Goal: Task Accomplishment & Management: Manage account settings

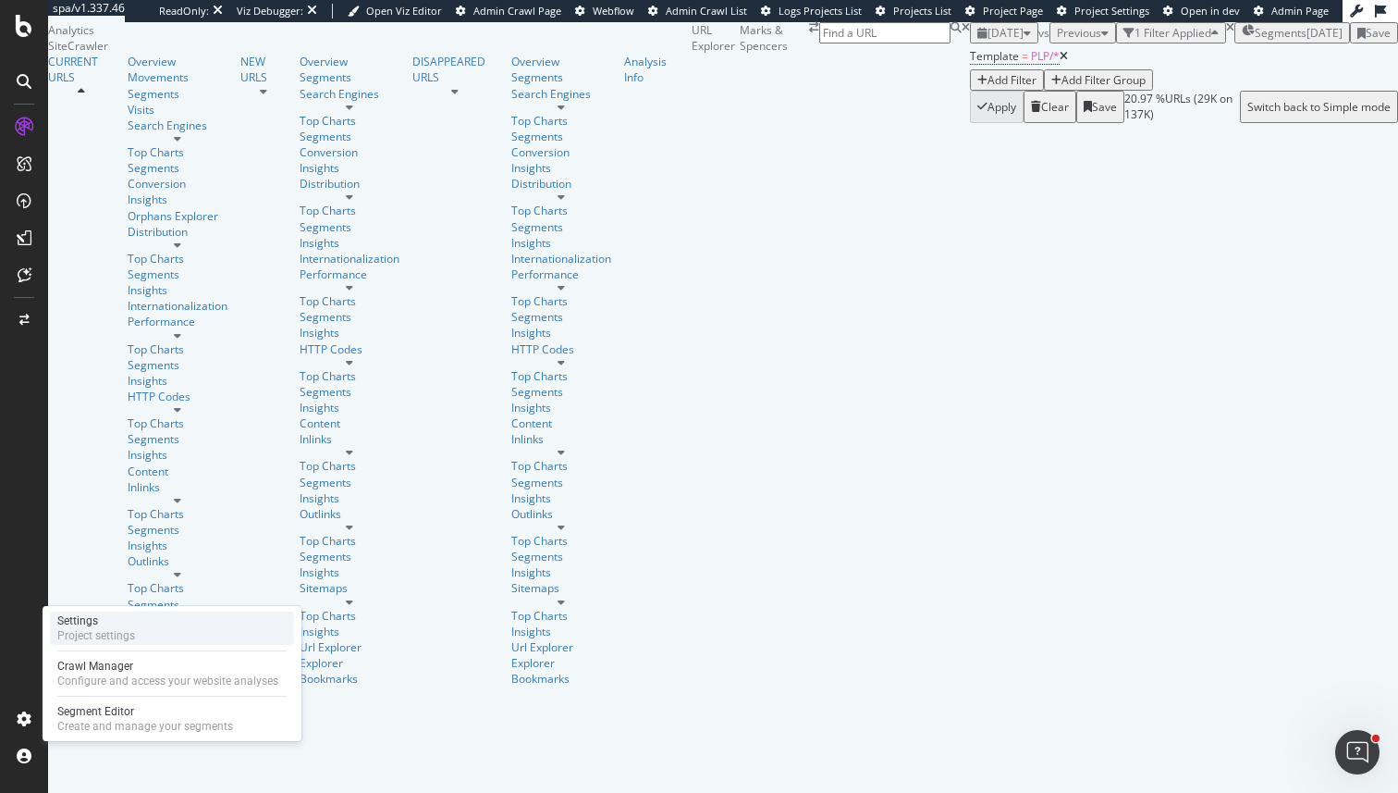
click at [168, 631] on div "Settings Project settings" at bounding box center [172, 627] width 244 height 33
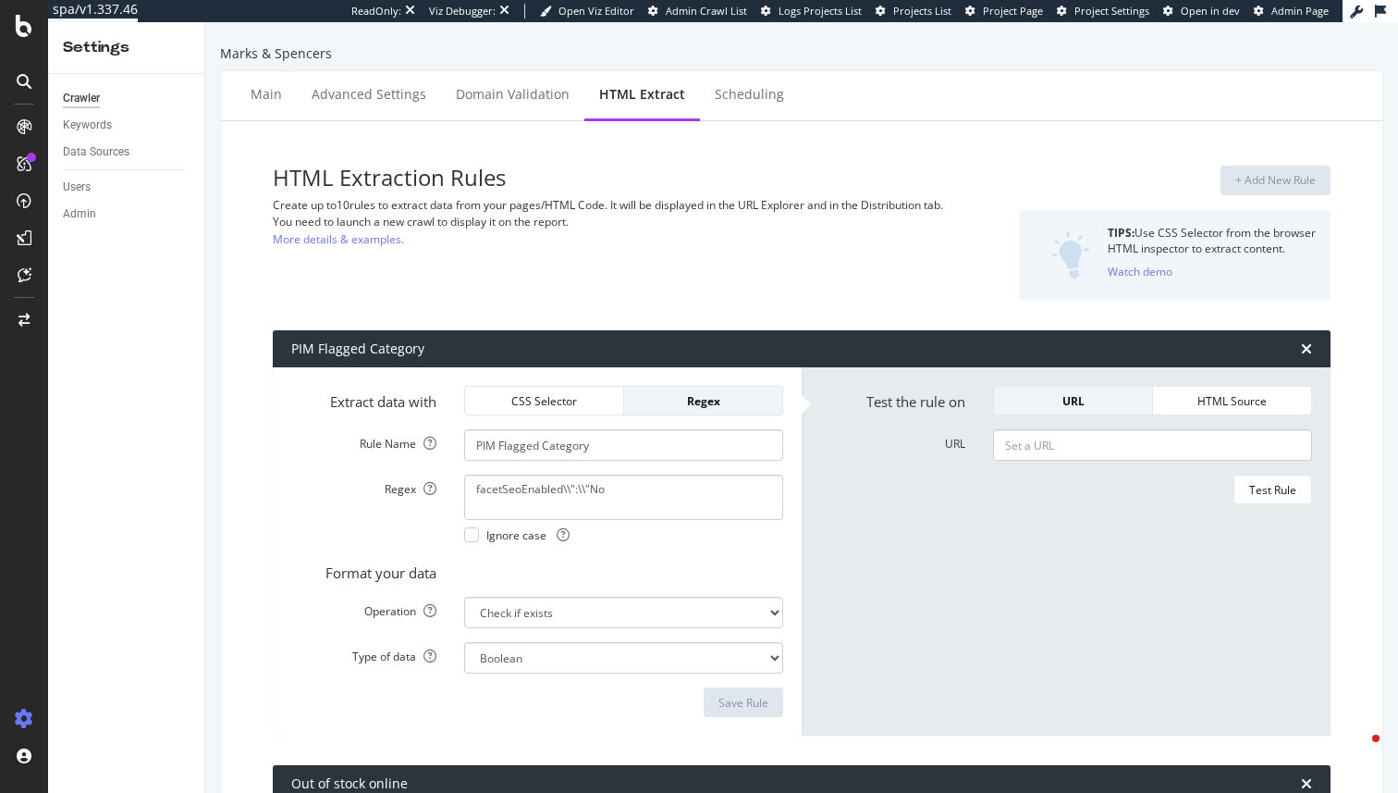
select select "exist"
select select "i"
select select "count"
select select "exist"
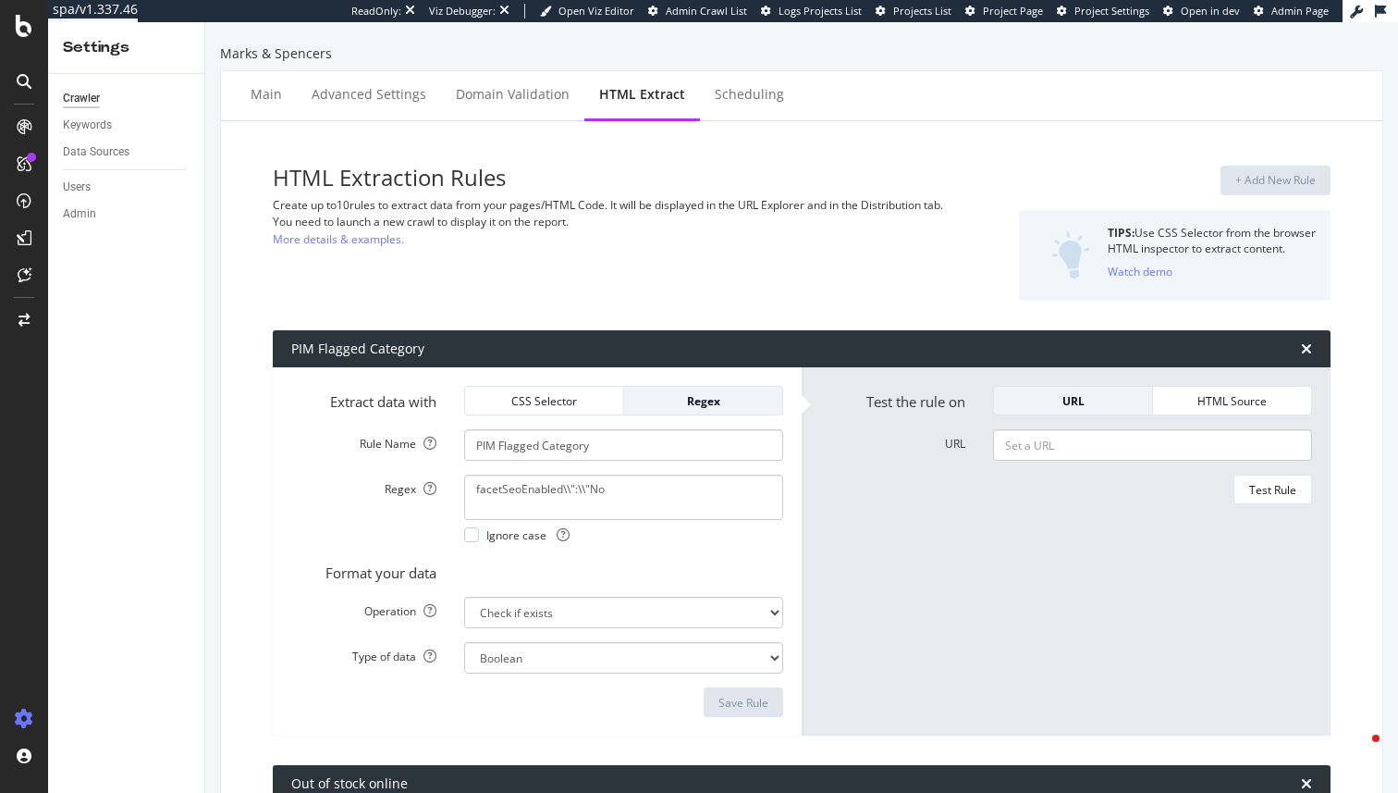
select select "exist"
select select "html.length"
select select "list"
select select "html.length"
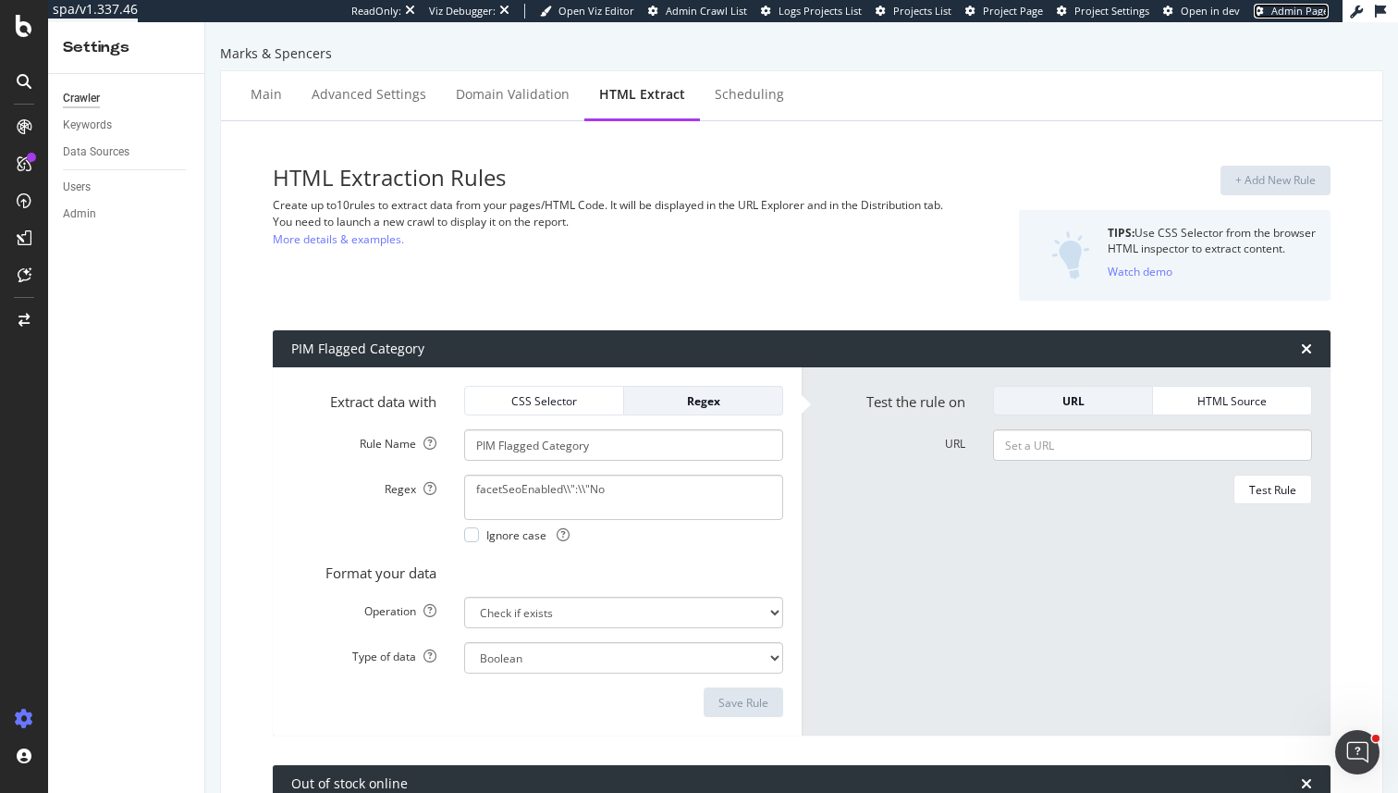
click at [1304, 7] on span "Admin Page" at bounding box center [1300, 11] width 57 height 14
click at [1009, 10] on span "Project Page" at bounding box center [1013, 11] width 60 height 14
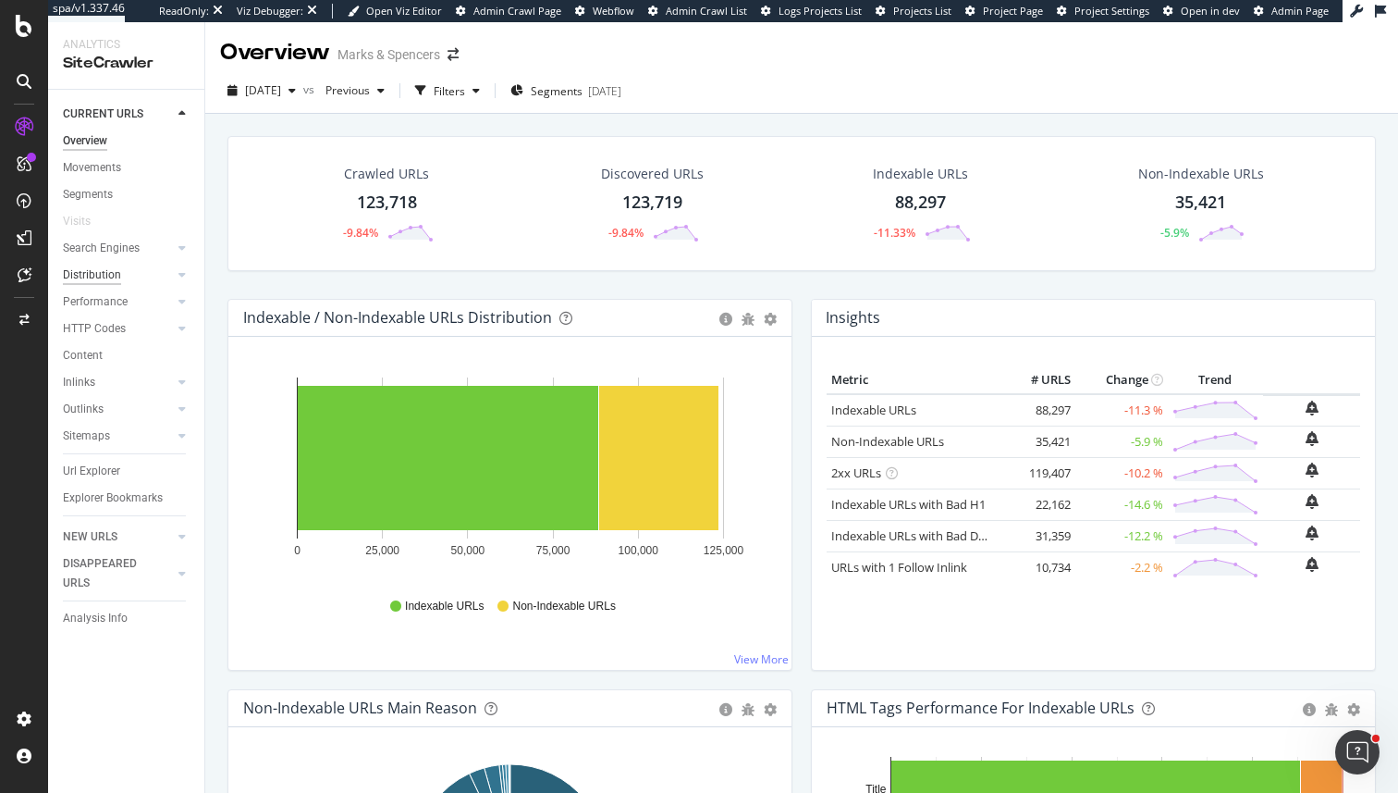
click at [75, 282] on div "Distribution" at bounding box center [92, 274] width 58 height 19
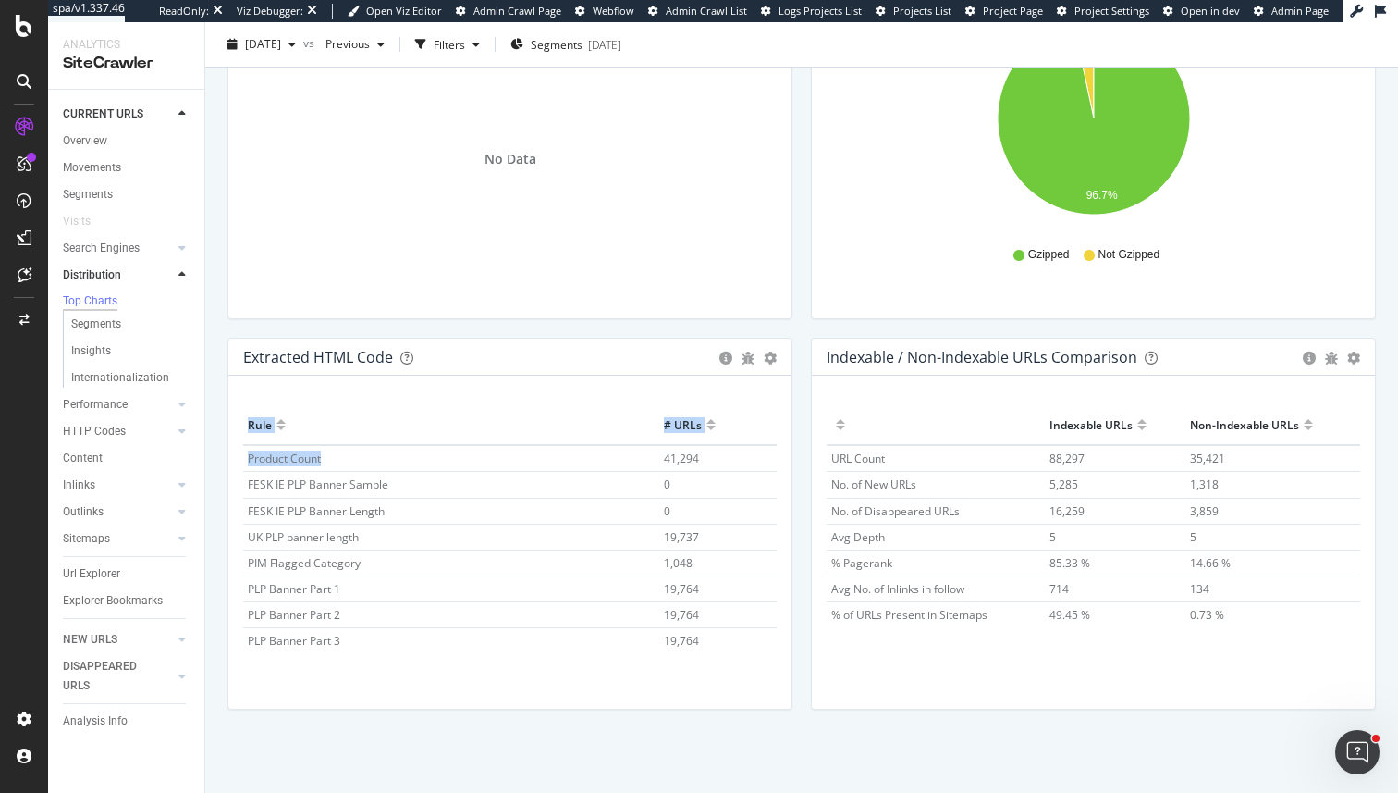
drag, startPoint x: 240, startPoint y: 457, endPoint x: 319, endPoint y: 454, distance: 79.6
click at [319, 454] on div "Hold CMD (⌘) while clicking to filter the report. Rule # URLs Product Count 41,…" at bounding box center [509, 541] width 563 height 333
click at [464, 559] on td "PIM Flagged Category" at bounding box center [451, 562] width 416 height 26
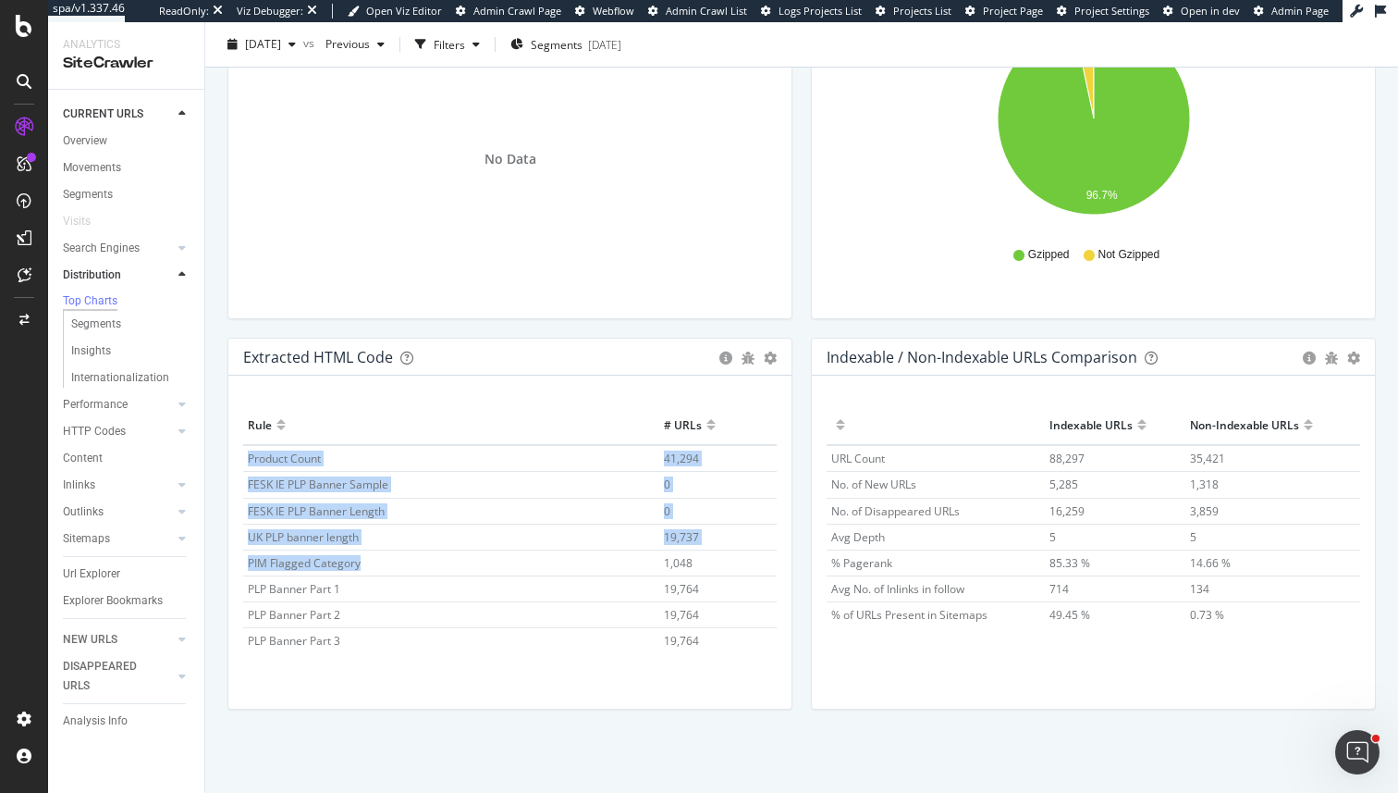
drag, startPoint x: 242, startPoint y: 559, endPoint x: 249, endPoint y: 459, distance: 100.1
click at [249, 459] on tbody "Product Count 41,294 FESK IE PLP Banner Sample 0 FESK IE PLP Banner Length 0 UK…" at bounding box center [510, 705] width 534 height 521
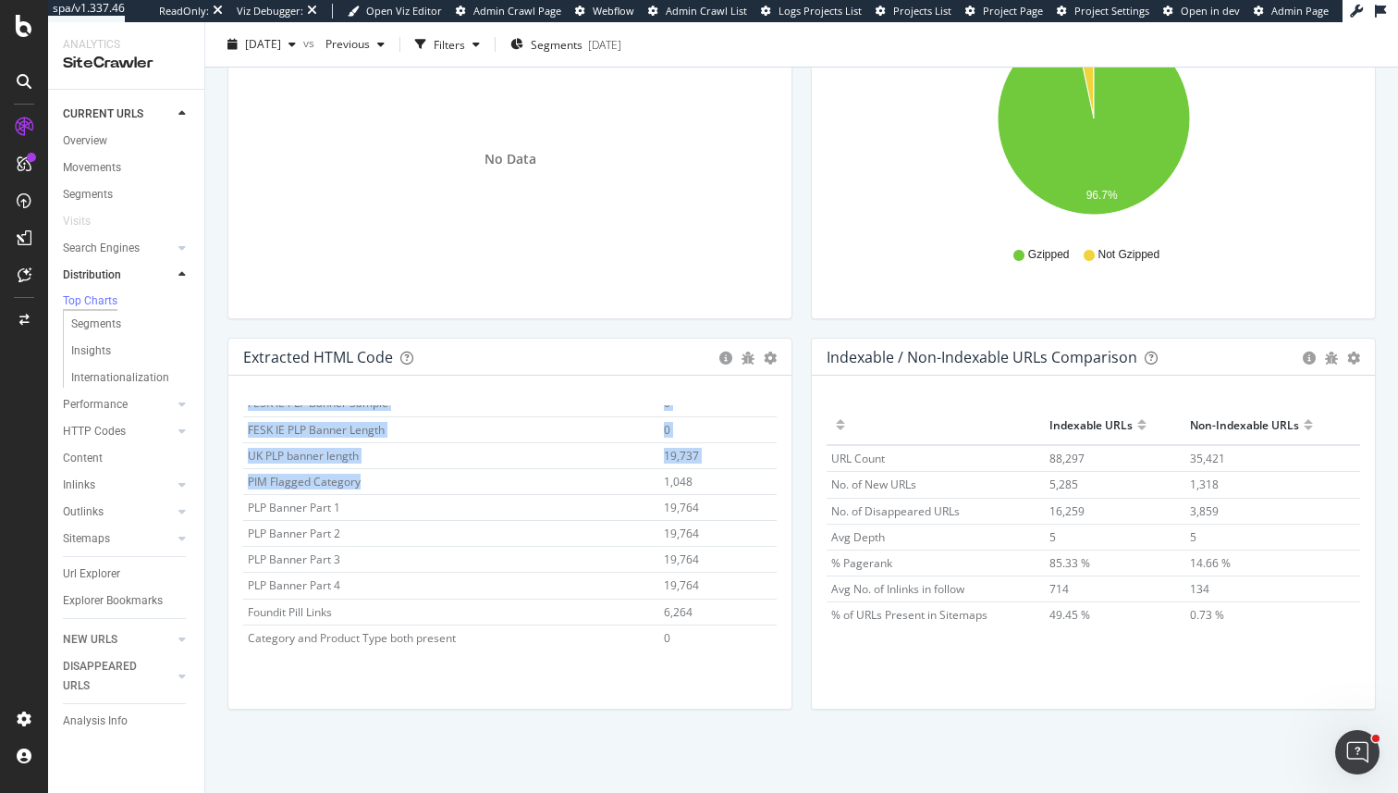
scroll to position [88, 0]
drag, startPoint x: 242, startPoint y: 494, endPoint x: 387, endPoint y: 594, distance: 176.2
click at [388, 593] on tbody "Product Count 41,294 FESK IE PLP Banner Sample 0 FESK IE PLP Banner Length 0 UK…" at bounding box center [510, 617] width 534 height 521
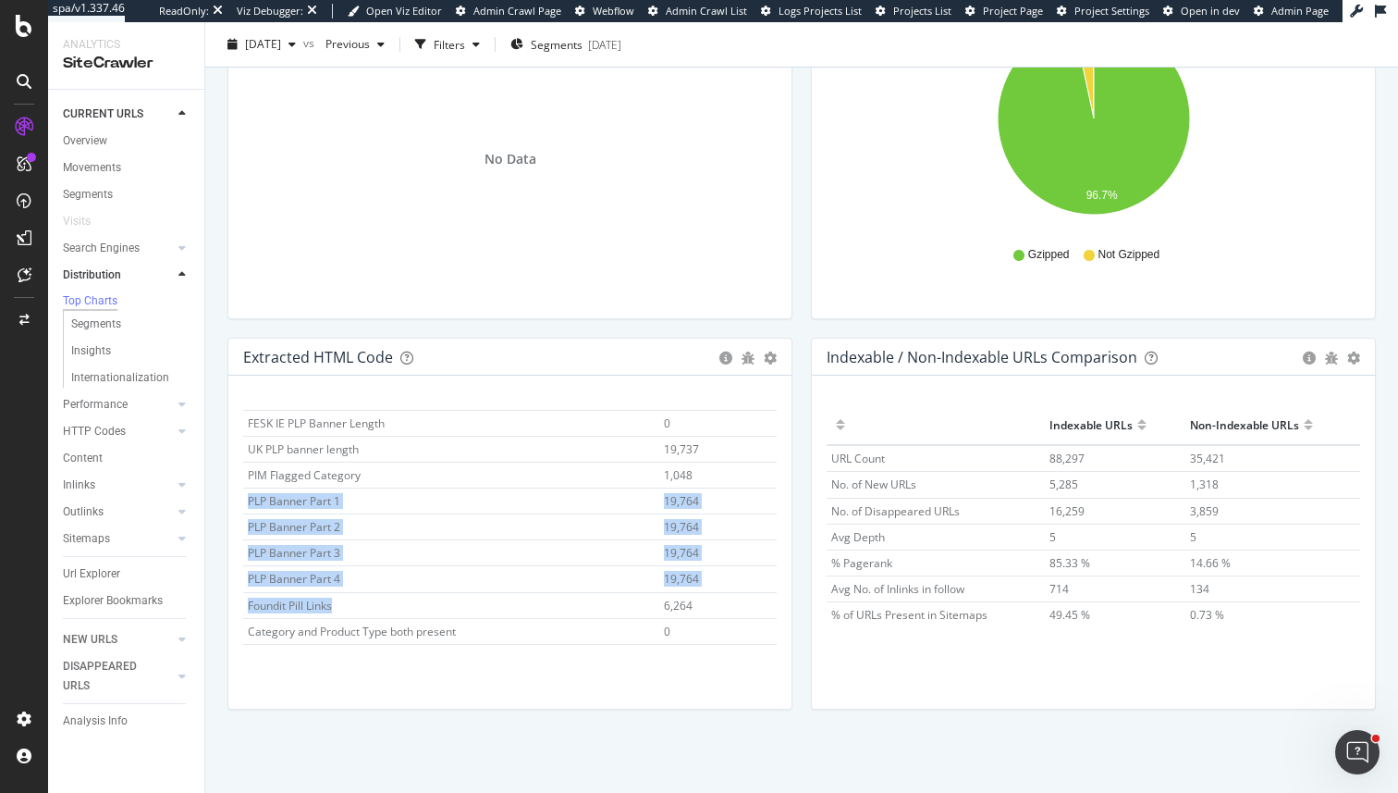
drag, startPoint x: 363, startPoint y: 602, endPoint x: 245, endPoint y: 506, distance: 151.8
click at [245, 506] on tbody "Product Count 41,294 FESK IE PLP Banner Sample 0 FESK IE PLP Banner Length 0 UK…" at bounding box center [510, 617] width 534 height 521
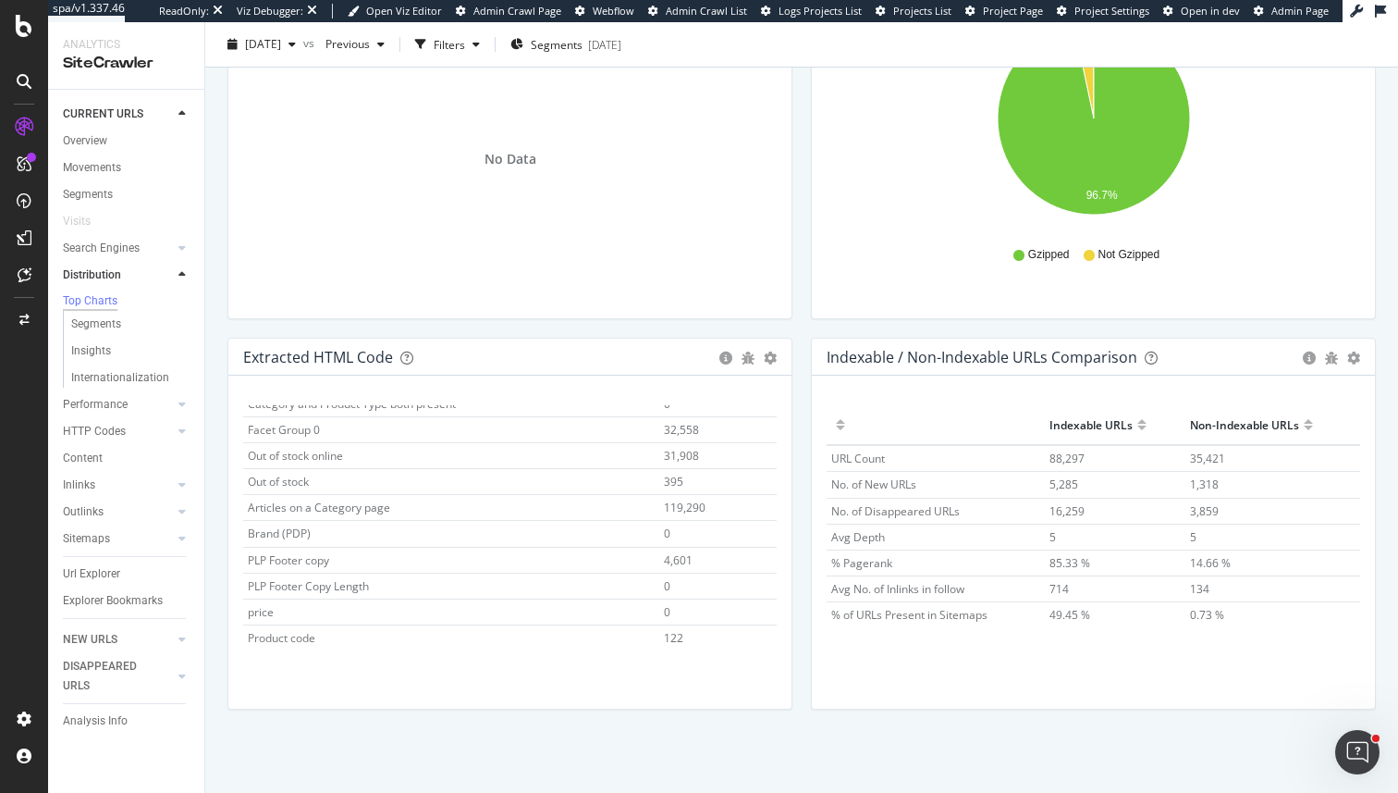
scroll to position [278, 0]
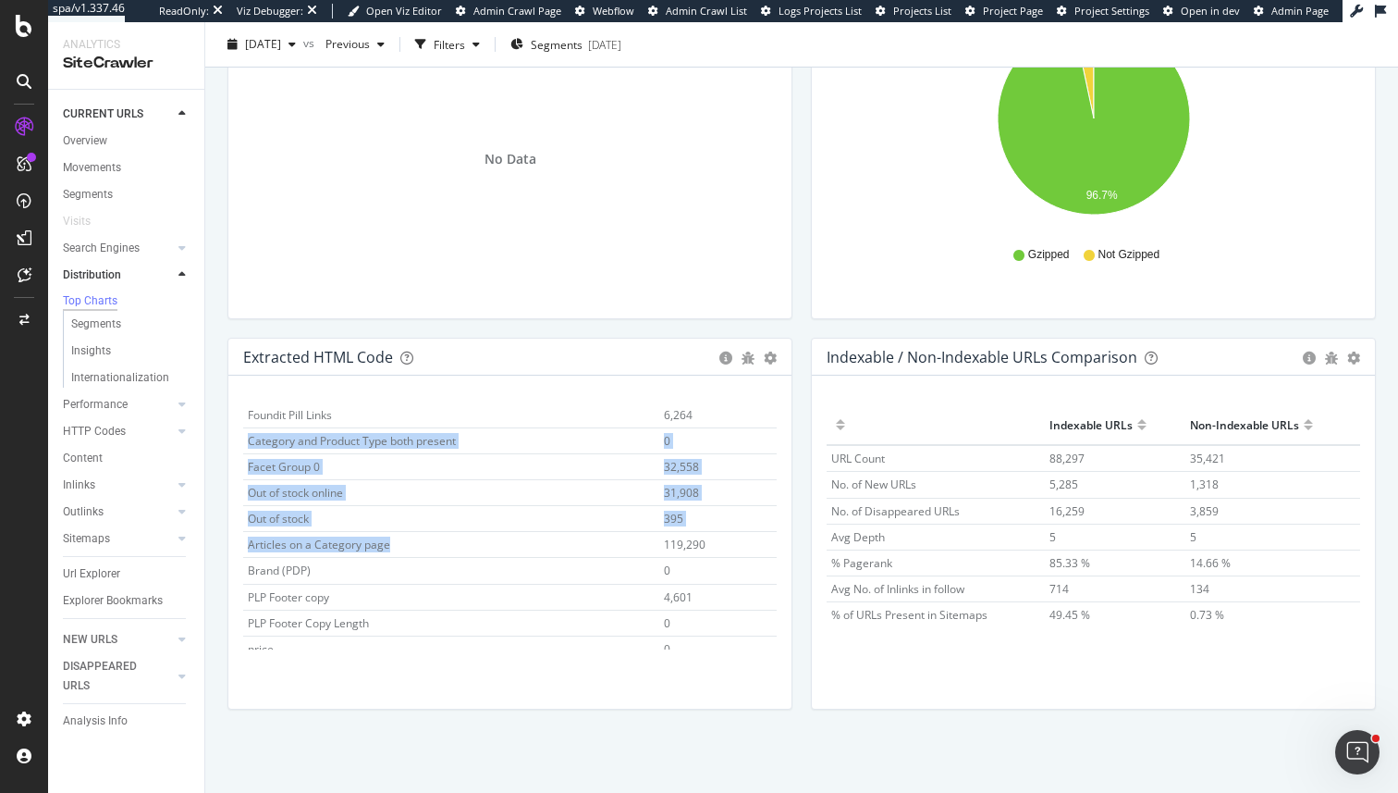
drag, startPoint x: 251, startPoint y: 439, endPoint x: 403, endPoint y: 547, distance: 187.1
click at [403, 547] on tbody "Product Count 41,294 FESK IE PLP Banner Sample 0 FESK IE PLP Banner Length 0 UK…" at bounding box center [510, 426] width 534 height 521
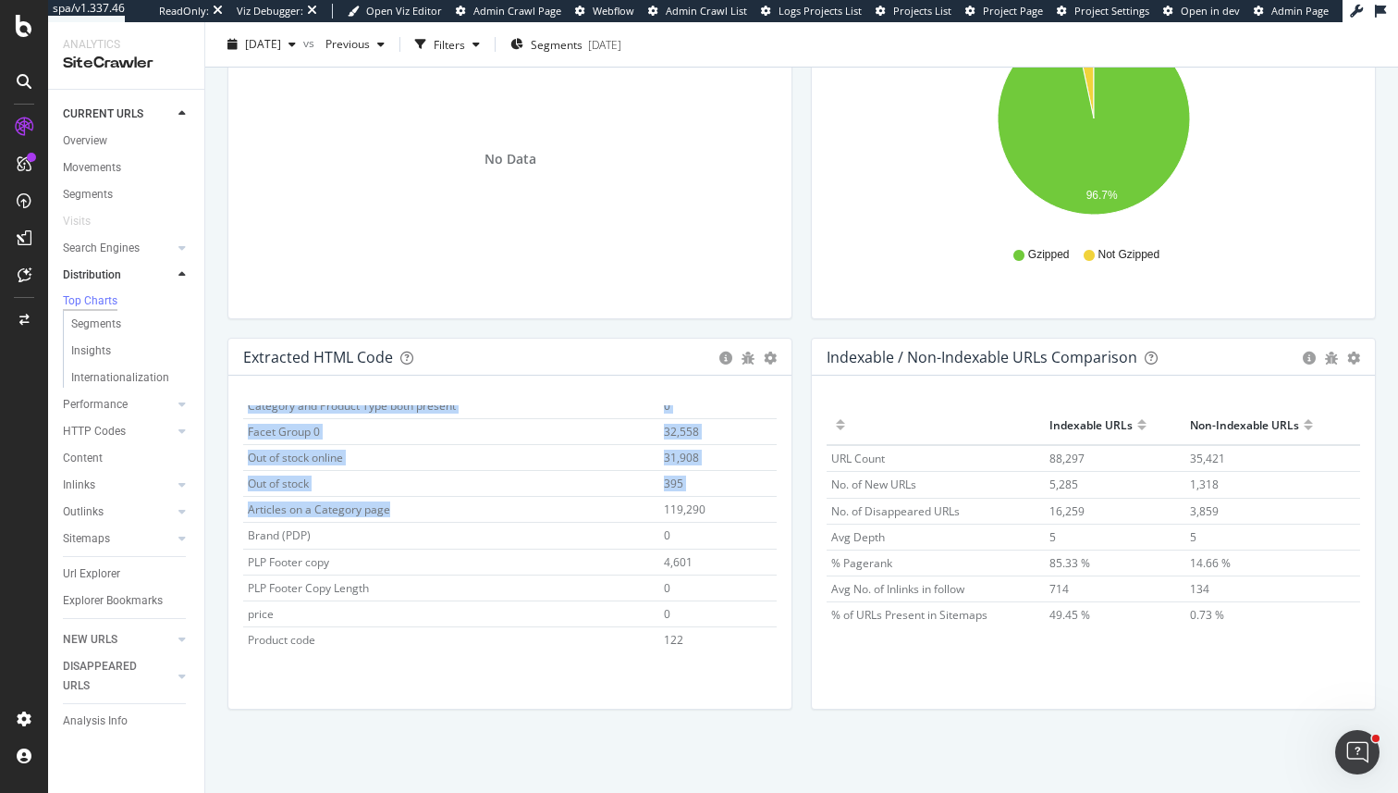
scroll to position [315, 0]
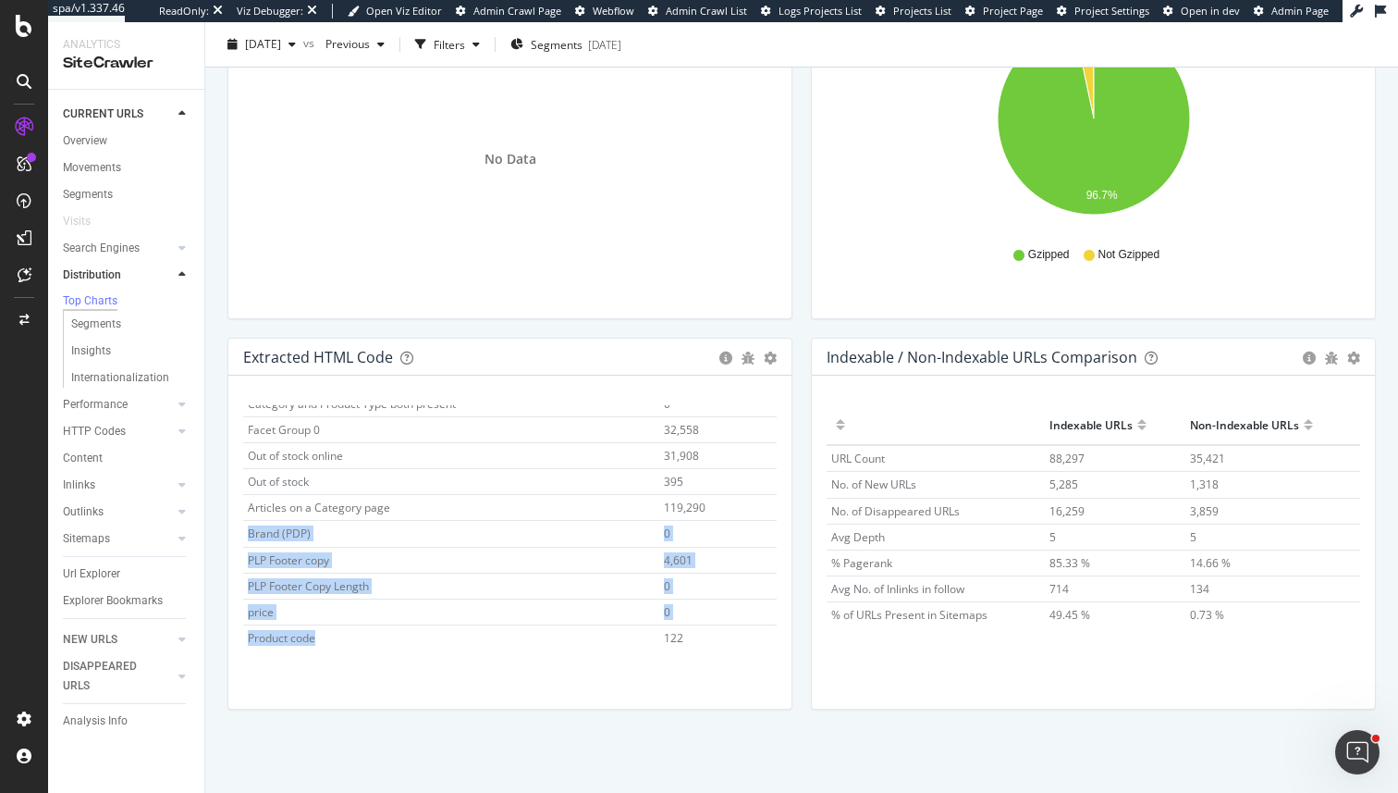
drag, startPoint x: 245, startPoint y: 532, endPoint x: 387, endPoint y: 631, distance: 172.7
click at [387, 631] on tbody "Product Count 41,294 FESK IE PLP Banner Sample 0 FESK IE PLP Banner Length 0 UK…" at bounding box center [510, 389] width 534 height 521
click at [387, 631] on td "Product code" at bounding box center [451, 637] width 416 height 26
click at [668, 609] on span "0" at bounding box center [667, 612] width 6 height 16
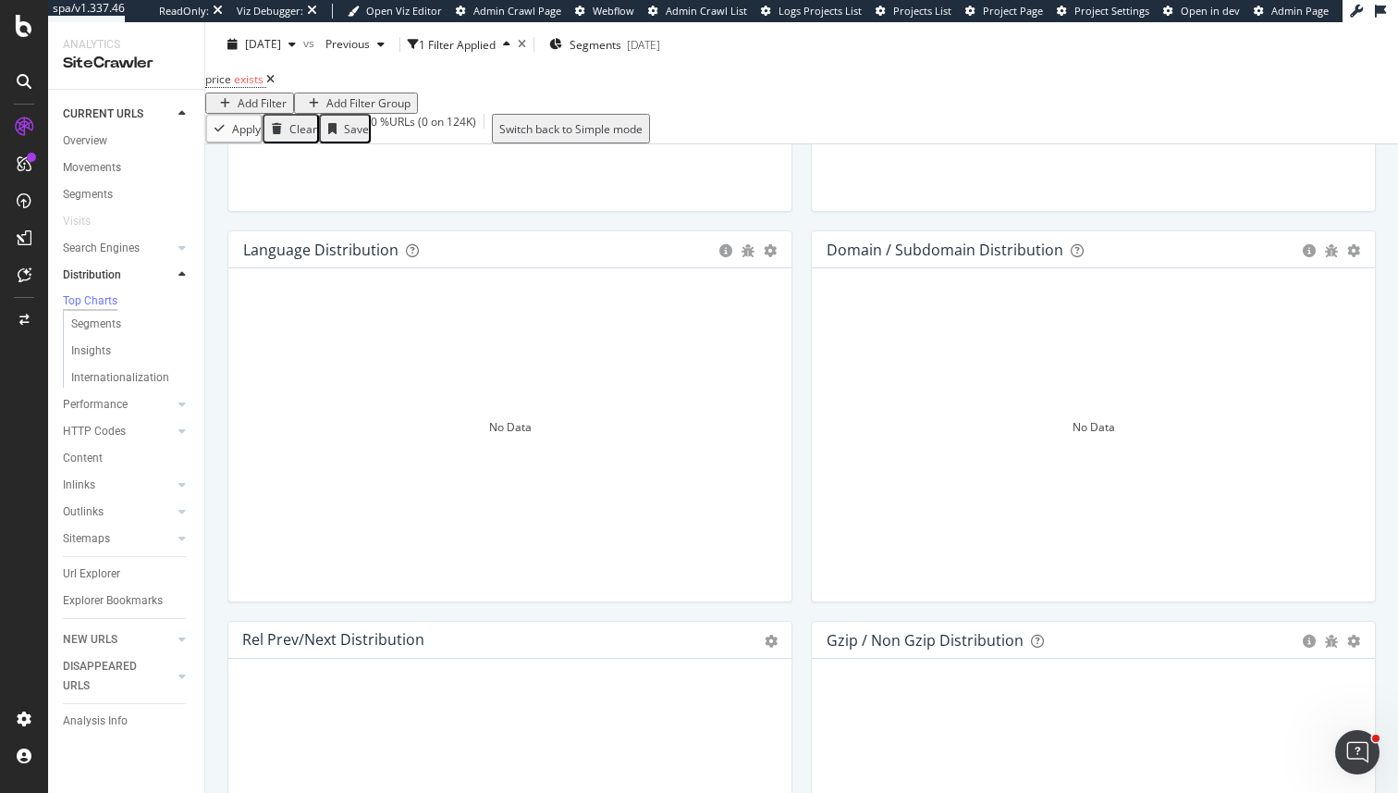
scroll to position [1431, 0]
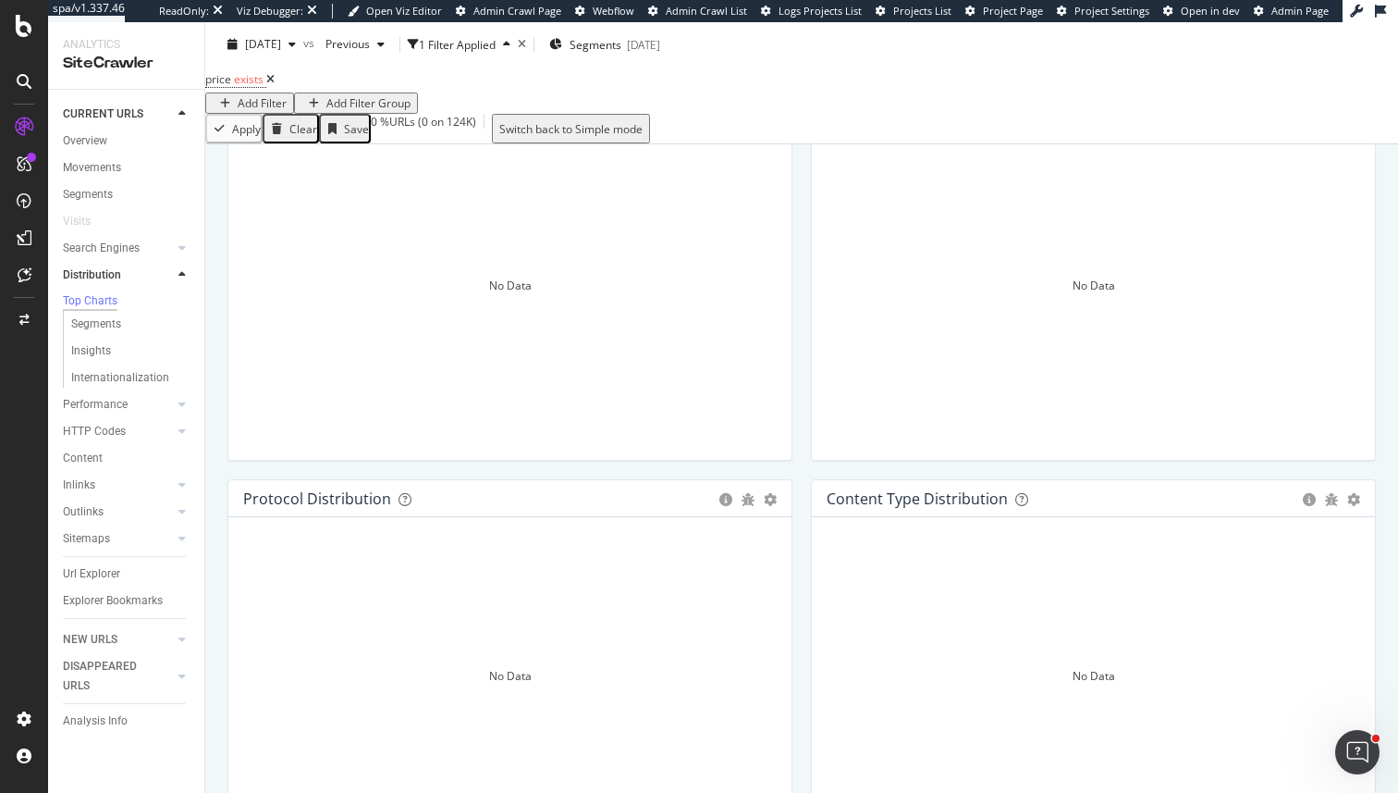
click at [275, 85] on icon at bounding box center [270, 79] width 8 height 11
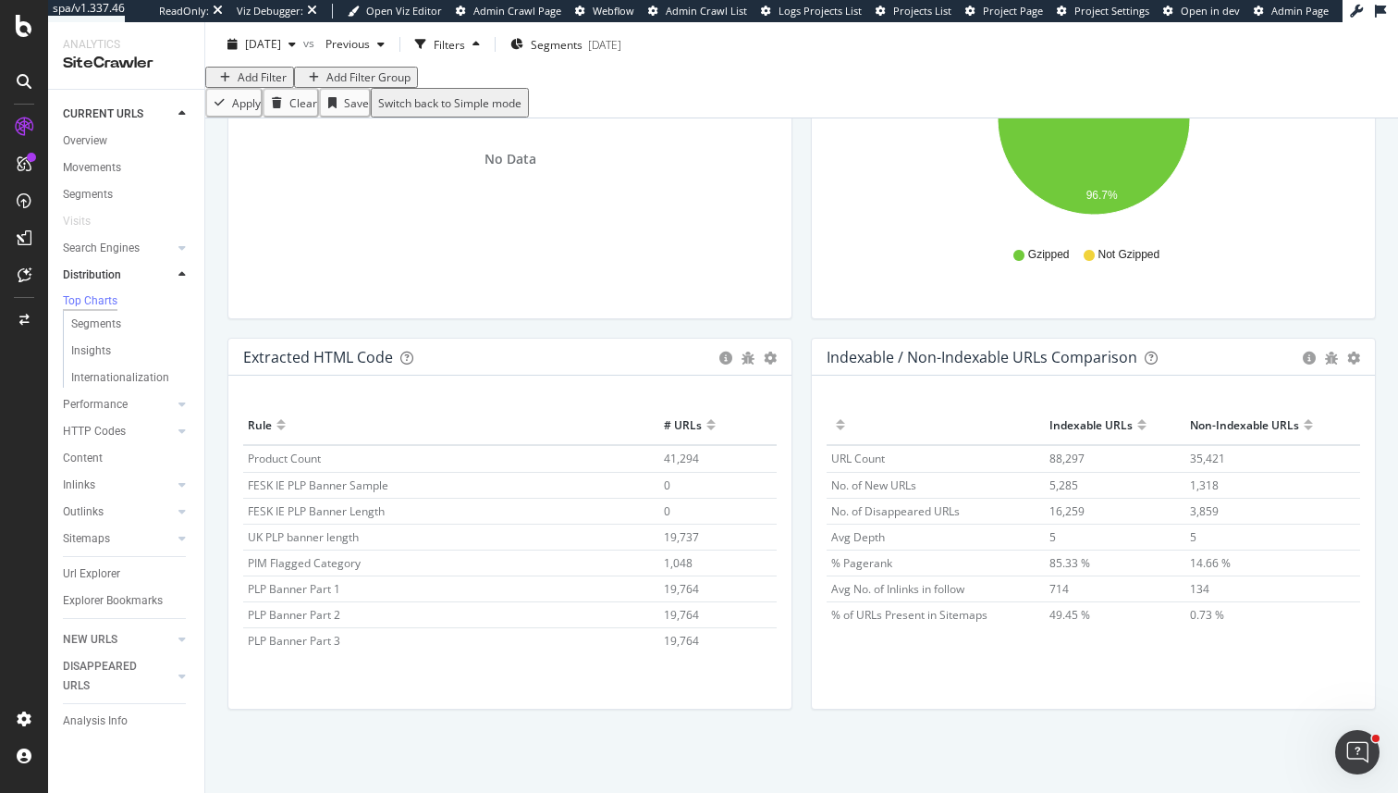
scroll to position [2744, 0]
click at [670, 493] on span "0" at bounding box center [667, 485] width 6 height 16
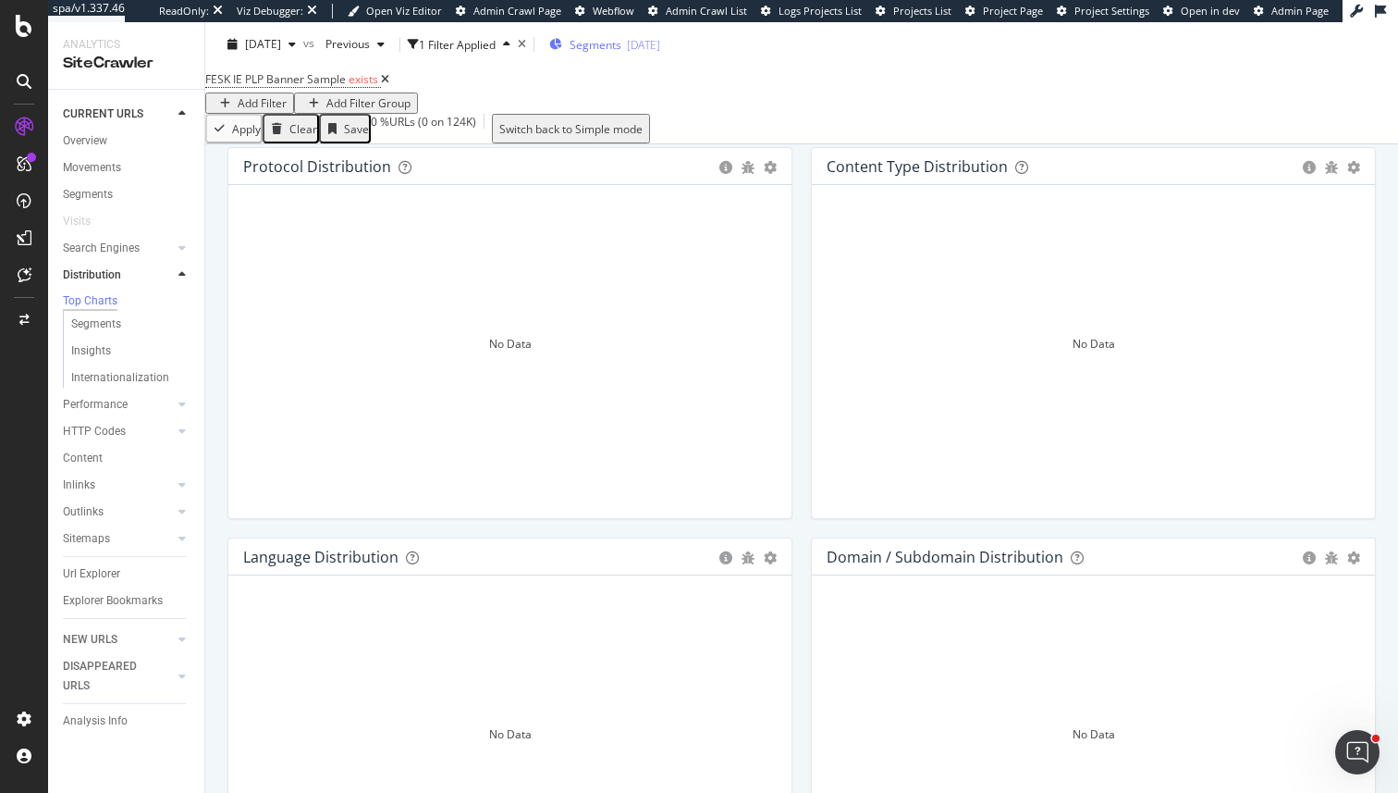
scroll to position [1654, 0]
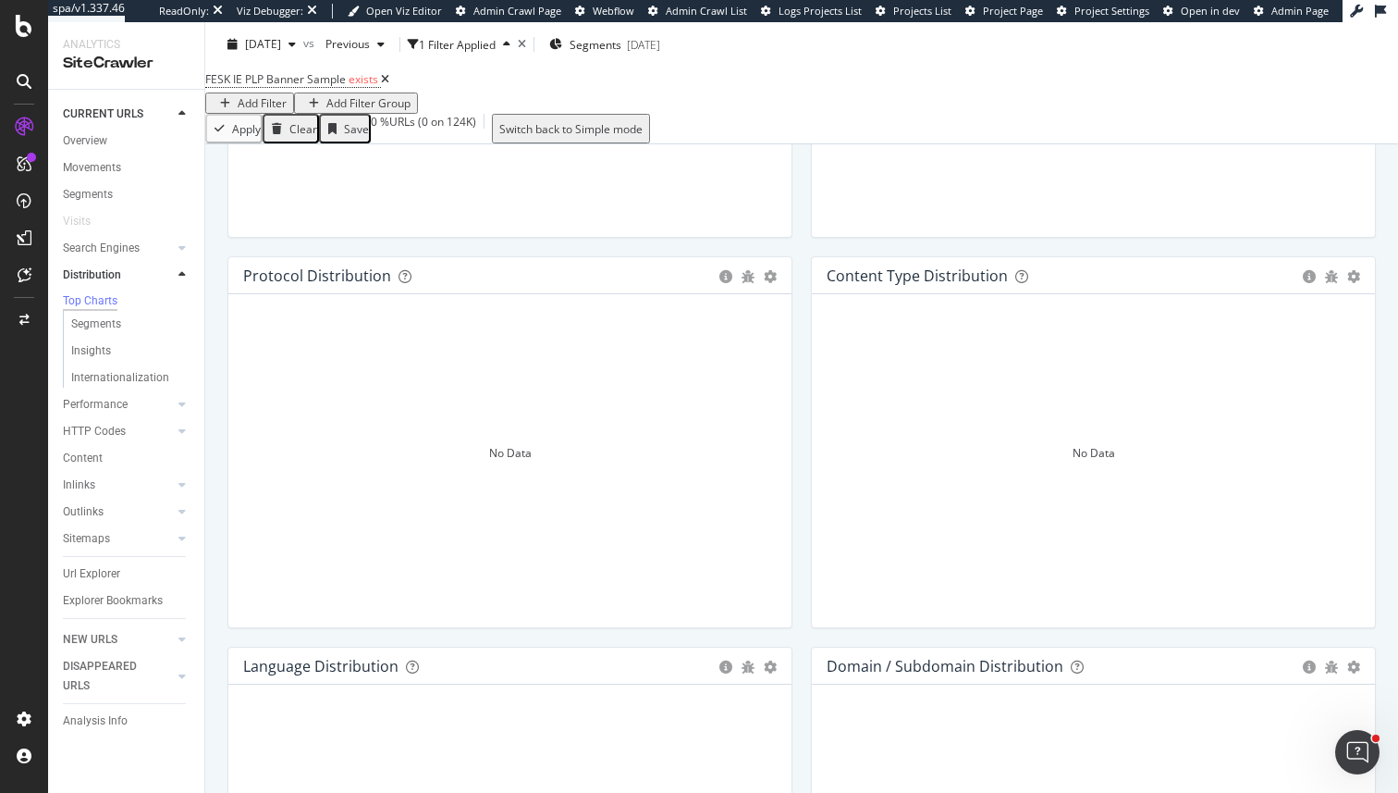
click at [389, 85] on icon at bounding box center [385, 79] width 8 height 11
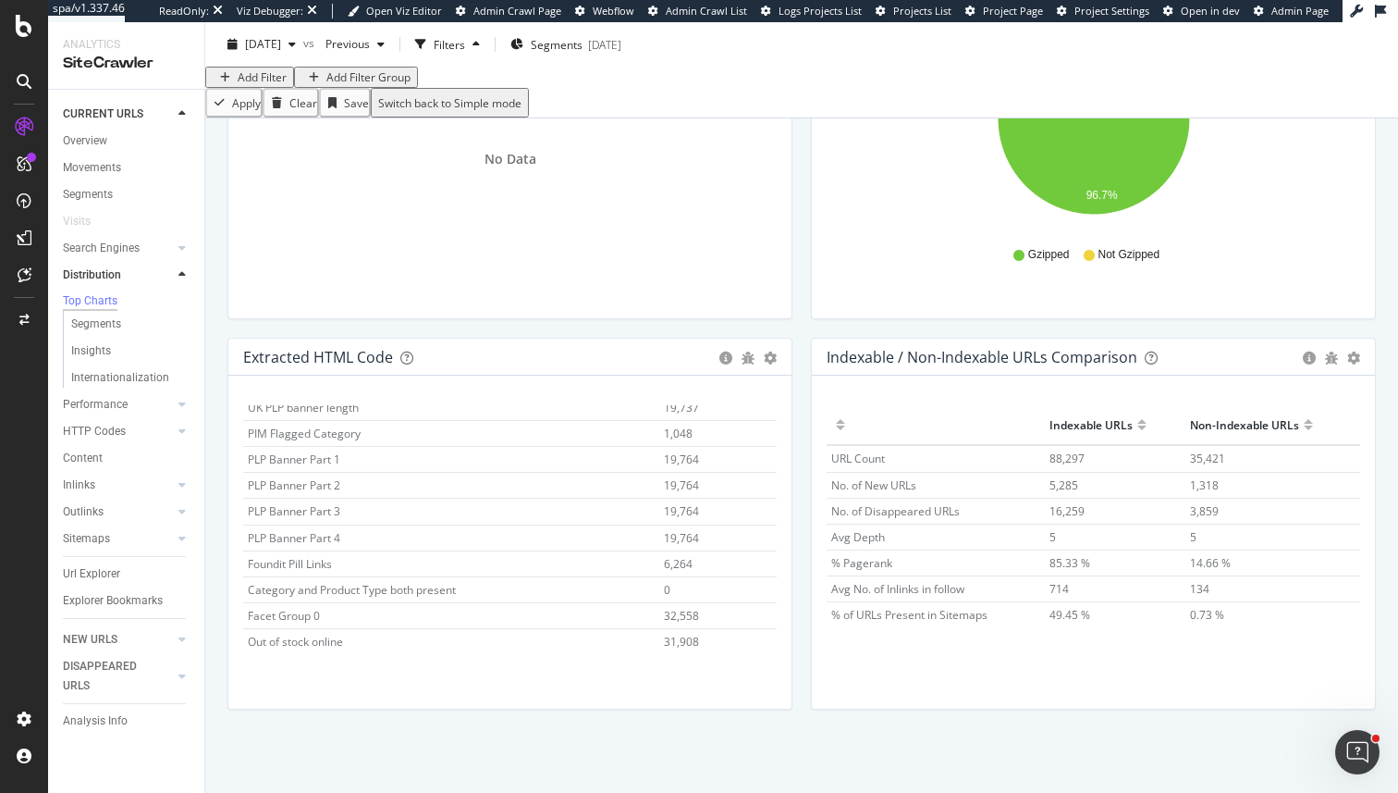
scroll to position [118, 0]
click at [535, 593] on td "Category and Product Type both present" at bounding box center [451, 600] width 416 height 26
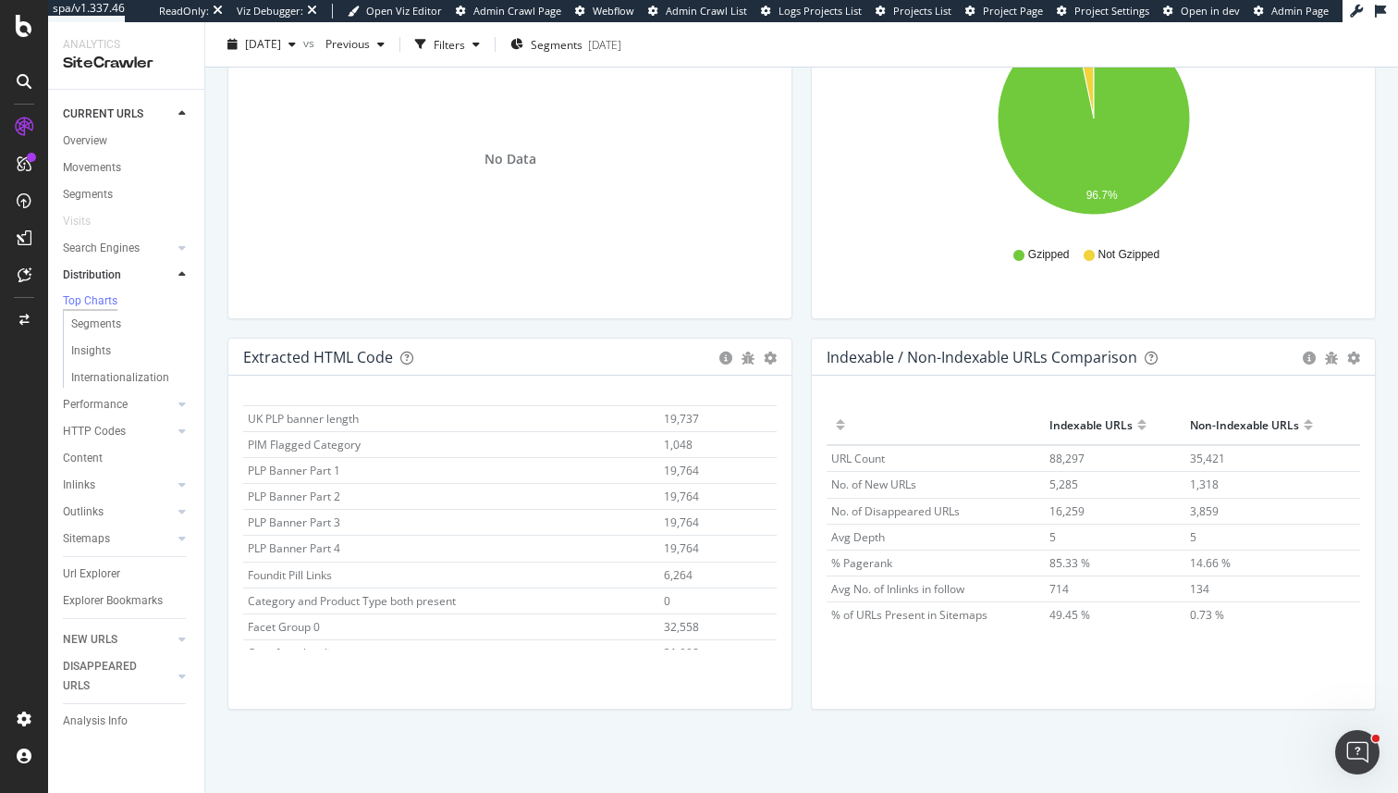
scroll to position [2666, 0]
click at [535, 593] on td "Category and Product Type both present" at bounding box center [451, 600] width 416 height 26
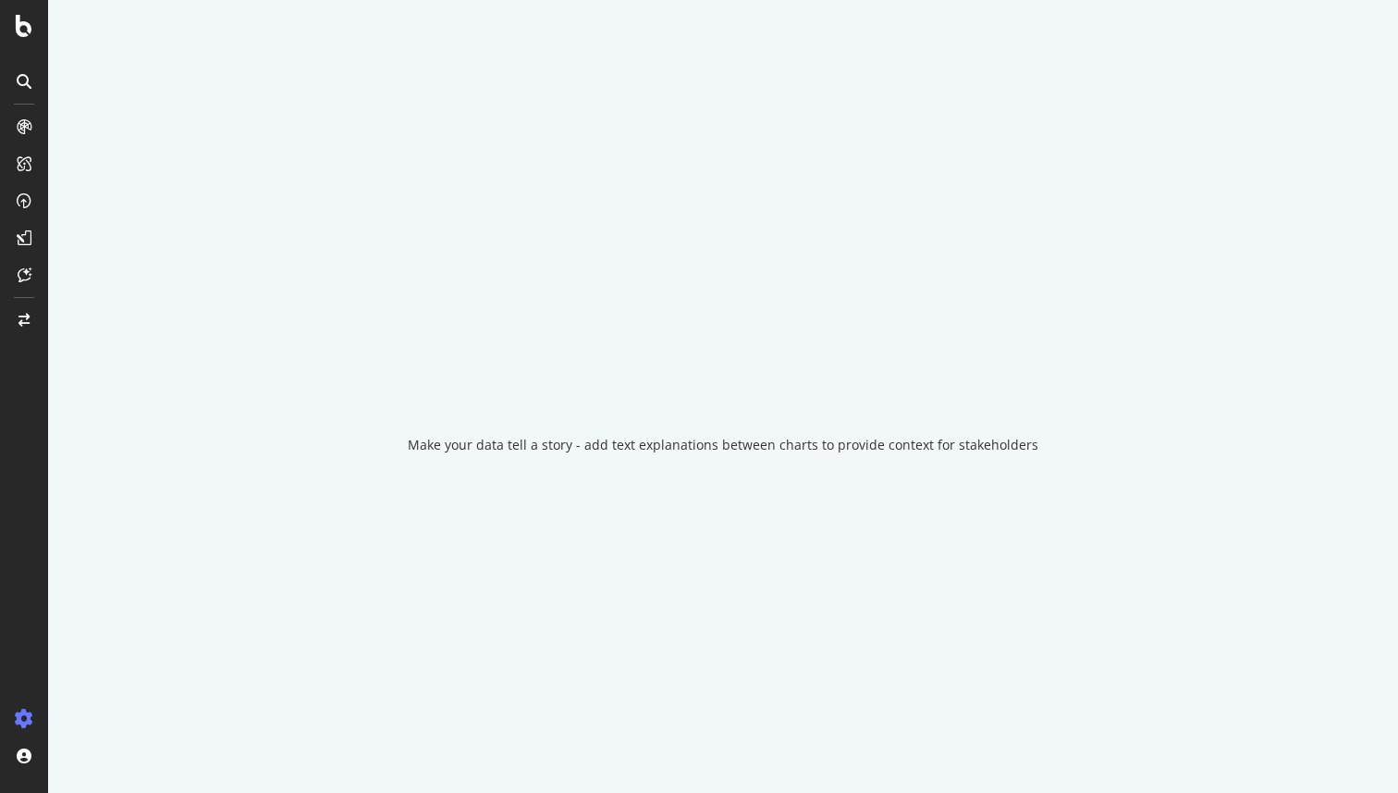
select select "exist"
select select "i"
select select "count"
select select "exist"
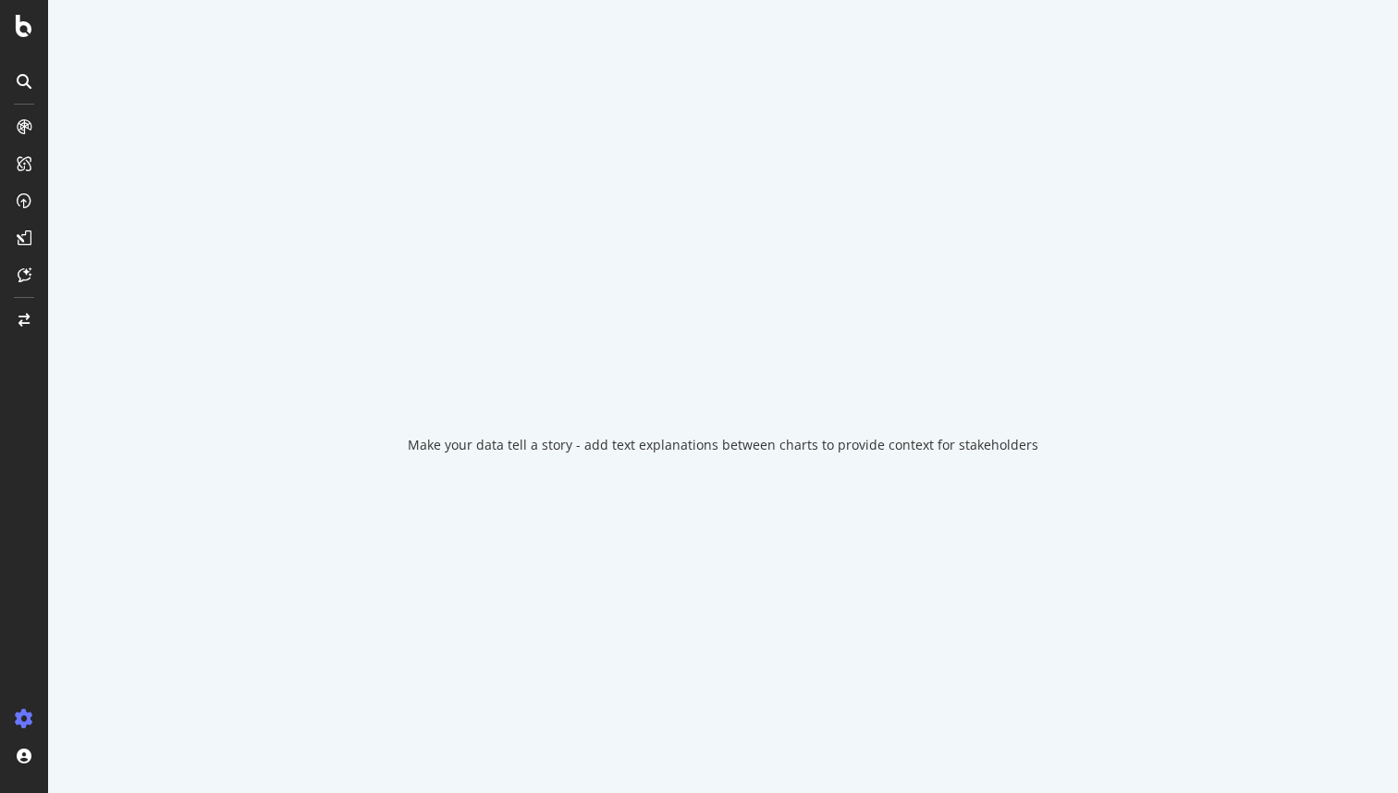
select select "exist"
select select "html.length"
select select "list"
select select "html.length"
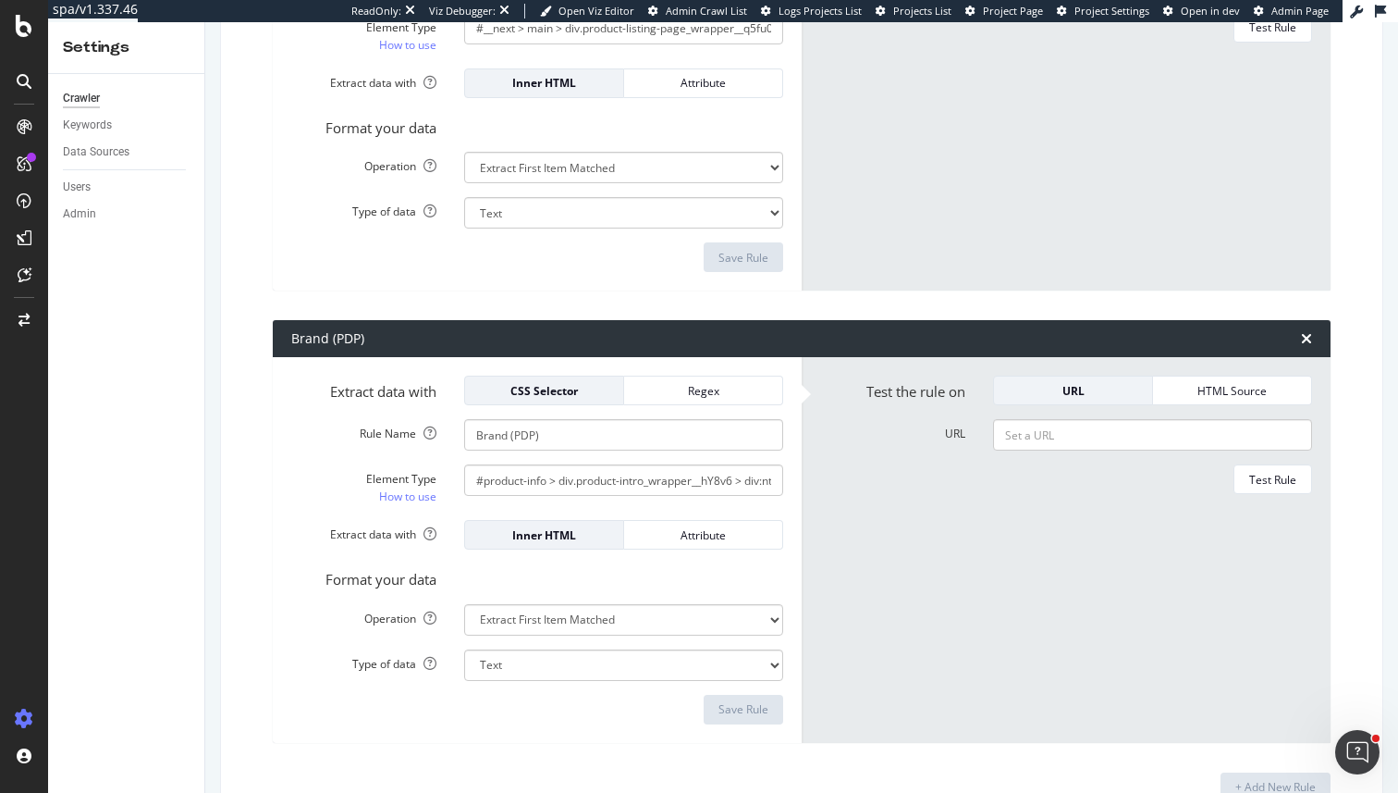
scroll to position [8774, 0]
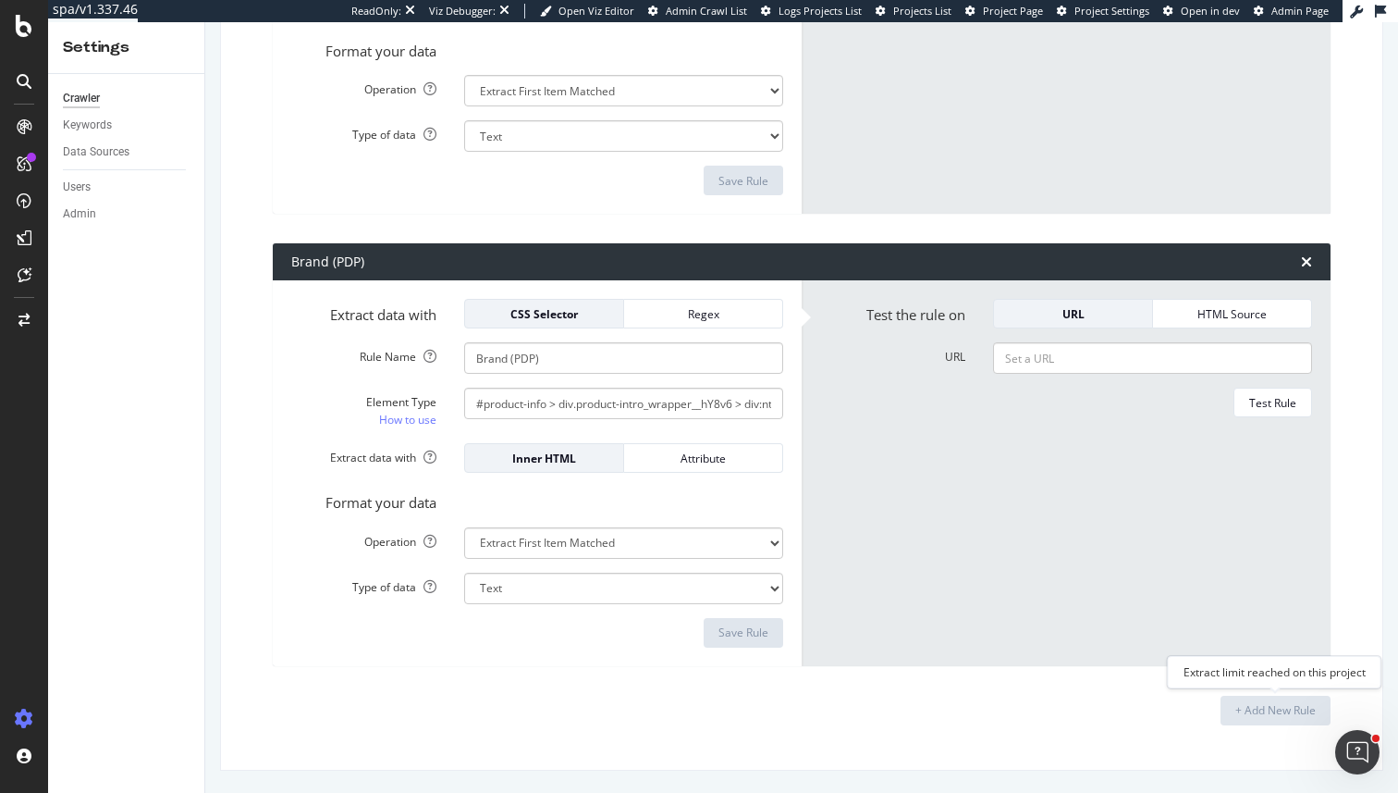
drag, startPoint x: 1218, startPoint y: 689, endPoint x: 1198, endPoint y: 673, distance: 25.7
click at [1198, 673] on div "Extract limit reached on this project" at bounding box center [1275, 672] width 214 height 32
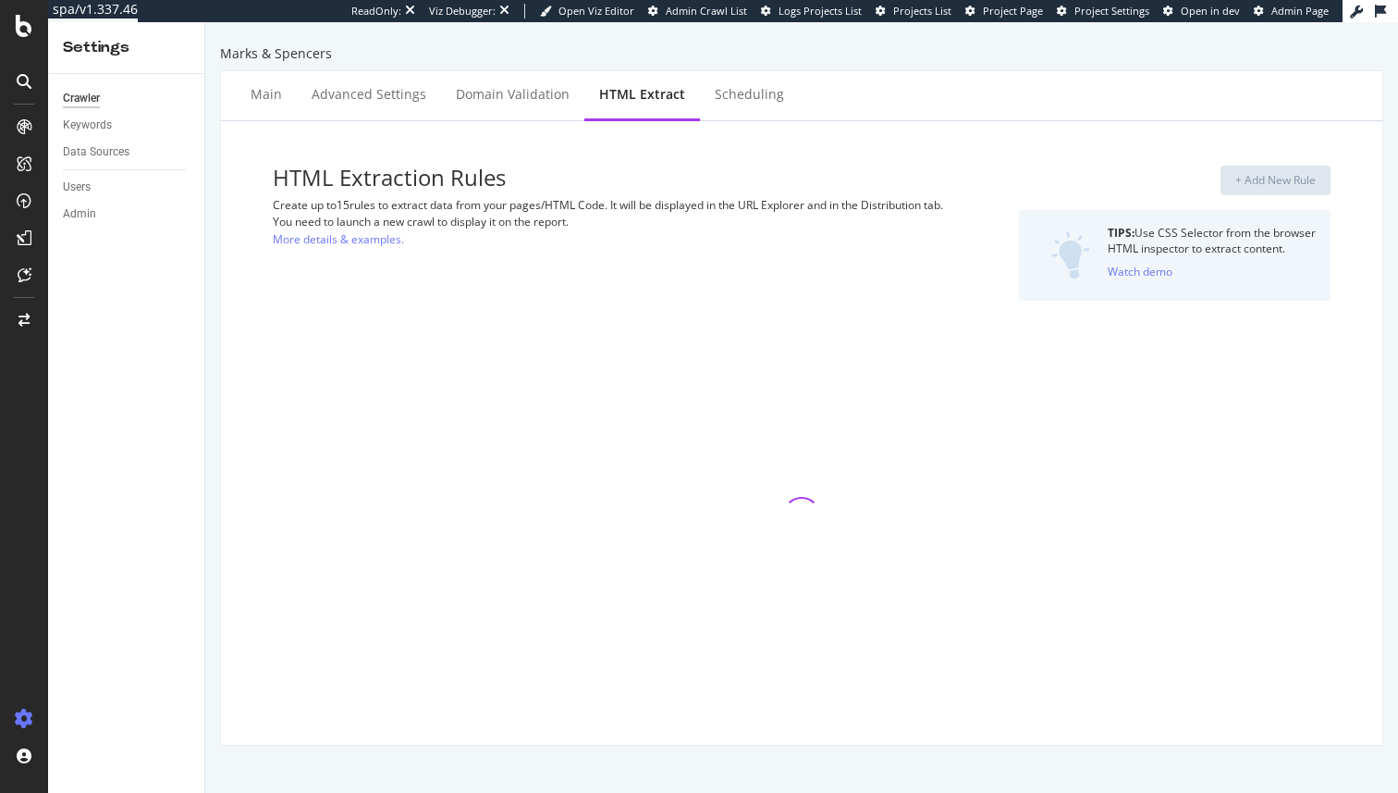
select select "exist"
select select "i"
select select "count"
select select "exist"
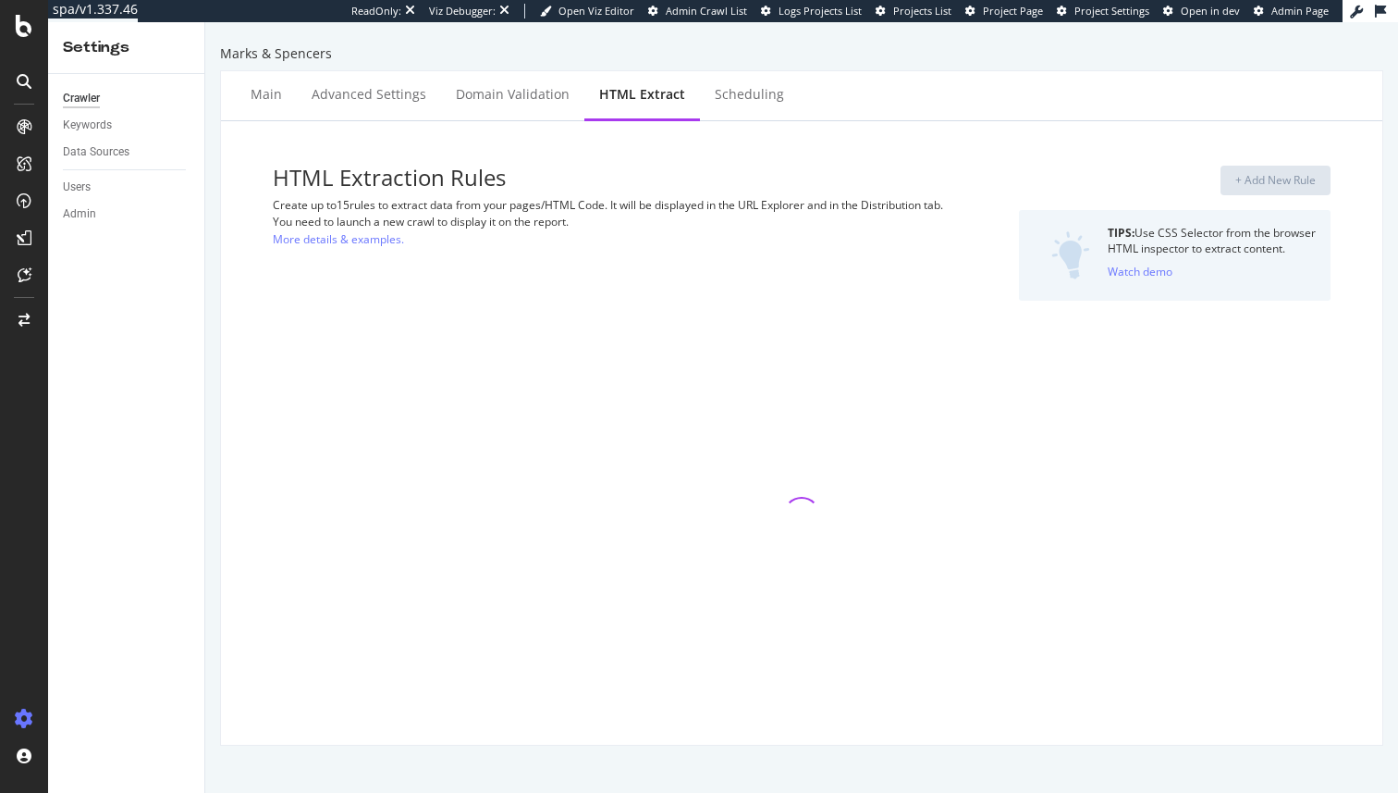
select select "exist"
select select "html.length"
select select "list"
select select "html.length"
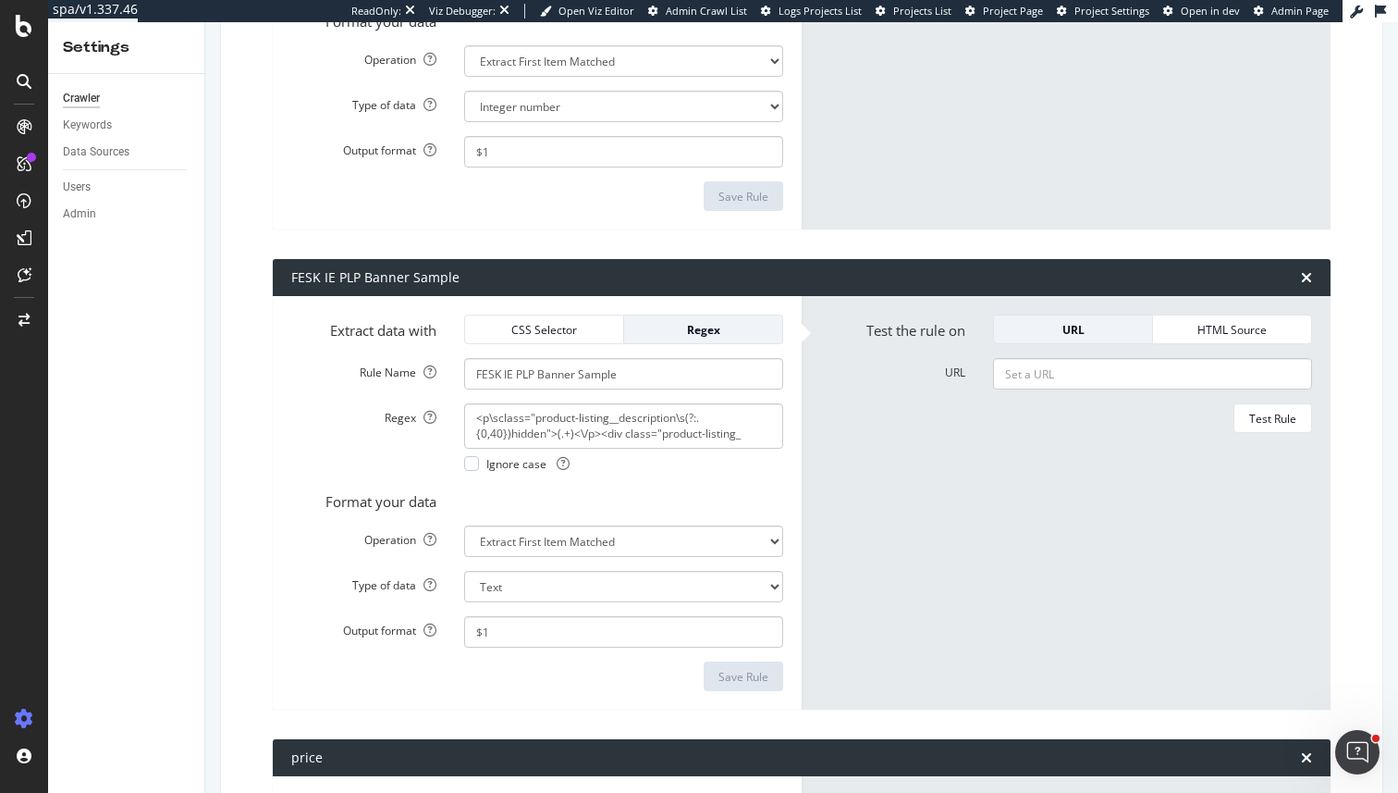
scroll to position [2948, 0]
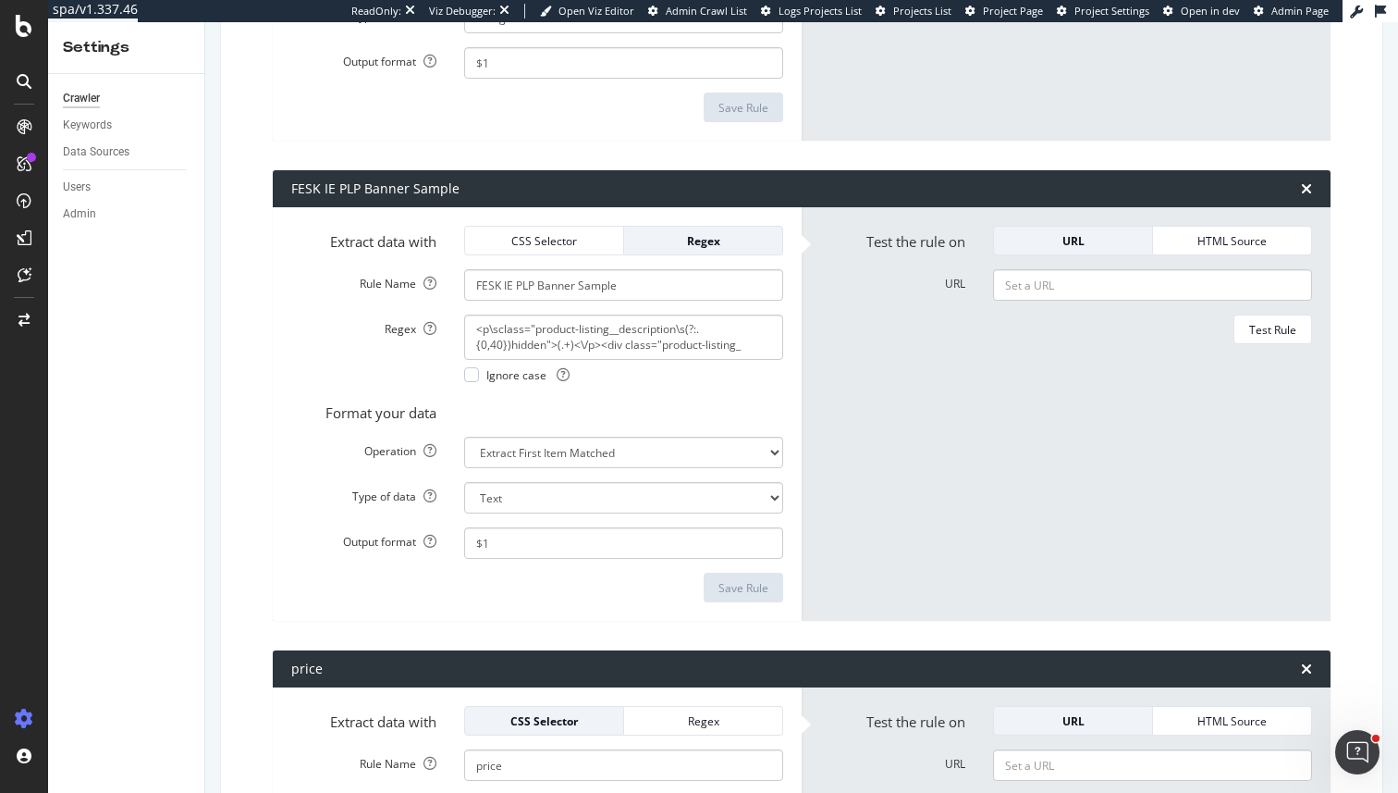
click at [1299, 190] on div "FESK IE PLP Banner Sample" at bounding box center [802, 188] width 1058 height 37
click at [1305, 190] on icon "times" at bounding box center [1306, 188] width 11 height 15
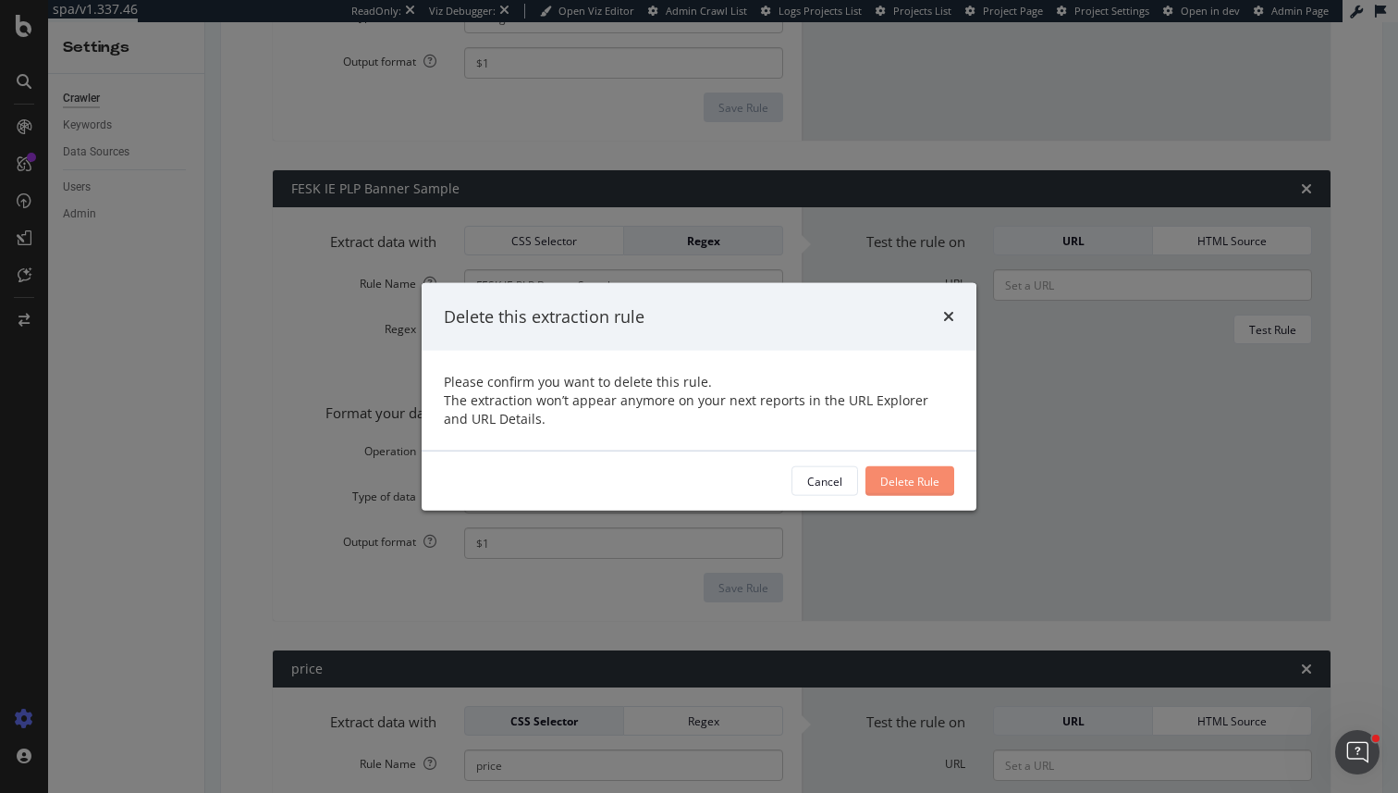
click at [908, 482] on div "Delete Rule" at bounding box center [909, 481] width 59 height 16
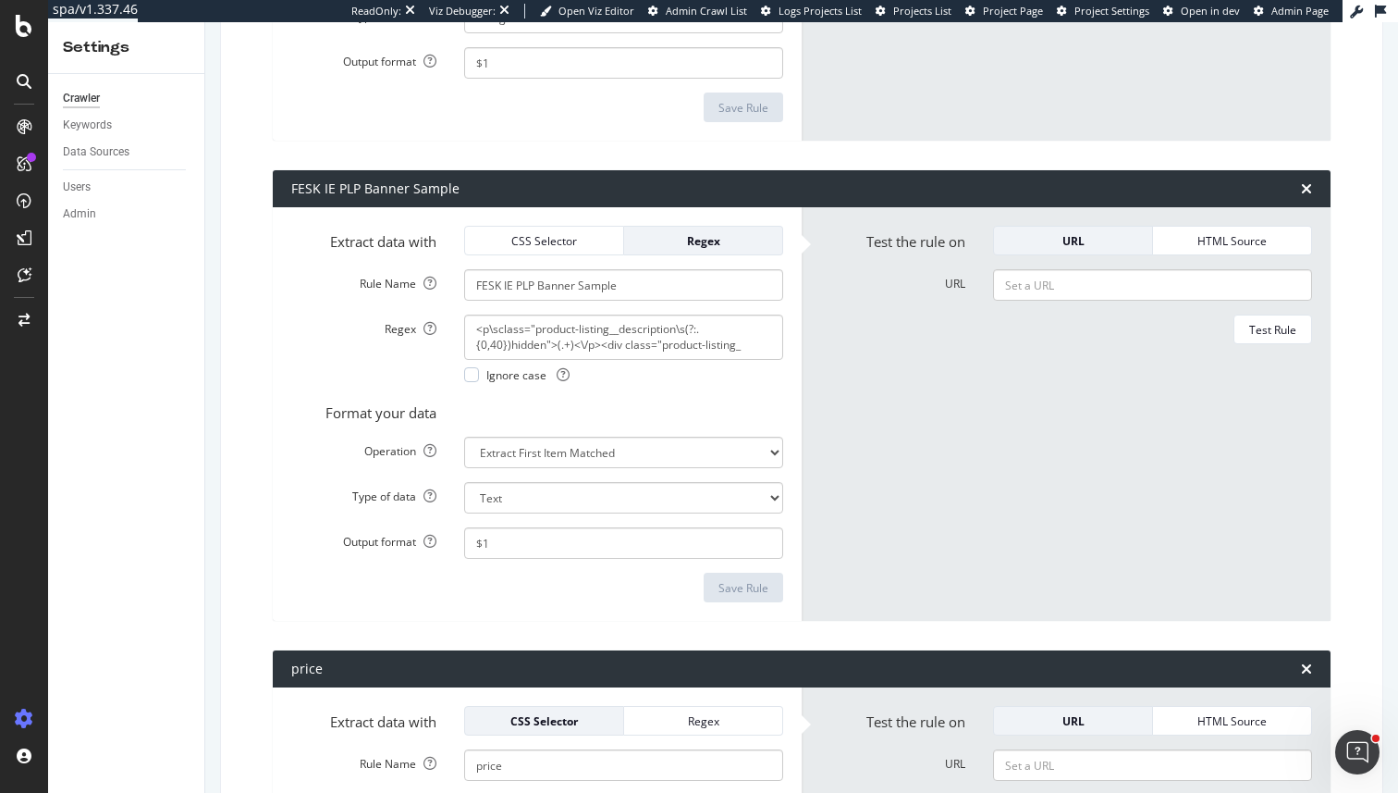
type input "price"
type input "Articles on a Category page"
select select "count"
select select "i"
type input "Out of stock"
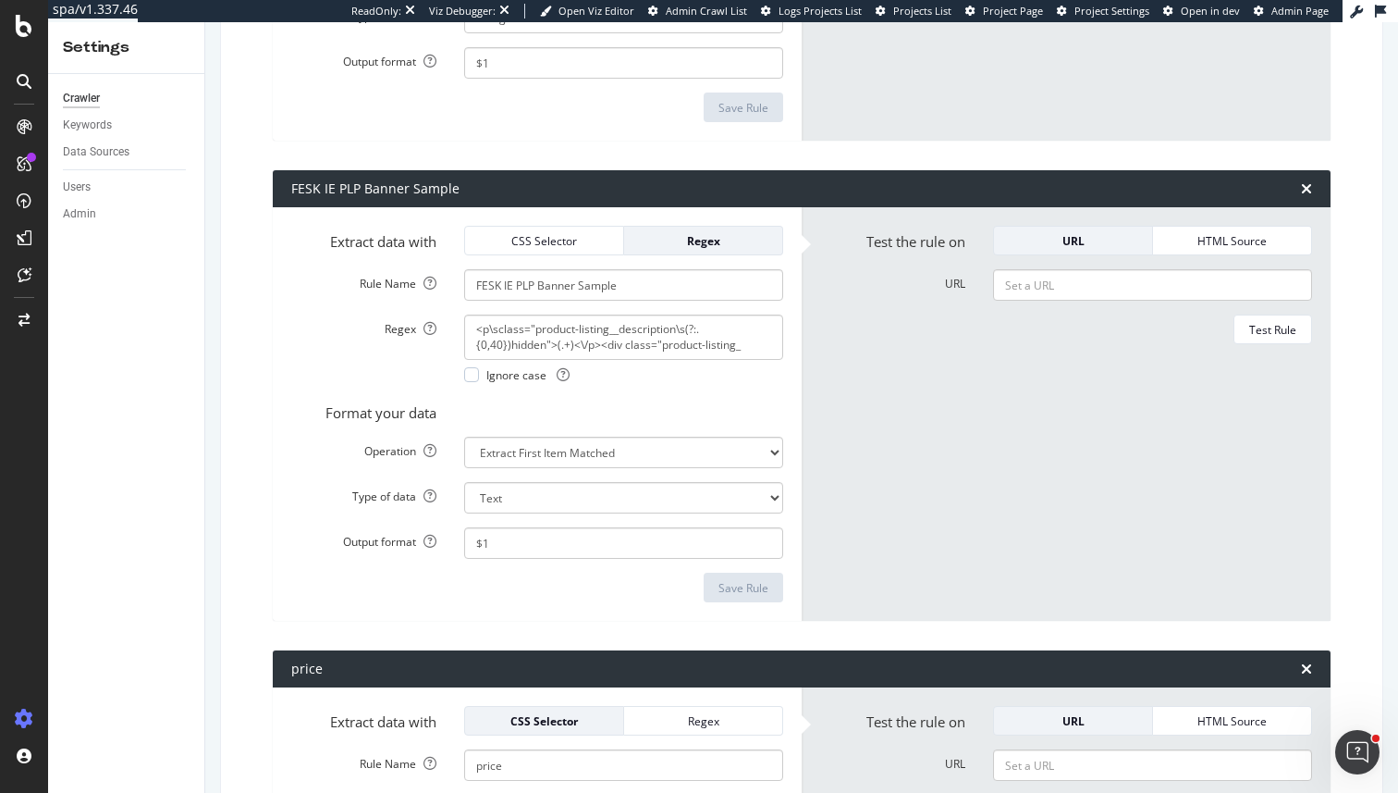
type textarea "<span class="media-0_textSm__Q52Mz media-0_strong__aXigV" style="color:#ea122a"…"
select select "exist"
type input "Category and Product Type both present"
type textarea "(?:filter-Categories.*filter-Product Type|filter-Product Type.*filter-Categorie…"
type input "Product code"
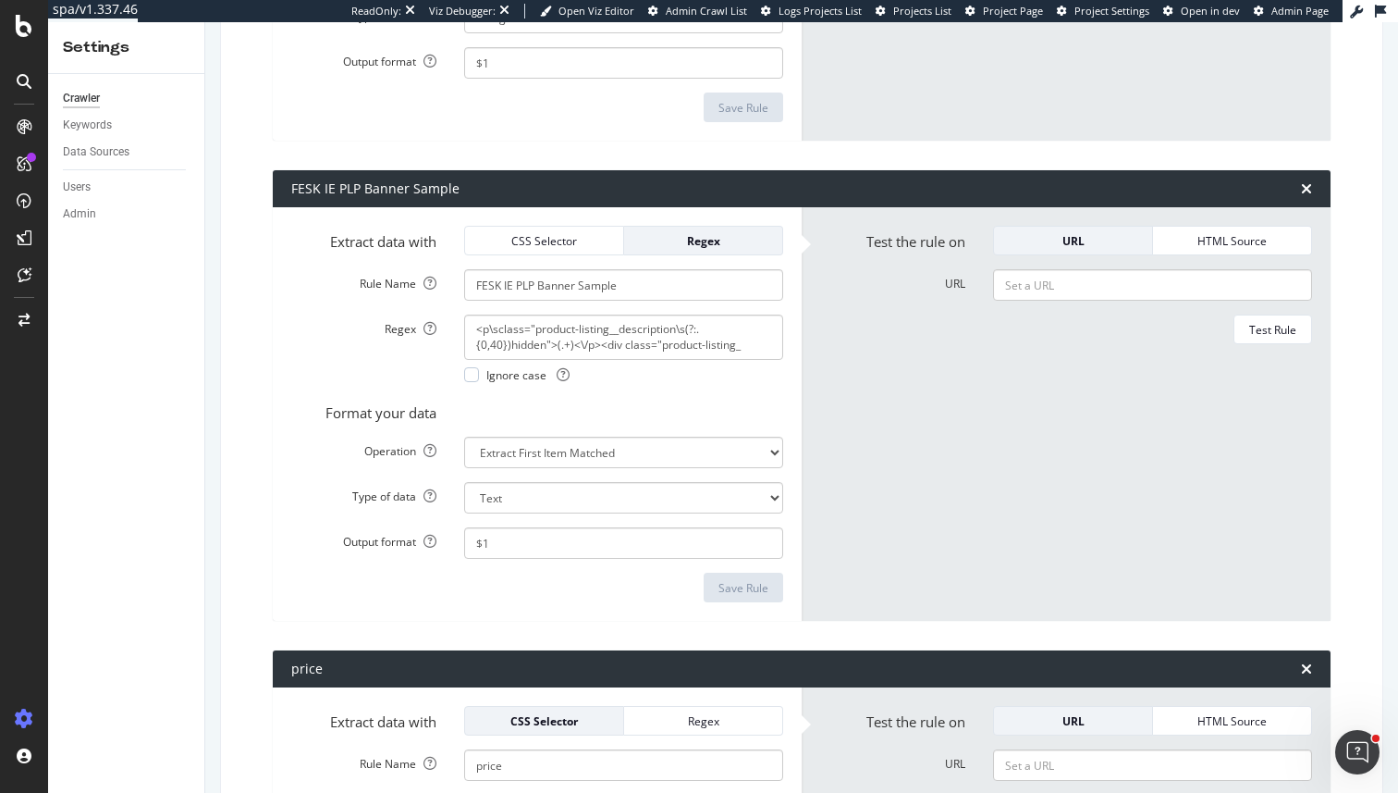
select select "first"
type input "PLP Banner Part 4"
type input "FESK IE PLP Banner Length"
type textarea "<p\sclass="product-listing__description\s(?:.{0,40})hidden">(.+)<\/p><div class…"
select select "html.length"
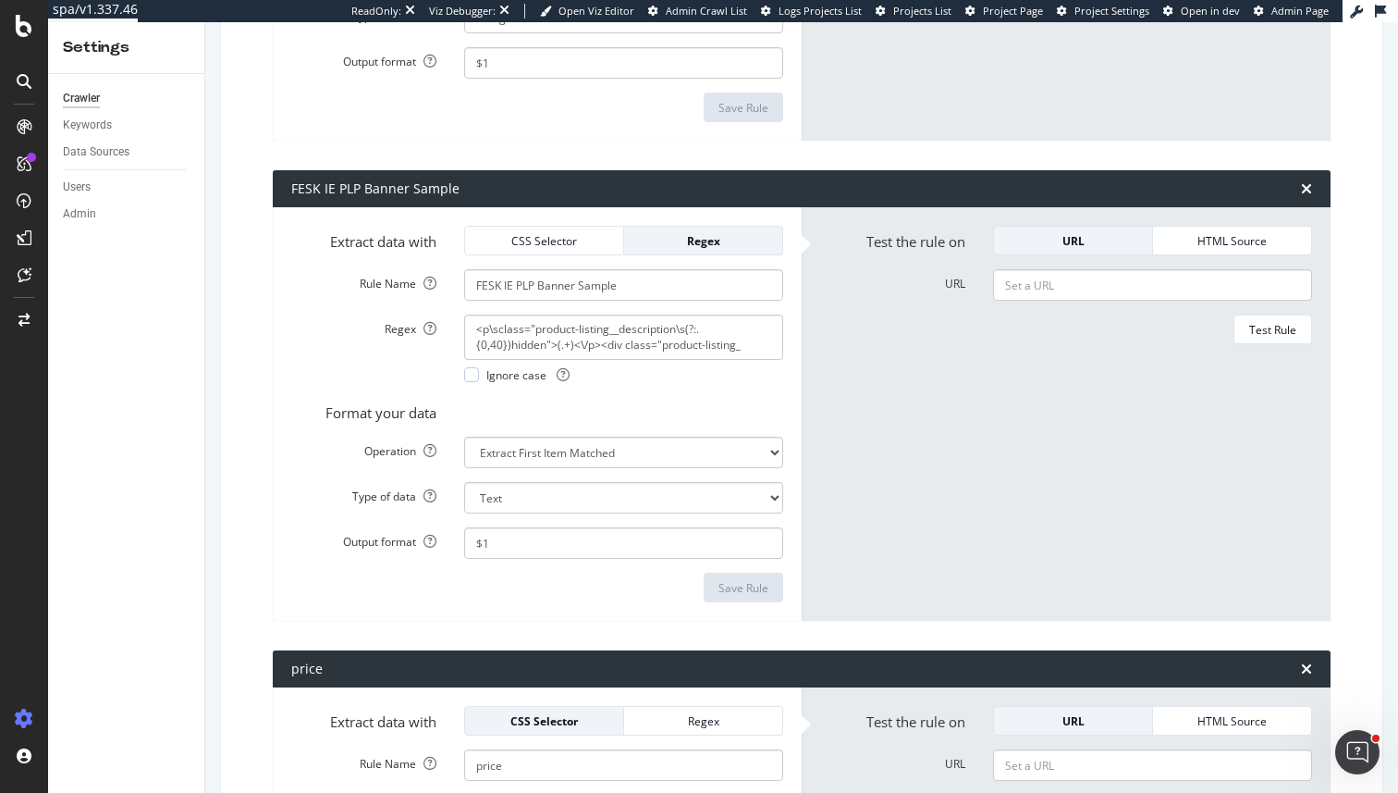
select select "i"
type input "Foundit Pill Links"
type textarea "<div class="foundit-carousel_carousel__mG0E7">(?:.|\n)*?<a[^>]+?href="([^"]+)" …"
select select "list"
type input "UK PLP banner length"
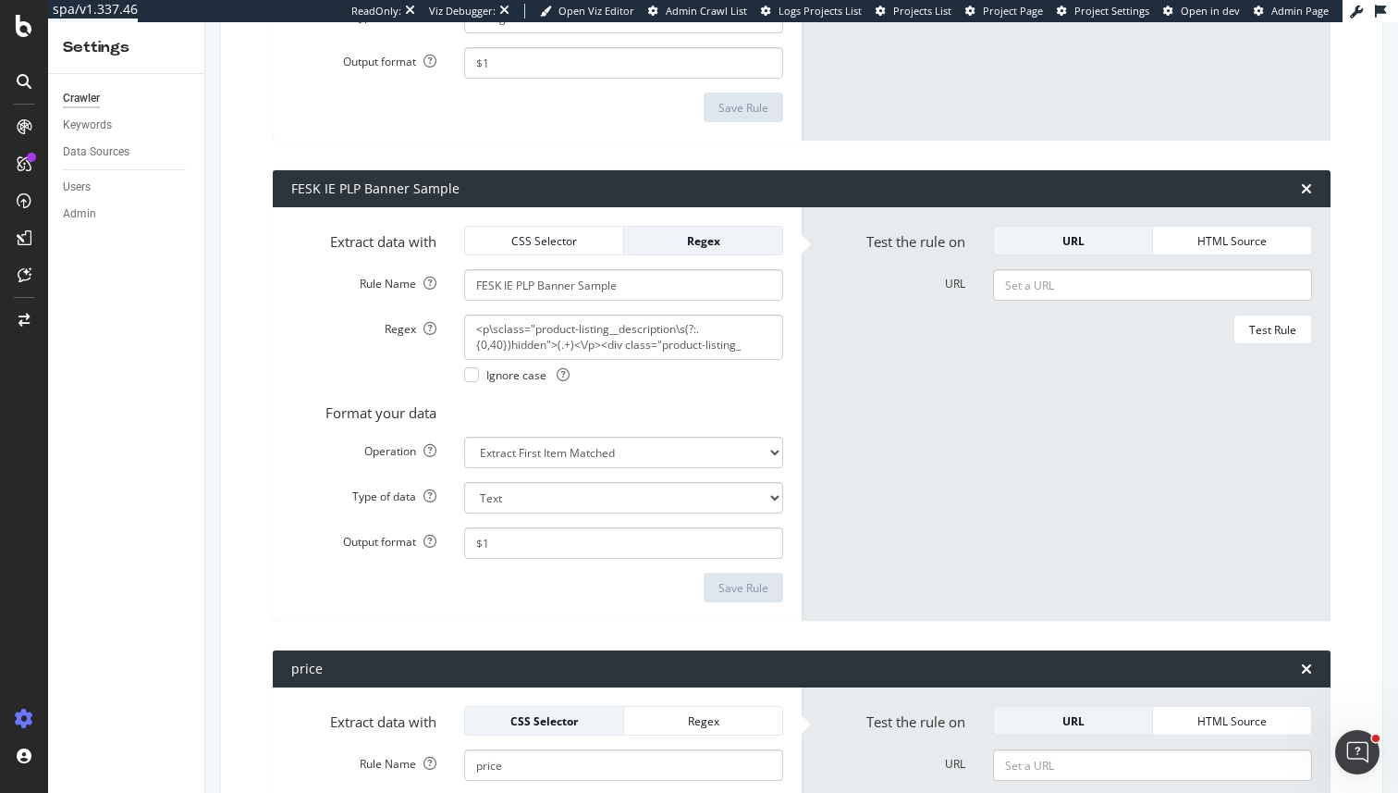
type textarea "<\/h1><div[^>]+><p class="media-0_textSm__Q52Mz[^>]+>([^<]+)<\/p>"
select select "html.length"
select select "i"
type input "PLP Banner Part 1"
type textarea "<\/h1><div[^>]+><p class="media-0_textSm__Q52Mz[^>]+>(.{1,150})"
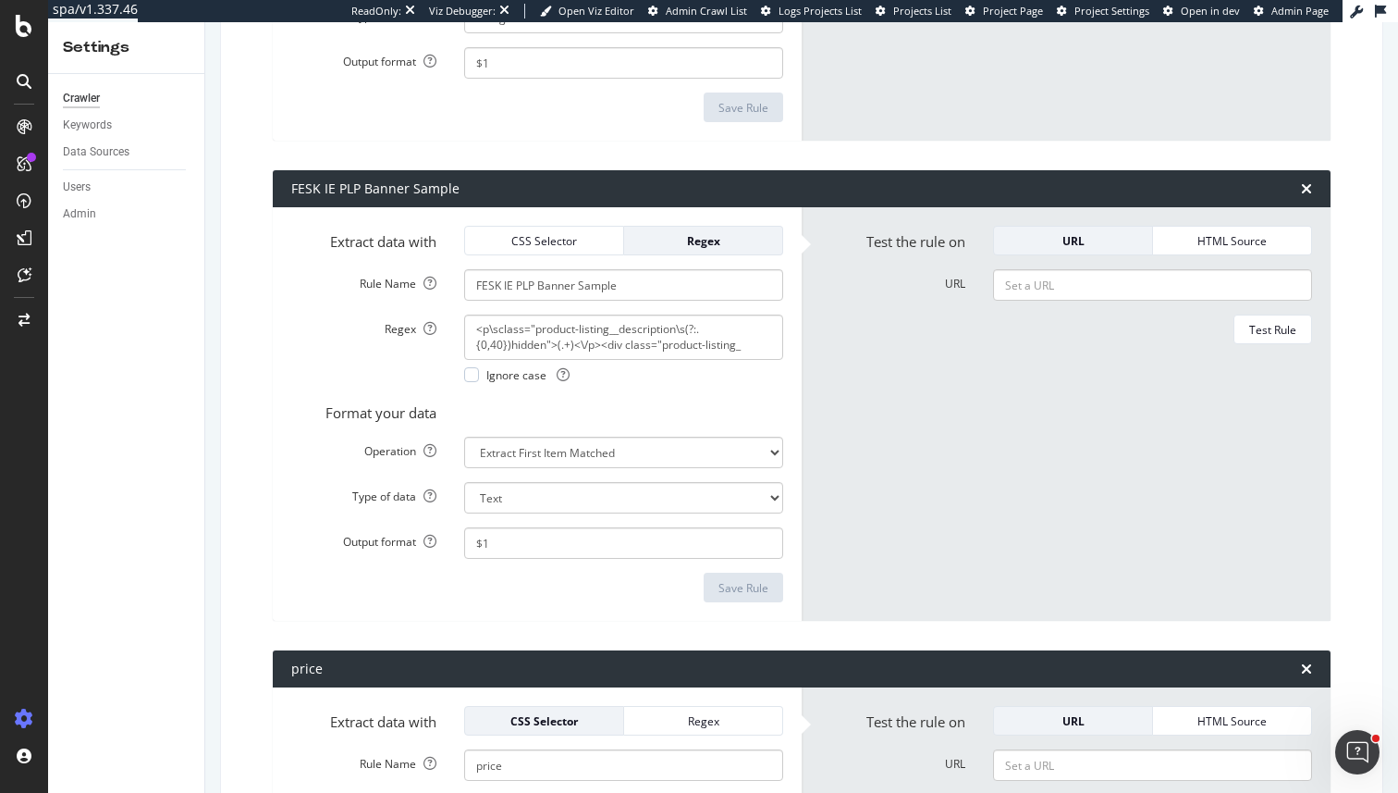
select select "first"
type input "PLP Footer Copy Length"
select select "html.length"
select select "i"
type input "PLP Footer copy"
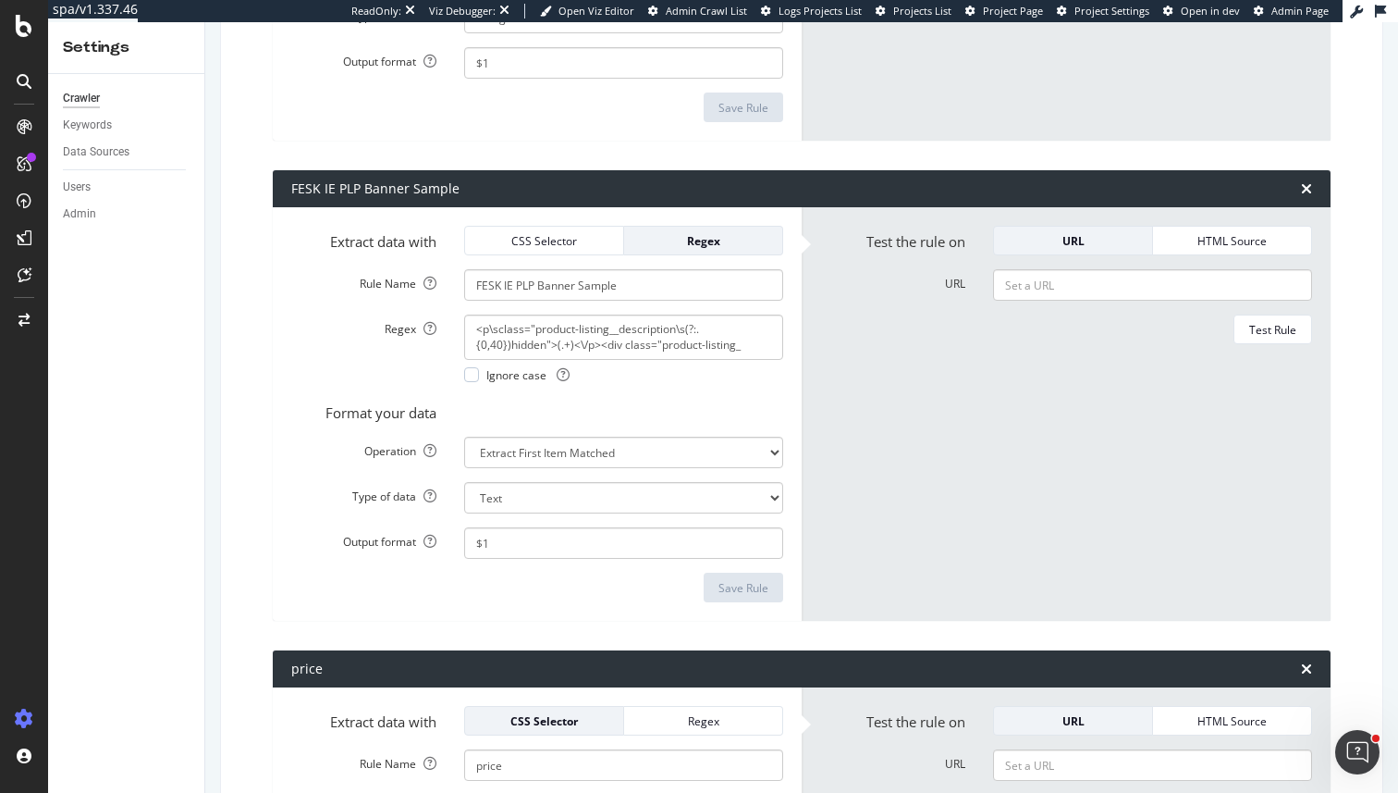
type input "#__next > main > div.product-listing-page_wrapper__q5fu0 > div:nth-child(4) > d…"
select select "first"
type input "Brand (PDP)"
type input "#product-info > div.product-intro_wrapper__hY8v6 > div:nth-child(2) > a > p"
select select "b"
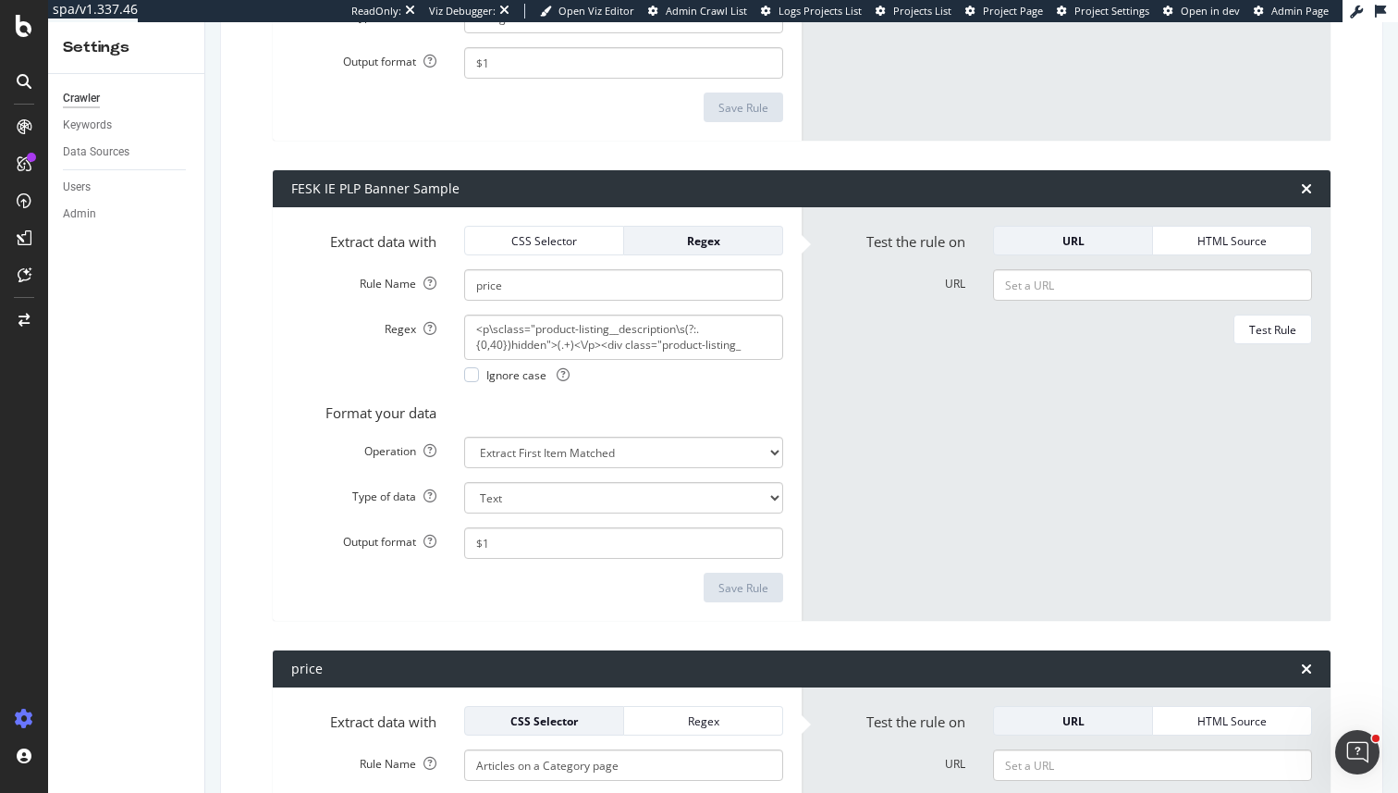
select select "s"
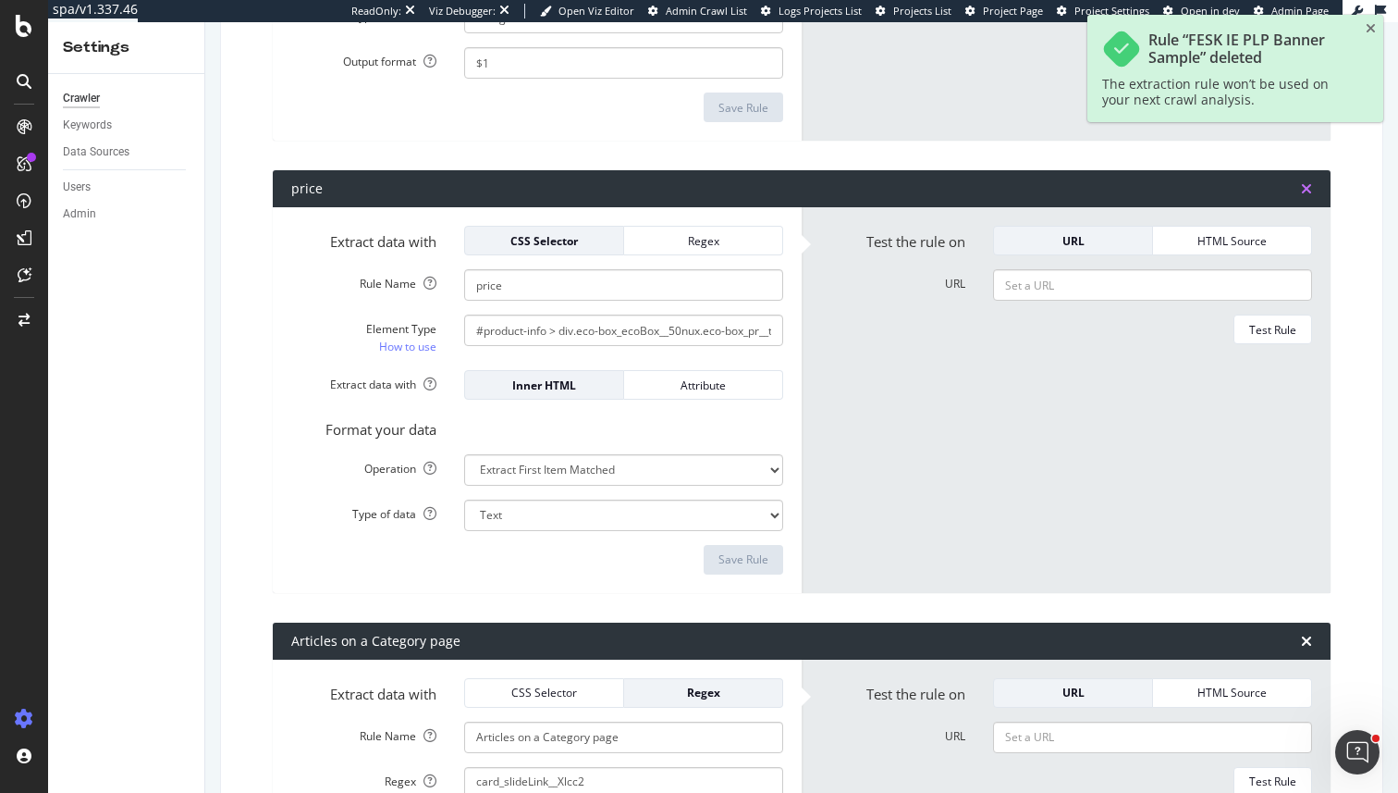
click at [1307, 191] on icon "times" at bounding box center [1306, 188] width 11 height 15
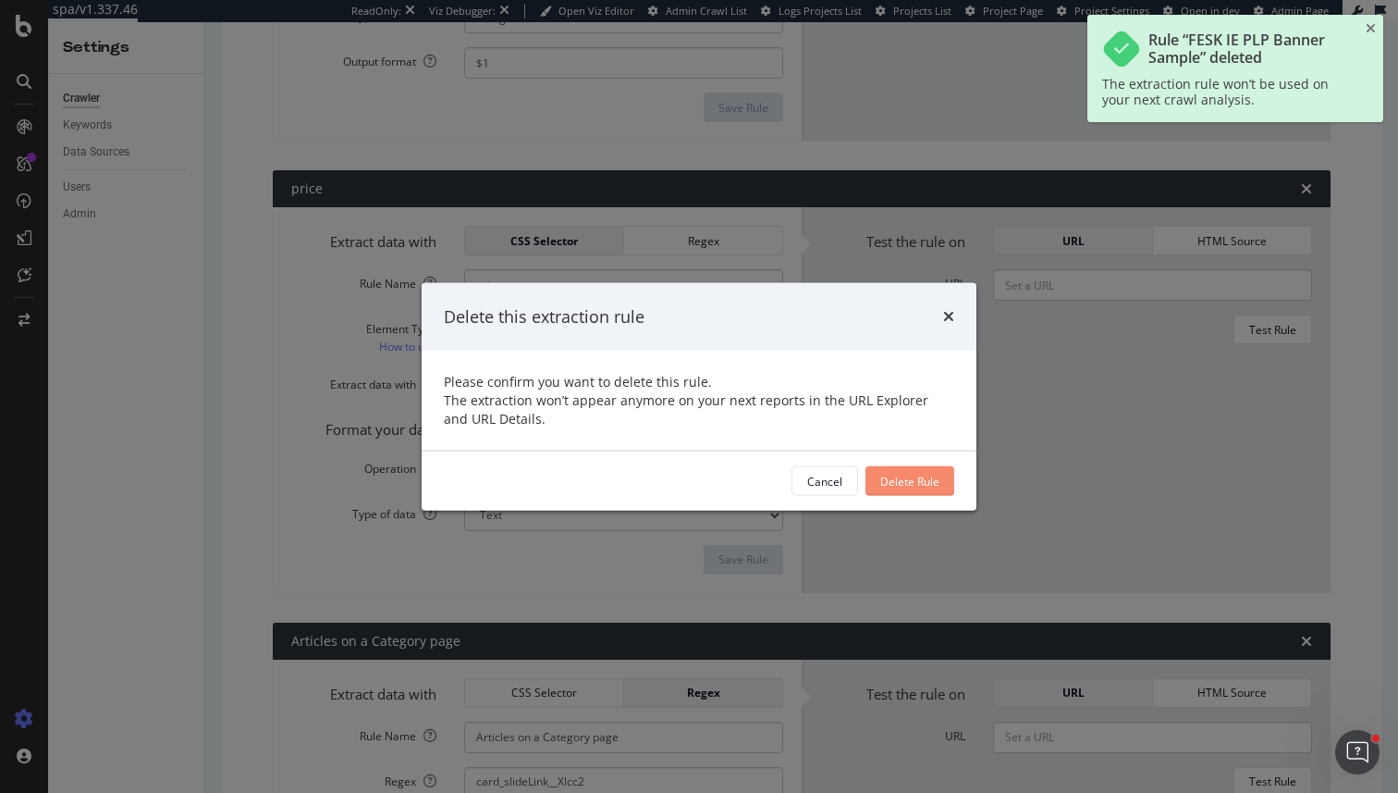
click at [911, 477] on div "Delete Rule" at bounding box center [909, 481] width 59 height 16
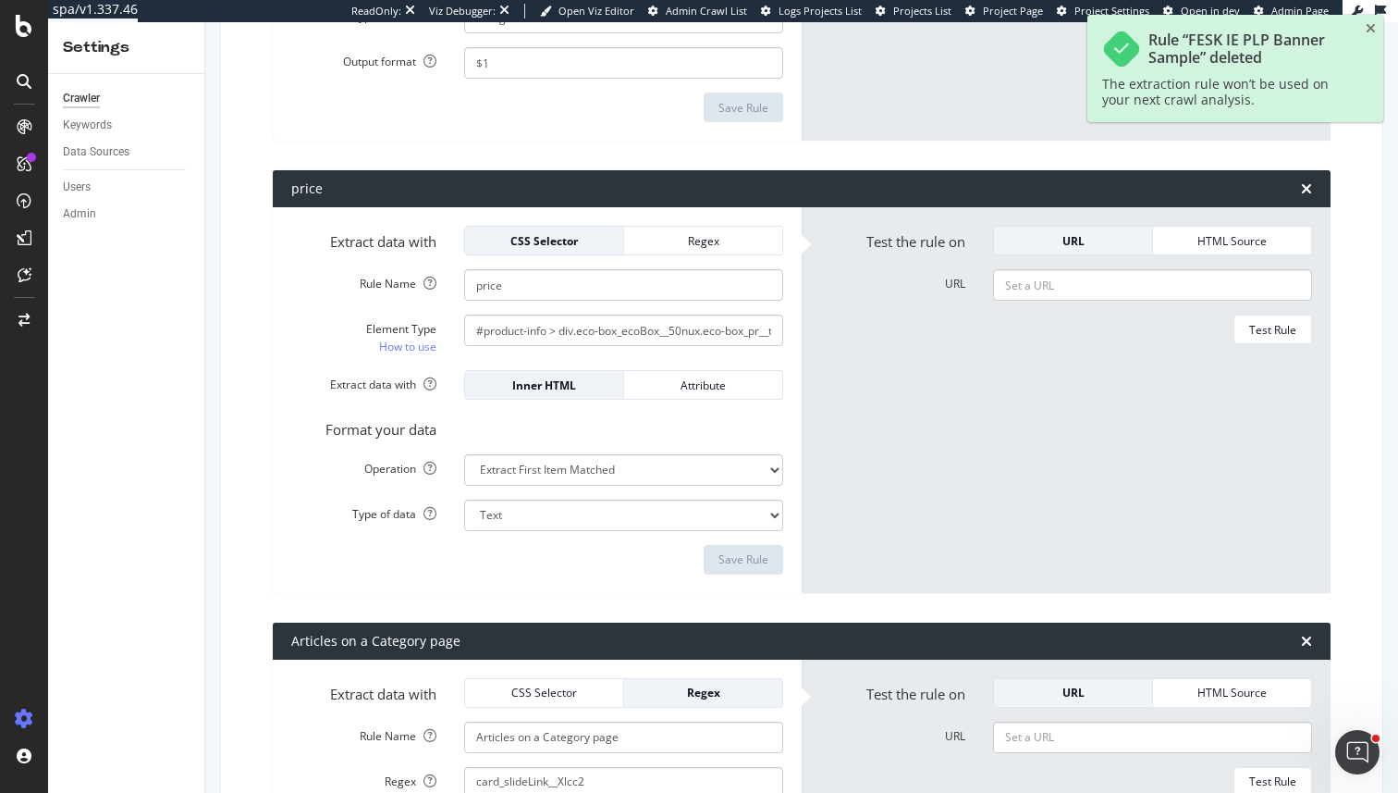
type input "Articles on a Category page"
select select "count"
select select "i"
type input "Out of stock"
select select "exist"
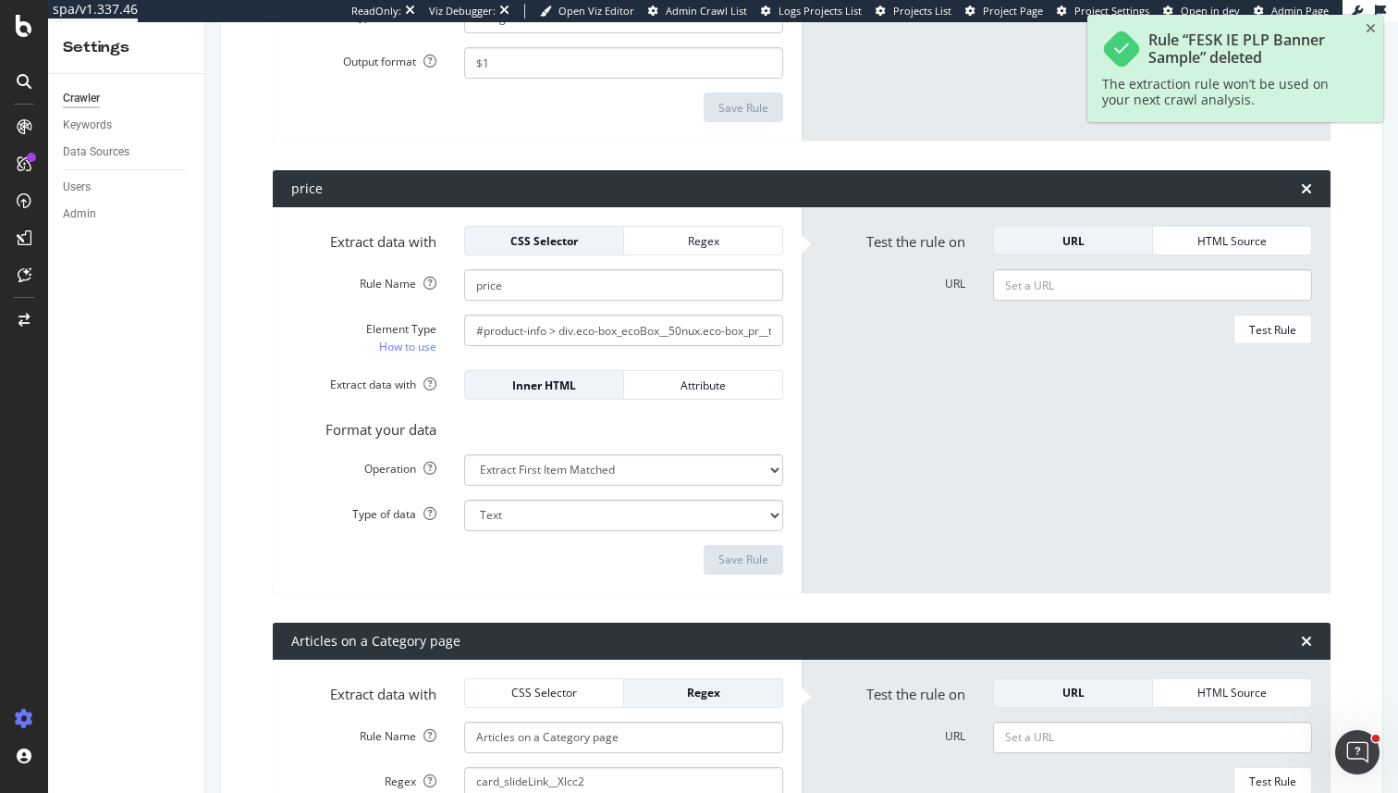
type input "Category and Product Type both present"
type textarea "(?:filter-Categories.*filter-Product Type|filter-Product Type.*filter-Categorie…"
type input "Product code"
select select "first"
type input "PLP Banner Part 4"
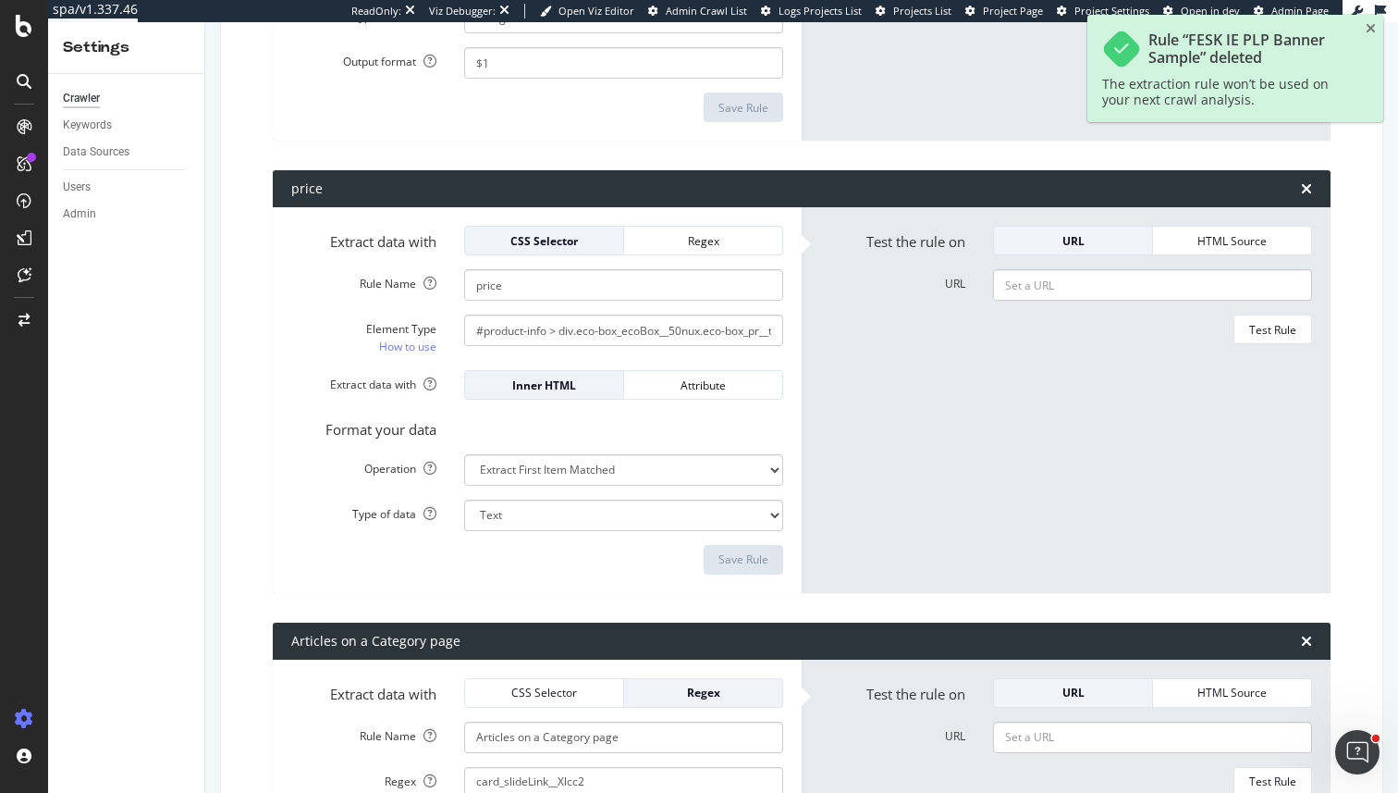
type input "FESK IE PLP Banner Length"
select select "html.length"
select select "i"
type input "Foundit Pill Links"
type textarea "<div class="foundit-carousel_carousel__mG0E7">(?:.|\n)*?<a[^>]+?href="([^"]+)" …"
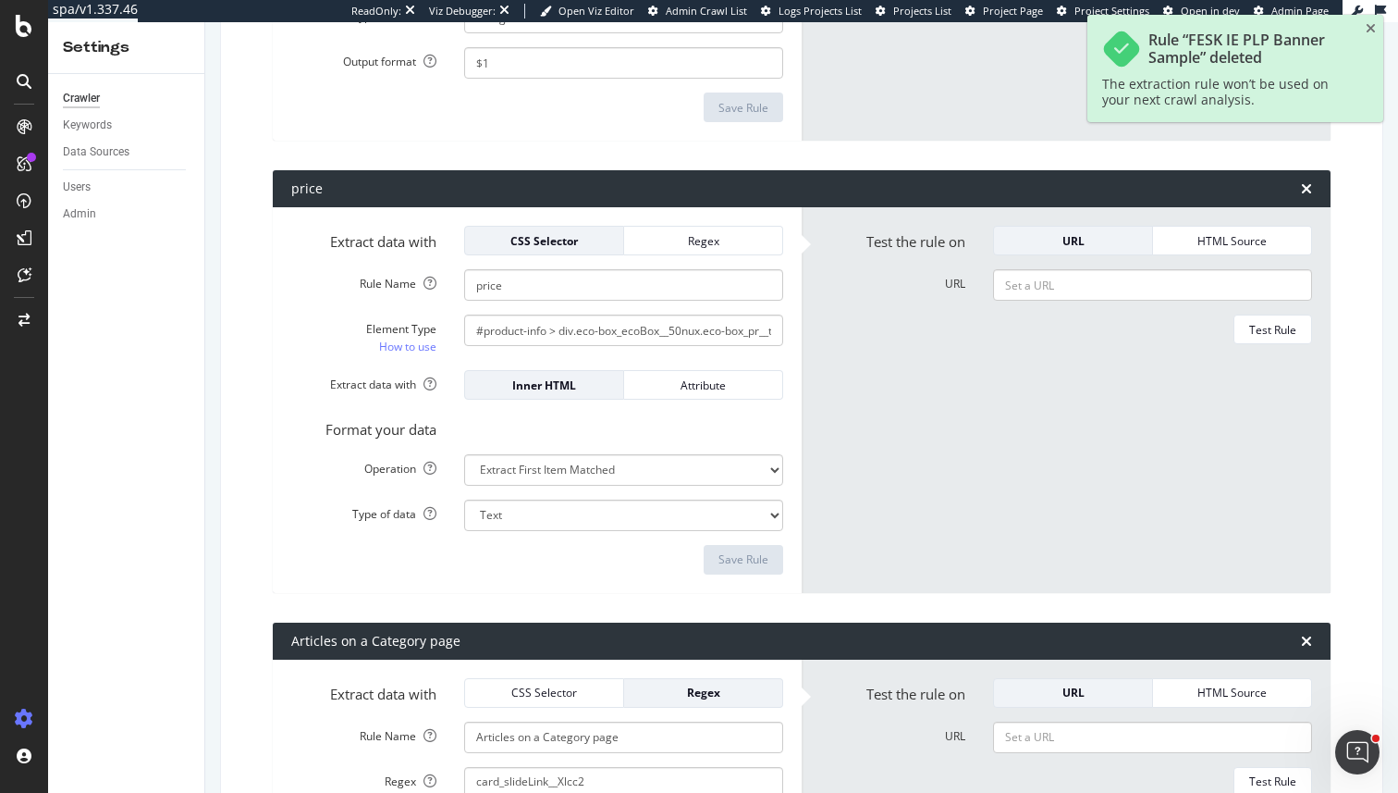
select select "list"
type input "UK PLP banner length"
type textarea "<\/h1><div[^>]+><p class="media-0_textSm__Q52Mz[^>]+>([^<]+)<\/p>"
select select "html.length"
select select "i"
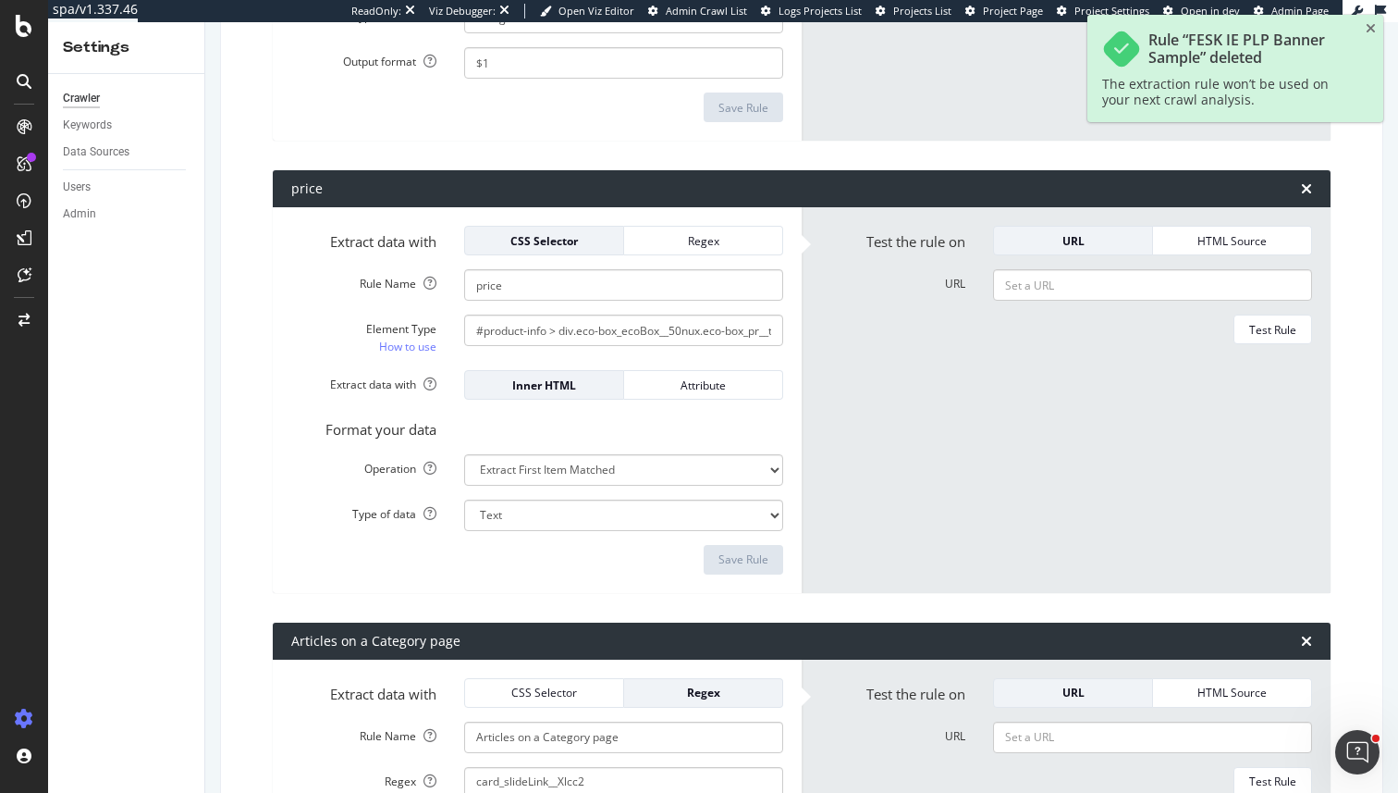
type input "PLP Banner Part 1"
type textarea "<\/h1><div[^>]+><p class="media-0_textSm__Q52Mz[^>]+>(.{1,150})"
select select "first"
type input "PLP Footer Copy Length"
select select "html.length"
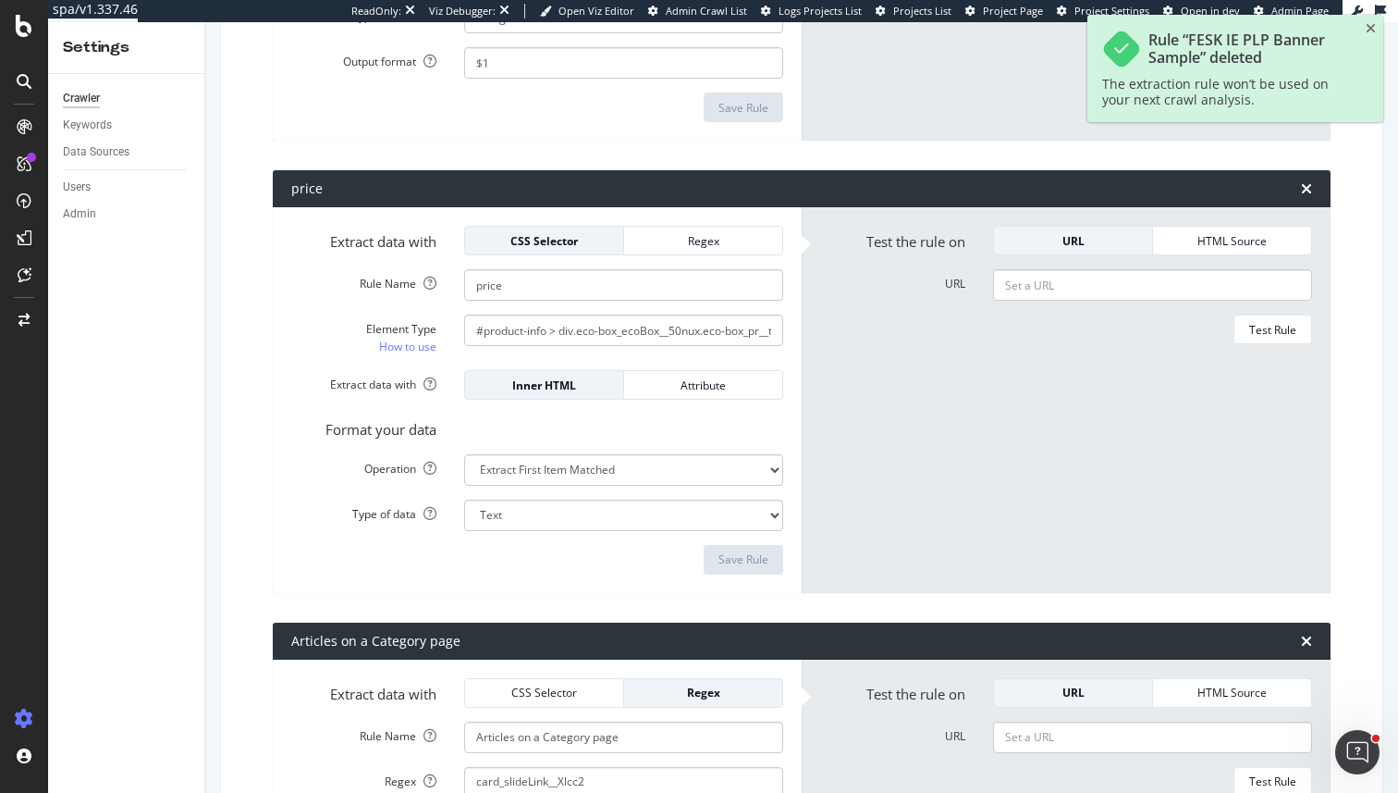
select select "i"
type input "PLP Footer copy"
select select "first"
type input "Brand (PDP)"
type input "#product-info > div.product-intro_wrapper__hY8v6 > div:nth-child(2) > a > p"
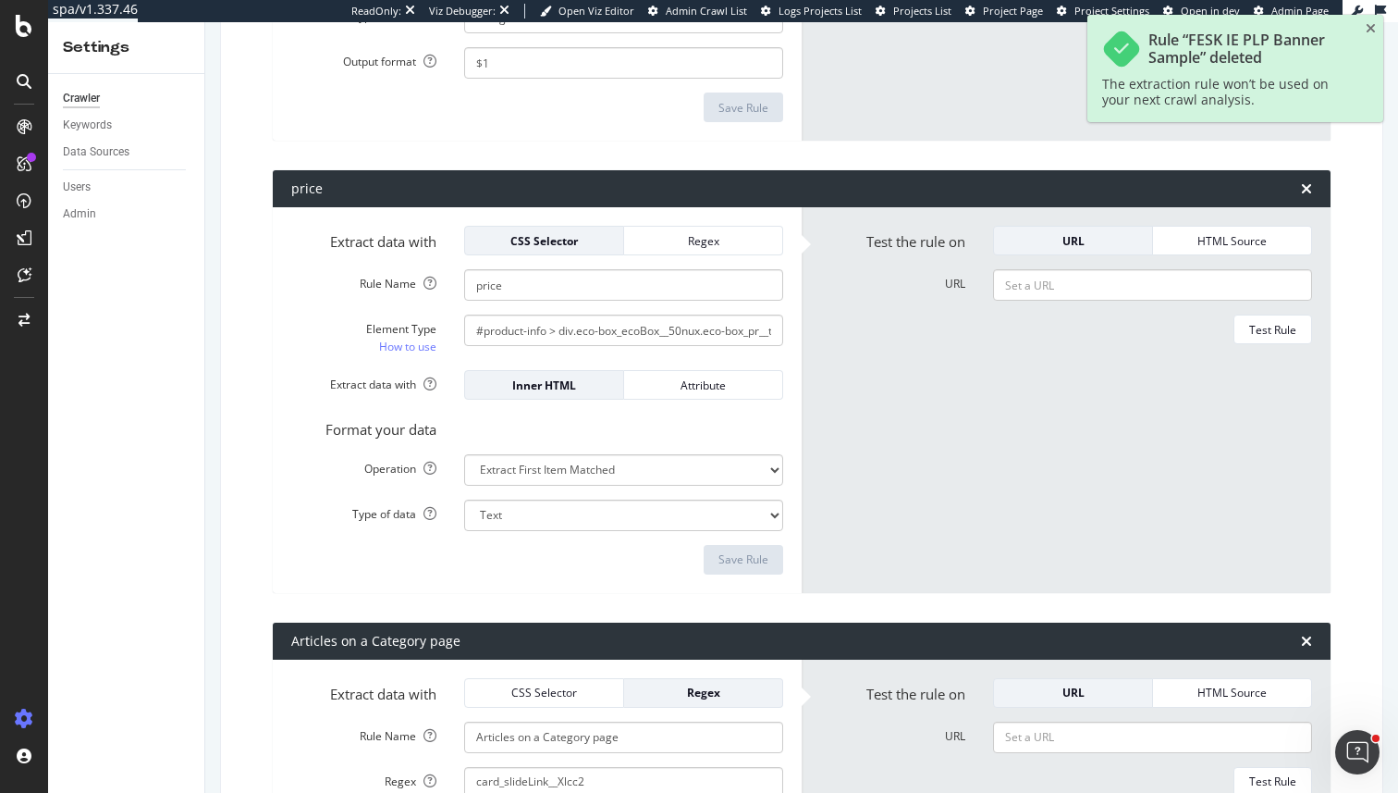
type textarea "<span class="media-0_textSm__Q52Mz media-0_strong__aXigV" style="color:#ea122a"…"
type textarea "<p\sclass="product-listing__description\s(?:.{0,40})hidden">(.+)<\/p><div class…"
type input "#__next > main > div.product-listing-page_wrapper__q5fu0 > div:nth-child(4) > d…"
select select "b"
select select "s"
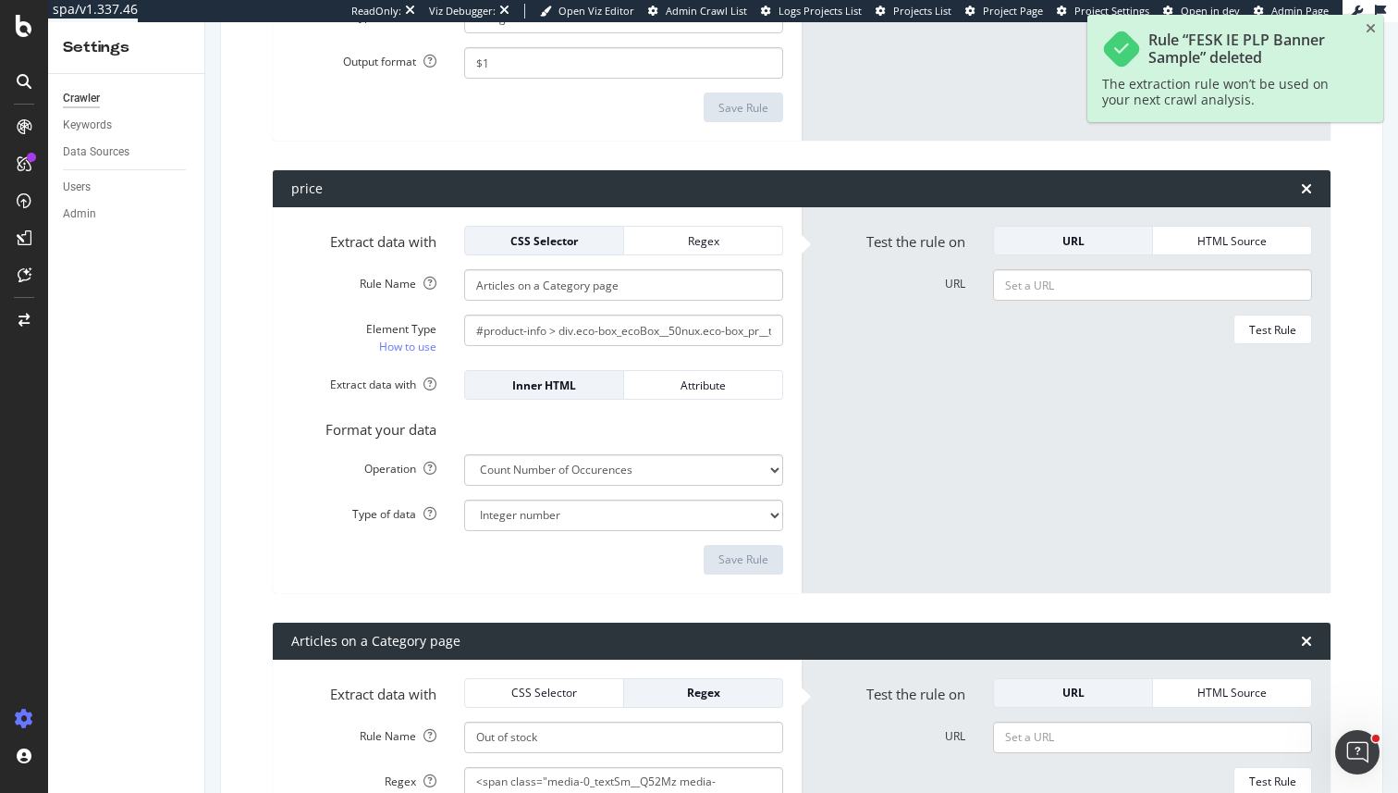
select select "s"
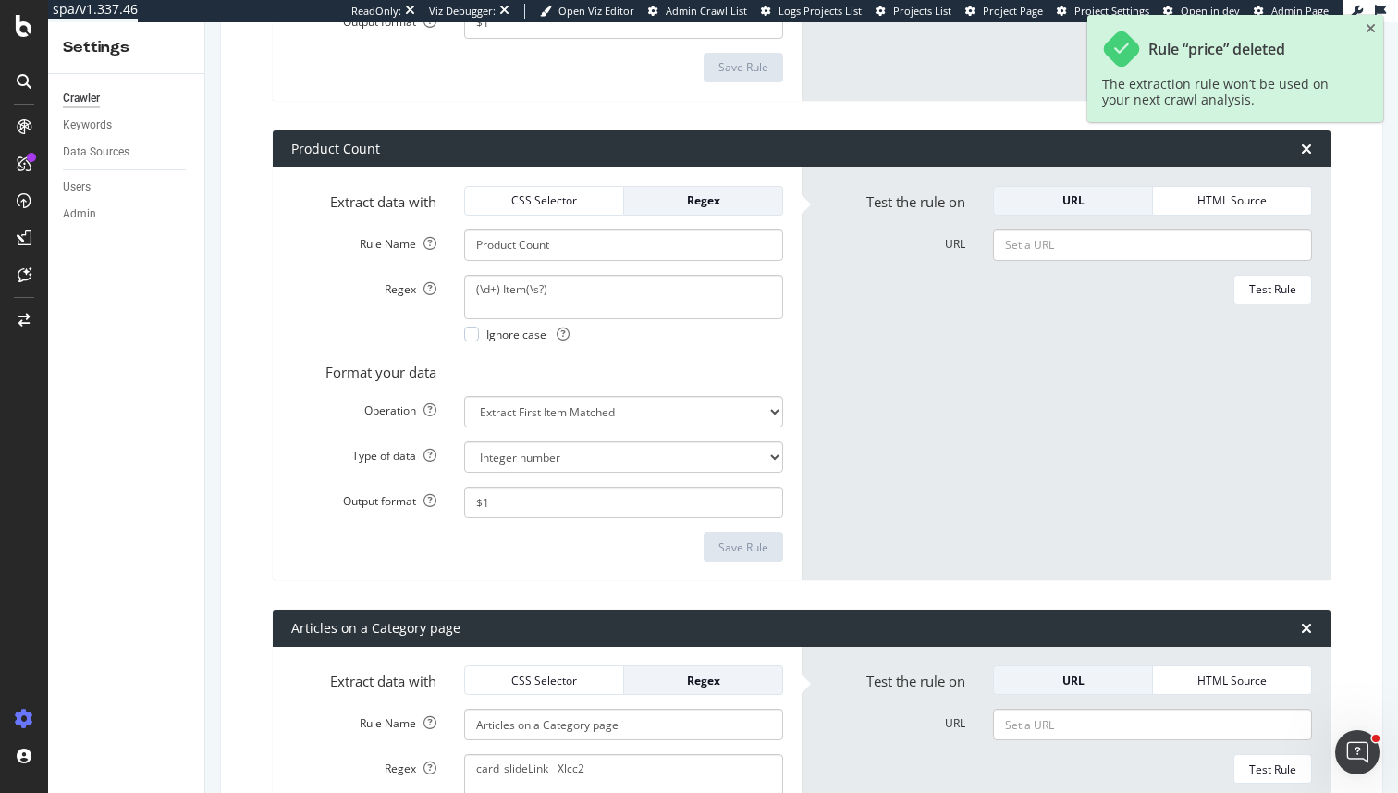
scroll to position [4965, 0]
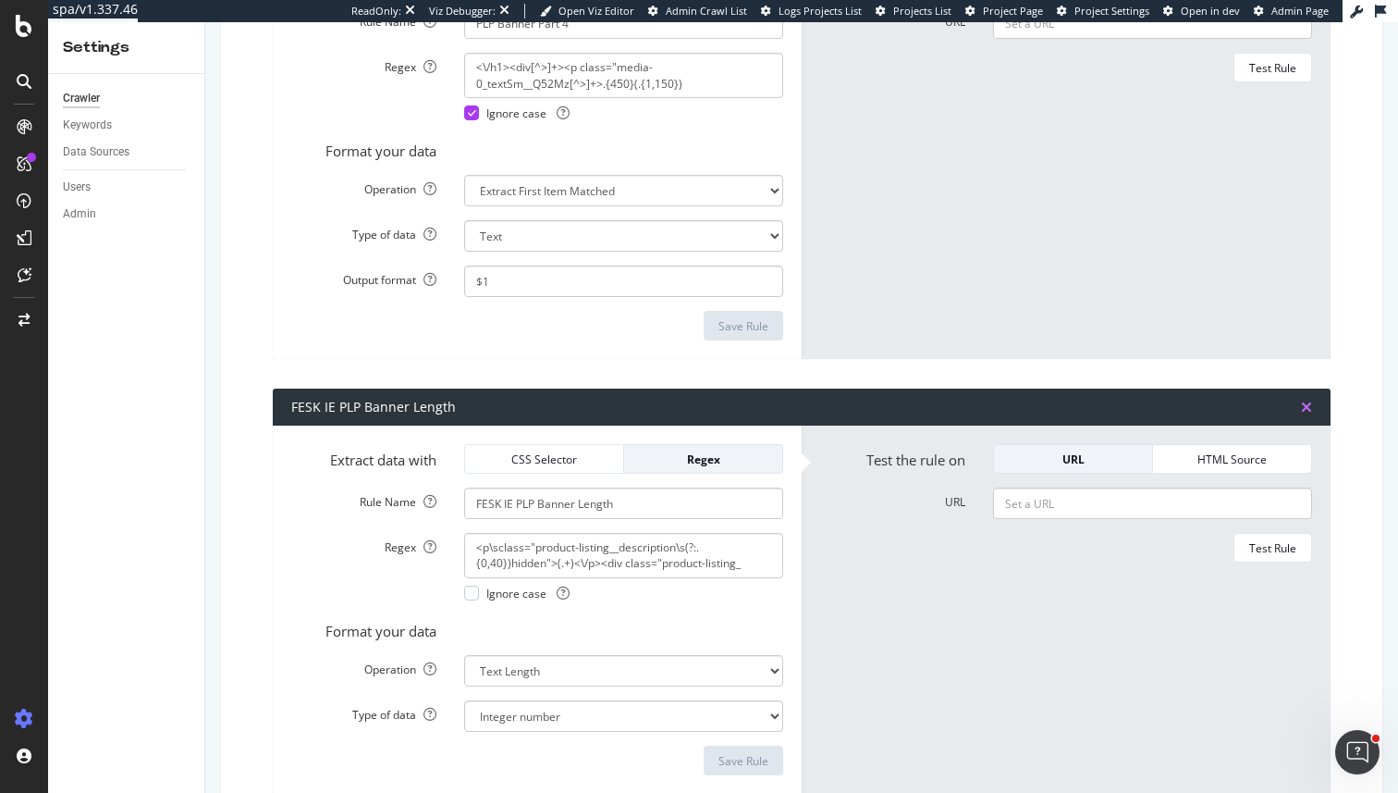
click at [1309, 411] on icon "times" at bounding box center [1306, 407] width 11 height 15
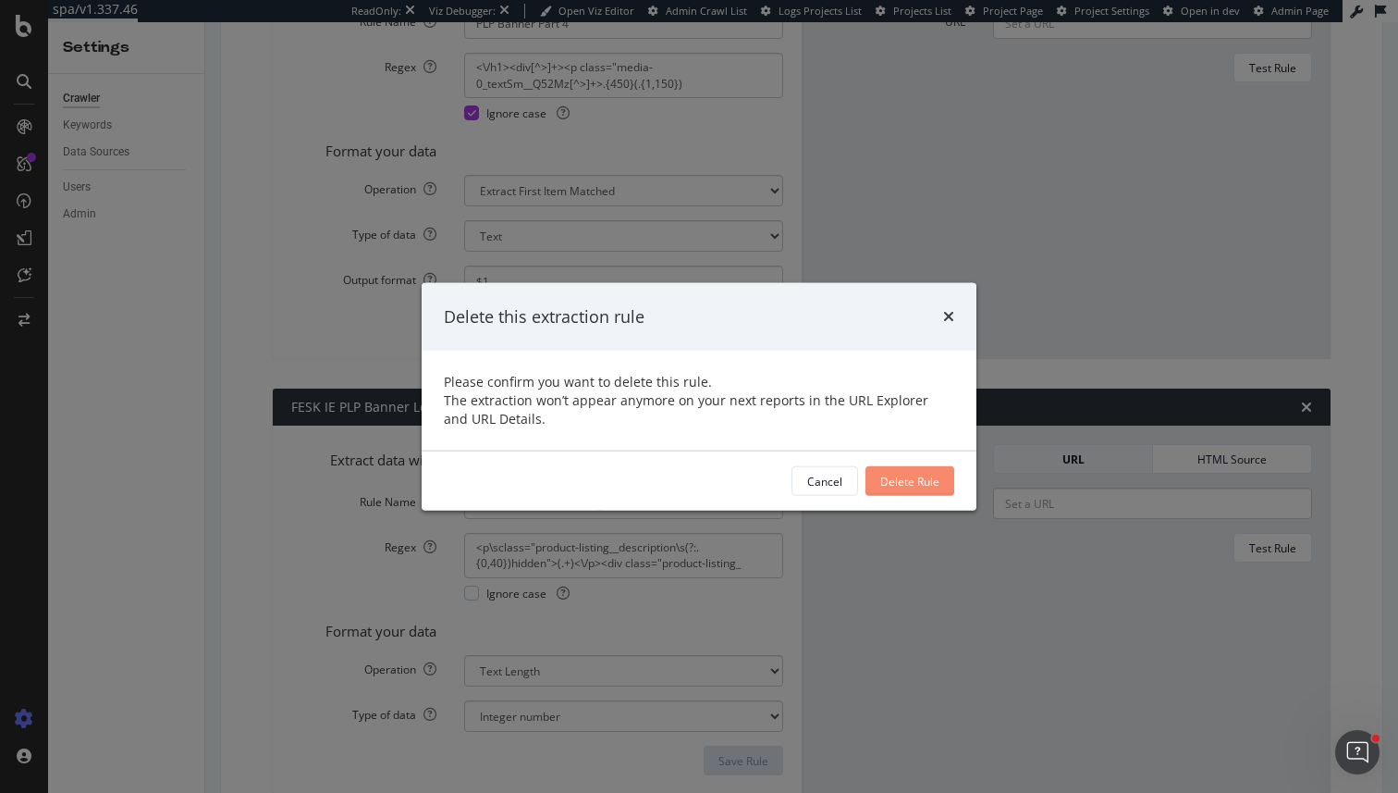
click at [923, 488] on div "Delete Rule" at bounding box center [909, 481] width 59 height 28
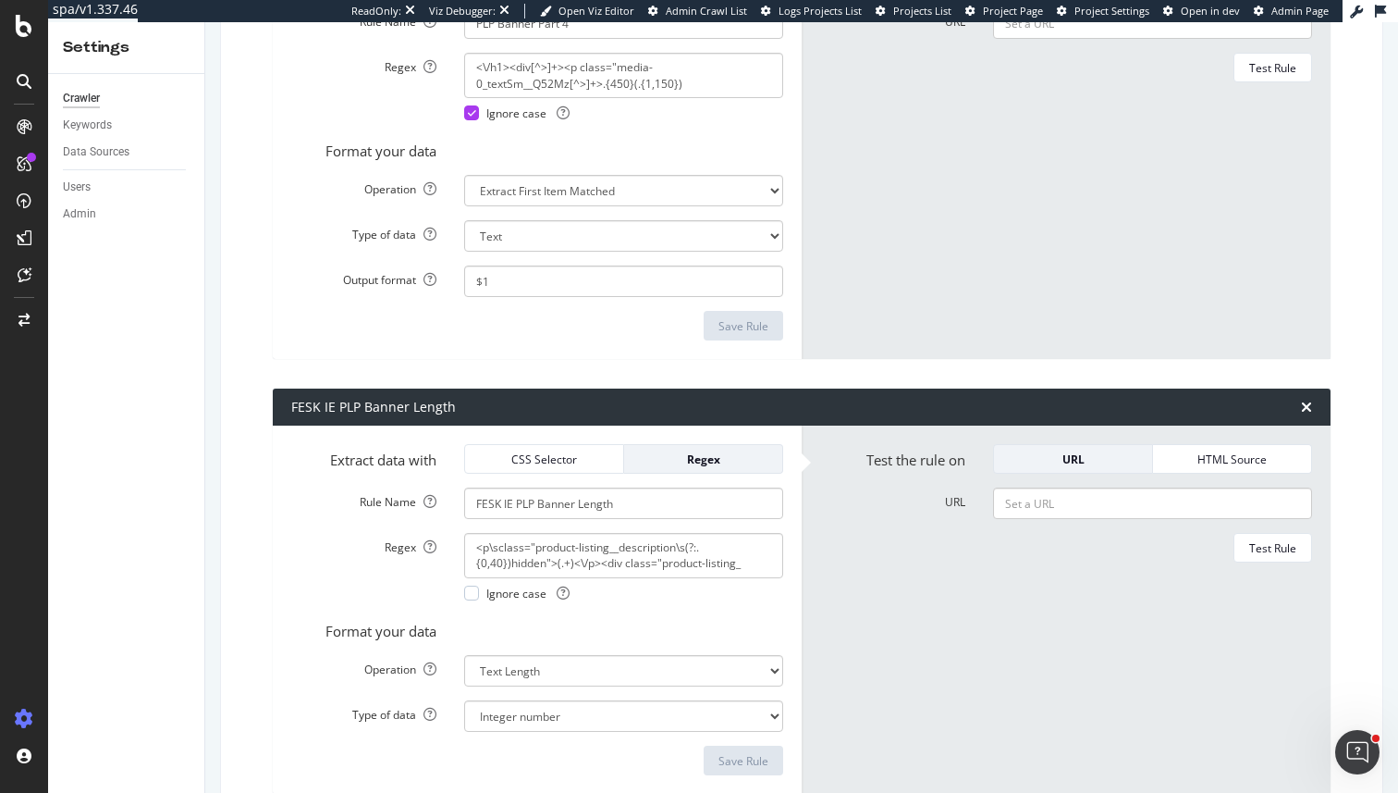
type input "Foundit Pill Links"
select select "list"
type input "UK PLP banner length"
type textarea "<\/h1><div[^>]+><p class="media-0_textSm__Q52Mz[^>]+>([^<]+)<\/p>"
select select "html.length"
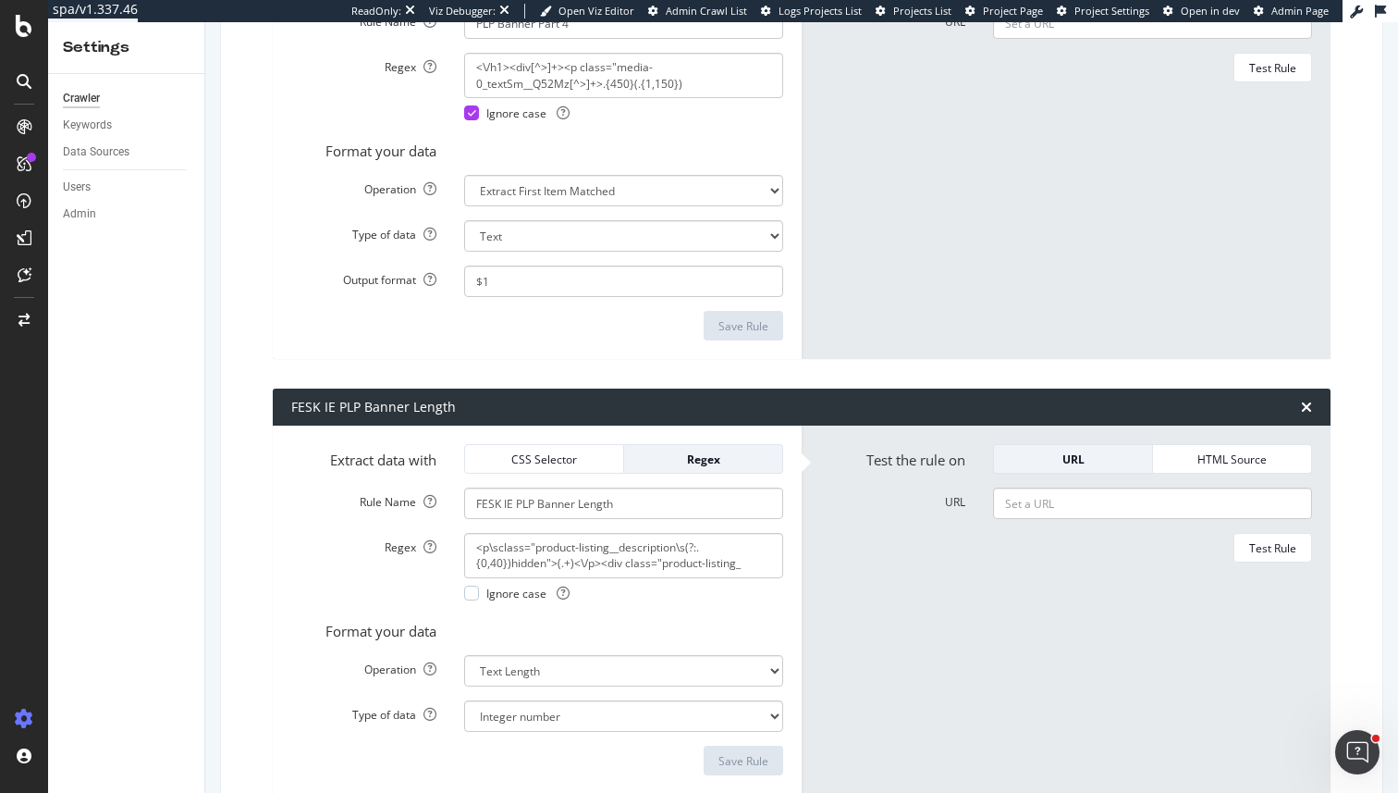
select select "i"
type input "PLP Banner Part 1"
type textarea "<\/h1><div[^>]+><p class="media-0_textSm__Q52Mz[^>]+>(.{1,150})"
select select "first"
type input "PLP Footer Copy Length"
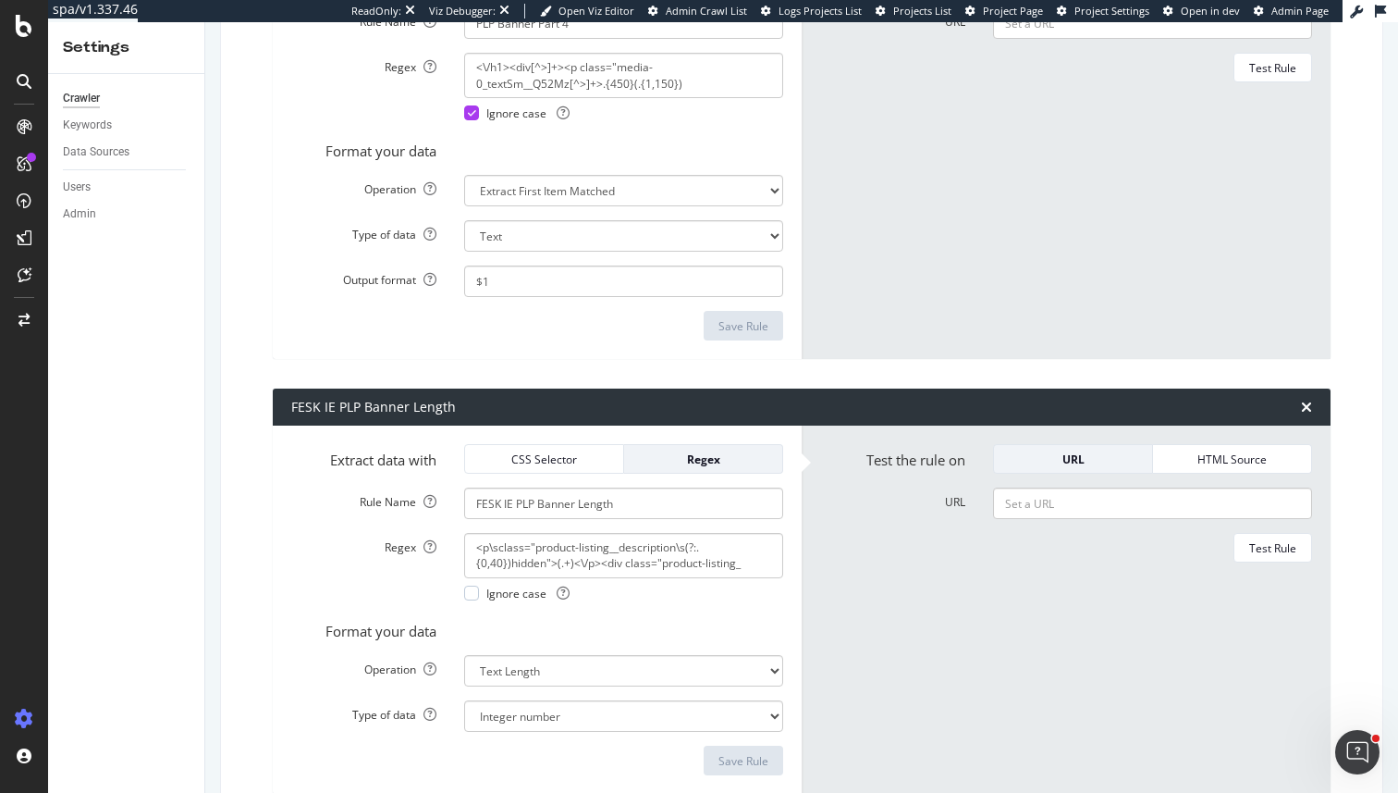
select select "html.length"
select select "i"
type input "PLP Footer copy"
select select "first"
type input "Brand (PDP)"
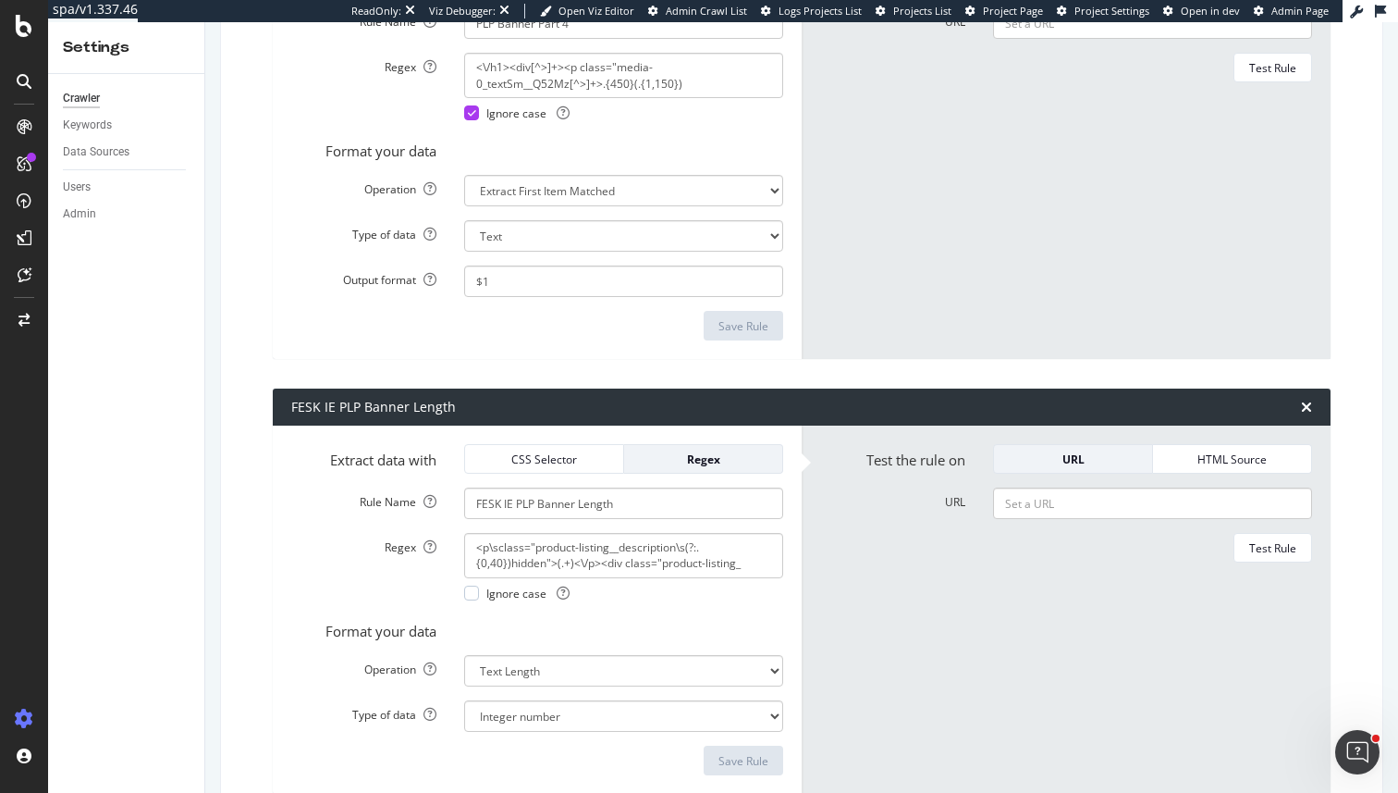
type textarea "<div class="foundit-carousel_carousel__mG0E7">(?:.|\n)*?<a[^>]+?href="([^"]+)" …"
type input "#product-info > div.product-intro_wrapper__hY8v6 > div:nth-child(2) > a > p"
type input "#__next > main > div.product-listing-page_wrapper__q5fu0 > div:nth-child(4) > d…"
select select "s"
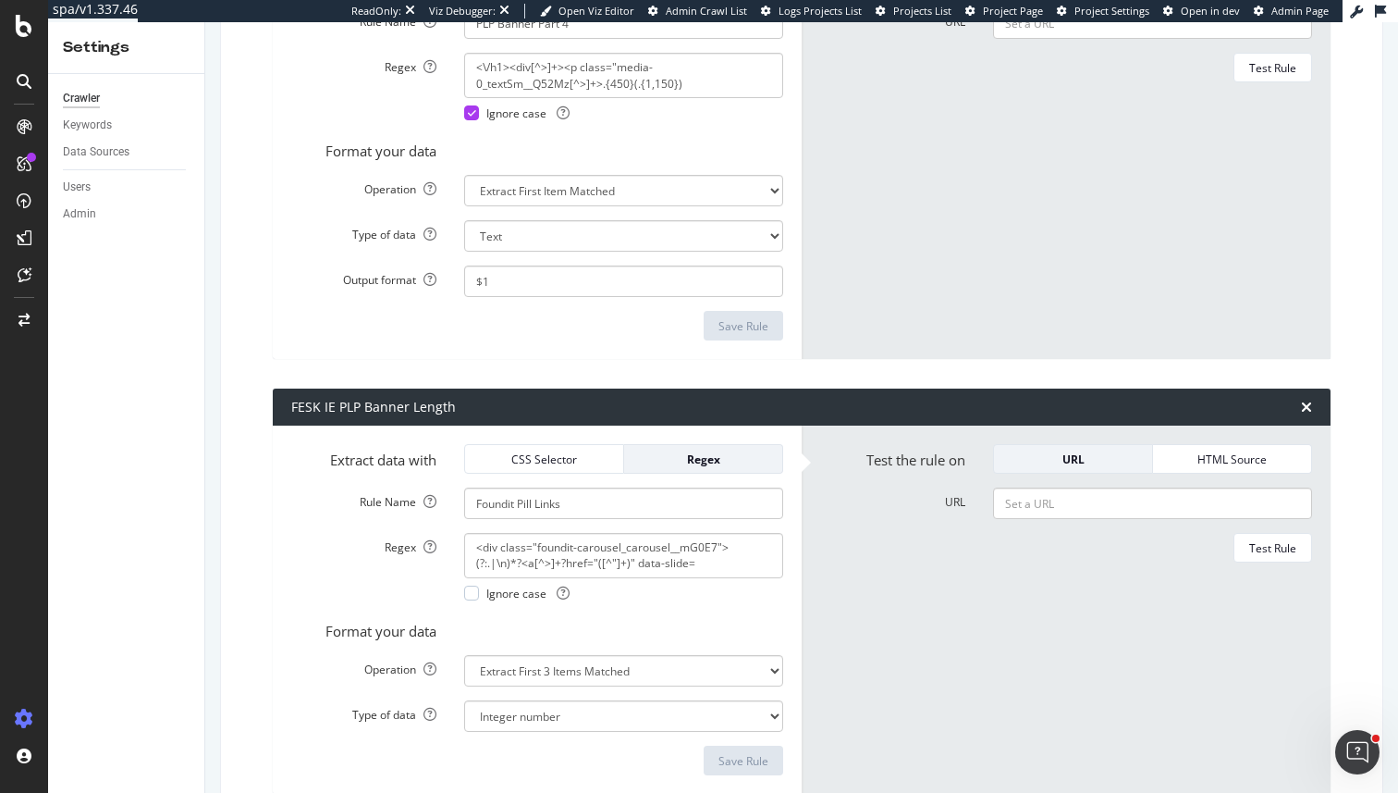
select select "s"
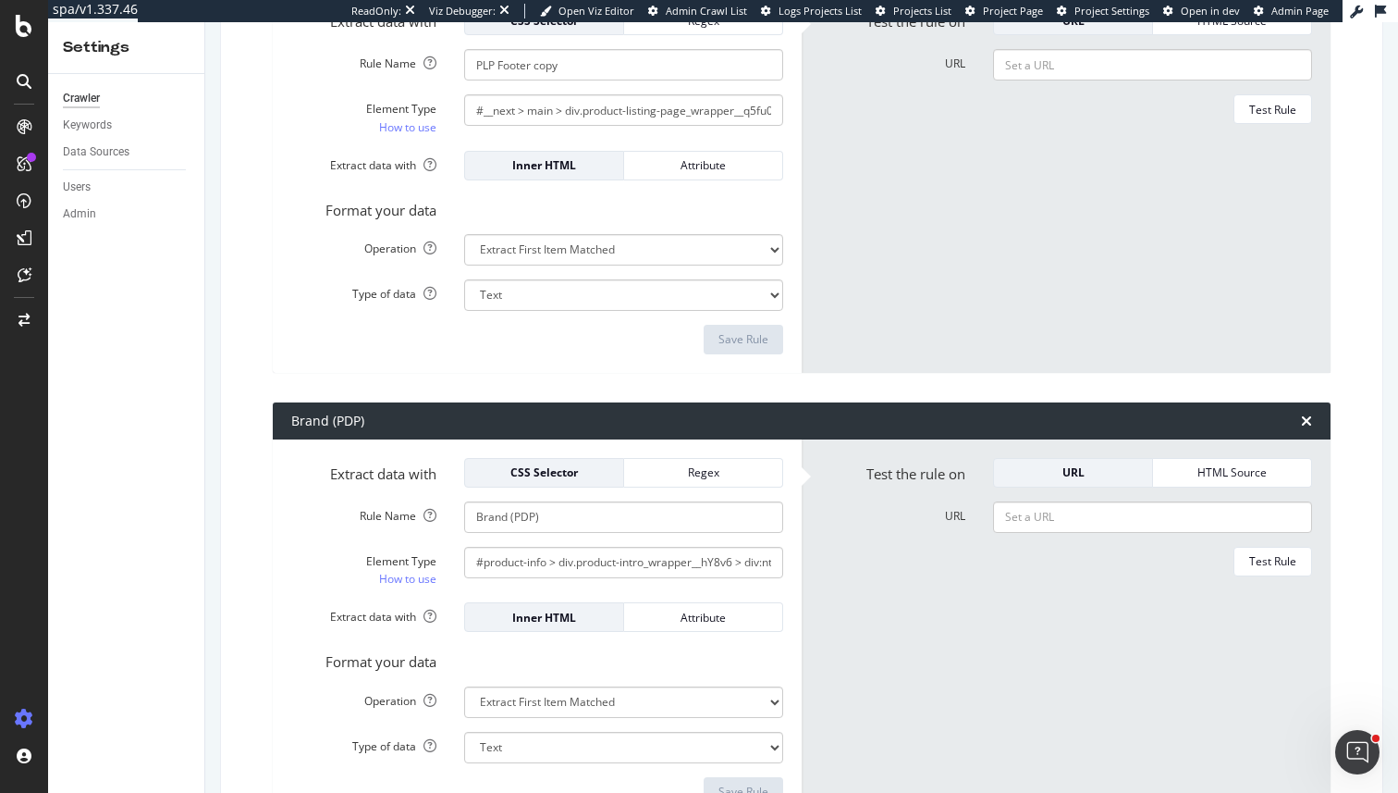
scroll to position [7408, 0]
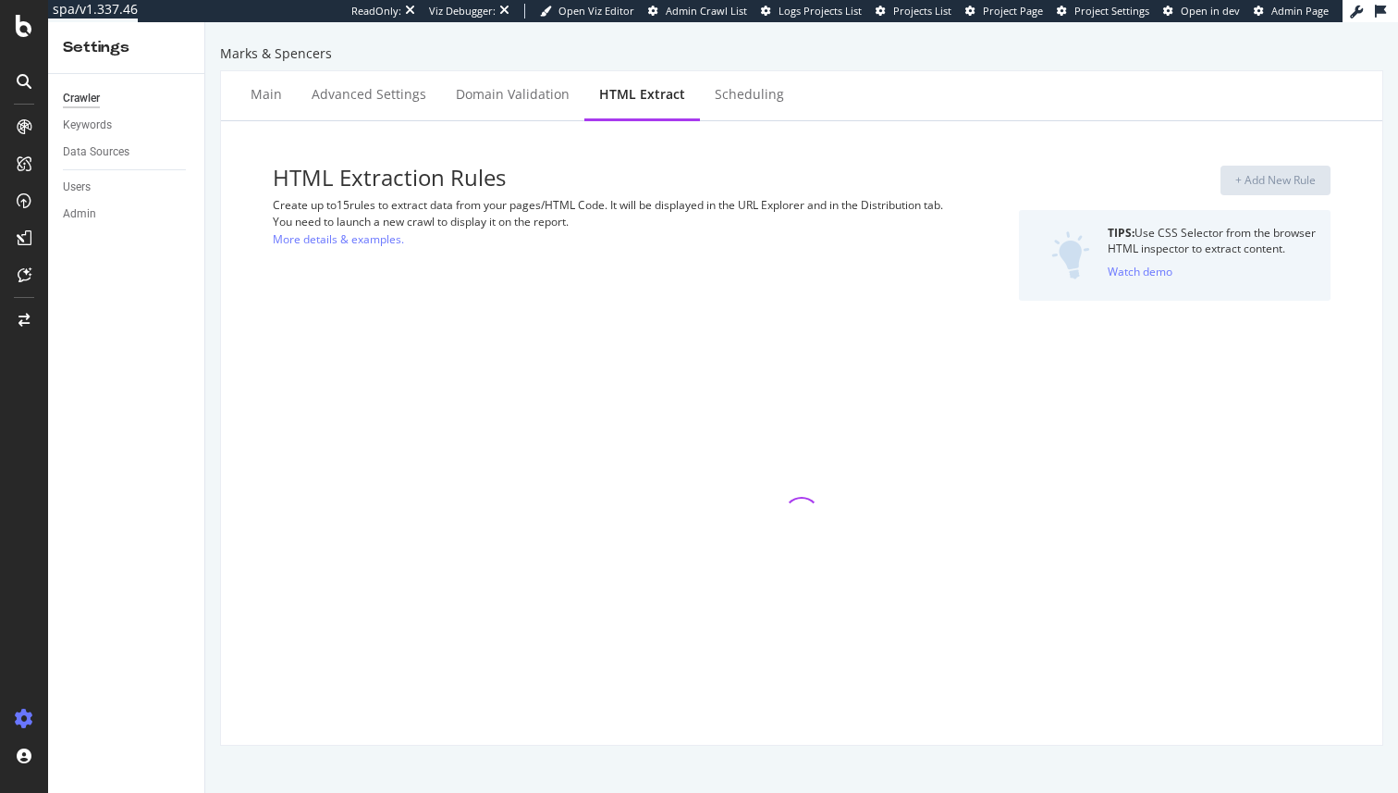
select select "exist"
select select "i"
select select "count"
select select "exist"
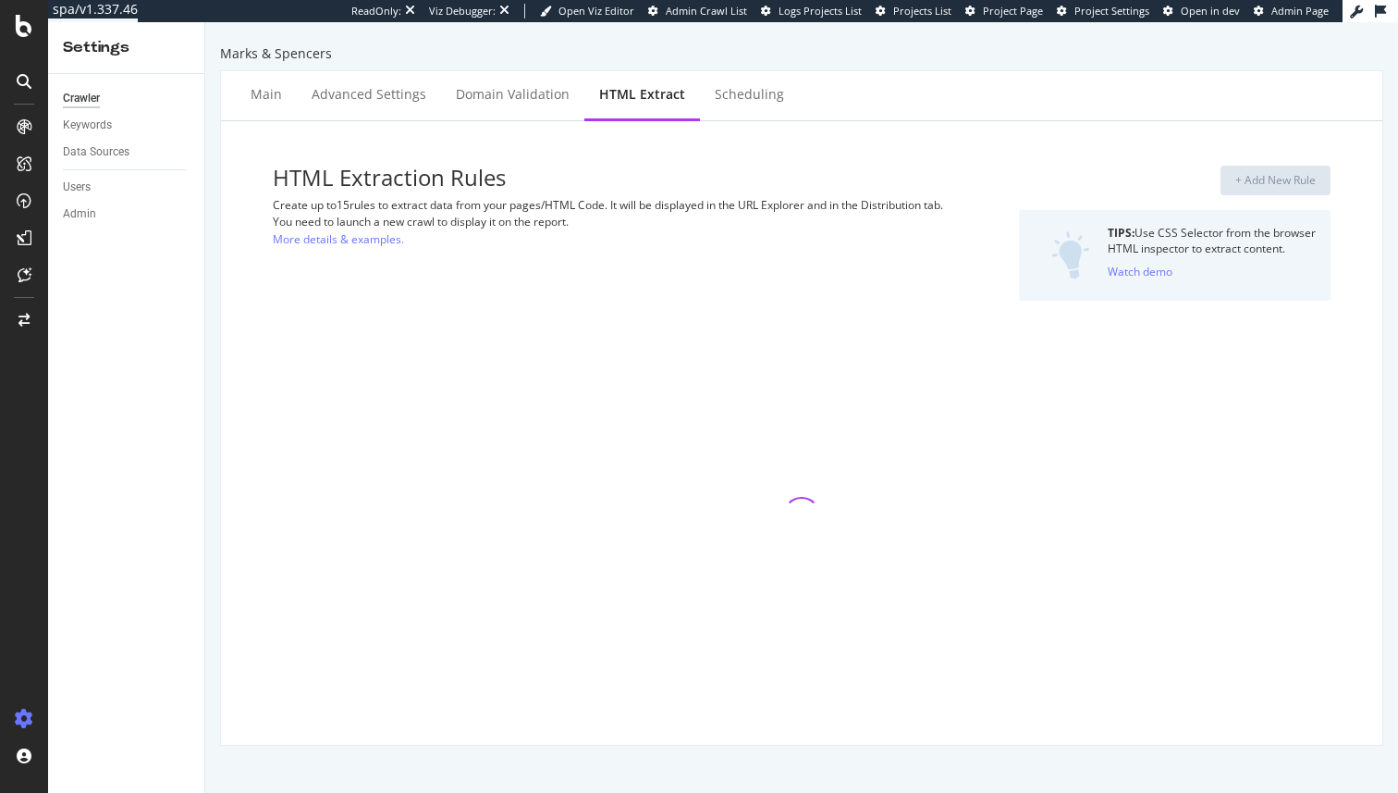
select select "exist"
select select "list"
select select "html.length"
select select "exist"
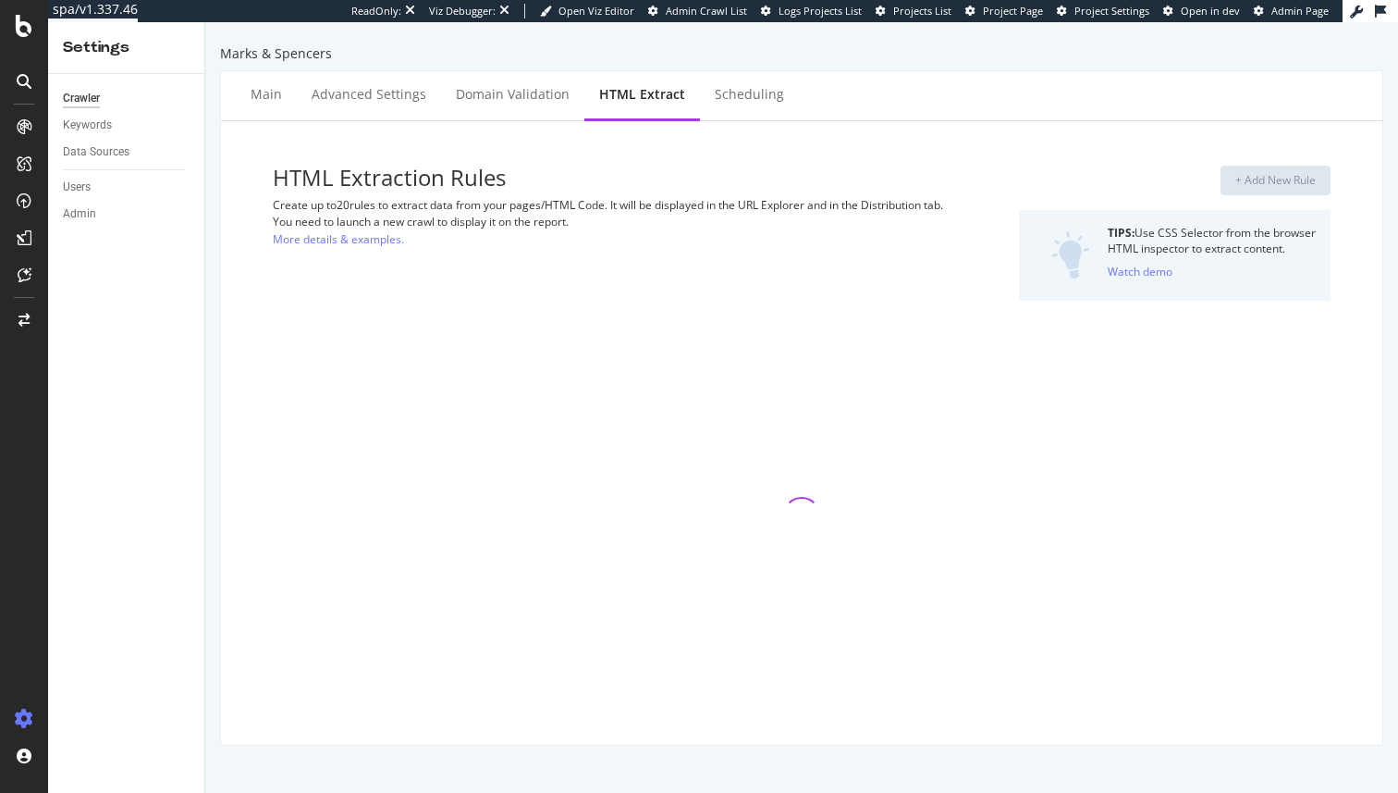
select select "exist"
select select "i"
select select "count"
select select "exist"
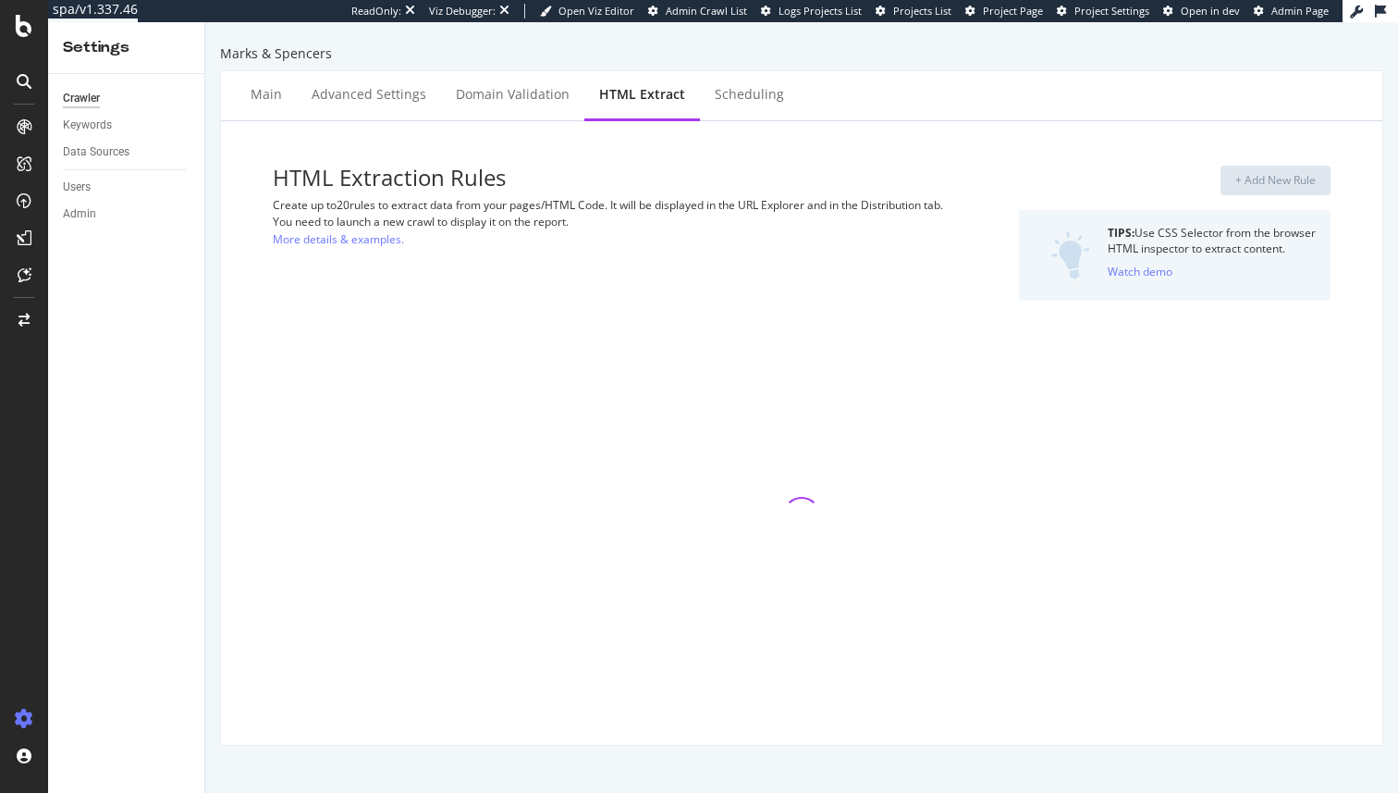
select select "list"
select select "html.length"
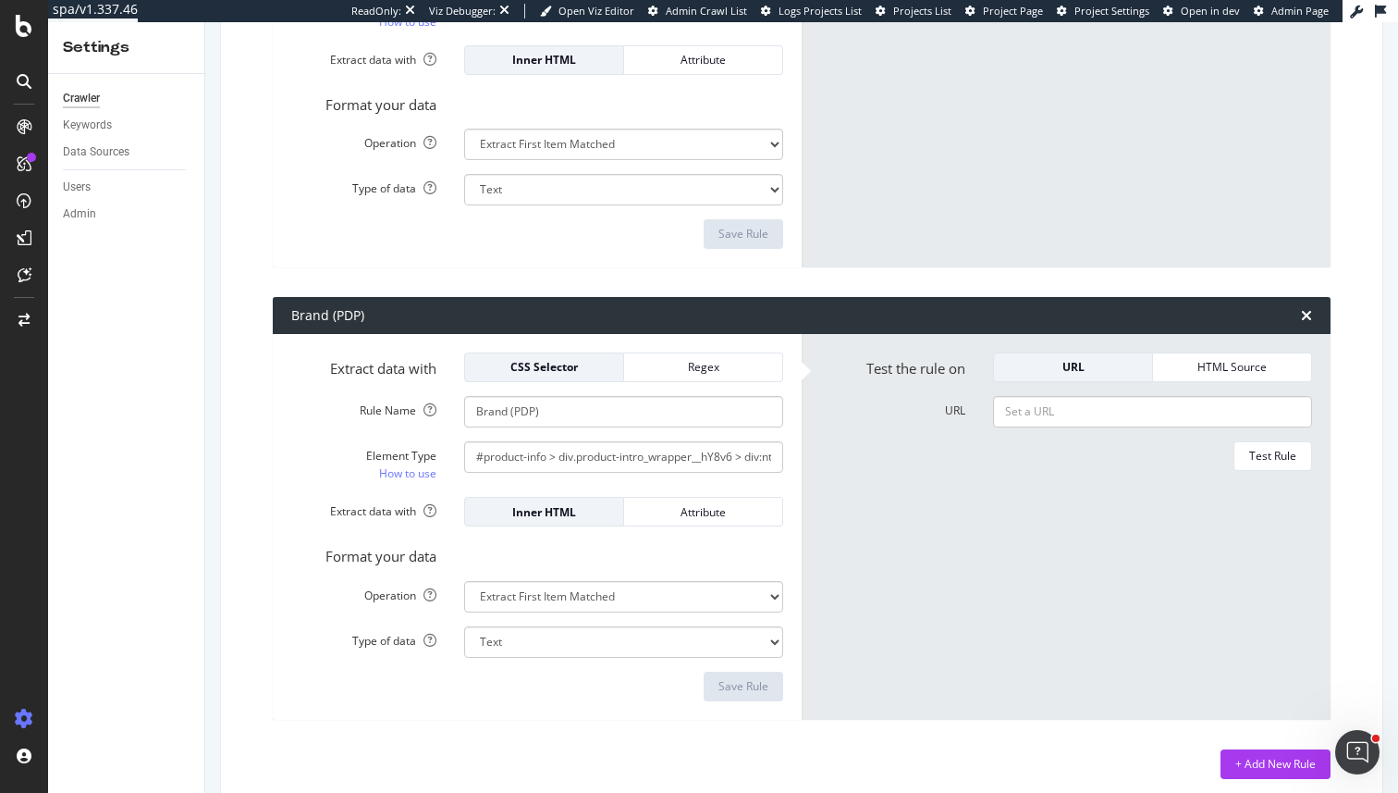
scroll to position [7408, 0]
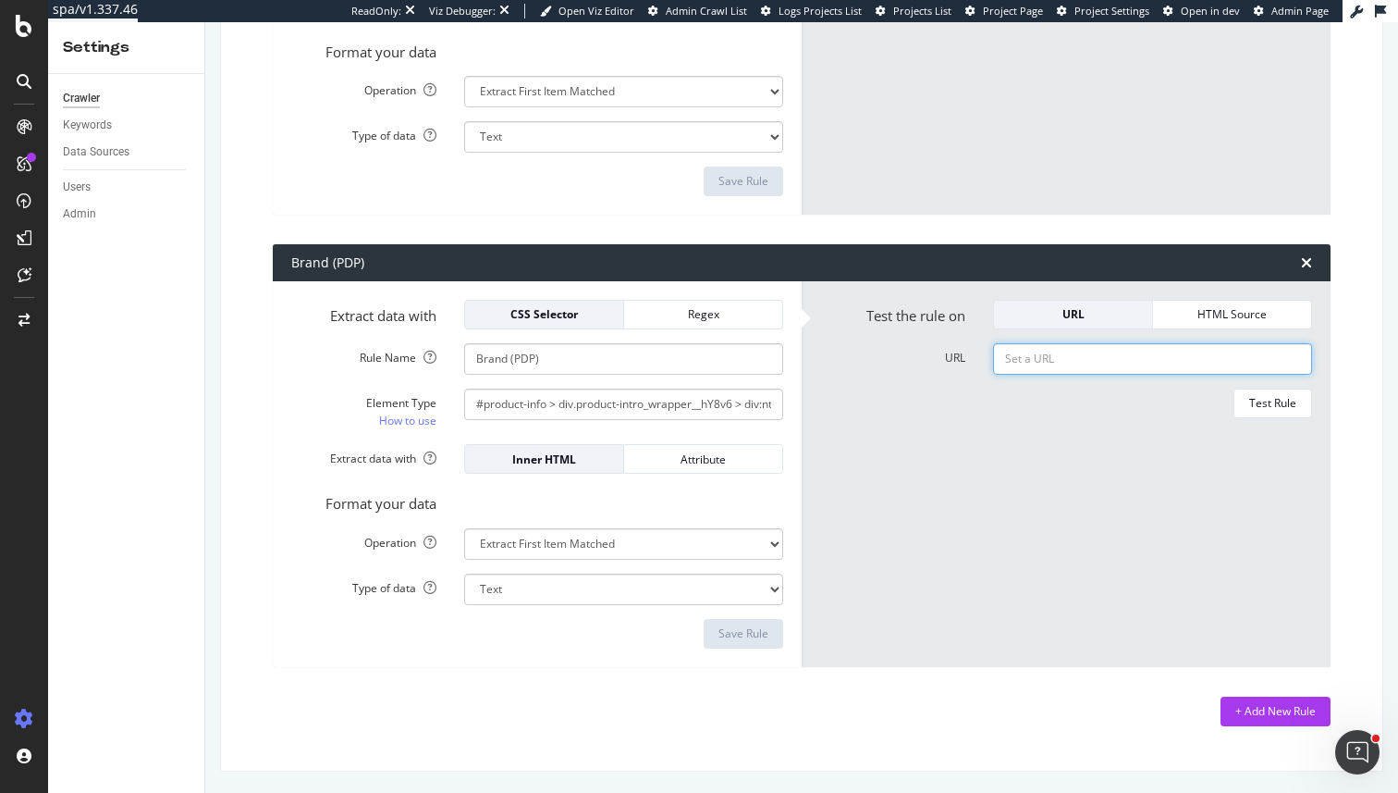
click at [1061, 362] on input "URL" at bounding box center [1152, 358] width 319 height 31
click at [1267, 712] on div "+ Add New Rule" at bounding box center [1276, 711] width 80 height 16
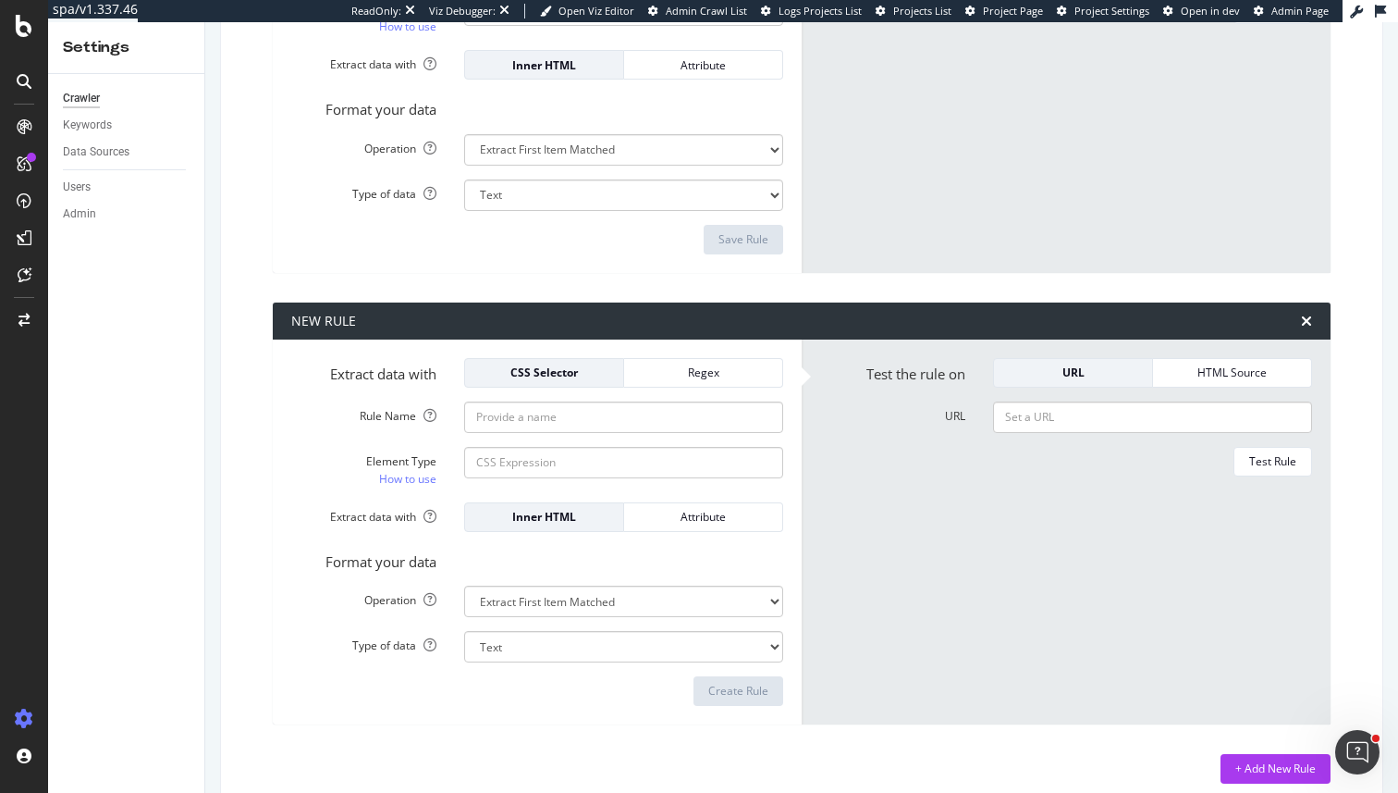
scroll to position [7822, 0]
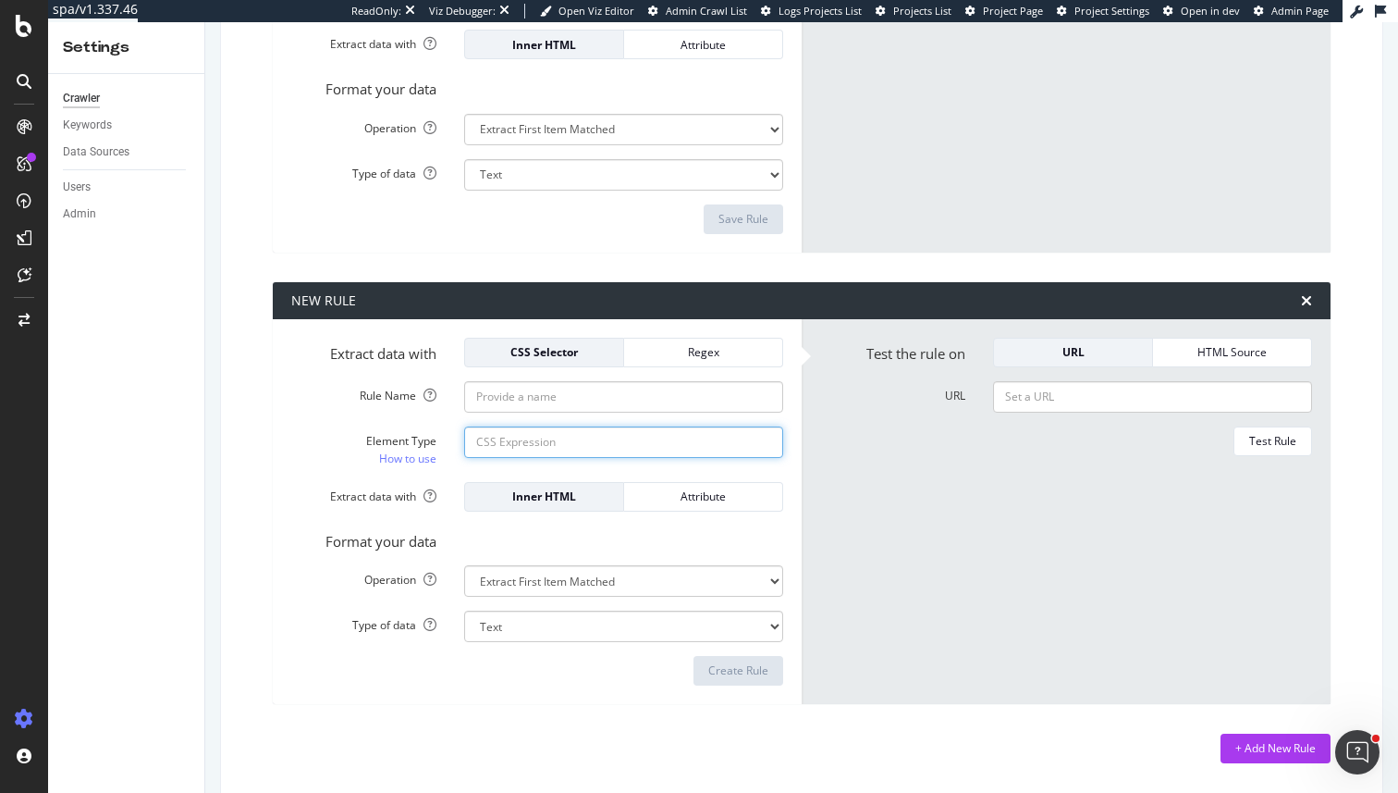
click at [640, 449] on input "Element Type How to use" at bounding box center [623, 441] width 319 height 31
paste input "#__next > main > div.product-listing-page_wrapper__q5fu0 > div:nth-child(2) > d…"
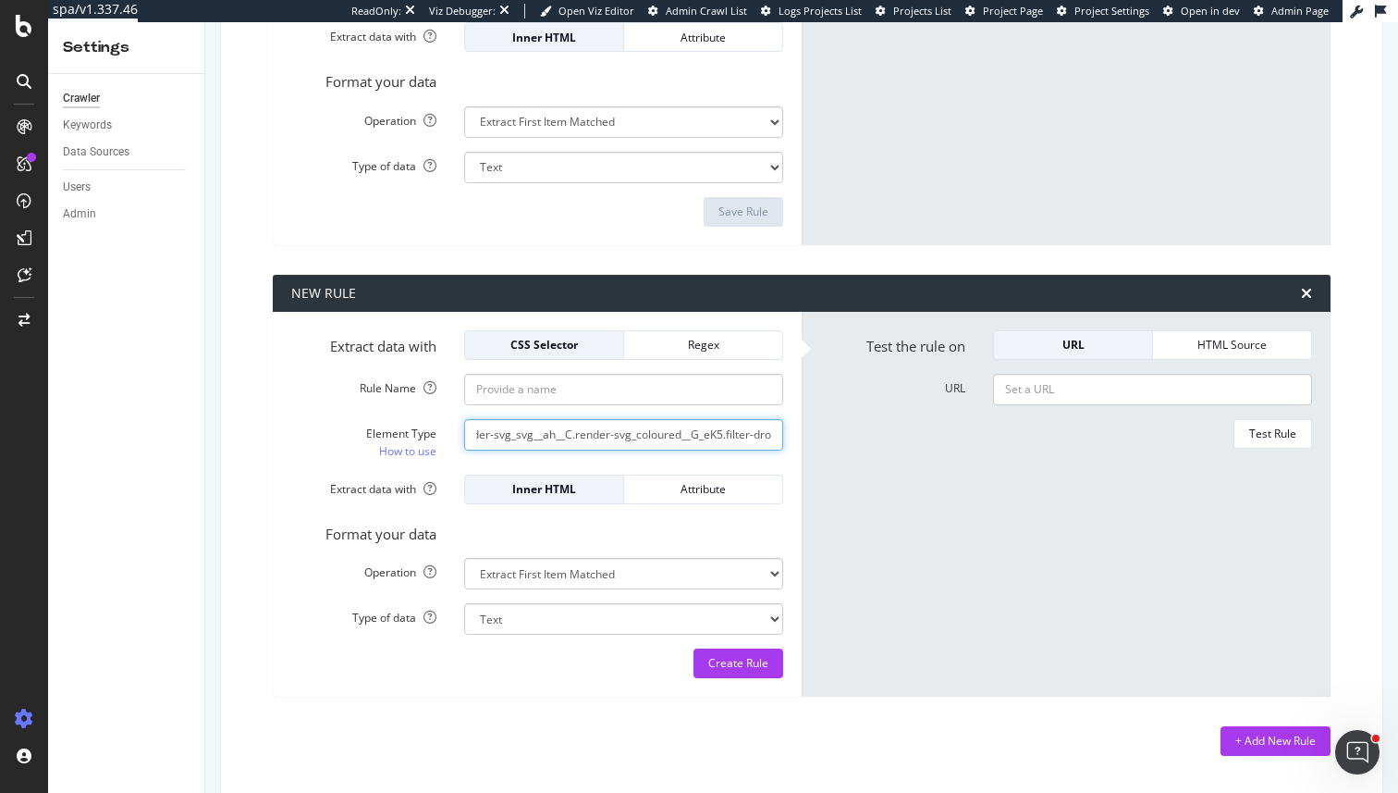
scroll to position [0, 1807]
click at [613, 439] on input "#__next > main > div.product-listing-page_wrapper__q5fu0 > div:nth-child(2) > d…" at bounding box center [623, 434] width 319 height 31
drag, startPoint x: 613, startPoint y: 439, endPoint x: 598, endPoint y: 441, distance: 14.9
click at [600, 441] on input "#__next > main > div.product-listing-page_wrapper__q5fu0 > div:nth-child(2) > d…" at bounding box center [623, 434] width 319 height 31
click at [598, 441] on input "#__next > main > div.product-listing-page_wrapper__q5fu0 > div:nth-child(2) > d…" at bounding box center [623, 434] width 319 height 31
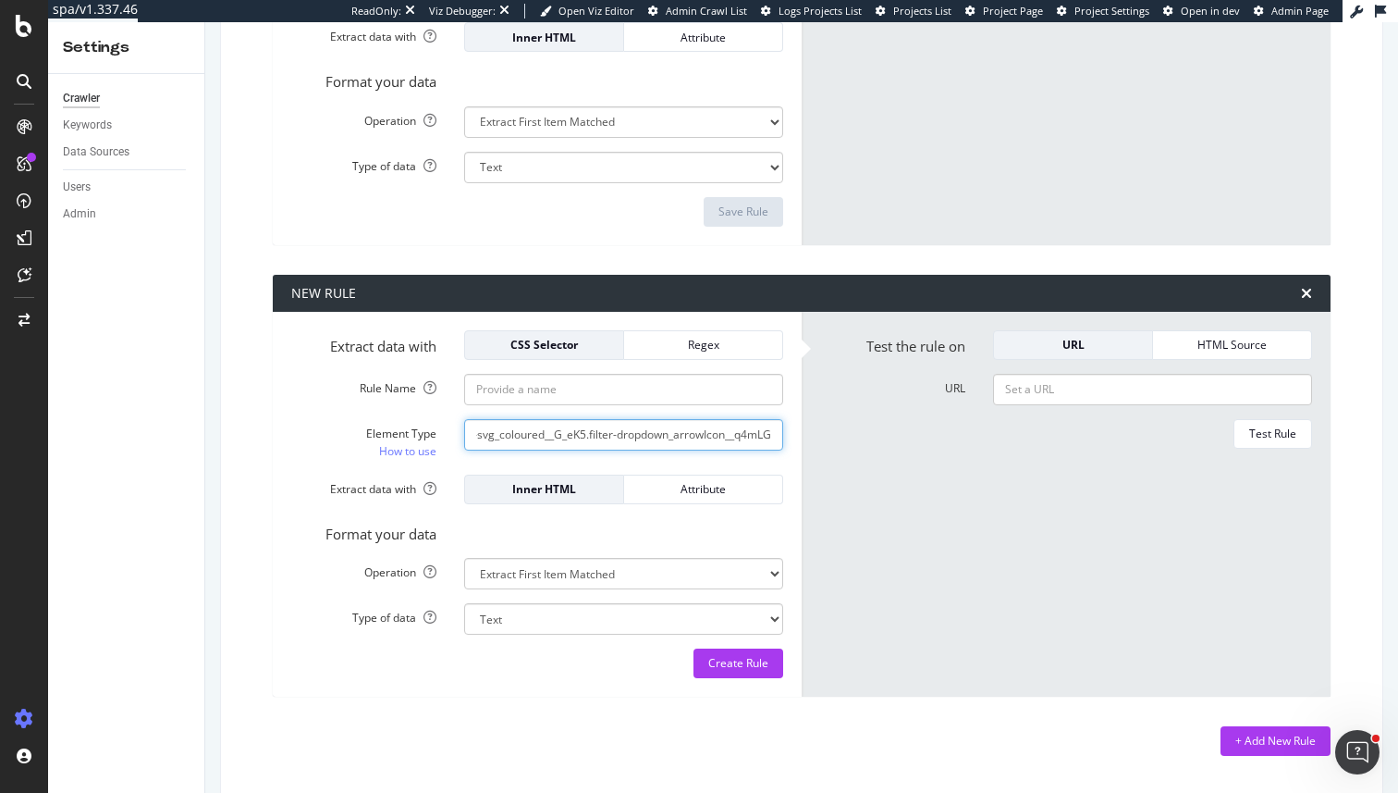
drag, startPoint x: 598, startPoint y: 441, endPoint x: 857, endPoint y: 441, distance: 258.9
click at [857, 441] on div "Extract data with CSS Selector Regex Rule Name Element Type How to use #__next …" at bounding box center [802, 505] width 1058 height 386
click at [685, 440] on input "#__next > main > div.product-listing-page_wrapper__q5fu0 > div:nth-child(2) > d…" at bounding box center [623, 434] width 319 height 31
drag, startPoint x: 663, startPoint y: 436, endPoint x: 758, endPoint y: 433, distance: 95.3
click at [758, 434] on input "#__next > main > div.product-listing-page_wrapper__q5fu0 > div:nth-child(2) > d…" at bounding box center [623, 434] width 319 height 31
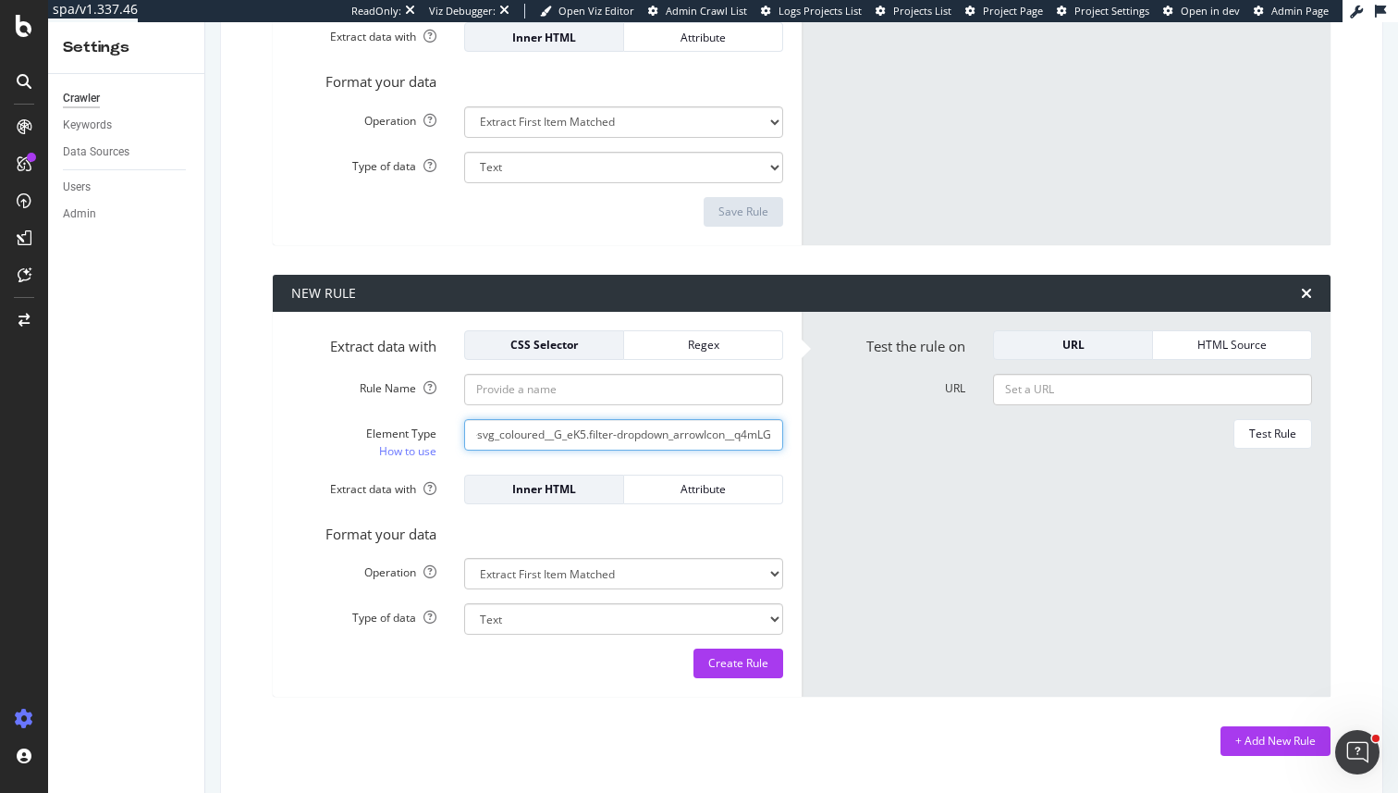
click at [758, 433] on input "#__next > main > div.product-listing-page_wrapper__q5fu0 > div:nth-child(2) > d…" at bounding box center [623, 434] width 319 height 31
type input "#__next > main > div.product-listing-page_wrapper__q5fu0 > div:nth-child(2) > d…"
click at [1314, 102] on div "Test the rule on URL HTML Source URL Test Rule" at bounding box center [1066, 52] width 529 height 386
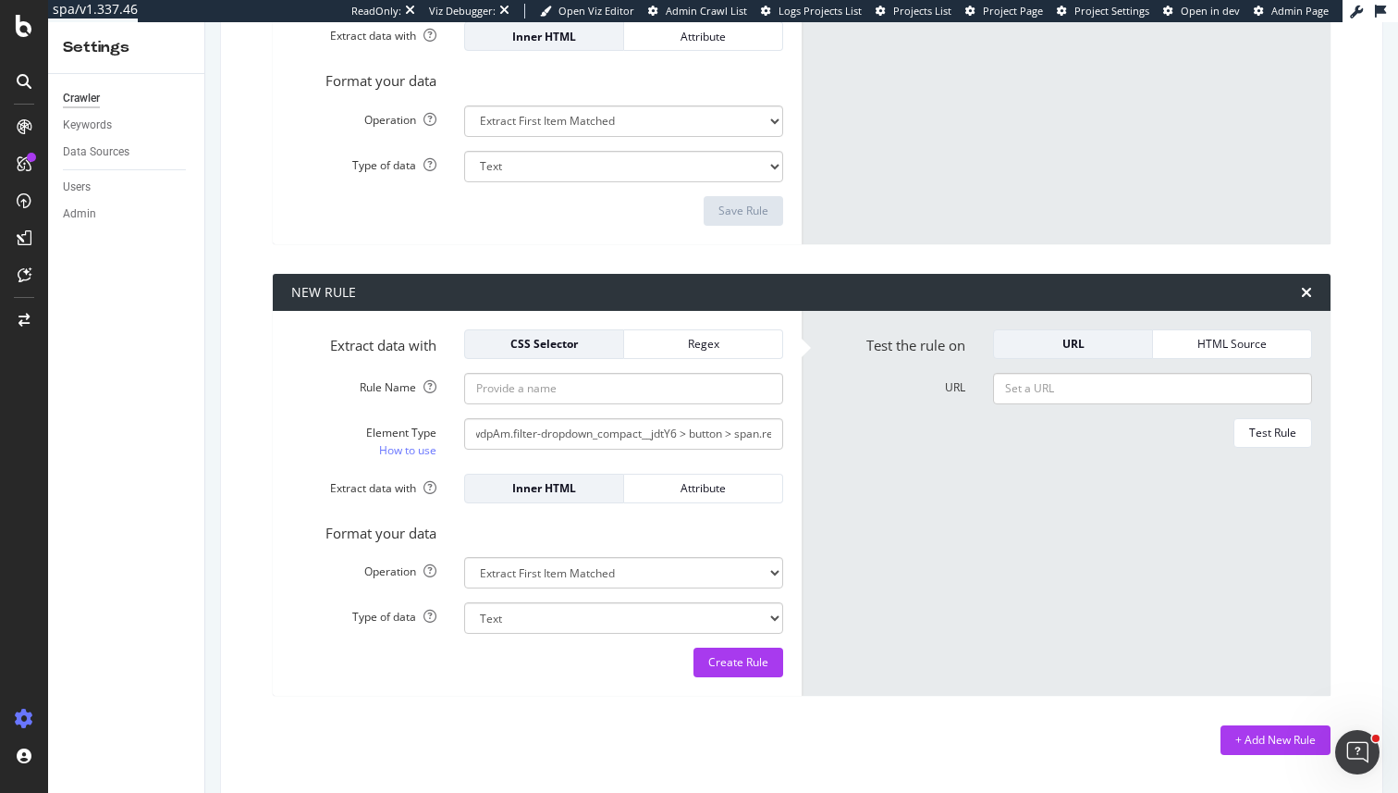
scroll to position [0, 1332]
click at [1100, 390] on input "URL" at bounding box center [1152, 388] width 319 height 31
paste input "[URL][DOMAIN_NAME]"
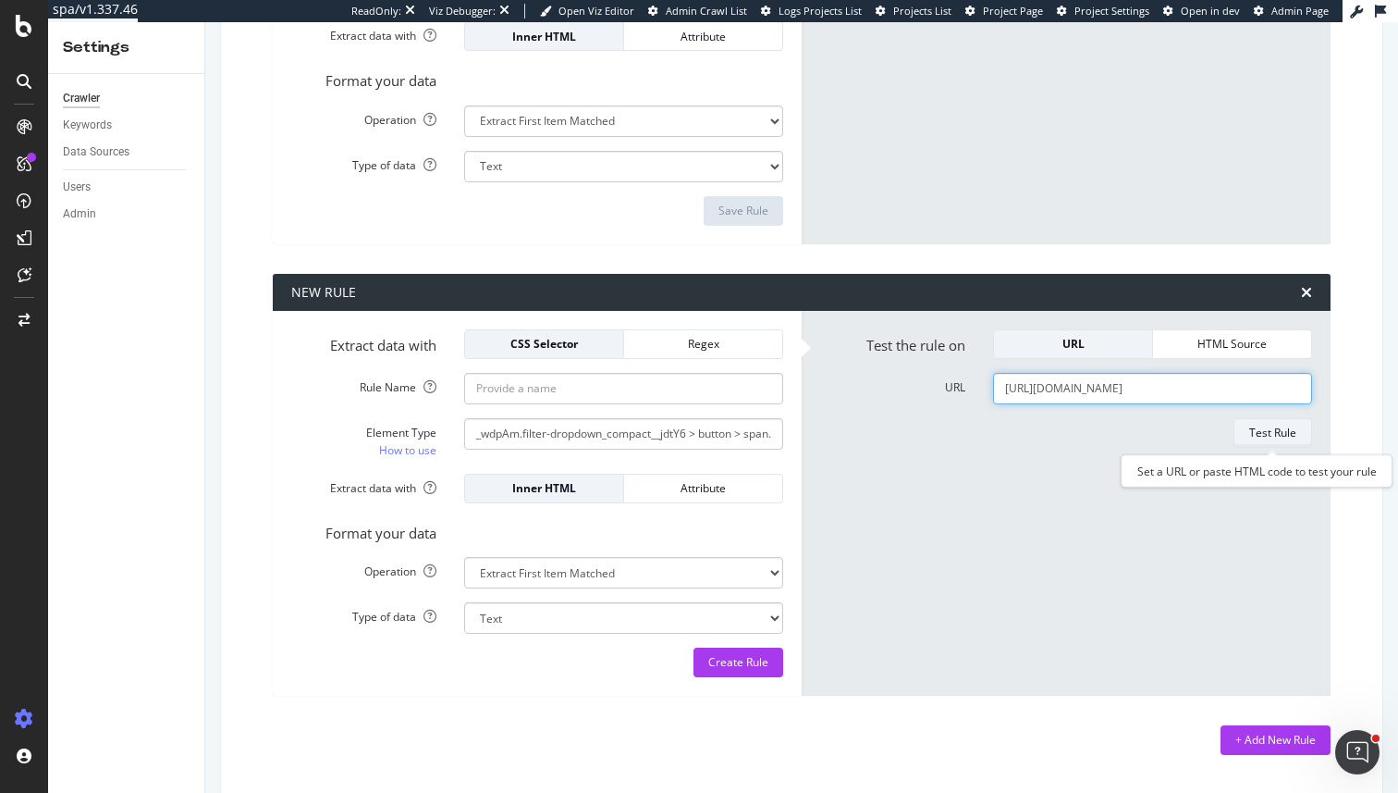
type input "[URL][DOMAIN_NAME]"
click at [1279, 439] on div "Test Rule" at bounding box center [1272, 432] width 47 height 16
click at [1149, 671] on form "Test the rule on URL HTML Source URL https://www.marksandspencer.com/l/women/je…" at bounding box center [1066, 503] width 492 height 349
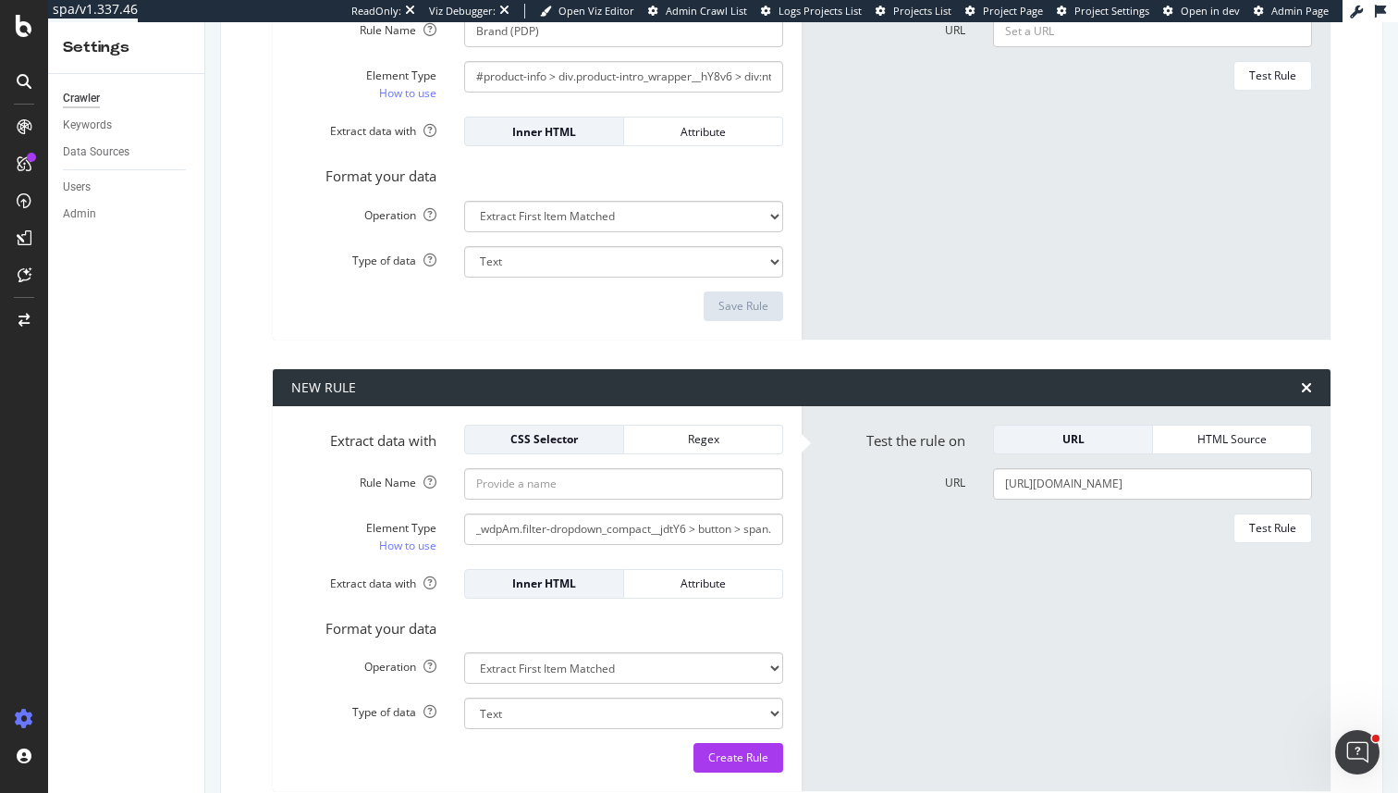
scroll to position [7668, 0]
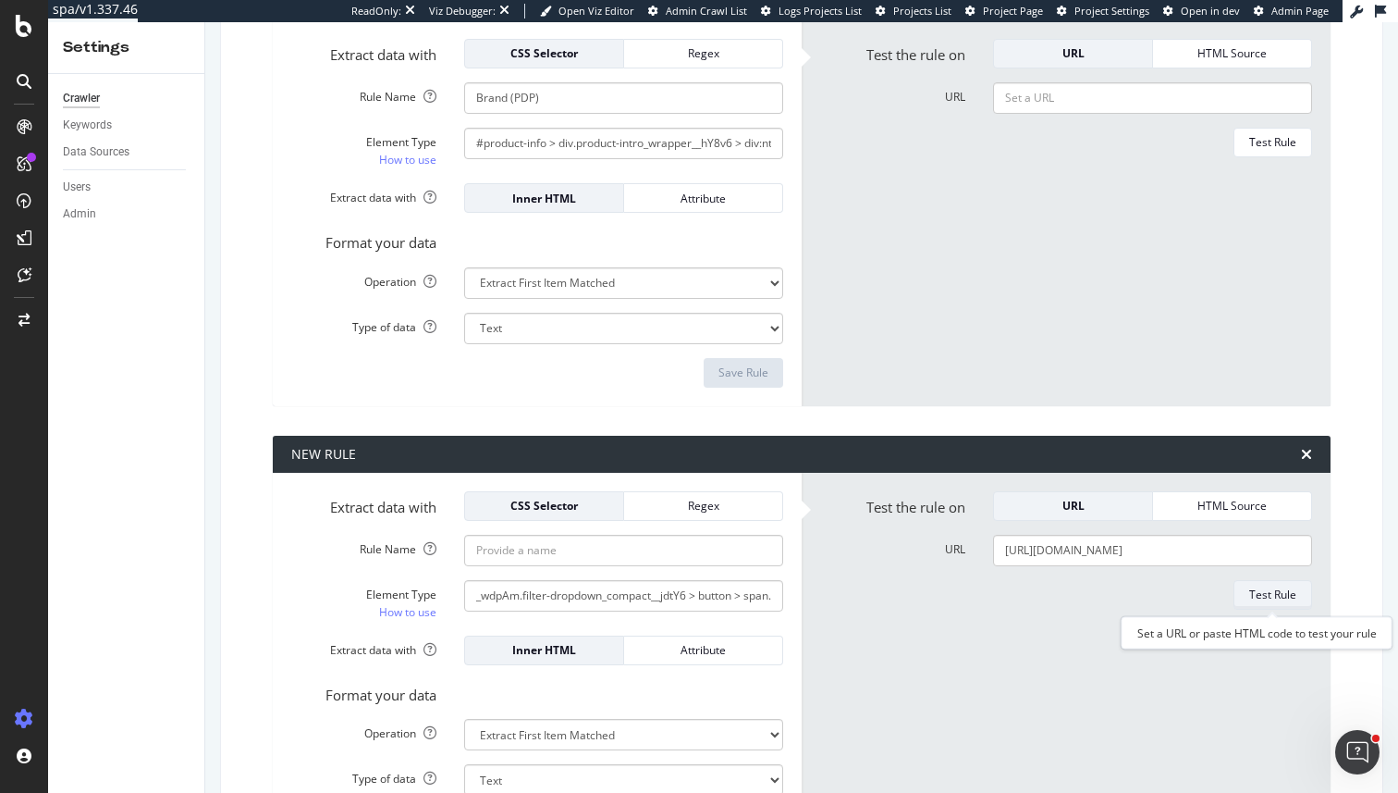
click at [1267, 591] on div "Test Rule" at bounding box center [1272, 594] width 47 height 16
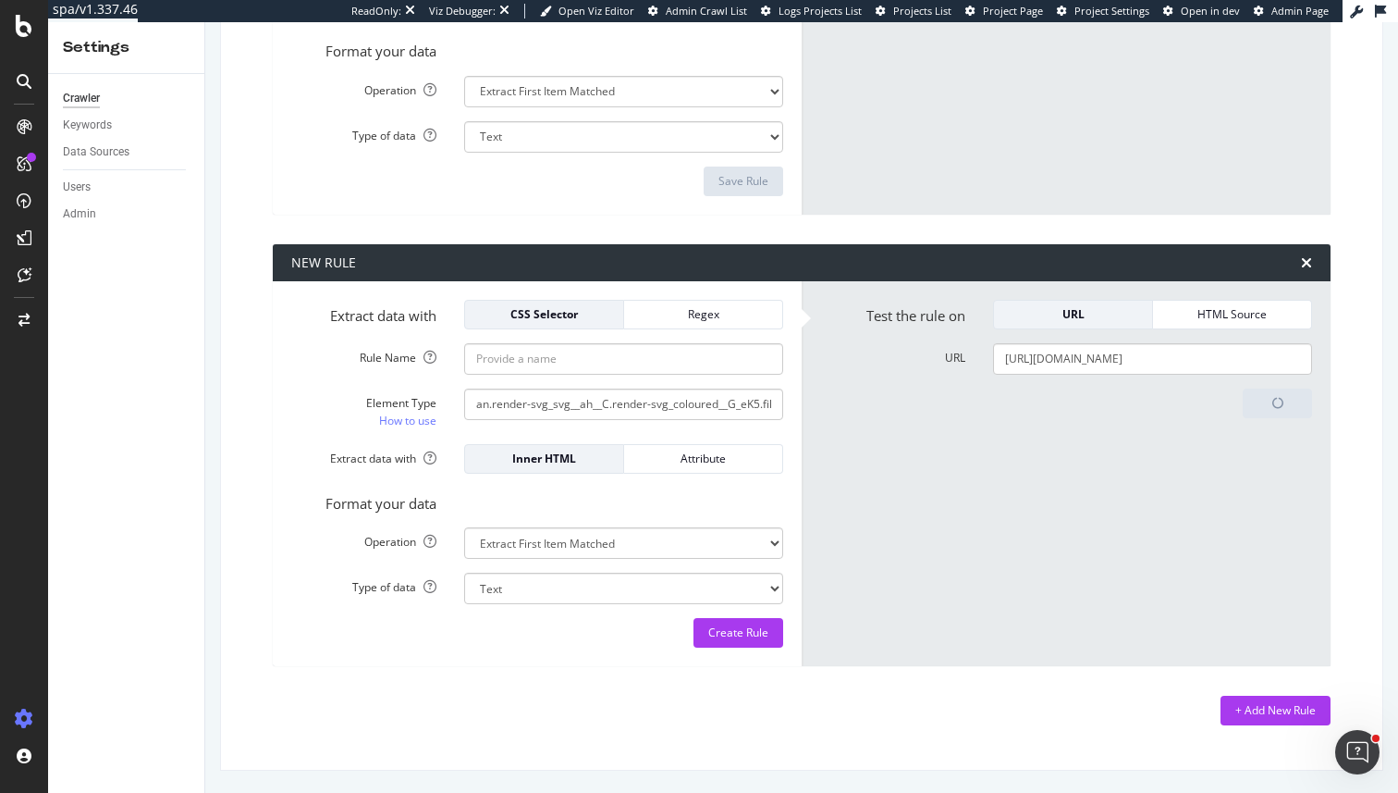
scroll to position [0, 1807]
click at [556, 390] on input "#__next > main > div.product-listing-page_wrapper__q5fu0 > div:nth-child(2) > d…" at bounding box center [623, 403] width 319 height 31
paste input "text"
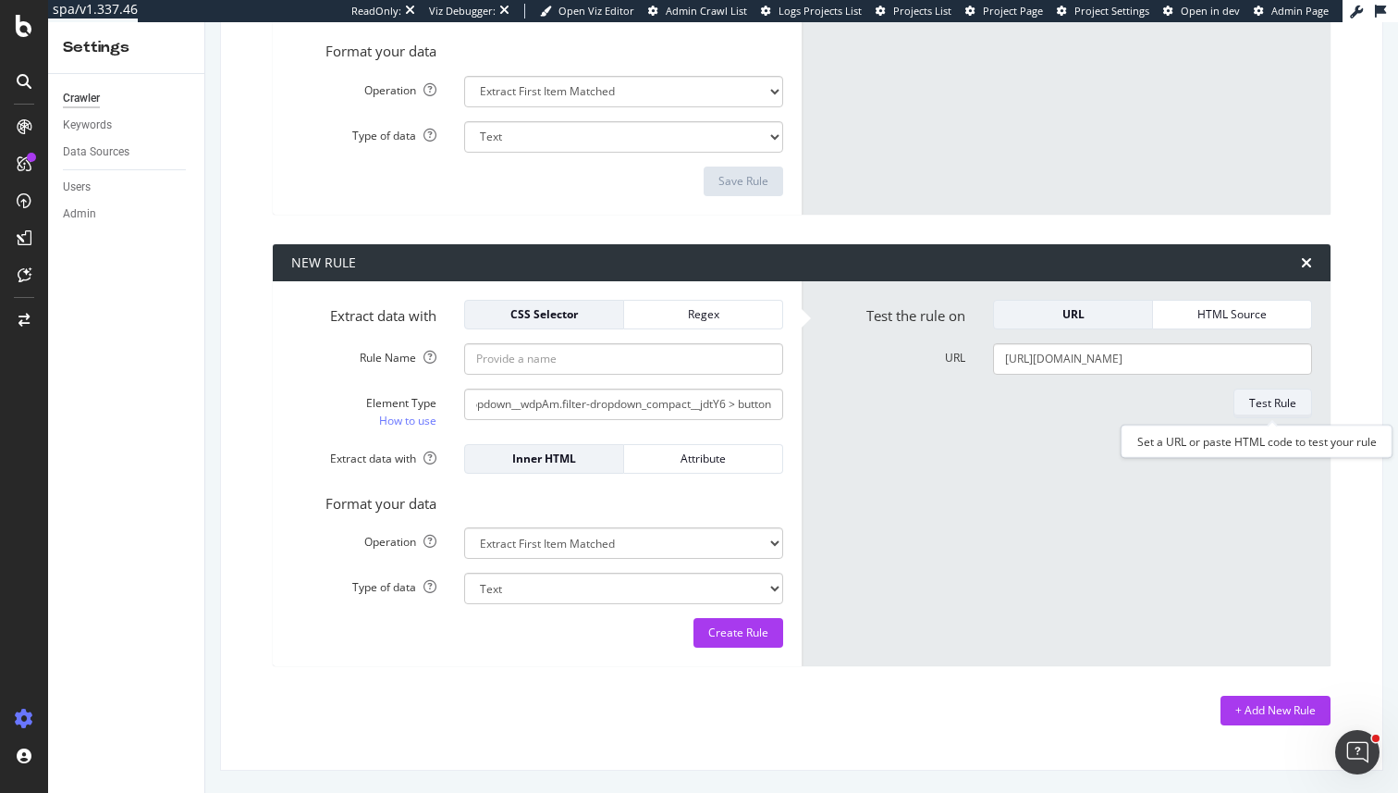
scroll to position [0, 0]
click at [1272, 403] on div "Test Rule" at bounding box center [1272, 403] width 47 height 16
click at [584, 396] on input "#__next > main > div.product-listing-page_wrapper__q5fu0 > div:nth-child(2) > d…" at bounding box center [623, 403] width 319 height 31
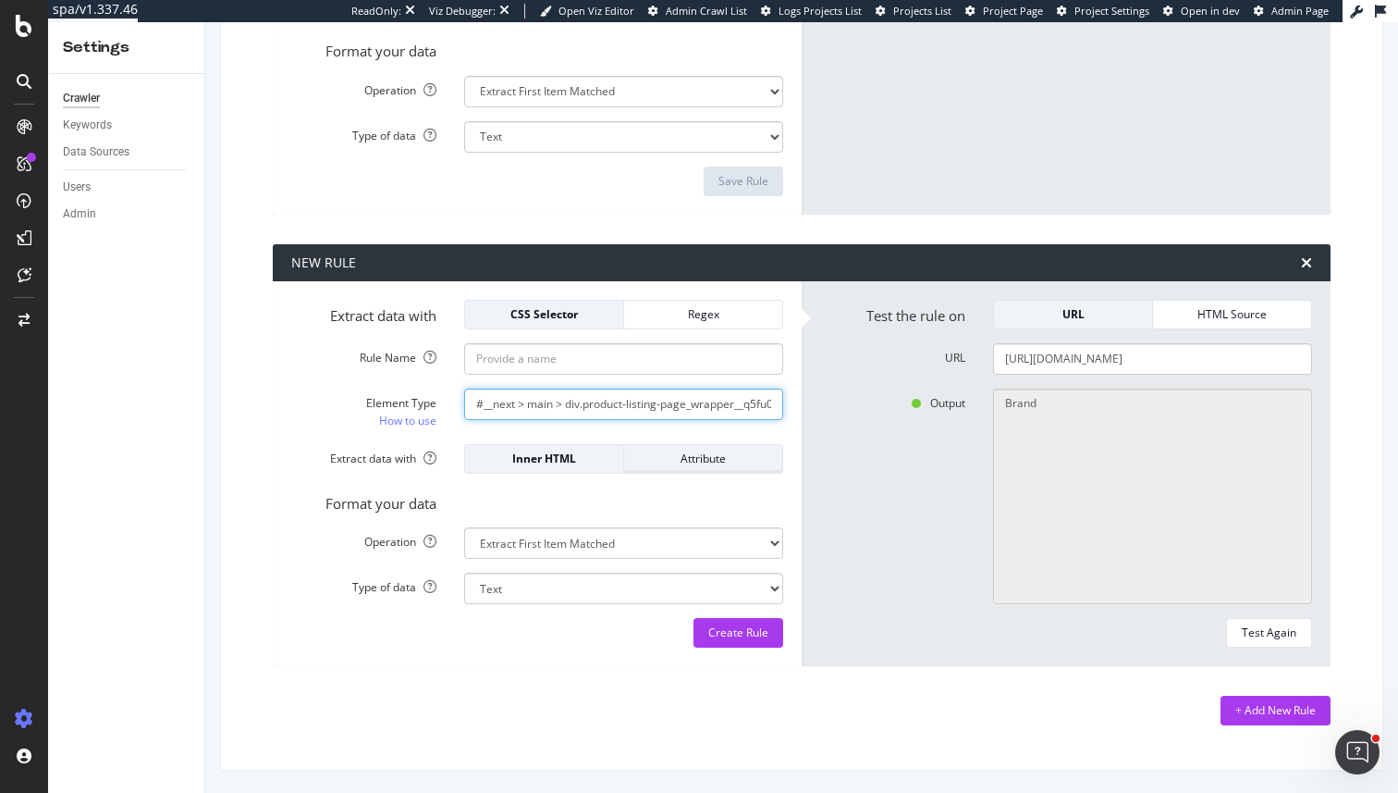
paste input "text"
click at [841, 520] on div "Output Brand" at bounding box center [1066, 496] width 520 height 216
click at [692, 399] on input "#__next > main > div.product-listing-page_wrapper__q5fu0 > div:nth-child(2) > d…" at bounding box center [623, 403] width 319 height 31
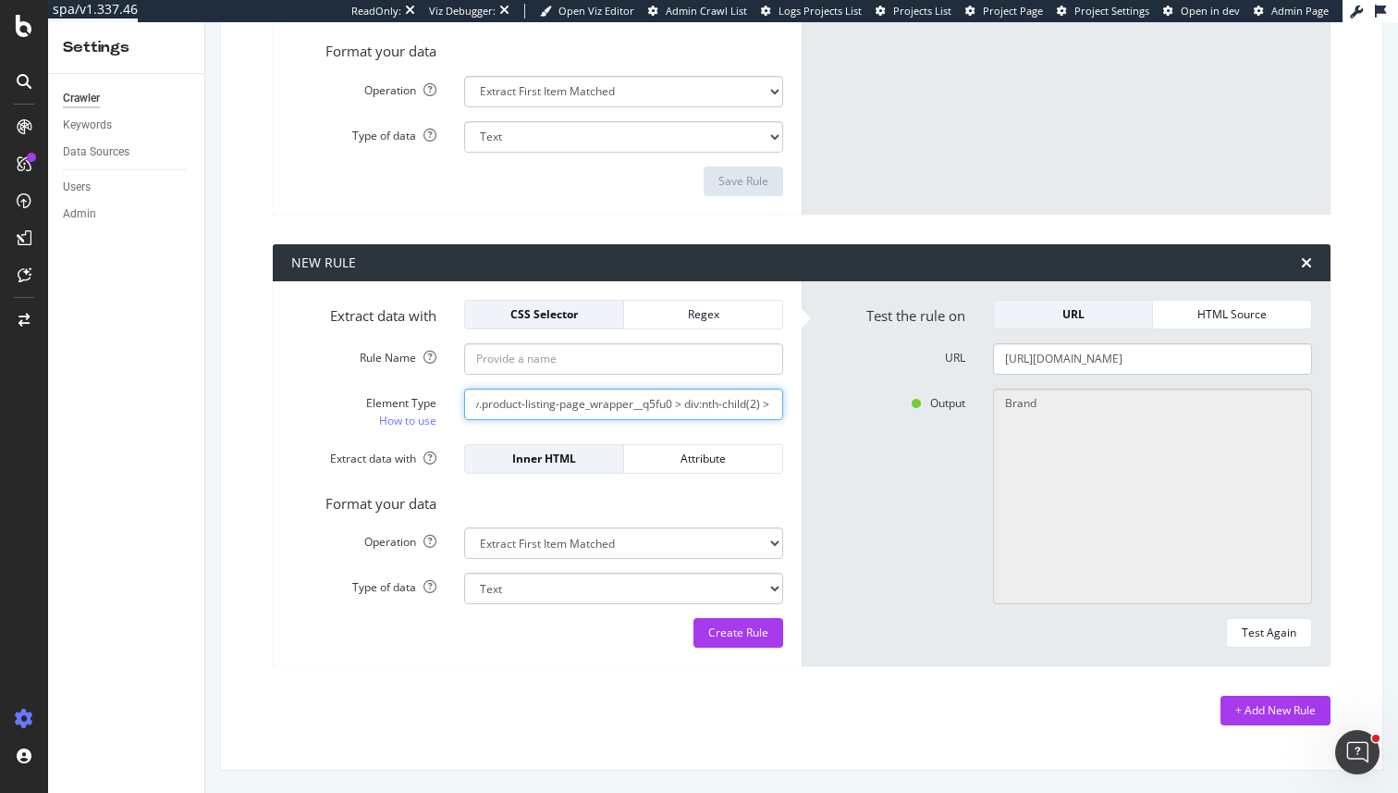
scroll to position [0, 850]
type input "#__next > main > div.product-listing-page_wrapper__q5fu0 > div:nth-child(2) > d…"
click at [783, 429] on div "Extract data with CSS Selector Regex Rule Name Element Type How to use #__next …" at bounding box center [537, 474] width 529 height 386
click at [735, 402] on input "#__next > main > div.product-listing-page_wrapper__q5fu0 > div:nth-child(2) > d…" at bounding box center [623, 403] width 319 height 31
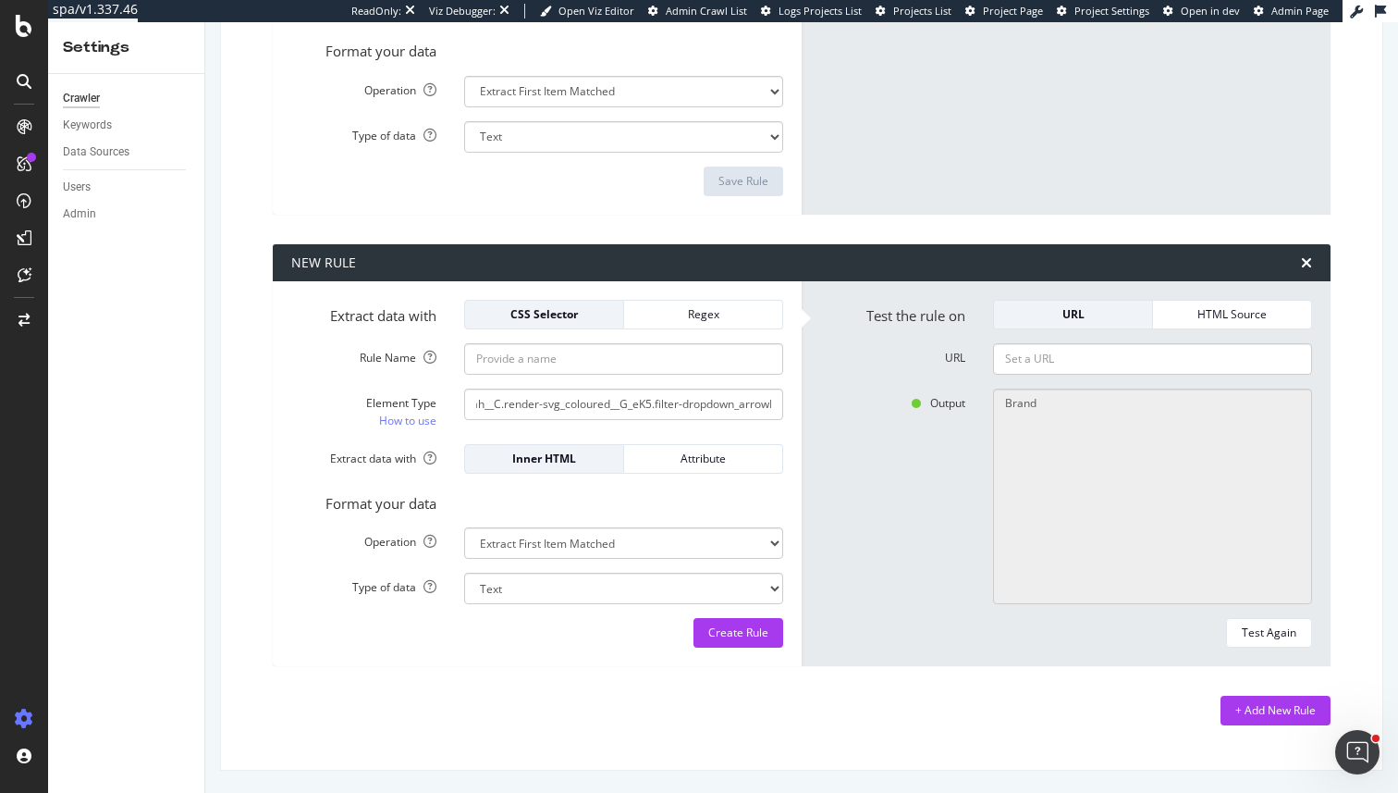
scroll to position [0, 1807]
click at [568, 401] on input "#__next > main > div.product-listing-page_wrapper__q5fu0 > div:nth-child(2) > d…" at bounding box center [623, 403] width 319 height 31
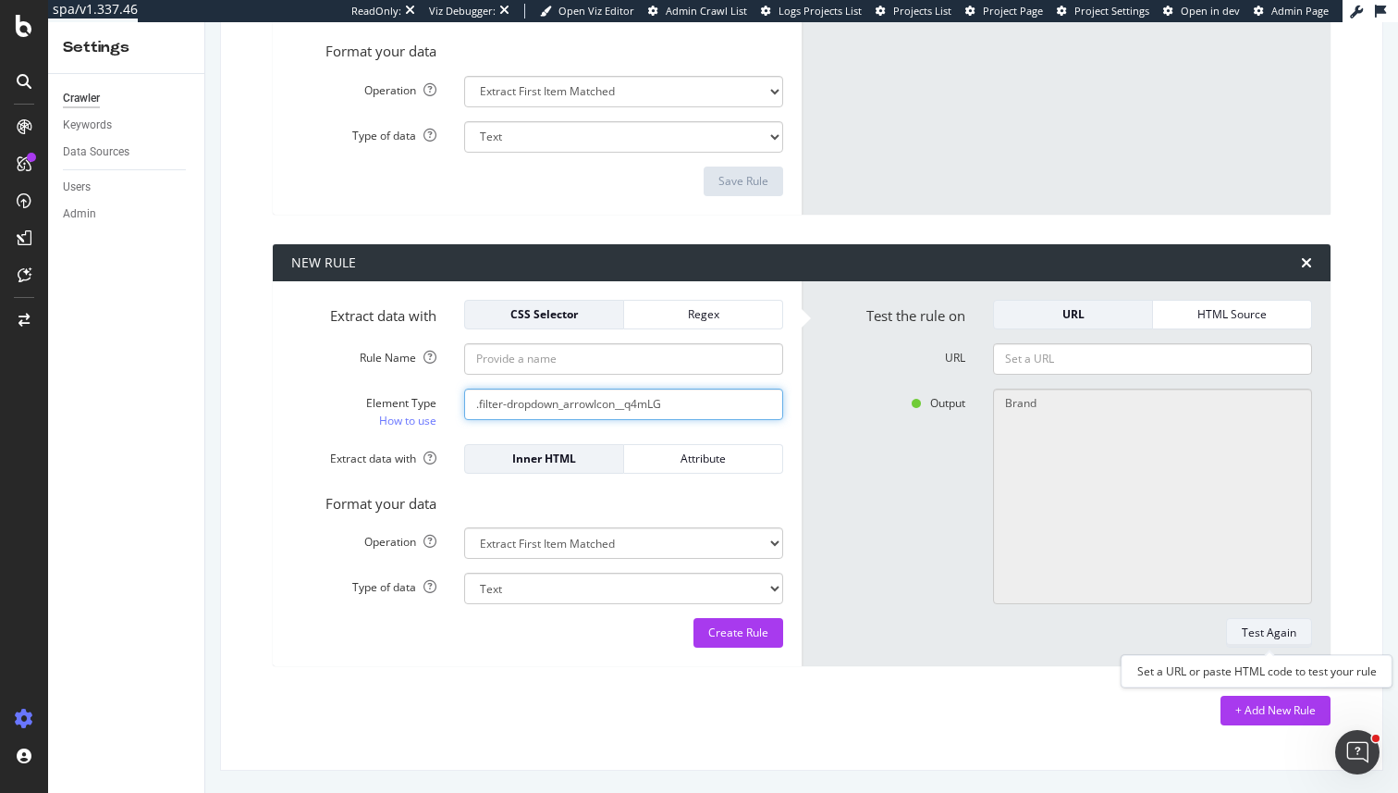
type input ".filter-dropdown_arrowIcon__q4mLG"
click at [1275, 640] on div "Test Again" at bounding box center [1269, 632] width 55 height 16
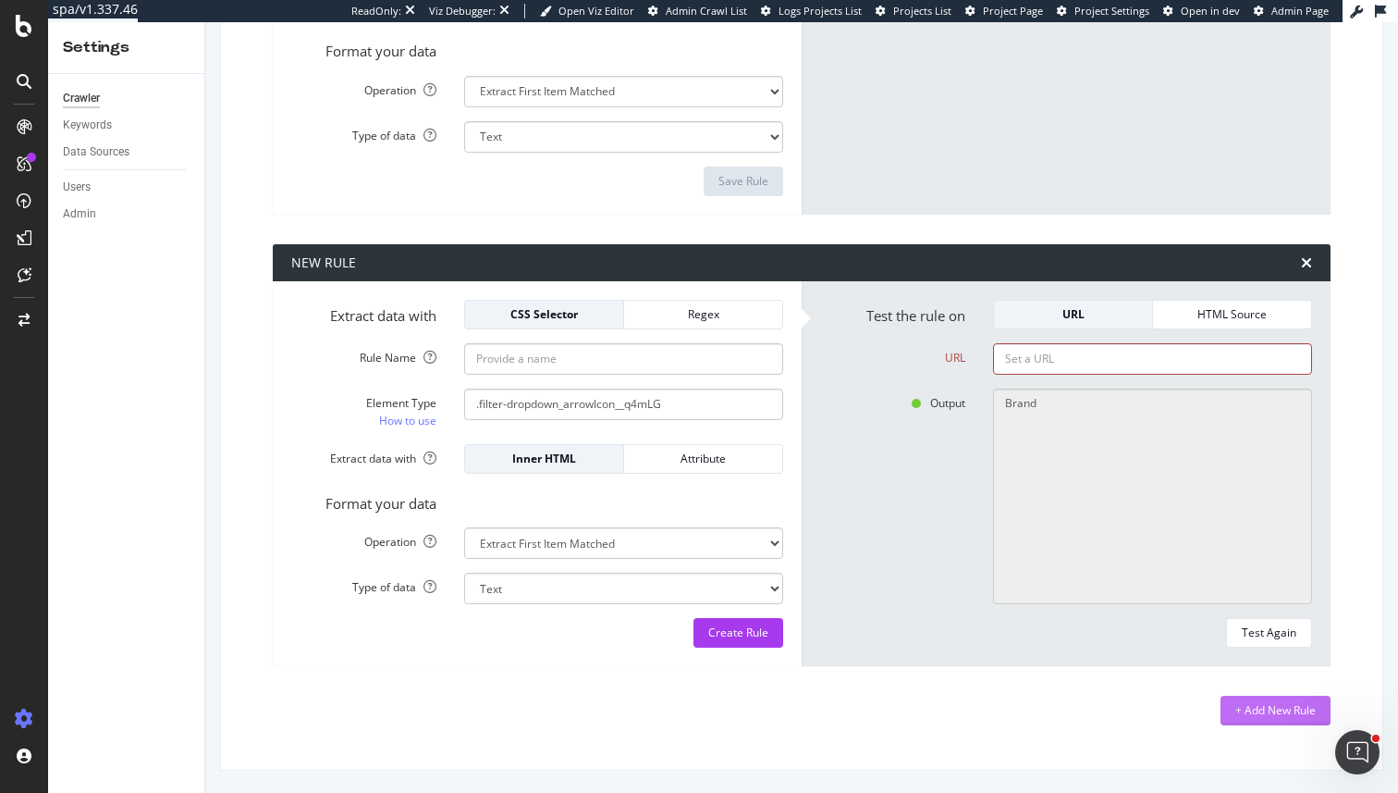
click at [1260, 722] on div "+ Add New Rule" at bounding box center [1276, 710] width 80 height 28
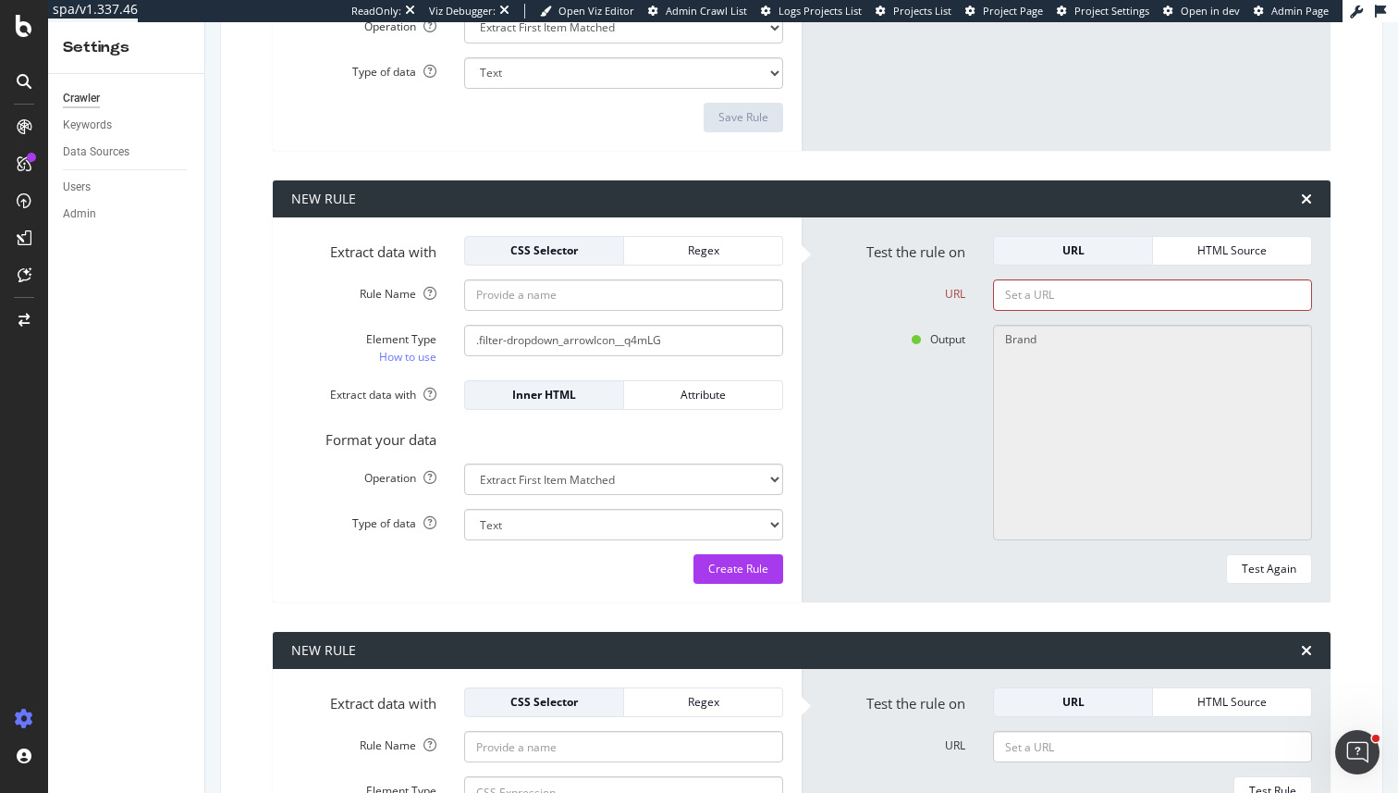
scroll to position [7845, 0]
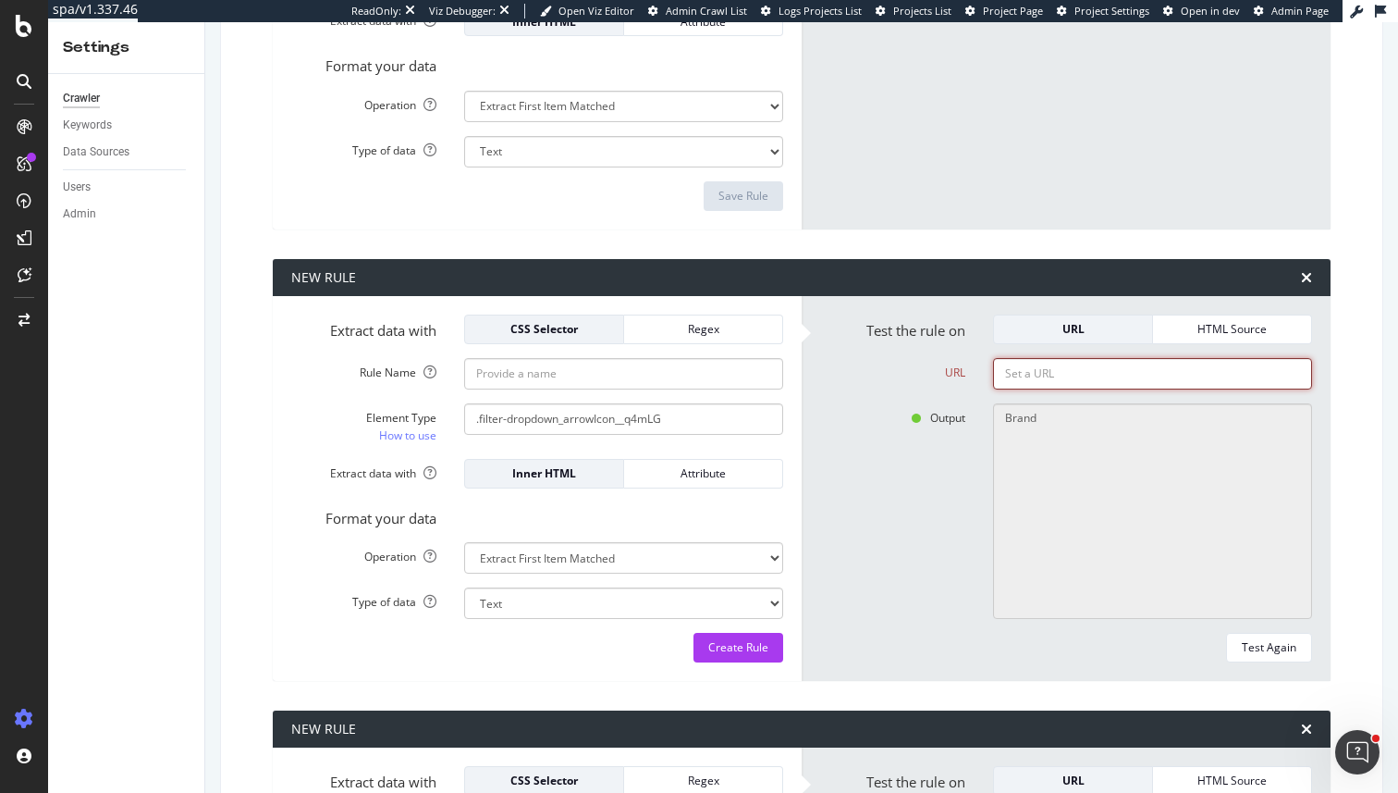
click at [1118, 379] on input "URL" at bounding box center [1152, 373] width 319 height 31
paste input "https://www.marksandspencer.com/l/women/jeans"
type input "https://www.marksandspencer.com/l/women/jeans"
click at [1296, 645] on div "Test Again" at bounding box center [1269, 647] width 55 height 16
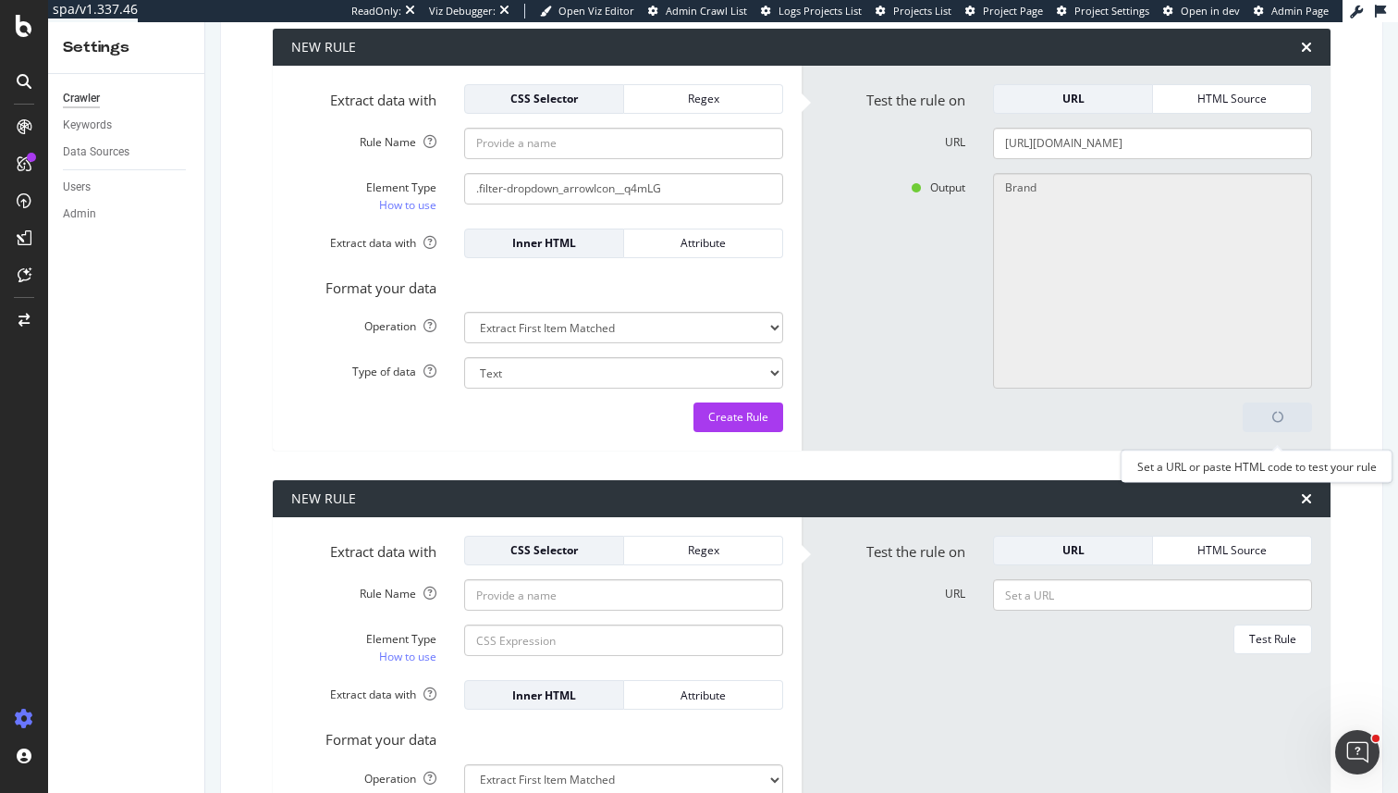
scroll to position [8085, 0]
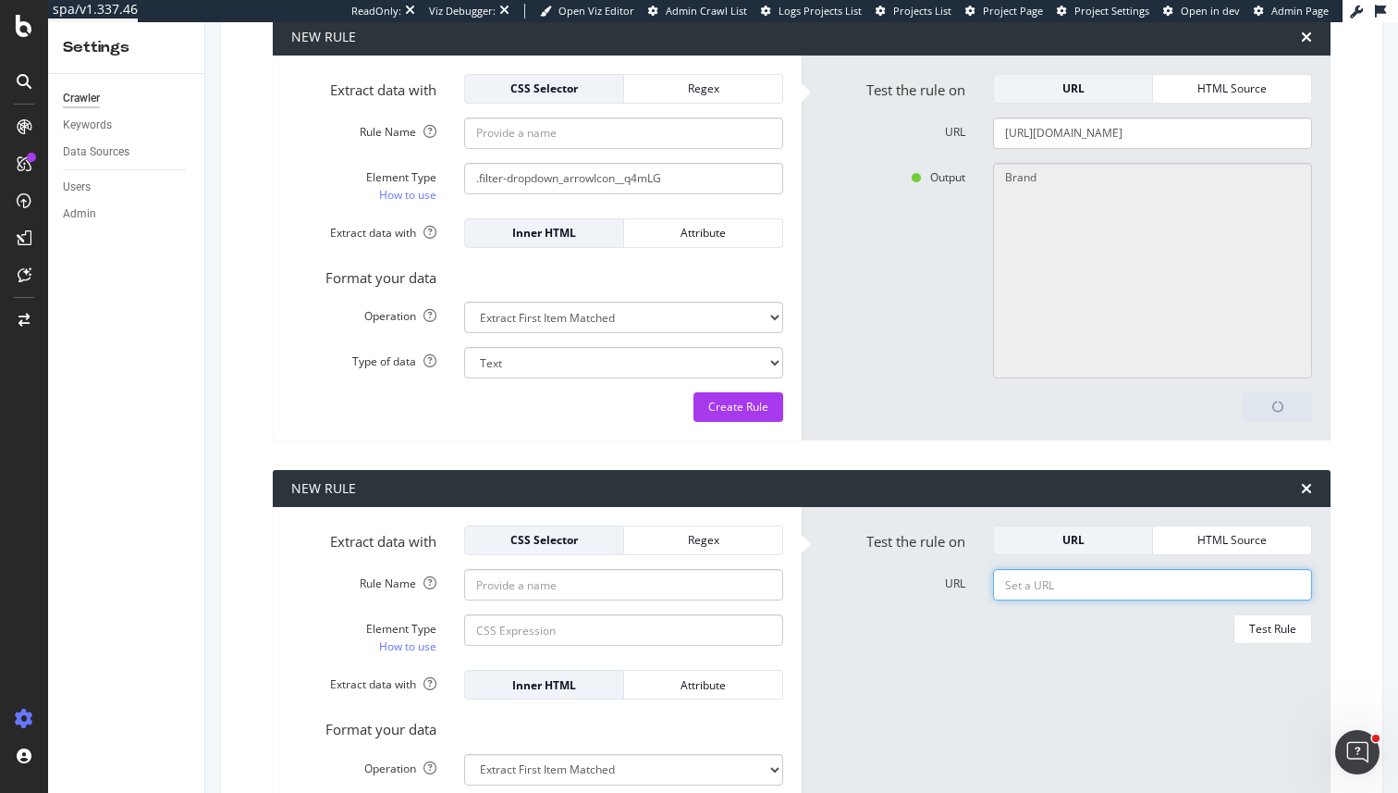
click at [1125, 590] on input "URL" at bounding box center [1152, 584] width 319 height 31
paste input "https://www.marksandspencer.com/l/women/jeans"
type input "https://www.marksandspencer.com/l/women/jeans"
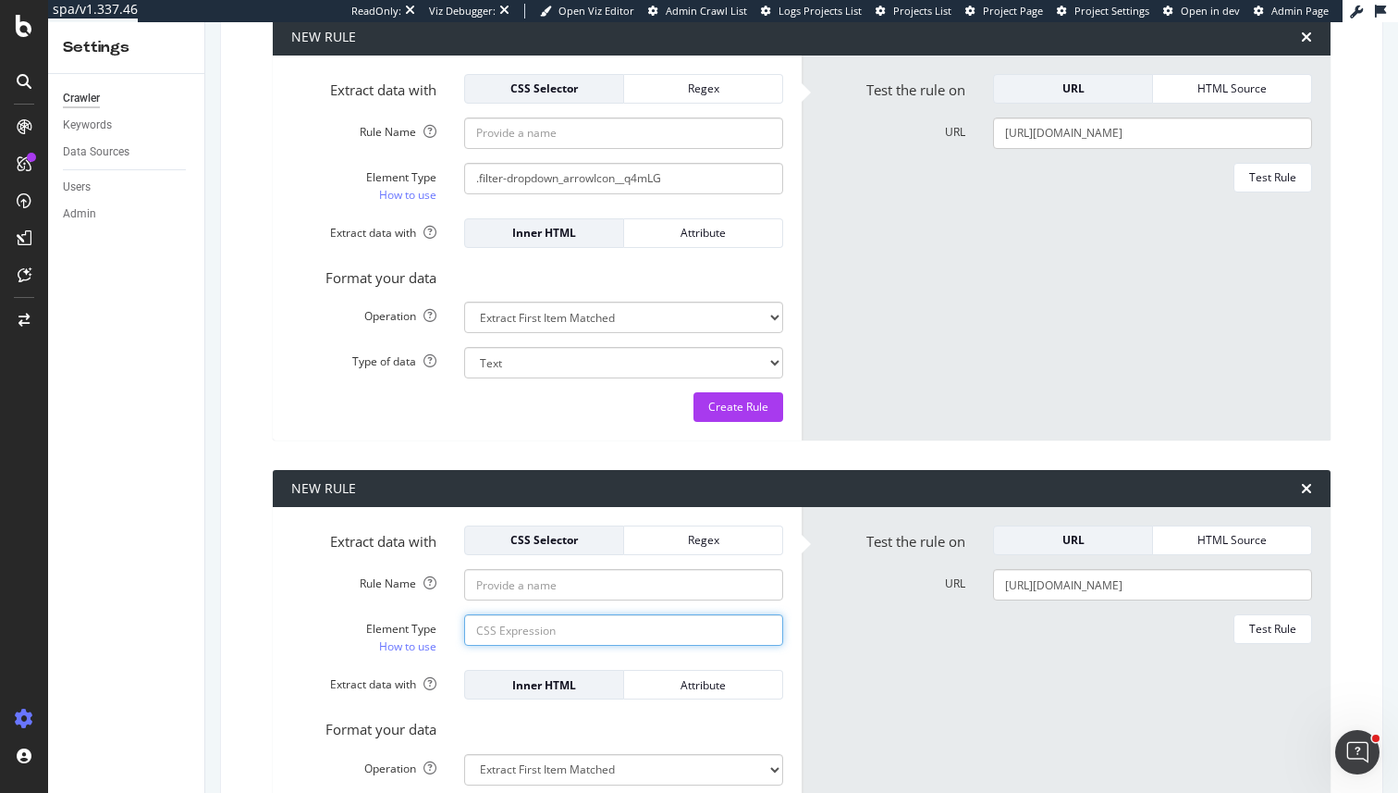
click at [650, 625] on input "Element Type How to use" at bounding box center [623, 629] width 319 height 31
paste input "#__next > main > div.product-listing-page_wrapper__q5fu0 > div:nth-child(2) > d…"
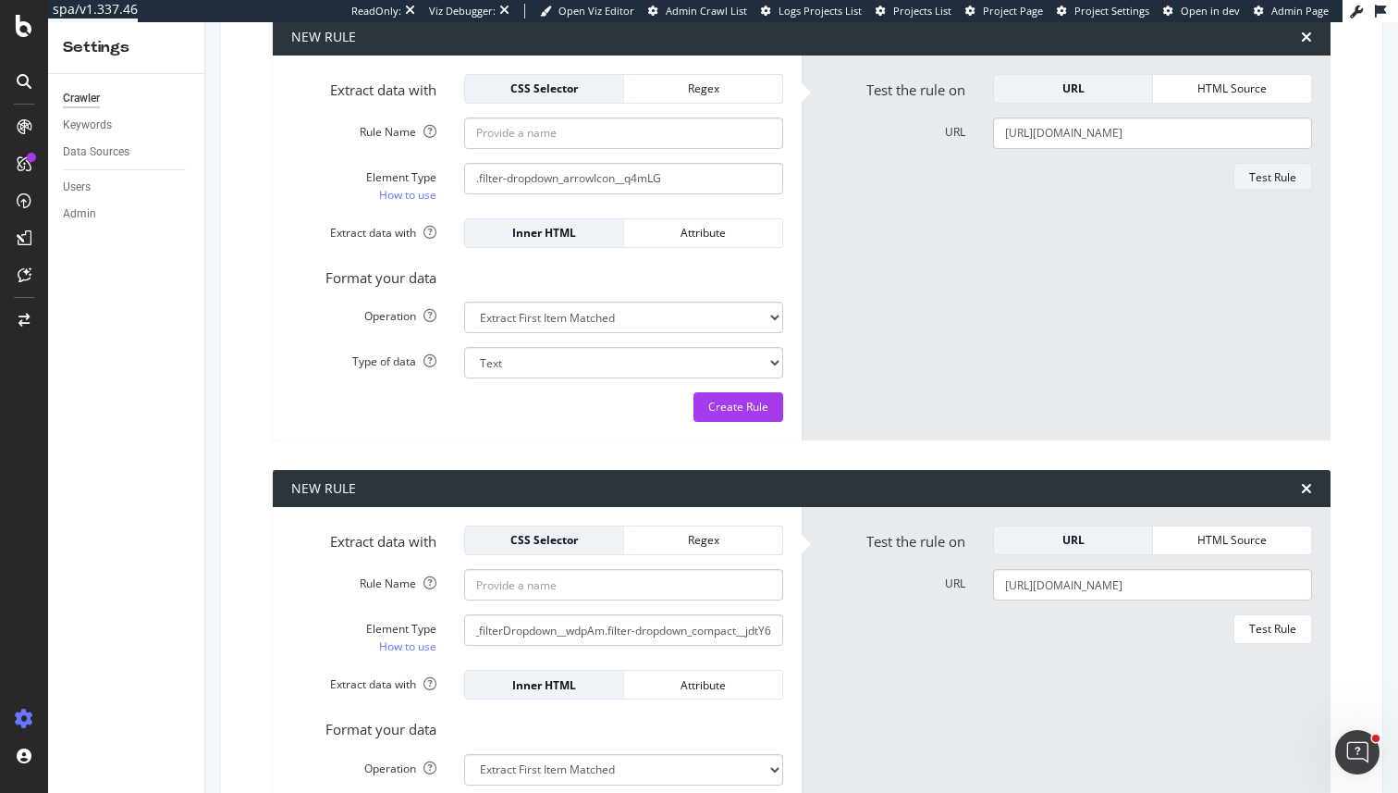
scroll to position [0, 0]
click at [1246, 183] on button "Test Rule" at bounding box center [1273, 178] width 79 height 30
click at [1270, 635] on div "Test Rule" at bounding box center [1272, 629] width 47 height 16
click at [757, 633] on input "#__next > main > div.product-listing-page_wrapper__q5fu0 > div:nth-child(2) > d…" at bounding box center [623, 629] width 319 height 31
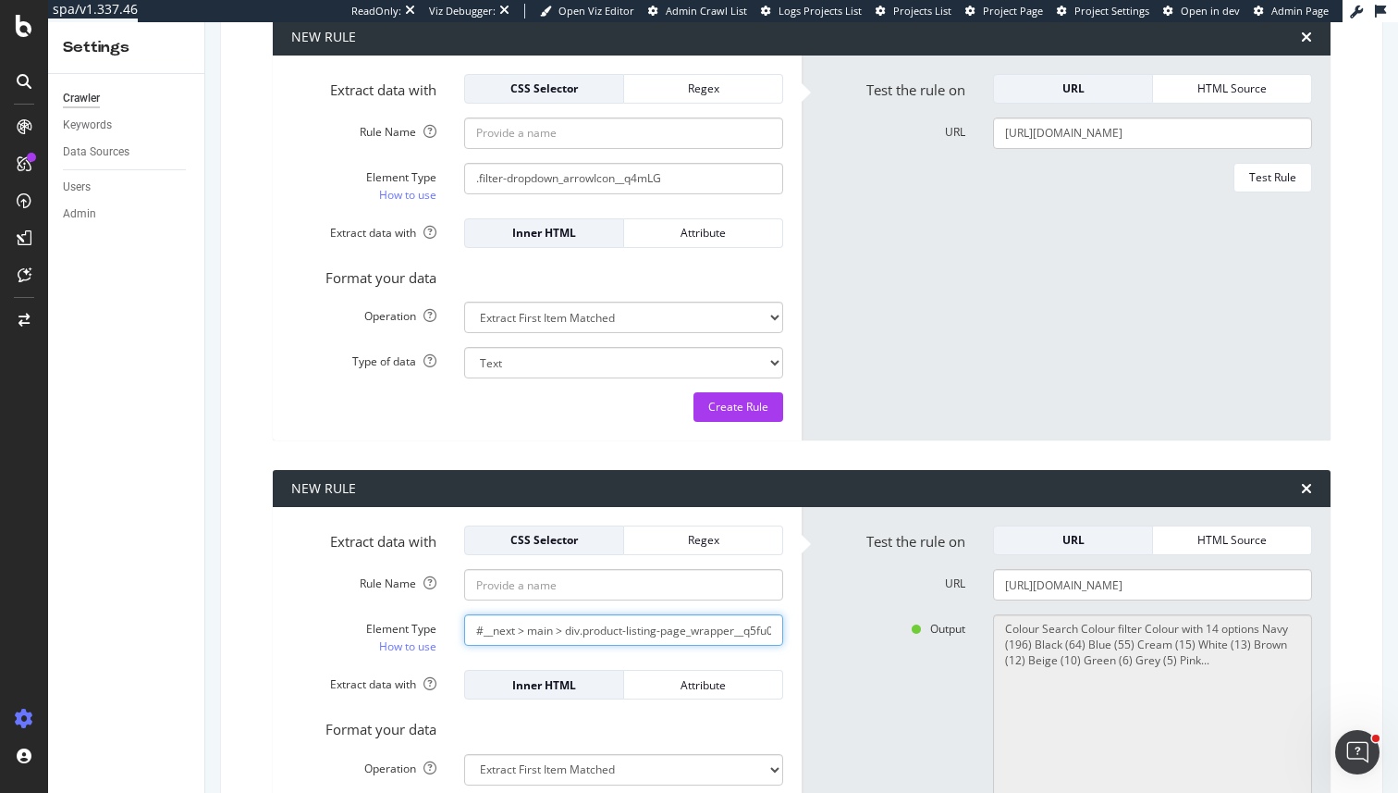
click at [542, 628] on input "#__next > main > div.product-listing-page_wrapper__q5fu0 > div:nth-child(2) > d…" at bounding box center [623, 629] width 319 height 31
paste input "> button"
click at [545, 623] on input "#__next > main > div.product-listing-page_wrapper__q5fu0 > div:nth-child(2) > d…" at bounding box center [623, 629] width 319 height 31
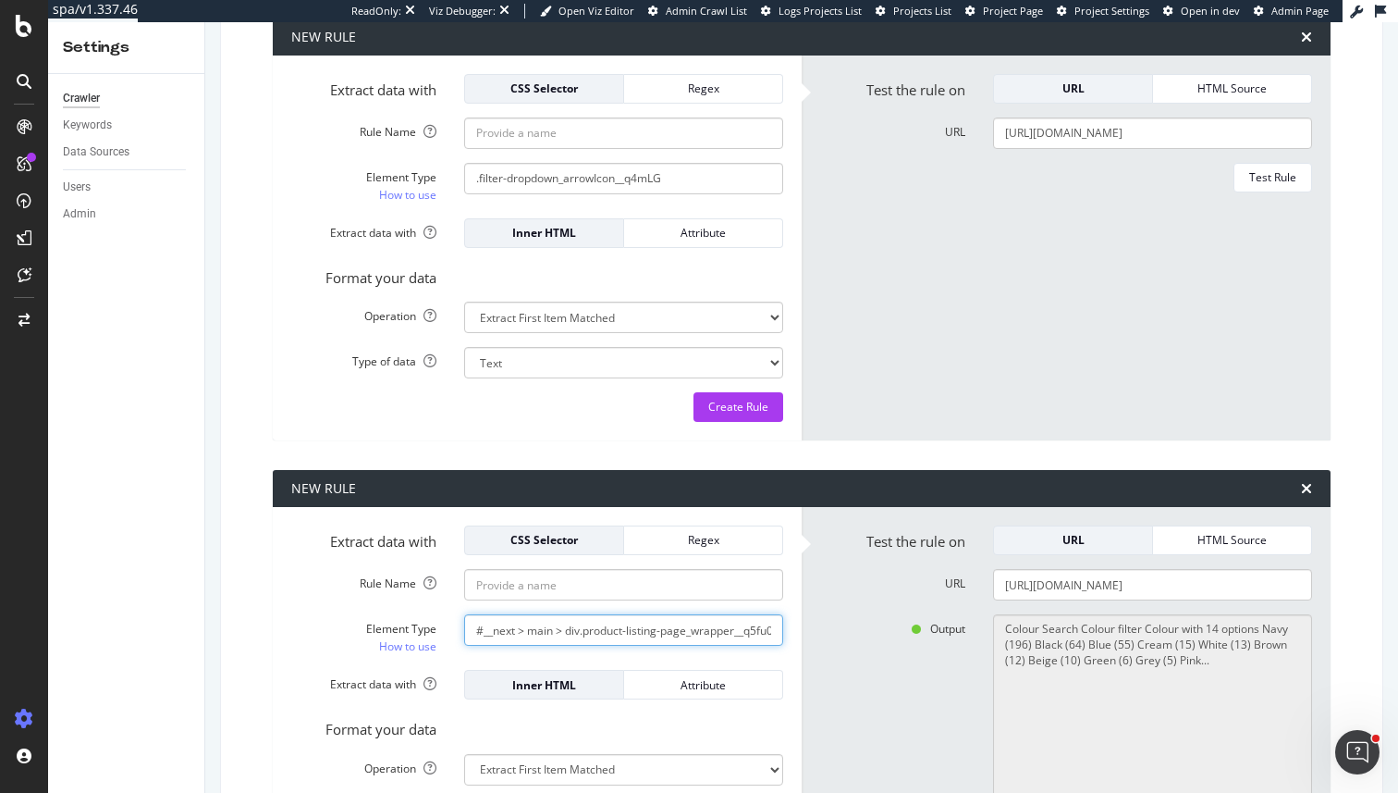
click at [545, 623] on input "#__next > main > div.product-listing-page_wrapper__q5fu0 > div:nth-child(2) > d…" at bounding box center [623, 629] width 319 height 31
paste input "> span.media-0_textSm__Q52Mz.filter-dropdown_buttonText__V7m9s"
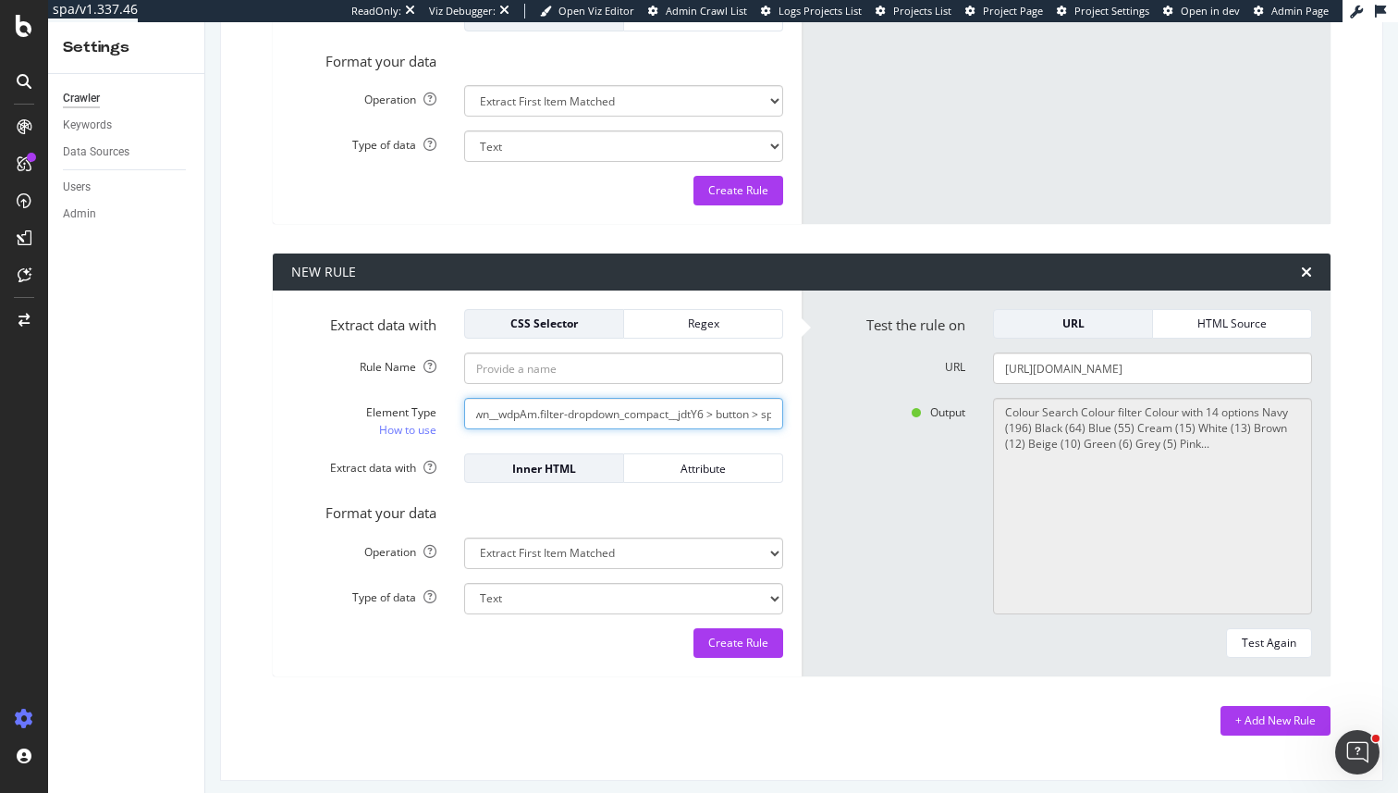
scroll to position [8311, 0]
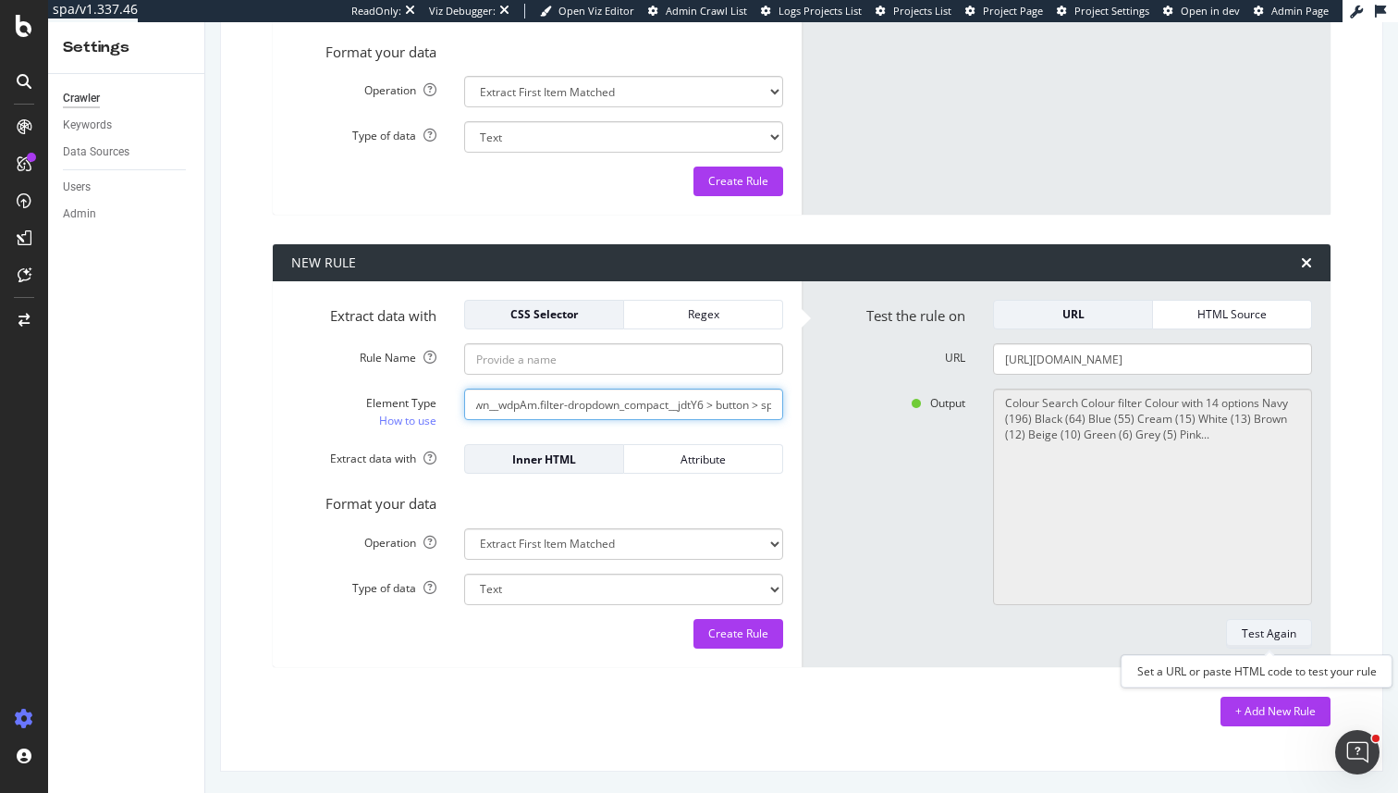
type input "#__next > main > div.product-listing-page_wrapper__q5fu0 > div:nth-child(2) > d…"
click at [1279, 621] on div "Test Again" at bounding box center [1269, 634] width 55 height 26
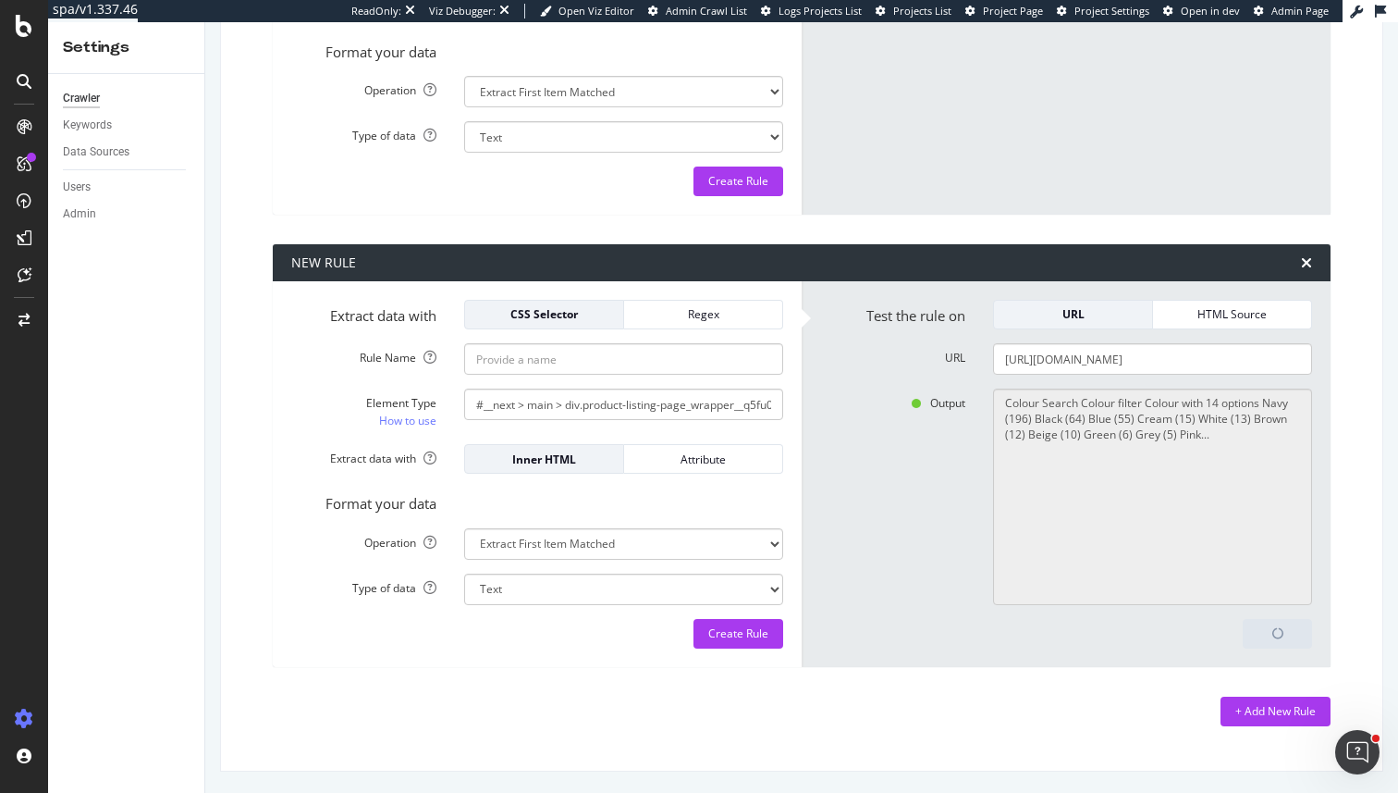
type textarea "Colour"
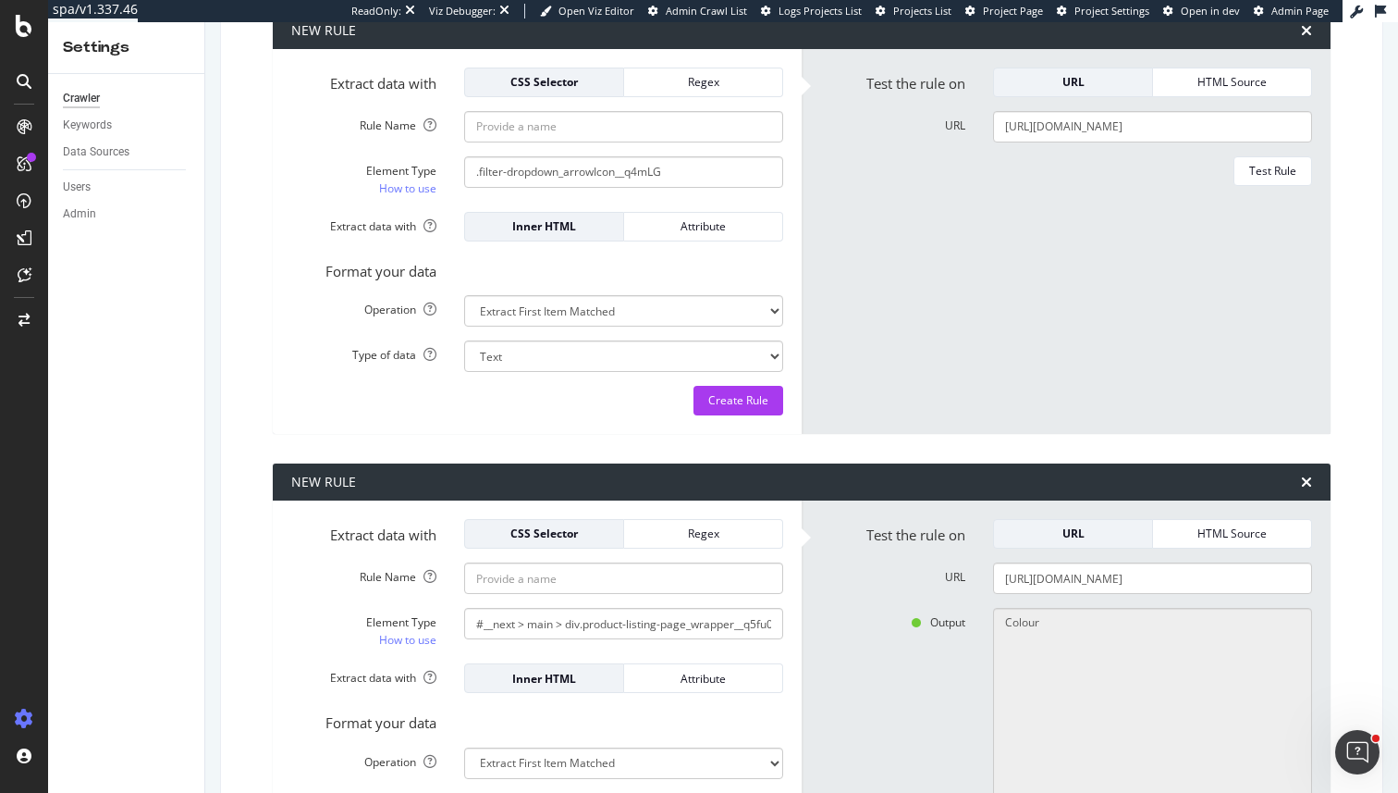
scroll to position [8073, 0]
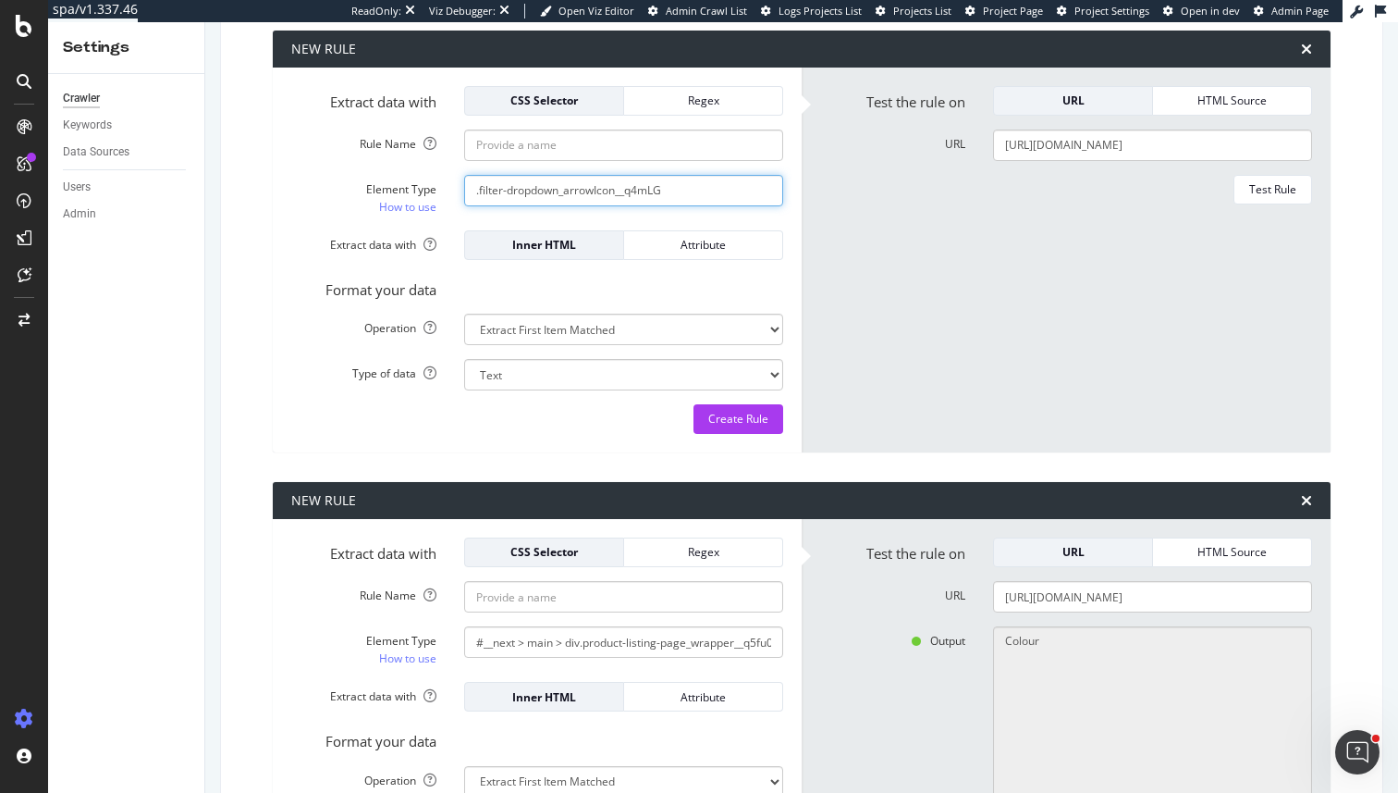
click at [716, 190] on input ".filter-dropdown_arrowIcon__q4mLG" at bounding box center [623, 190] width 319 height 31
click at [1269, 181] on div "Test Rule" at bounding box center [1272, 189] width 47 height 16
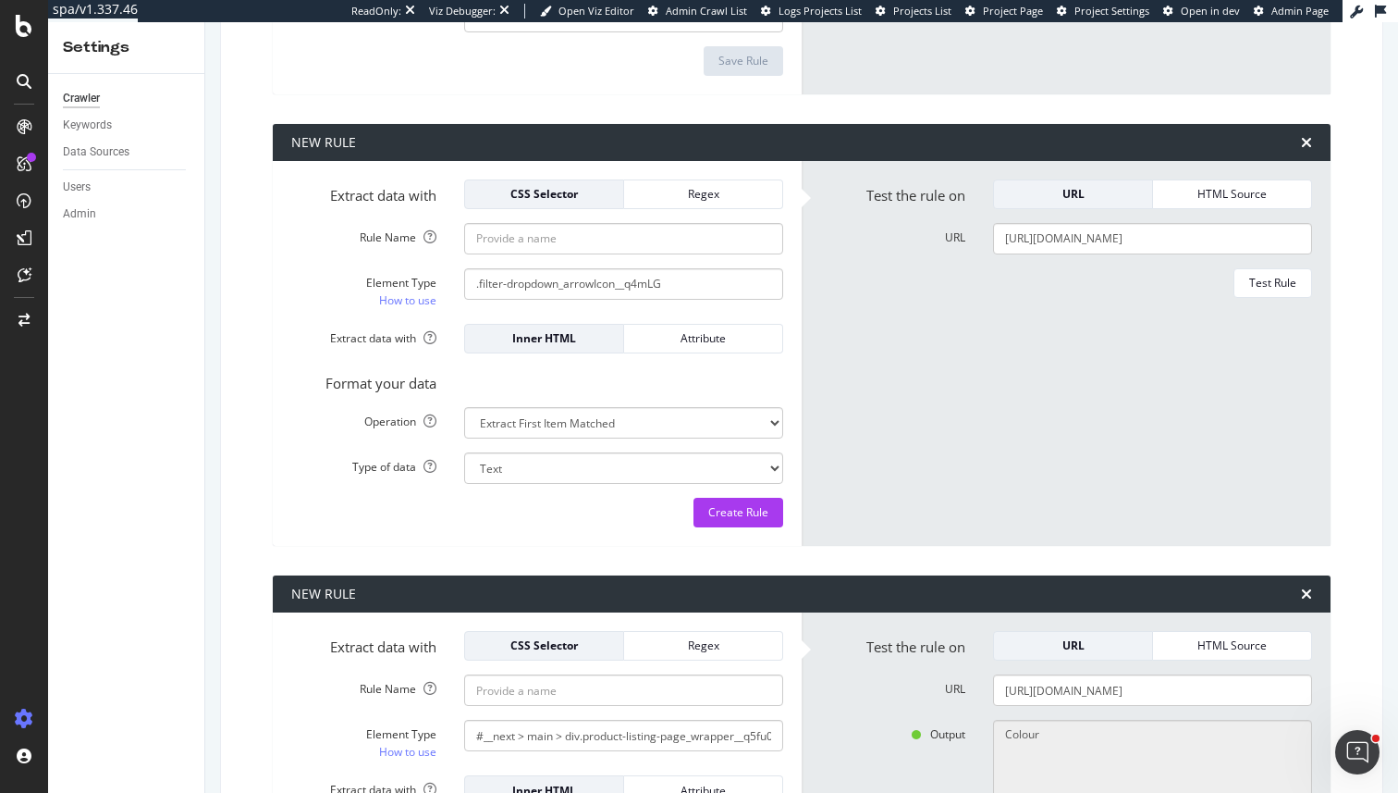
scroll to position [7978, 0]
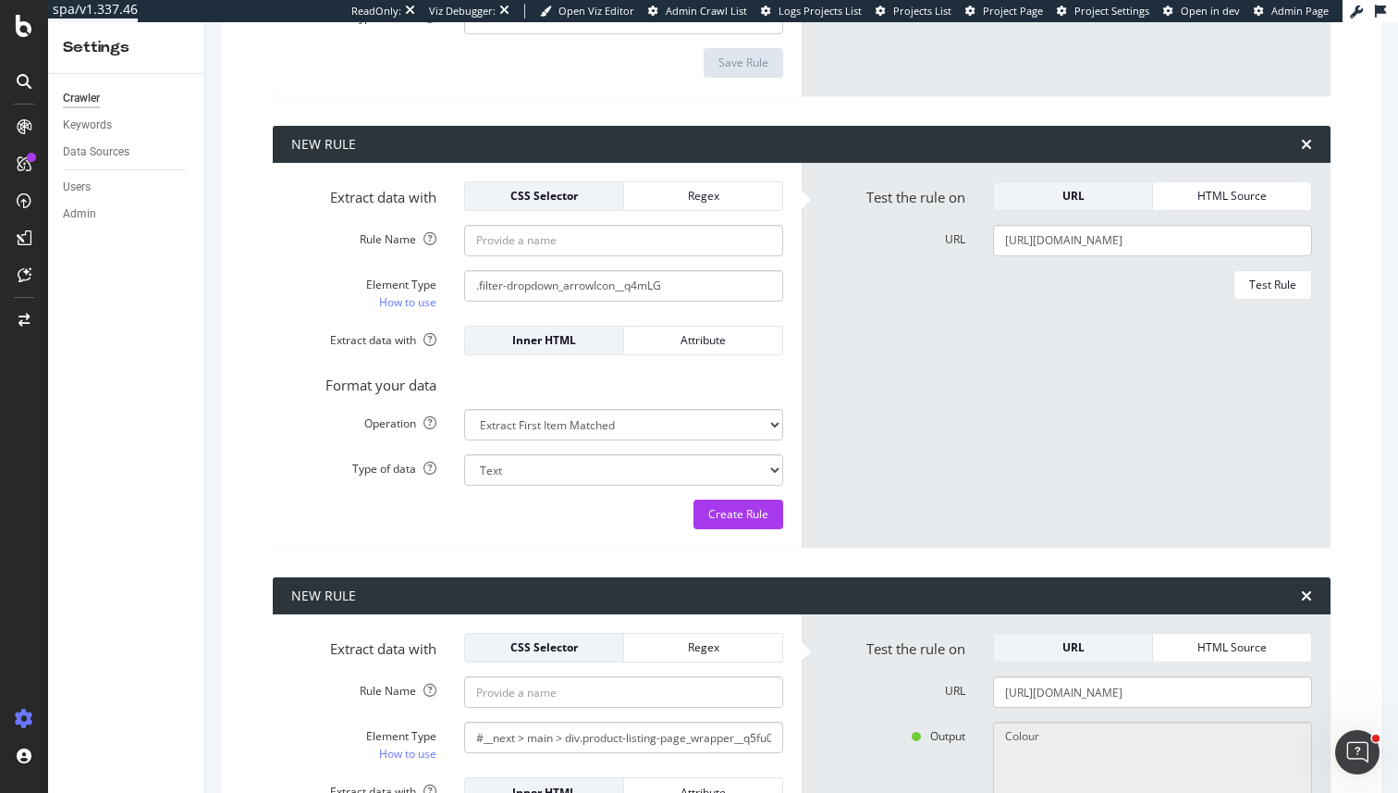
click at [1307, 299] on form "Test the rule on URL HTML Source URL https://www.marksandspencer.com/l/women/je…" at bounding box center [1066, 355] width 492 height 349
click at [1293, 294] on div "Test Rule" at bounding box center [1272, 285] width 47 height 26
click at [482, 292] on input ".filter-dropdown_arrowIcon__q4mLG" at bounding box center [623, 285] width 319 height 31
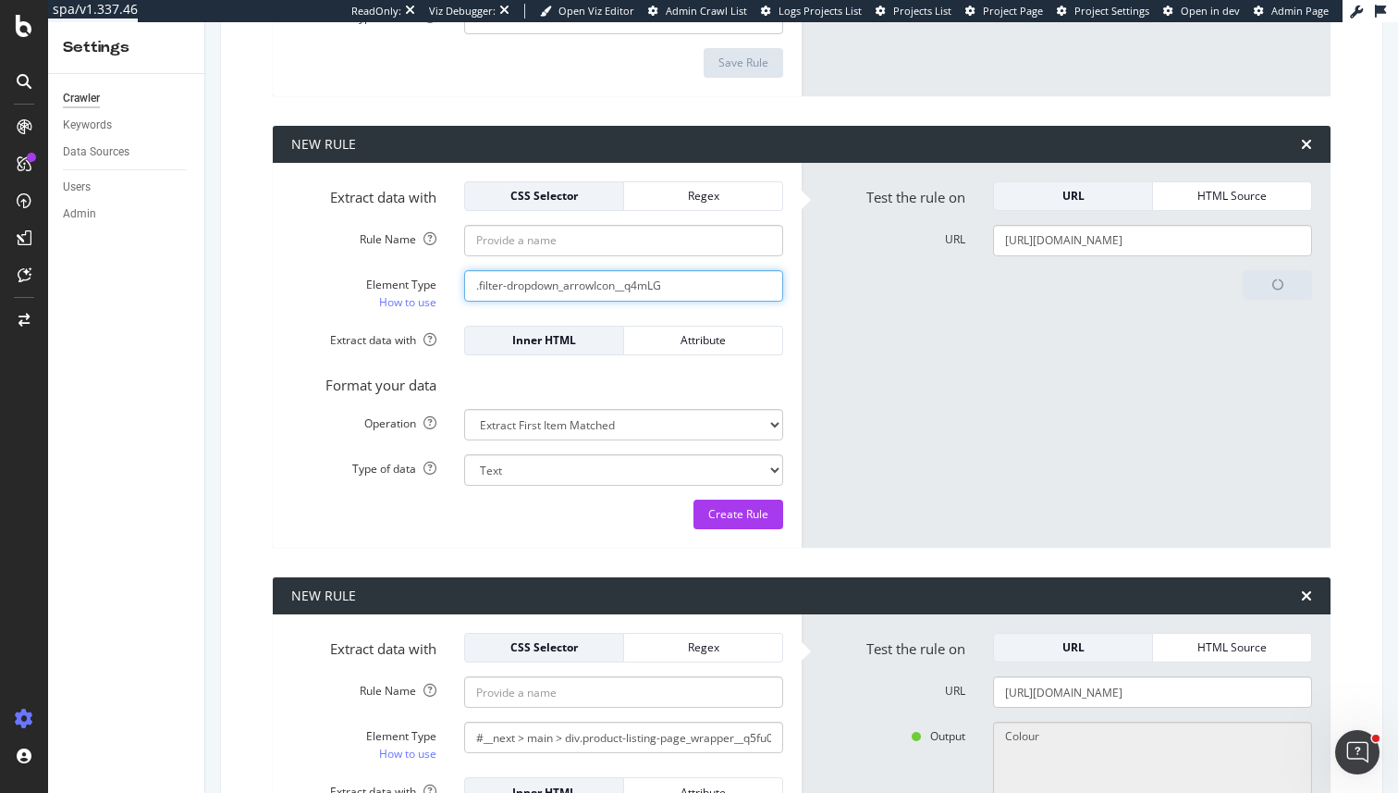
paste input "#__next > main > div.product-listing-page_wrapper__q5fu0 > div:nth-child(2) > d…"
type input "#__next > main > div.product-listing-page_wrapper__q5fu0 > div:nth-child(2) > d…"
click at [1265, 291] on div "Test Rule" at bounding box center [1272, 285] width 47 height 16
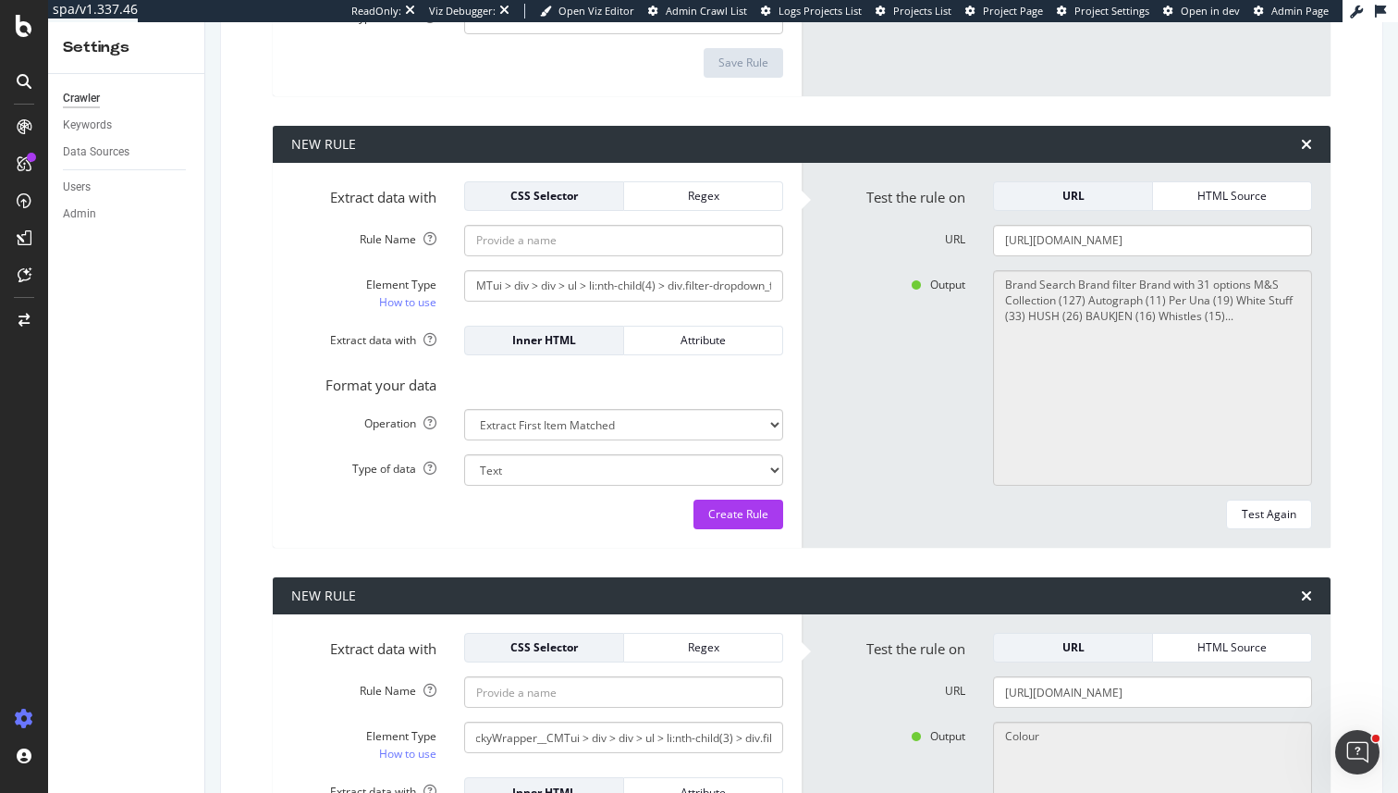
scroll to position [0, 1263]
click at [688, 192] on div "Regex" at bounding box center [703, 196] width 129 height 16
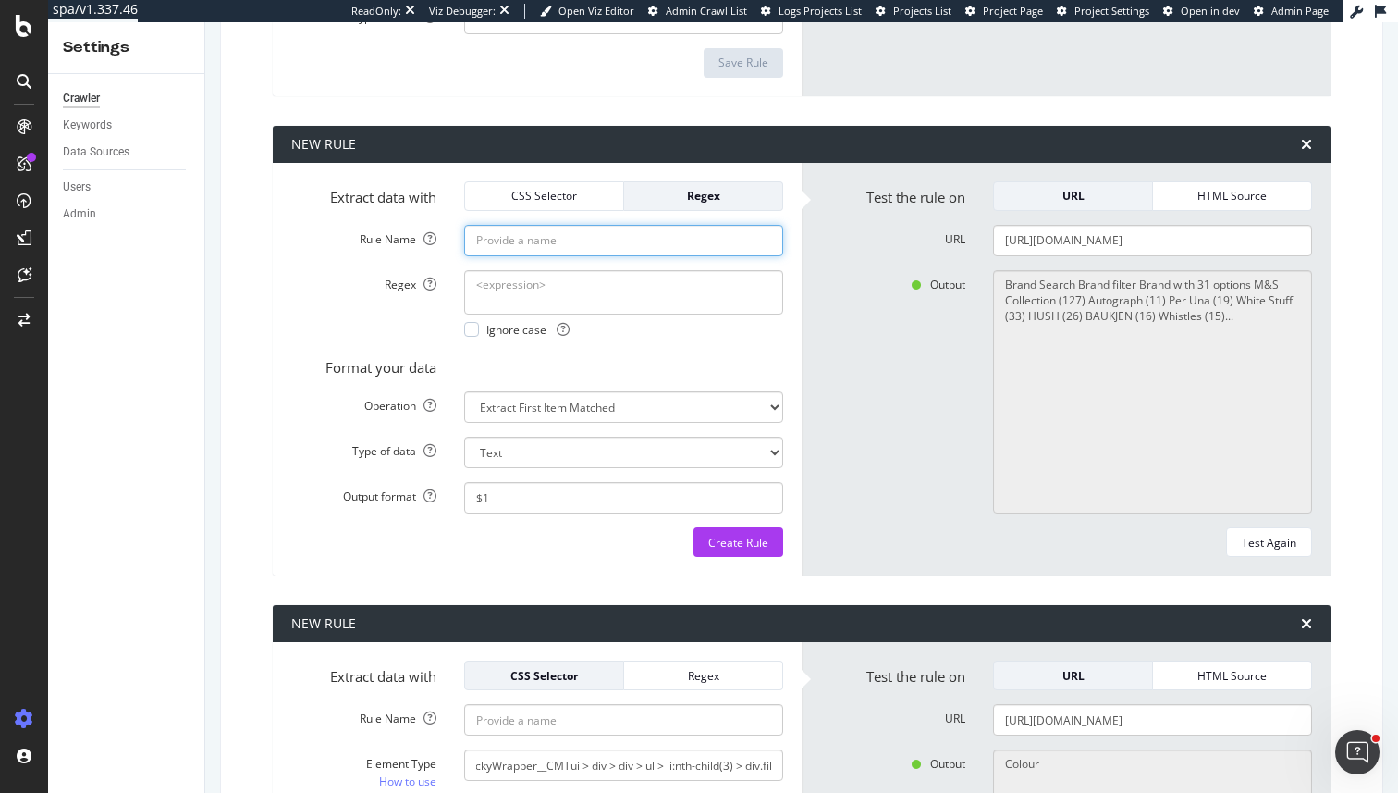
click at [645, 230] on input "Rule Name" at bounding box center [623, 240] width 319 height 31
paste input "data-title="filter-Brand""
type input "data-title="filter-Brand""
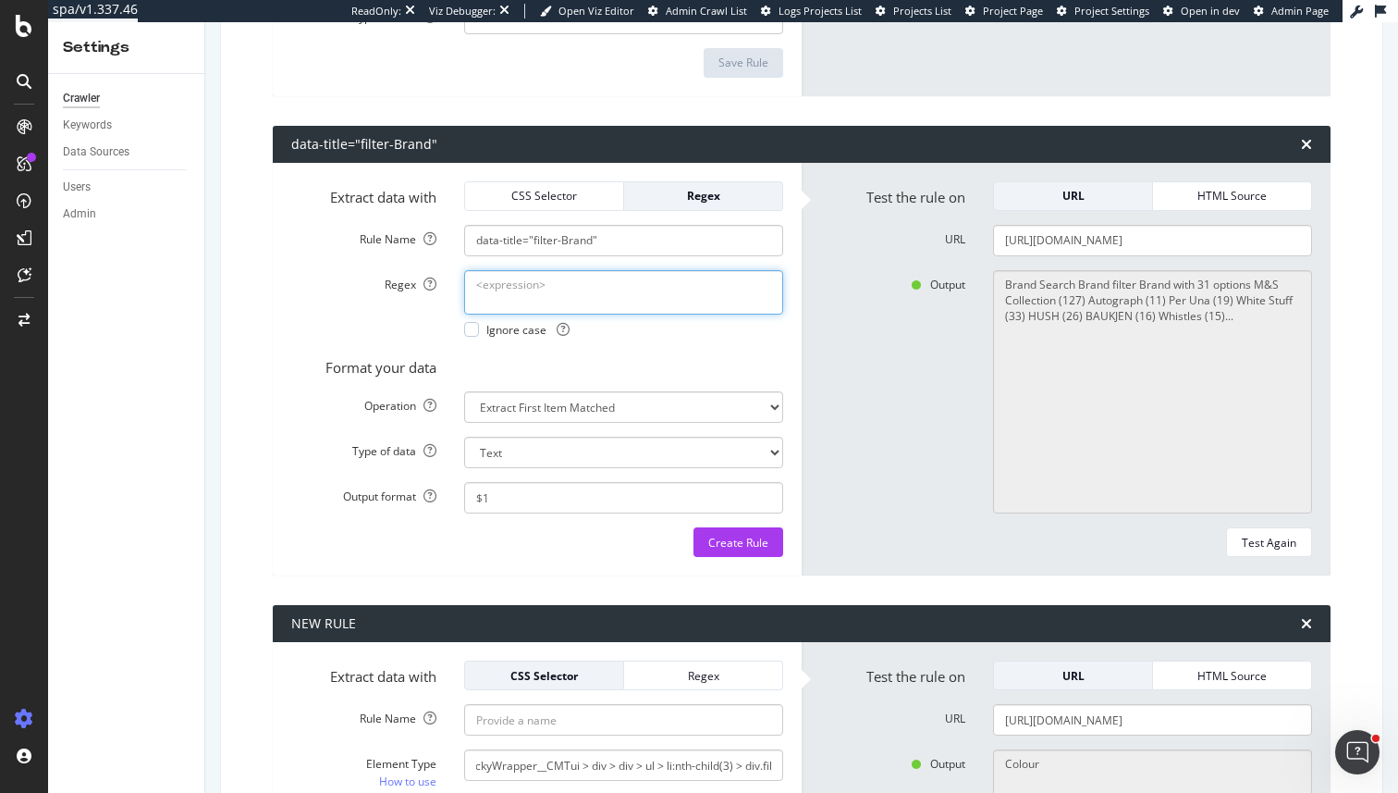
click at [581, 307] on textarea "Regex" at bounding box center [623, 292] width 319 height 44
paste textarea "data-title="filter-Brand""
type textarea "data-title="filter-Brand""
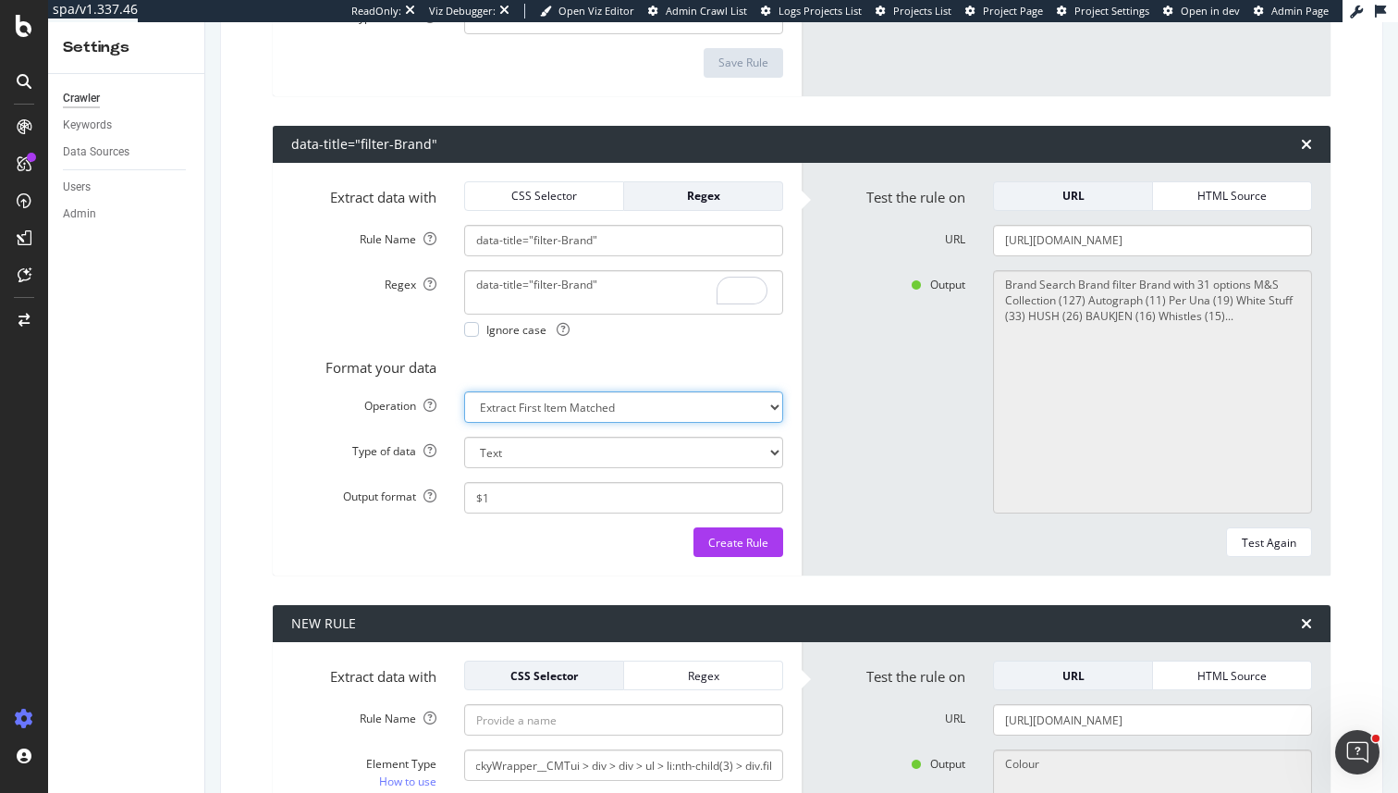
click at [745, 412] on select "Extract First Item Matched Extract First 3 Items Matched Count Number of Occure…" at bounding box center [623, 406] width 319 height 31
select select "exist"
click at [464, 391] on select "Extract First Item Matched Extract First 3 Items Matched Count Number of Occure…" at bounding box center [623, 406] width 319 height 31
select select "b"
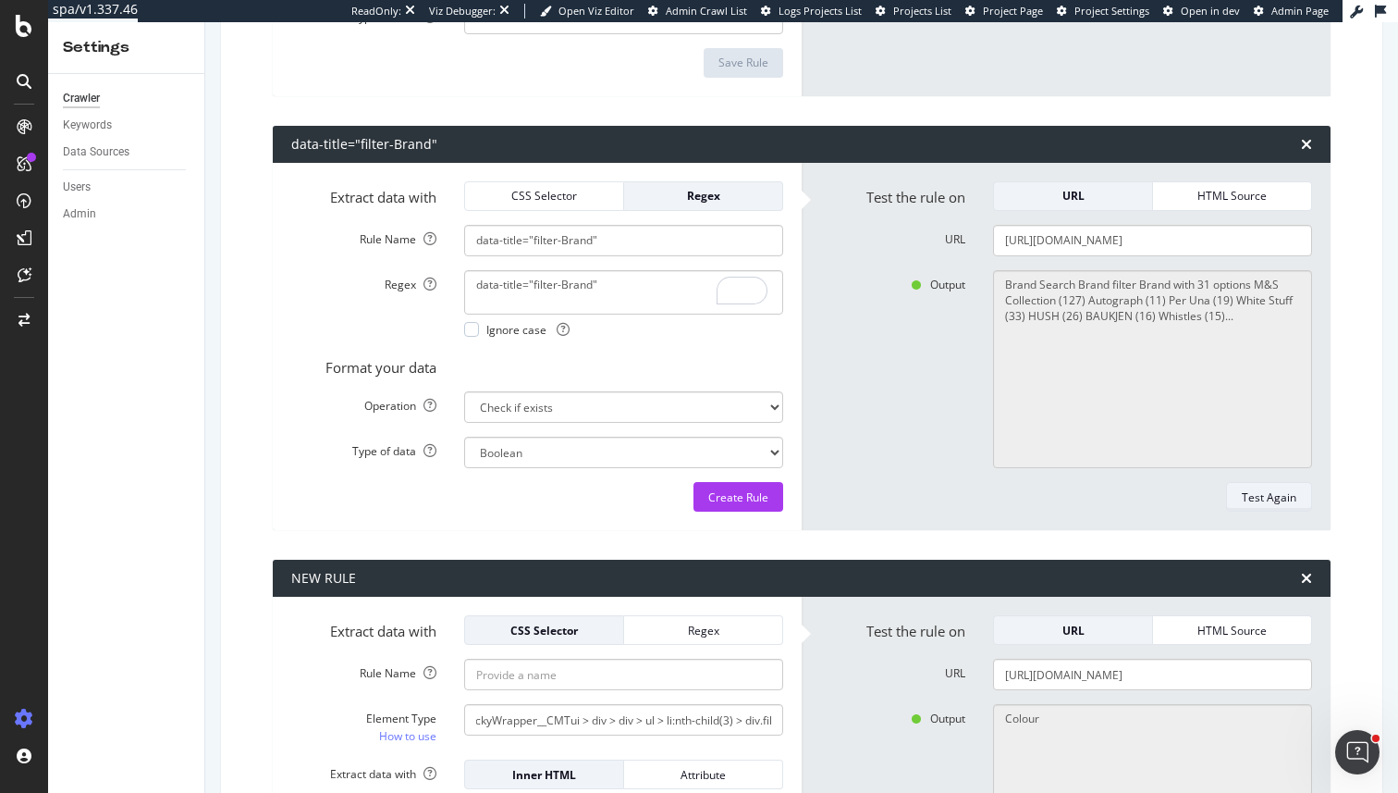
click at [1256, 498] on div "Test Again" at bounding box center [1269, 497] width 55 height 16
click at [612, 225] on input "data-title="filter-Brand"" at bounding box center [623, 240] width 319 height 31
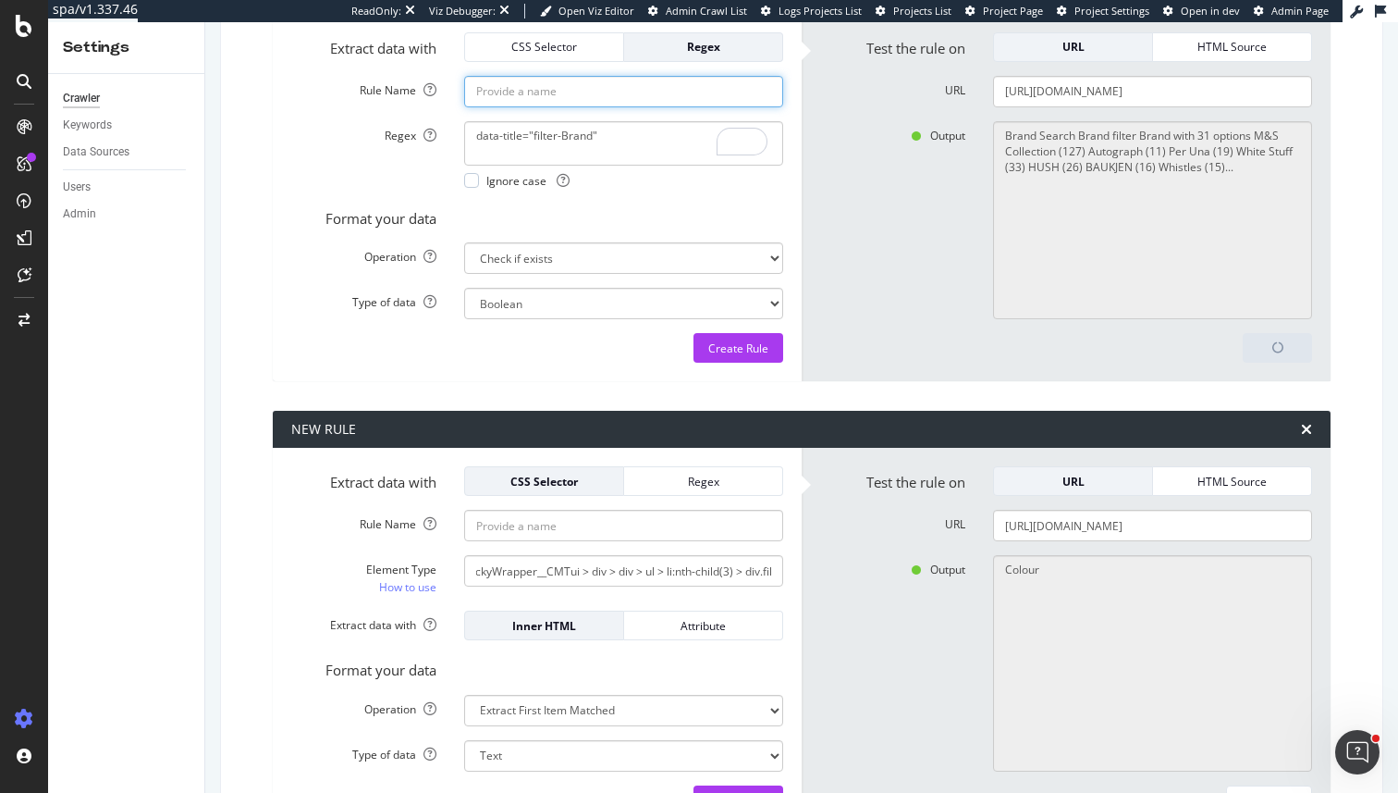
scroll to position [8128, 0]
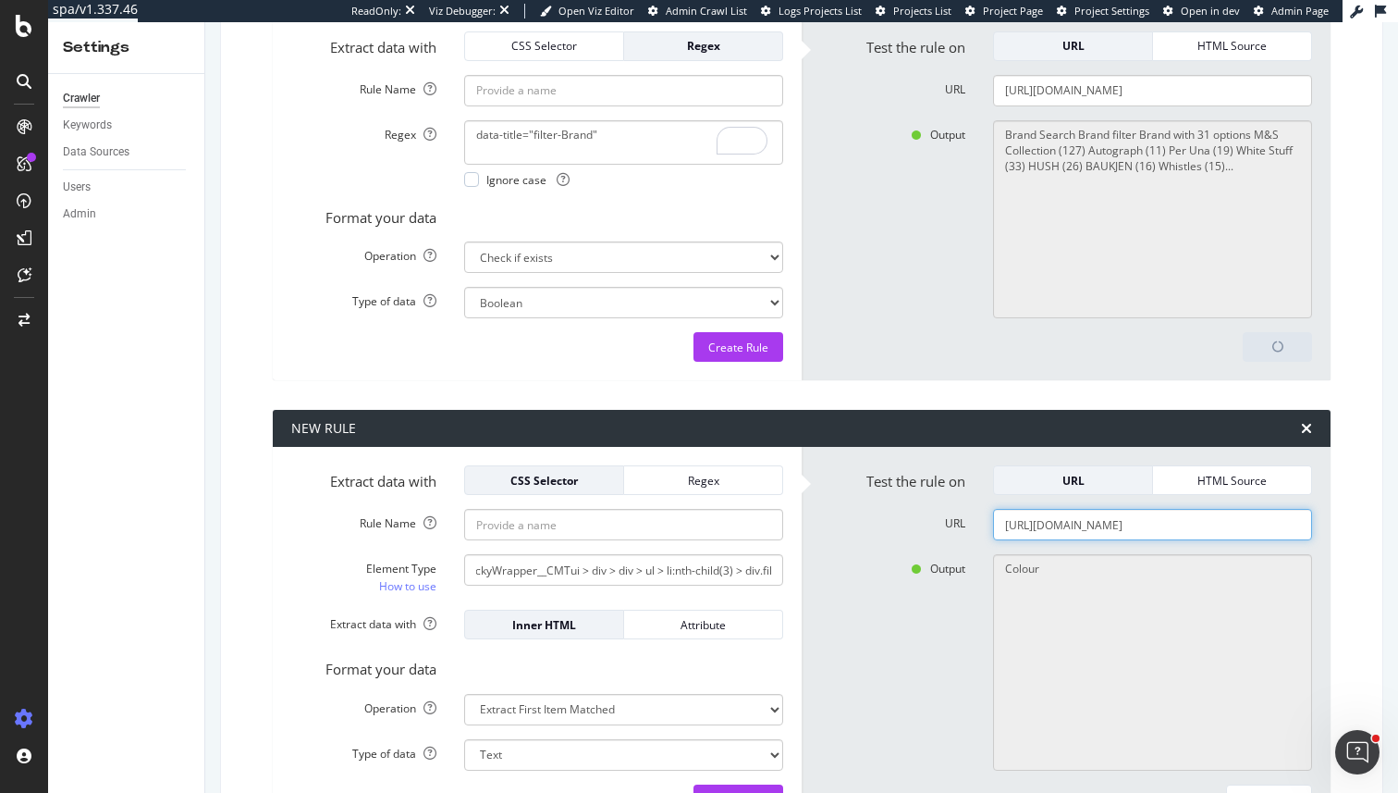
click at [1091, 523] on input "https://www.marksandspencer.com/l/women/jeans" at bounding box center [1152, 524] width 319 height 31
type textarea "Yes"
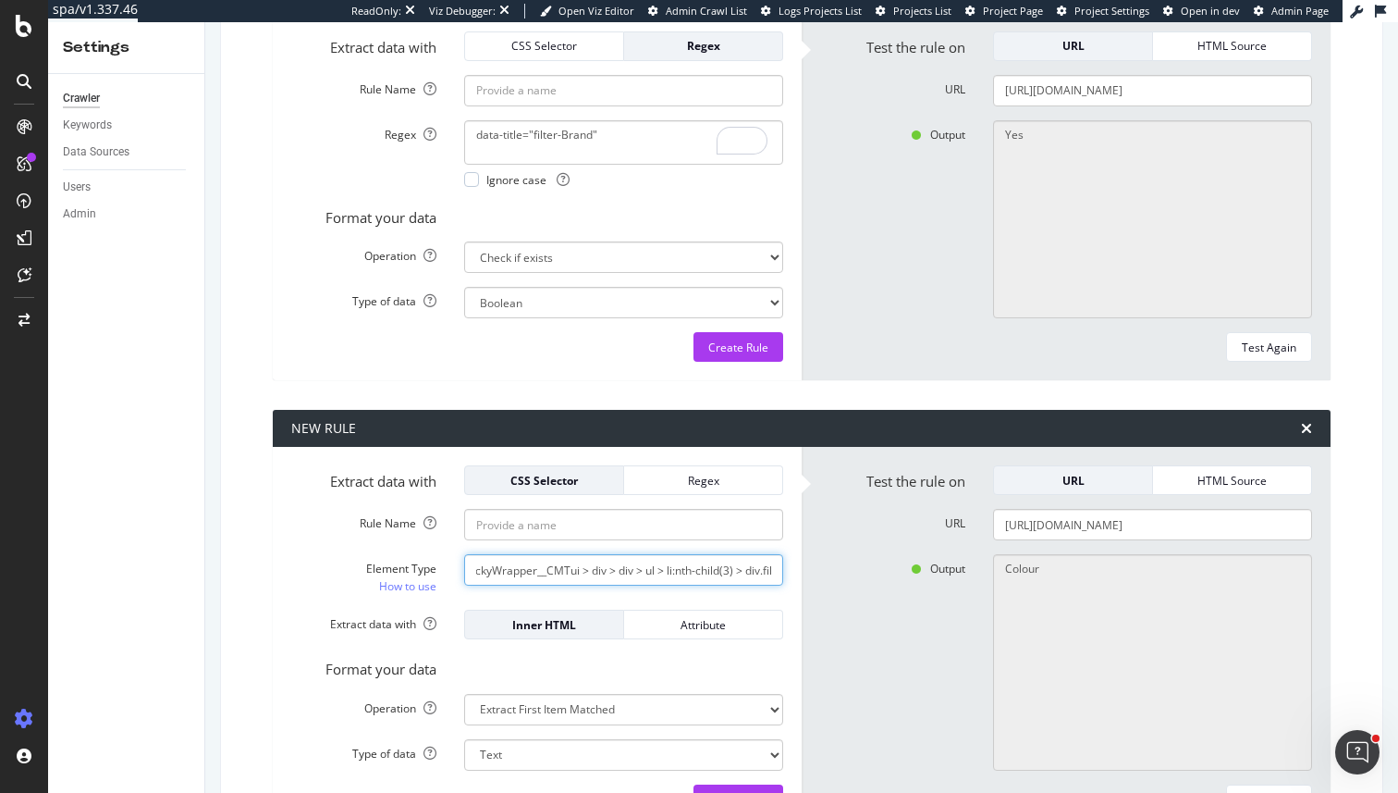
click at [720, 564] on input "#__next > main > div.product-listing-page_wrapper__q5fu0 > div:nth-child(2) > d…" at bounding box center [623, 569] width 319 height 31
paste input "data-title="filter-Colour""
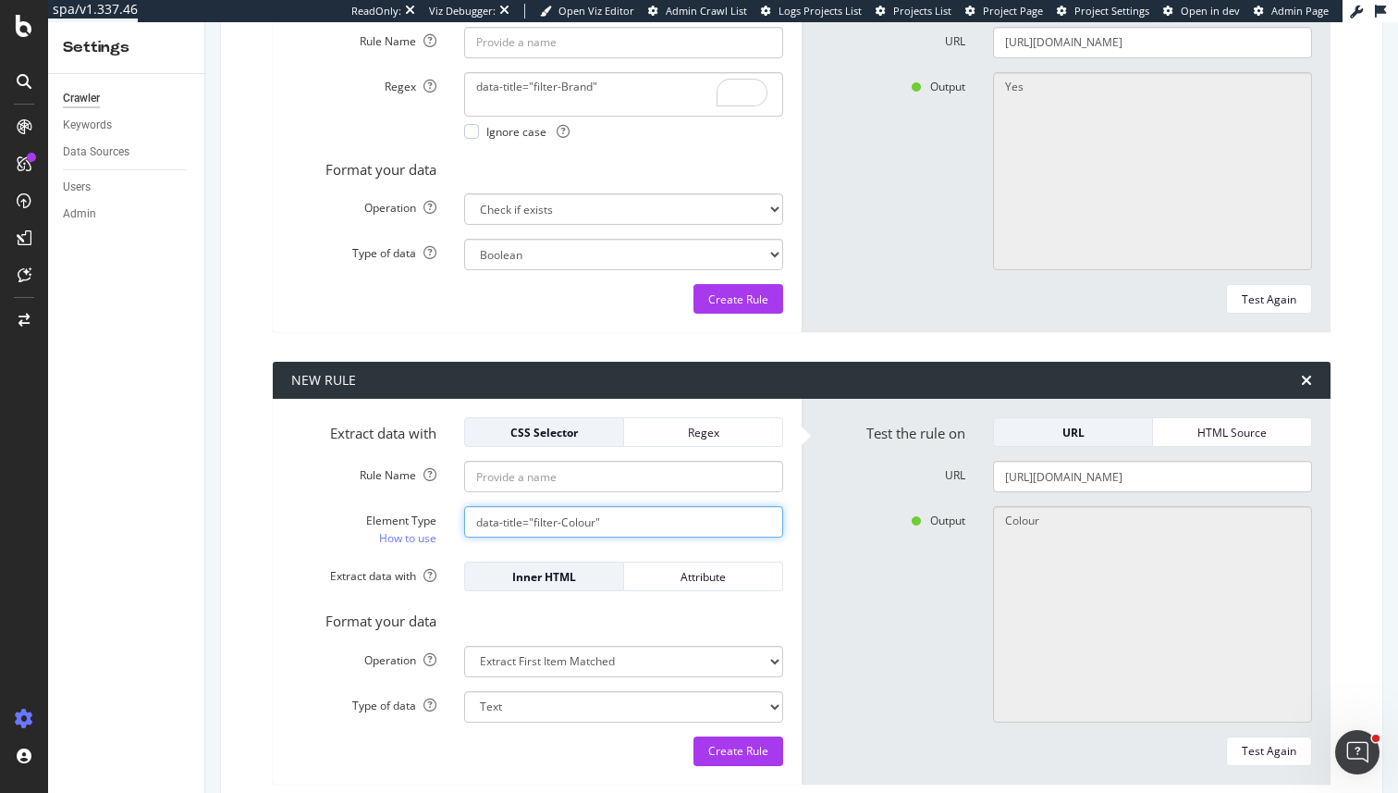
scroll to position [8242, 0]
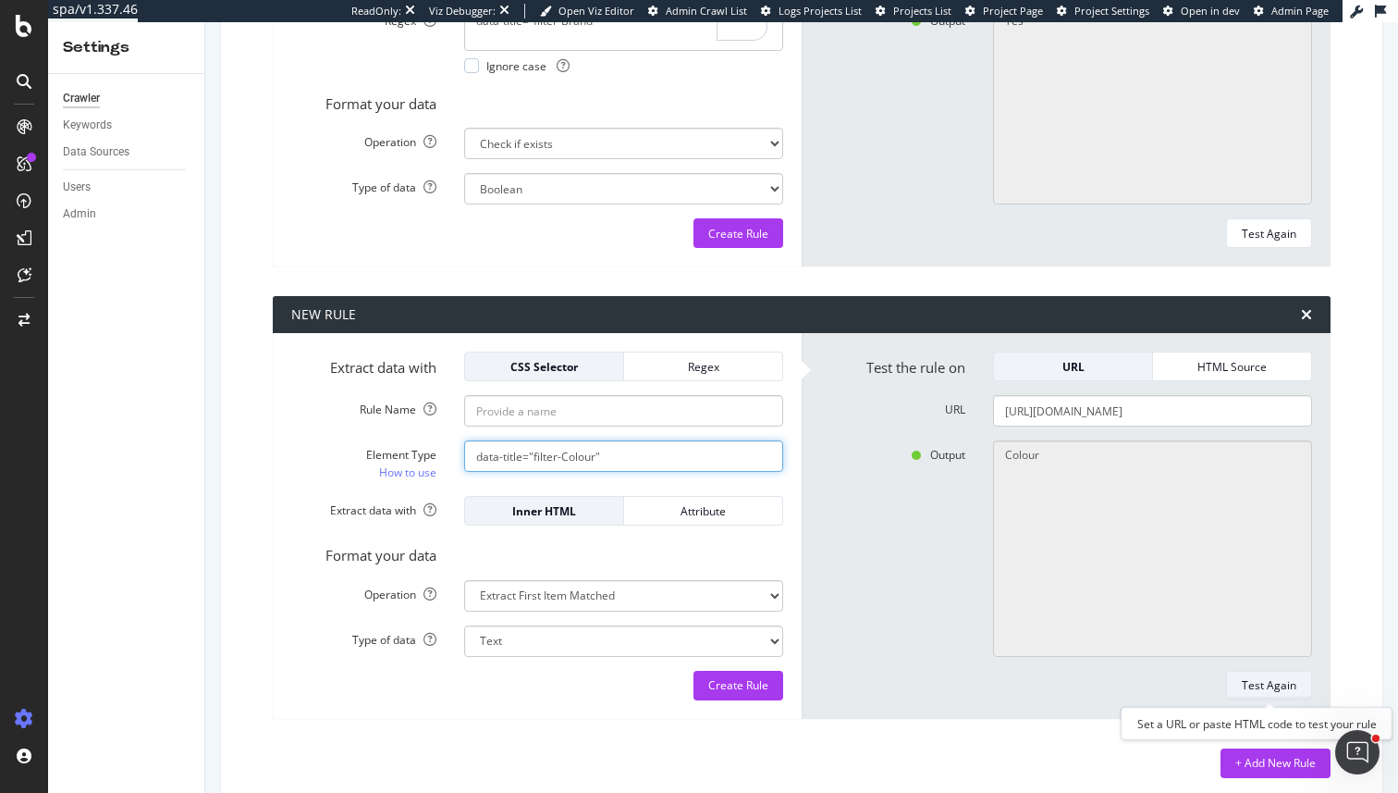
type input "data-title="filter-Colour""
click at [1262, 684] on div "Test Again" at bounding box center [1269, 685] width 55 height 16
type textarea "No results matched this rule"
click at [703, 457] on input "data-title="filter-Colour"" at bounding box center [623, 455] width 319 height 31
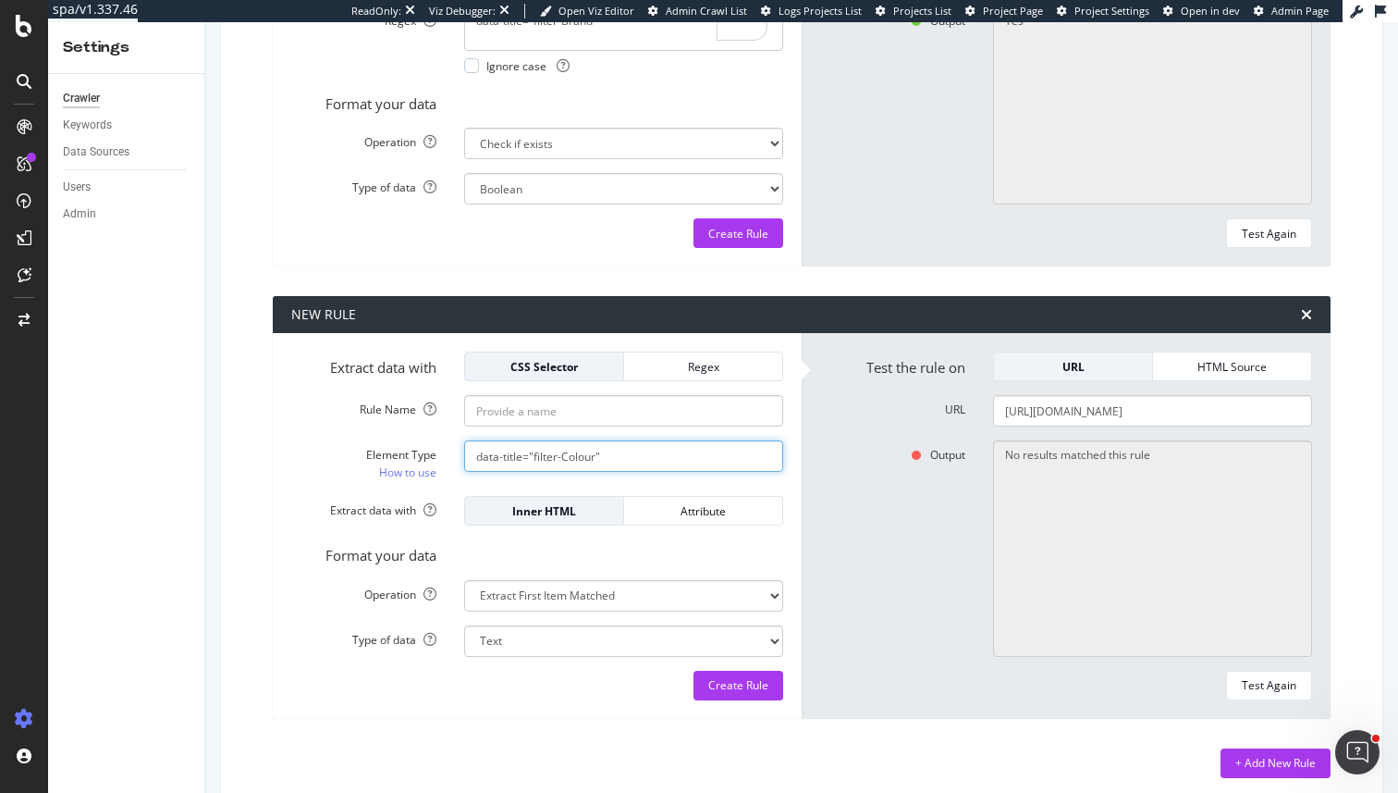
click at [703, 457] on input "data-title="filter-Colour"" at bounding box center [623, 455] width 319 height 31
paste input "Product Type"
type input "data-title="filter-Product Type""
click at [706, 349] on div "Extract data with CSS Selector Regex Rule Name Element Type How to use data-tit…" at bounding box center [537, 526] width 529 height 386
click at [706, 361] on div "Regex" at bounding box center [703, 367] width 129 height 16
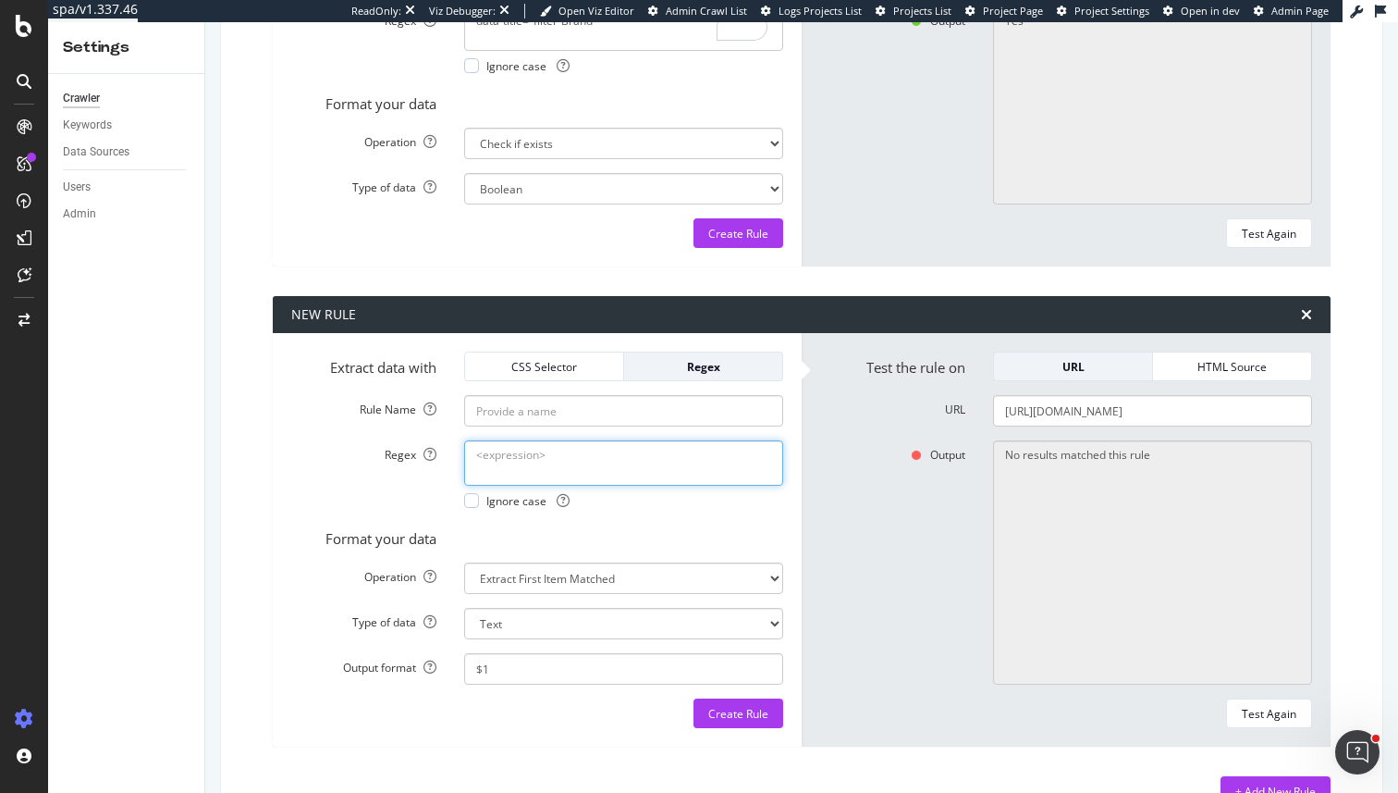
click at [576, 468] on textarea "Regex" at bounding box center [623, 462] width 319 height 44
paste textarea "data-title="filter-Product Type""
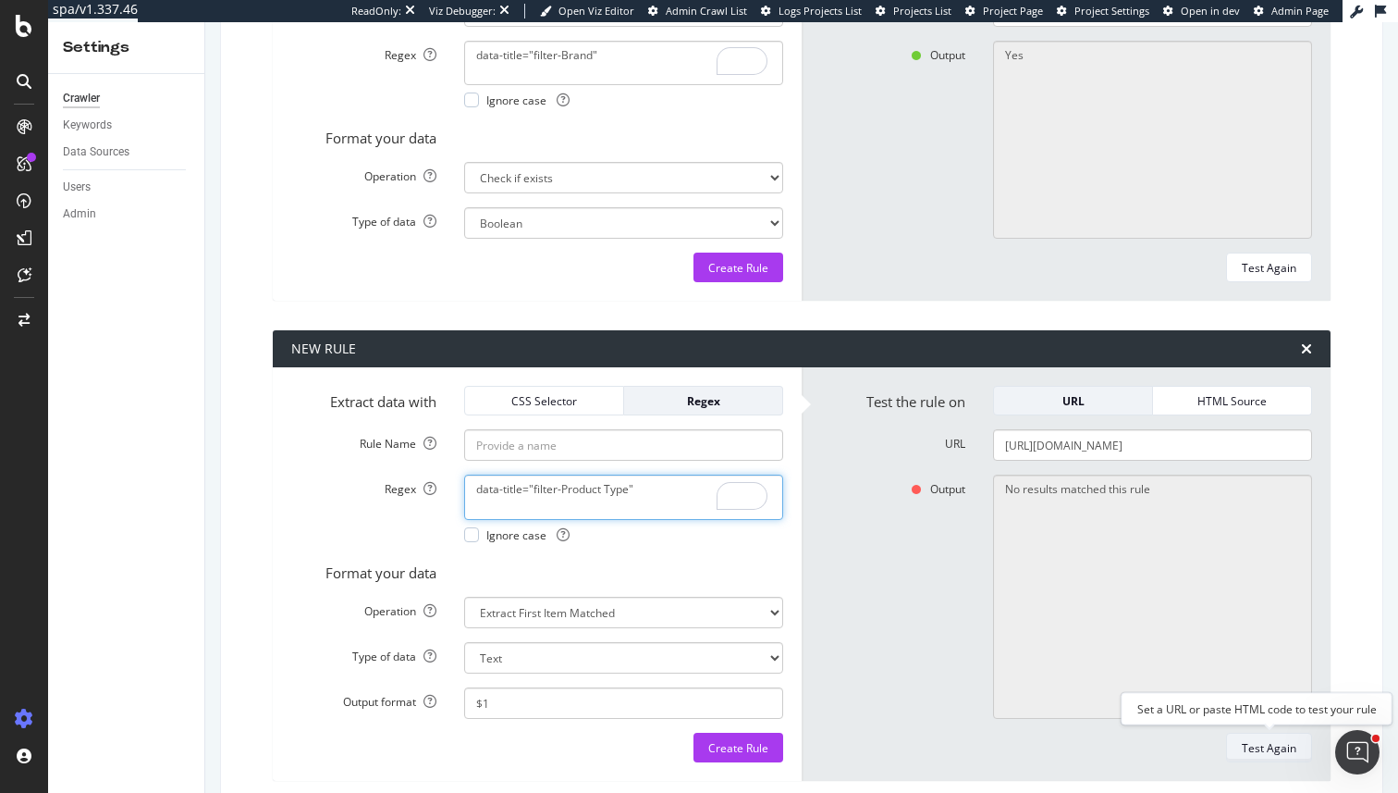
type textarea "data-title="filter-Product Type""
click at [1252, 750] on div "Test Again" at bounding box center [1269, 748] width 55 height 16
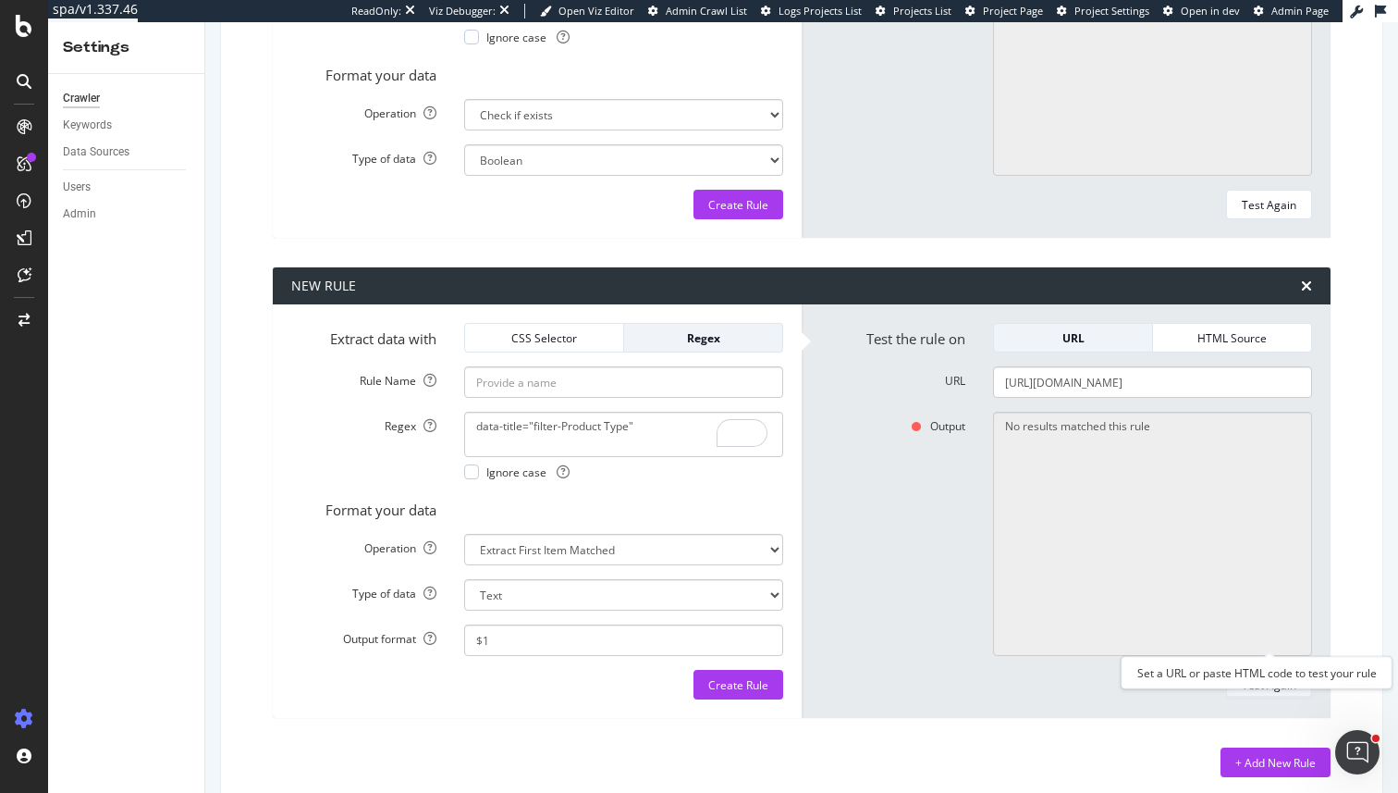
scroll to position [8322, 0]
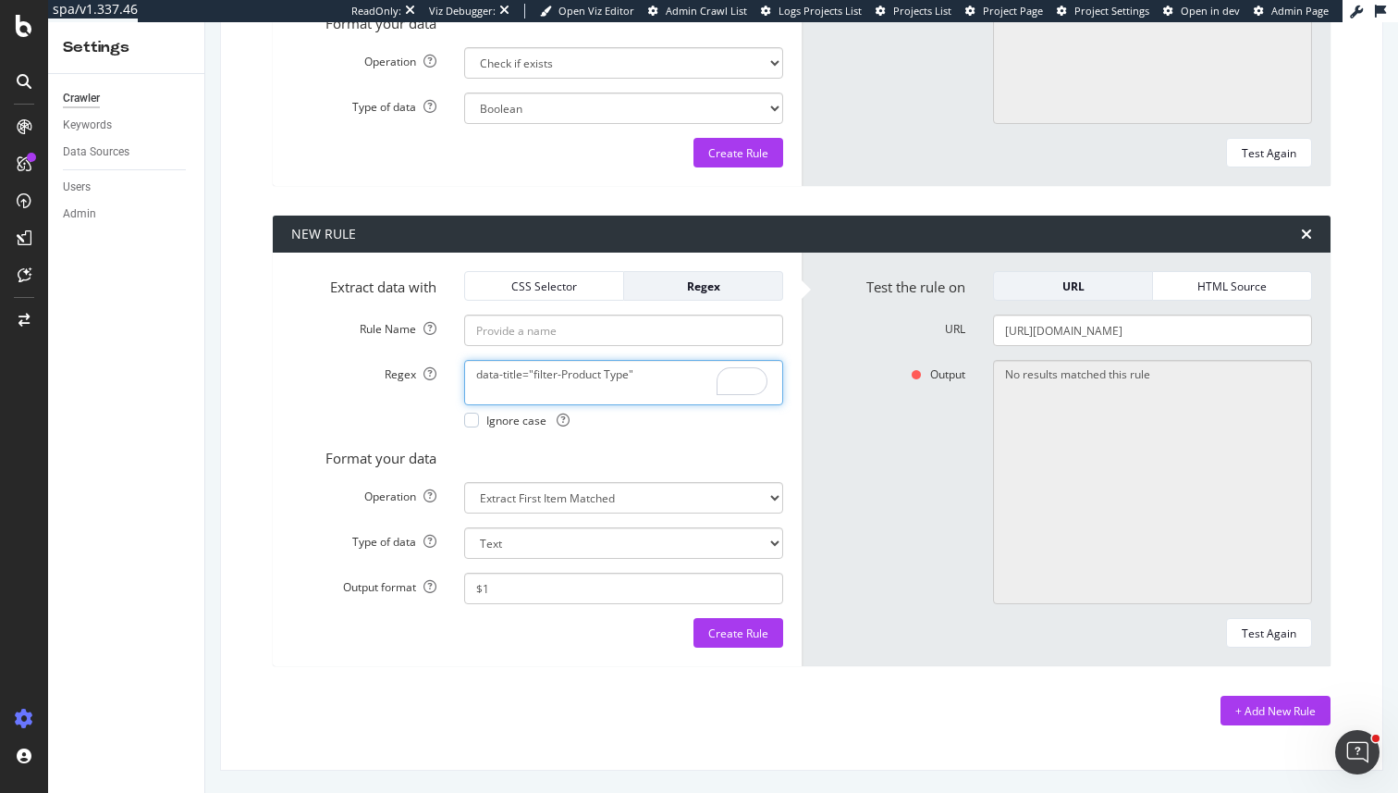
click at [636, 382] on textarea "data-title="filter-Product Type"" at bounding box center [623, 382] width 319 height 44
click at [1230, 299] on button "HTML Source" at bounding box center [1232, 286] width 159 height 30
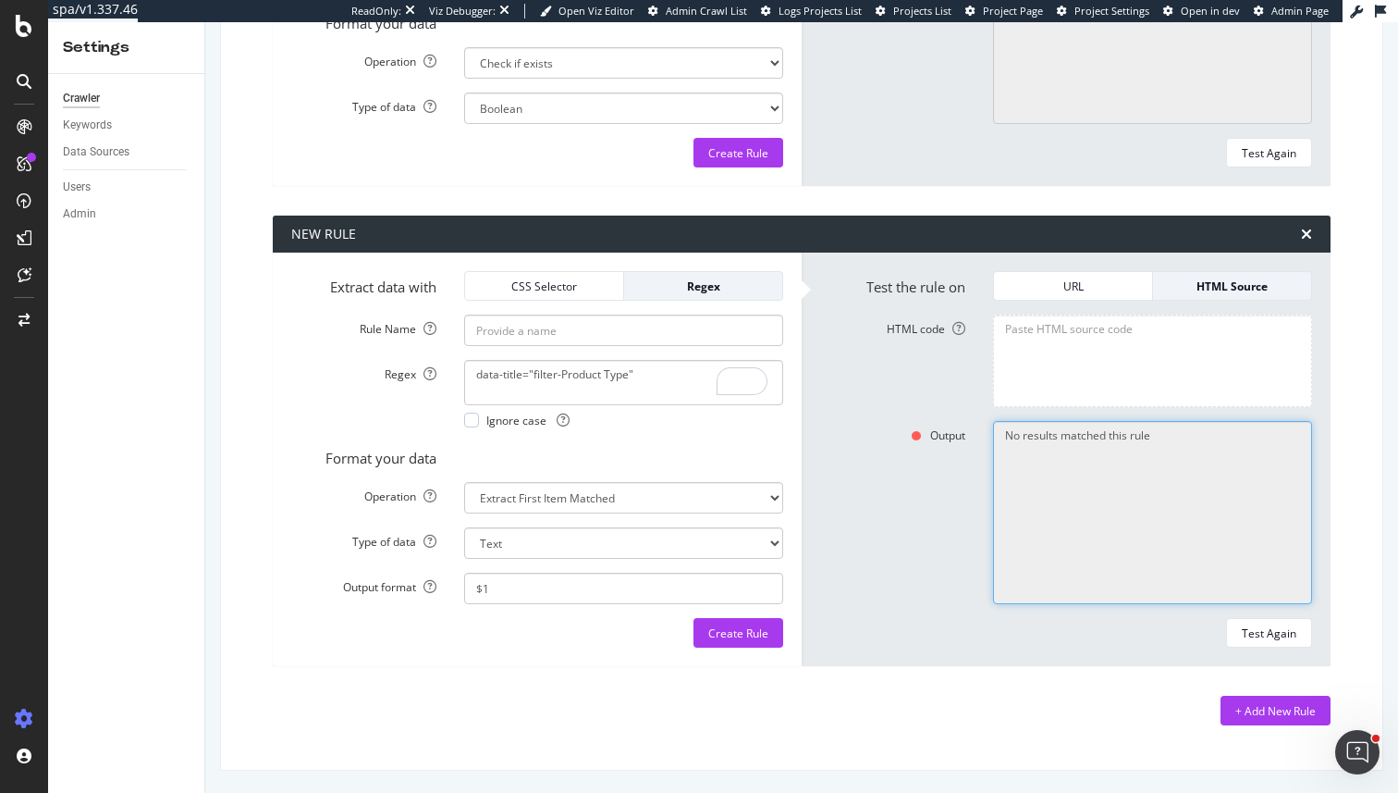
click at [1162, 430] on textarea "No results matched this rule" at bounding box center [1152, 513] width 319 height 184
click at [1130, 371] on textarea "HTML code" at bounding box center [1152, 360] width 319 height 92
paste textarea "<!DOCTYPE html><html lang="en-gb" class="js-focus-visible" data-js-focus-visibl…"
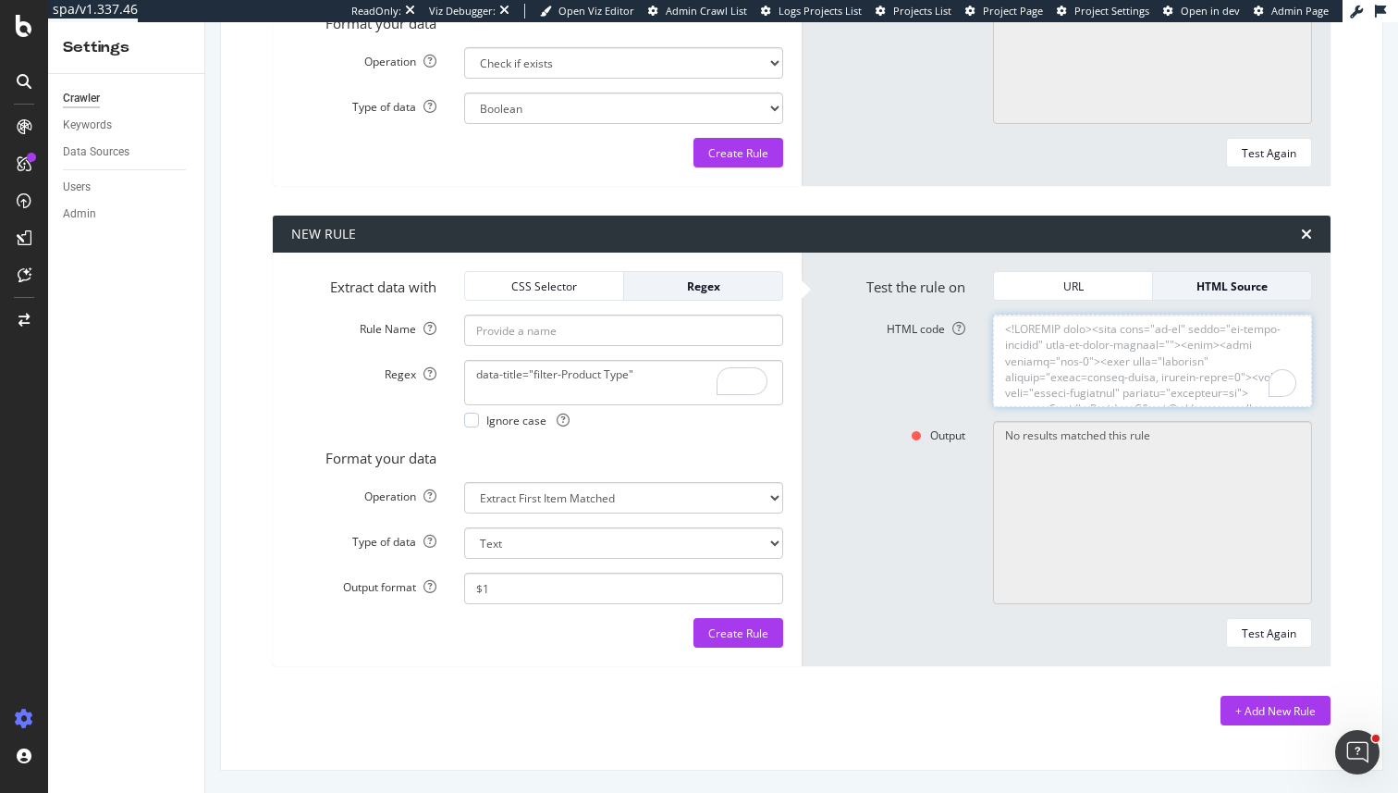
scroll to position [378065, 0]
type textarea "<!DOCTYPE html><html lang="en-gb" class="js-focus-visible" data-js-focus-visibl…"
click at [1280, 637] on div "Test Again" at bounding box center [1269, 633] width 55 height 16
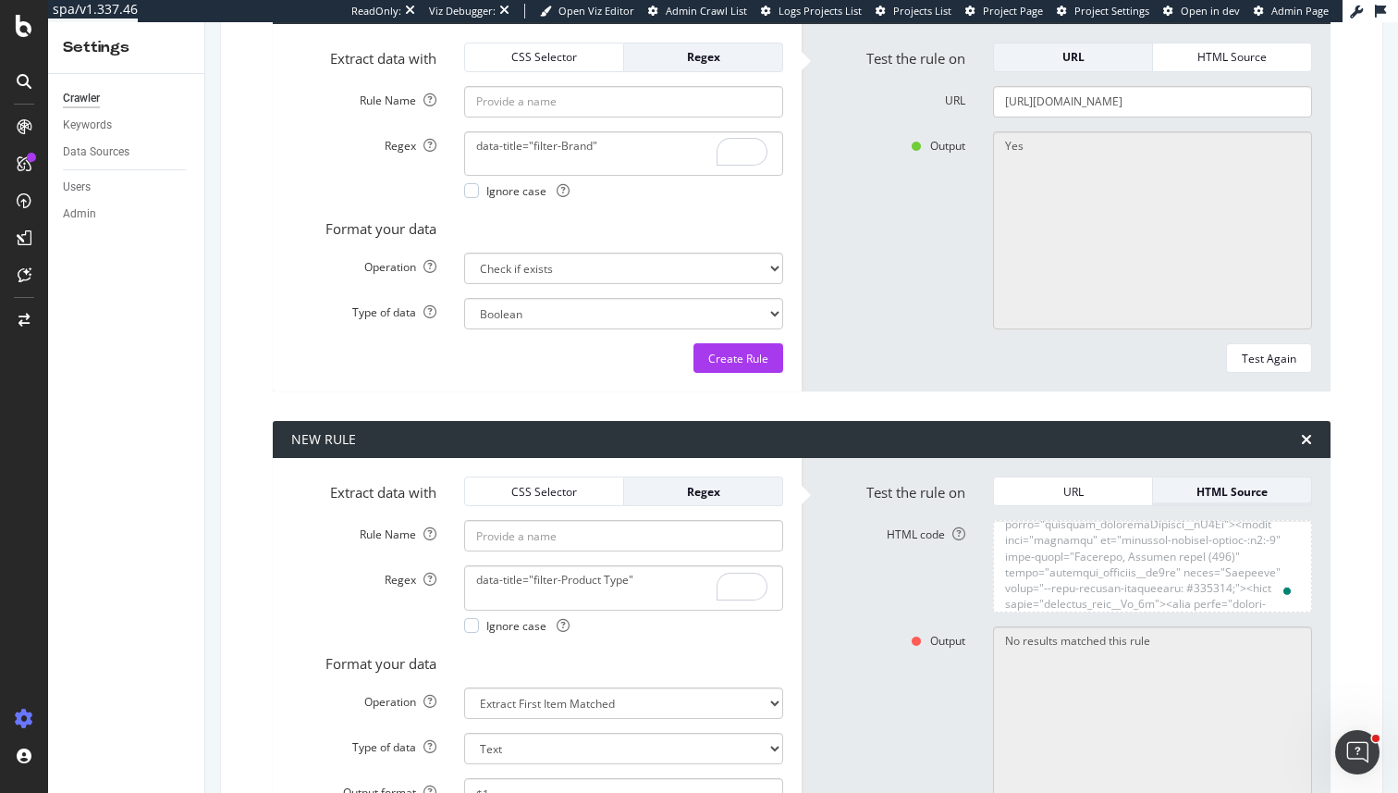
scroll to position [8111, 0]
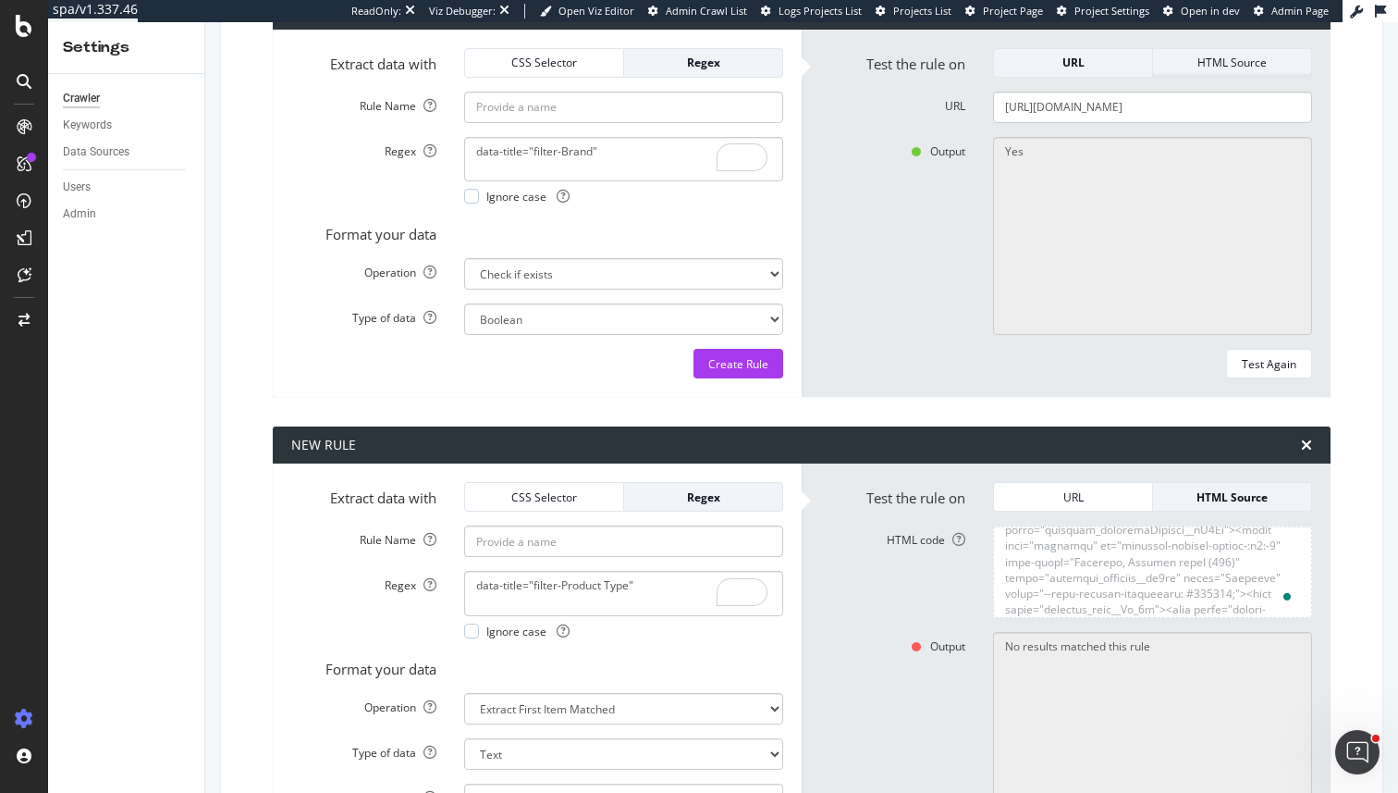
click at [1254, 50] on div "HTML Source" at bounding box center [1232, 63] width 129 height 26
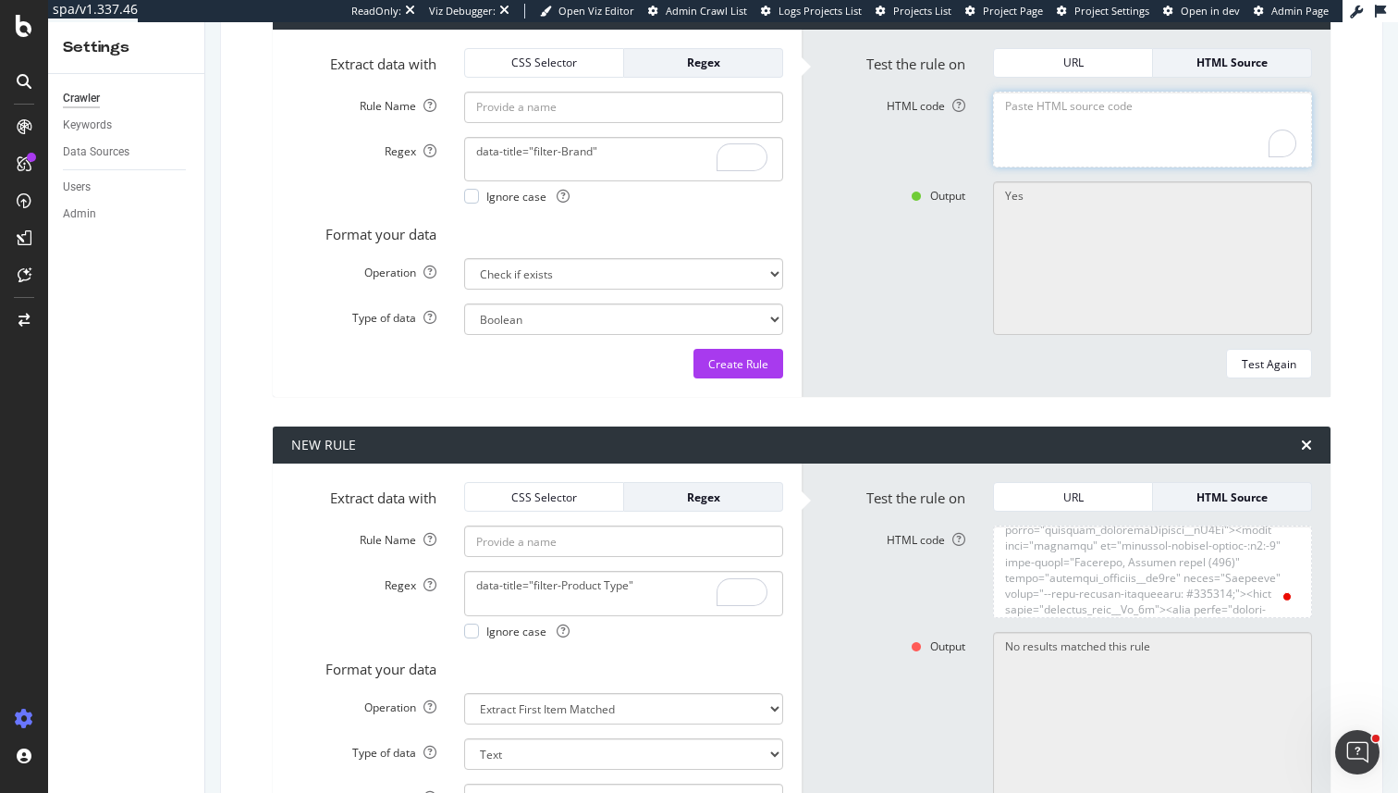
click at [1186, 139] on textarea "HTML code" at bounding box center [1152, 130] width 319 height 77
paste textarea "<!DOCTYPE html><html lang="en-gb" class="js-focus-visible" data-js-focus-visibl…"
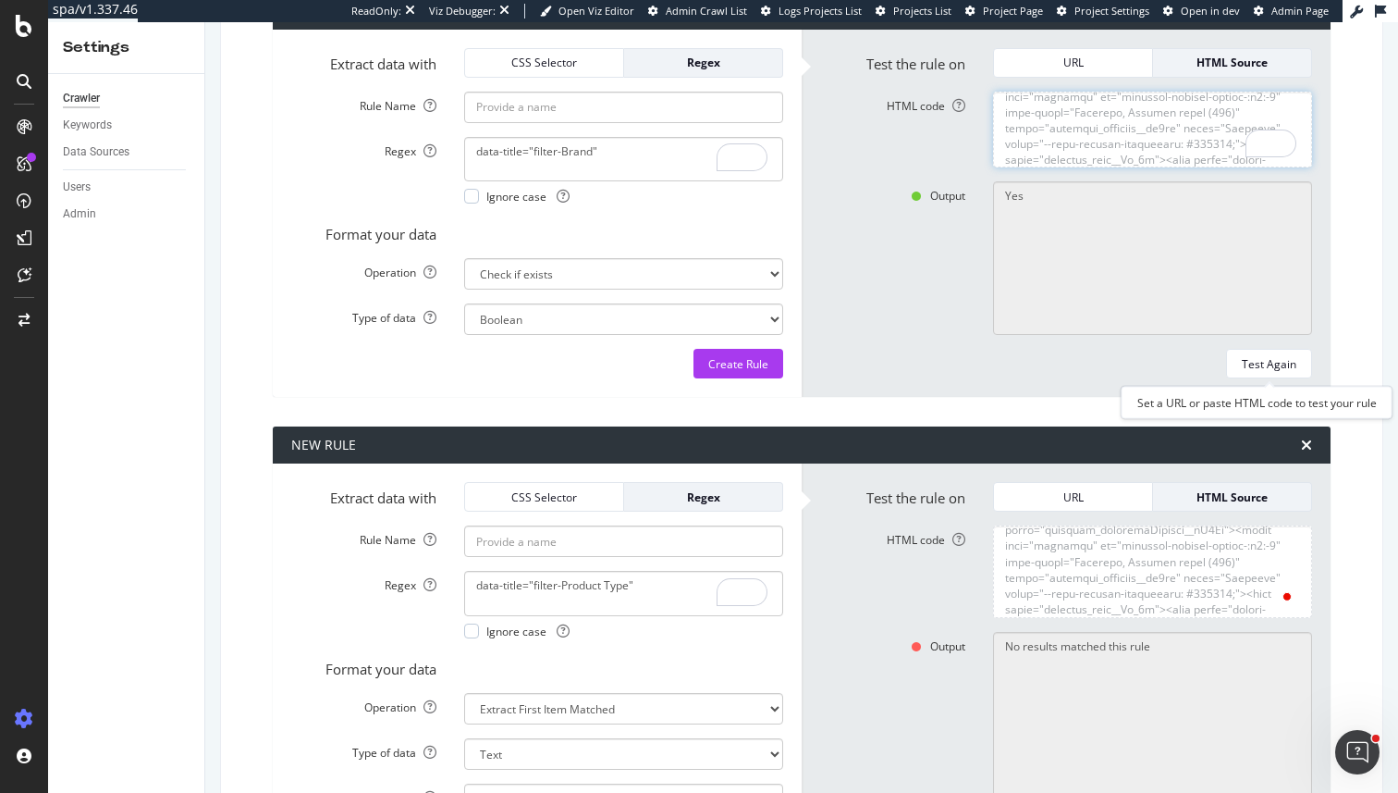
scroll to position [378065, 0]
type textarea "<!DOCTYPE html><html lang="en-gb" class="js-focus-visible" data-js-focus-visibl…"
click at [1270, 364] on div "Test Again" at bounding box center [1269, 364] width 55 height 16
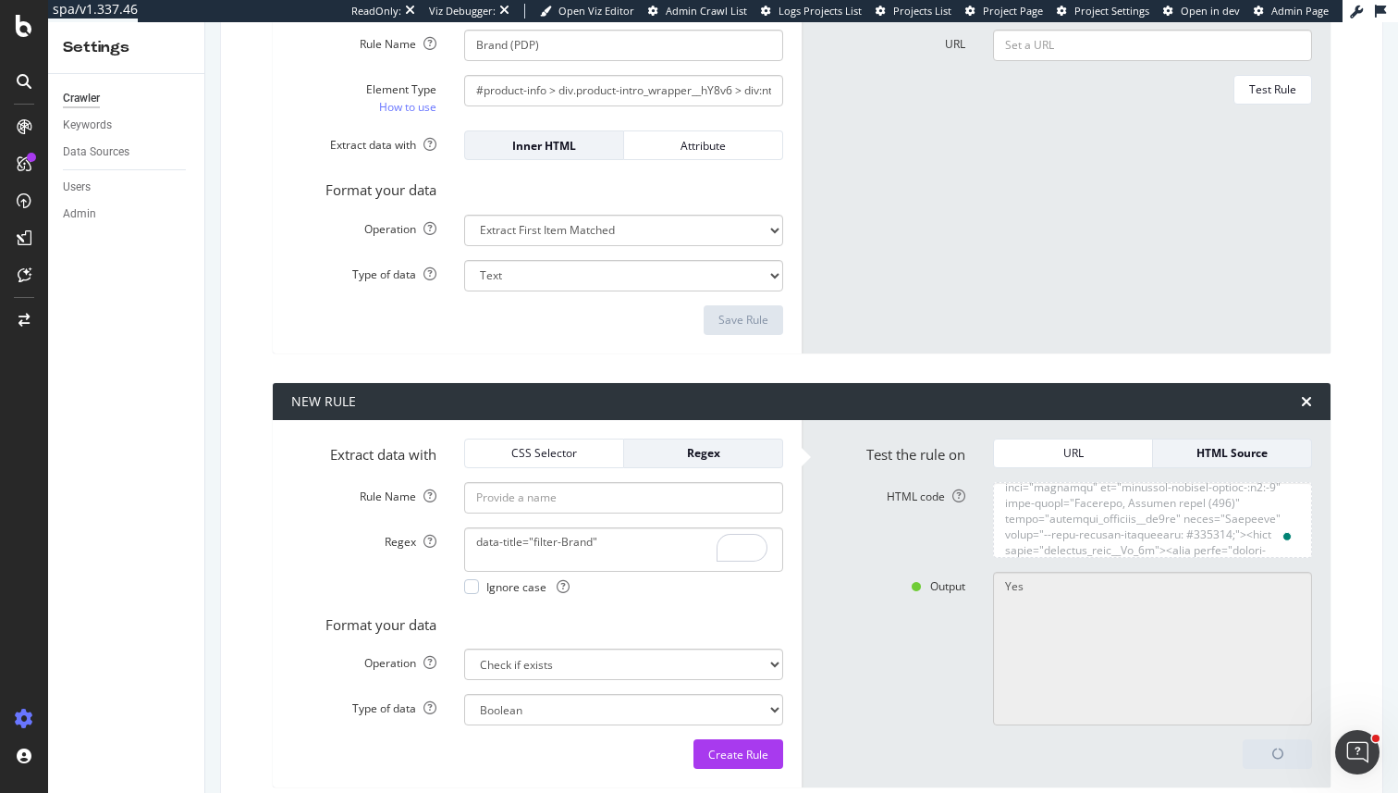
scroll to position [7691, 0]
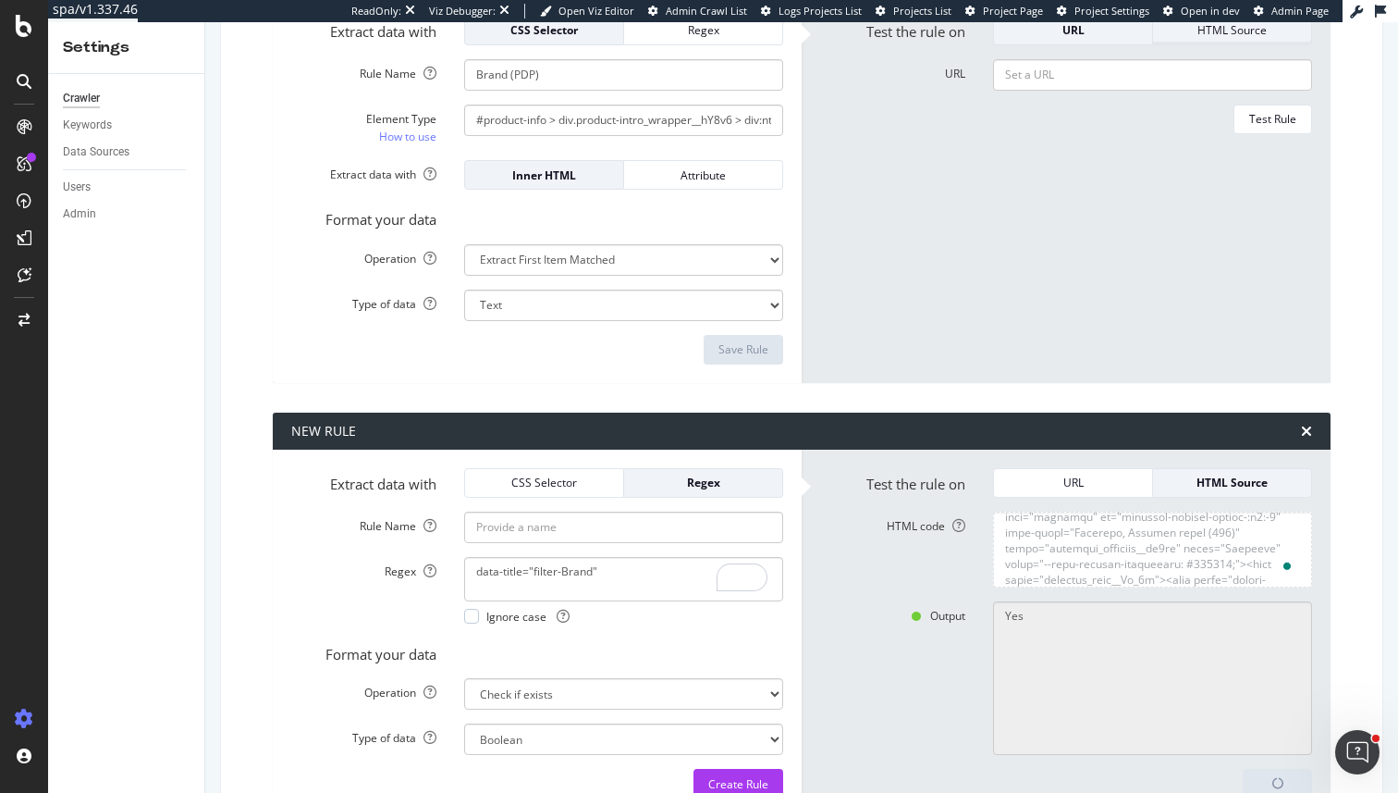
click at [1247, 44] on button "HTML Source" at bounding box center [1232, 31] width 159 height 30
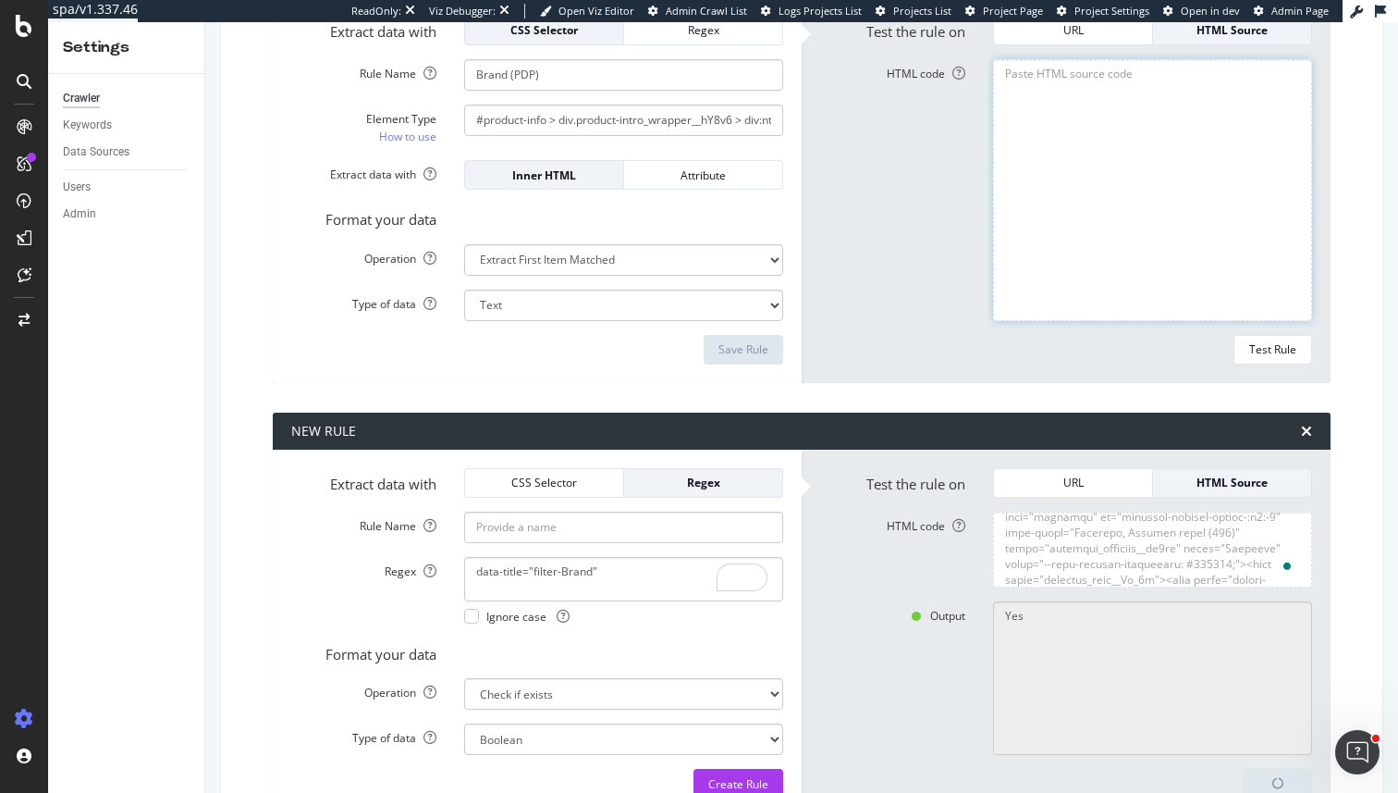
click at [1204, 98] on textarea "HTML code" at bounding box center [1152, 190] width 319 height 262
paste textarea "<!DOCTYPE html><html lang="en-gb" class="js-focus-visible" data-js-focus-visibl…"
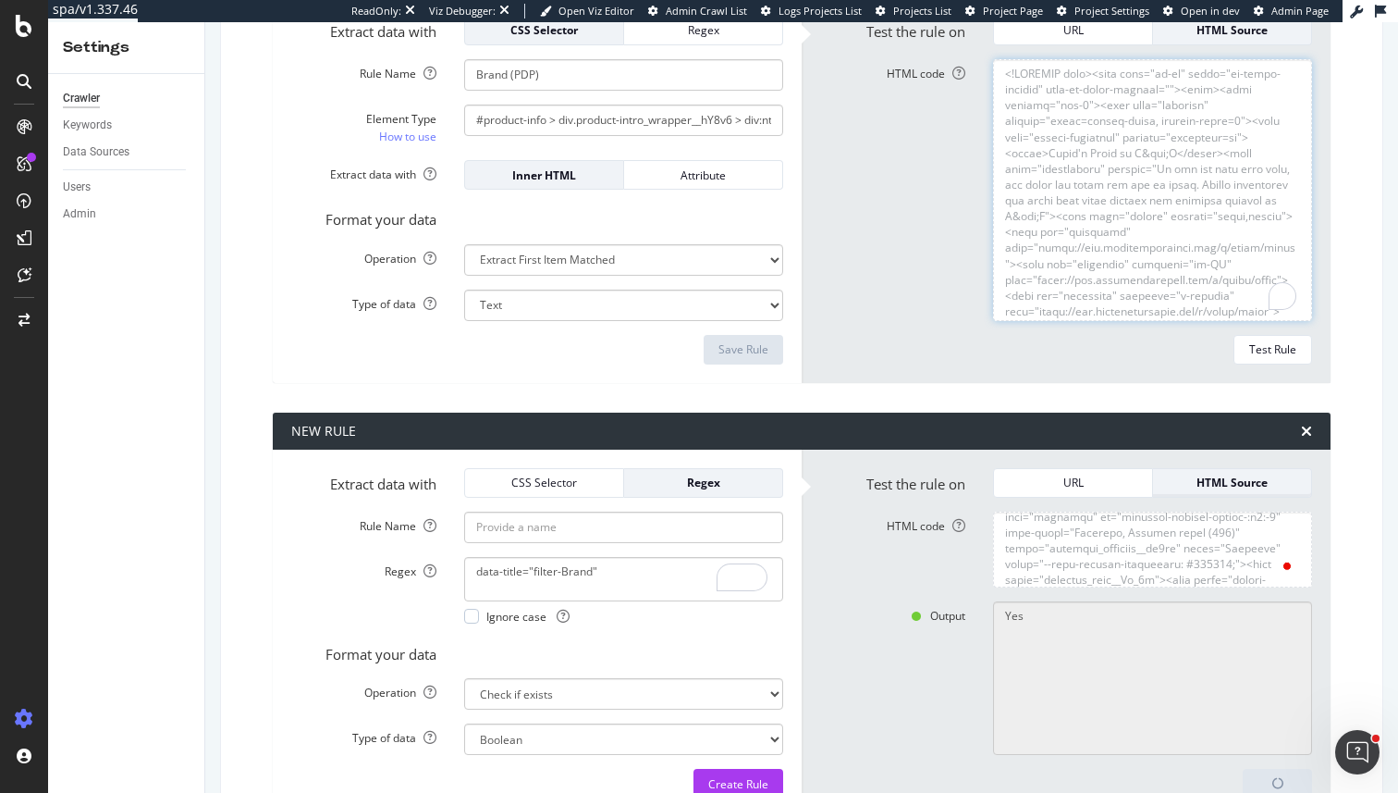
scroll to position [377895, 0]
type textarea "<!DOCTYPE html><html lang="en-gb" class="js-focus-visible" data-js-focus-visibl…"
click at [1276, 346] on div "Test Rule" at bounding box center [1272, 349] width 47 height 16
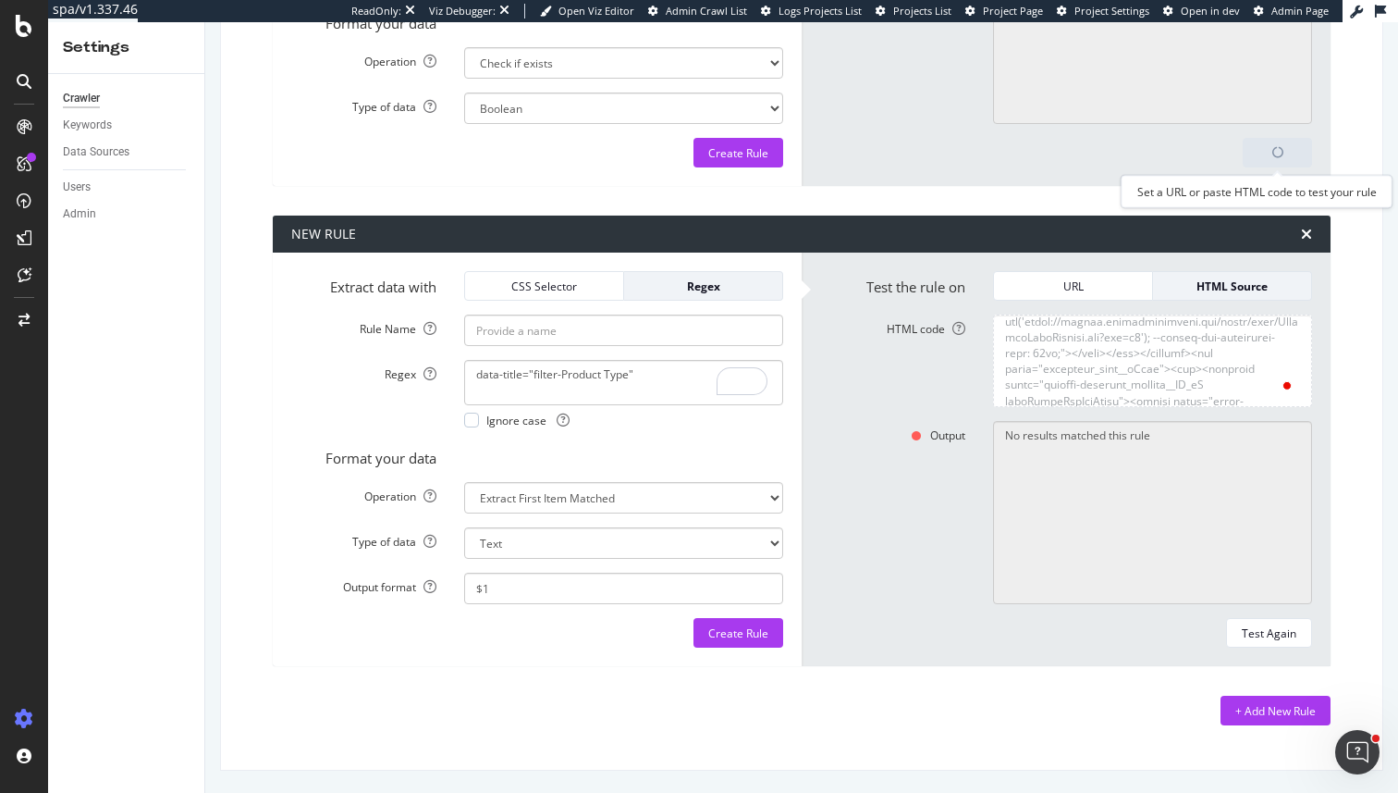
scroll to position [0, 0]
type textarea "No"
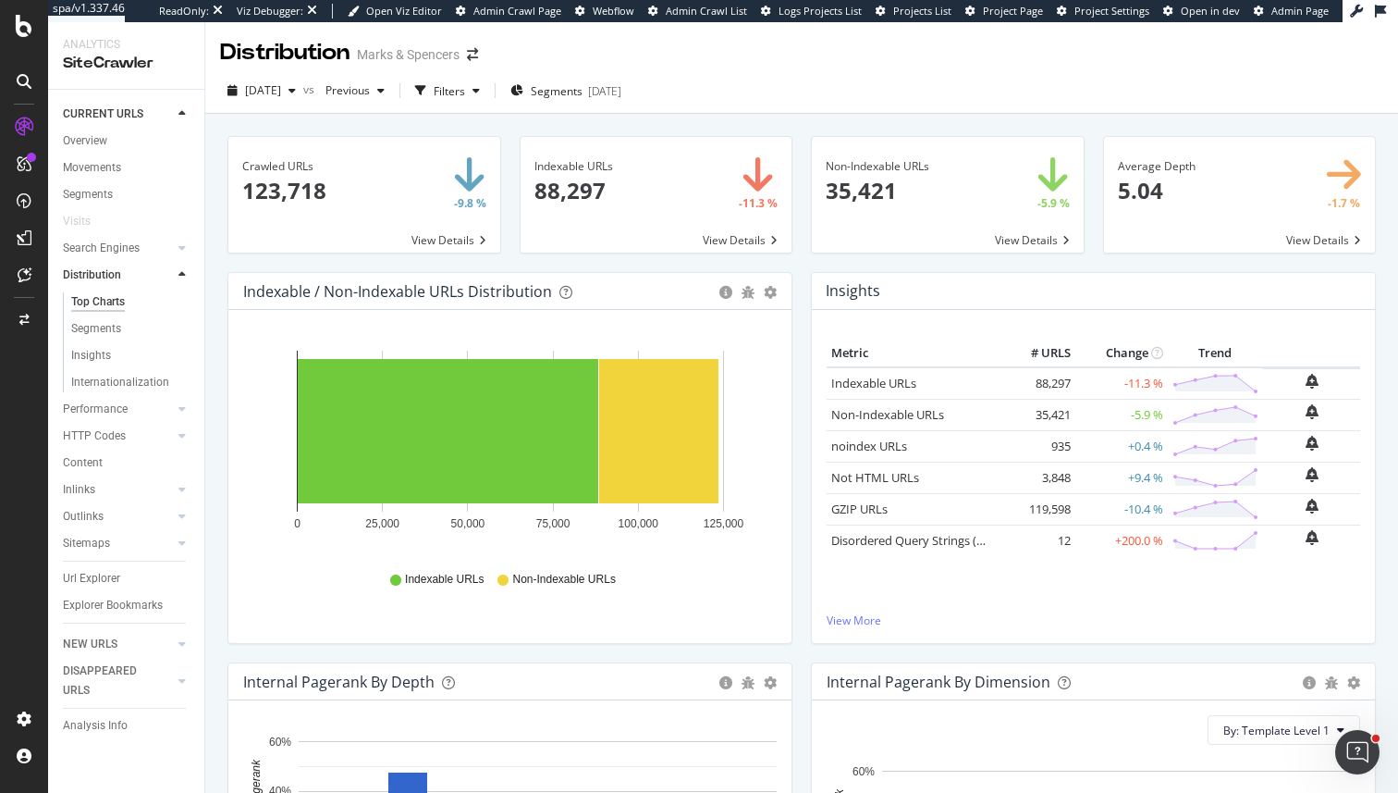
scroll to position [118, 0]
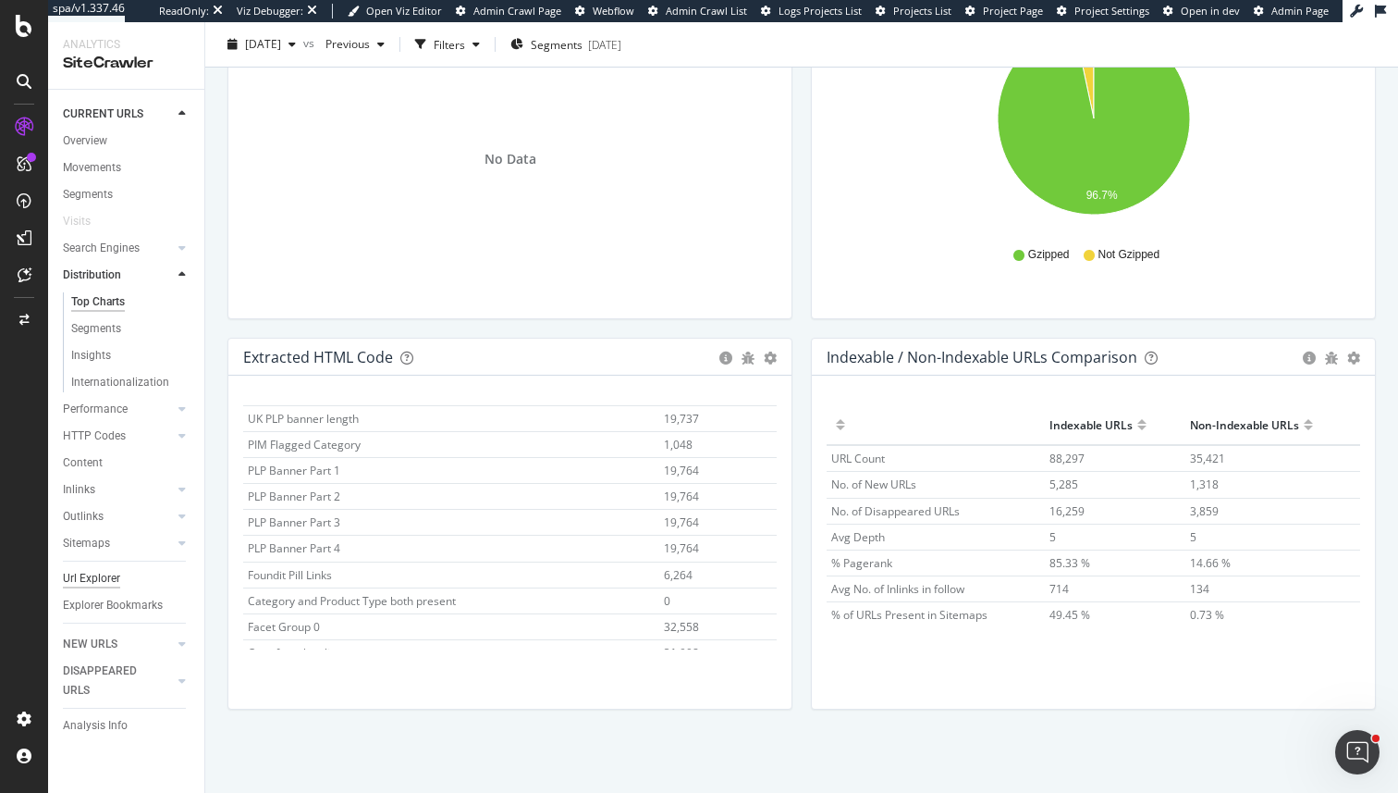
click at [101, 573] on div "Url Explorer" at bounding box center [91, 578] width 57 height 19
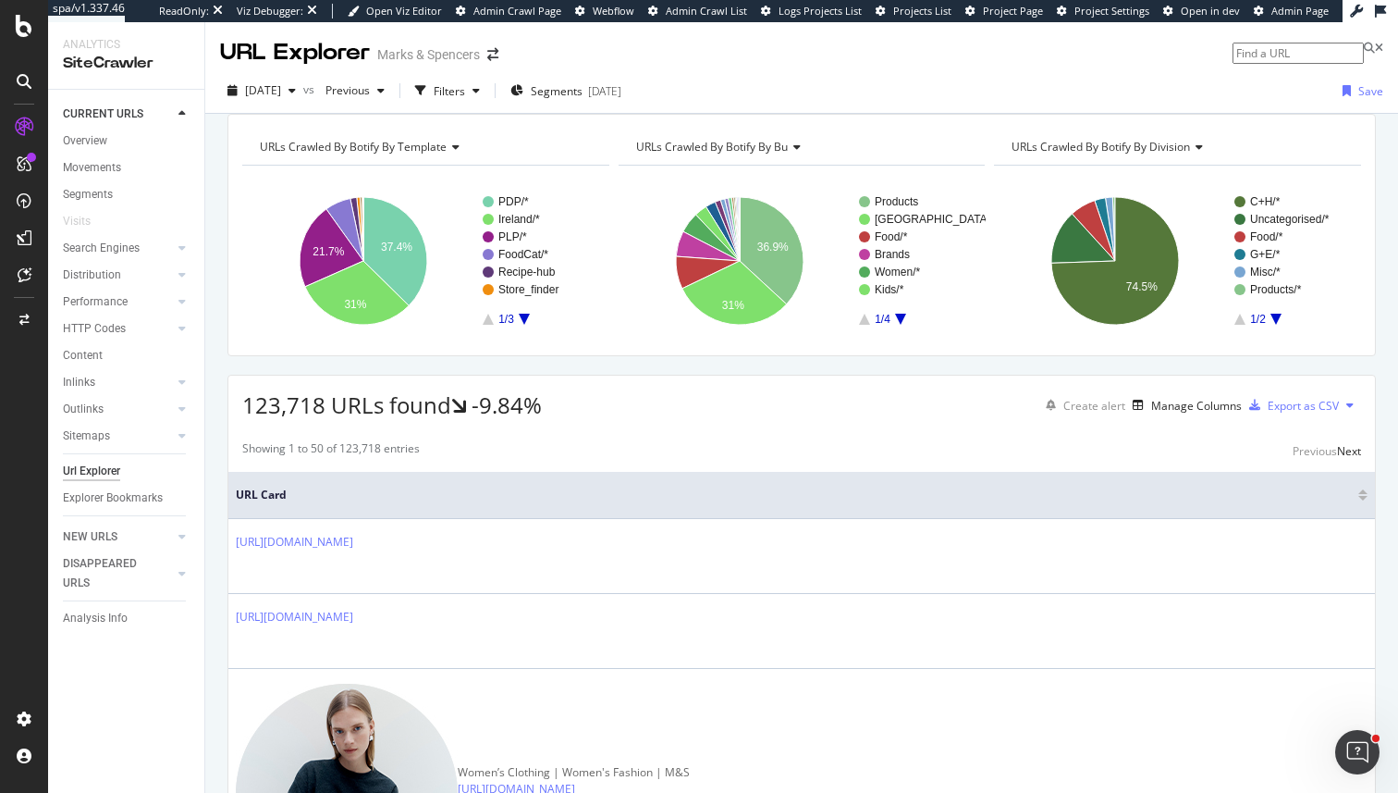
click at [1233, 59] on input at bounding box center [1298, 53] width 131 height 21
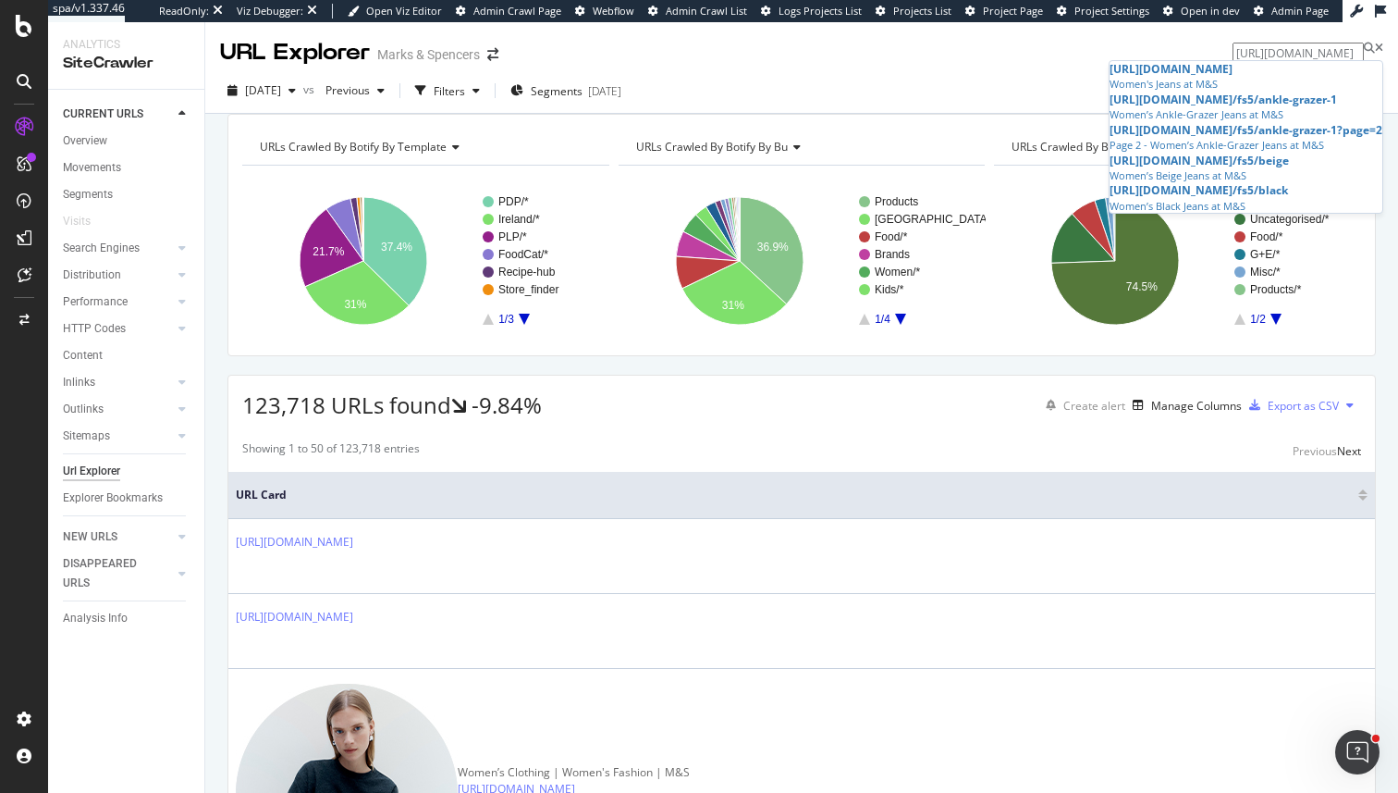
type input "https://www.marksandspencer.com/l/women/jeans"
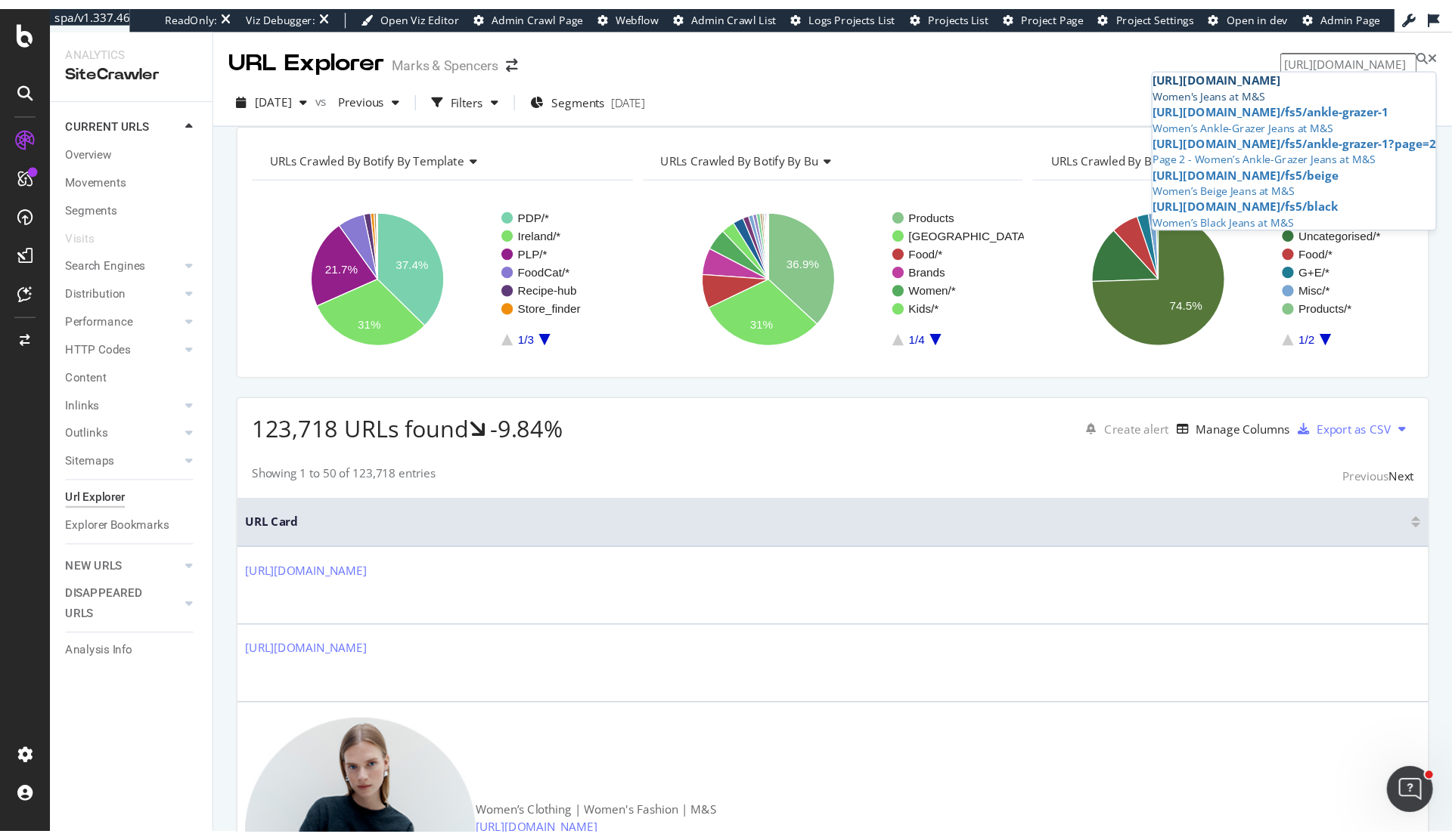
scroll to position [0, 0]
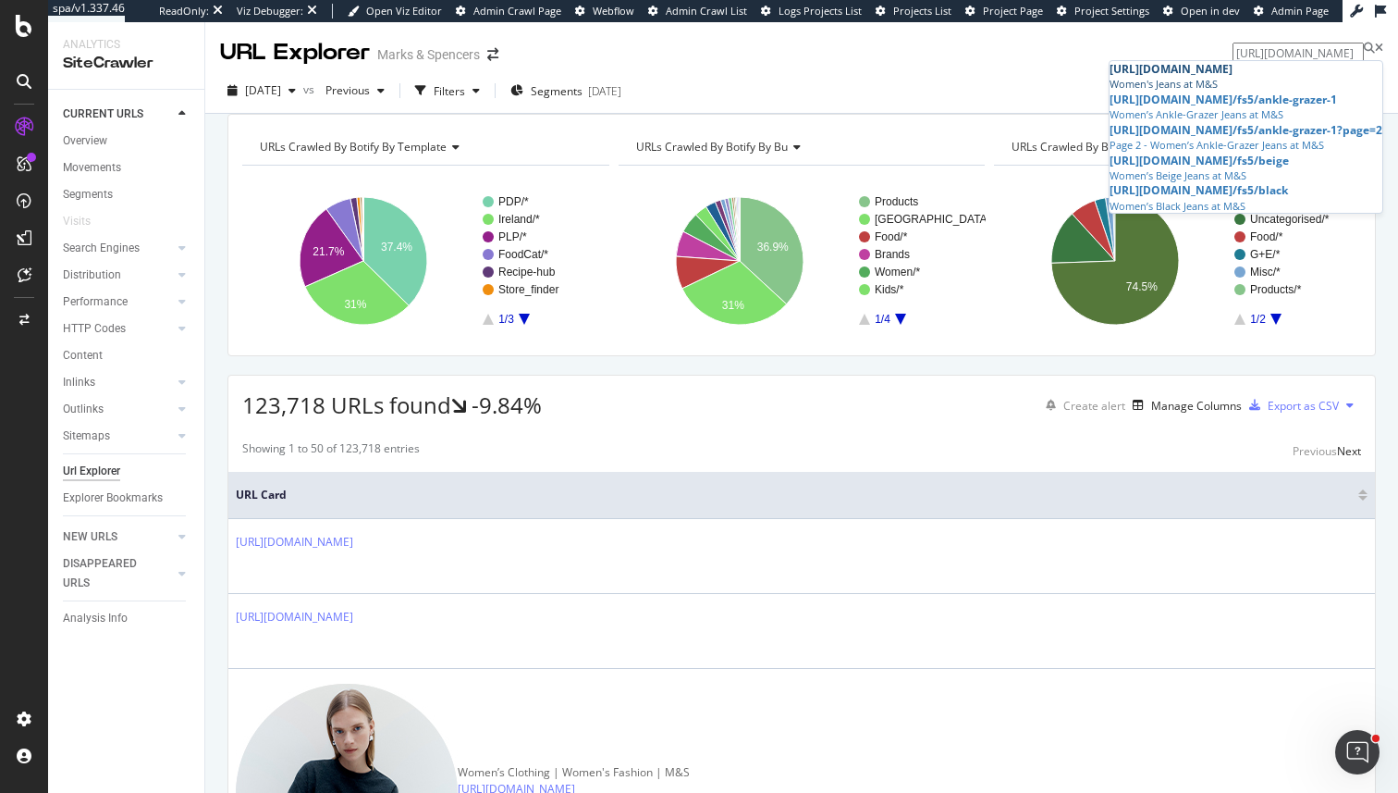
click at [1236, 89] on div "Women's Jeans at M&S" at bounding box center [1246, 84] width 273 height 15
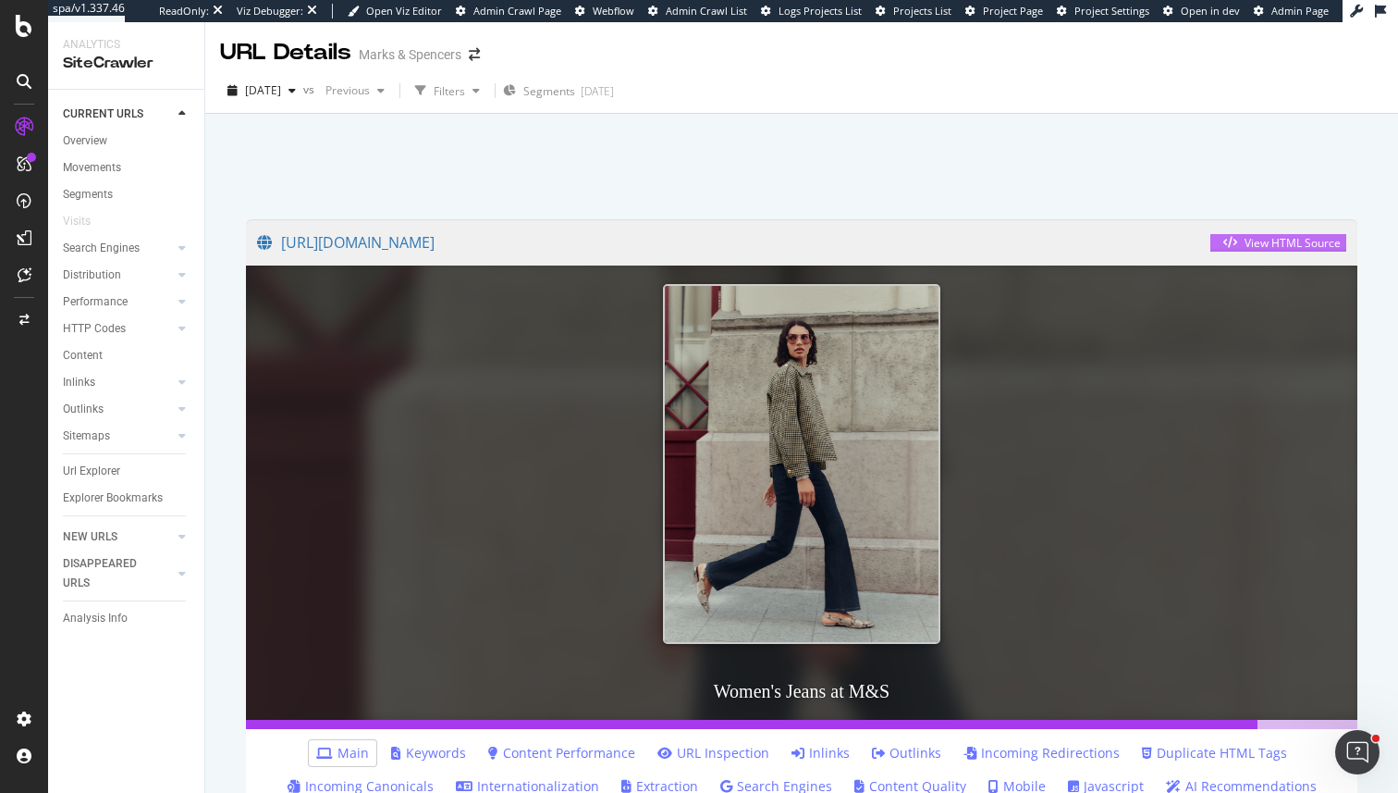
click at [1245, 249] on div "View HTML Source" at bounding box center [1293, 243] width 96 height 16
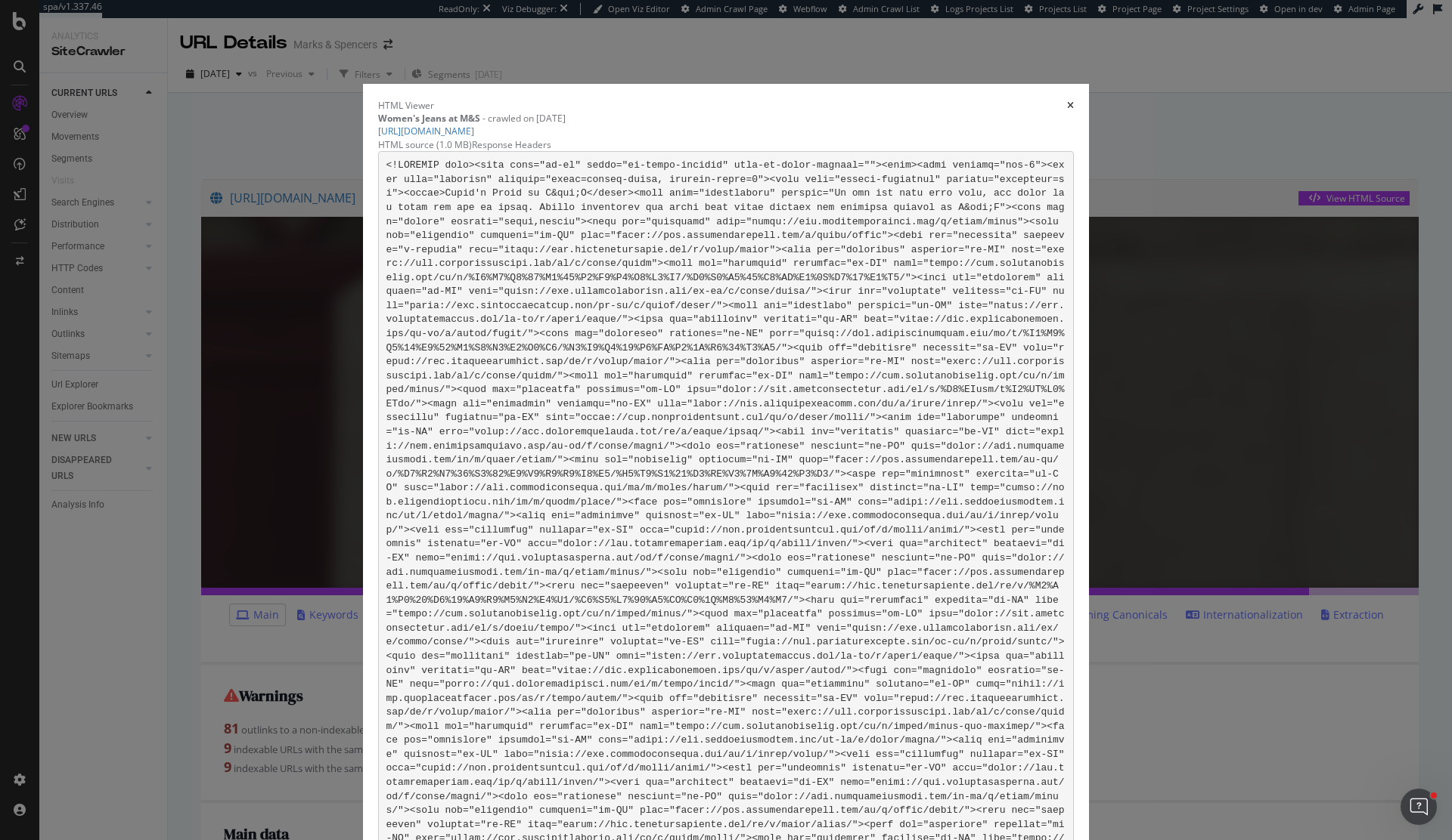
drag, startPoint x: 902, startPoint y: 591, endPoint x: 488, endPoint y: 610, distance: 414.4
copy code "data-filter="Product Type""
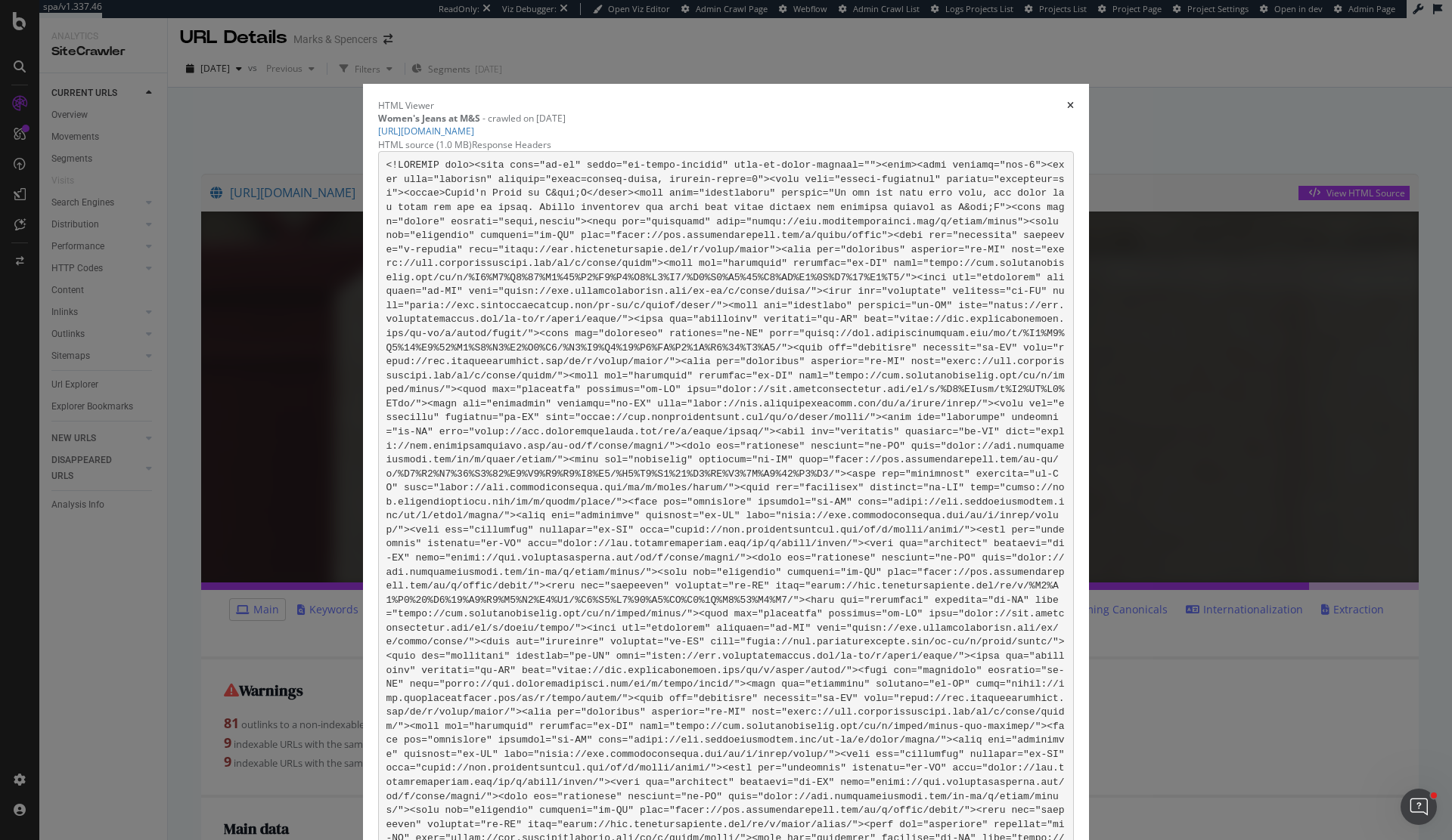
scroll to position [153123, 0]
click at [1142, 117] on div "HTML Viewer Women's Jeans at M&S - crawled on 2025-09-27 https://www.marksandsp…" at bounding box center [726, 420] width 1452 height 840
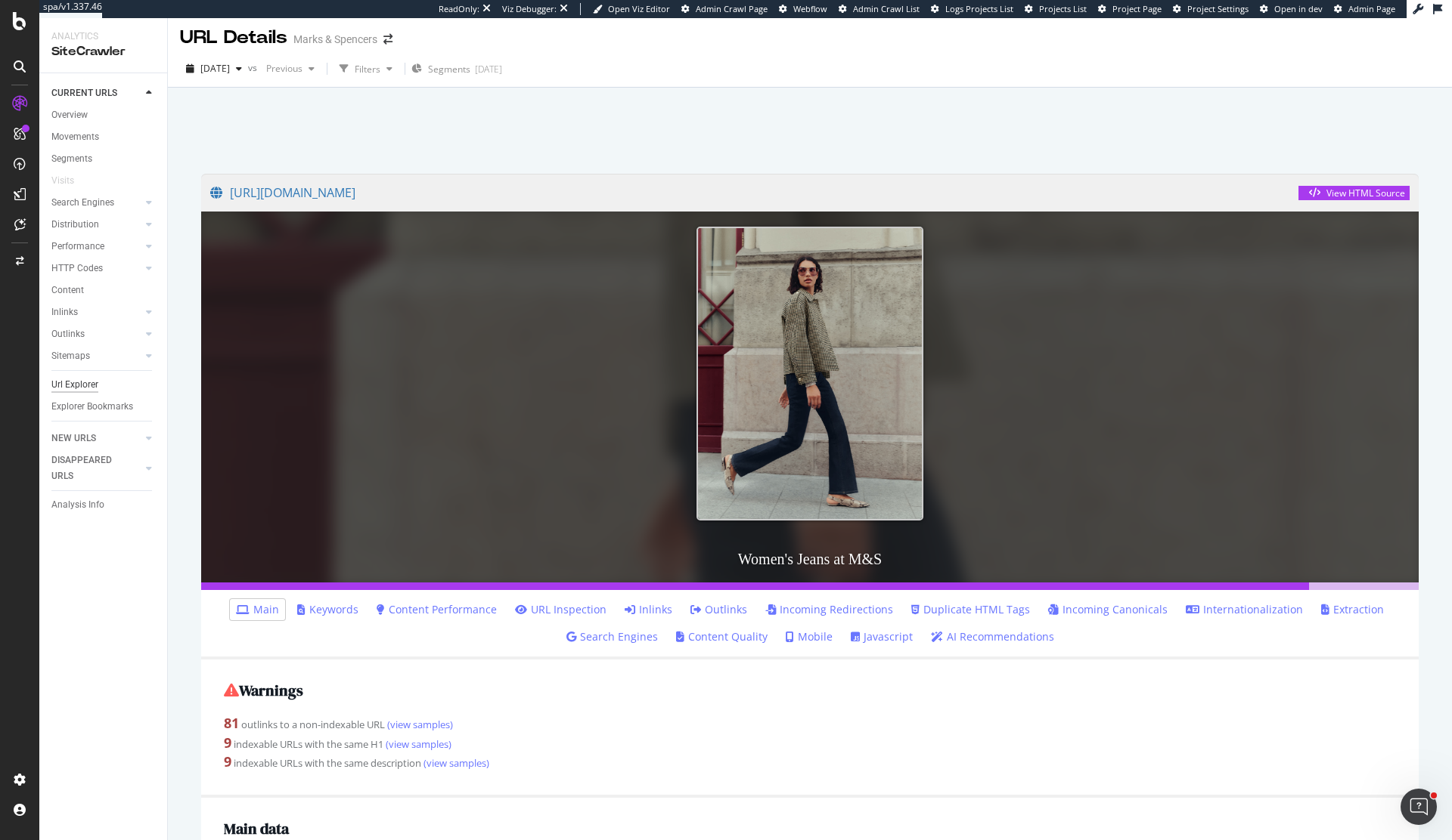
click at [96, 384] on div "Url Explorer" at bounding box center [74, 384] width 47 height 16
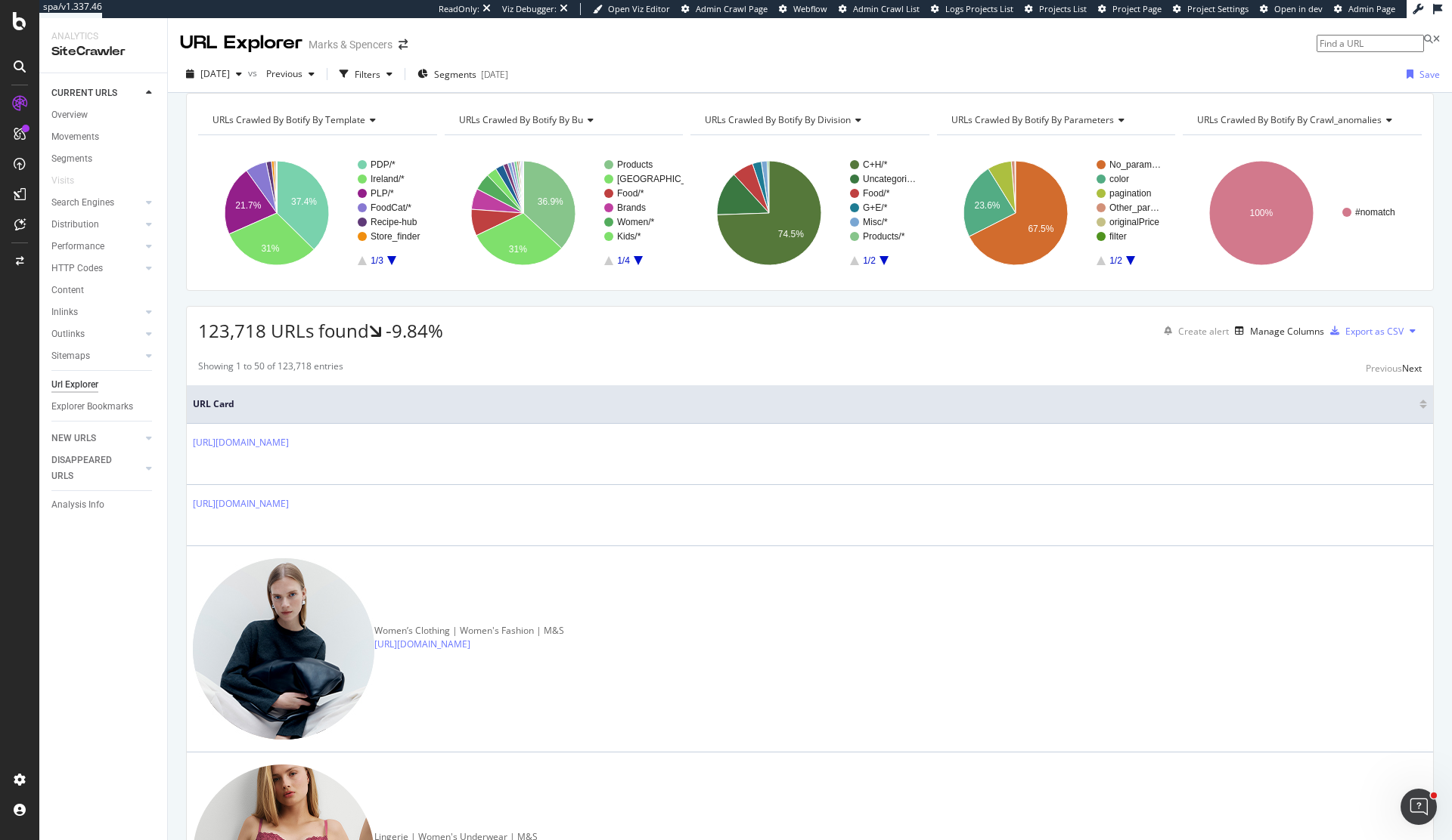
click at [1142, 35] on input at bounding box center [1369, 43] width 107 height 17
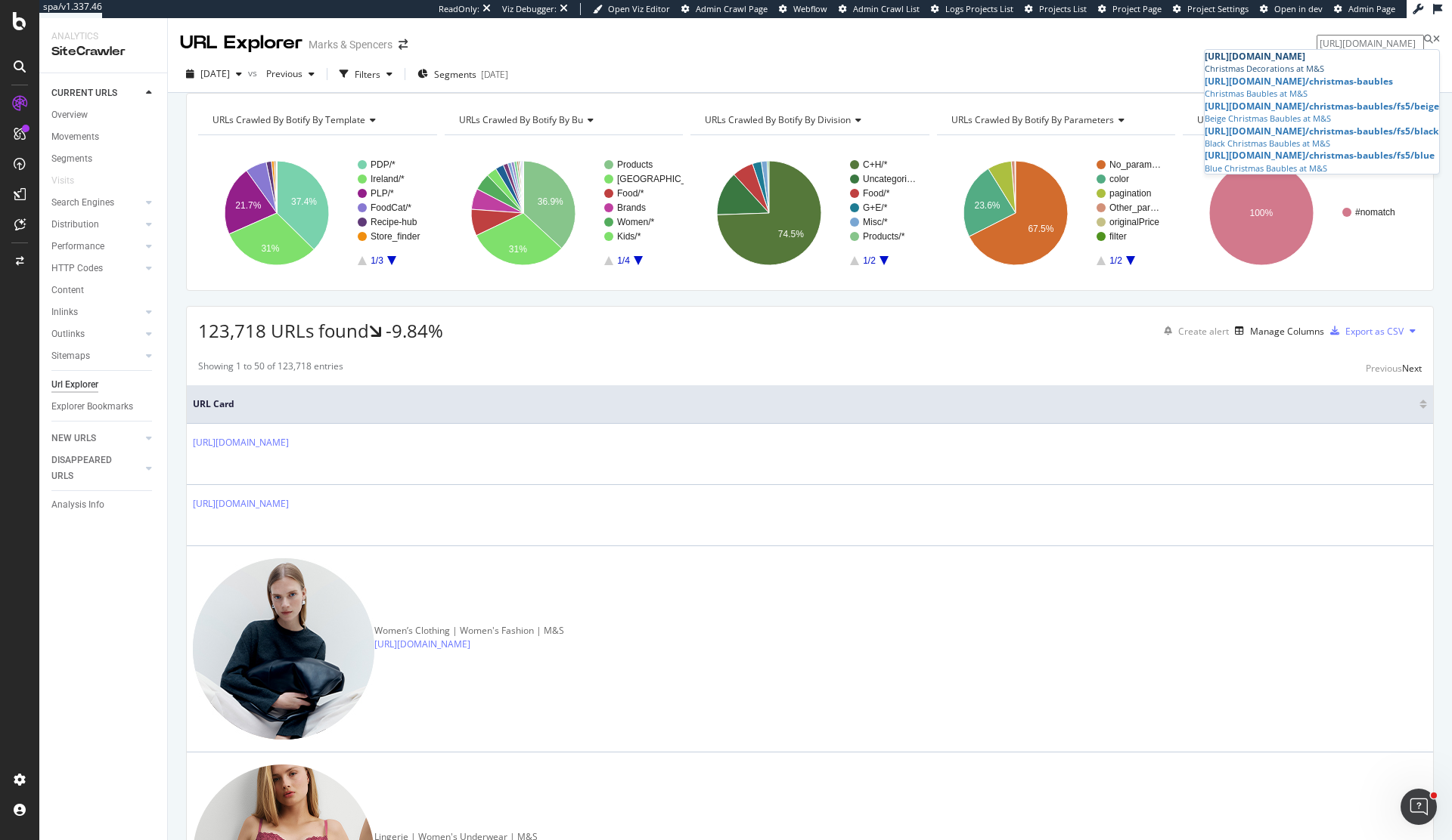
type input "https://www.marksandspencer.com/l/christmas/christmas-decorations"
click at [1142, 75] on div "Christmas Decorations at M&S" at bounding box center [1321, 69] width 235 height 12
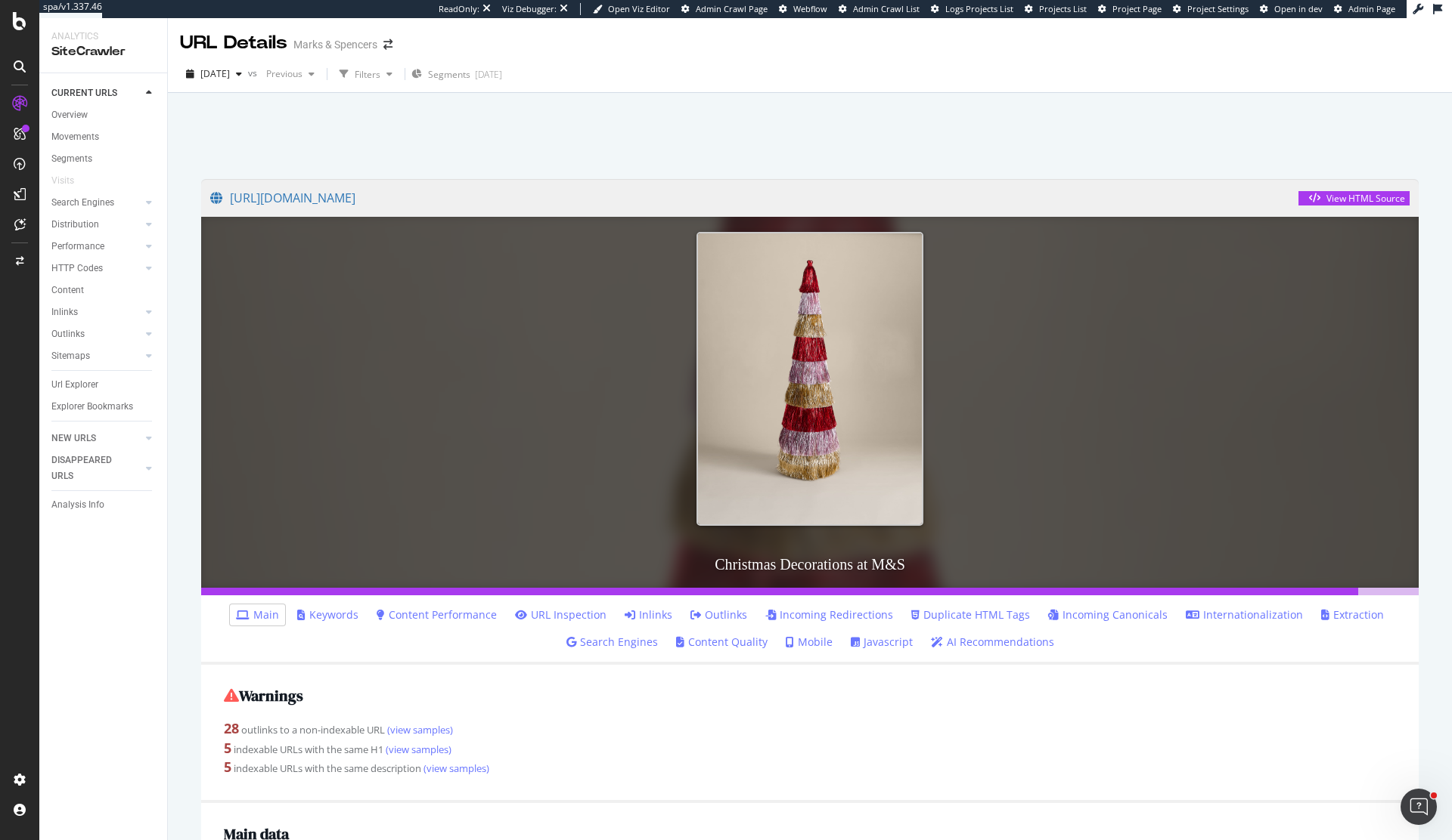
click at [1142, 87] on div "2025 Sep. 27th vs Previous Filters Segments 2025-09-19" at bounding box center [809, 77] width 1284 height 30
click at [1142, 211] on span "View HTML Source" at bounding box center [1354, 198] width 111 height 38
click at [1142, 204] on div "View HTML Source" at bounding box center [1353, 199] width 102 height 13
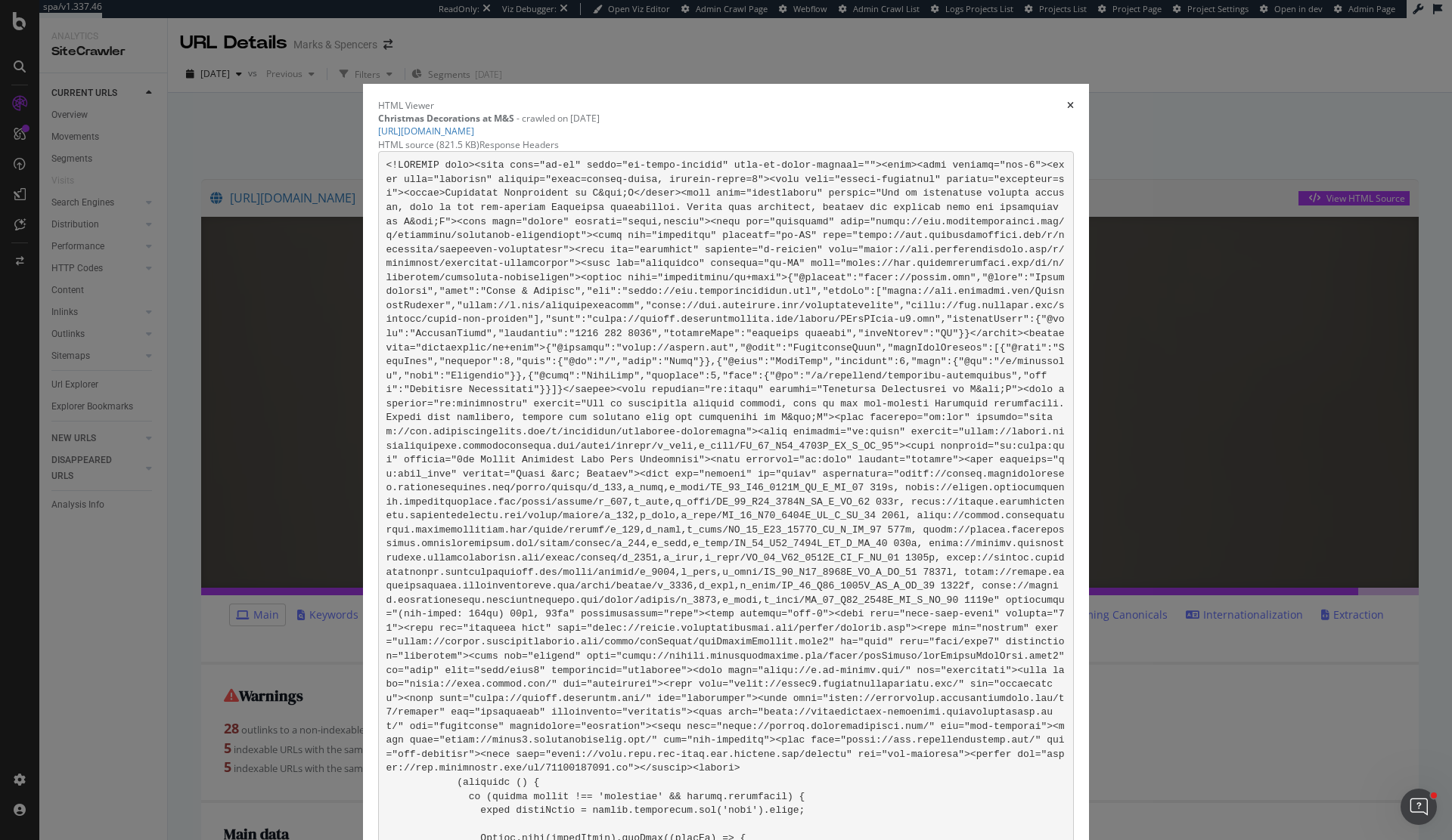
scroll to position [37425, 0]
drag, startPoint x: 647, startPoint y: 534, endPoint x: 548, endPoint y: 531, distance: 99.0
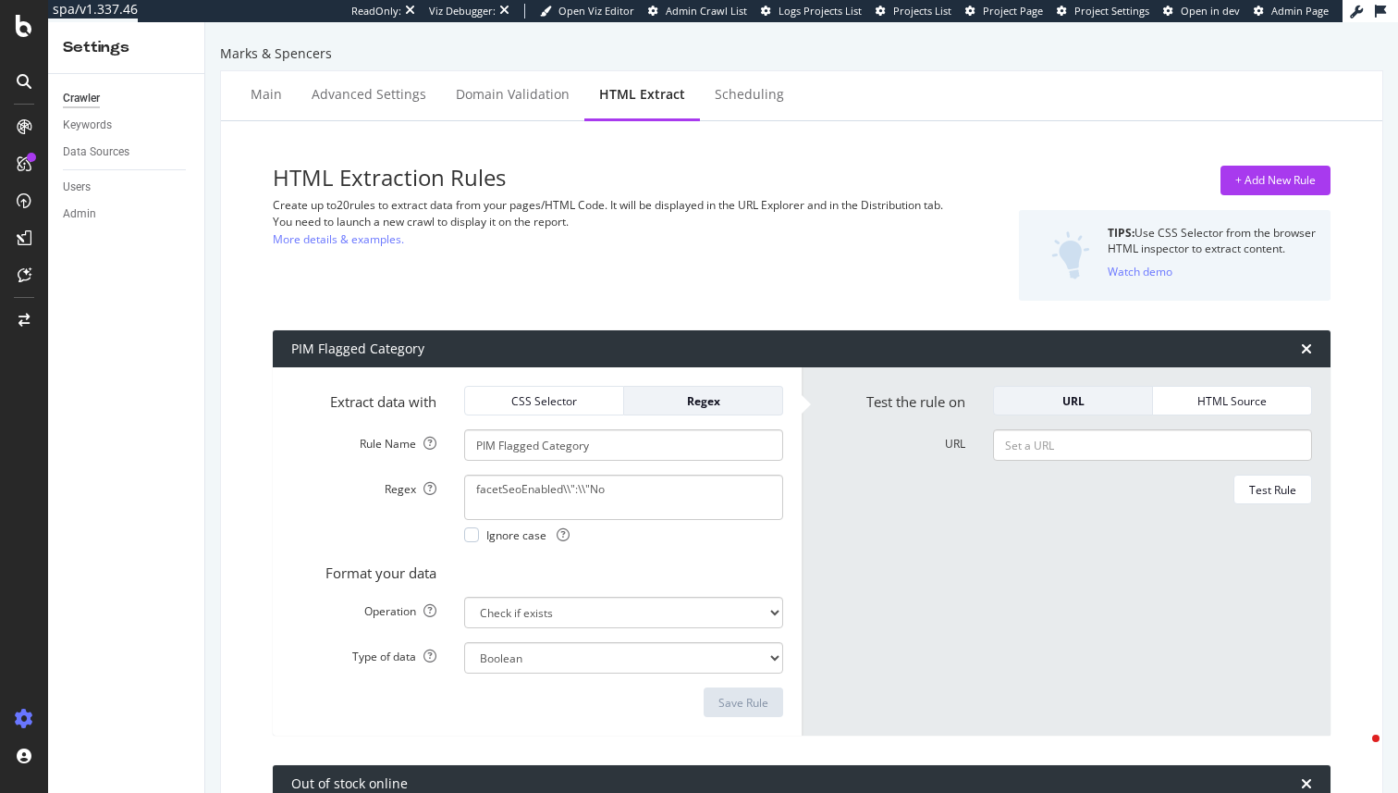
select select "exist"
select select "i"
select select "count"
select select "exist"
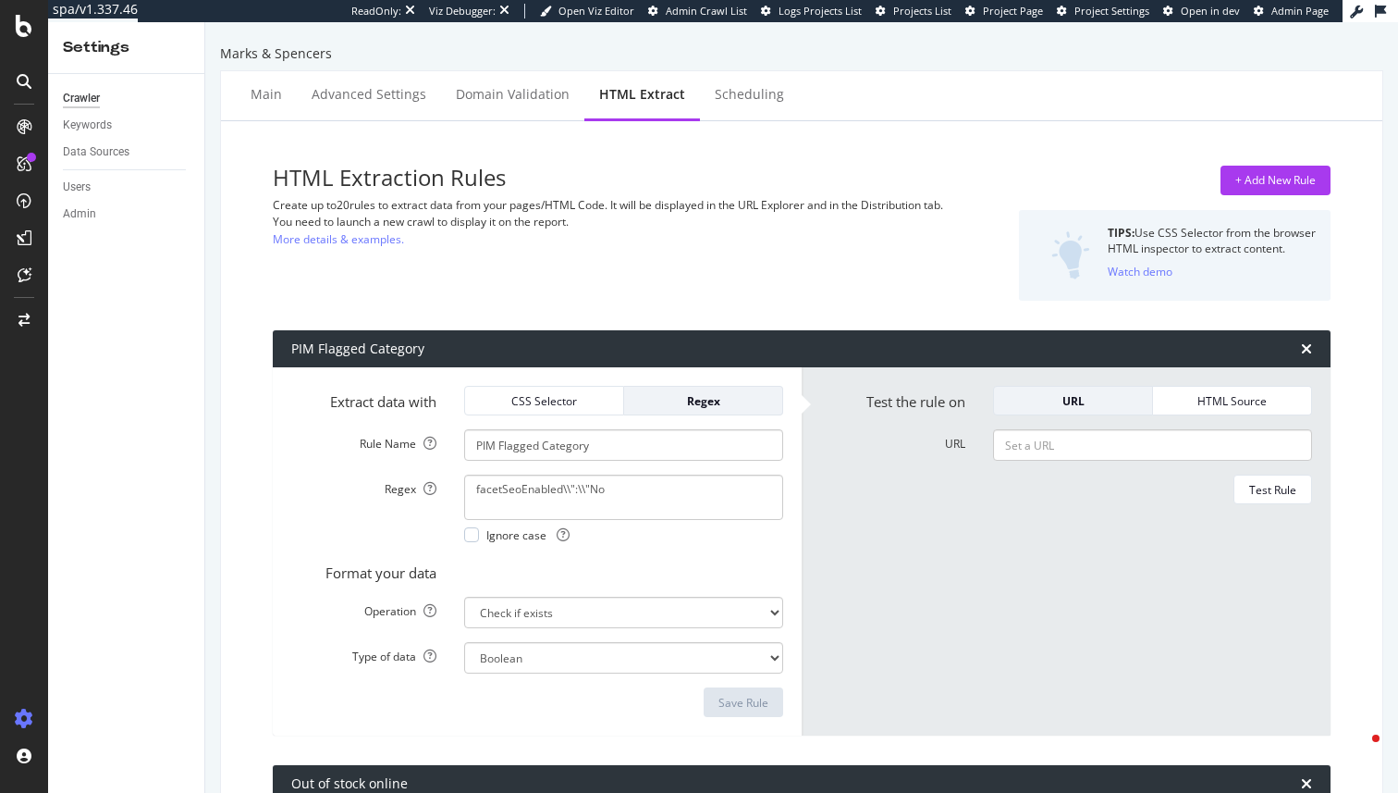
select select "exist"
select select "list"
select select "html.length"
select select "exist"
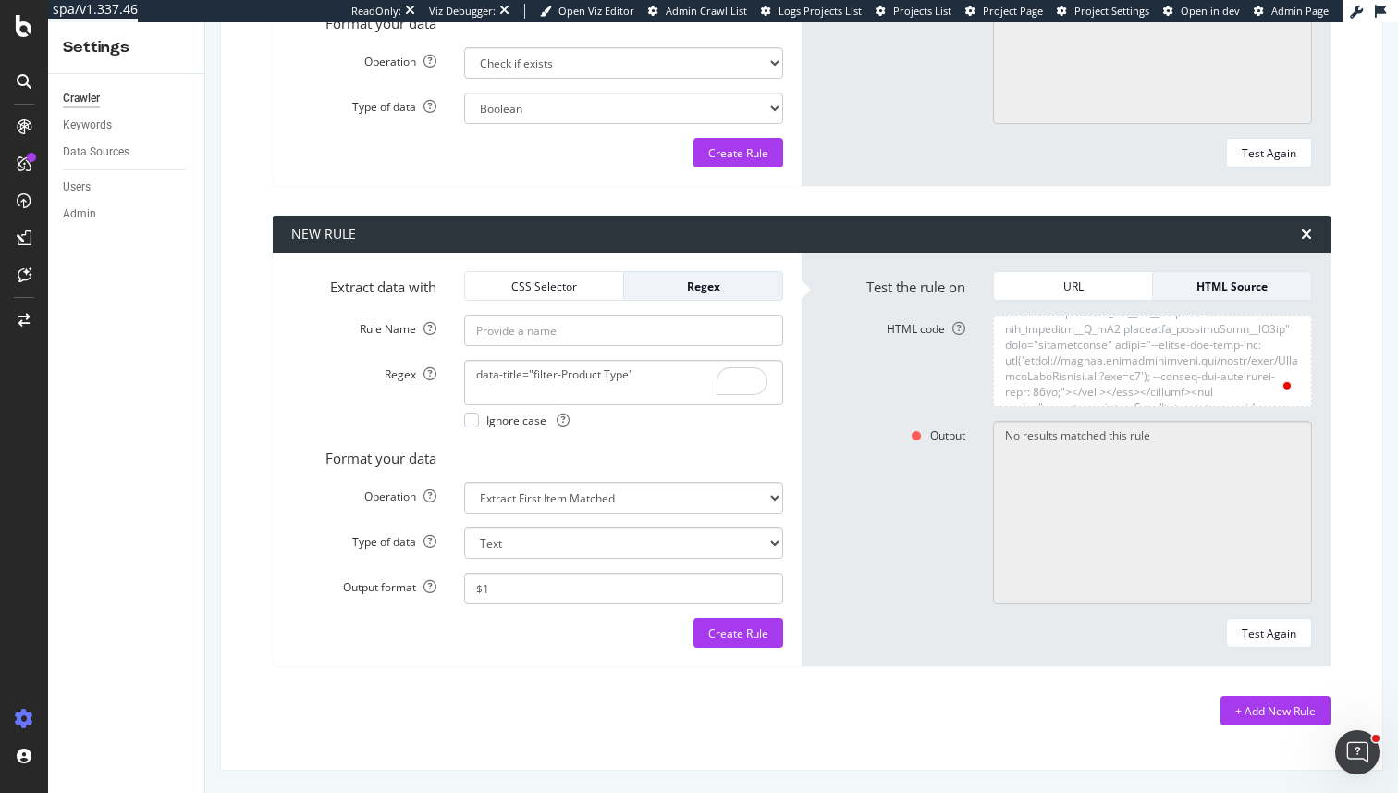
scroll to position [377636, 0]
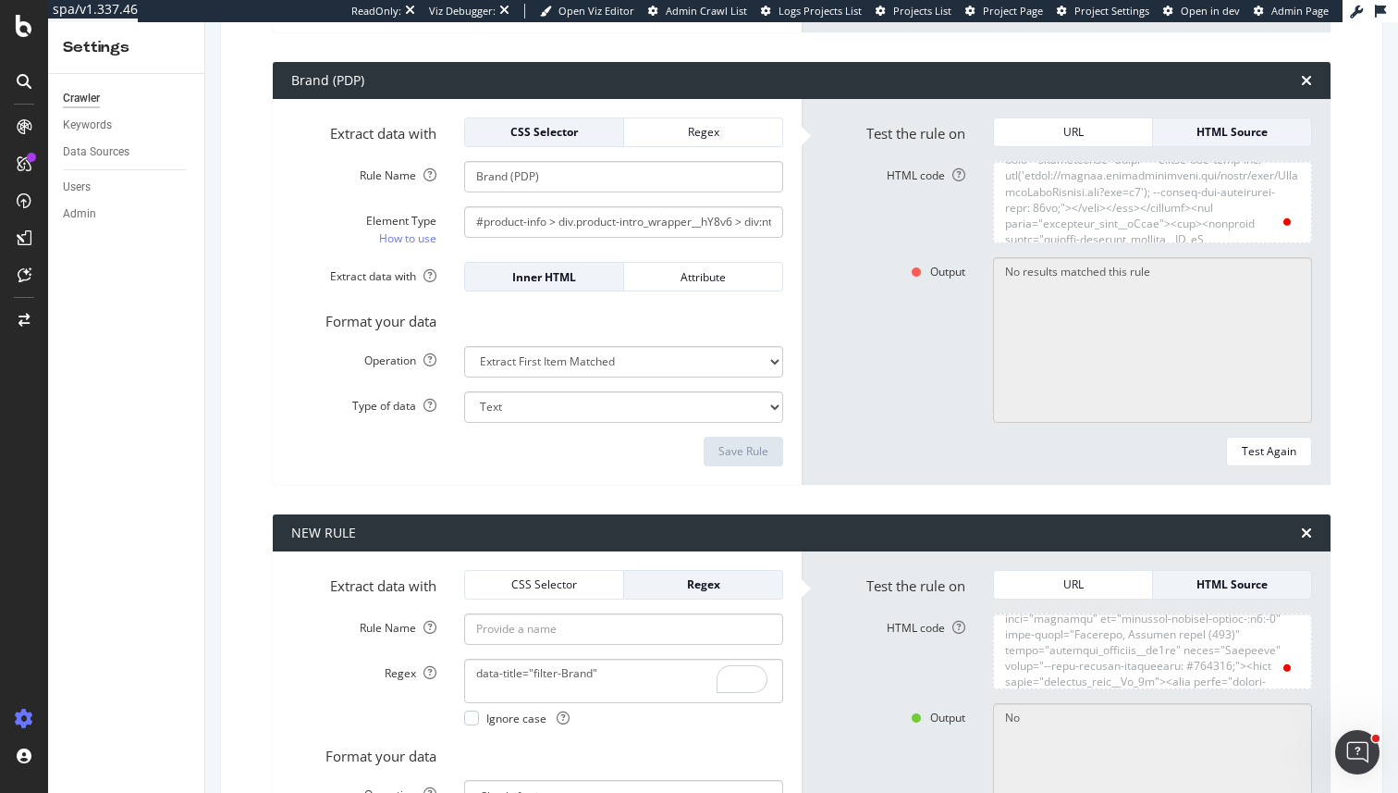
click at [1042, 247] on form "Test the rule on URL HTML Source HTML code Output No results matched this rule …" at bounding box center [1066, 291] width 492 height 349
click at [1236, 195] on textarea "HTML code" at bounding box center [1152, 202] width 319 height 82
type textarea "<!DOCTYPE html><html lang="en-gb" class="js-focus-visible" data-js-focus-visibl…"
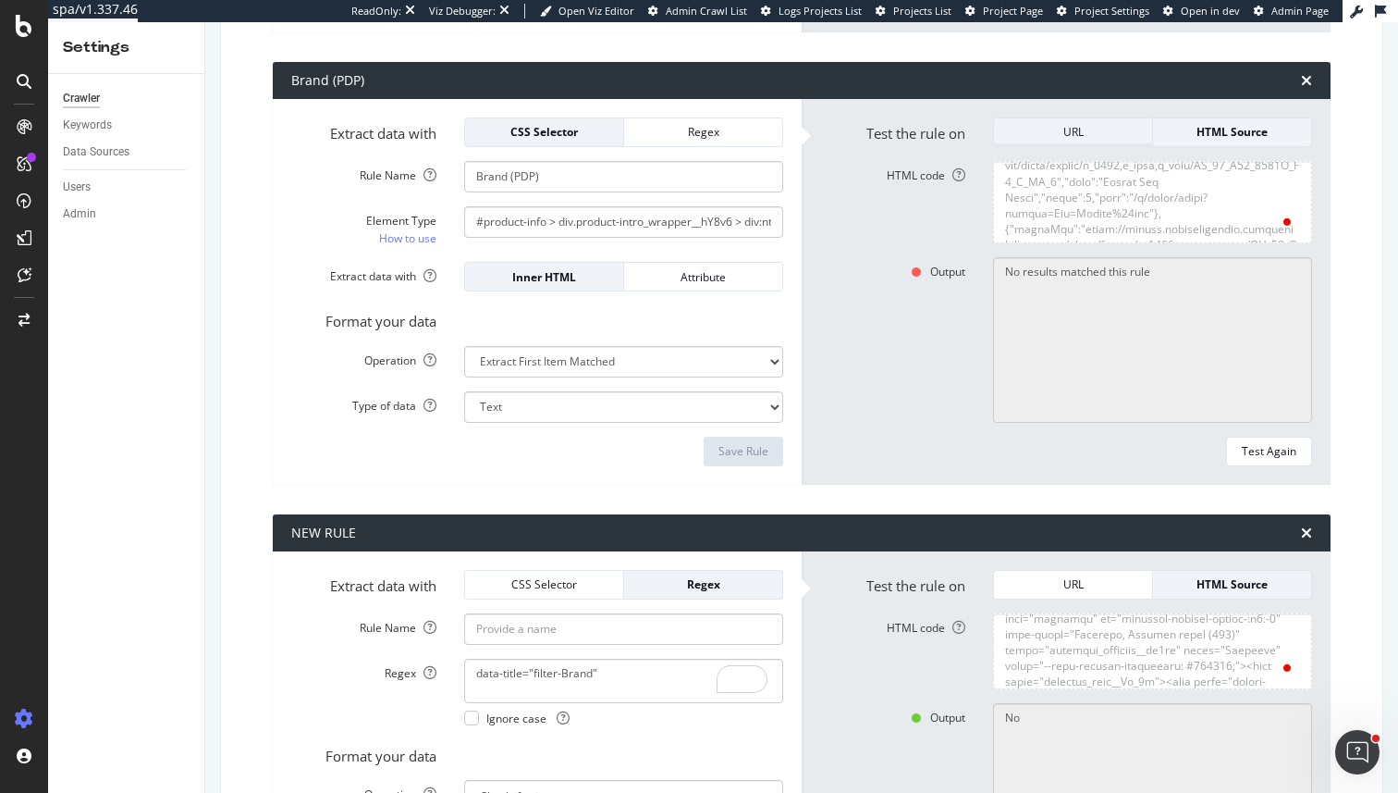
click at [1120, 132] on div "URL" at bounding box center [1073, 132] width 129 height 16
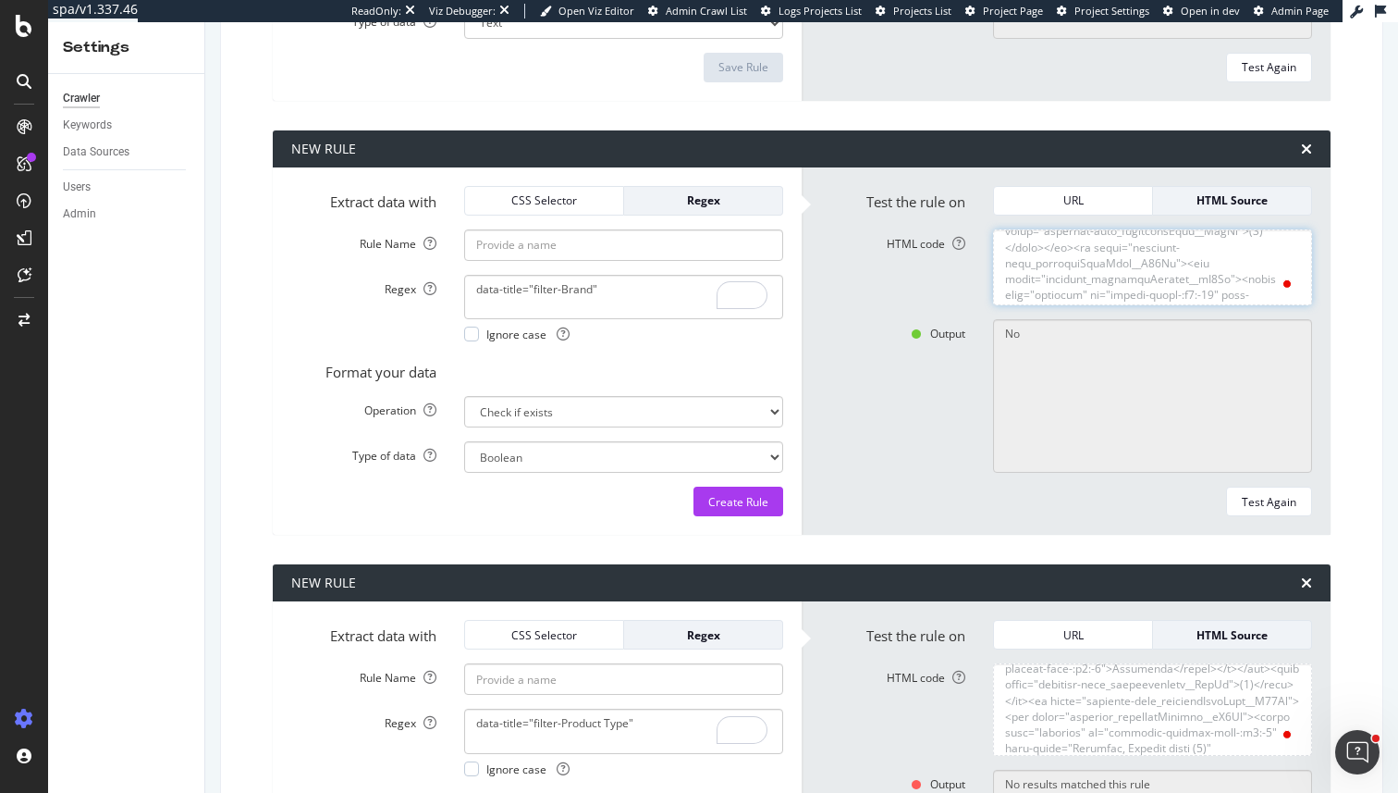
click at [1302, 297] on textarea "HTML code" at bounding box center [1152, 267] width 319 height 77
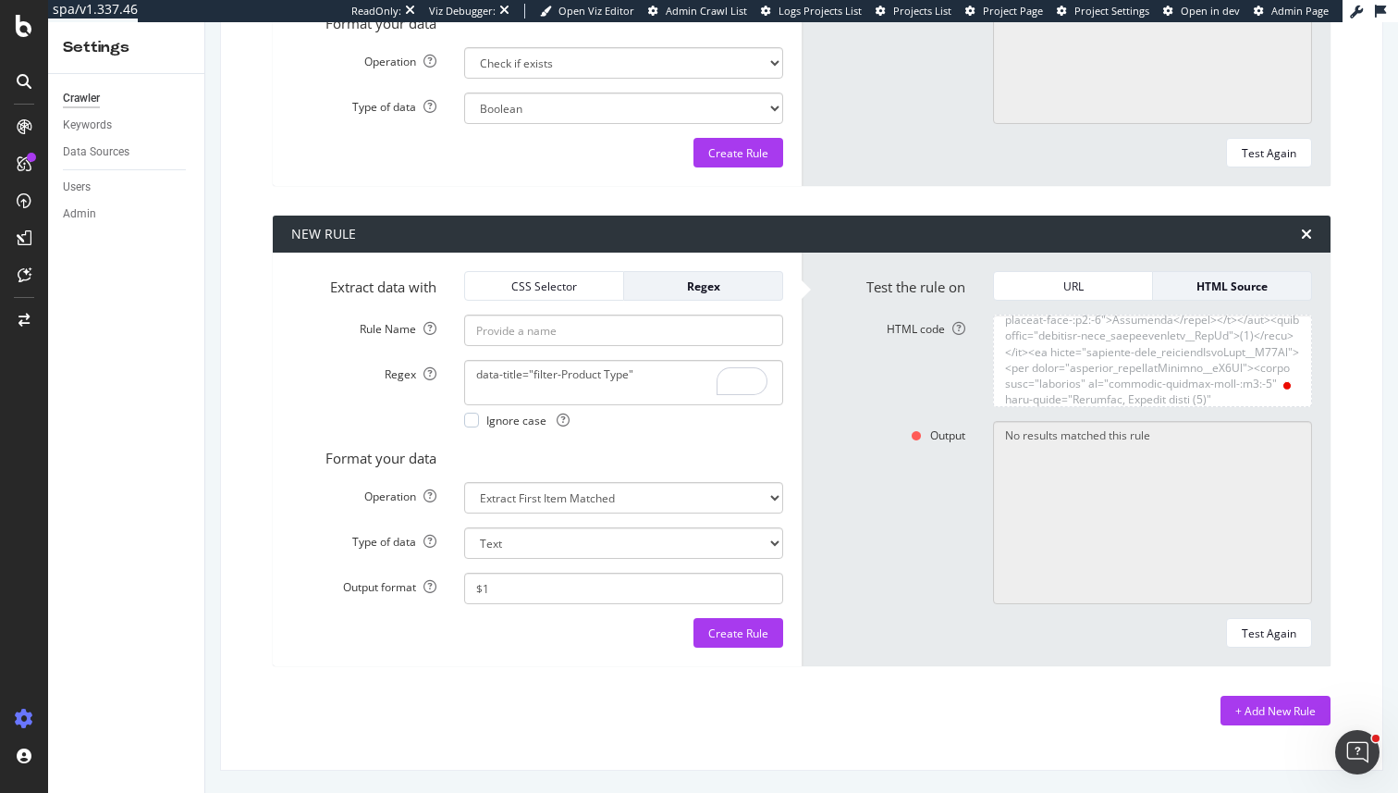
click at [1186, 270] on div "Test the rule on URL HTML Source HTML code Output No results matched this rule …" at bounding box center [1066, 458] width 529 height 413
click at [1208, 369] on textarea "HTML code" at bounding box center [1152, 360] width 319 height 92
click at [1208, 454] on textarea "No results matched this rule" at bounding box center [1152, 513] width 319 height 184
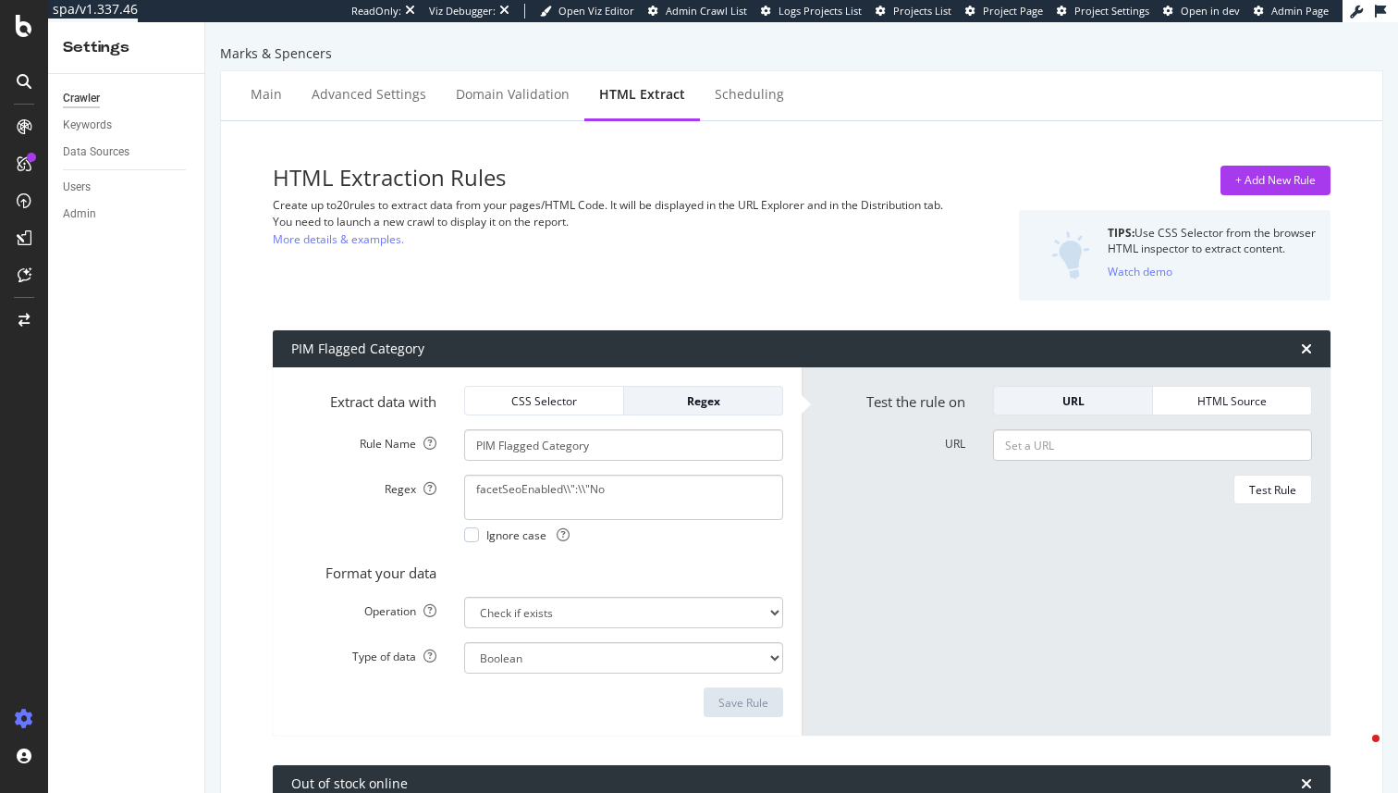
select select "exist"
select select "i"
select select "count"
select select "exist"
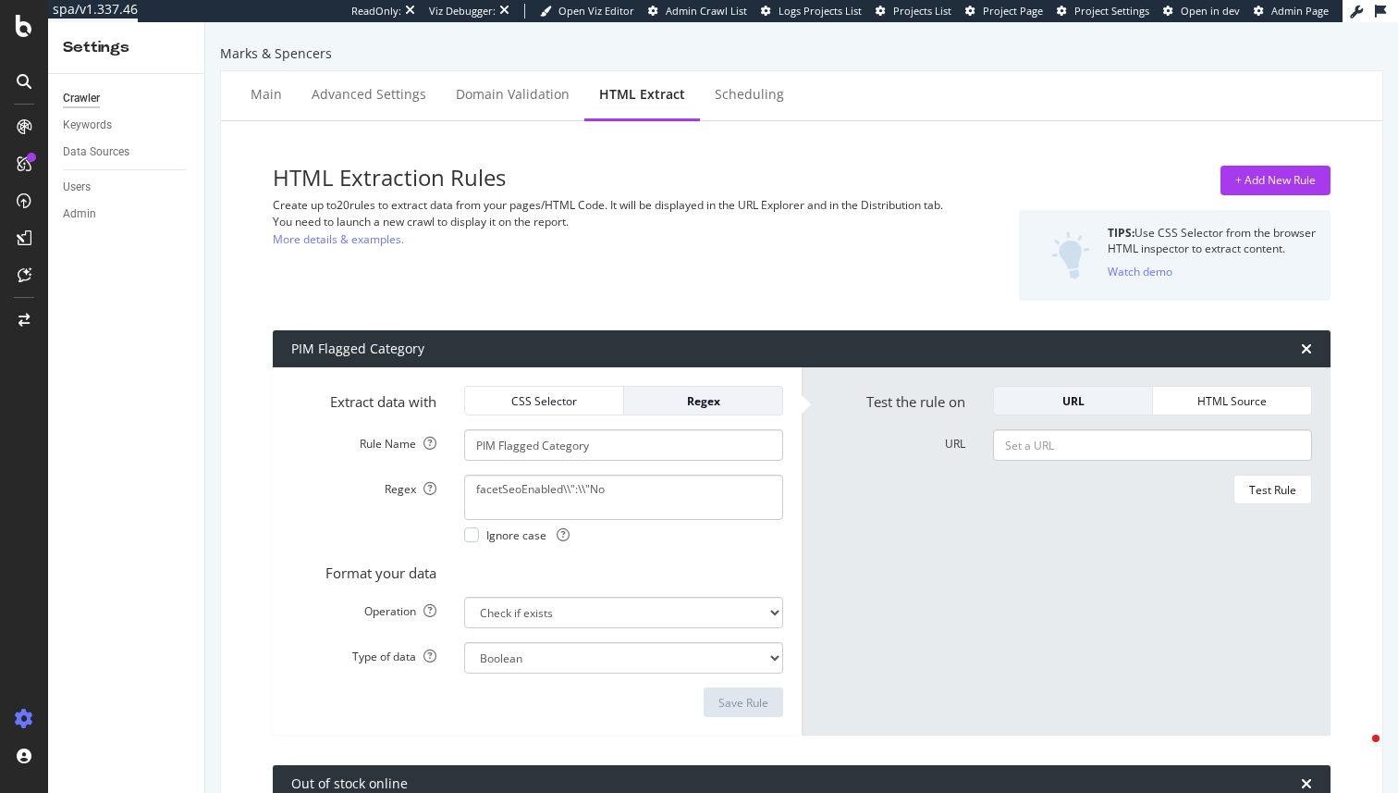
select select "exist"
select select "list"
select select "html.length"
select select "exist"
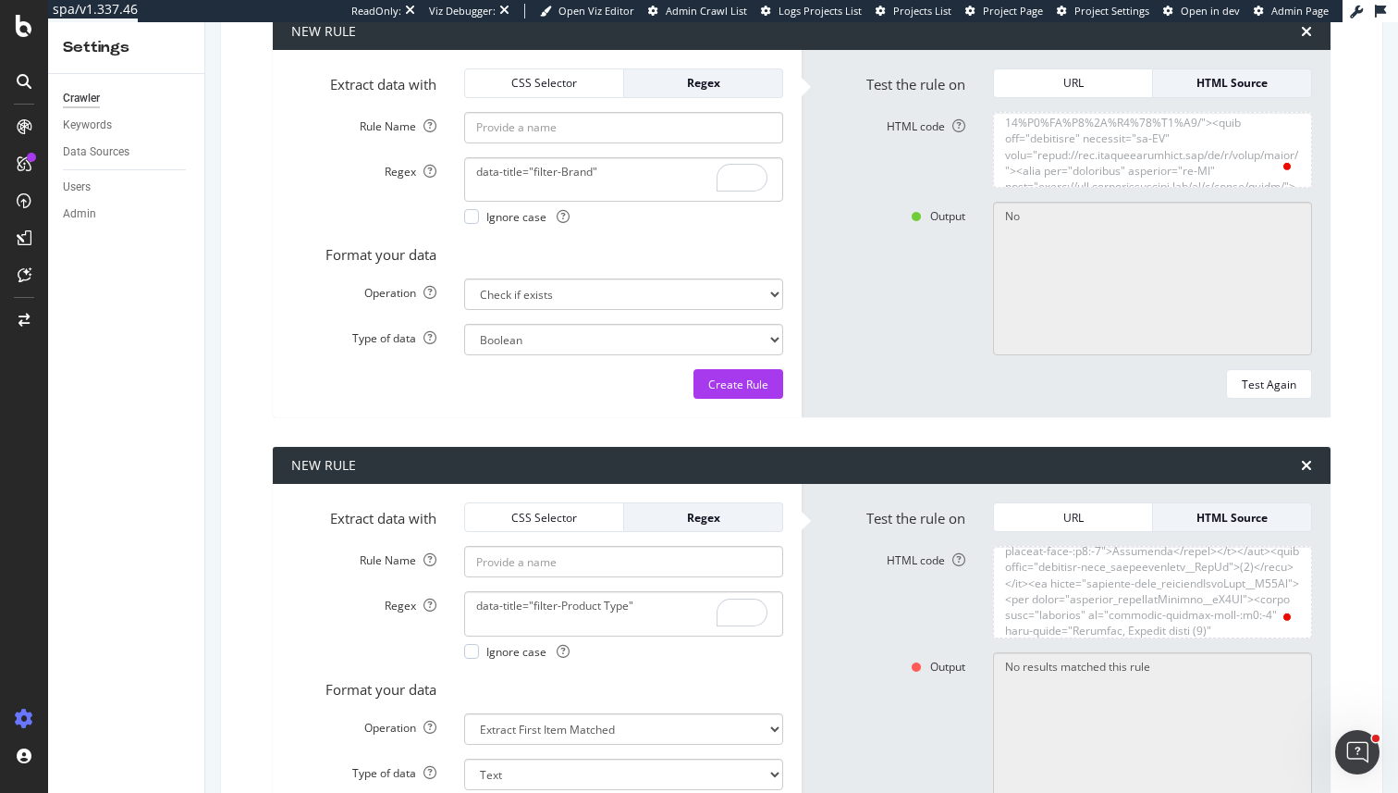
scroll to position [8322, 0]
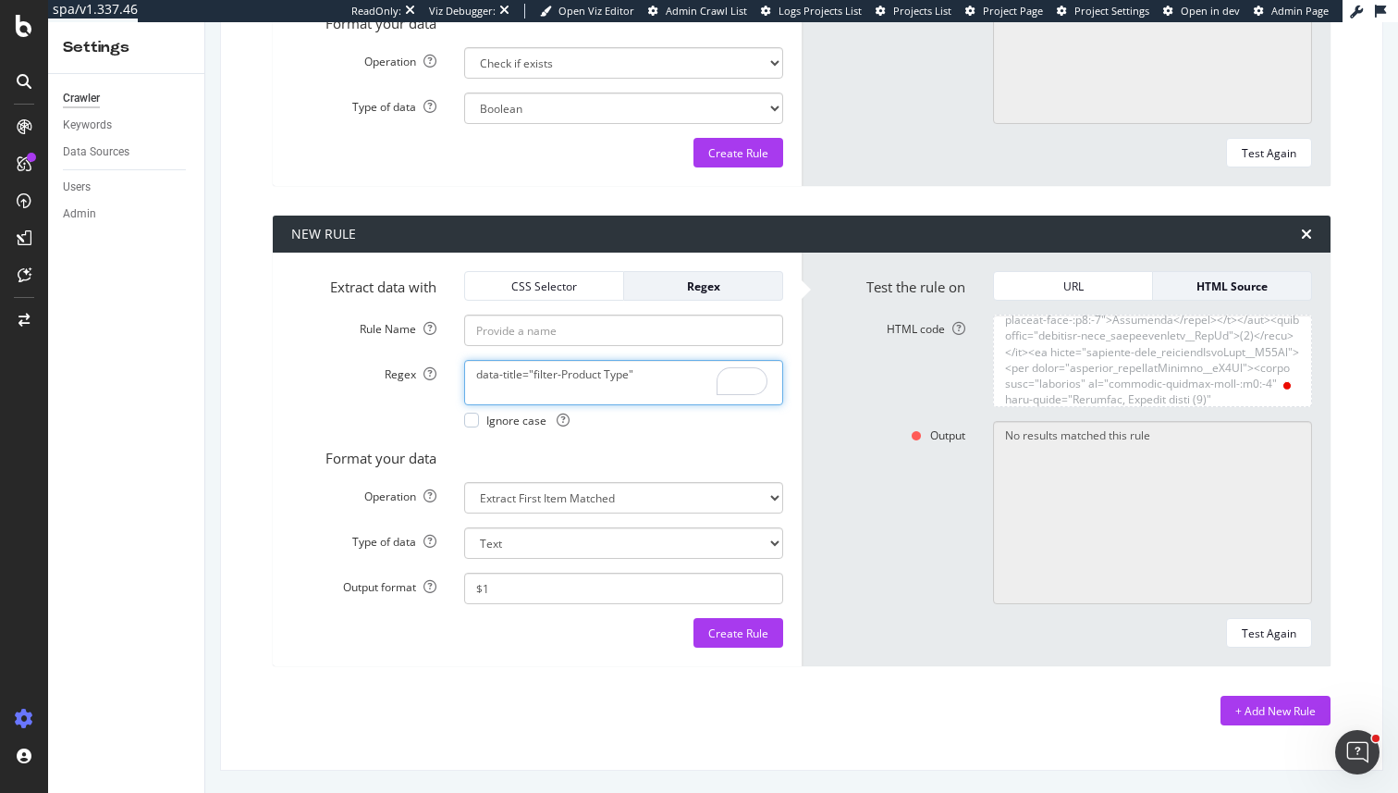
click at [649, 398] on textarea "data-title="filter-Product Type"" at bounding box center [623, 382] width 319 height 44
click at [650, 384] on textarea "data-title="filter-Product Type"" at bounding box center [623, 382] width 319 height 44
click at [650, 383] on textarea "data-title="filter-Product Type"" at bounding box center [623, 382] width 319 height 44
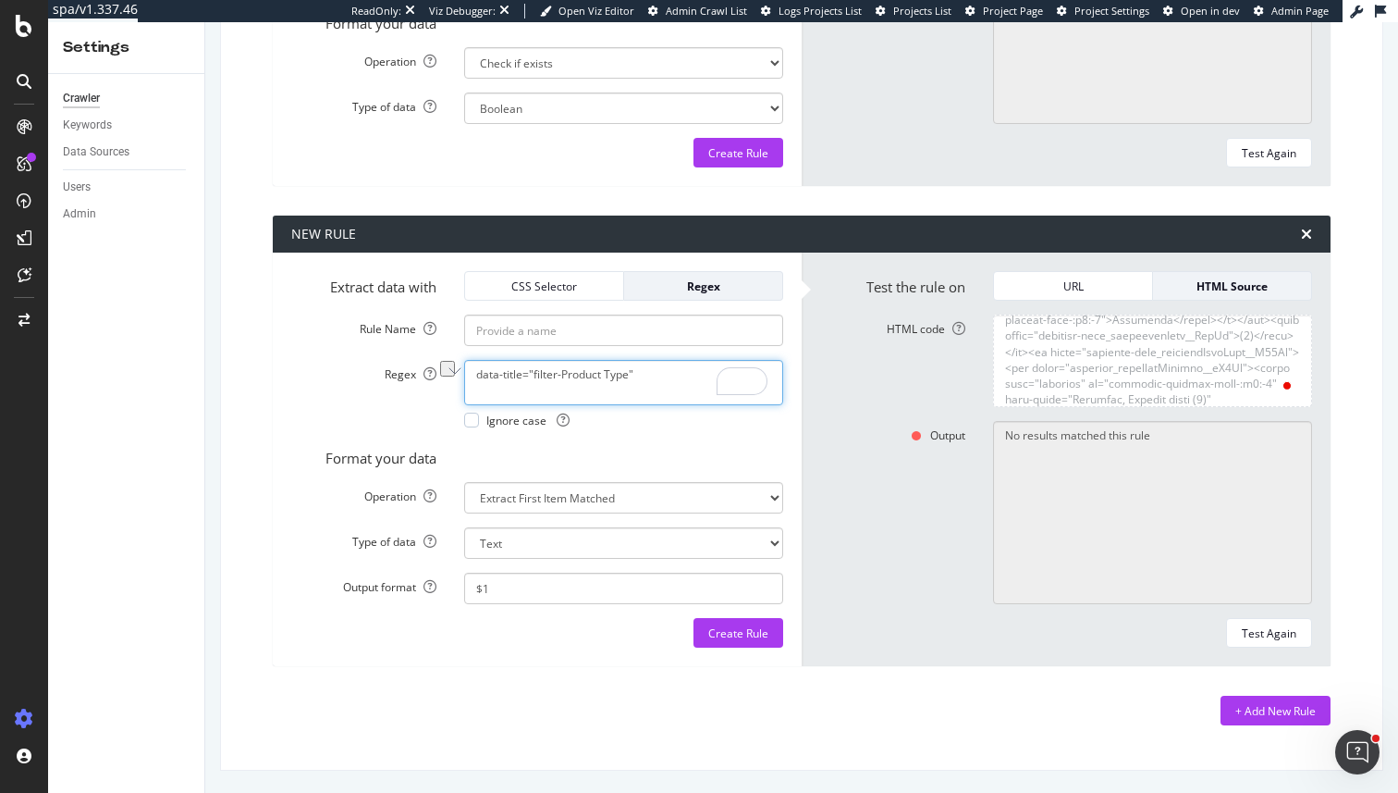
paste textarea "filter=""
type textarea "data-filter="Product Type""
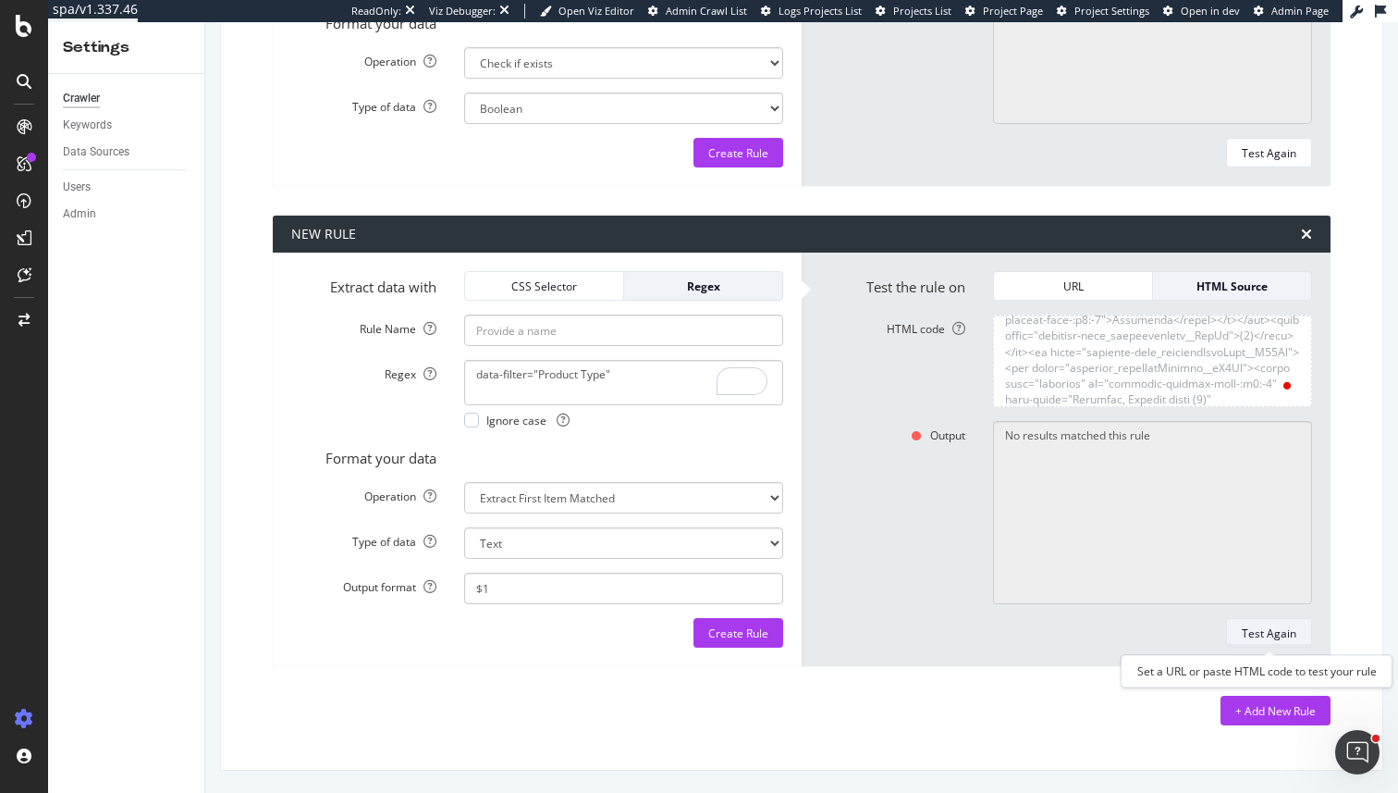
click at [1247, 631] on div "Test Again" at bounding box center [1269, 633] width 55 height 16
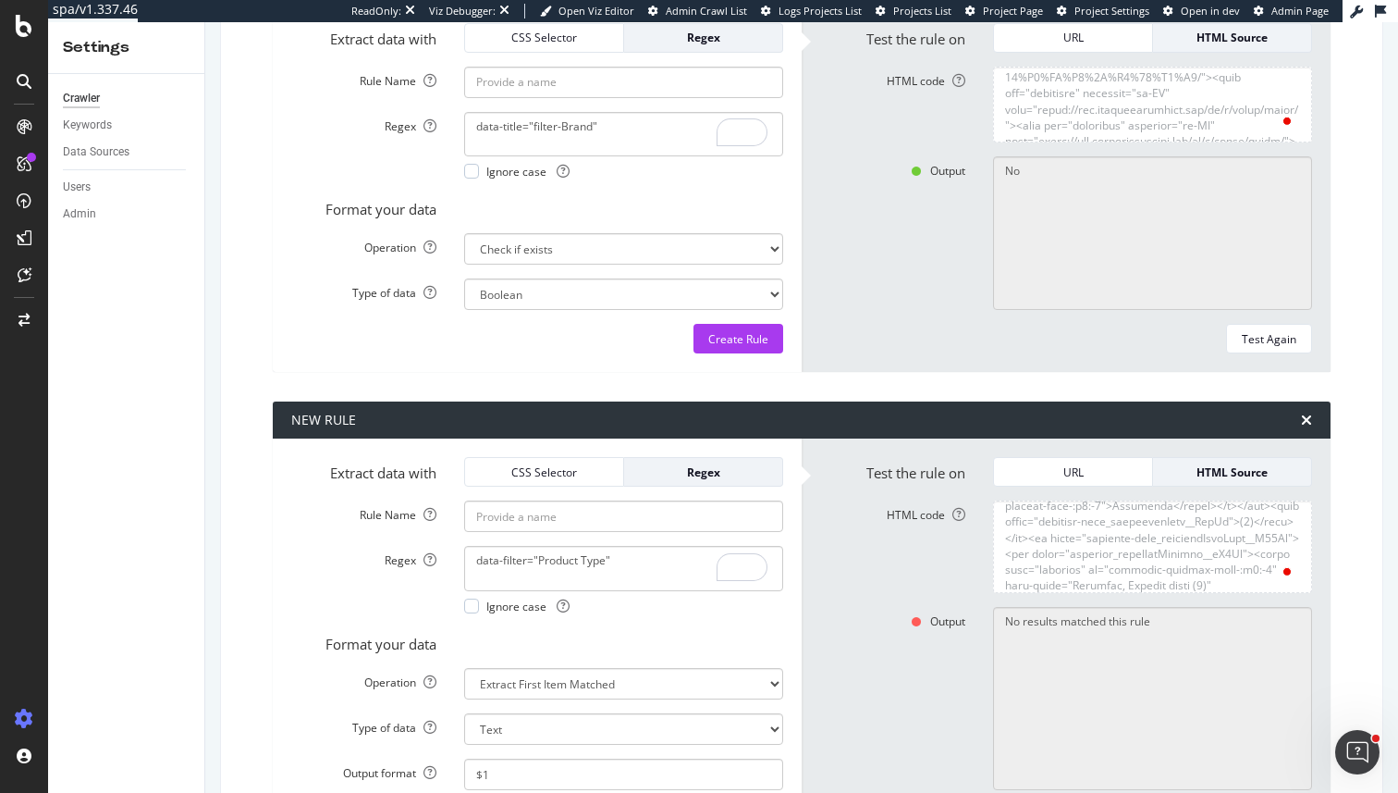
scroll to position [8115, 0]
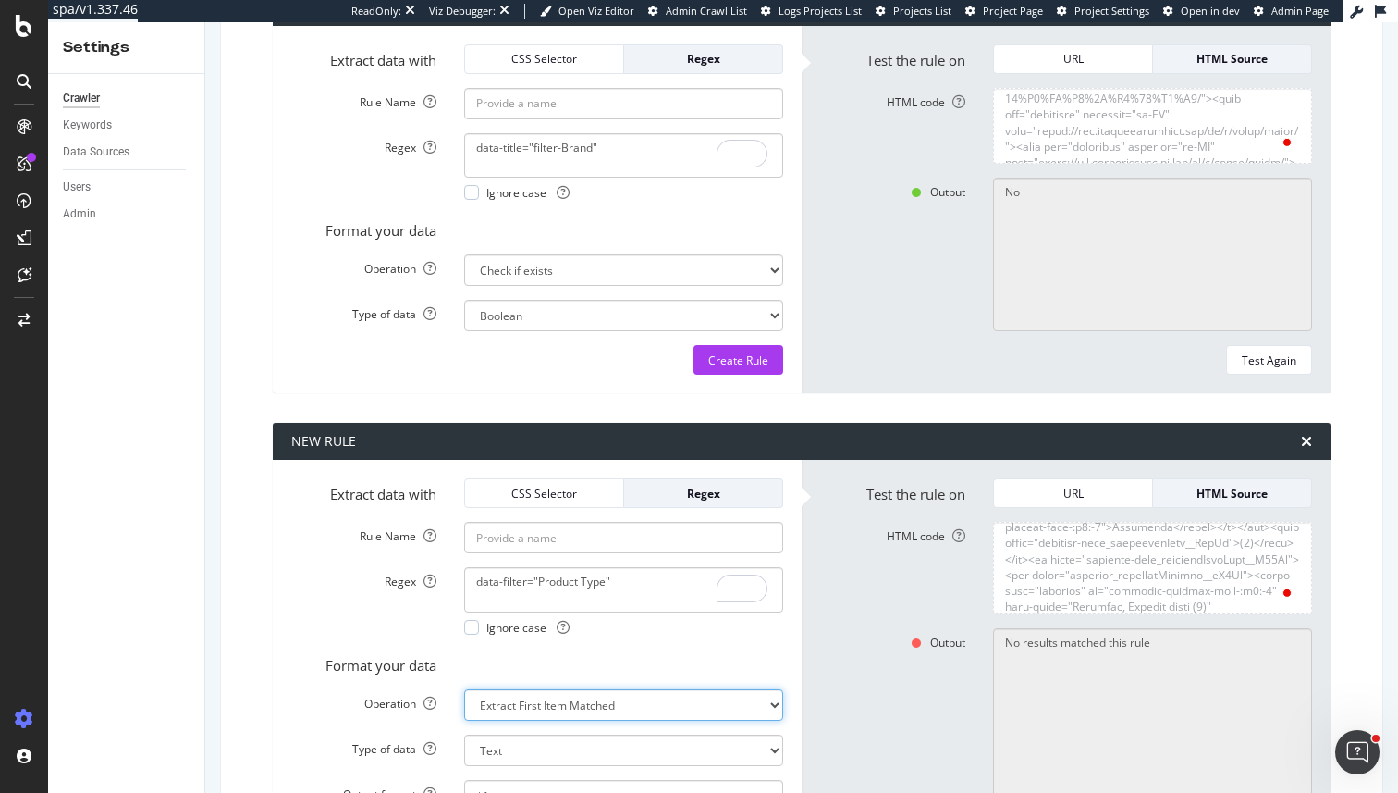
click at [528, 702] on select "Extract First Item Matched Extract First 3 Items Matched Count Number of Occure…" at bounding box center [623, 704] width 319 height 31
select select "exist"
click at [464, 689] on select "Extract First Item Matched Extract First 3 Items Matched Count Number of Occure…" at bounding box center [623, 704] width 319 height 31
select select "b"
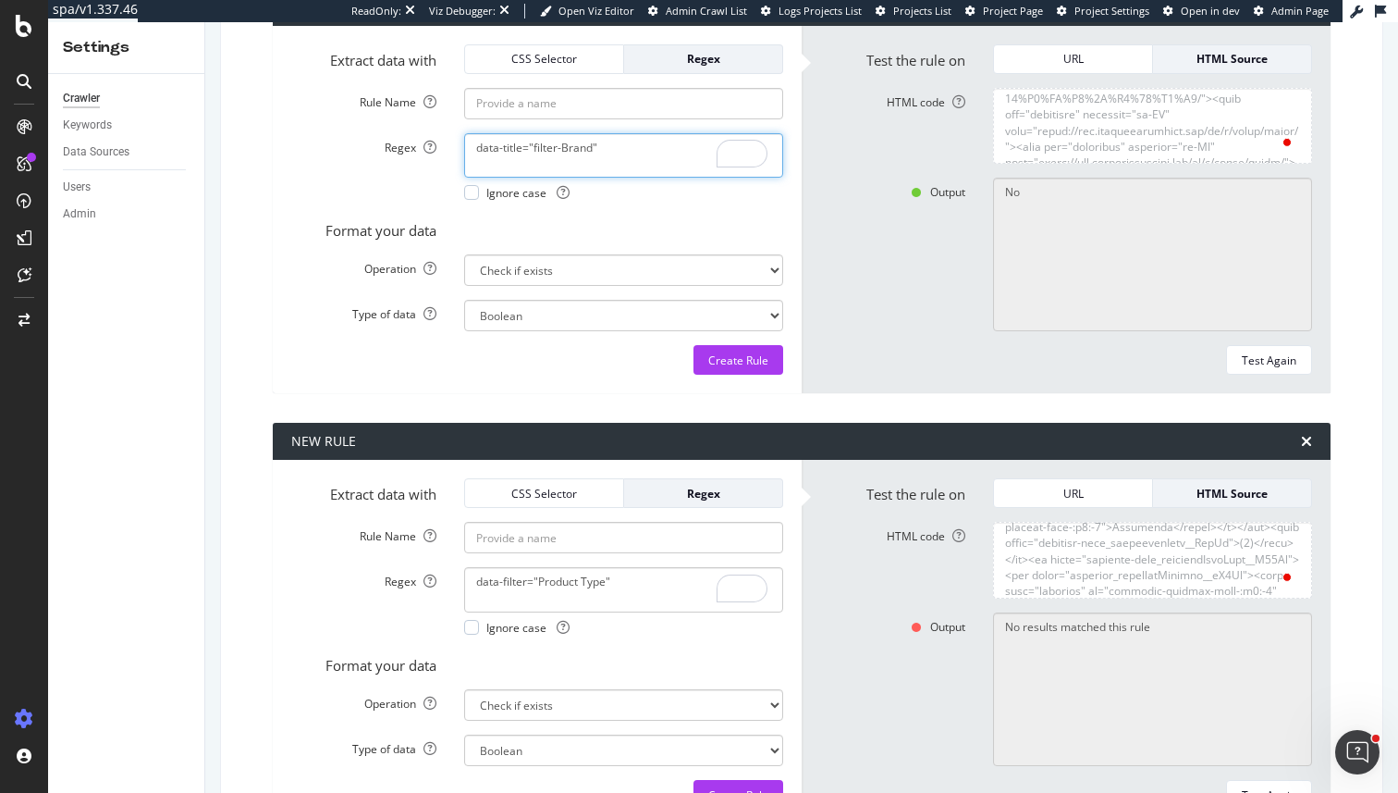
click at [607, 169] on textarea "data-title="filter-Brand"" at bounding box center [623, 155] width 319 height 44
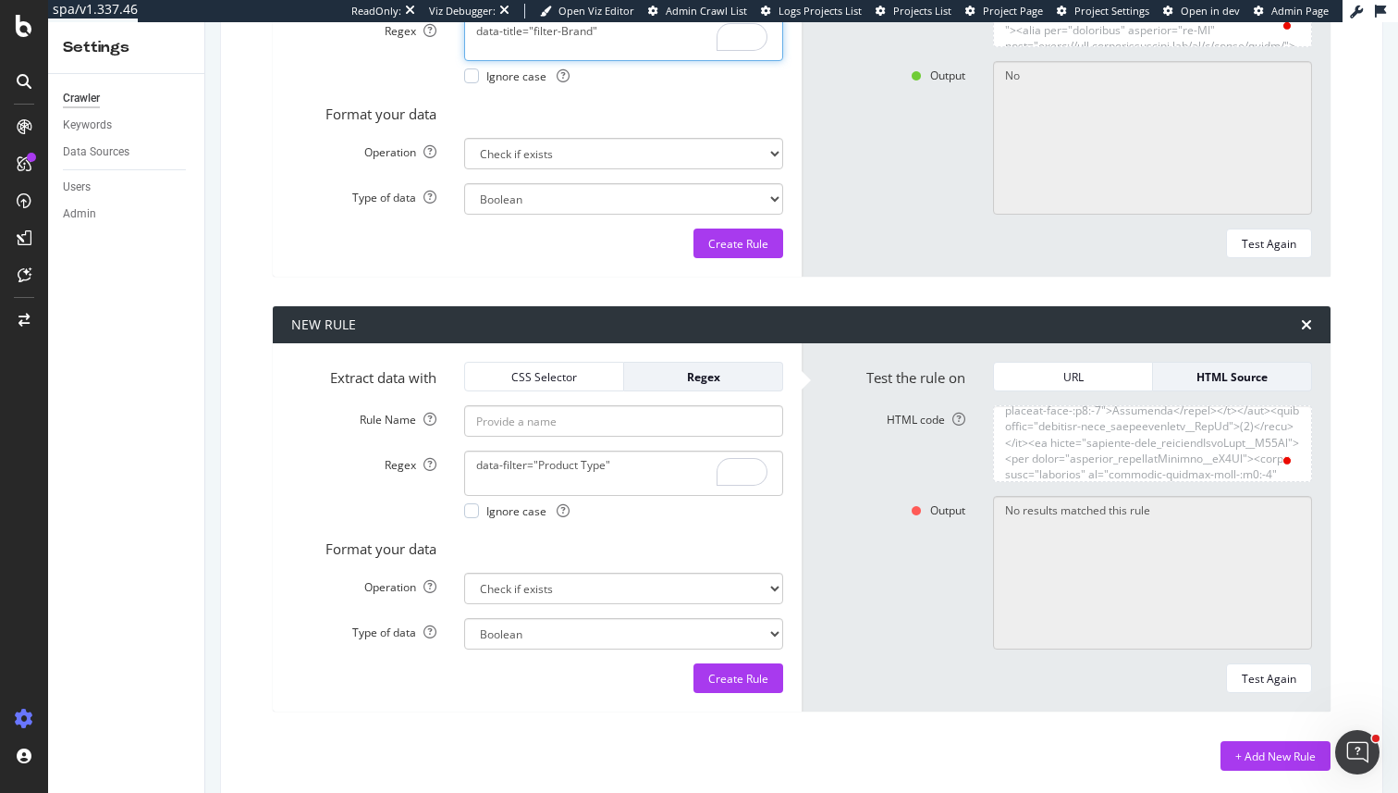
scroll to position [8270, 0]
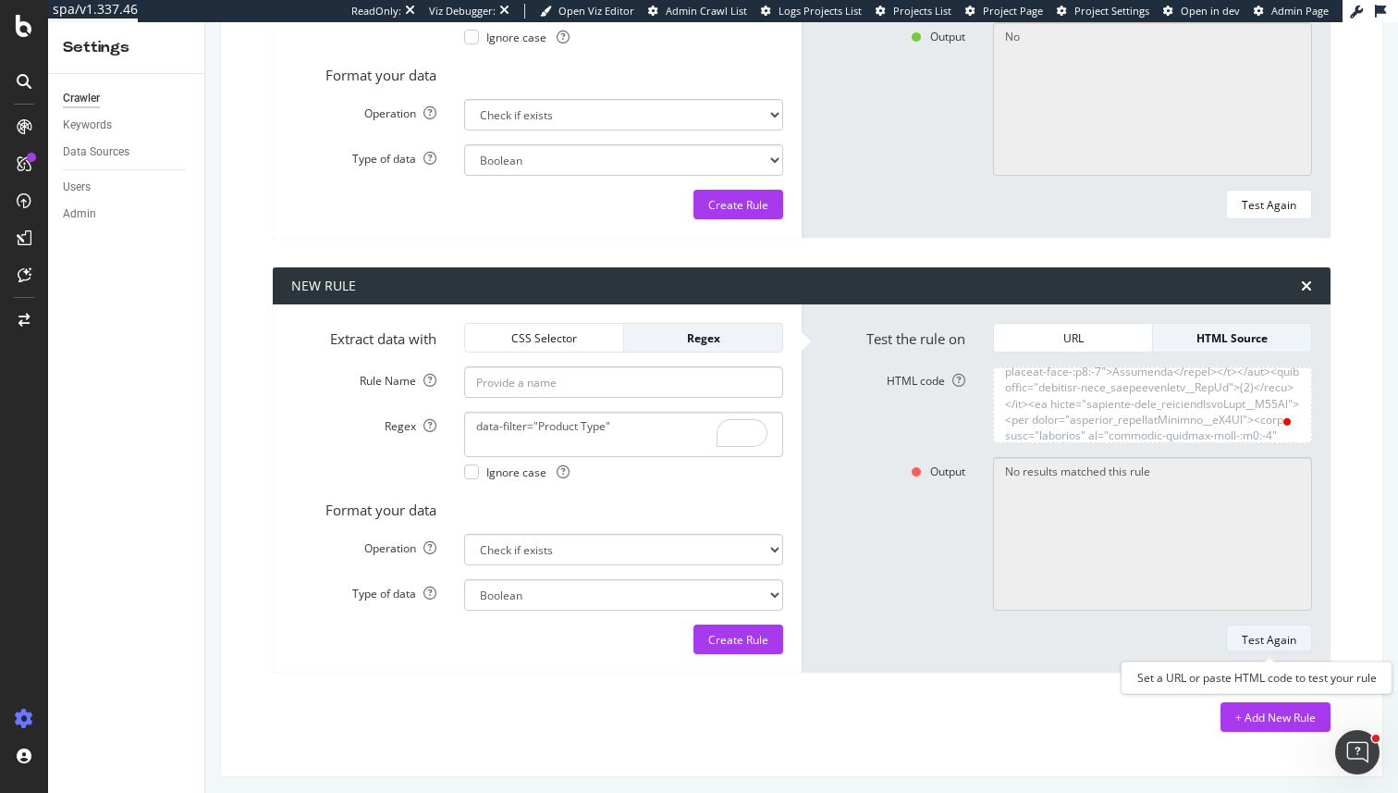
click at [1243, 652] on button "Test Again" at bounding box center [1269, 639] width 86 height 30
click at [652, 438] on textarea "data-filter="Product Type"" at bounding box center [623, 434] width 319 height 44
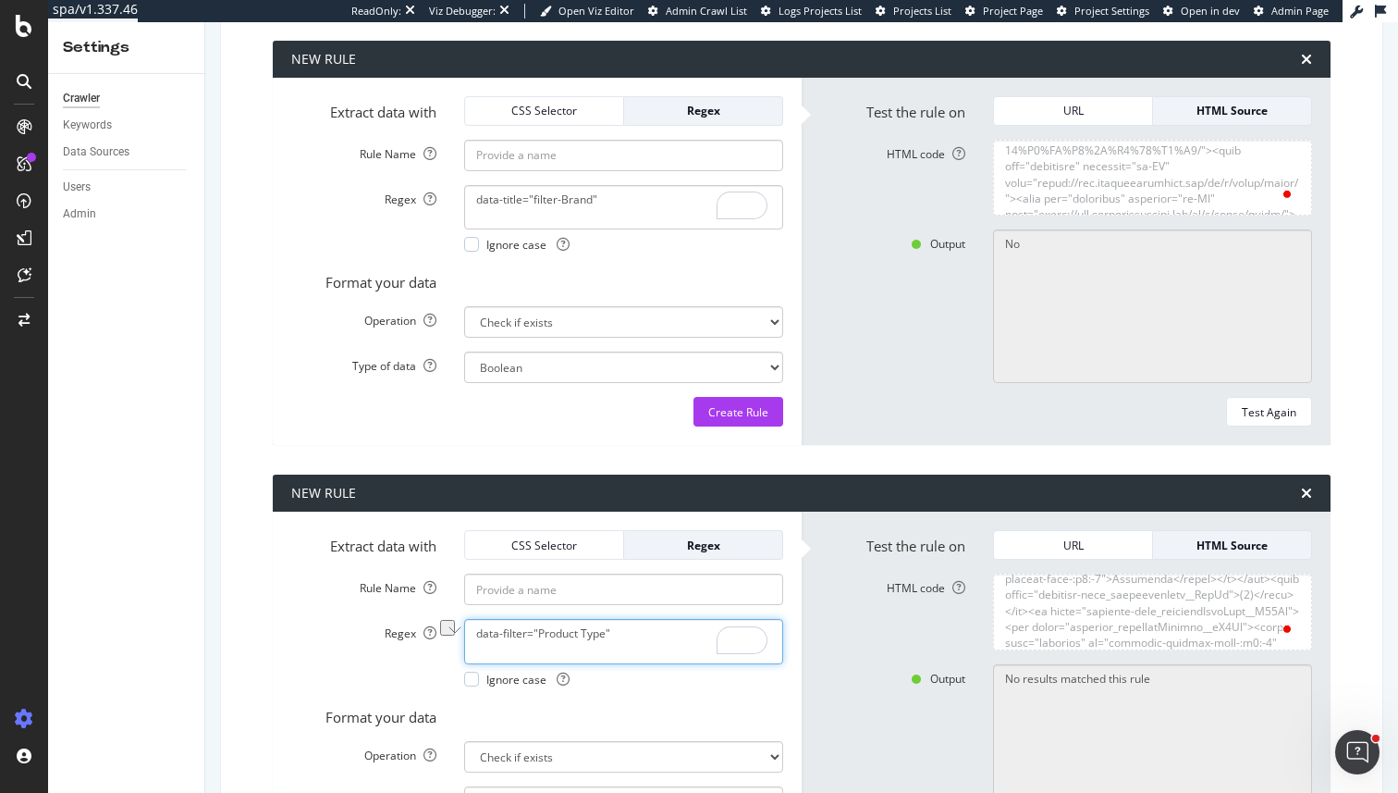
scroll to position [7988, 0]
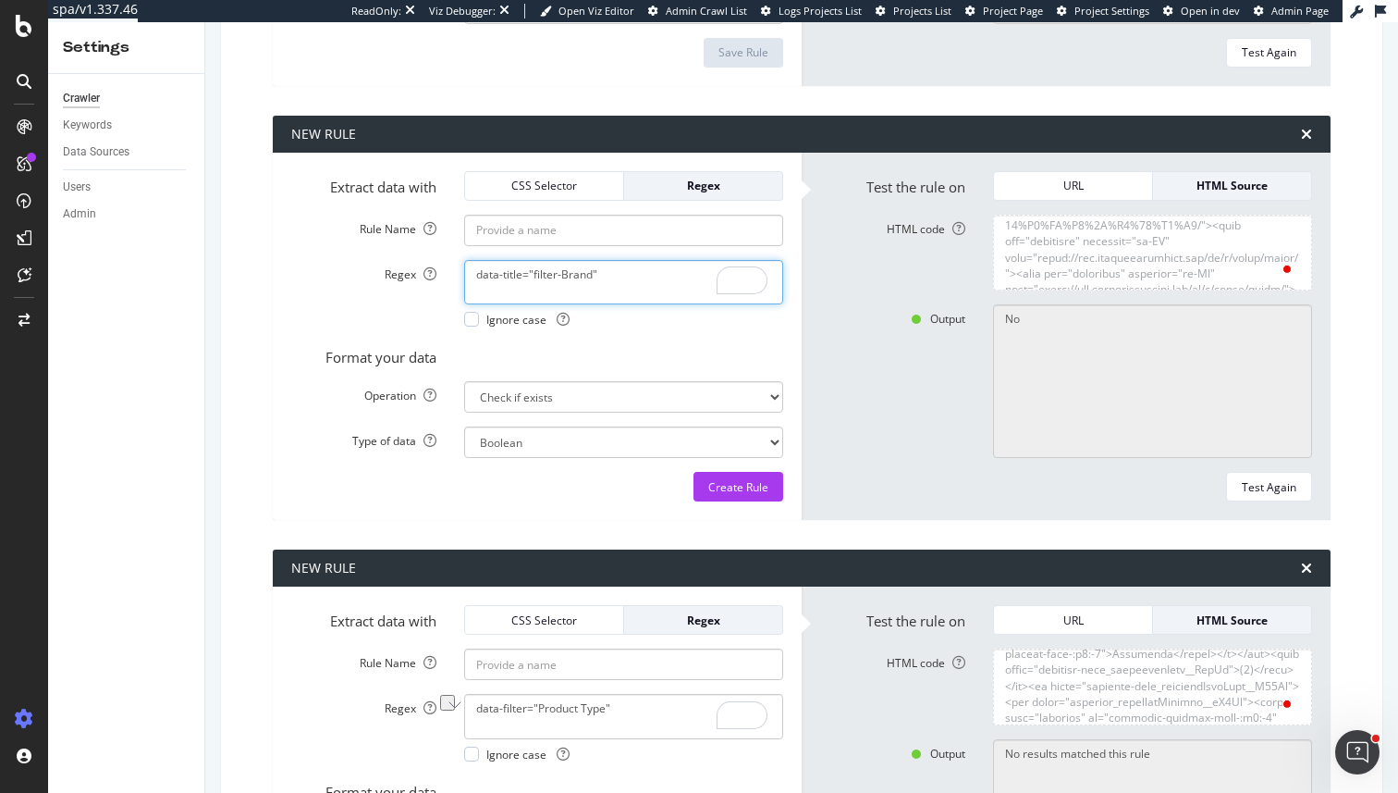
click at [618, 291] on textarea "data-title="filter-Brand"" at bounding box center [623, 282] width 319 height 44
paste textarea "filter="Product Type"
click at [567, 276] on textarea "data-filter="Product Type"" at bounding box center [623, 282] width 319 height 44
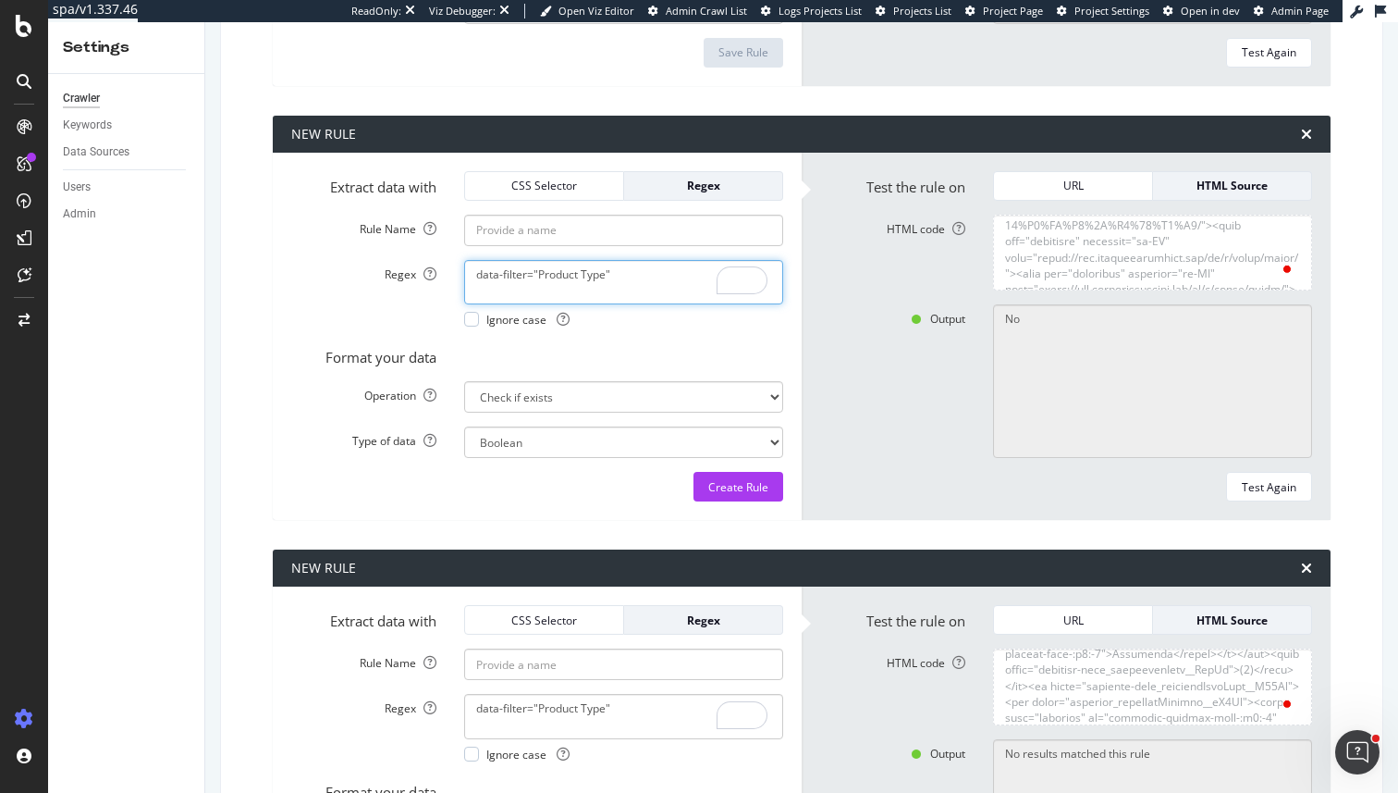
drag, startPoint x: 567, startPoint y: 276, endPoint x: 581, endPoint y: 277, distance: 13.9
click at [581, 277] on textarea "data-filter="Product Type"" at bounding box center [623, 282] width 319 height 44
type textarea "data-filter="Brand""
click at [589, 239] on input "Rule Name" at bounding box center [623, 230] width 319 height 31
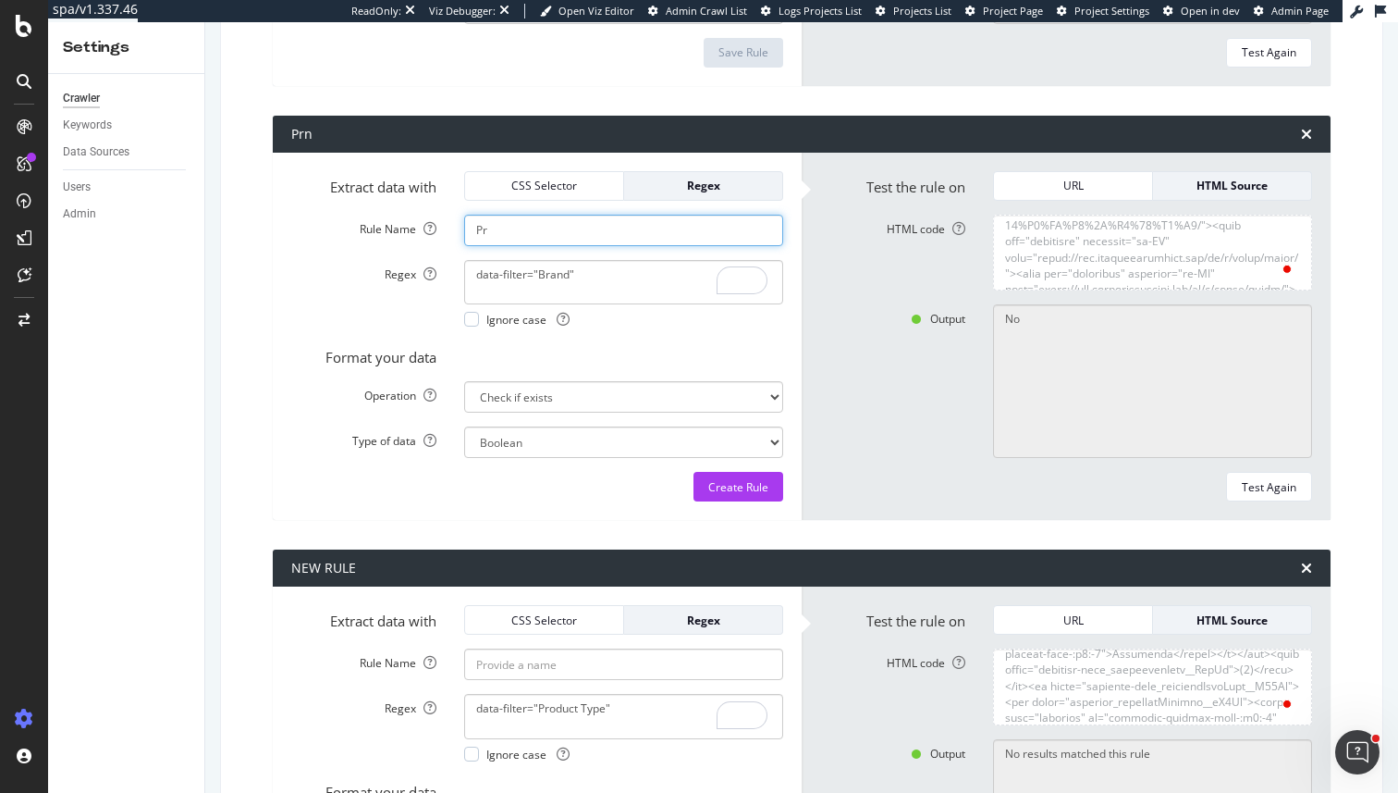
type input "P"
click at [504, 230] on input "Filter: Brand" at bounding box center [623, 230] width 319 height 31
click at [601, 221] on input "Filter Exists: Brand" at bounding box center [623, 230] width 319 height 31
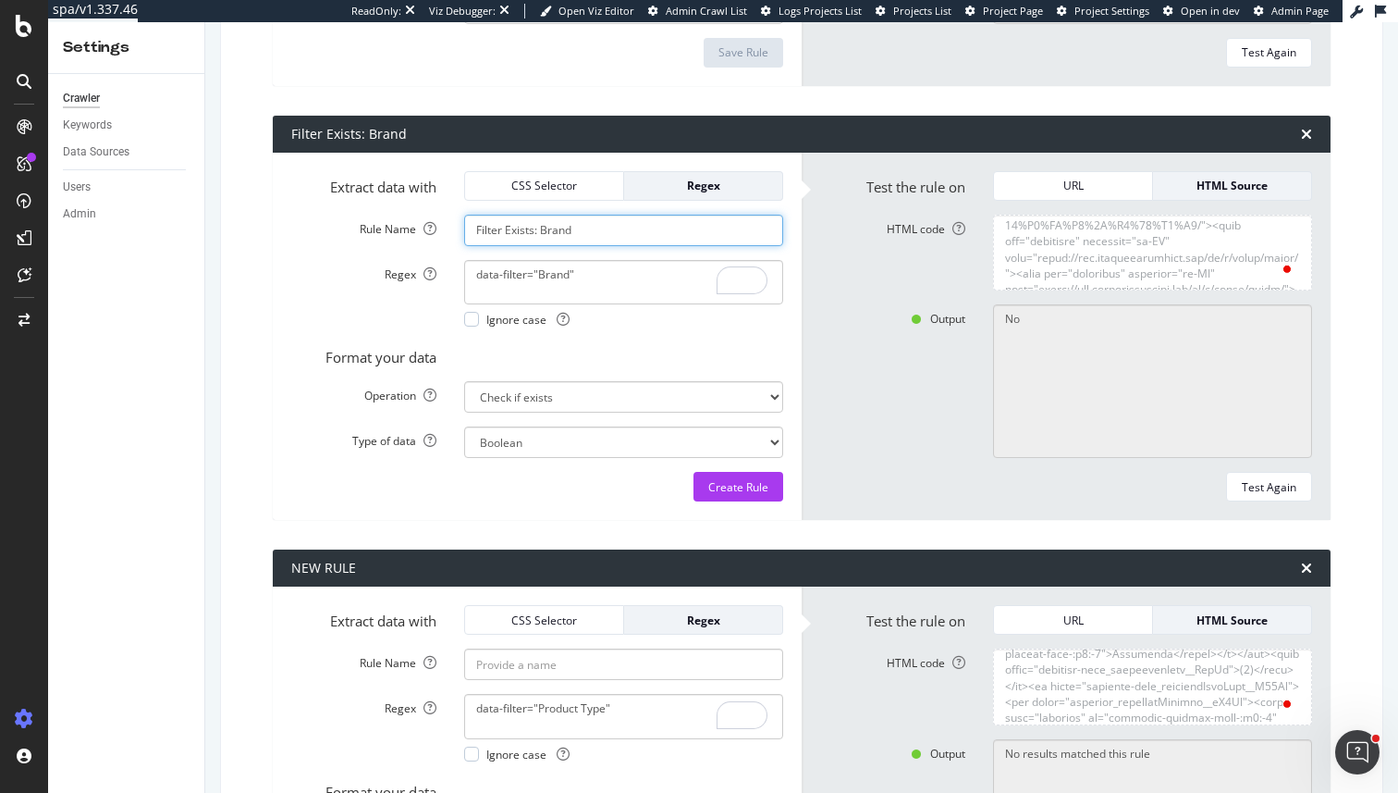
type input "Filter Exists: Brand"
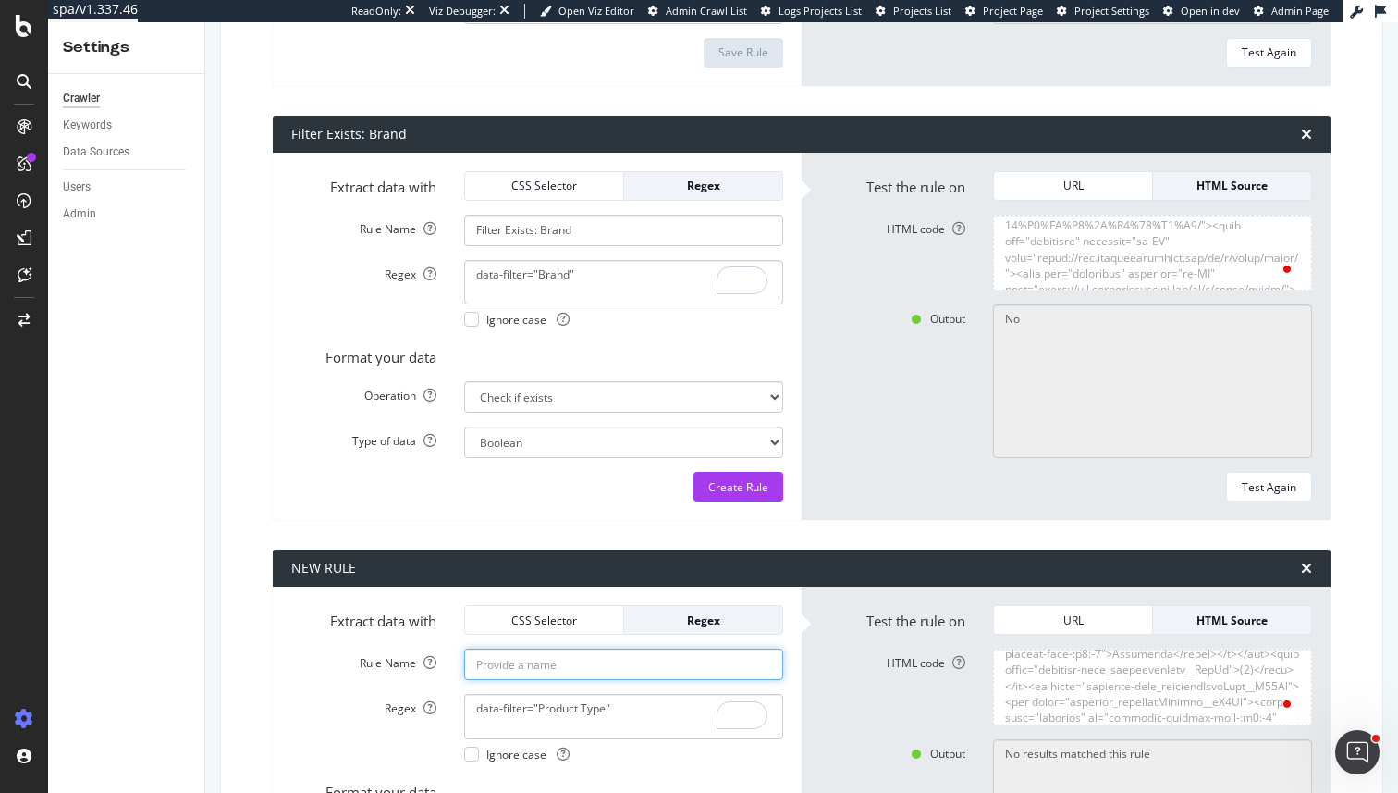
click at [534, 656] on input "Rule Name" at bounding box center [623, 663] width 319 height 31
paste input "Filter Exists: Brand"
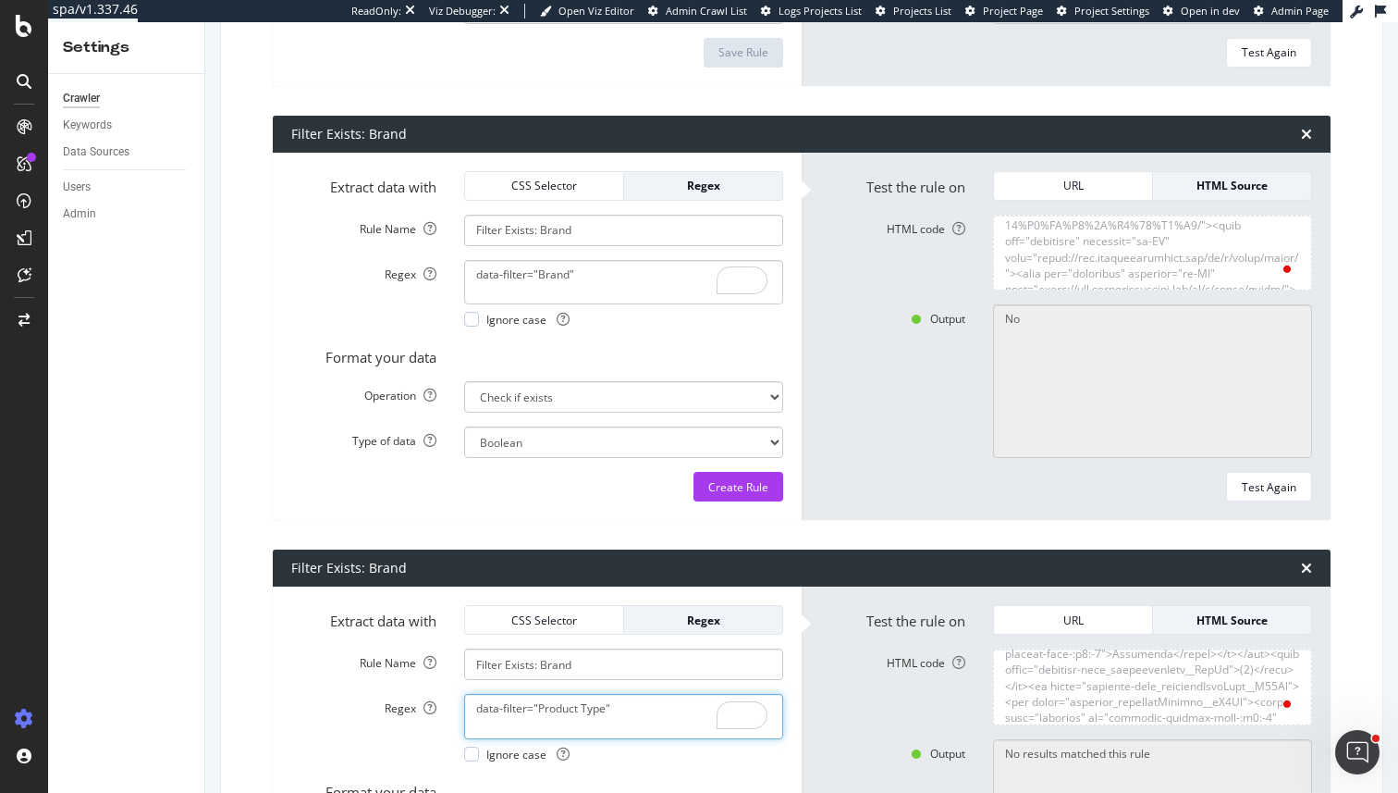
click at [557, 703] on textarea "data-filter="Product Type"" at bounding box center [623, 716] width 319 height 44
drag, startPoint x: 557, startPoint y: 703, endPoint x: 584, endPoint y: 707, distance: 27.1
click at [584, 707] on textarea "data-filter="Product Type"" at bounding box center [623, 716] width 319 height 44
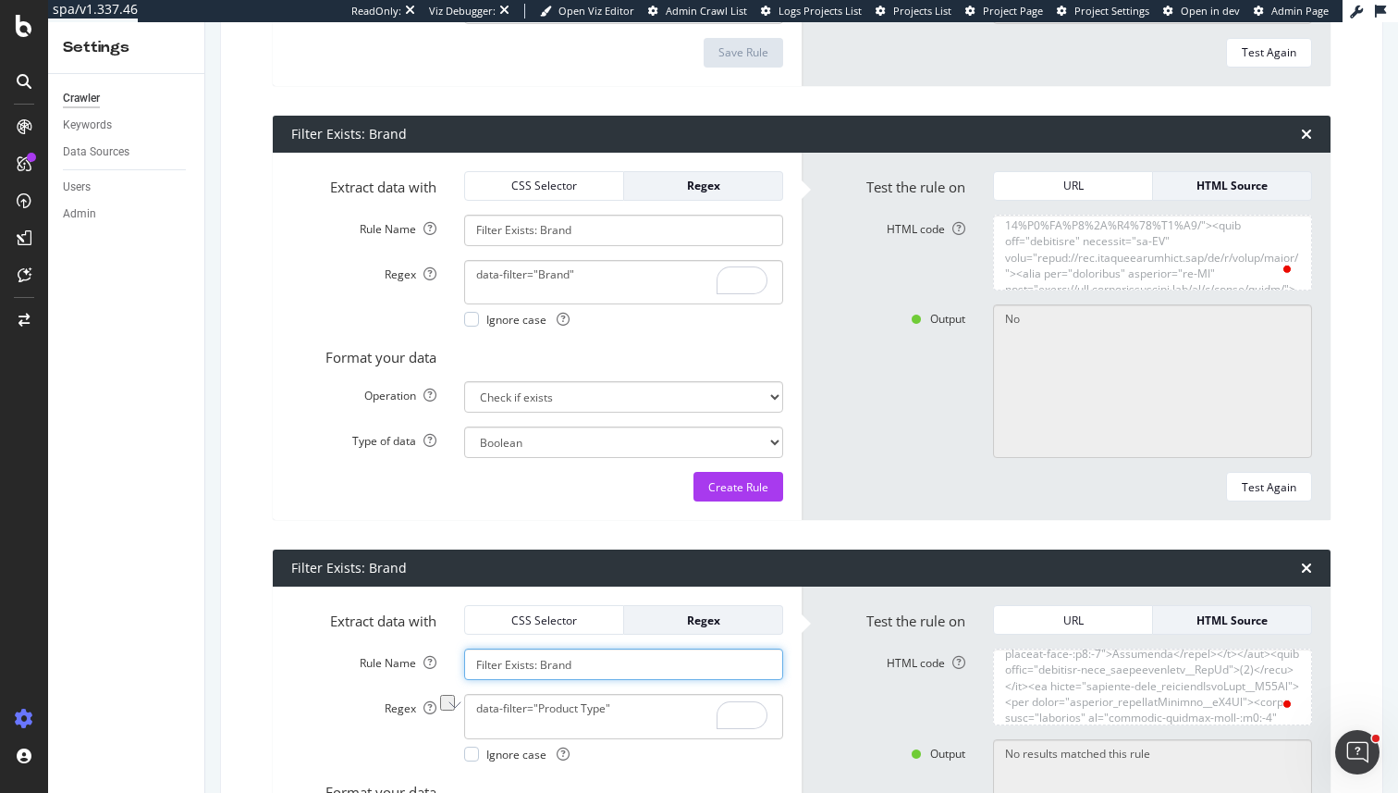
click at [558, 664] on input "Filter Exists: Brand" at bounding box center [623, 663] width 319 height 31
paste input "Product Type"
type input "Filter Exists: Product Type"
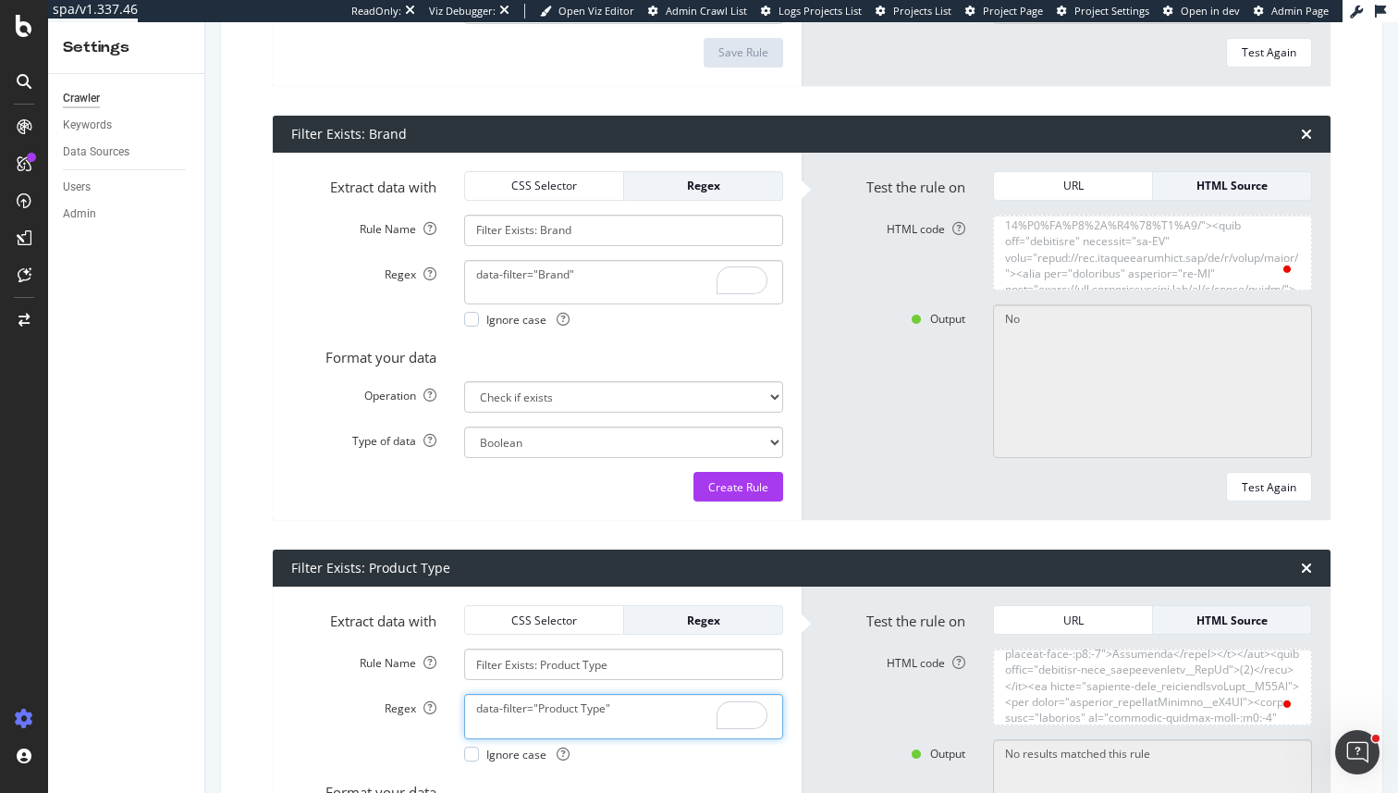
click at [668, 707] on textarea "data-filter="Product Type"" at bounding box center [623, 716] width 319 height 44
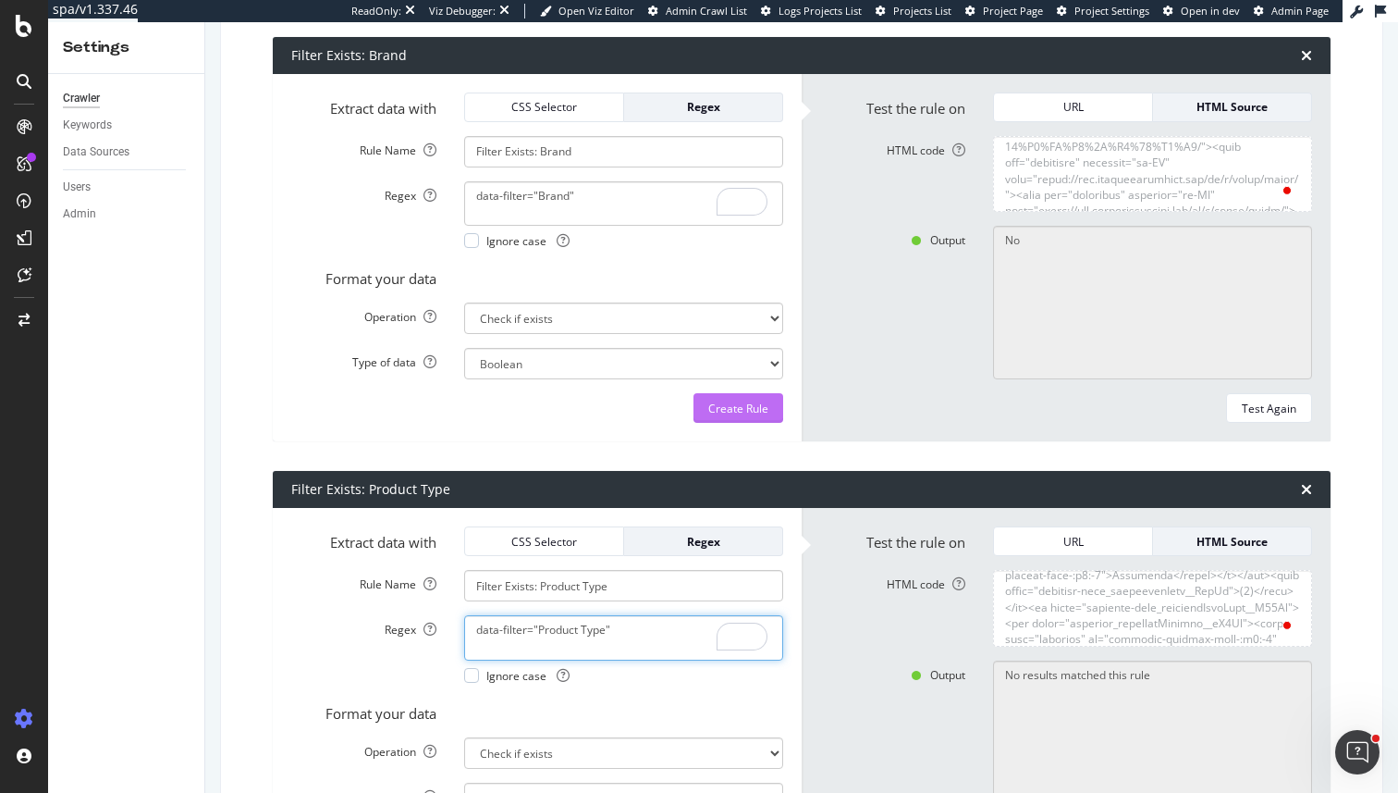
scroll to position [8077, 0]
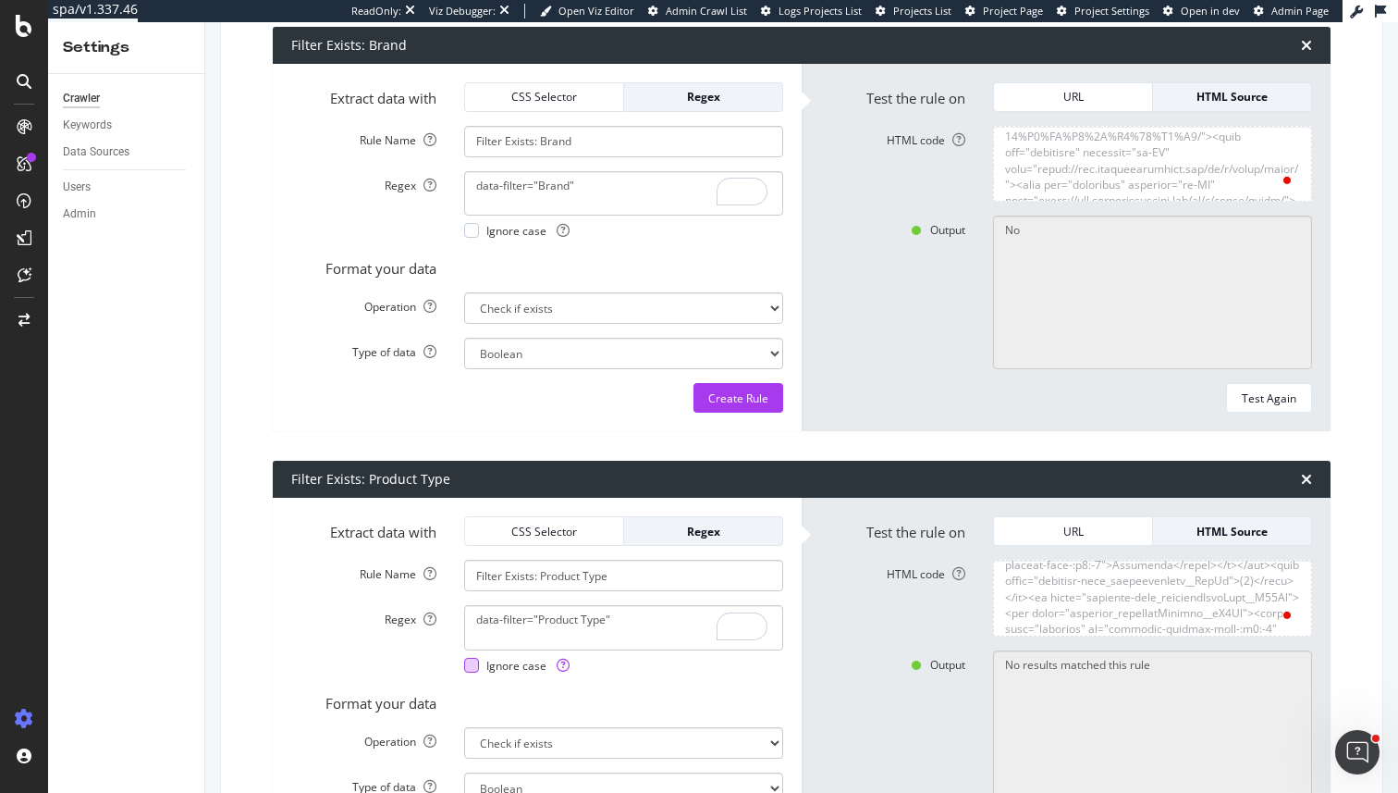
click at [512, 663] on span "Ignore case" at bounding box center [527, 666] width 83 height 16
click at [524, 234] on span "Ignore case" at bounding box center [527, 231] width 83 height 16
click at [757, 398] on div "Create Rule" at bounding box center [738, 398] width 60 height 16
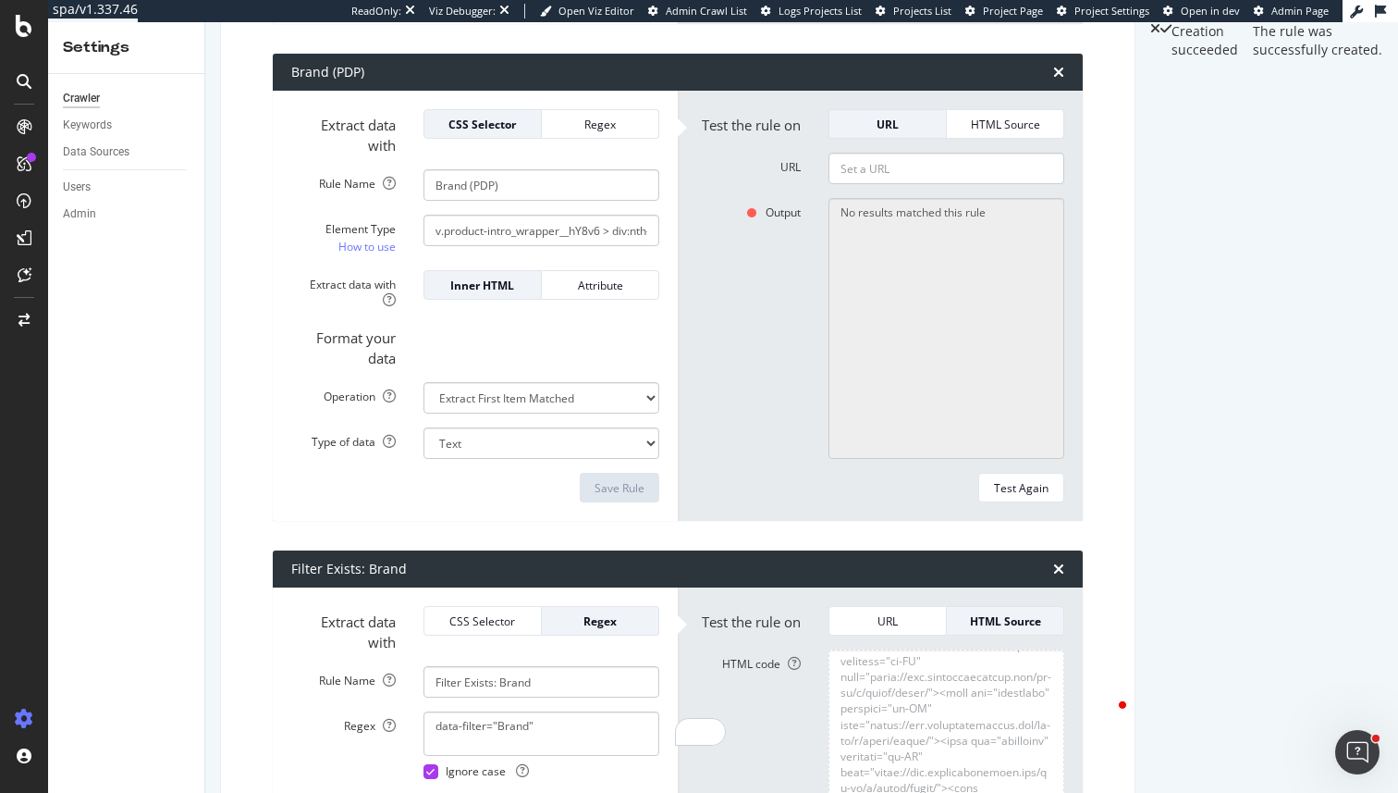
scroll to position [8277, 0]
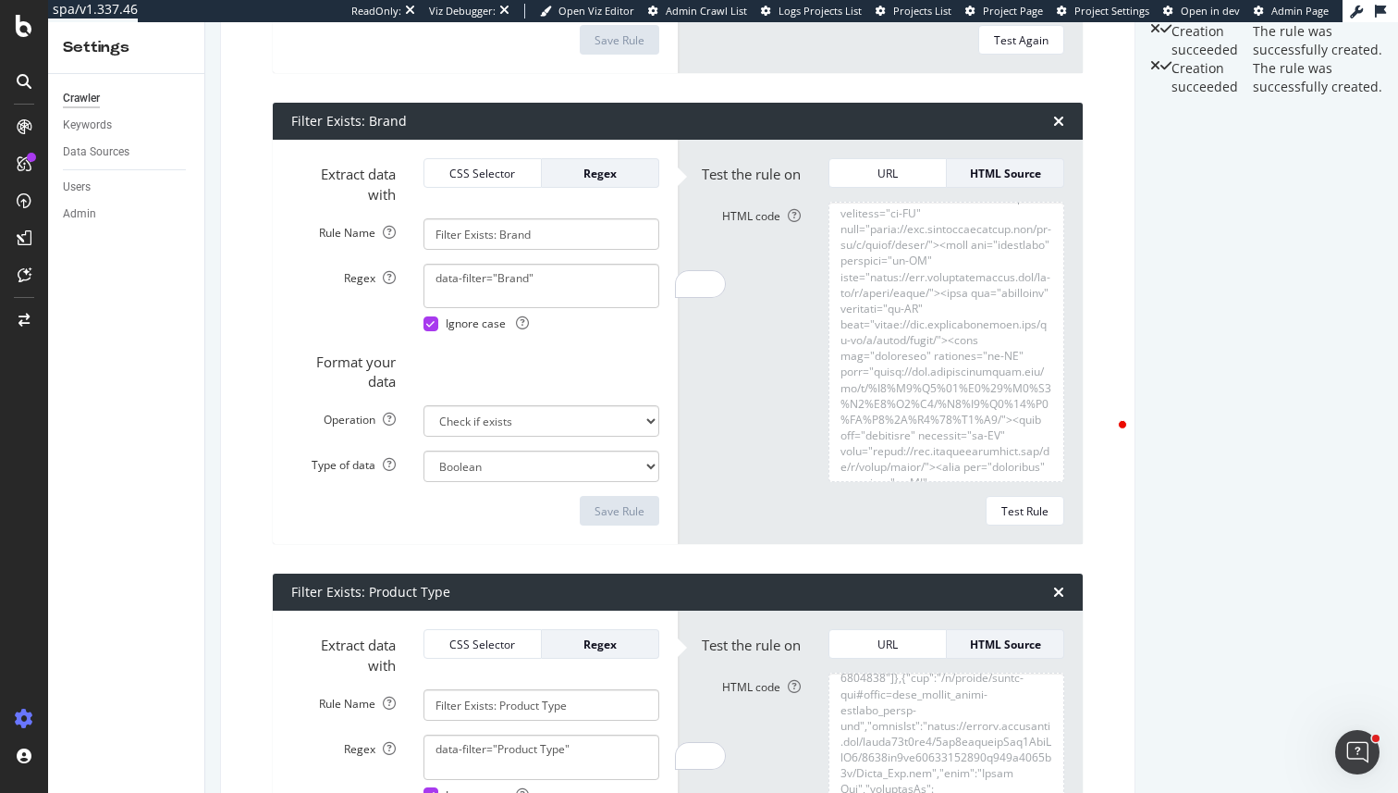
scroll to position [8691, 0]
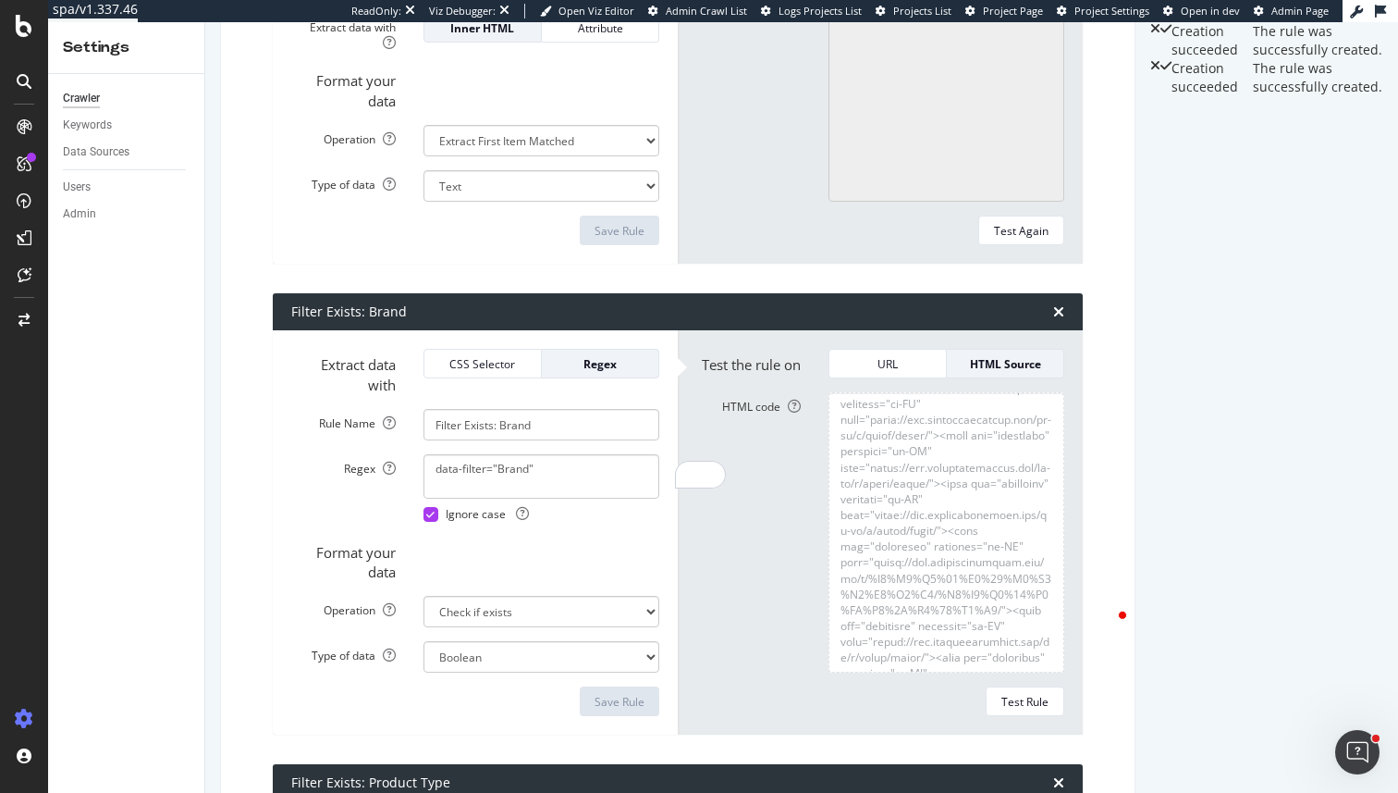
scroll to position [8329, 0]
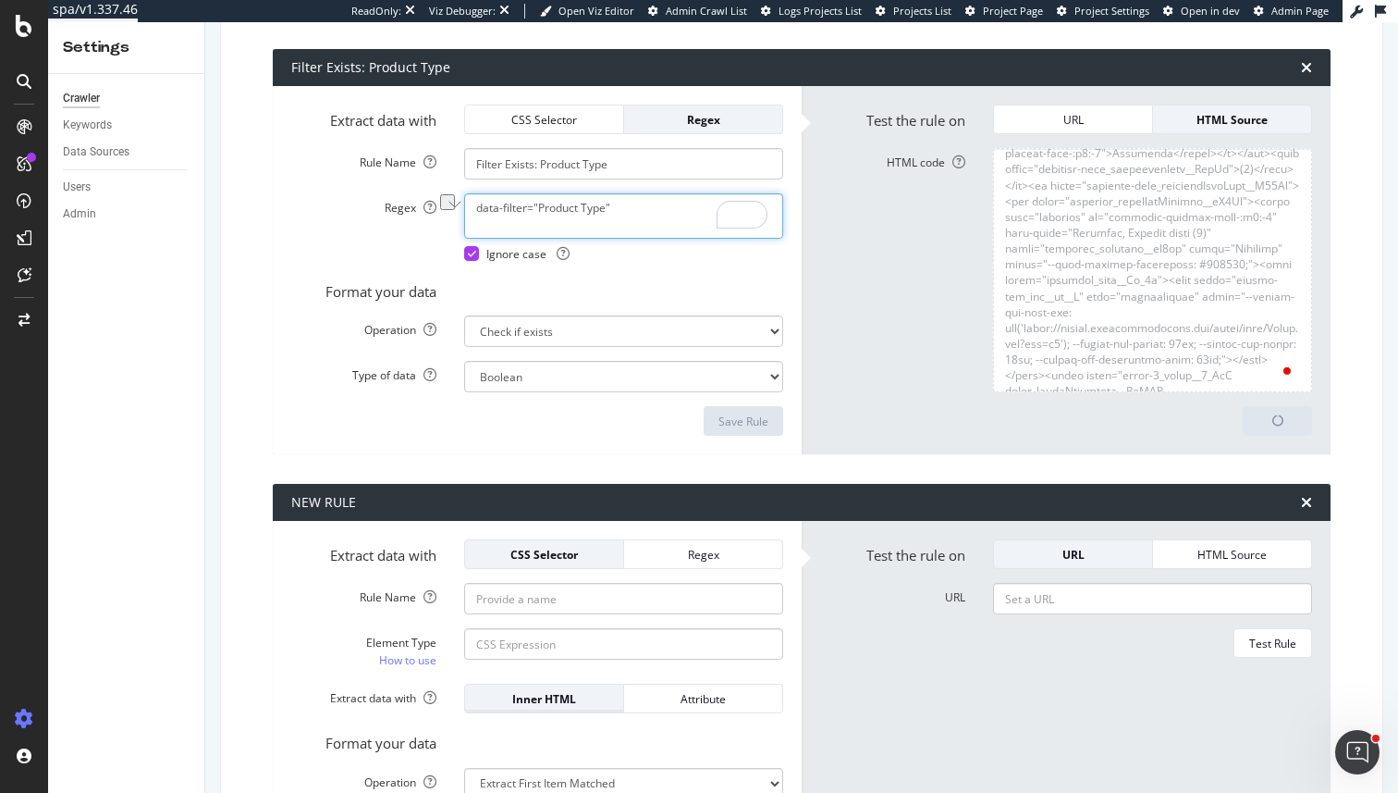
scroll to position [8385, 0]
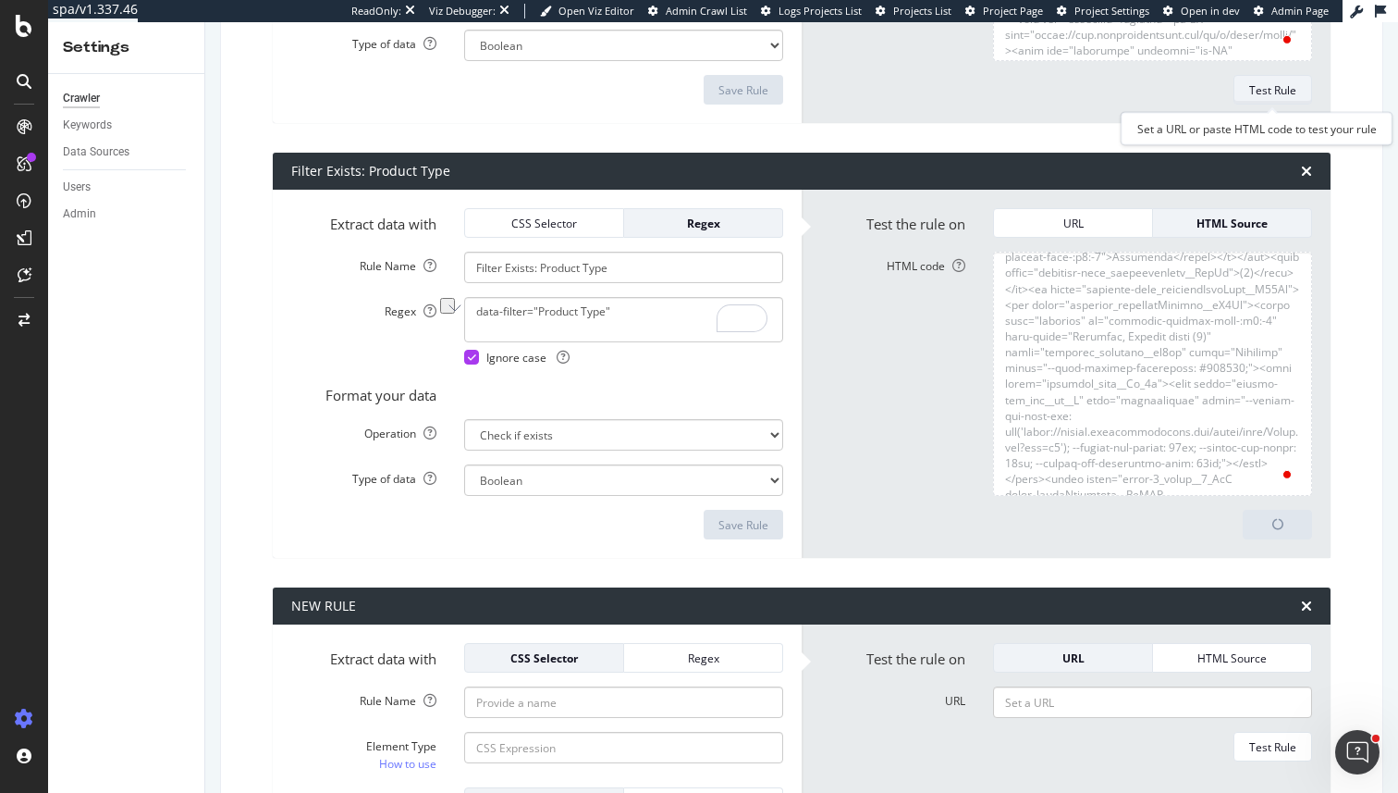
click at [1268, 94] on div "Test Rule" at bounding box center [1272, 90] width 47 height 16
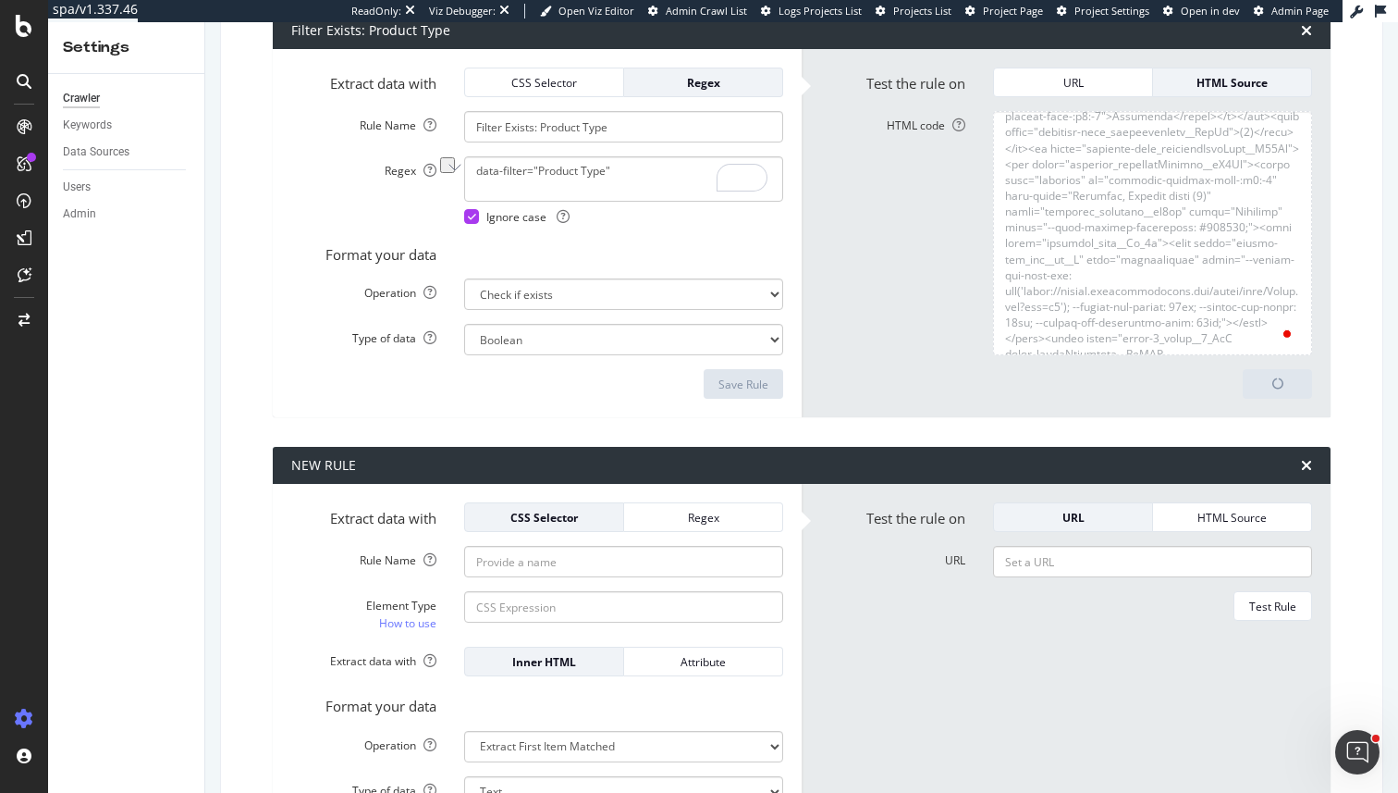
scroll to position [8702, 0]
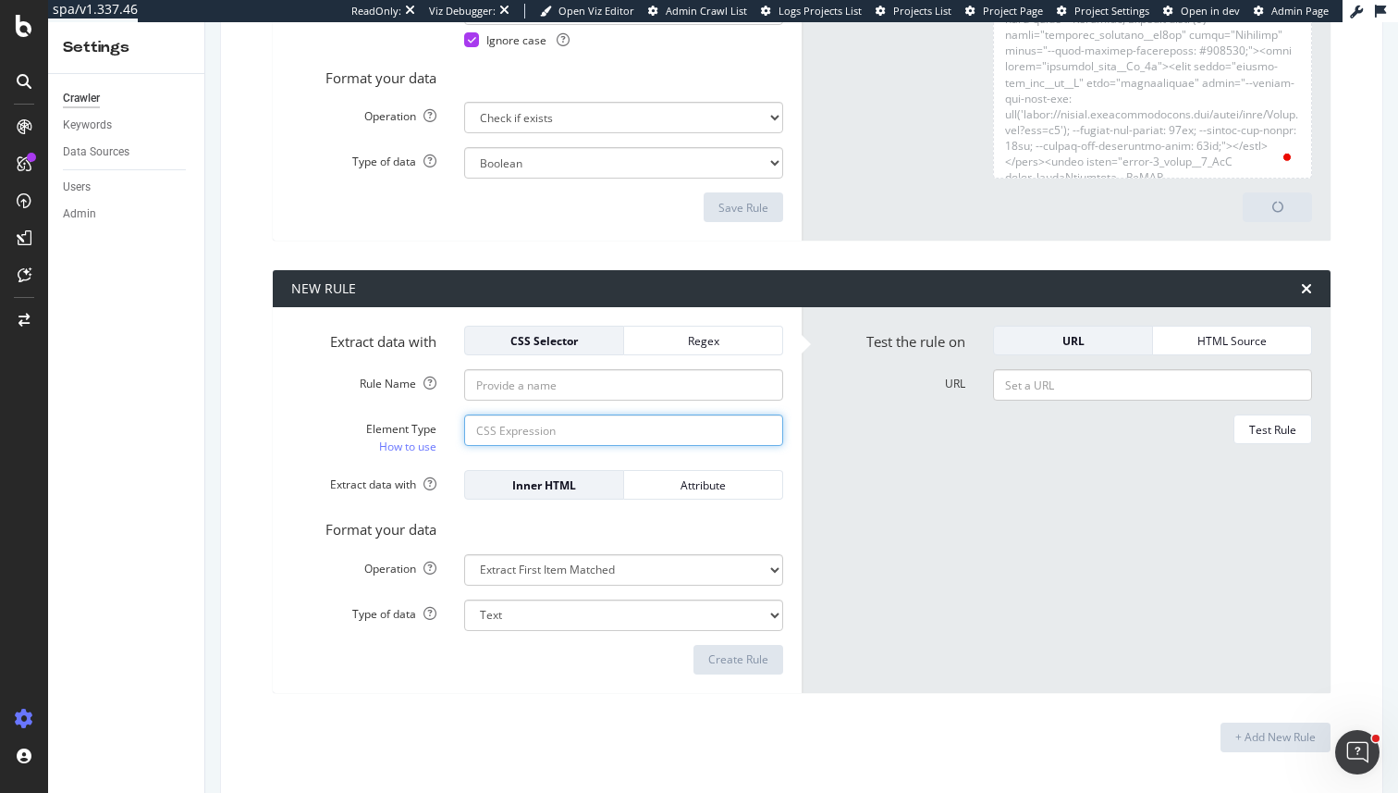
click at [641, 436] on input "Element Type How to use" at bounding box center [623, 429] width 319 height 31
click at [690, 342] on div "Regex" at bounding box center [703, 341] width 129 height 16
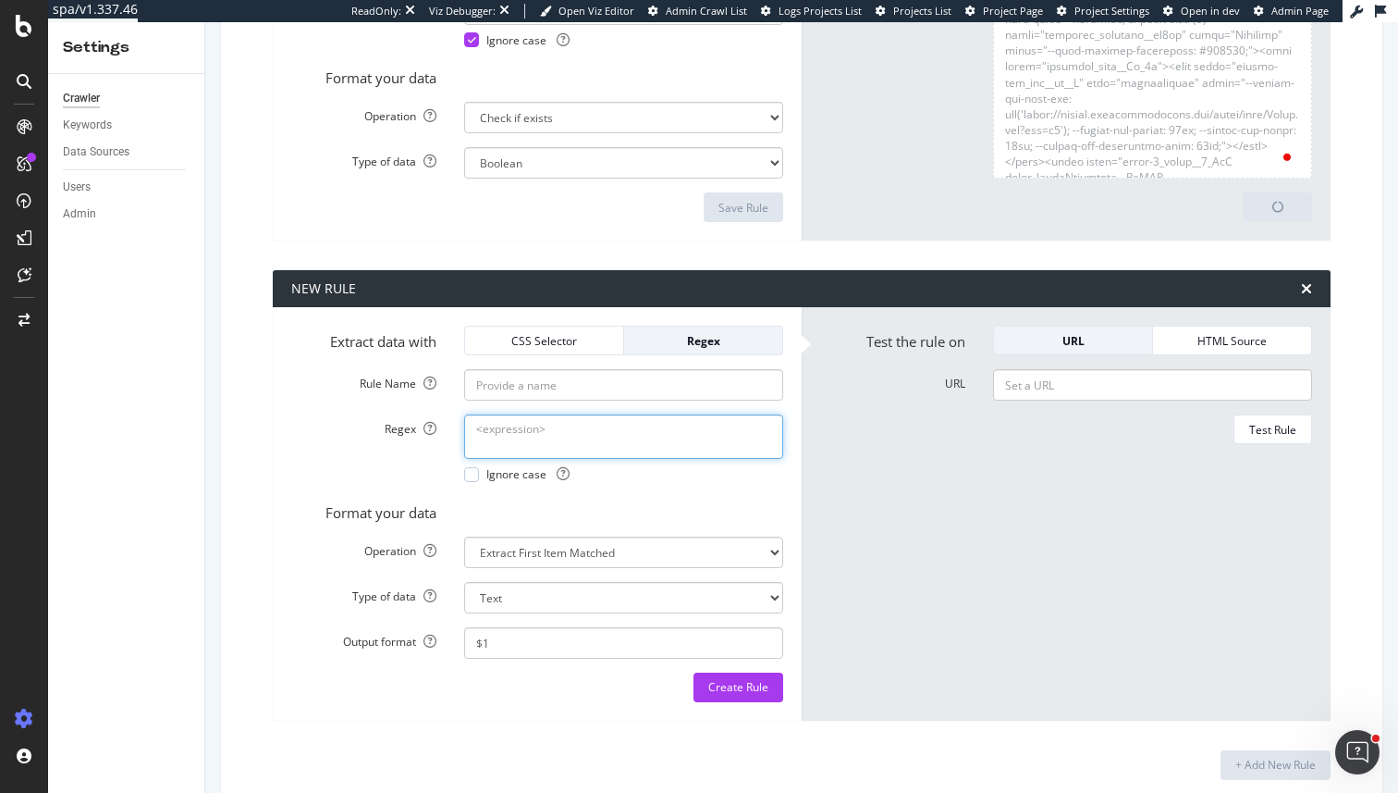
click at [569, 426] on textarea "Regex" at bounding box center [623, 436] width 319 height 44
paste textarea "data-filter="Product Type""
type textarea "data-filter="Product Type""
click at [502, 473] on span "Ignore case" at bounding box center [527, 474] width 83 height 16
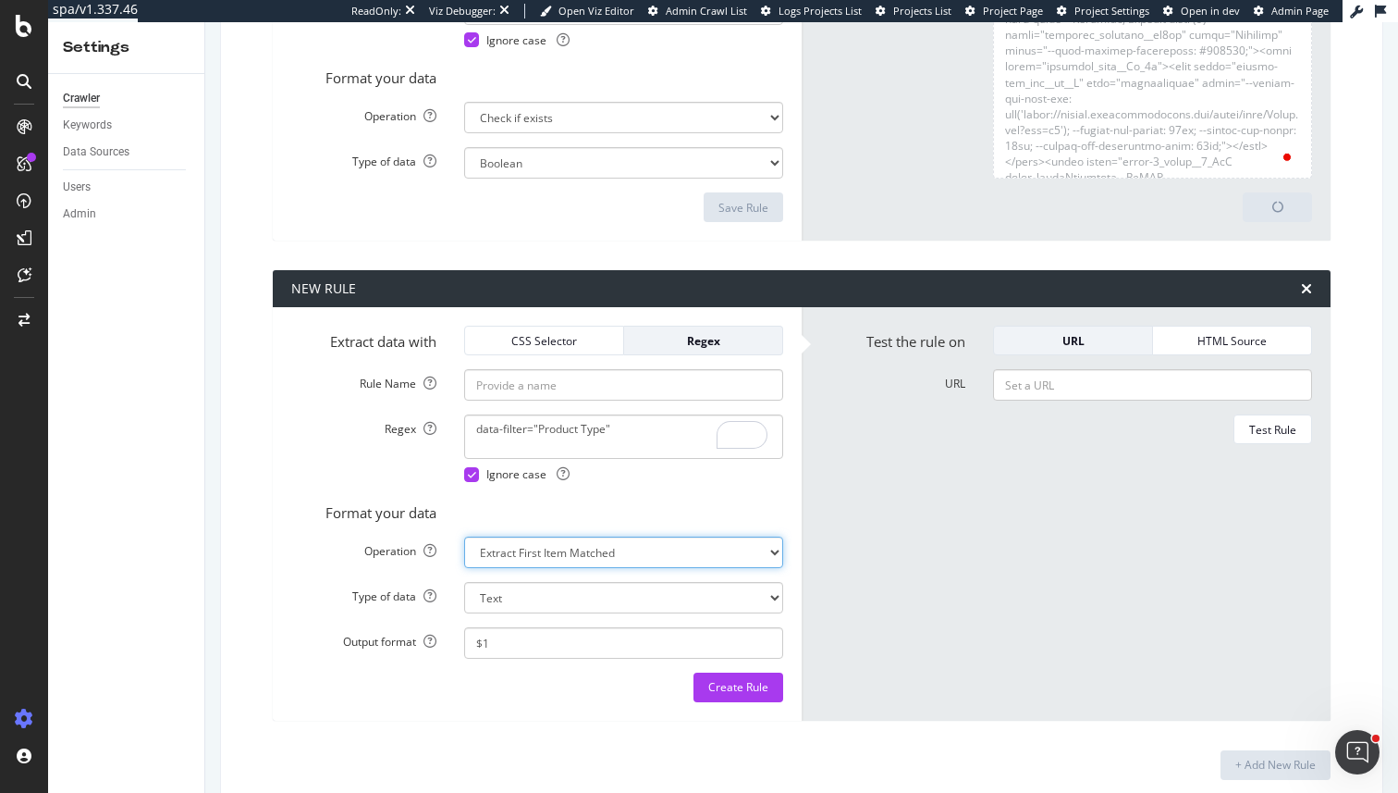
click at [656, 553] on select "Extract First Item Matched Extract First 3 Items Matched Count Number of Occure…" at bounding box center [623, 551] width 319 height 31
select select "exist"
click at [464, 536] on select "Extract First Item Matched Extract First 3 Items Matched Count Number of Occure…" at bounding box center [623, 551] width 319 height 31
select select "b"
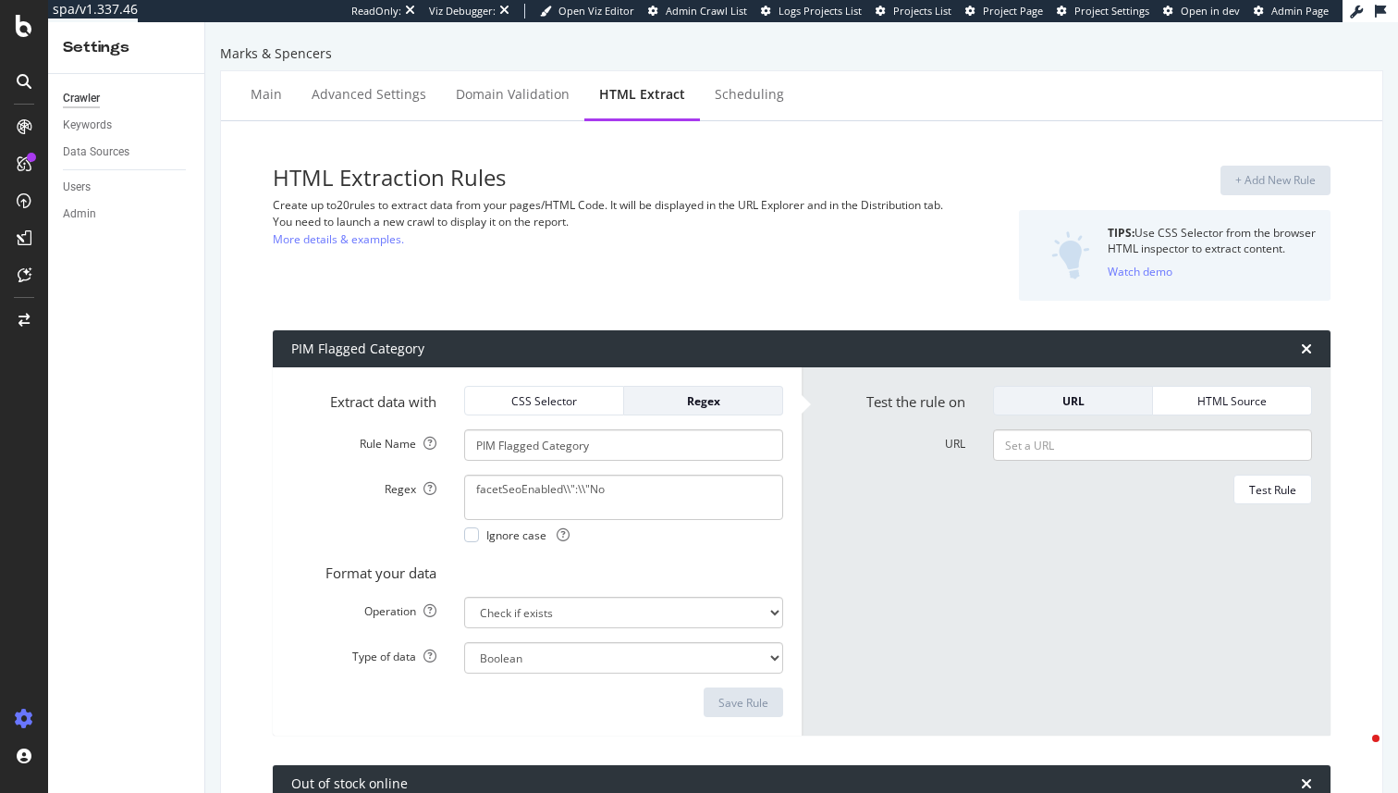
select select "exist"
select select "i"
select select "count"
select select "exist"
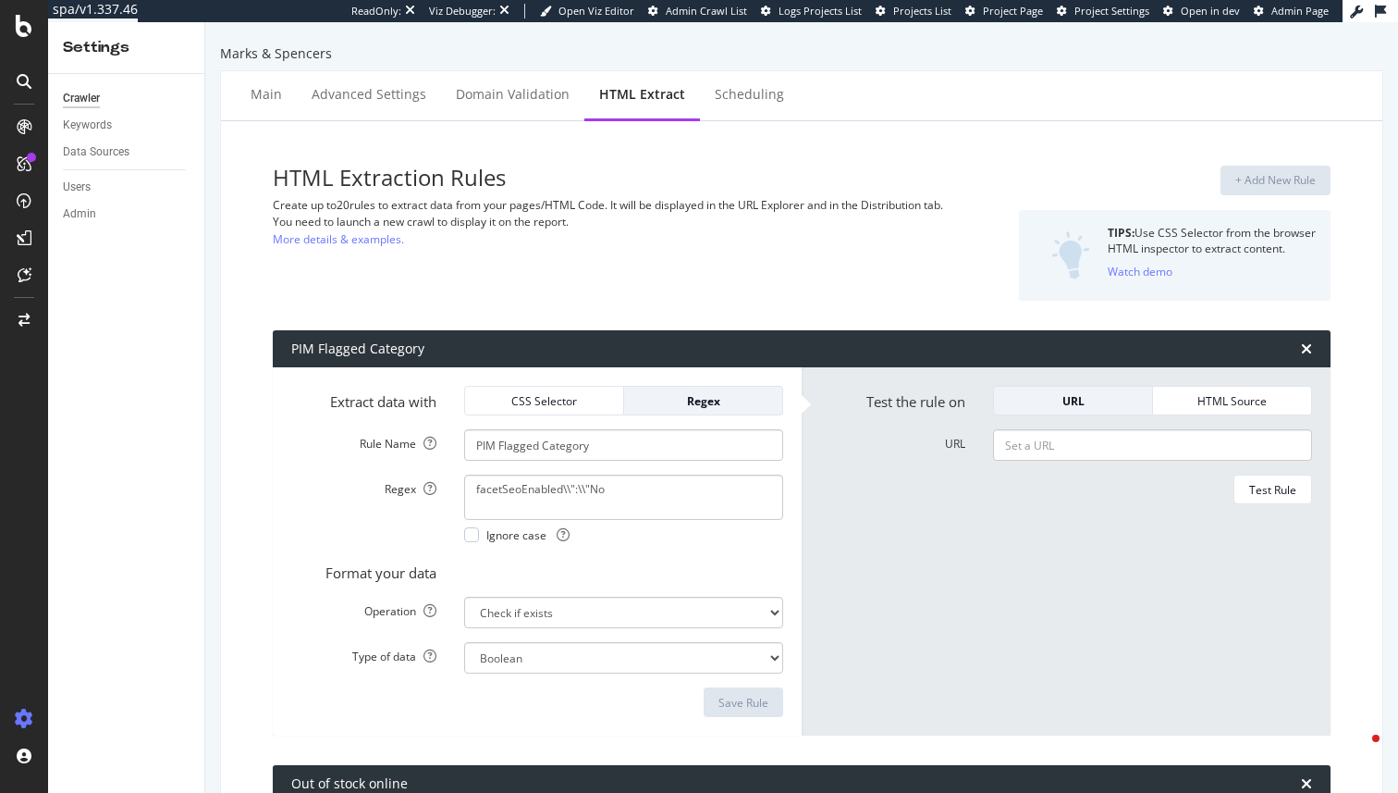
select select "exist"
select select "list"
select select "html.length"
select select "exist"
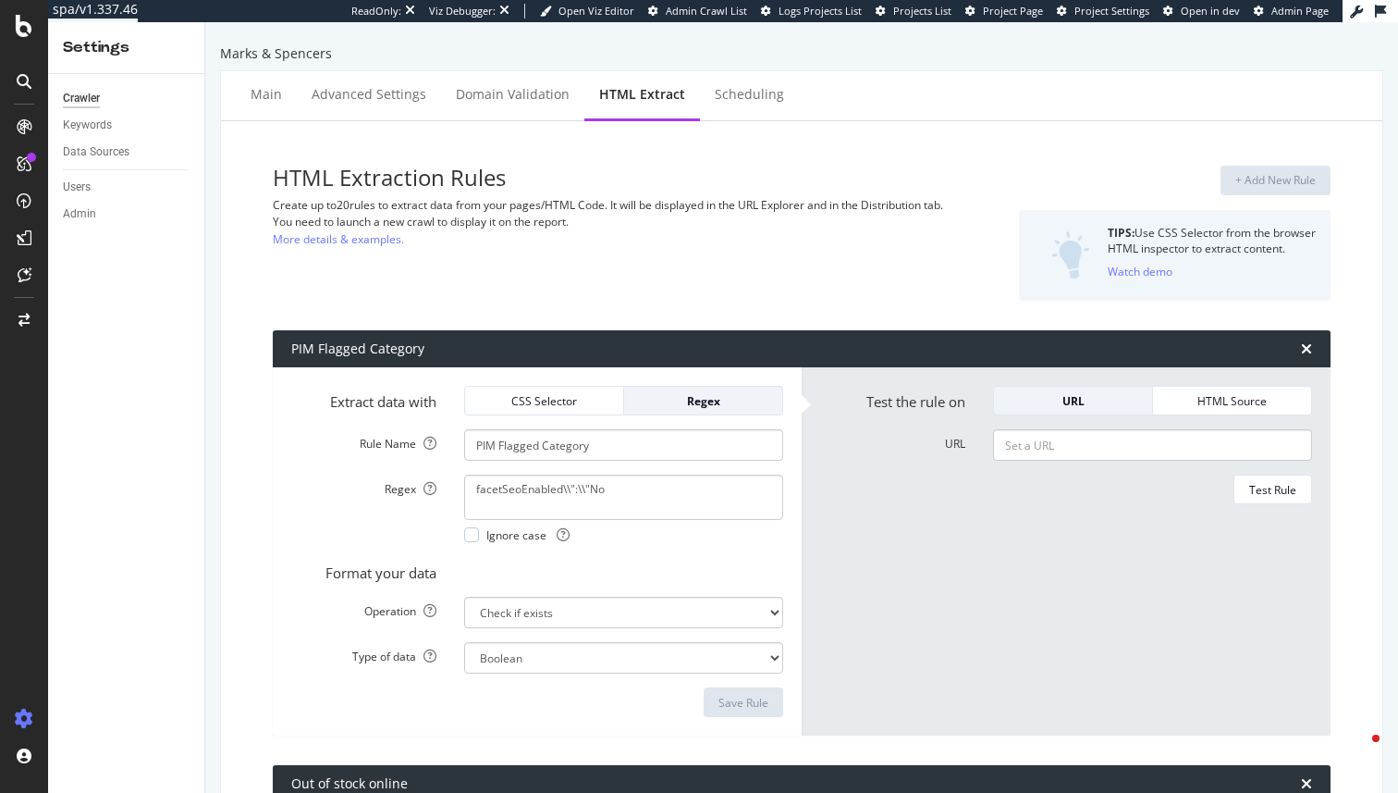
select select "exist"
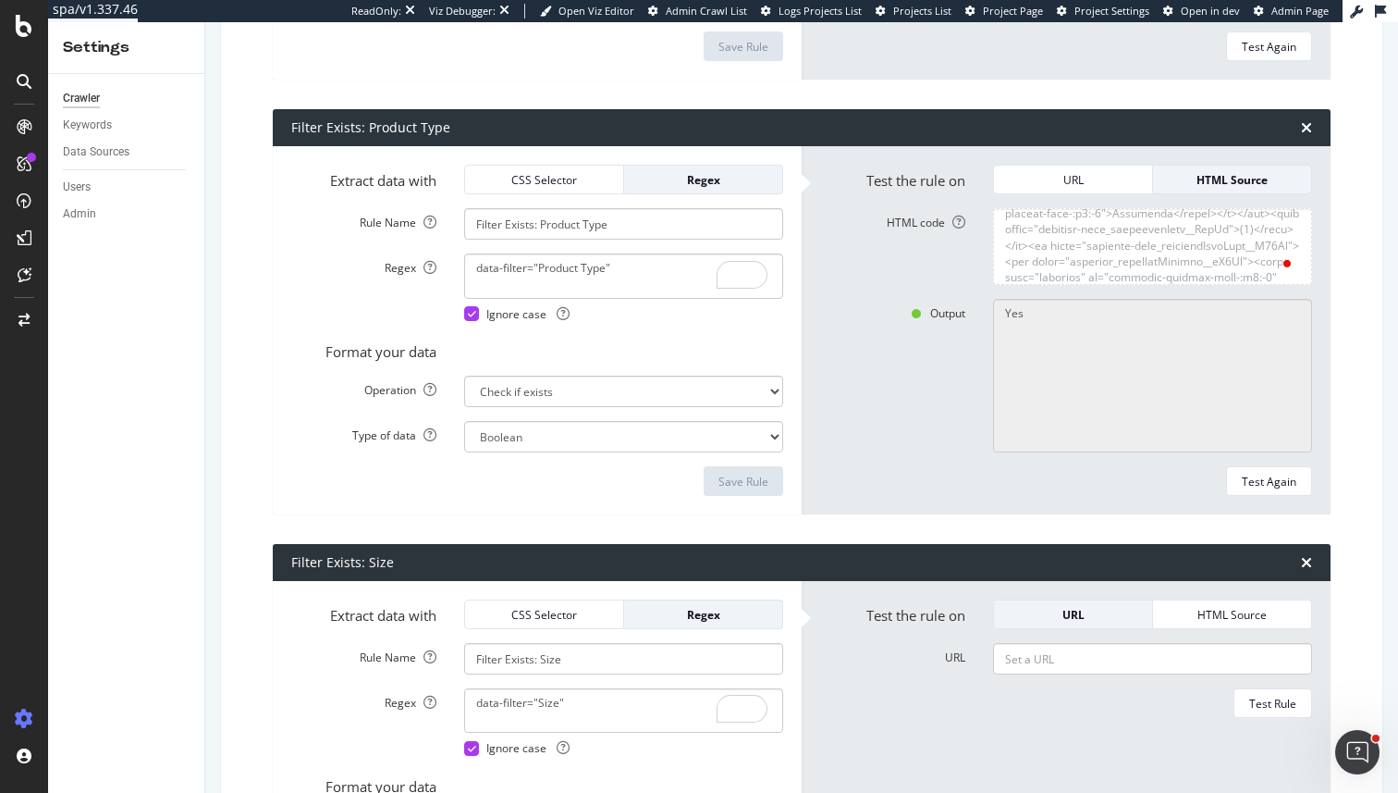
scroll to position [8363, 0]
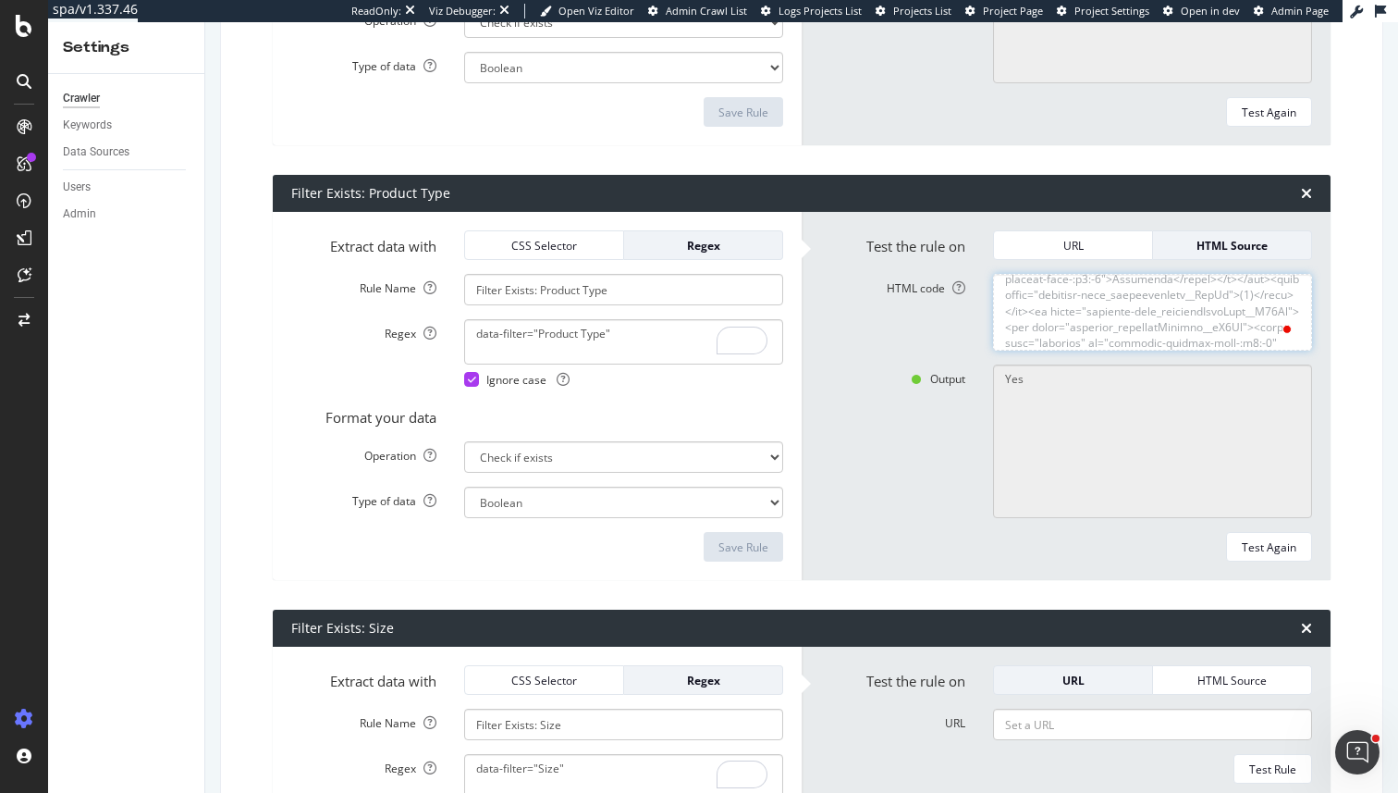
click at [1073, 292] on textarea "HTML code" at bounding box center [1152, 312] width 319 height 77
click at [1197, 678] on div "HTML Source" at bounding box center [1232, 680] width 129 height 16
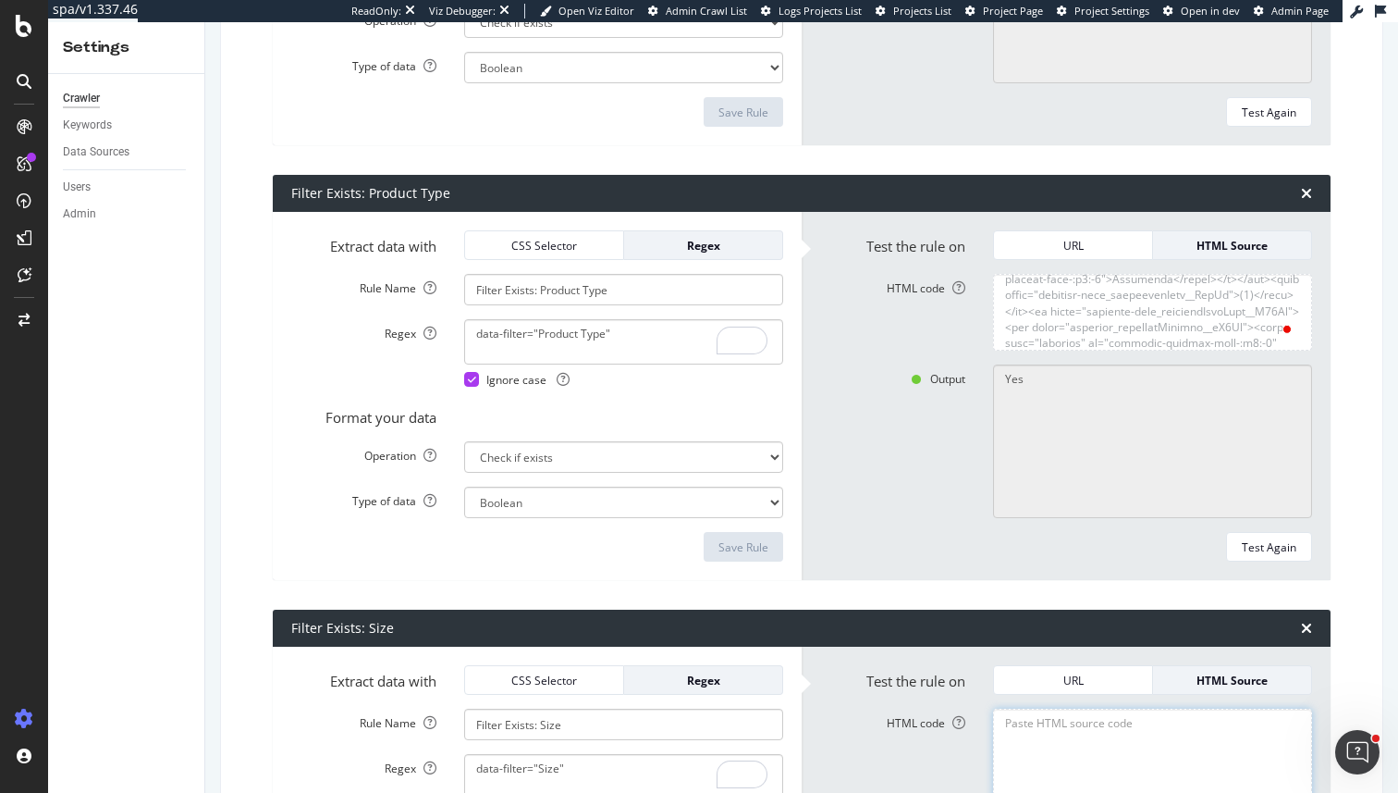
paste textarea "<!DOCTYPE html><html lang="en-gb" class="js-focus-visible" data-js-focus-visibl…"
type textarea "<!DOCTYPE html><html lang="en-gb" class="js-focus-visible" data-js-focus-visibl…"
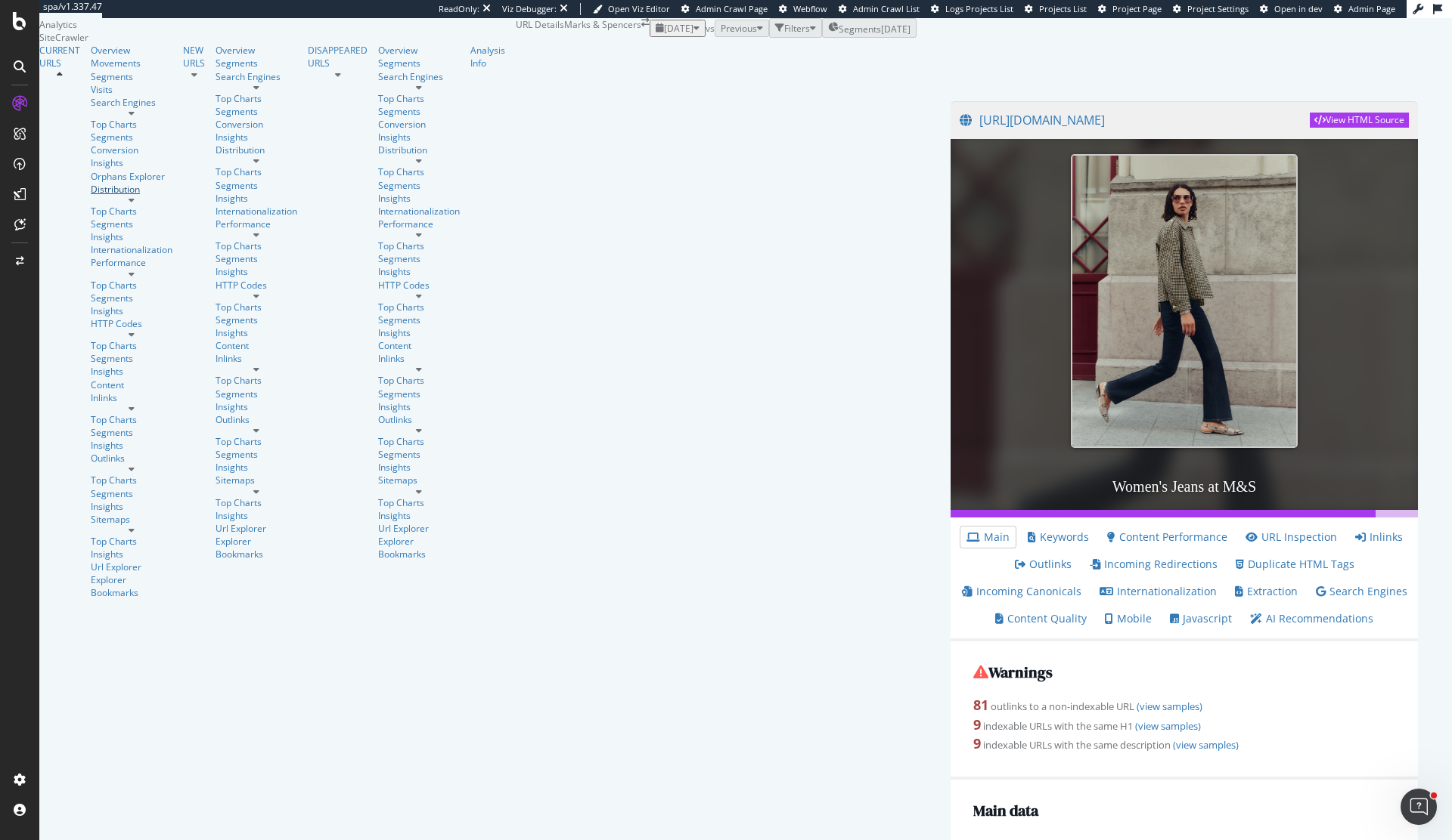
click at [91, 196] on div "Distribution" at bounding box center [132, 190] width 82 height 13
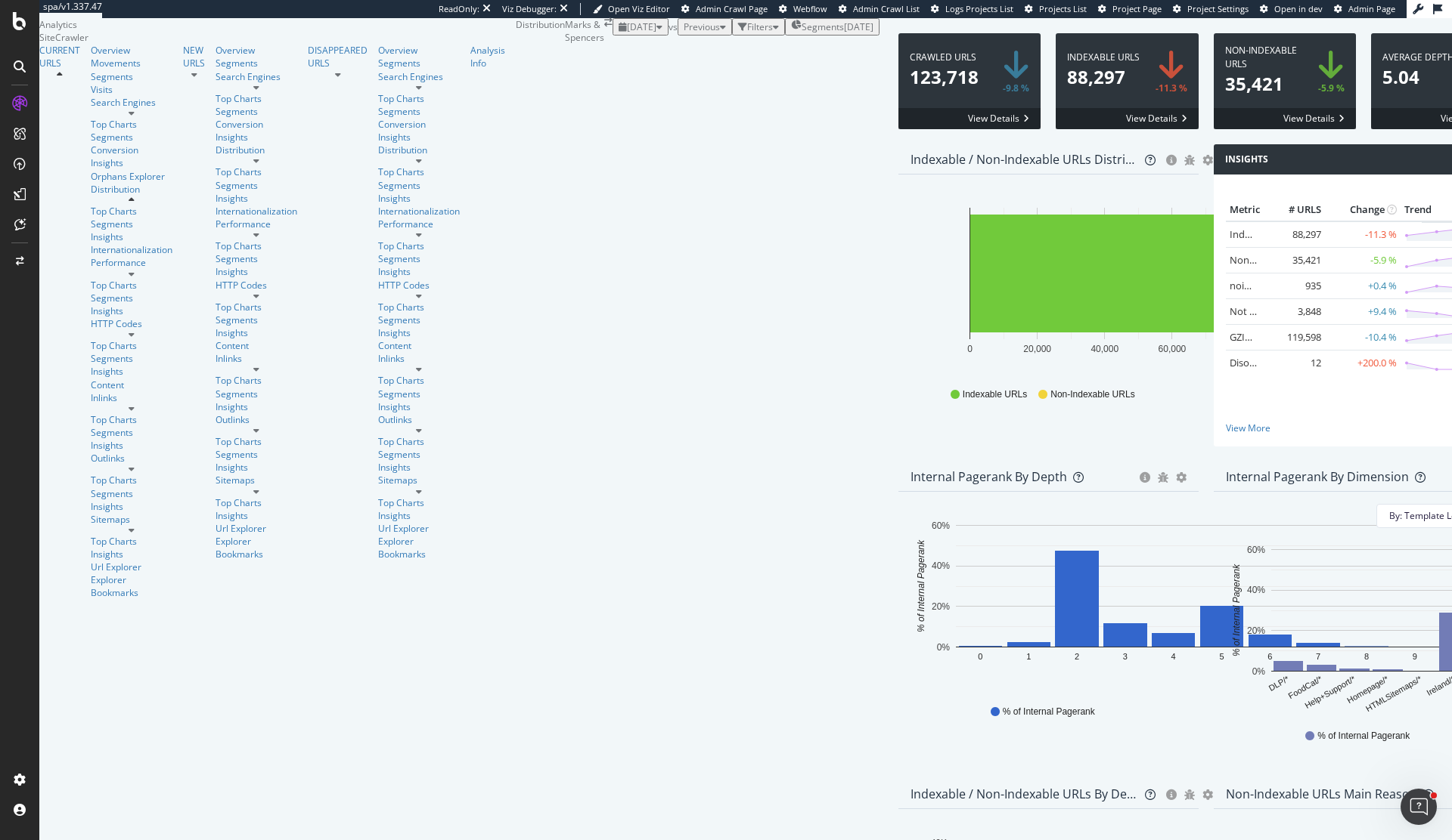
scroll to position [258, 0]
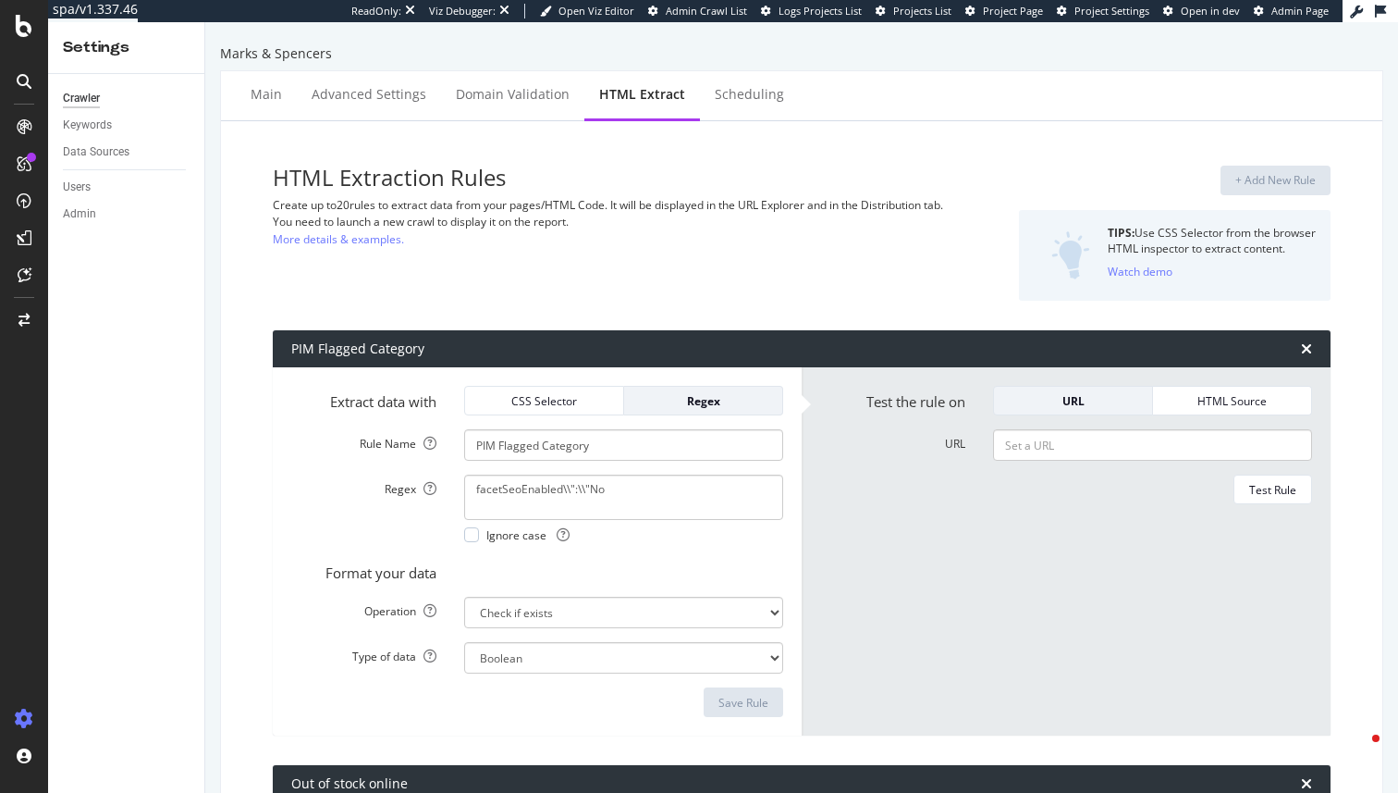
select select "exist"
select select "i"
select select "count"
select select "exist"
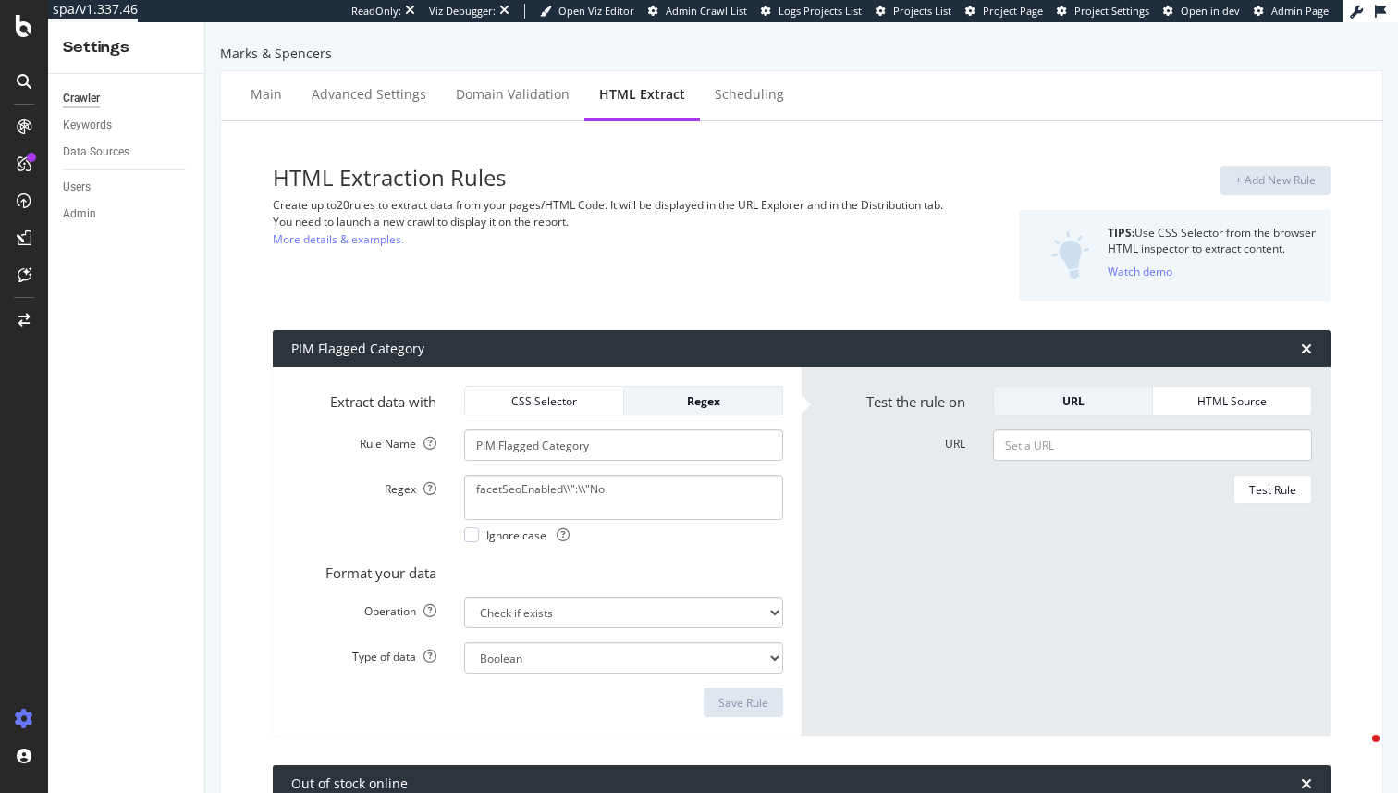
select select "exist"
select select "list"
select select "html.length"
select select "exist"
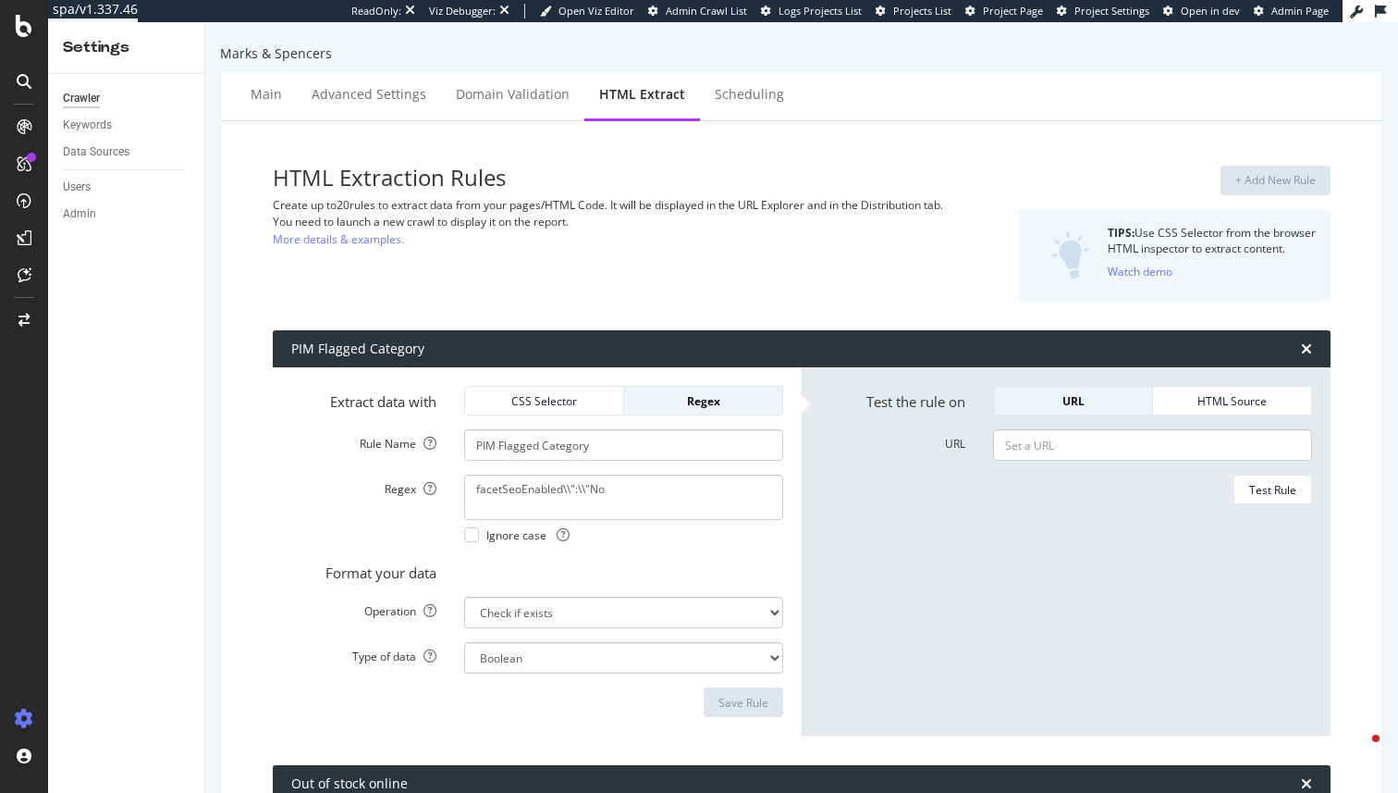
select select "exist"
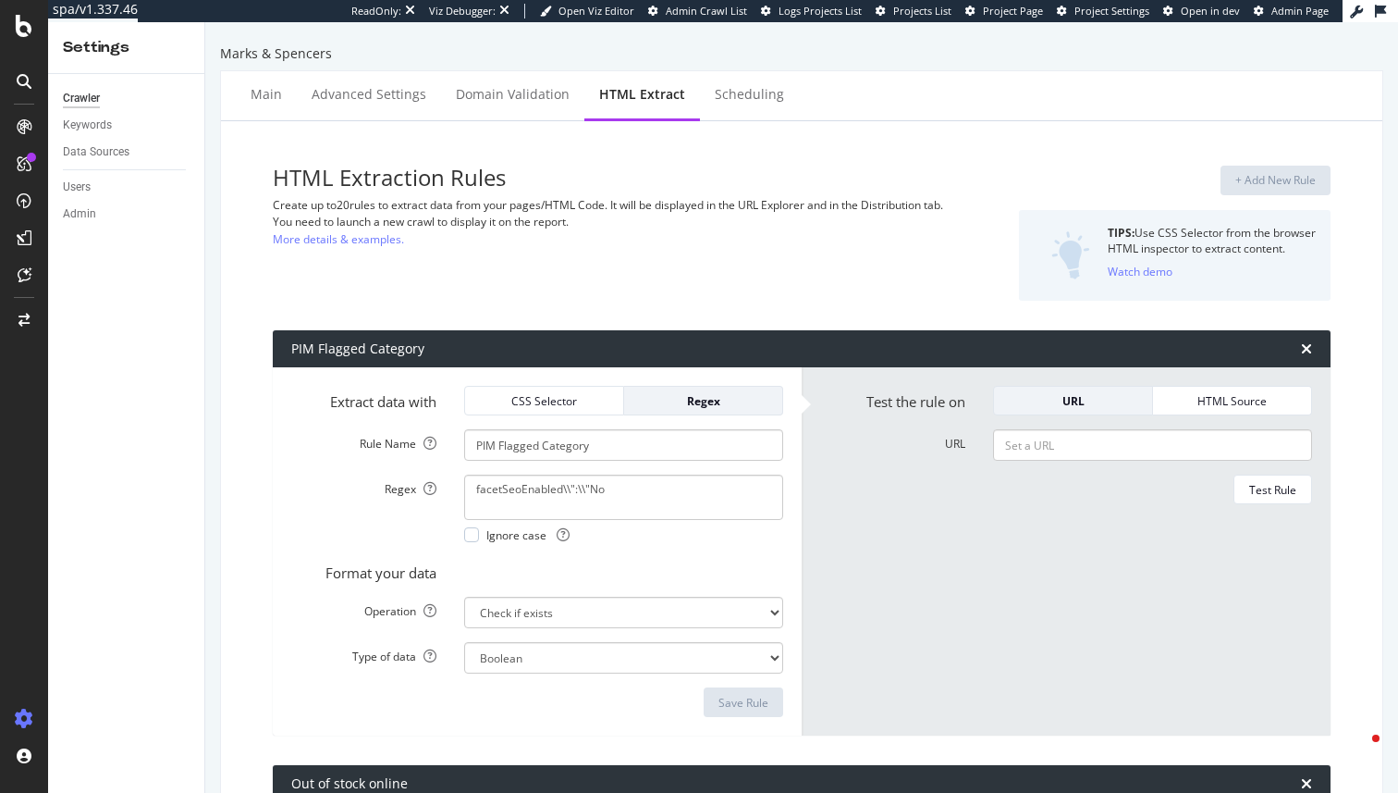
select select "i"
select select "count"
select select "exist"
select select "list"
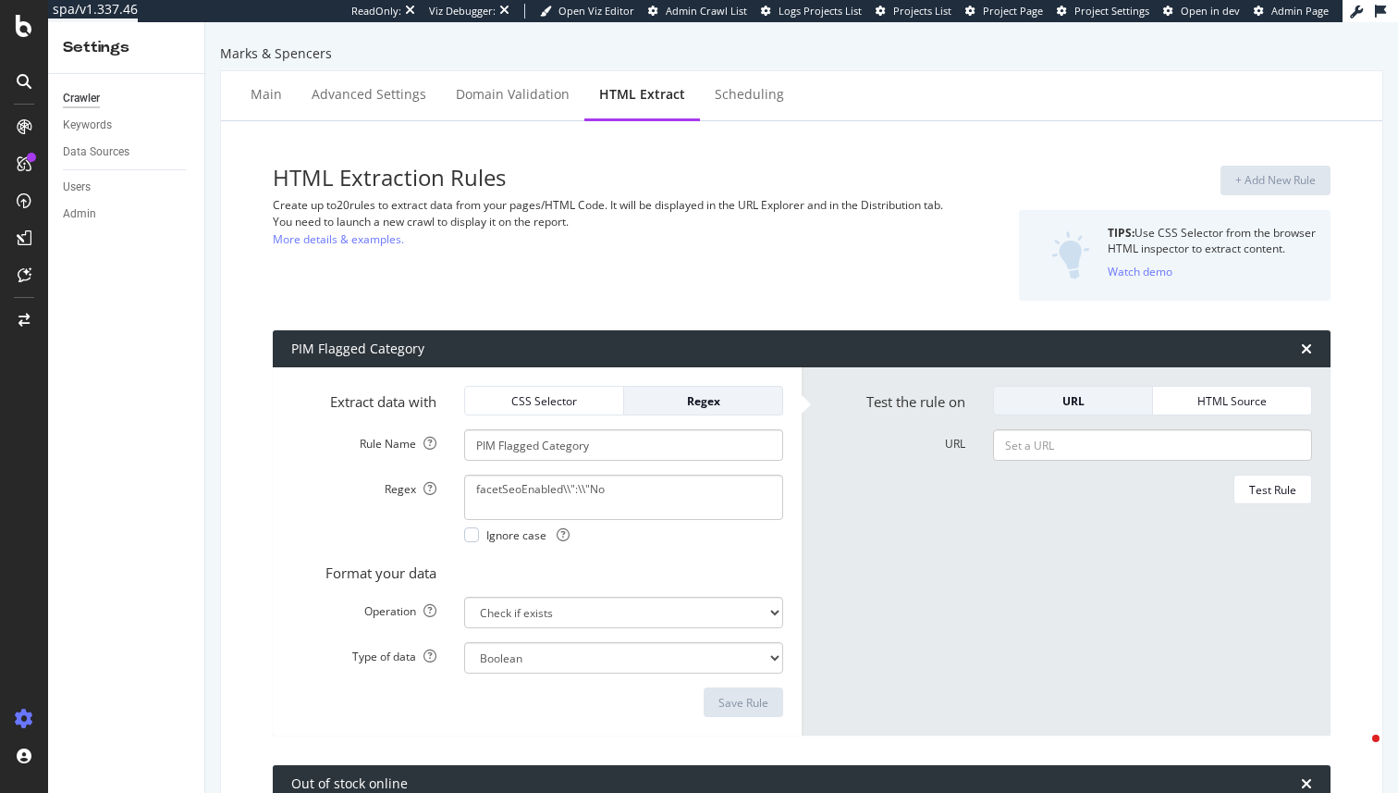
select select "html.length"
select select "exist"
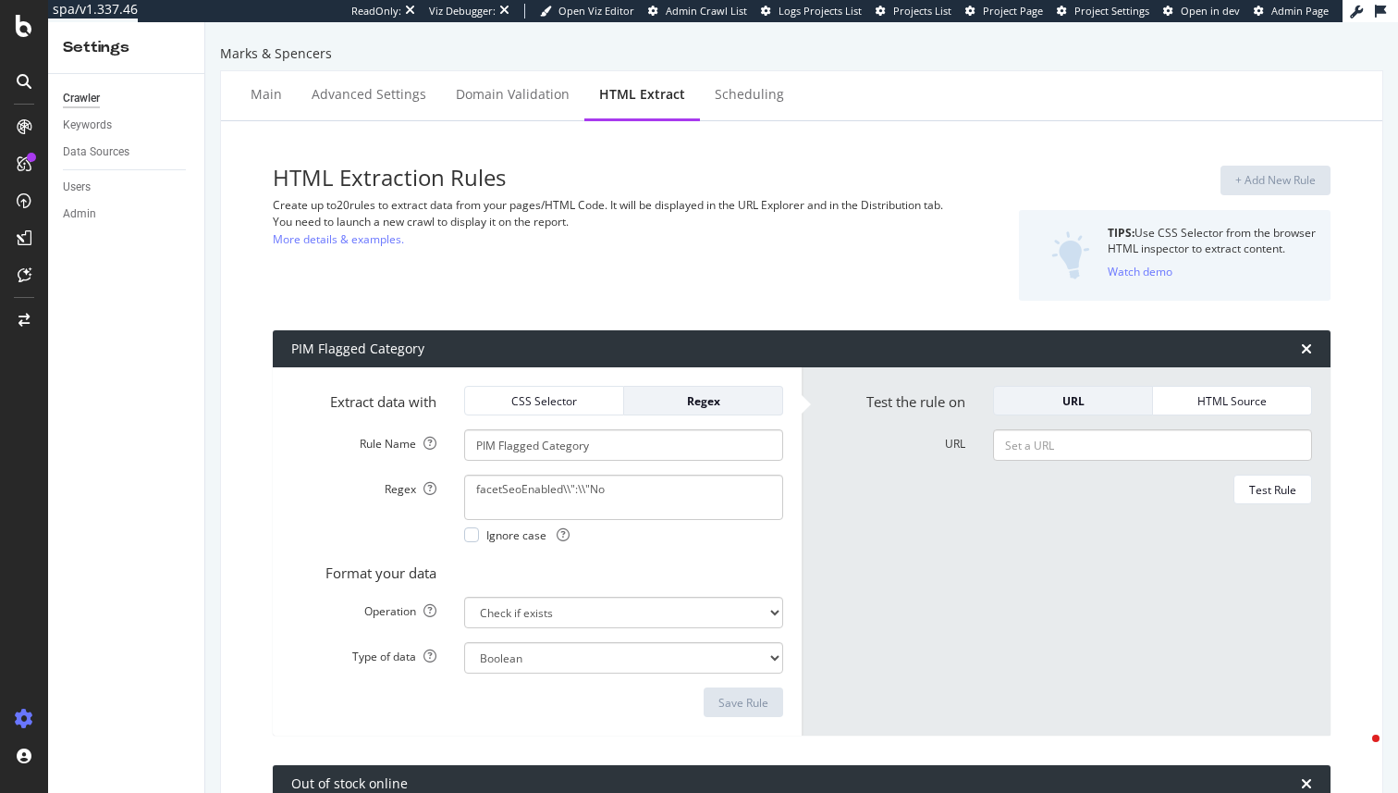
select select "exist"
select select "i"
select select "count"
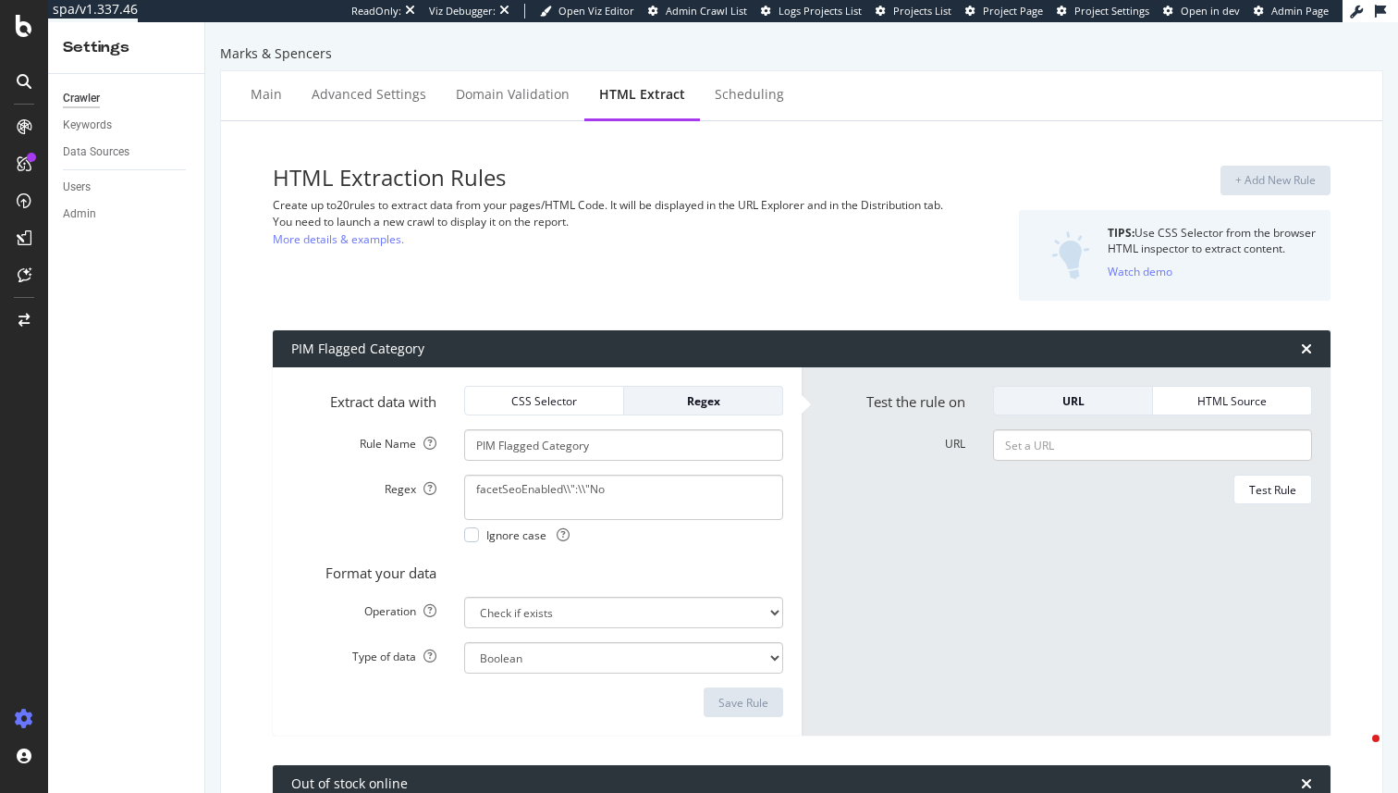
select select "exist"
select select "list"
select select "html.length"
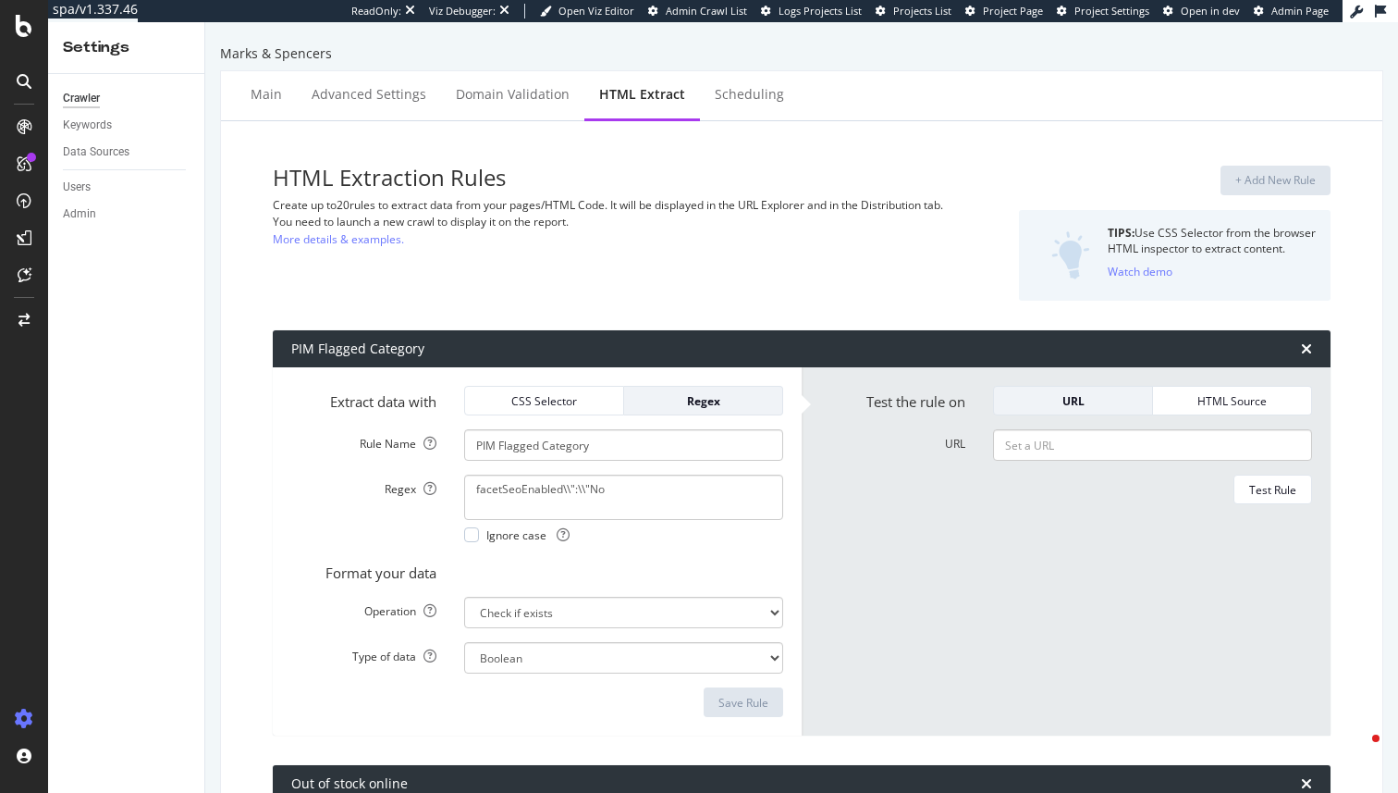
select select "exist"
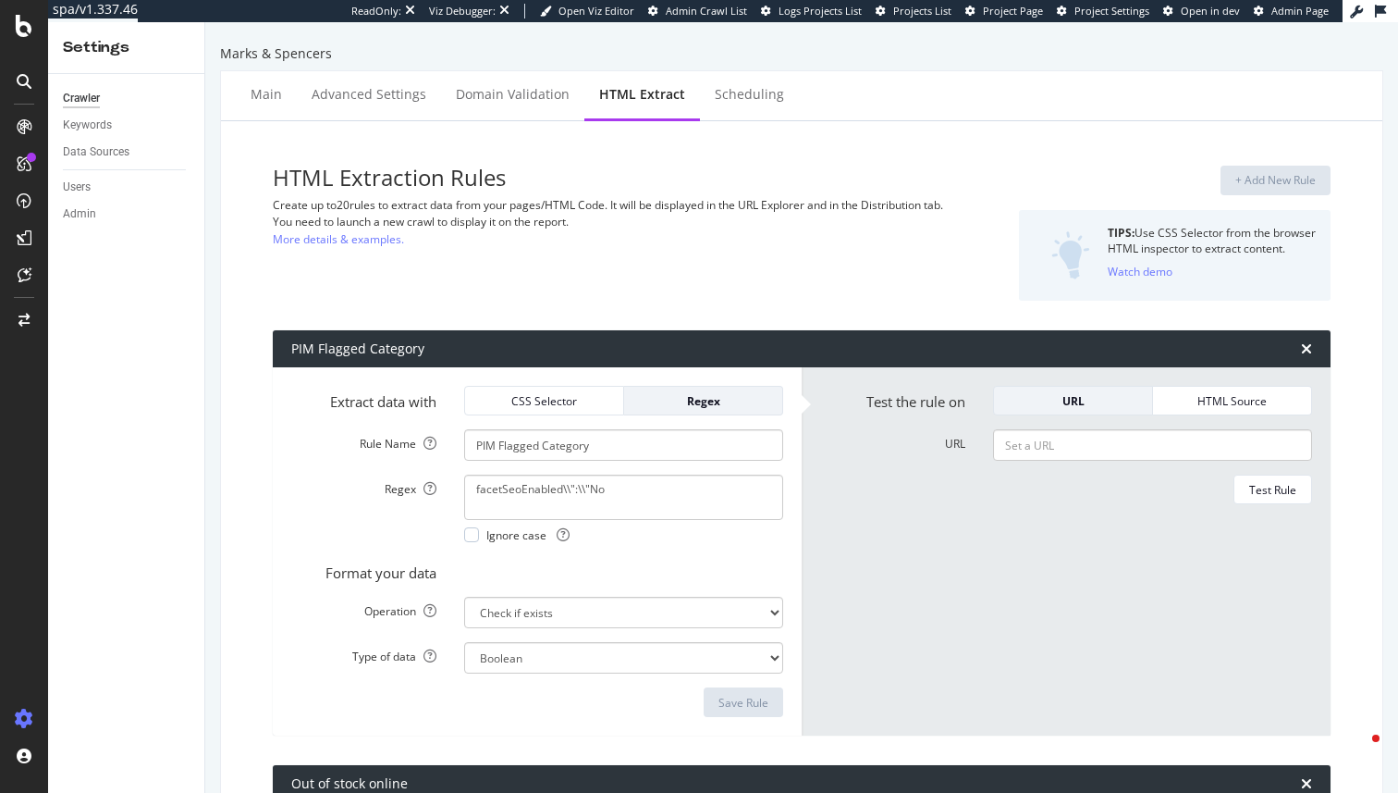
select select "exist"
select select "i"
select select "count"
select select "exist"
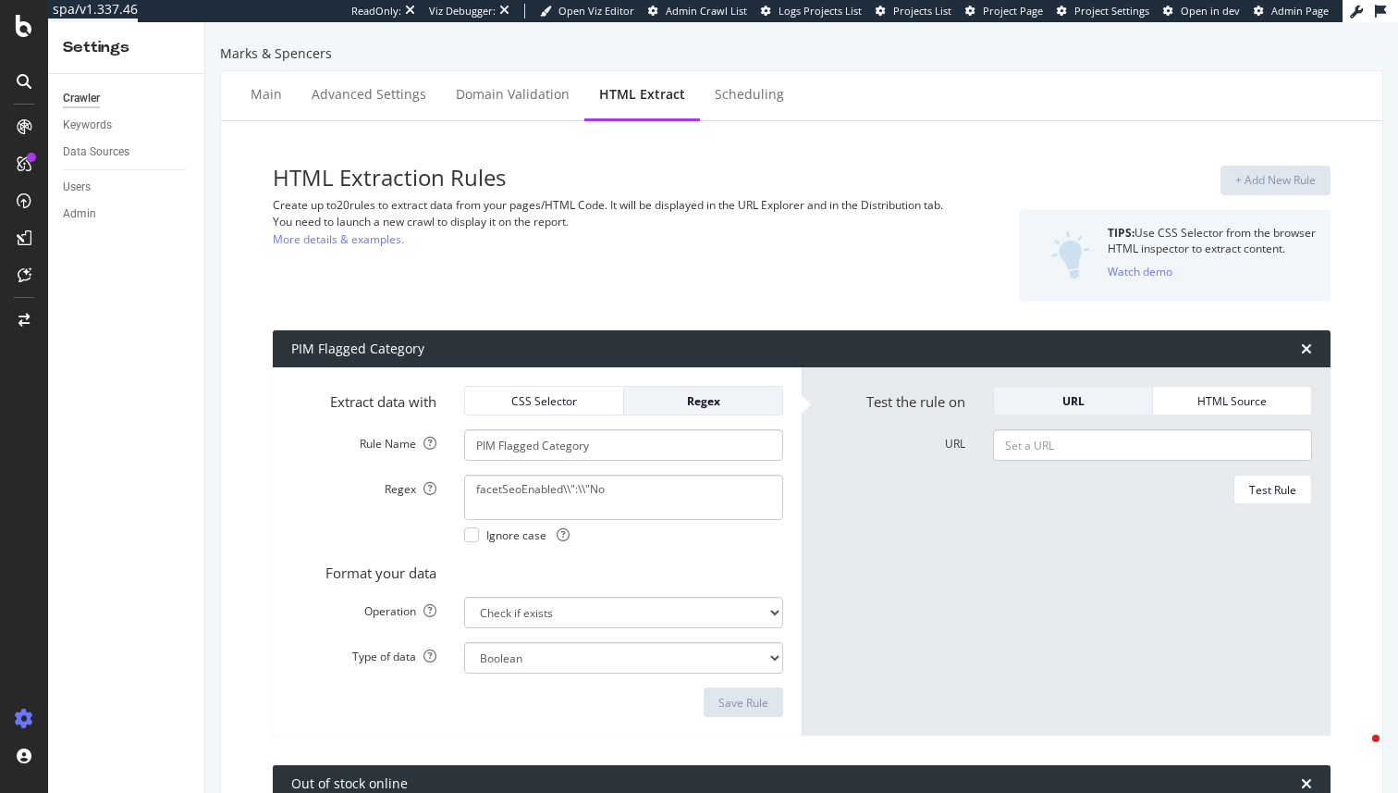
select select "list"
select select "html.length"
select select "exist"
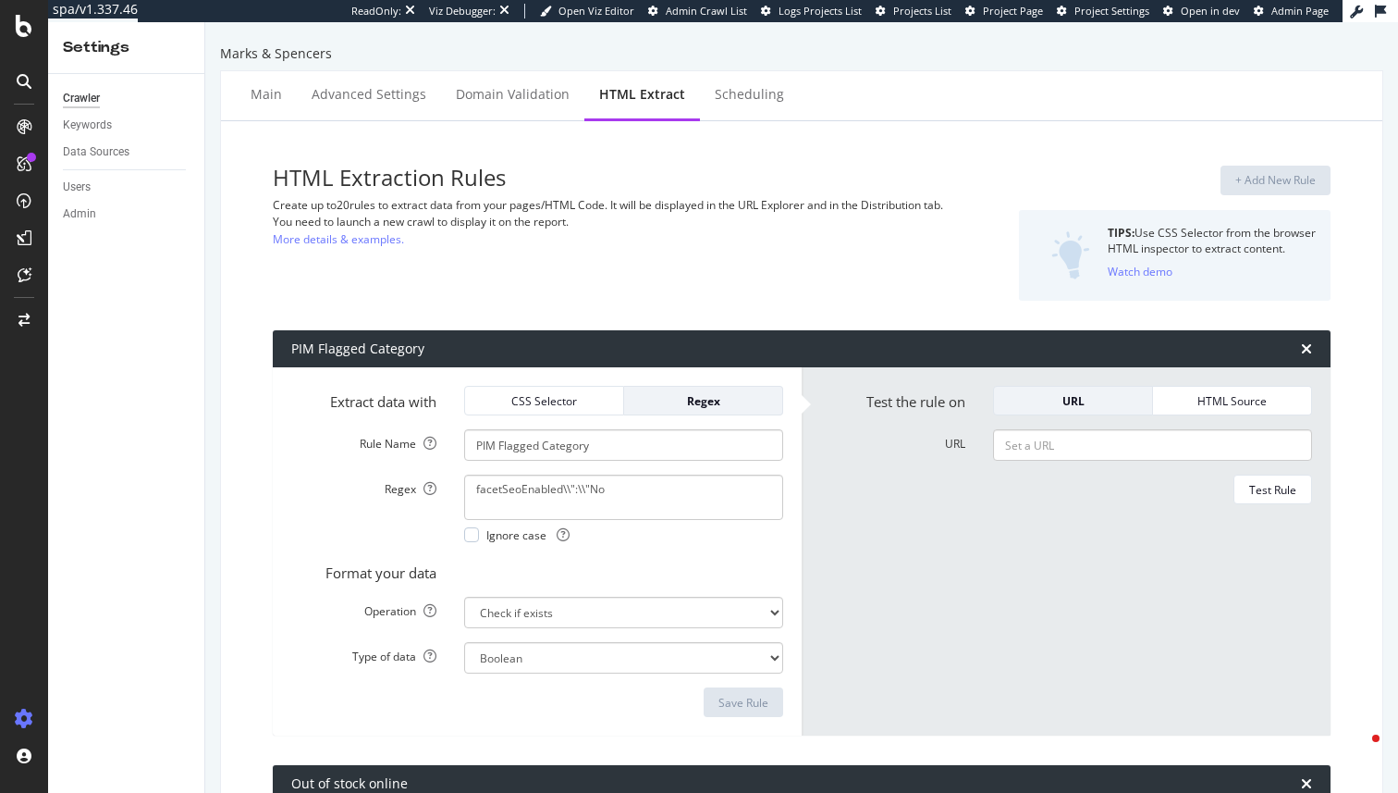
select select "exist"
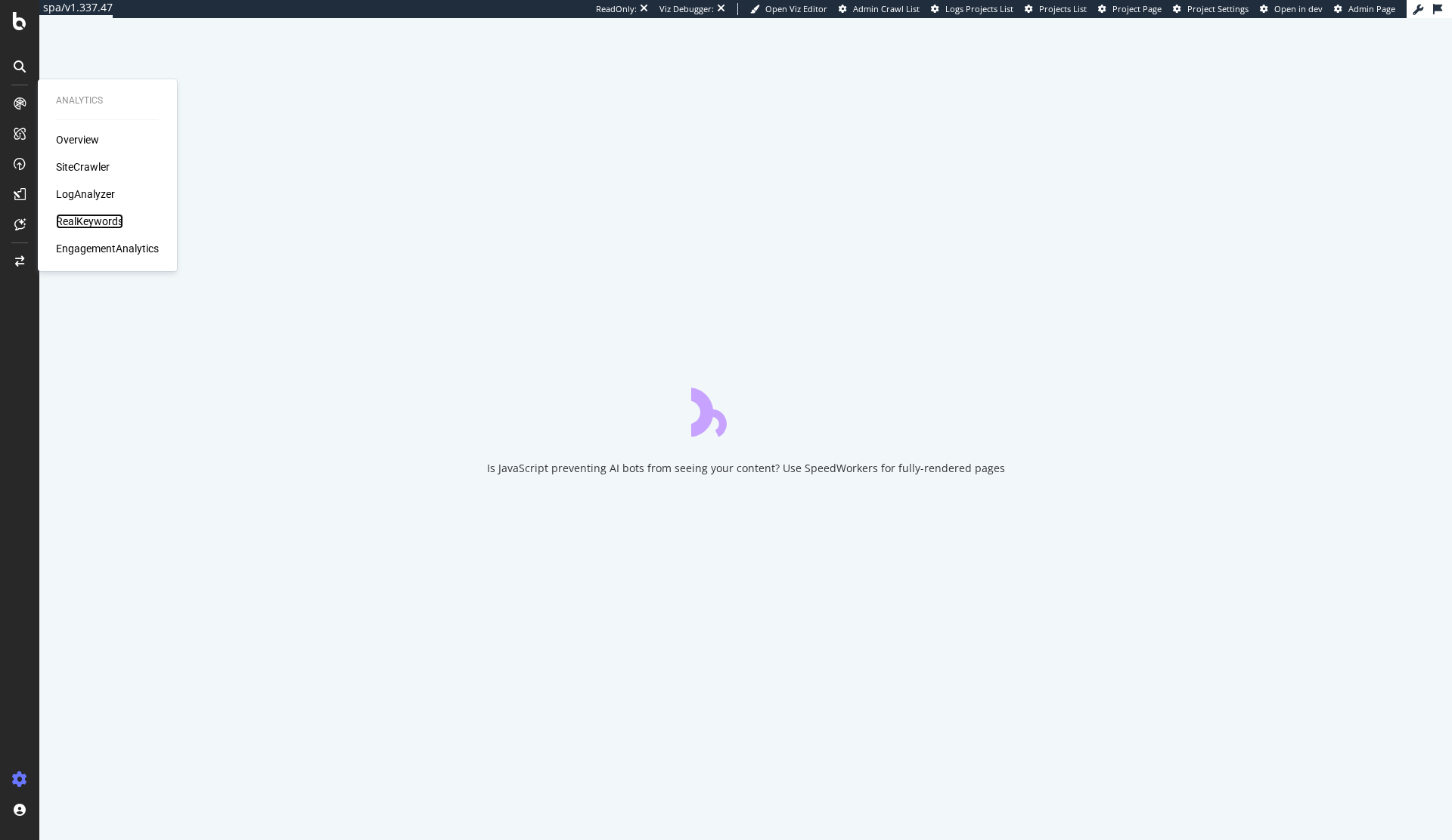
click at [80, 219] on div "RealKeywords" at bounding box center [89, 221] width 67 height 15
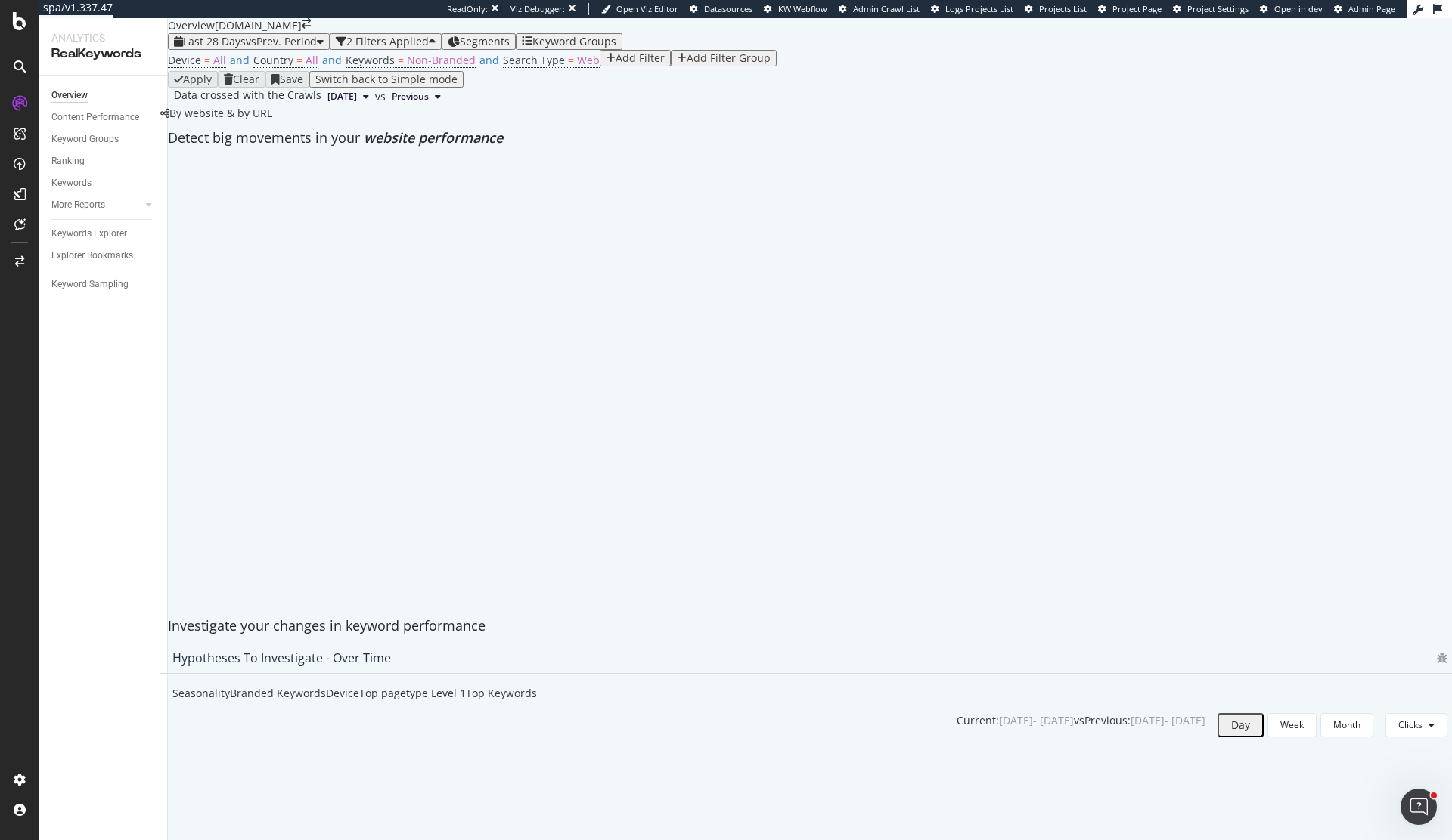
scroll to position [365, 0]
click at [74, 230] on div "Keywords Explorer" at bounding box center [89, 234] width 75 height 16
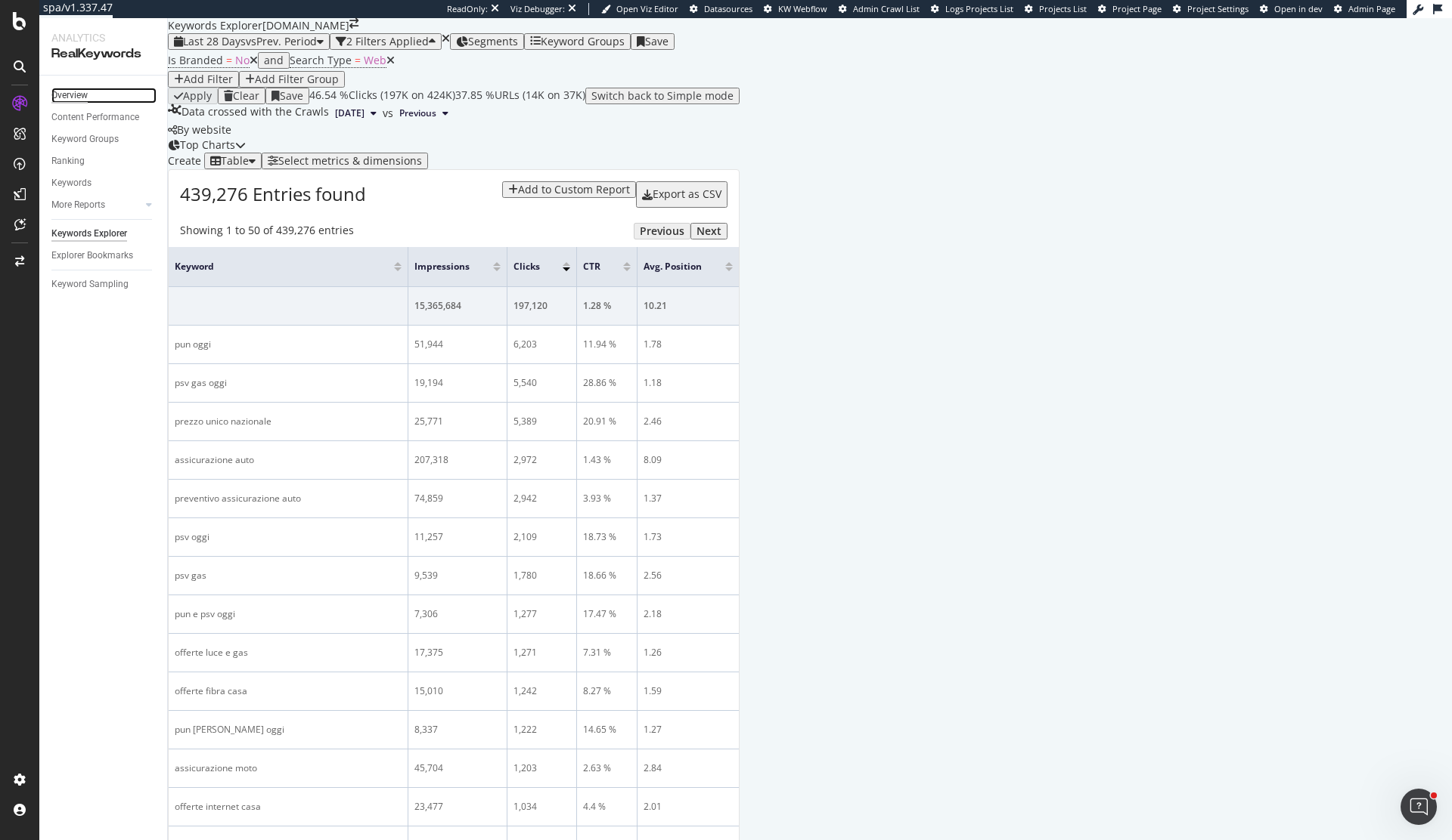
click at [70, 99] on div "Overview" at bounding box center [69, 95] width 36 height 16
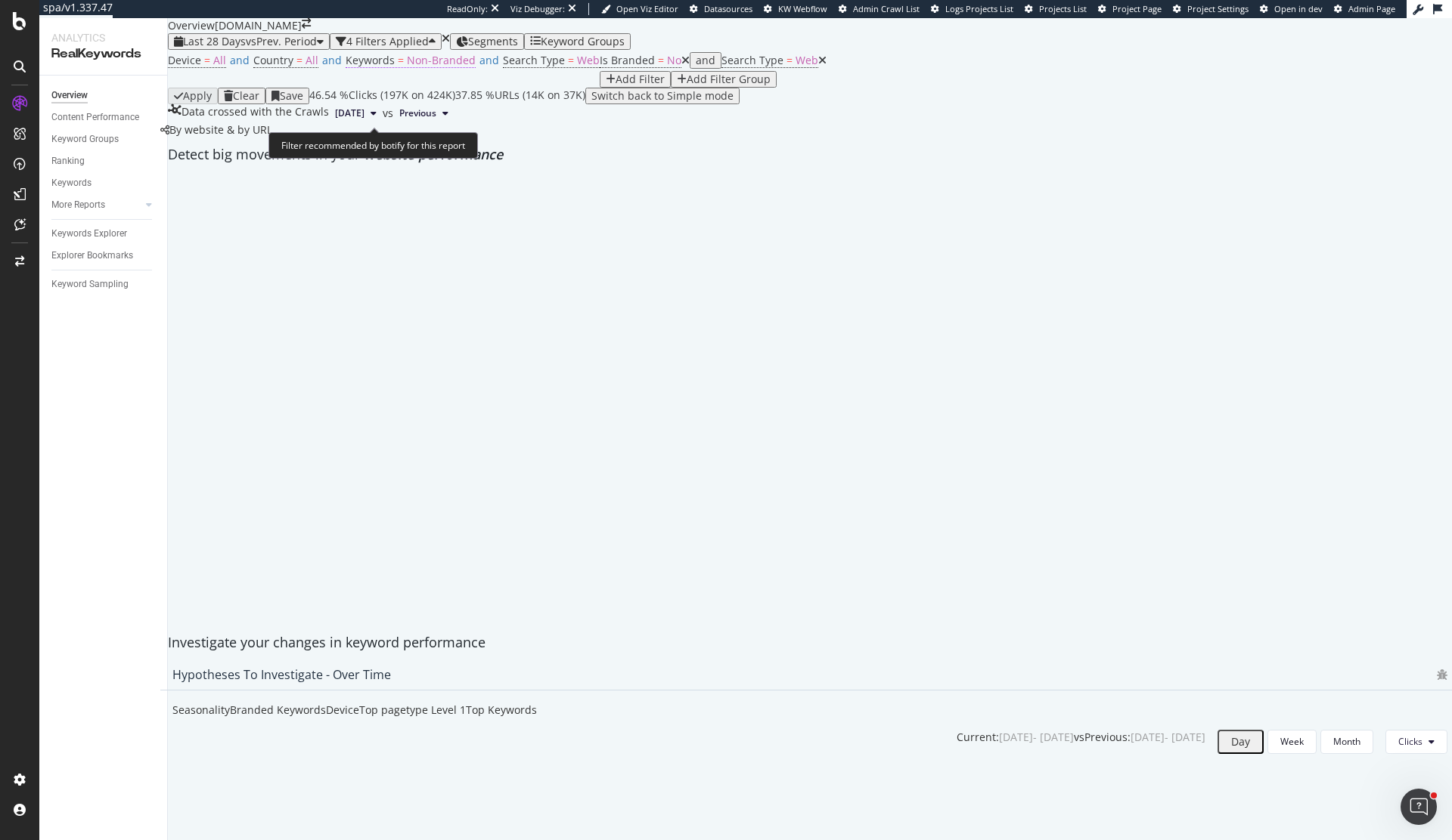
click at [407, 67] on span "Non-Branded" at bounding box center [441, 60] width 69 height 15
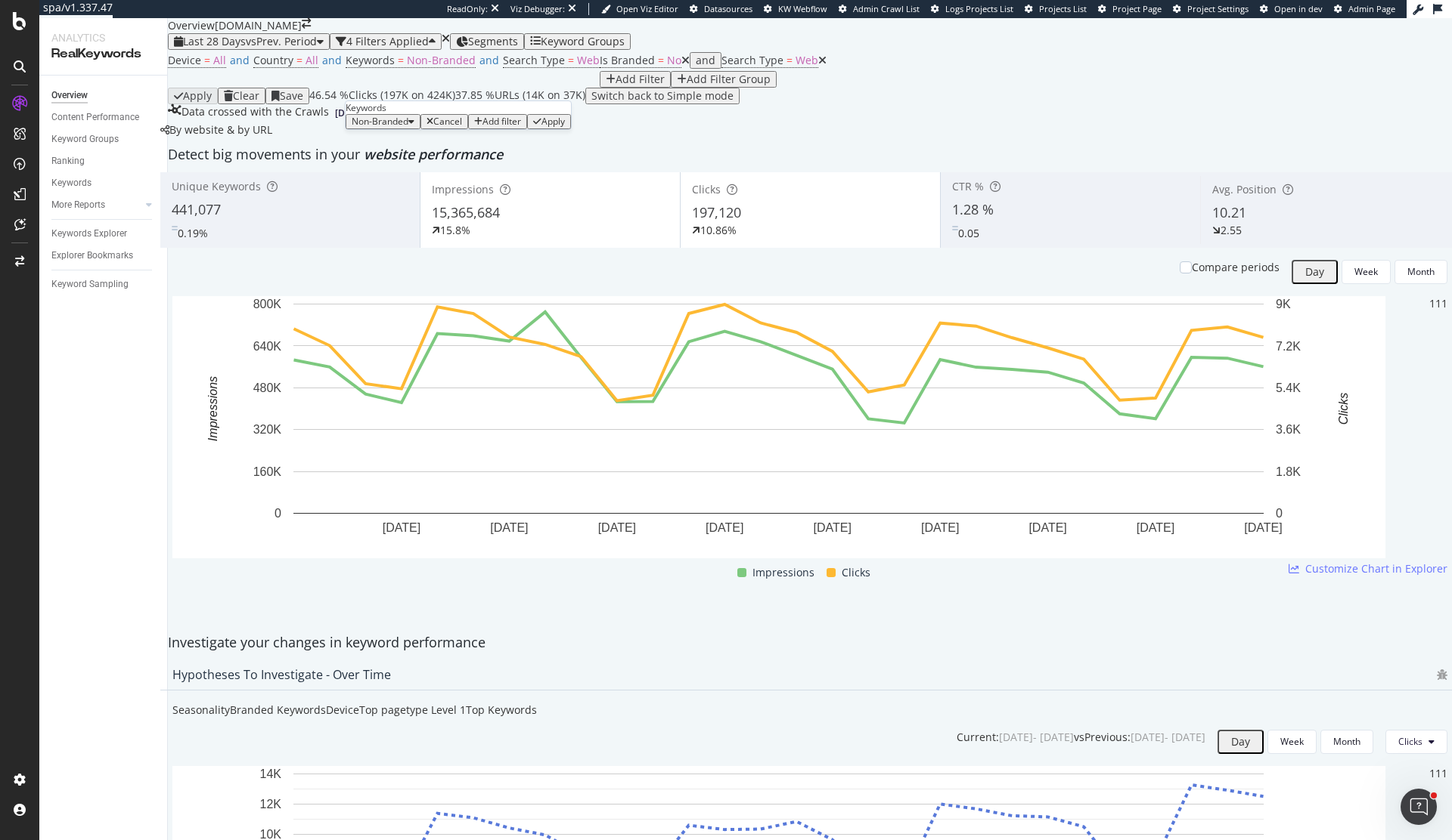
click at [415, 126] on icon "button" at bounding box center [410, 121] width 6 height 9
drag, startPoint x: 444, startPoint y: 230, endPoint x: 484, endPoint y: 252, distance: 45.7
click at [484, 252] on div "Non-Branded Branded Anonymized queries Non-Branded & Anonymized queries All" at bounding box center [447, 234] width 178 height 140
click at [501, 254] on div "Non-Branded & Anonymized queries" at bounding box center [447, 265] width 178 height 22
click at [639, 127] on div "Apply" at bounding box center [650, 121] width 24 height 11
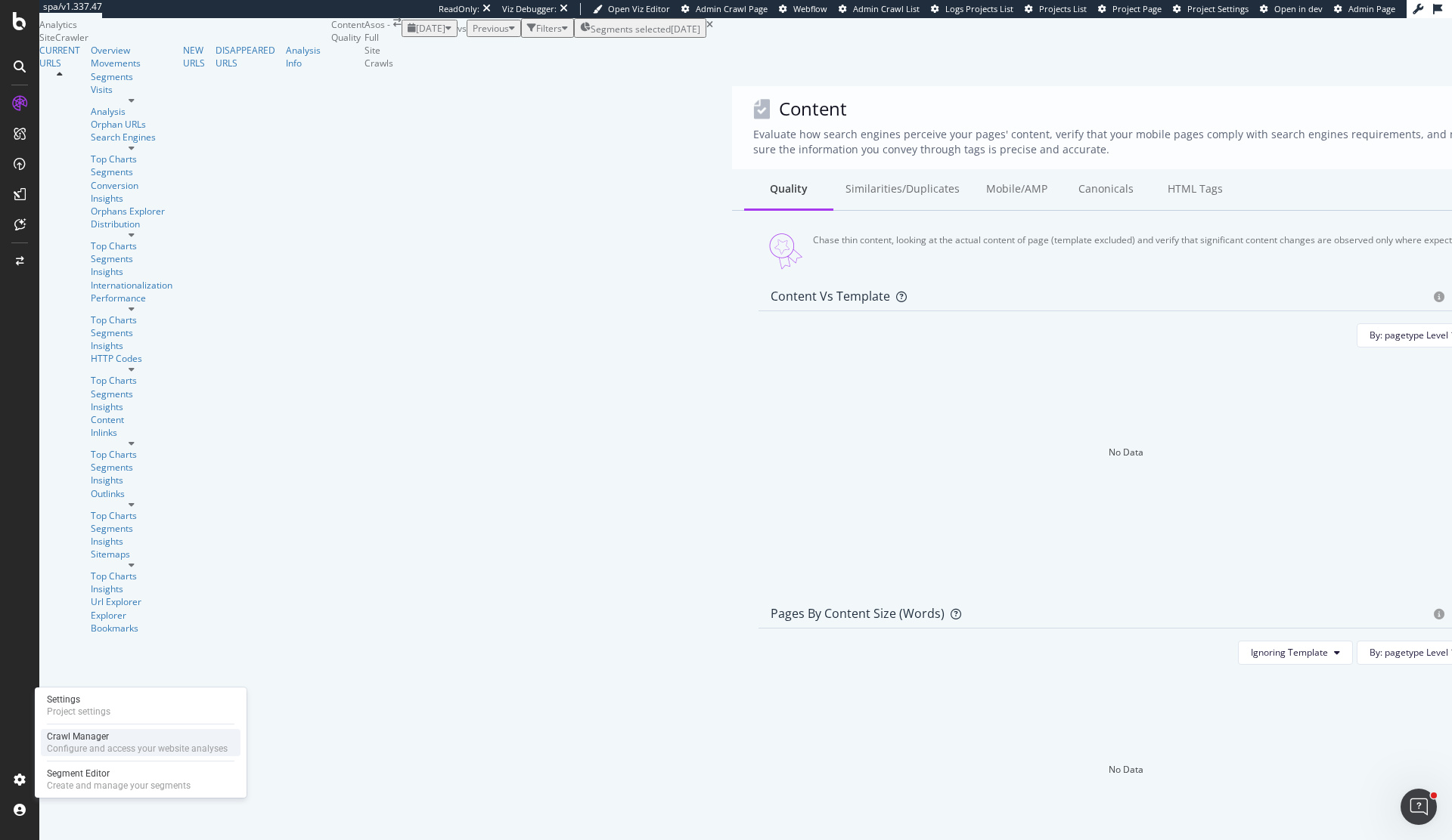
click at [92, 739] on div "Crawl Manager" at bounding box center [137, 736] width 181 height 12
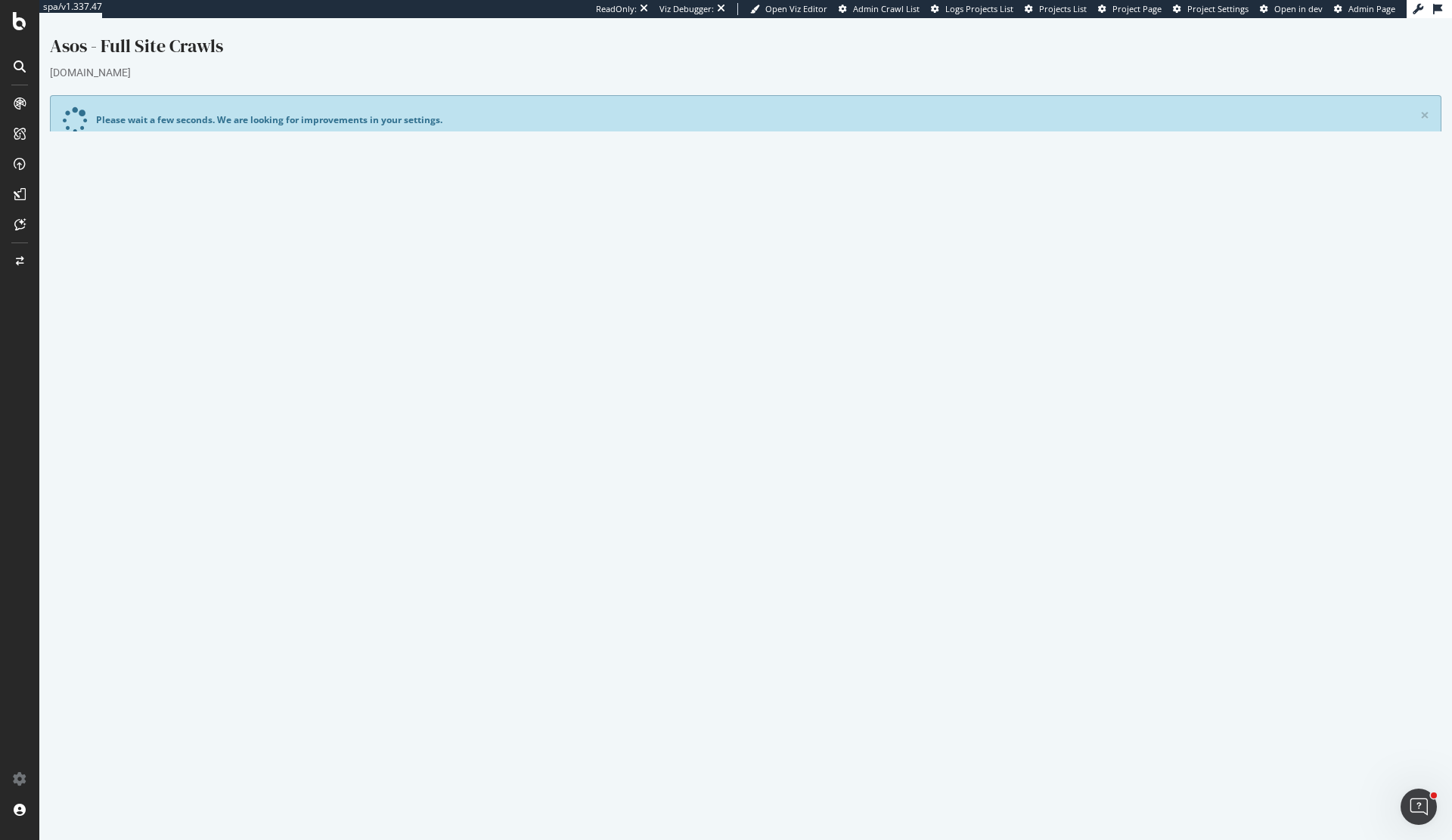
click at [795, 534] on link "Settings" at bounding box center [795, 534] width 34 height 13
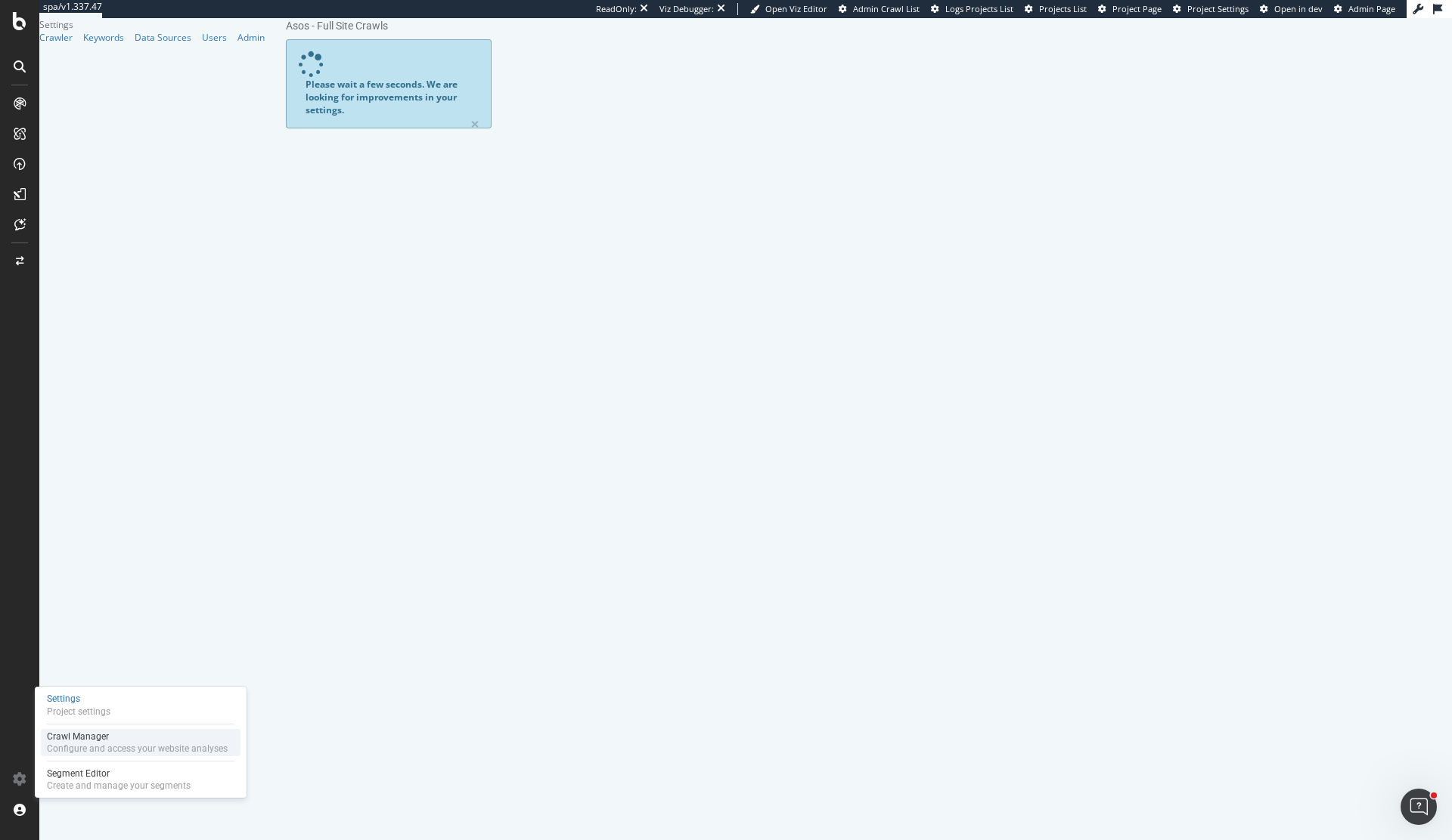
click at [61, 743] on div "Configure and access your website analyses" at bounding box center [137, 748] width 181 height 12
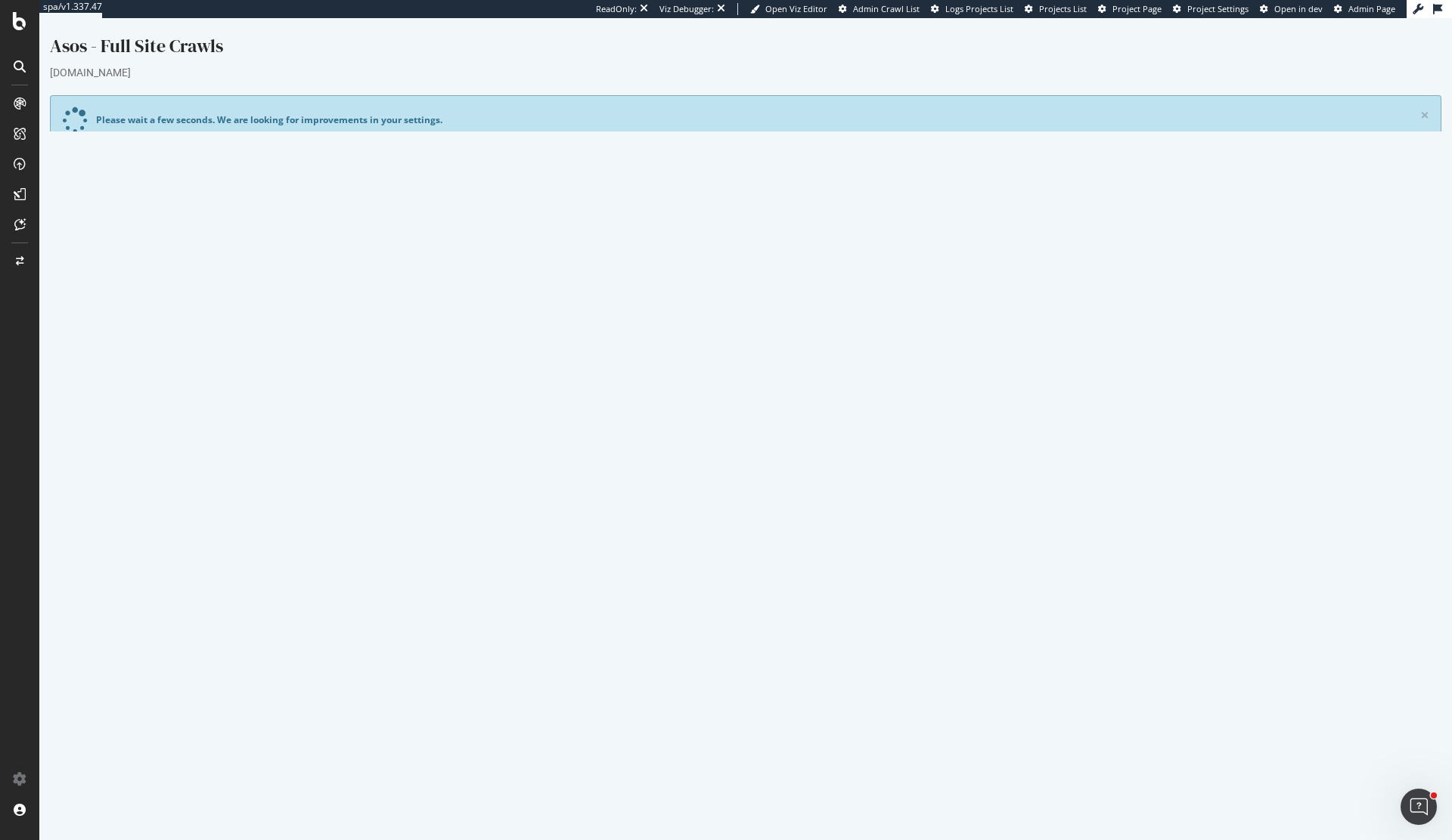
click at [299, 255] on div "Project Name Asos - Full Site Crawls Allowed Domains (http|https)://[DOMAIN_NAM…" at bounding box center [746, 408] width 1390 height 325
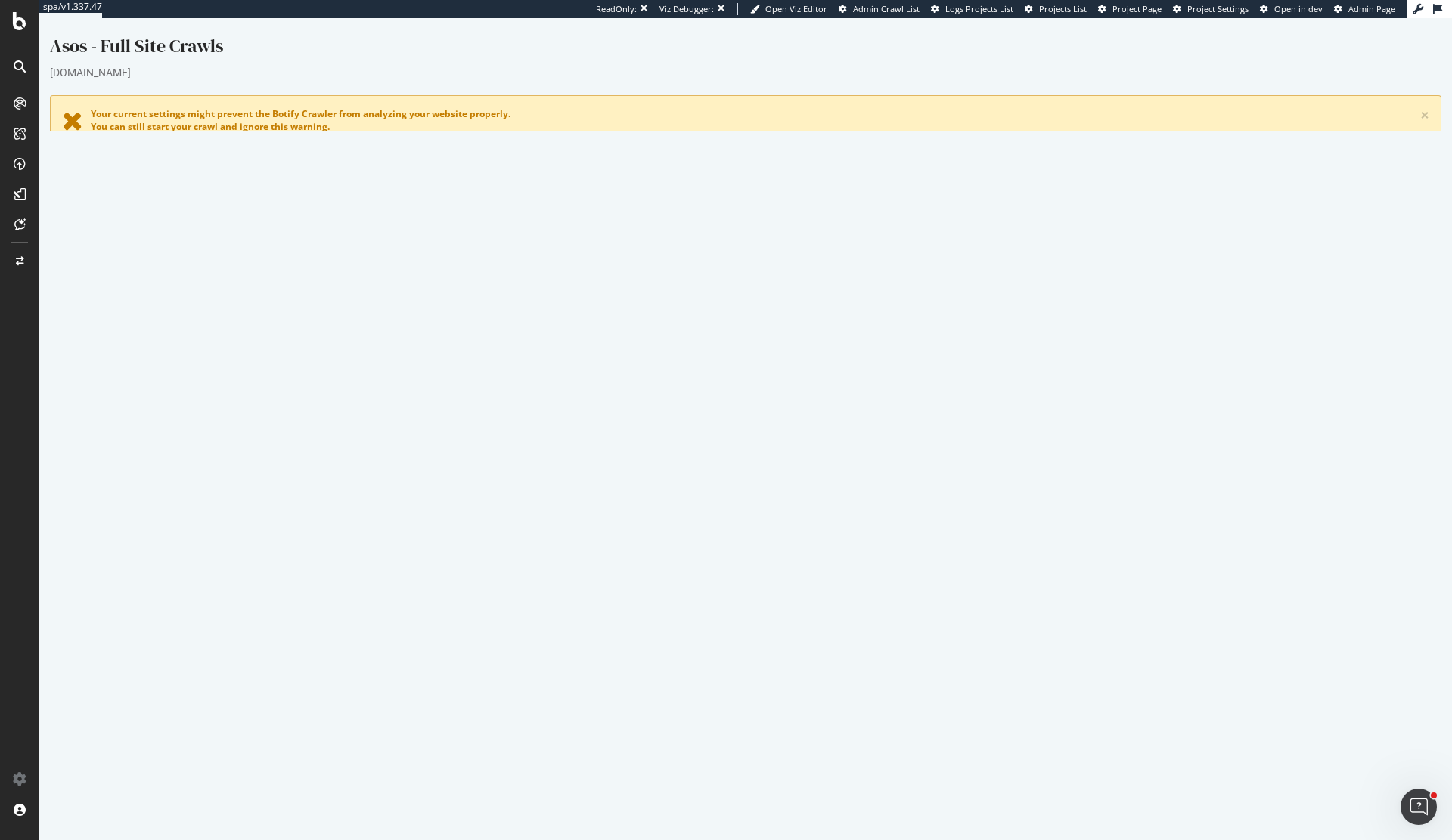
click at [715, 547] on button "Yes! Start Now" at bounding box center [726, 548] width 94 height 25
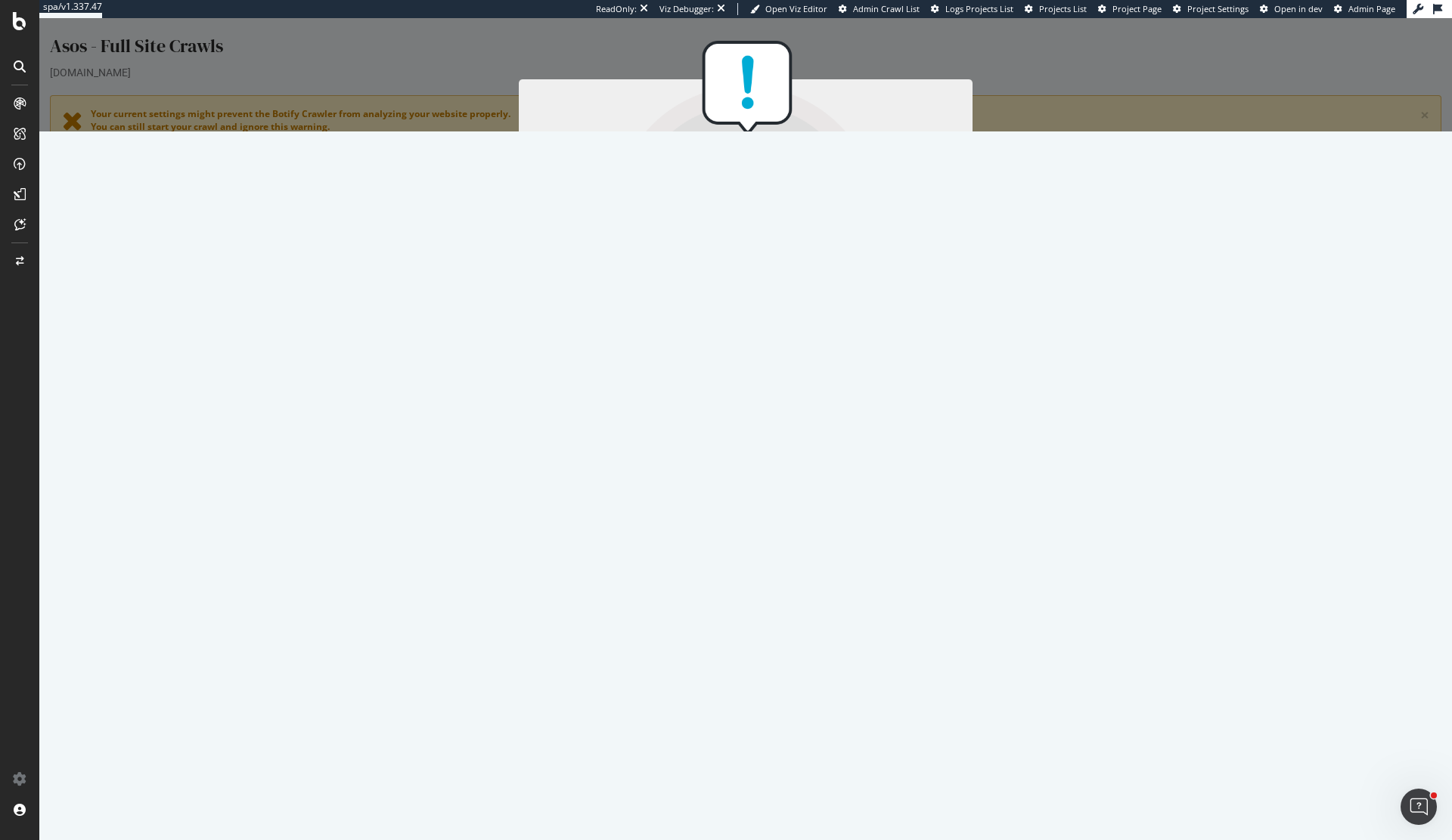
click at [819, 337] on div "3 Start URL has a bad HTTP code: 3XX (except 301/302) or -1XX or 4XX or 5XX - E…" at bounding box center [745, 340] width 393 height 38
click at [813, 355] on div "3 Start URL has a bad HTTP code: 3XX (except 301/302) or -1XX or 4XX or 5XX - E…" at bounding box center [745, 340] width 393 height 38
click at [894, 132] on div "We found some possible settings improvements Your analysis is ready to start. W…" at bounding box center [745, 74] width 1412 height 114
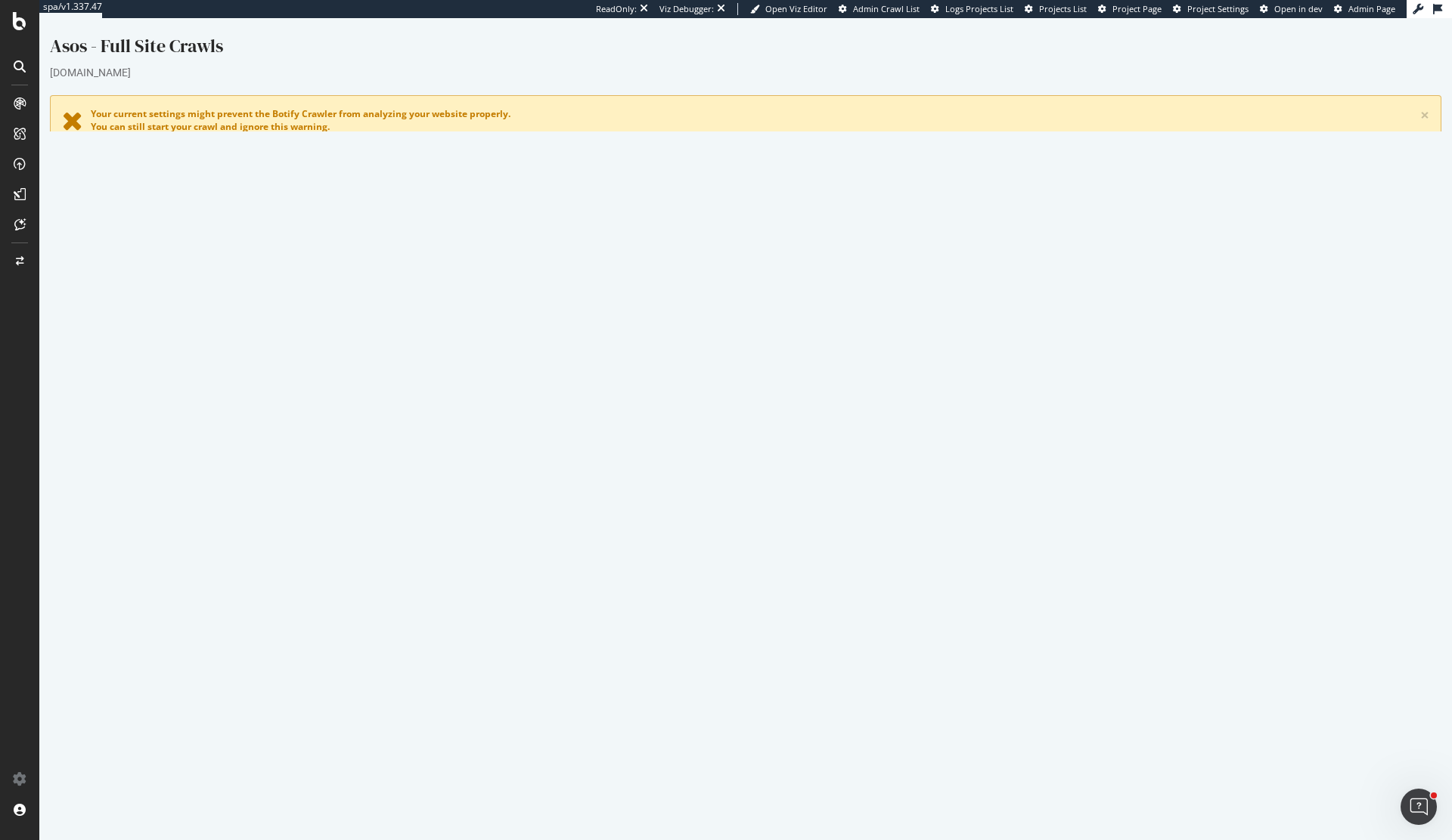
click at [132, 692] on link "[DATE] report" at bounding box center [102, 690] width 58 height 13
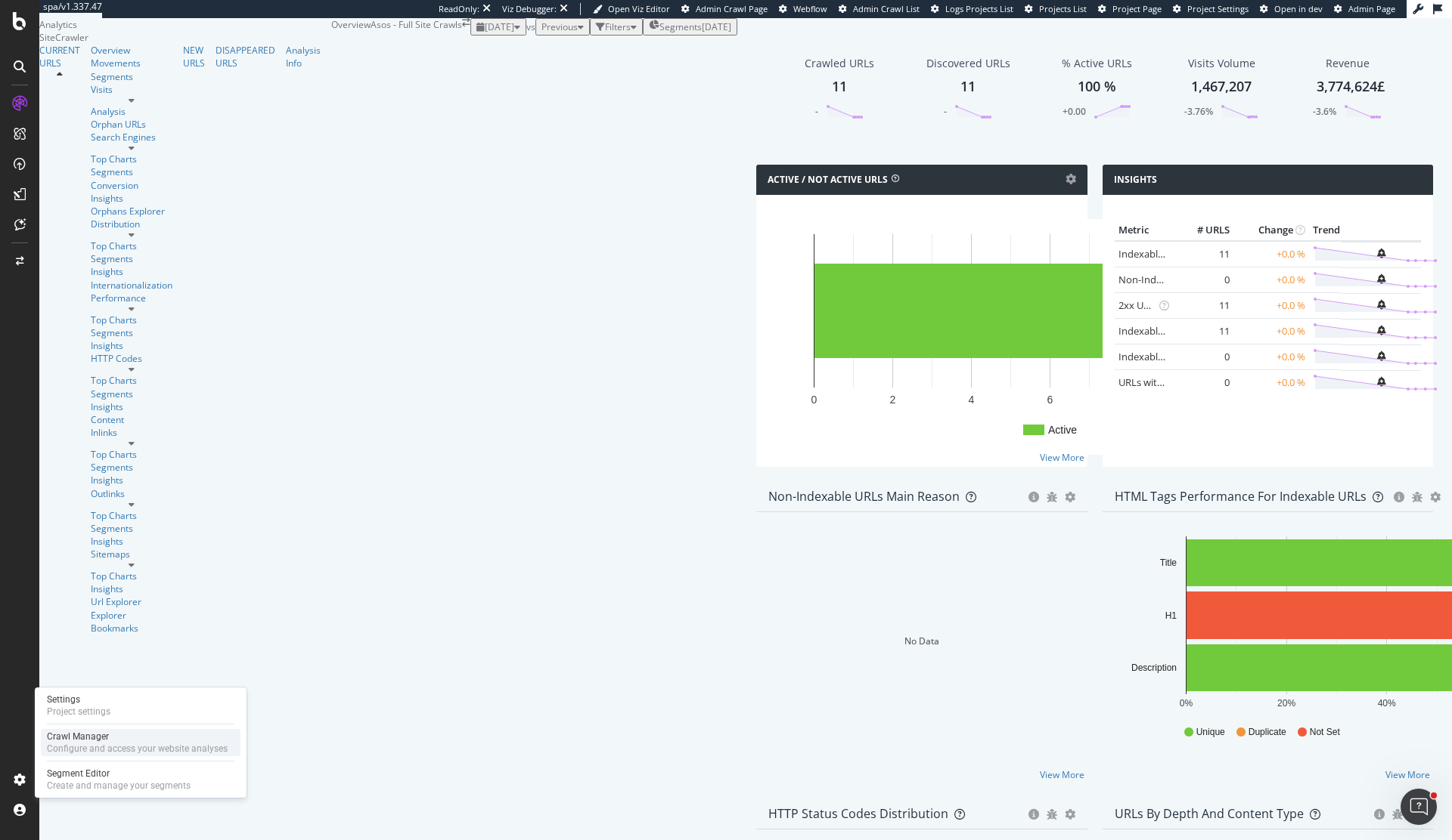
click at [136, 746] on div "Configure and access your website analyses" at bounding box center [137, 748] width 181 height 12
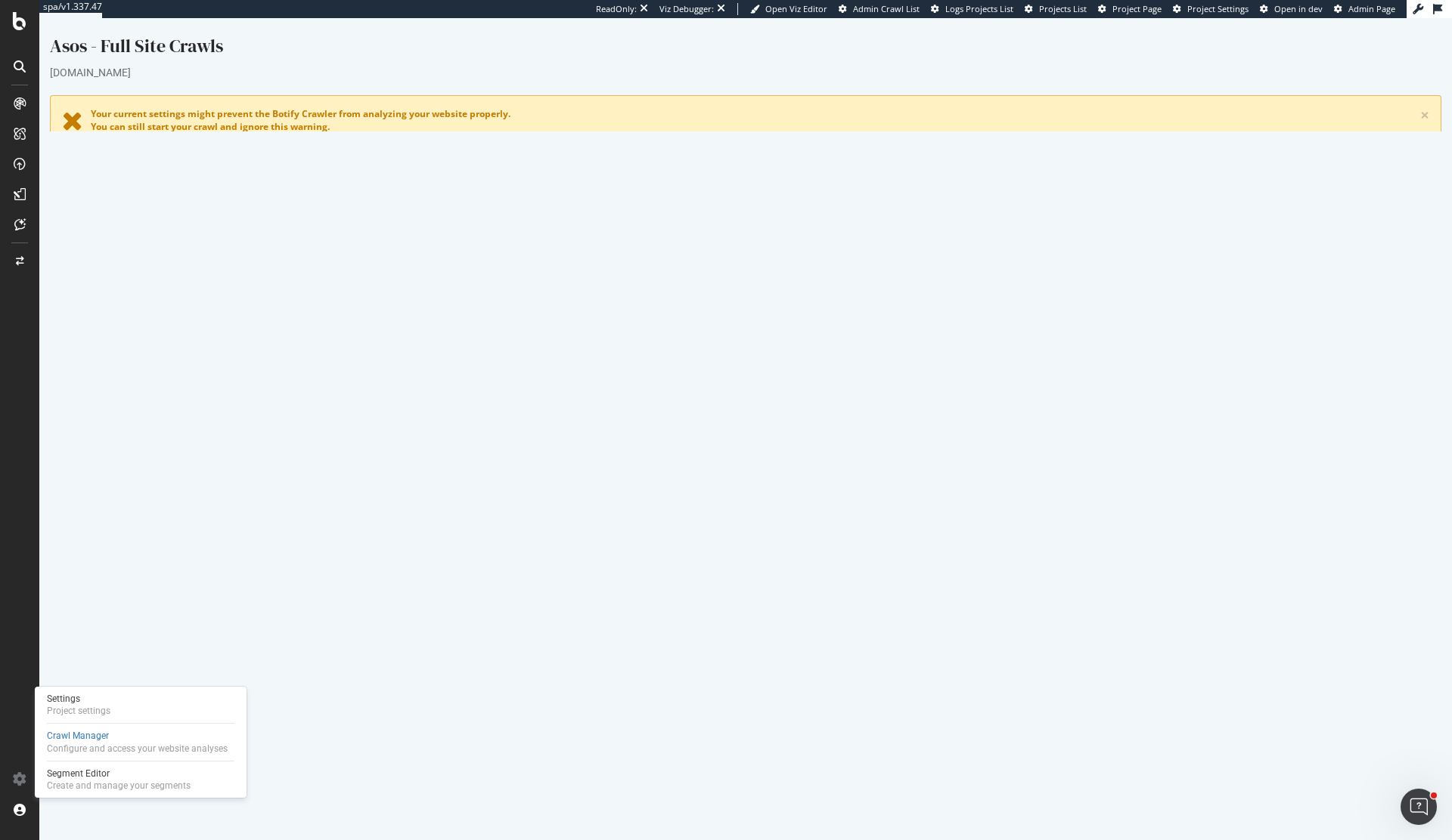
click at [794, 546] on link "Settings" at bounding box center [795, 547] width 34 height 13
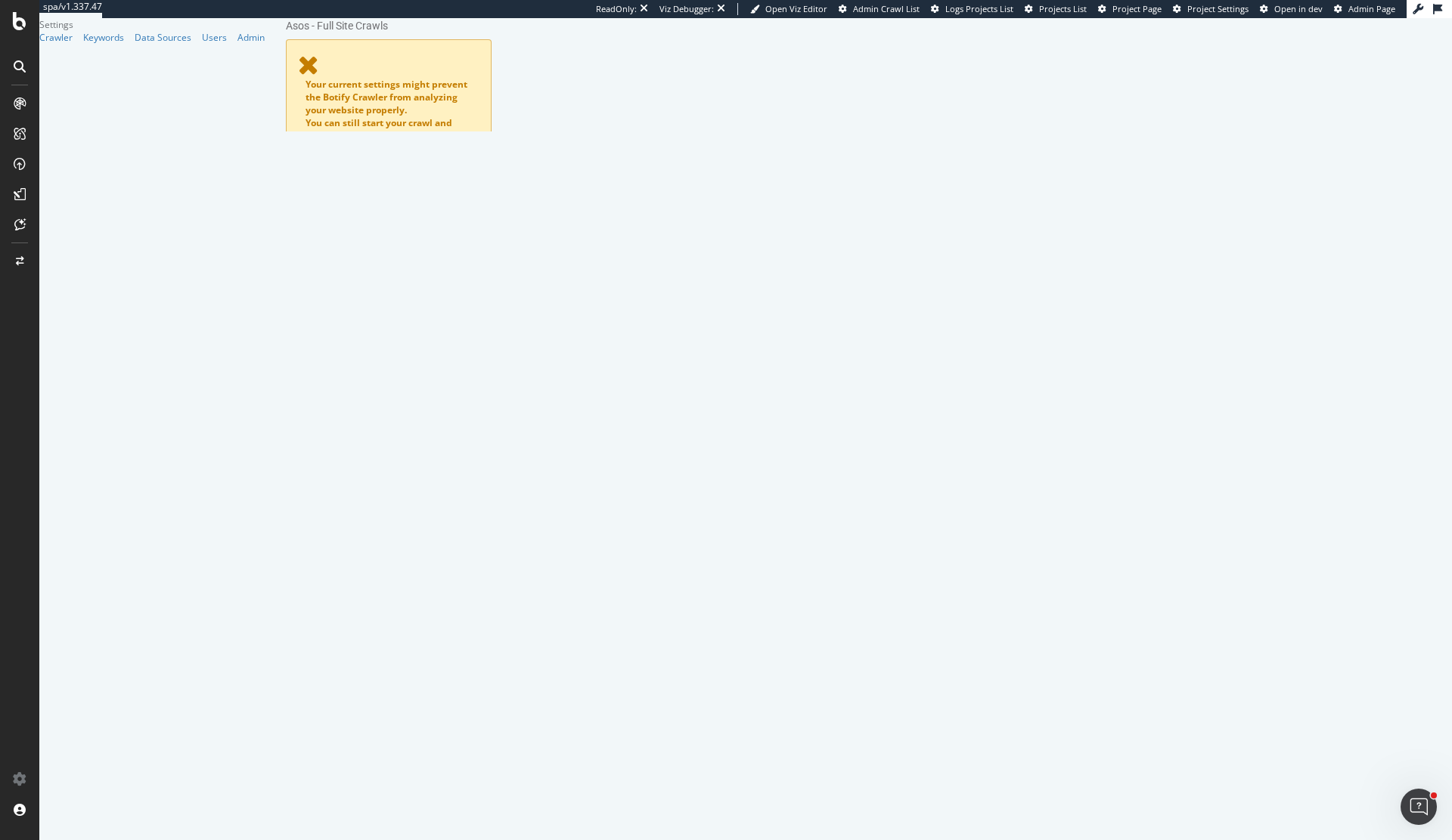
click at [421, 279] on link "Advanced Settings" at bounding box center [405, 300] width 116 height 42
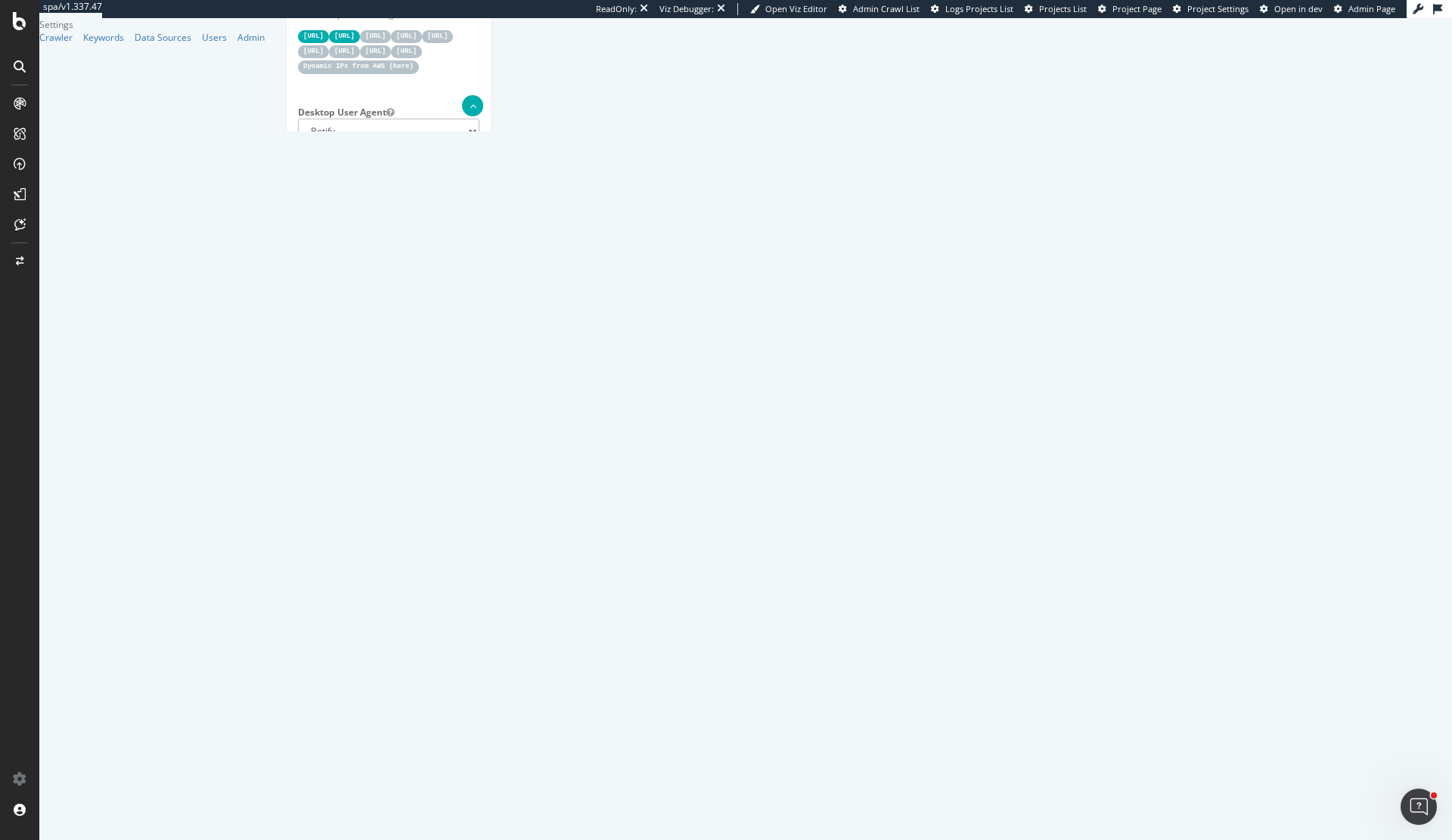
scroll to position [32, 0]
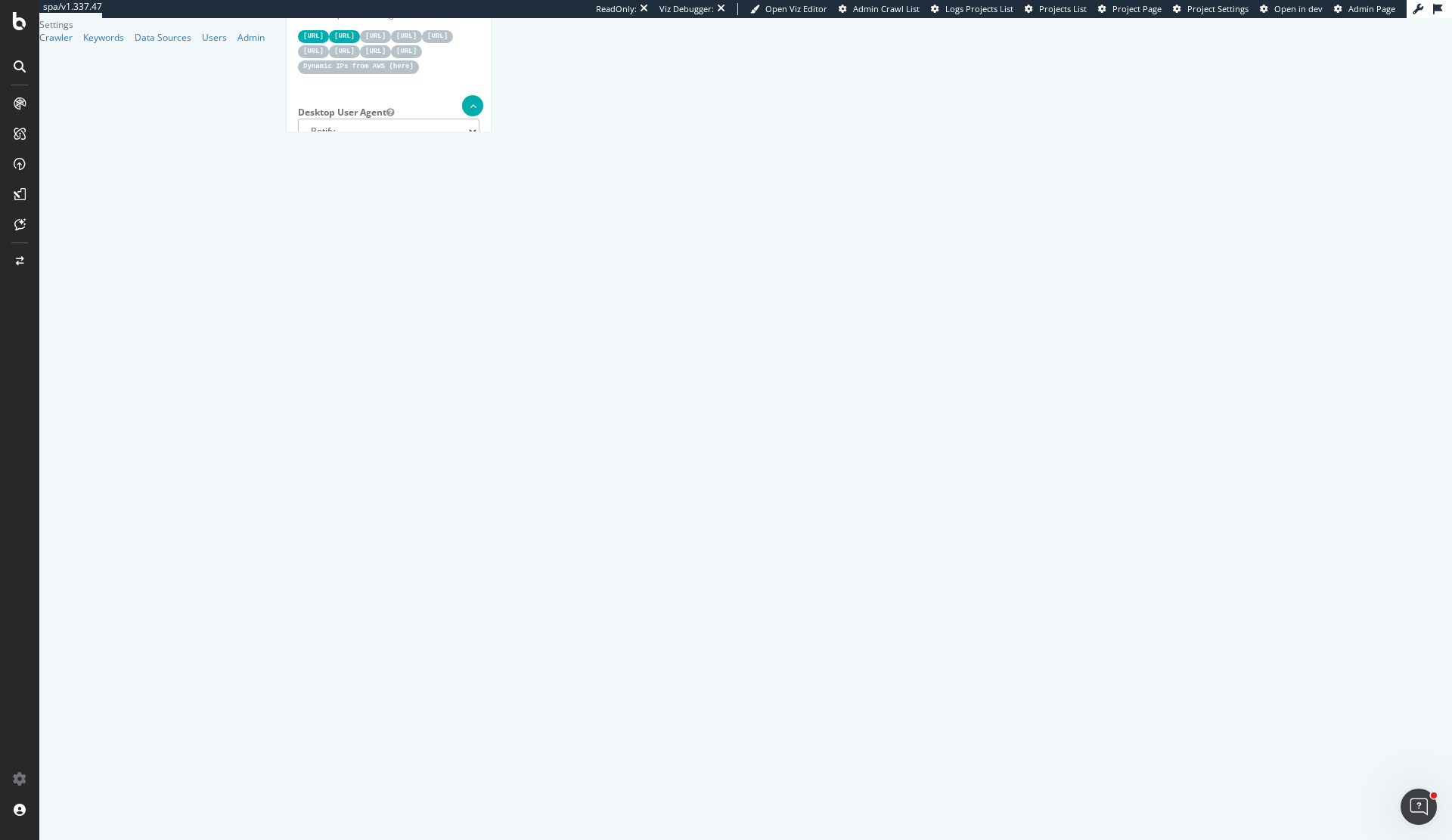
paste textarea
type textarea "{ "flags": [ "cube" ], "beta": { "pap_mini_rules": [ "+ *[DOMAIN_NAME][URL]", "…"
click at [479, 759] on div "Report features Content Quality Evaluate Content Quality Identify areas of your…" at bounding box center [388, 796] width 182 height 2895
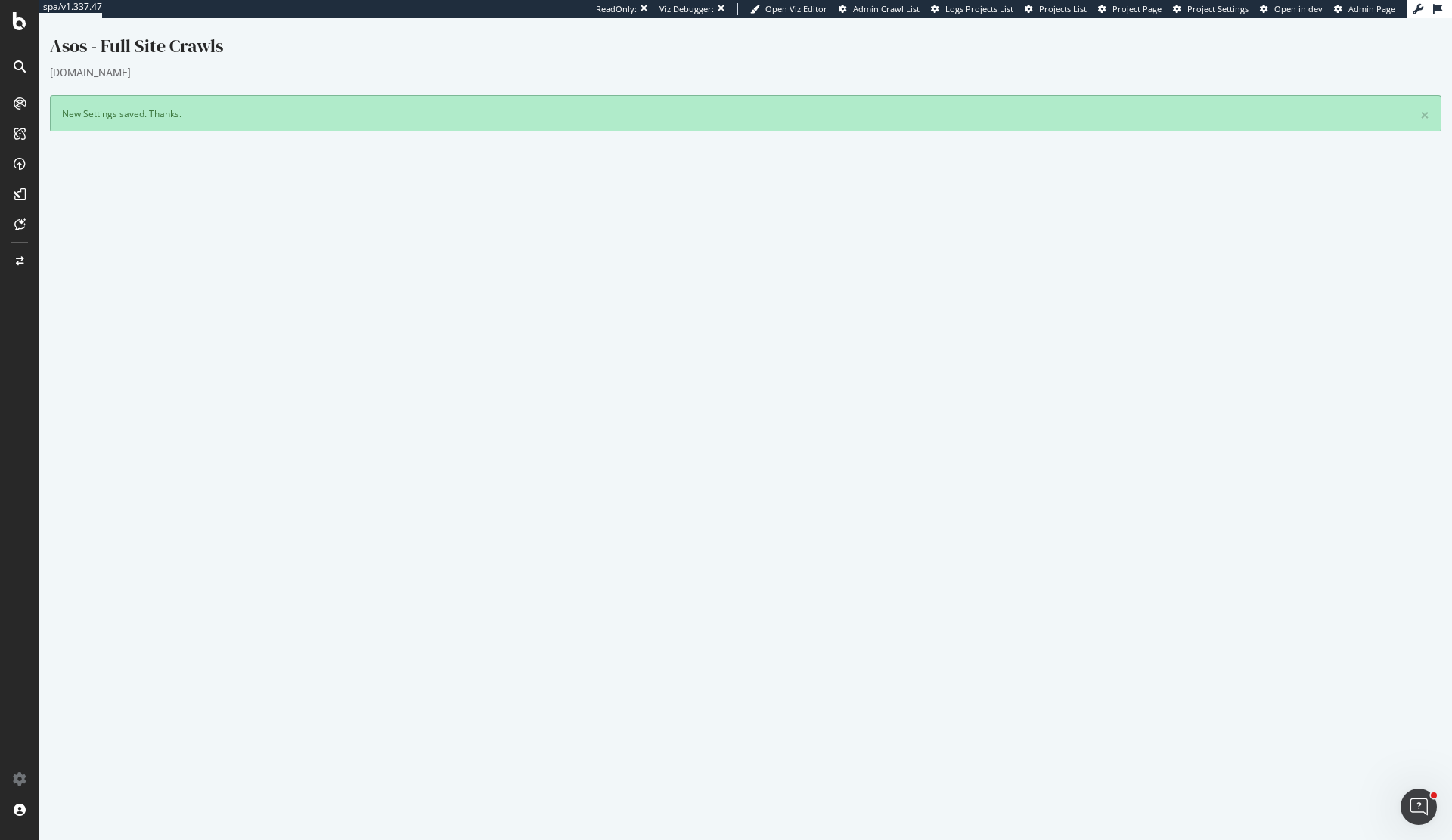
click at [733, 596] on button "Yes! Start Now" at bounding box center [726, 600] width 94 height 25
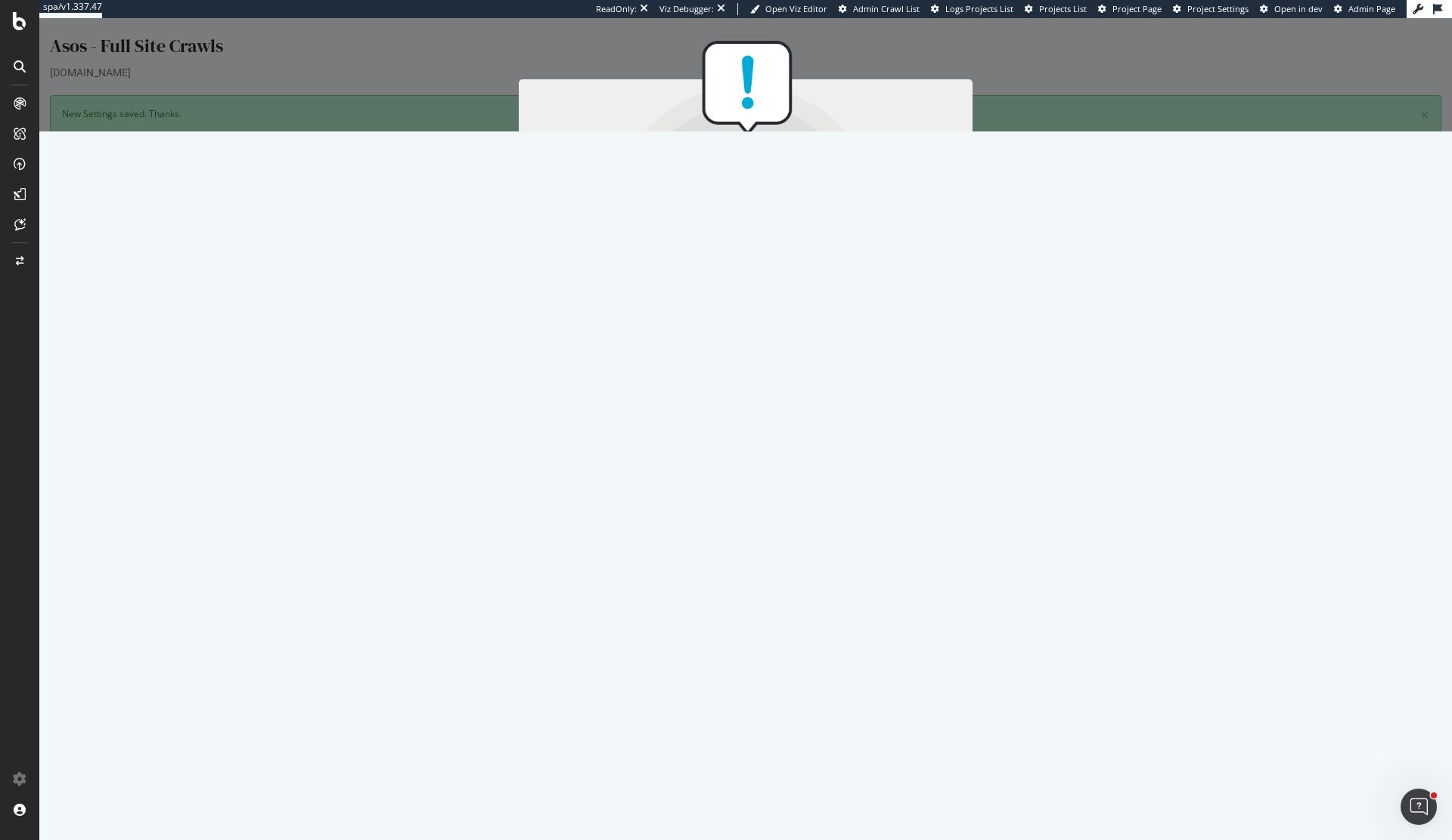
click at [797, 392] on button "Start Now Anyway" at bounding box center [773, 394] width 104 height 25
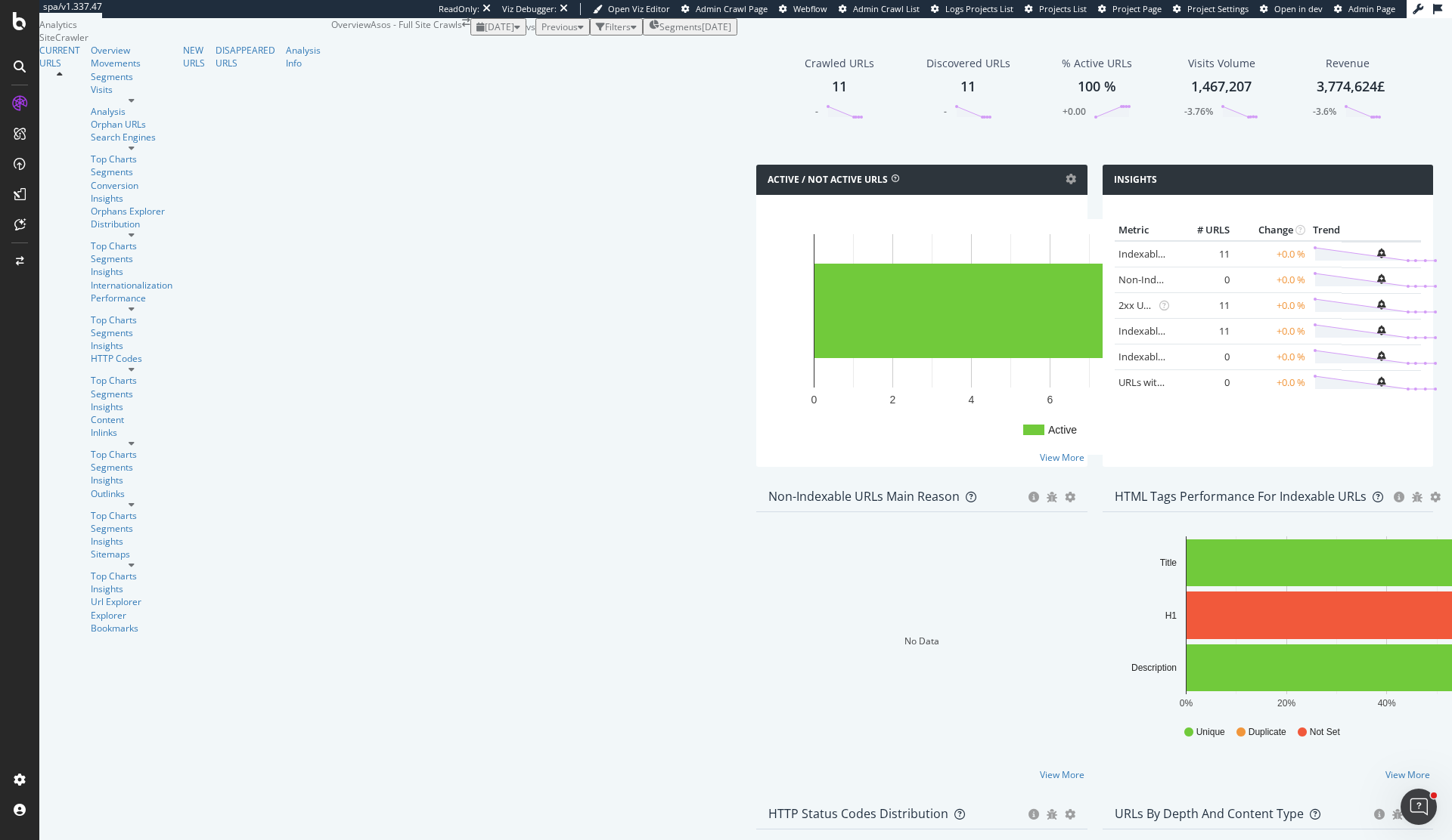
click at [605, 34] on div "Filters" at bounding box center [617, 27] width 25 height 13
click at [485, 51] on div "Add Filter" at bounding box center [504, 44] width 40 height 13
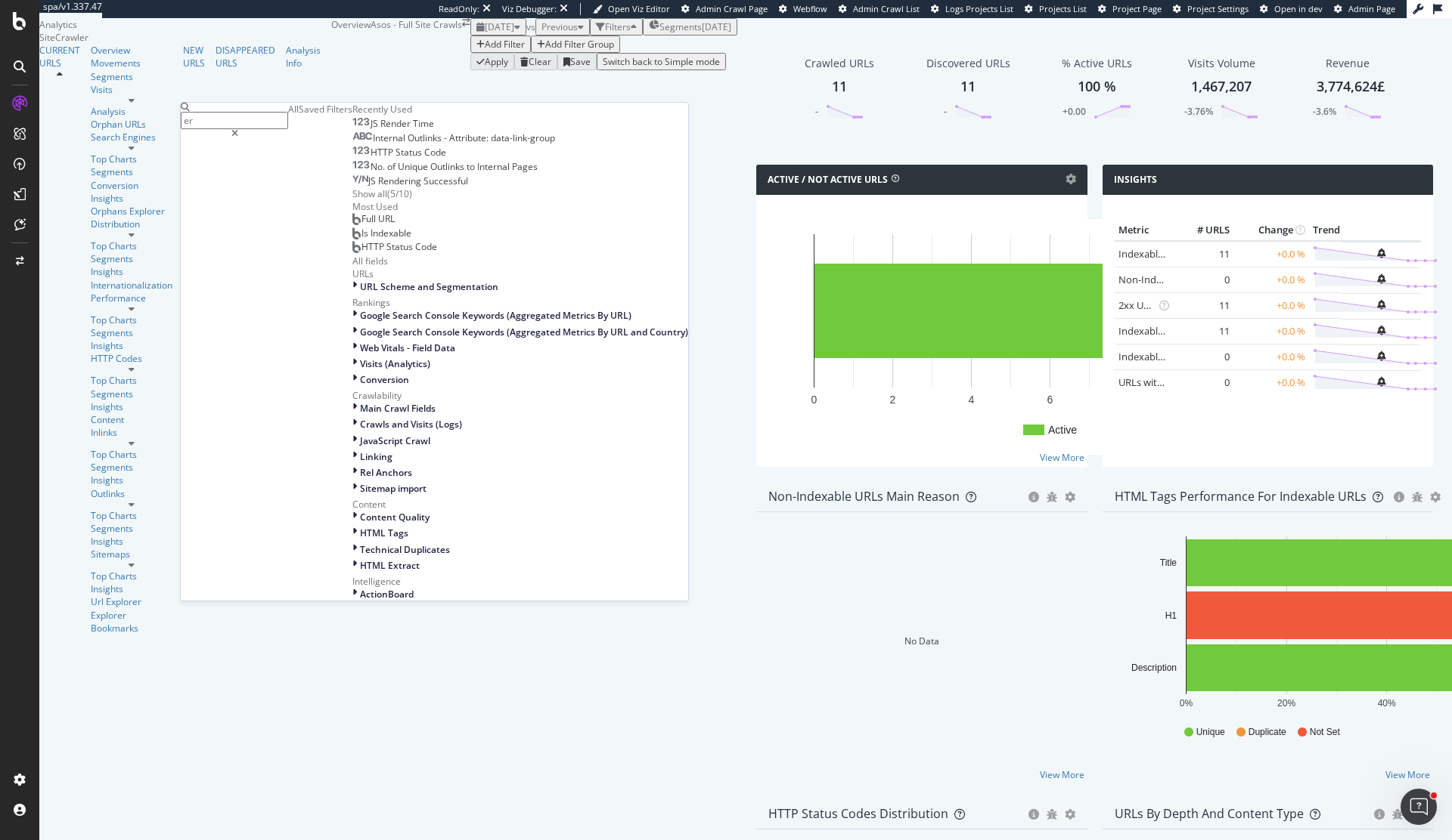
type input "e"
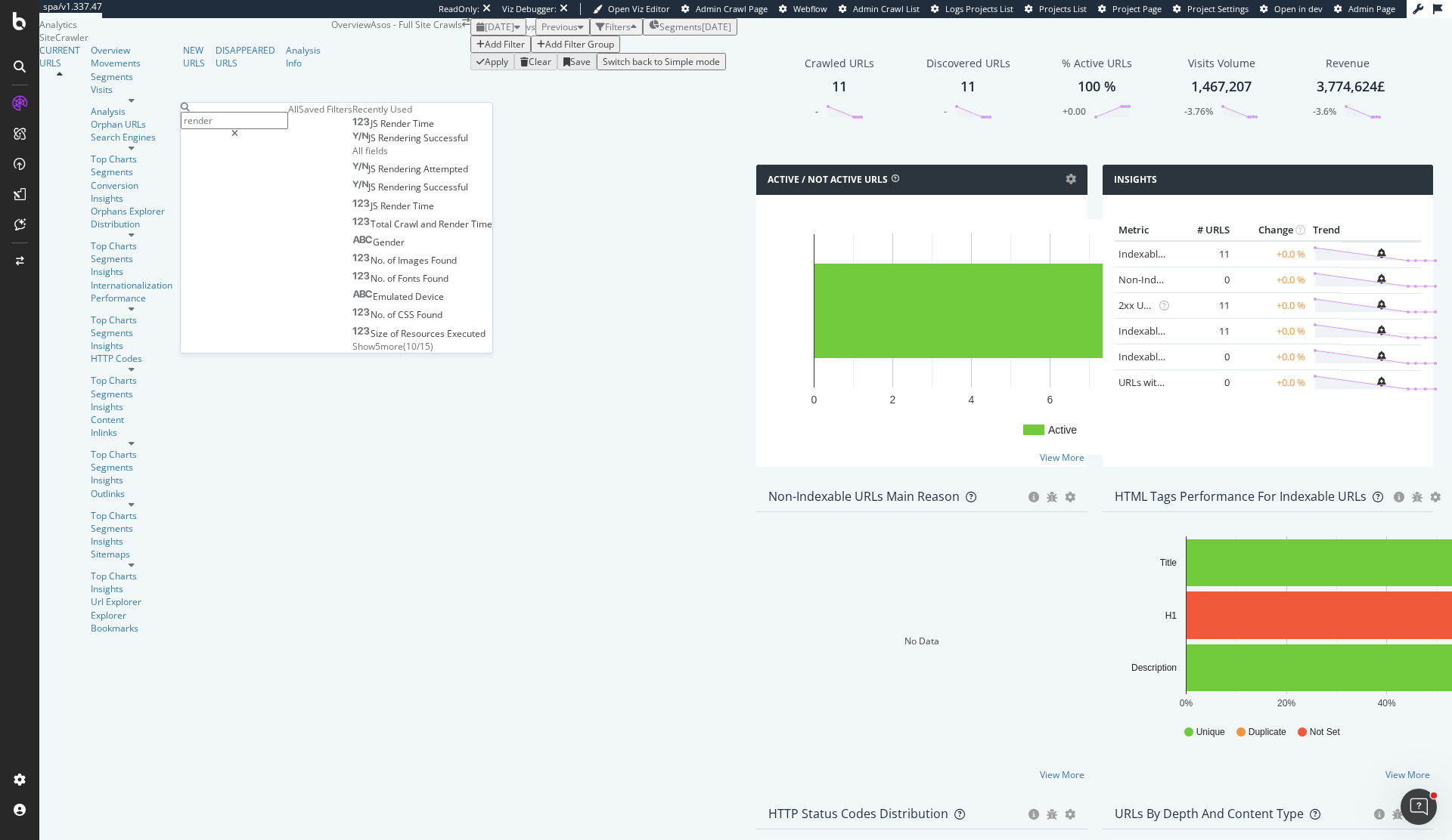
type input "render"
click at [380, 130] on span "Render" at bounding box center [397, 123] width 33 height 13
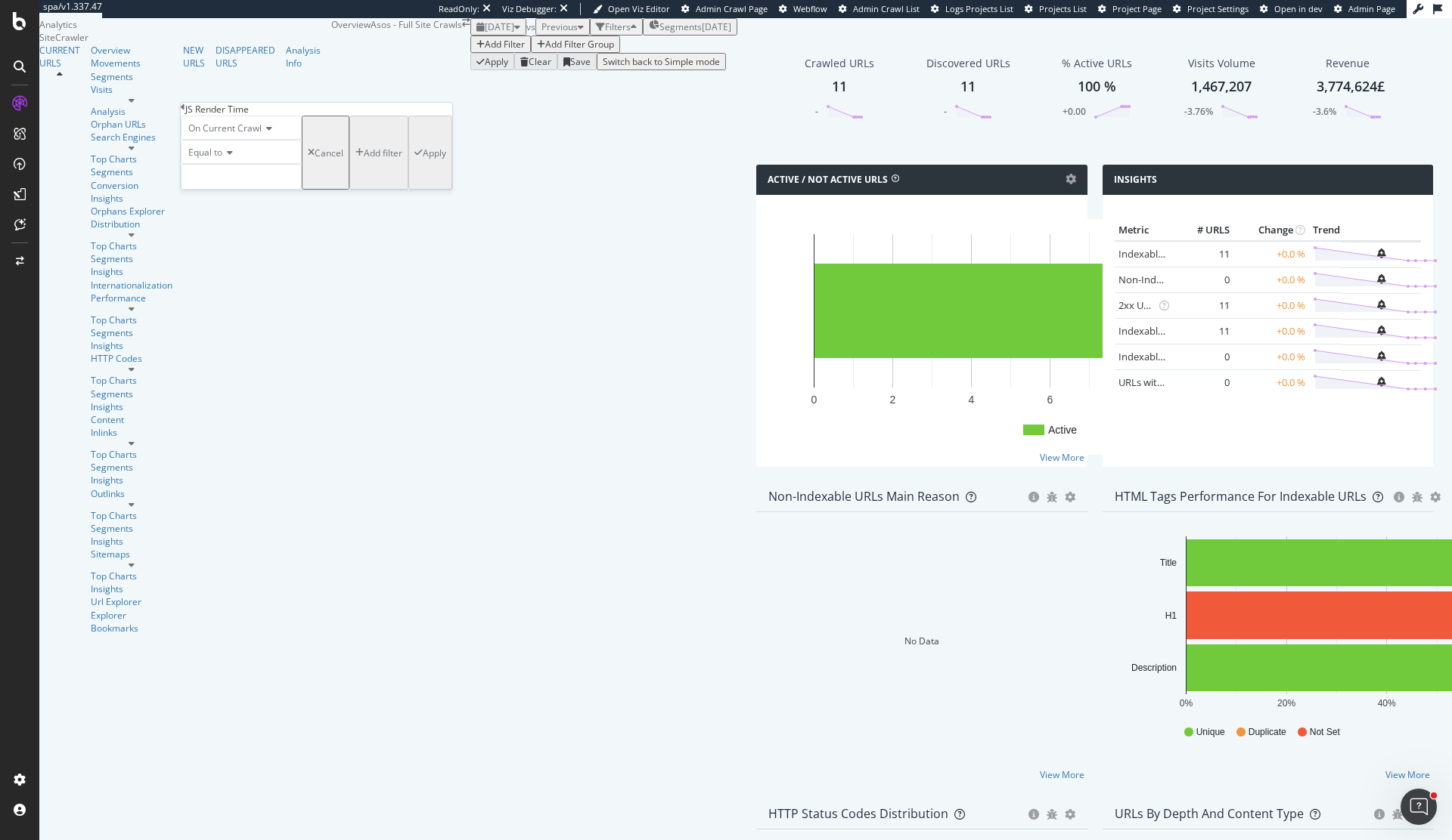
click at [226, 164] on div "Equal to" at bounding box center [241, 152] width 121 height 25
click at [233, 244] on div "Greater than" at bounding box center [241, 235] width 119 height 16
click at [221, 190] on input "number" at bounding box center [241, 176] width 121 height 25
type input "20000"
click at [423, 159] on div "Apply" at bounding box center [434, 153] width 24 height 13
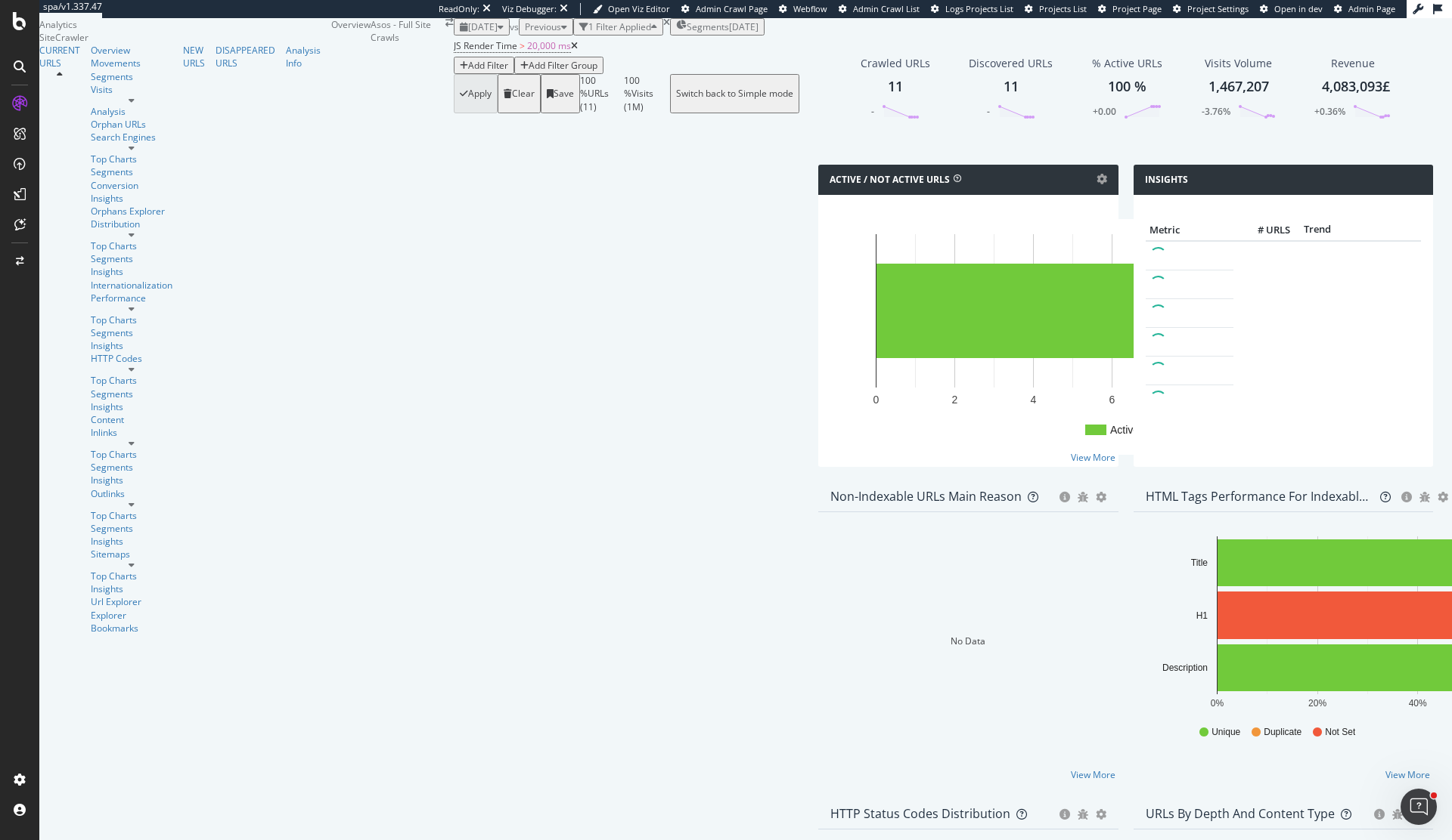
click at [468, 34] on span "[DATE]" at bounding box center [482, 27] width 29 height 13
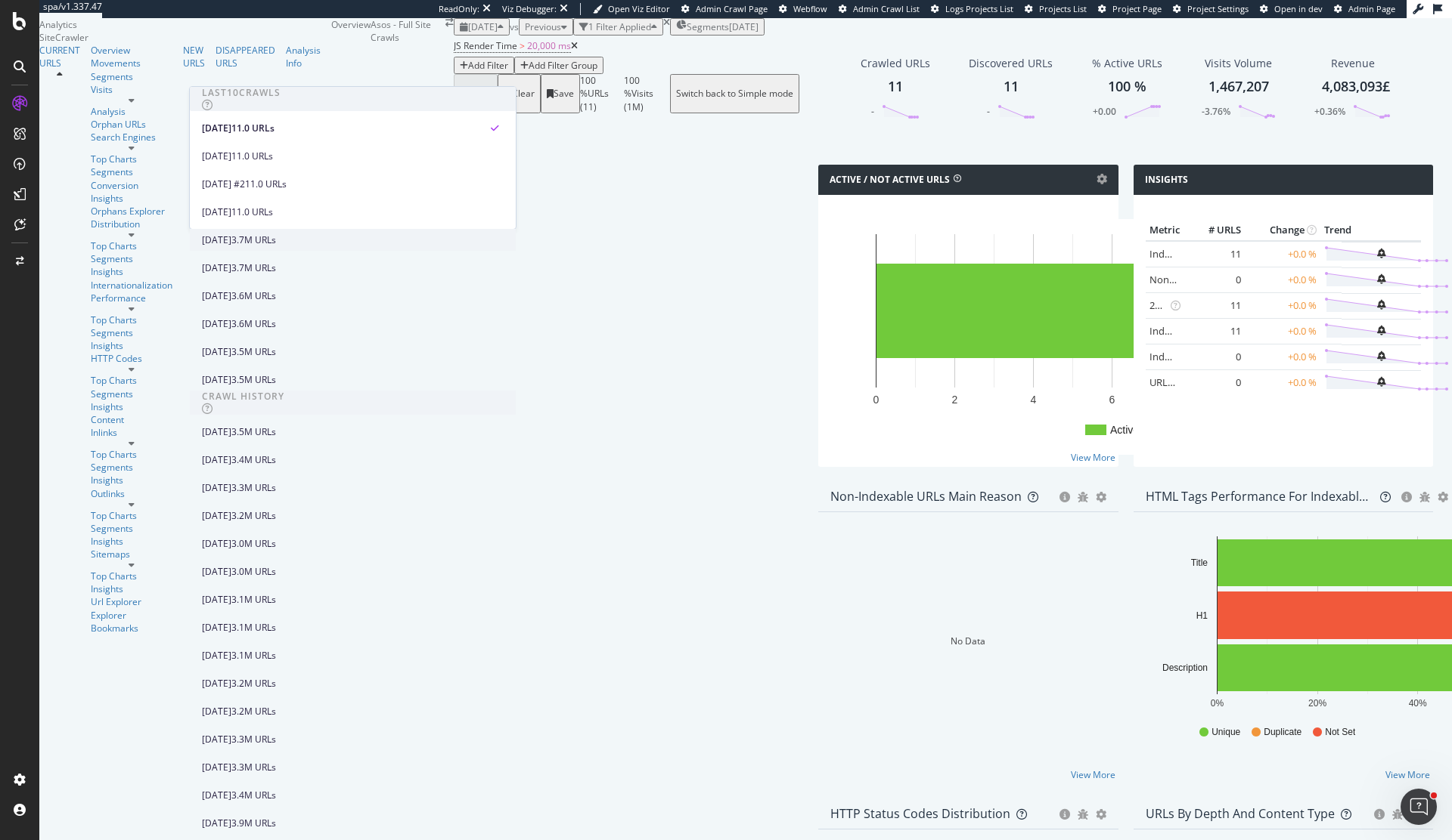
scroll to position [45, 0]
click at [231, 234] on div "[DATE]" at bounding box center [217, 240] width 29 height 14
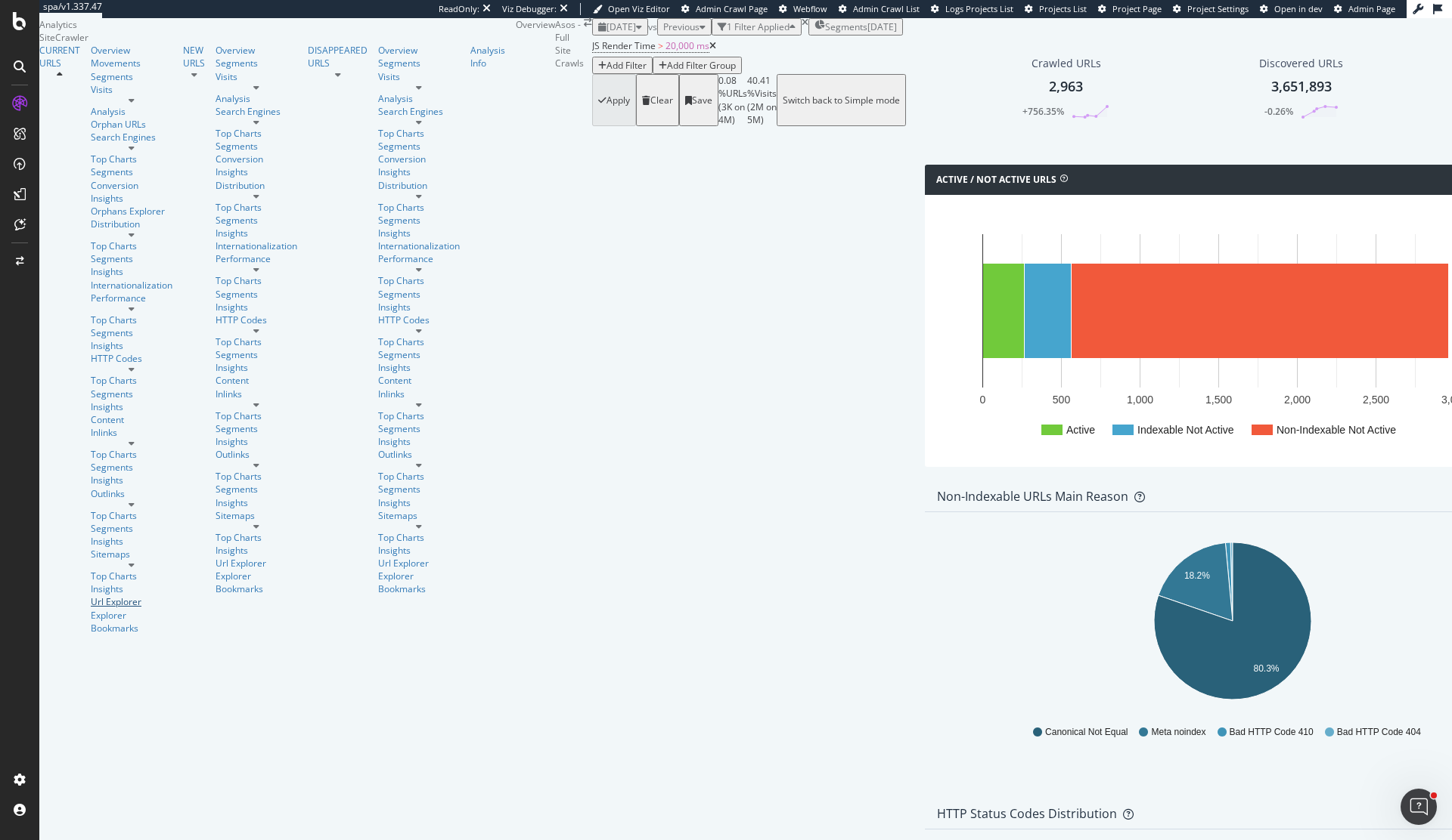
click at [96, 596] on div "Url Explorer" at bounding box center [132, 602] width 82 height 13
click at [94, 596] on div "Url Explorer" at bounding box center [132, 602] width 82 height 13
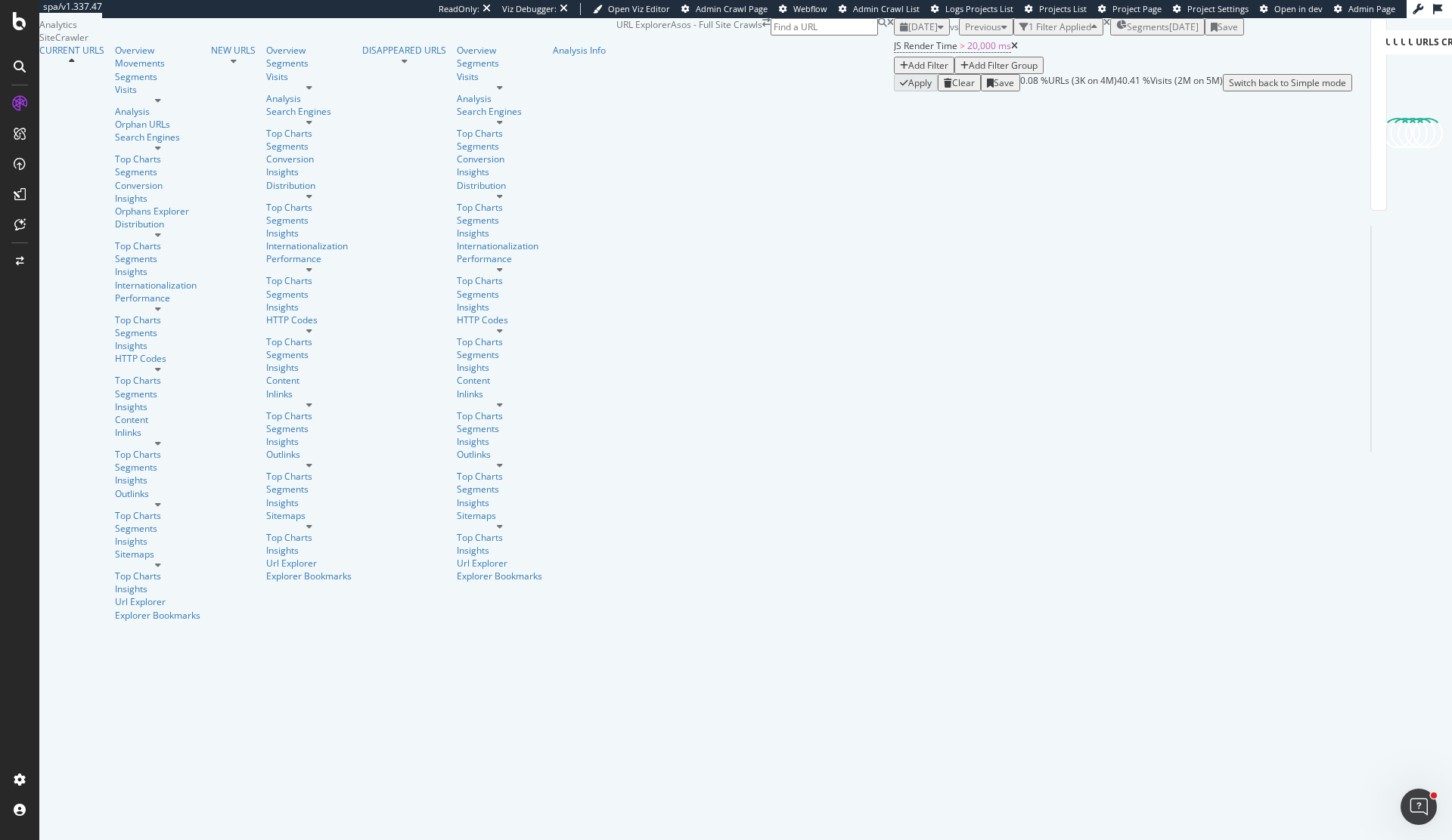
click at [899, 72] on div "Add Filter" at bounding box center [923, 65] width 48 height 13
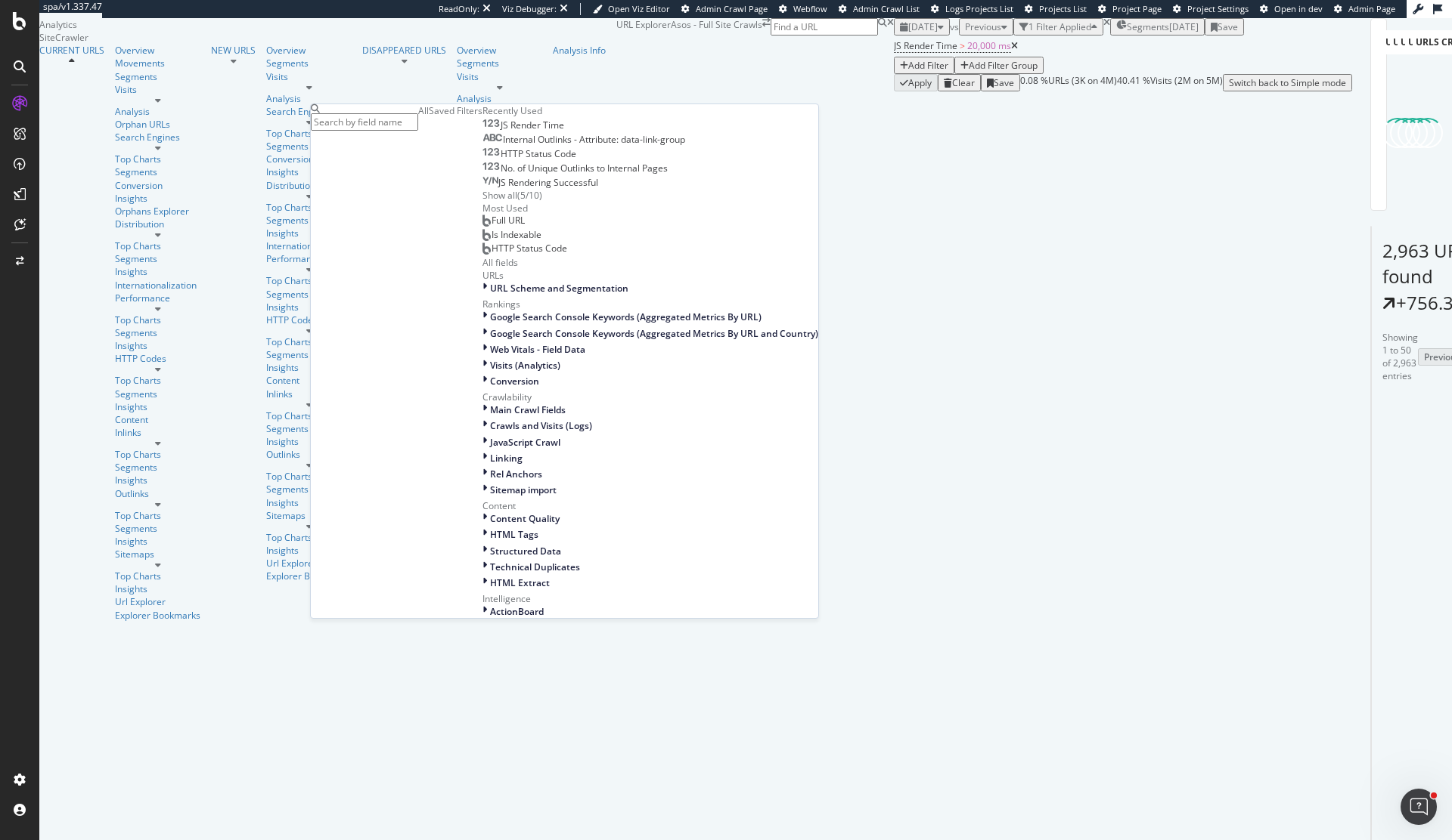
click at [1383, 199] on div at bounding box center [1383, 132] width 0 height 132
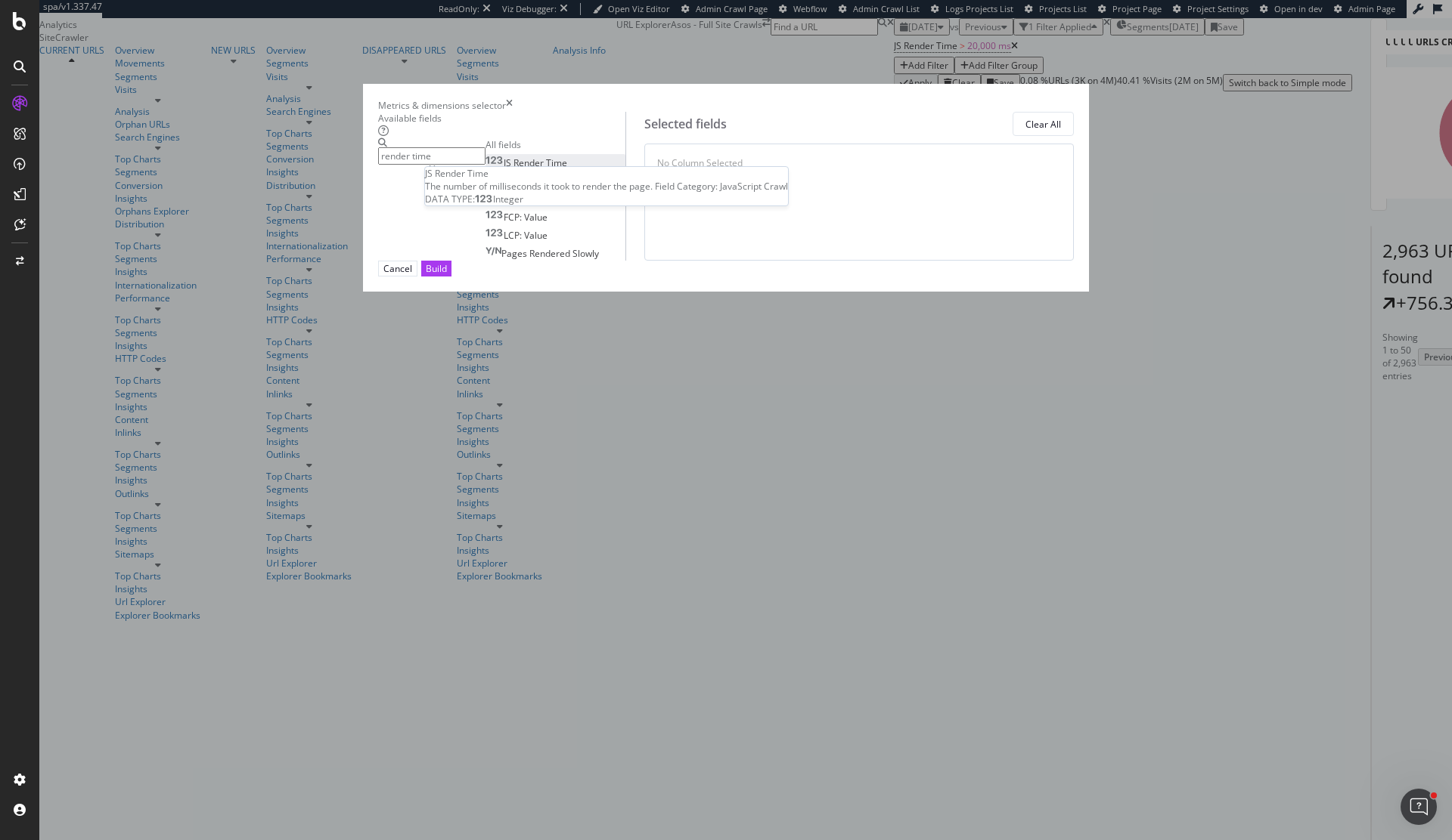
click at [546, 169] on span "Time" at bounding box center [557, 163] width 21 height 13
click at [485, 165] on input "render time" at bounding box center [431, 155] width 107 height 17
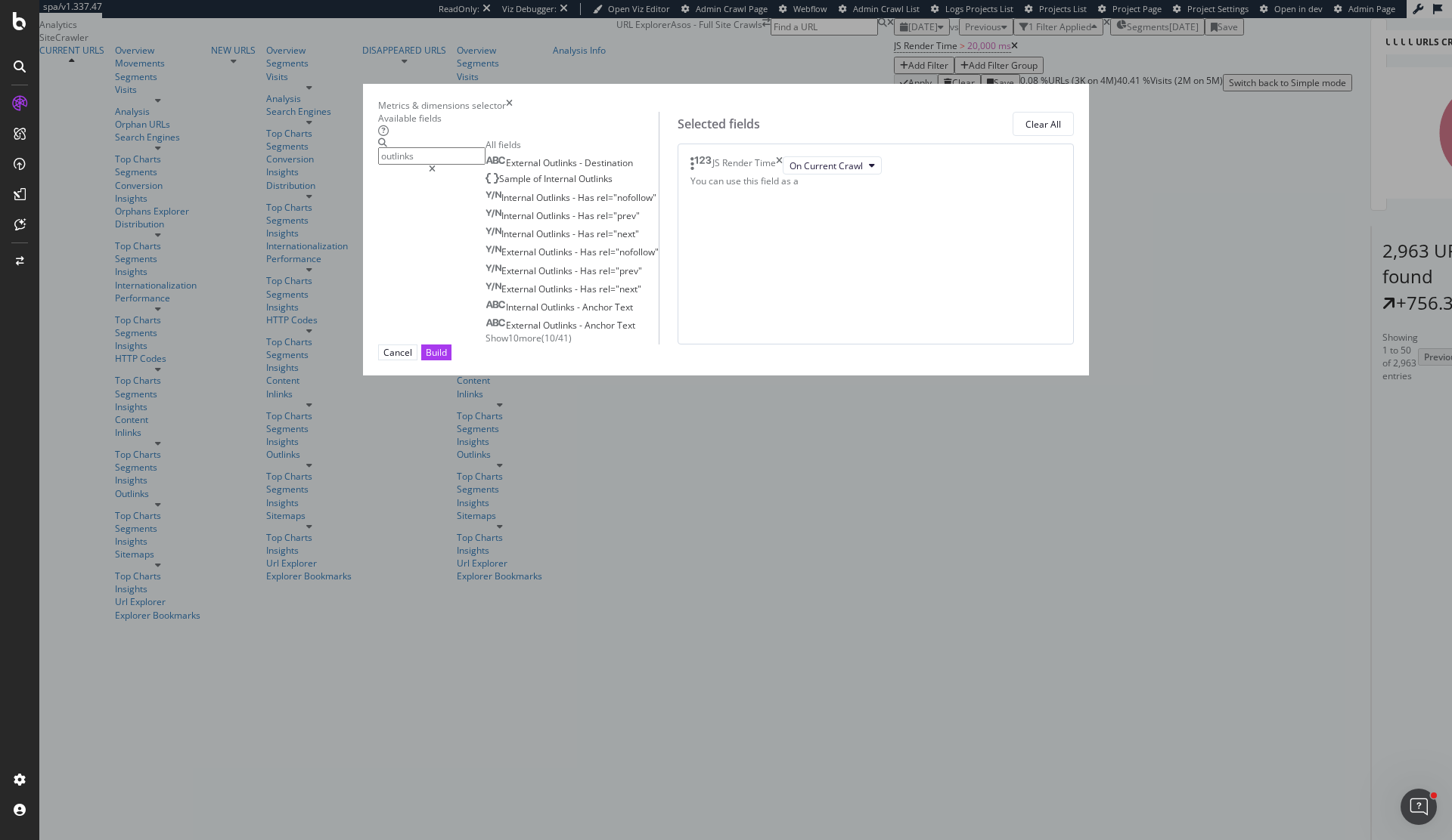
click at [486, 345] on span "Show 10 more" at bounding box center [513, 338] width 56 height 13
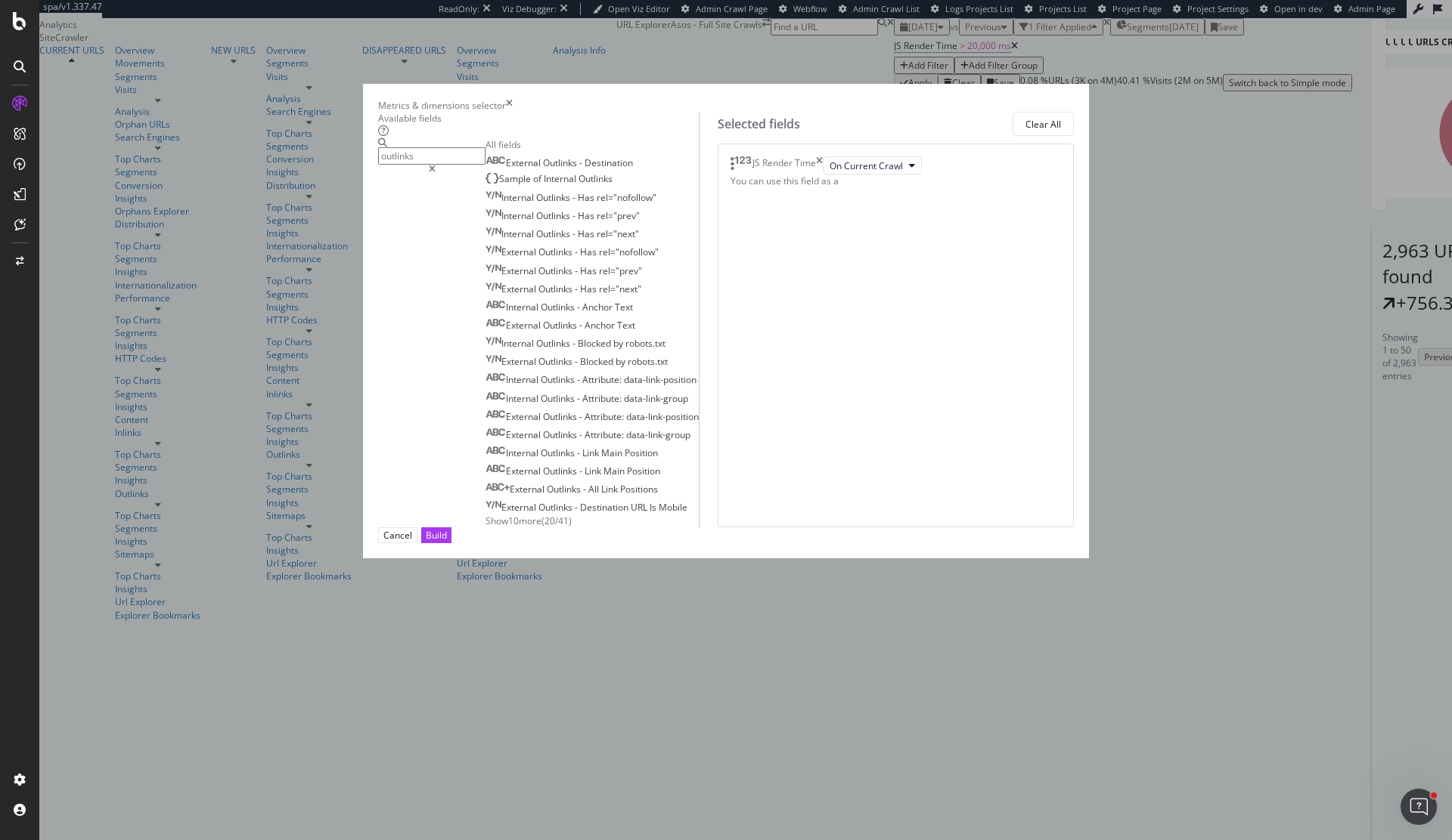
click at [486, 165] on input "outlinks" at bounding box center [431, 155] width 107 height 17
click at [486, 527] on div "External Outlinks - Destination Sample of Internal Outlinks Internal Outlinks -…" at bounding box center [592, 341] width 213 height 373
click at [486, 527] on span "Show 10 more" at bounding box center [513, 521] width 56 height 13
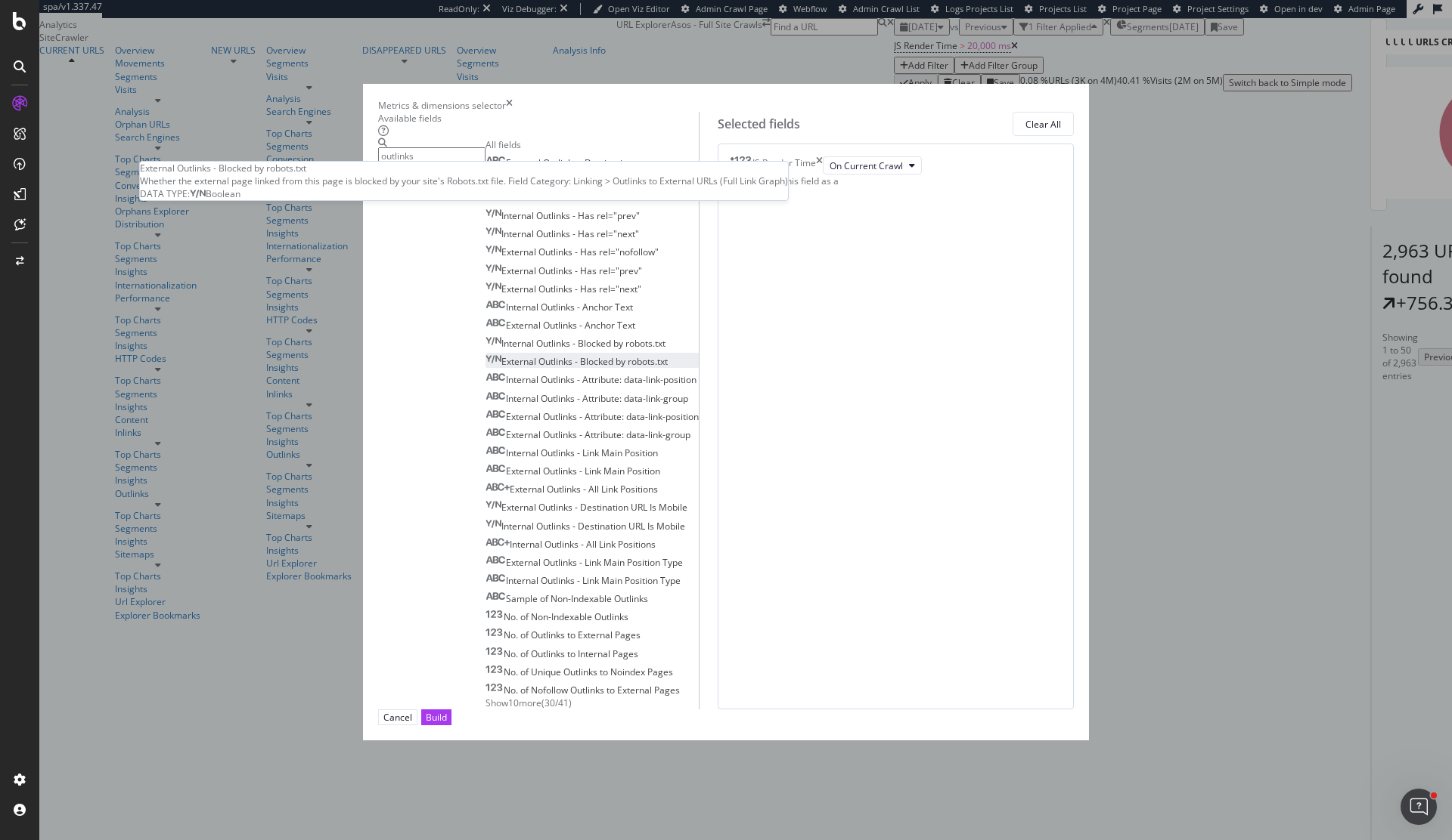
scroll to position [0, 0]
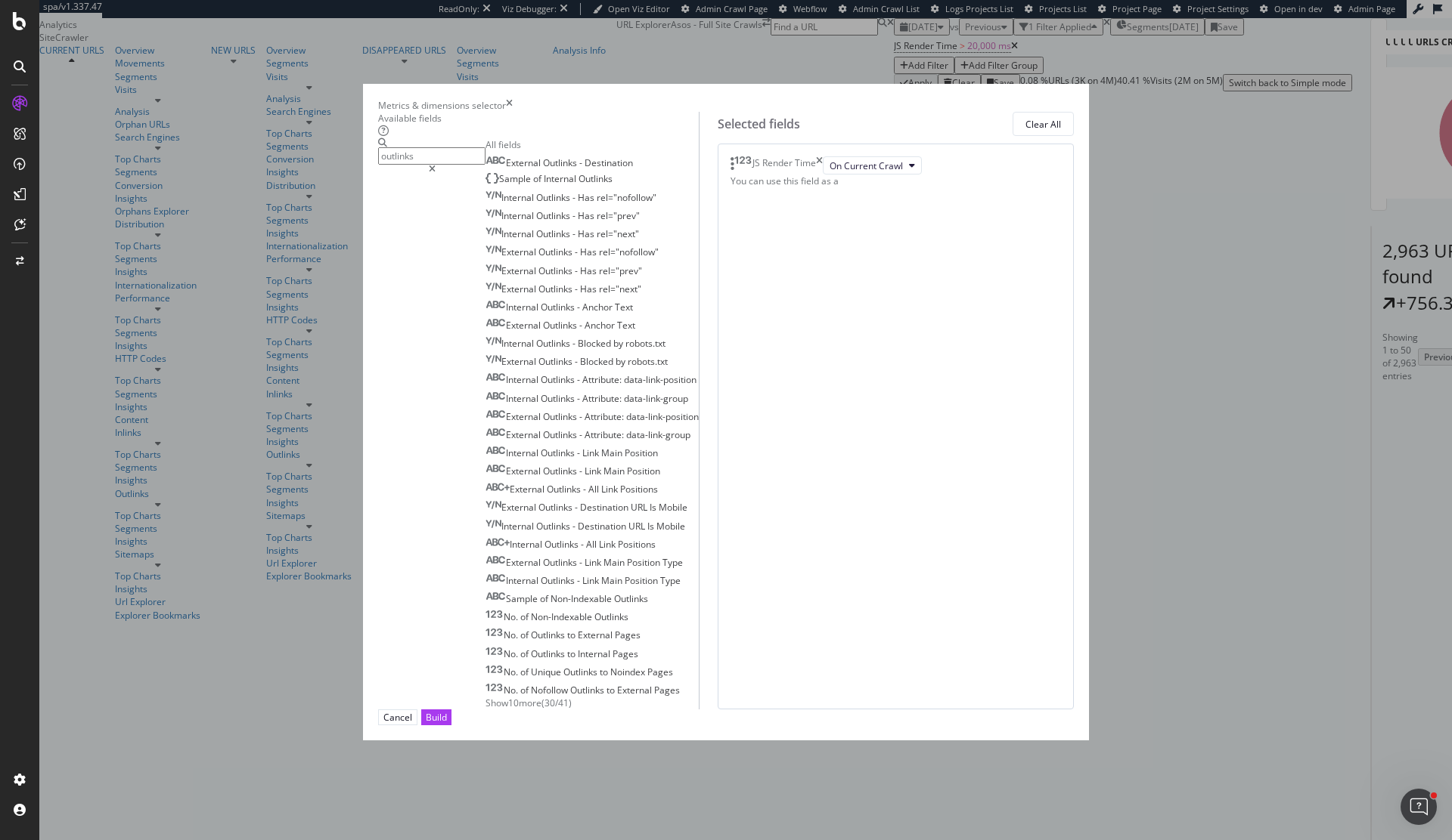
click at [483, 216] on div "Available fields outlinks All fields External Outlinks - Destination Sample of …" at bounding box center [538, 411] width 320 height 598
click at [486, 165] on input "outlinks" at bounding box center [431, 155] width 107 height 17
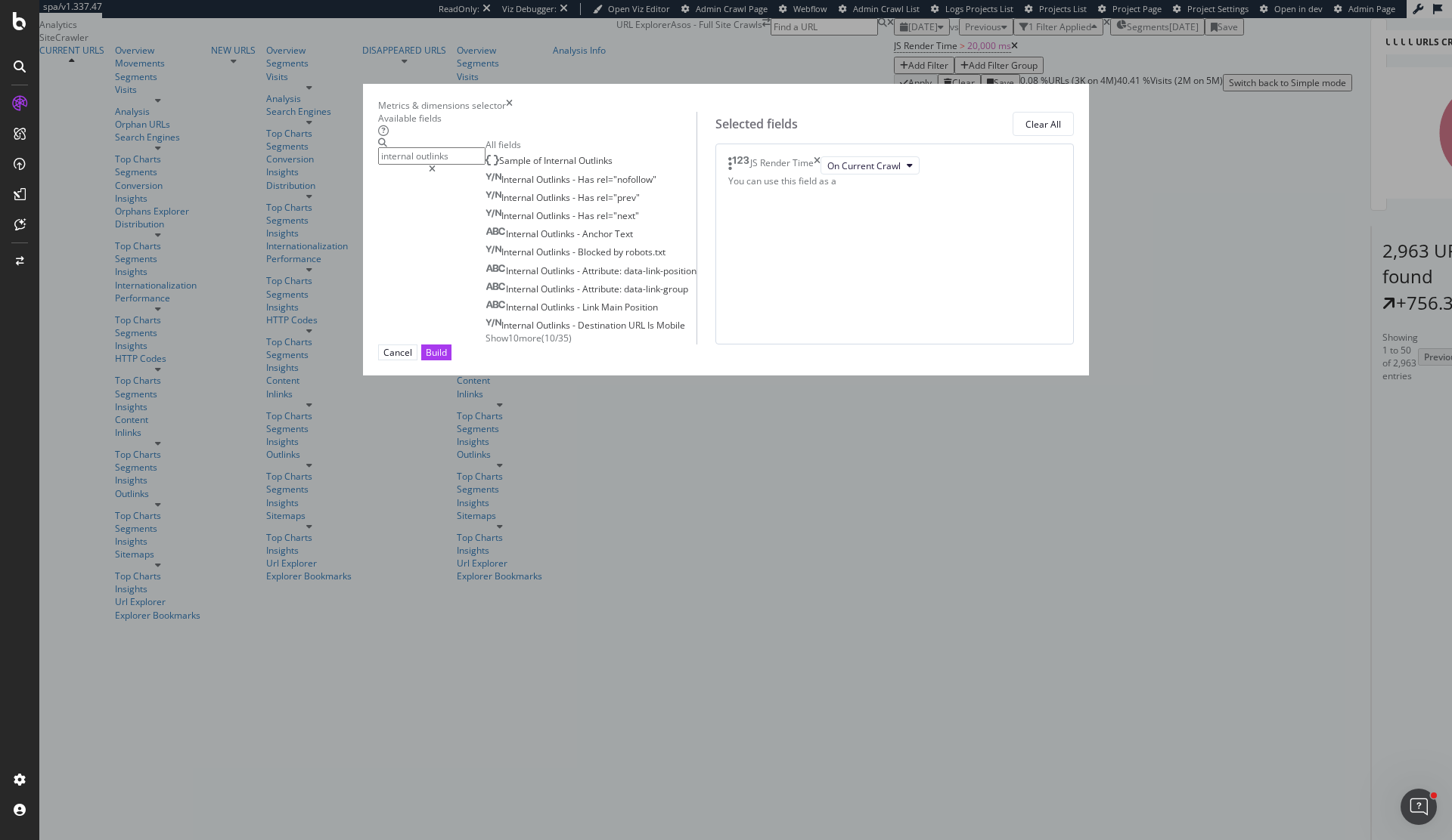
type input "internal outlinks"
click at [486, 345] on span "Show 10 more" at bounding box center [513, 338] width 56 height 13
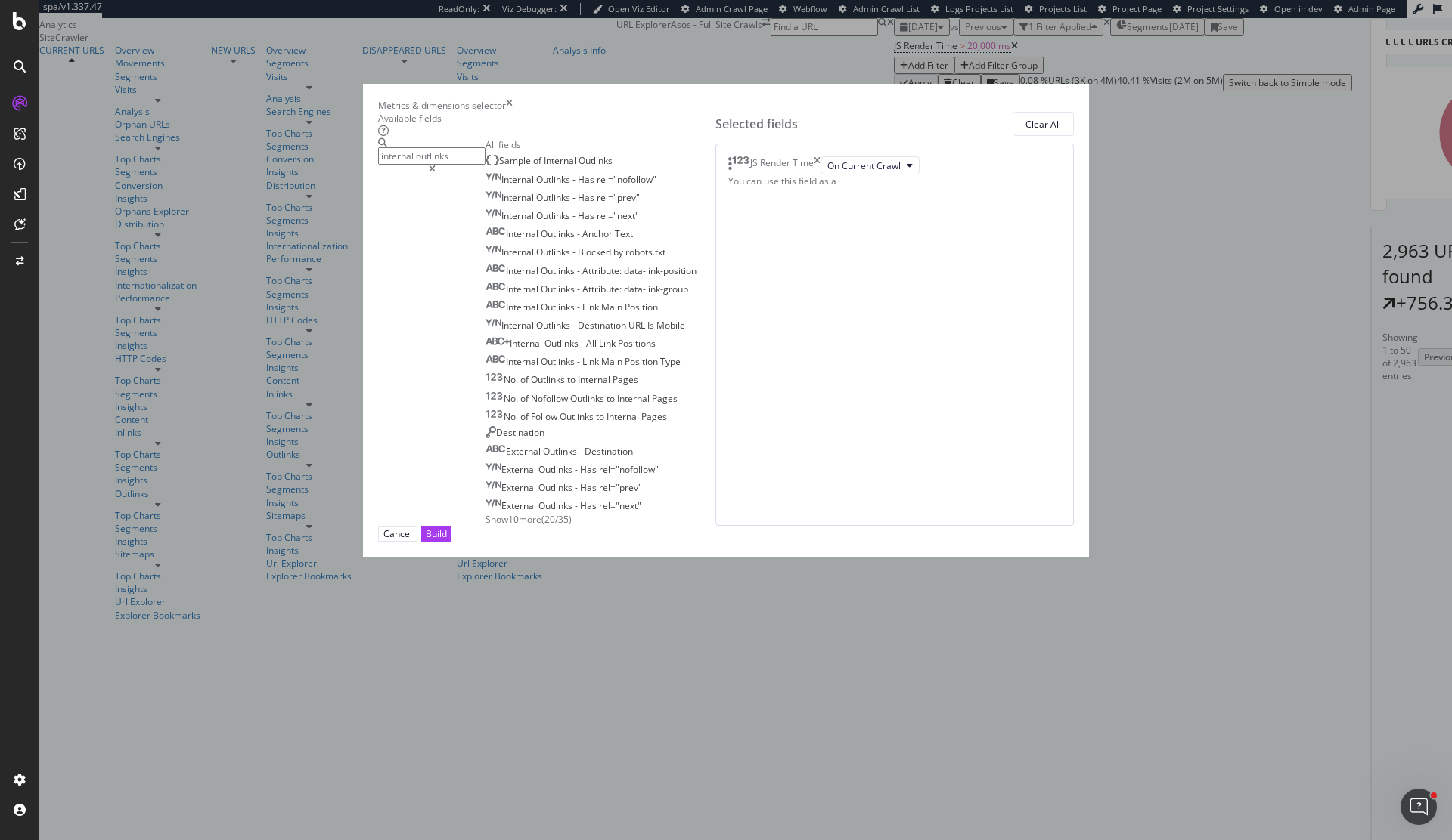
scroll to position [26, 0]
click at [486, 526] on span "Show 10 more" at bounding box center [513, 520] width 56 height 13
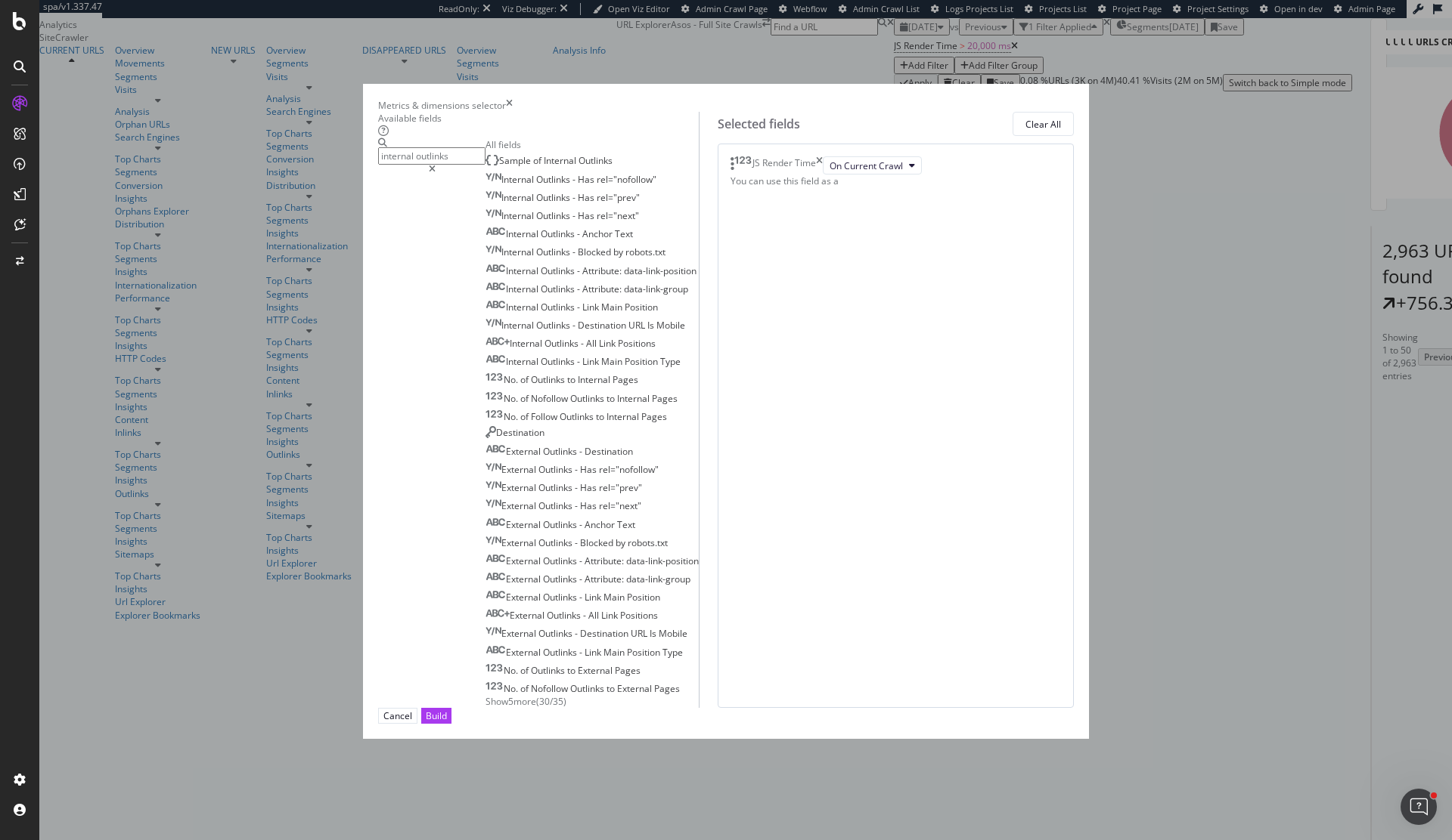
scroll to position [208, 0]
click at [486, 165] on input "internal outlinks" at bounding box center [431, 155] width 107 height 17
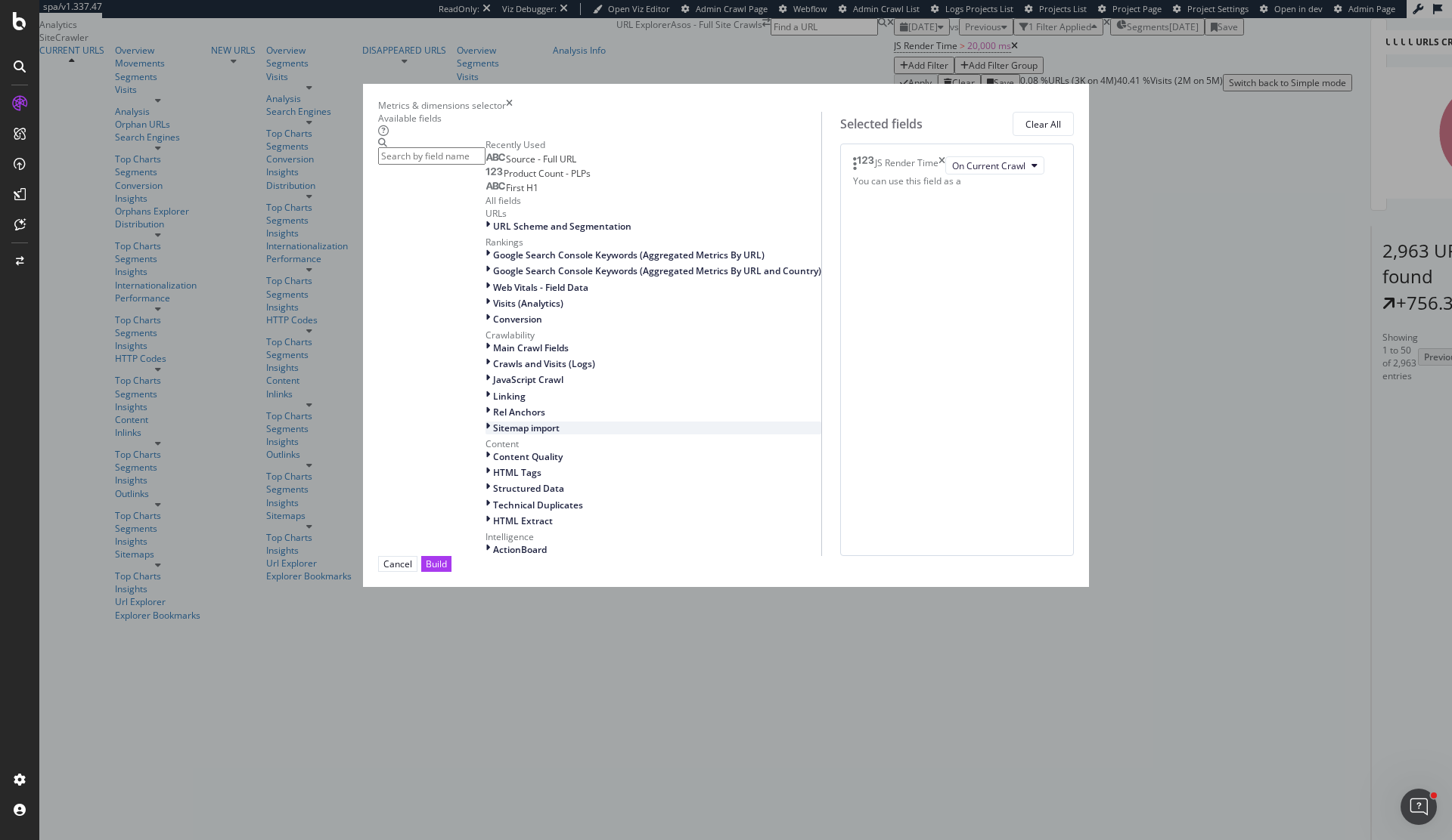
scroll to position [278, 0]
click at [502, 403] on div "Linking" at bounding box center [653, 396] width 336 height 13
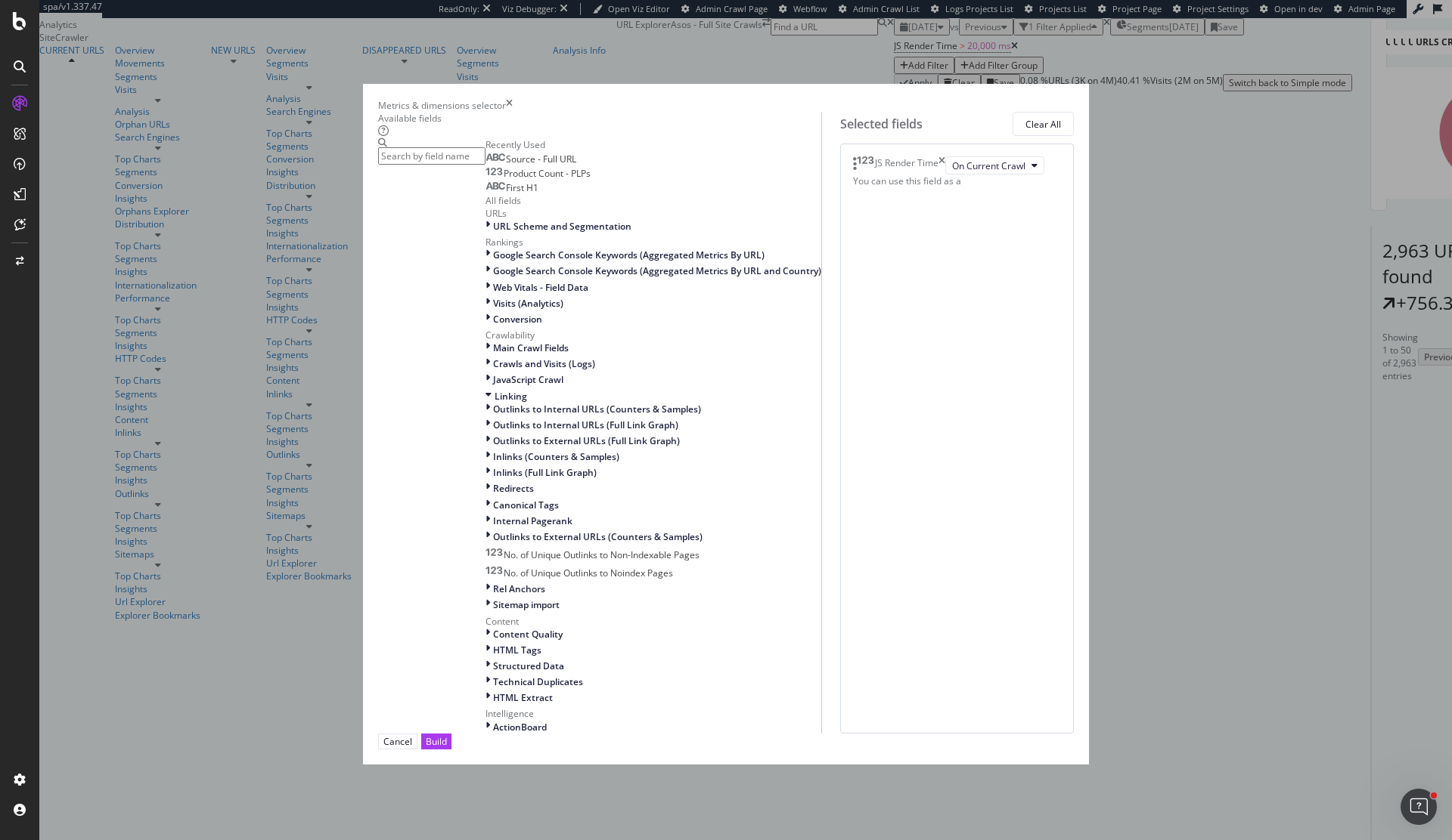
scroll to position [365, 0]
click at [497, 450] on span "Inlinks (Counters & Samples)" at bounding box center [556, 457] width 126 height 13
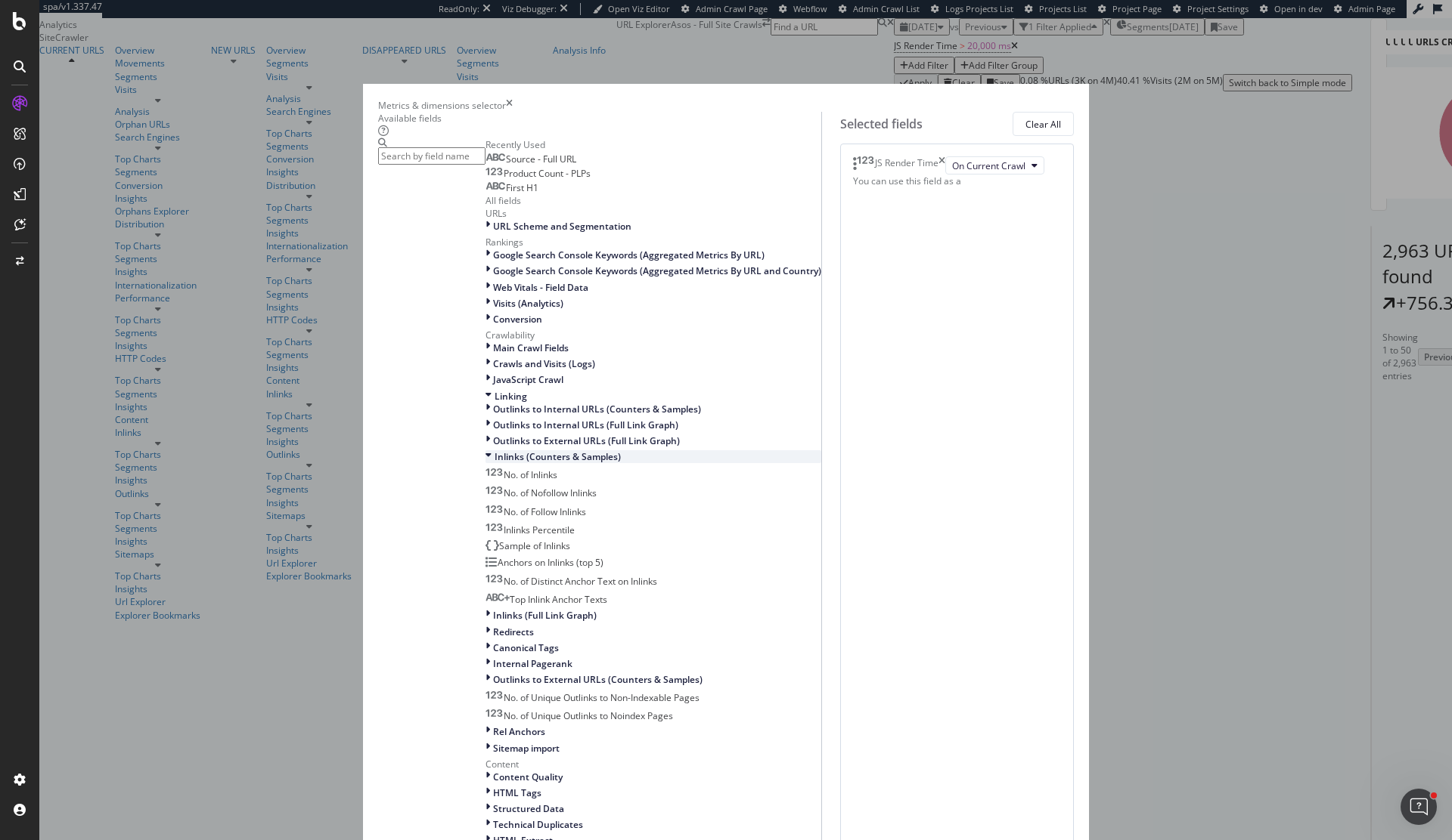
click at [496, 450] on span "Inlinks (Counters & Samples)" at bounding box center [558, 457] width 126 height 13
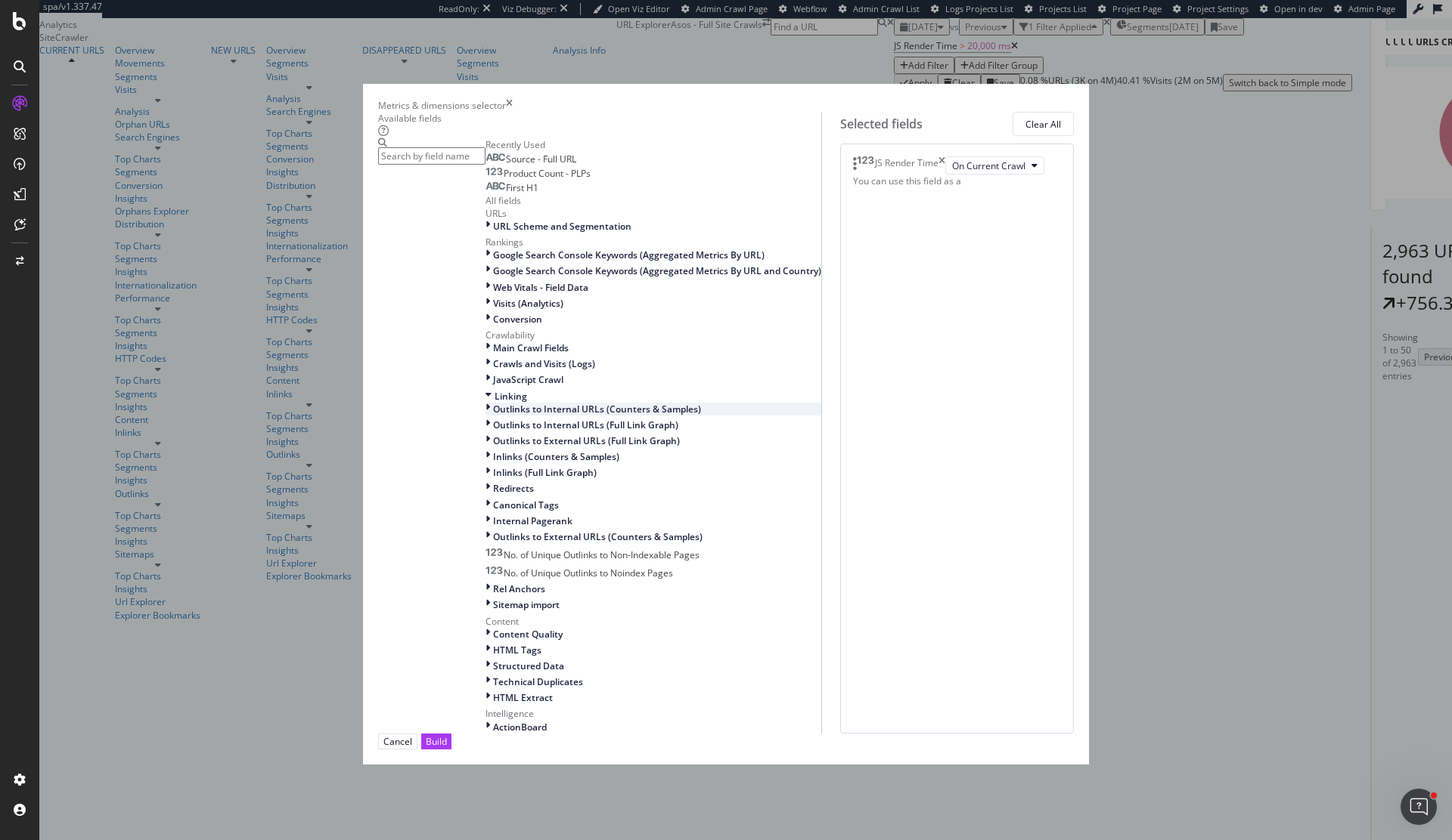
click at [500, 403] on span "Outlinks to Internal URLs (Counters & Samples)" at bounding box center [597, 409] width 208 height 13
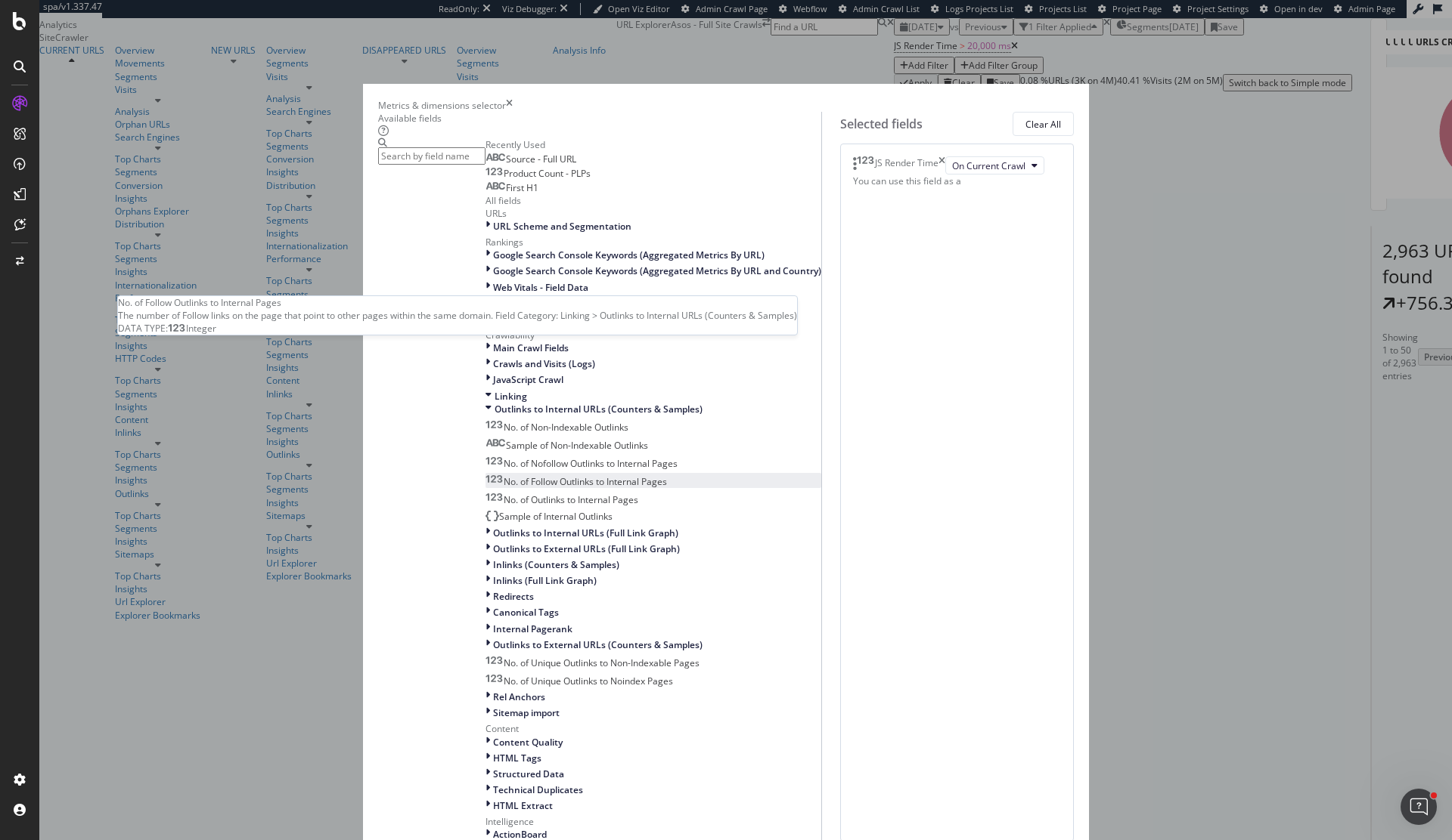
click at [603, 476] on span "No. of Follow Outlinks to Internal Pages" at bounding box center [585, 482] width 164 height 13
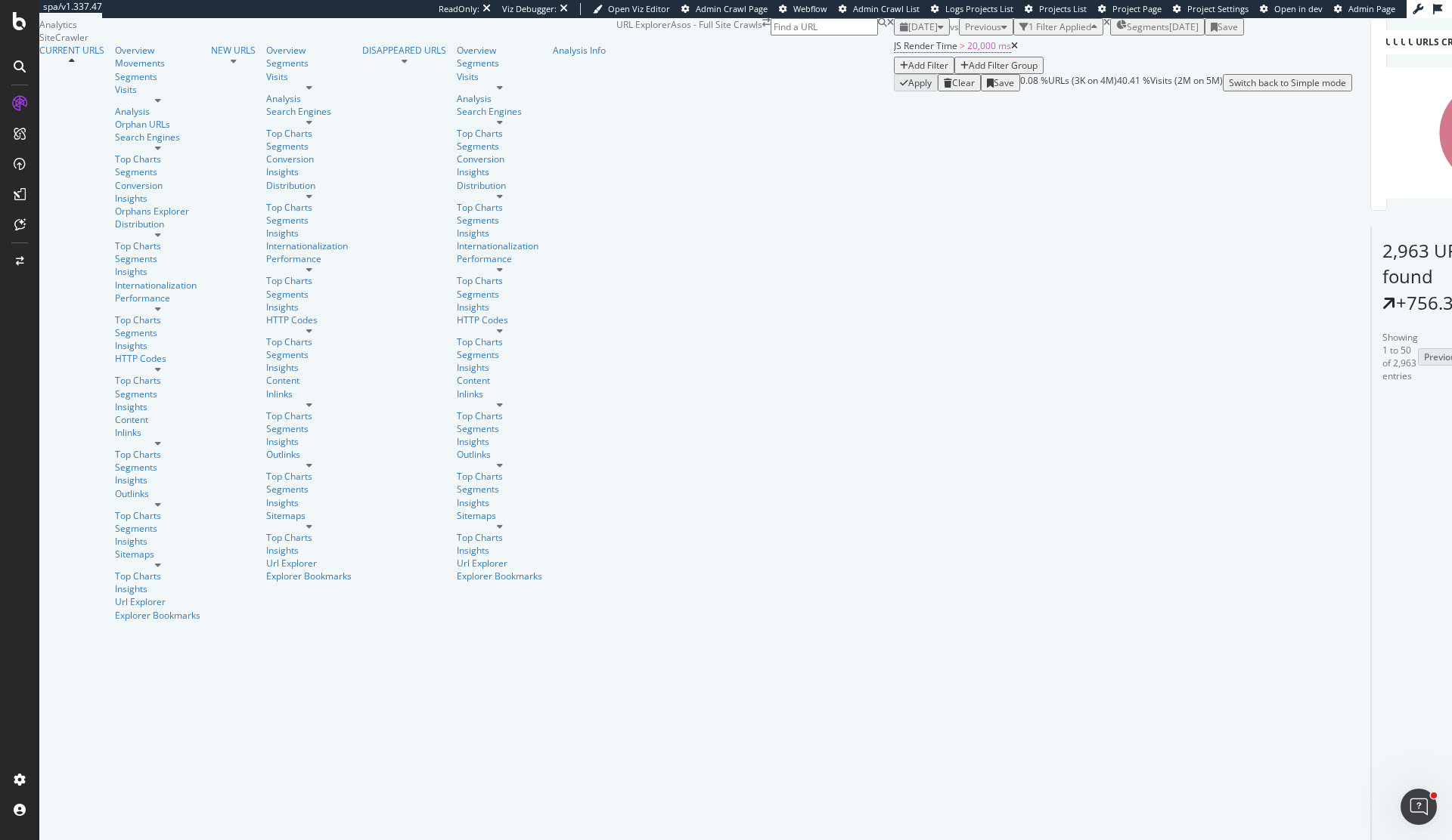
click at [908, 72] on div "Add Filter" at bounding box center [928, 65] width 40 height 13
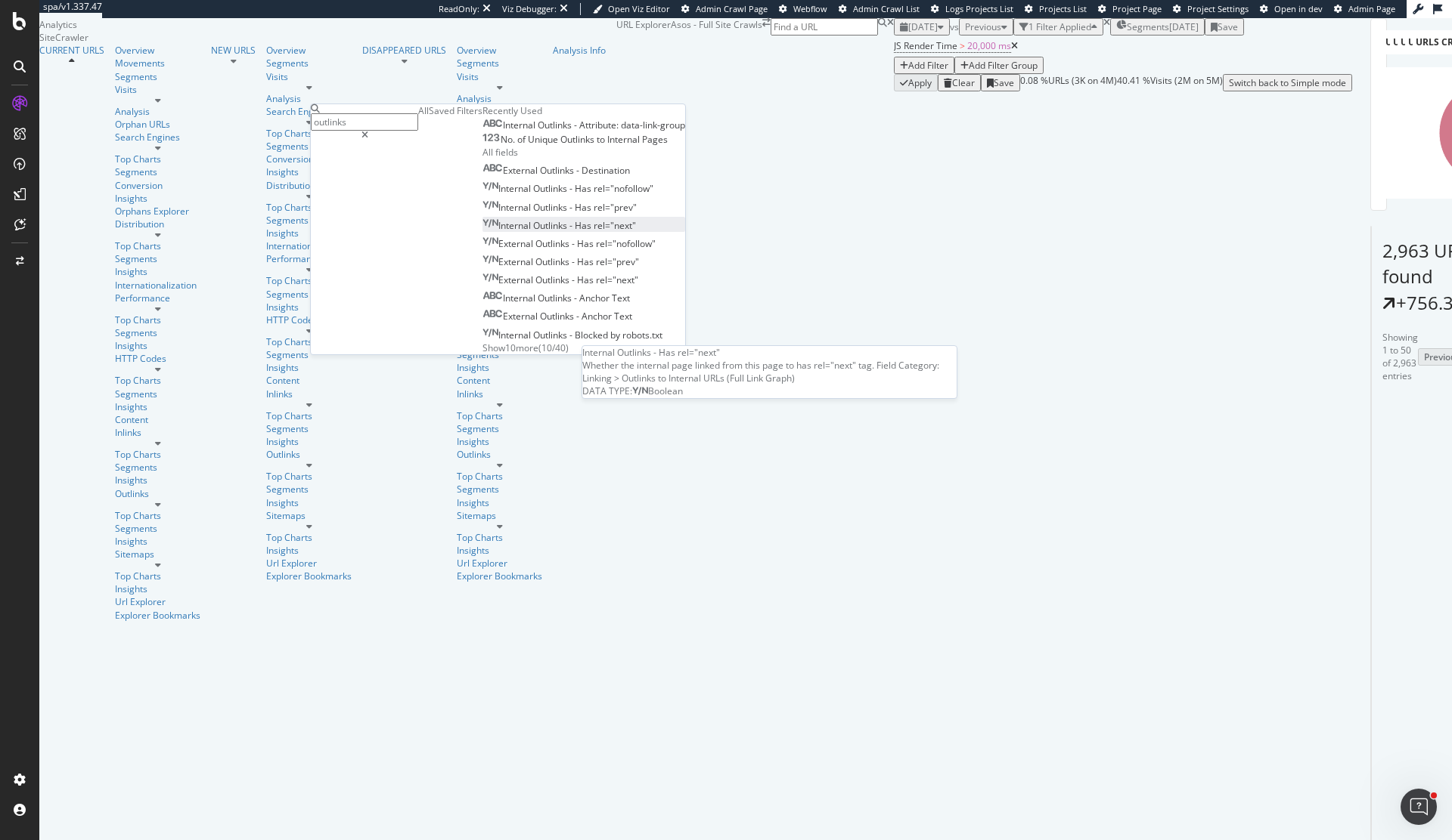
scroll to position [7, 0]
type input "outlinks"
click at [482, 145] on div "No. of Unique Outlinks to Internal Pages" at bounding box center [575, 140] width 186 height 12
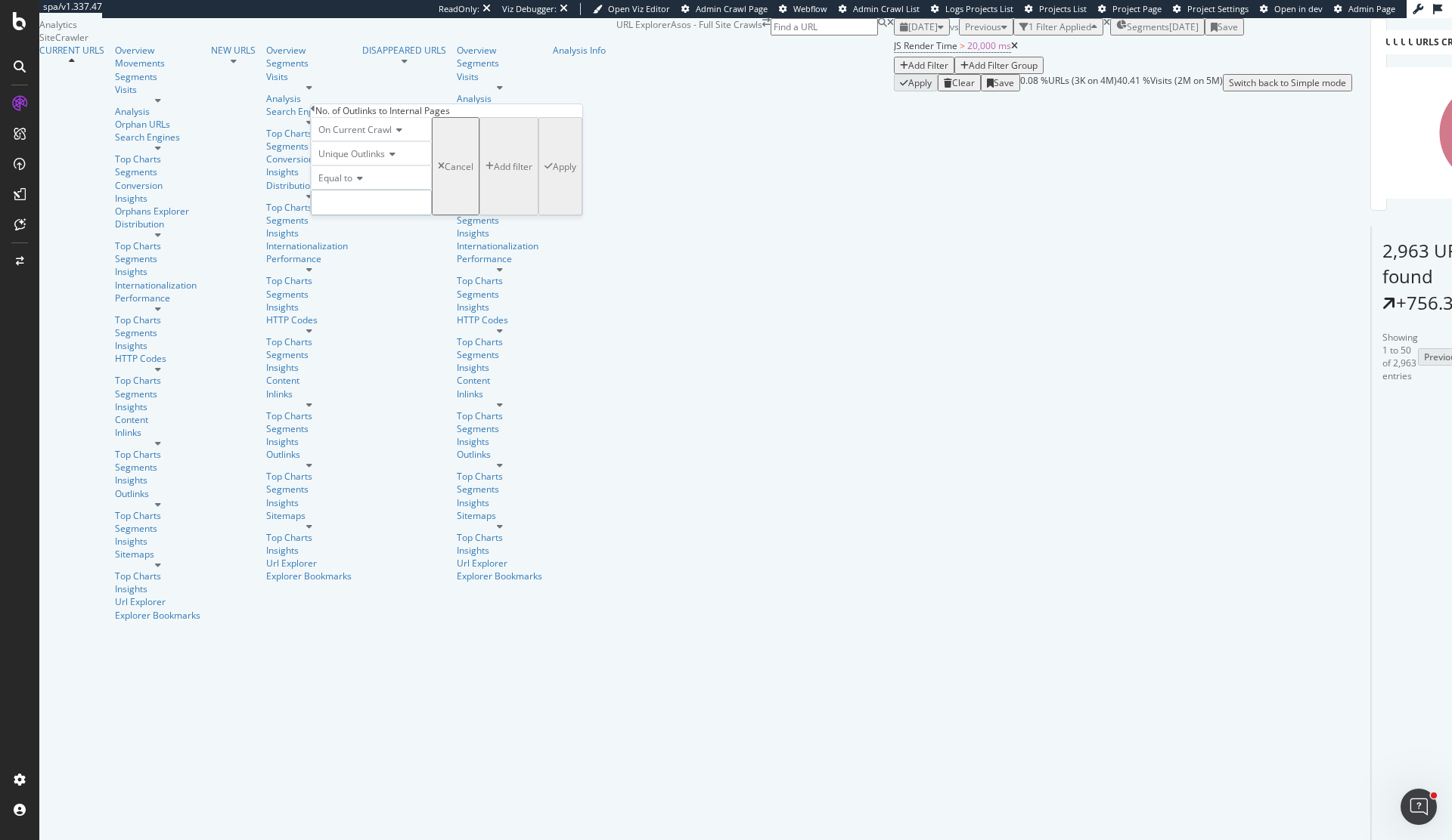
click at [405, 216] on input "number" at bounding box center [371, 202] width 121 height 25
type input "0"
click at [553, 173] on div "Apply" at bounding box center [564, 167] width 24 height 13
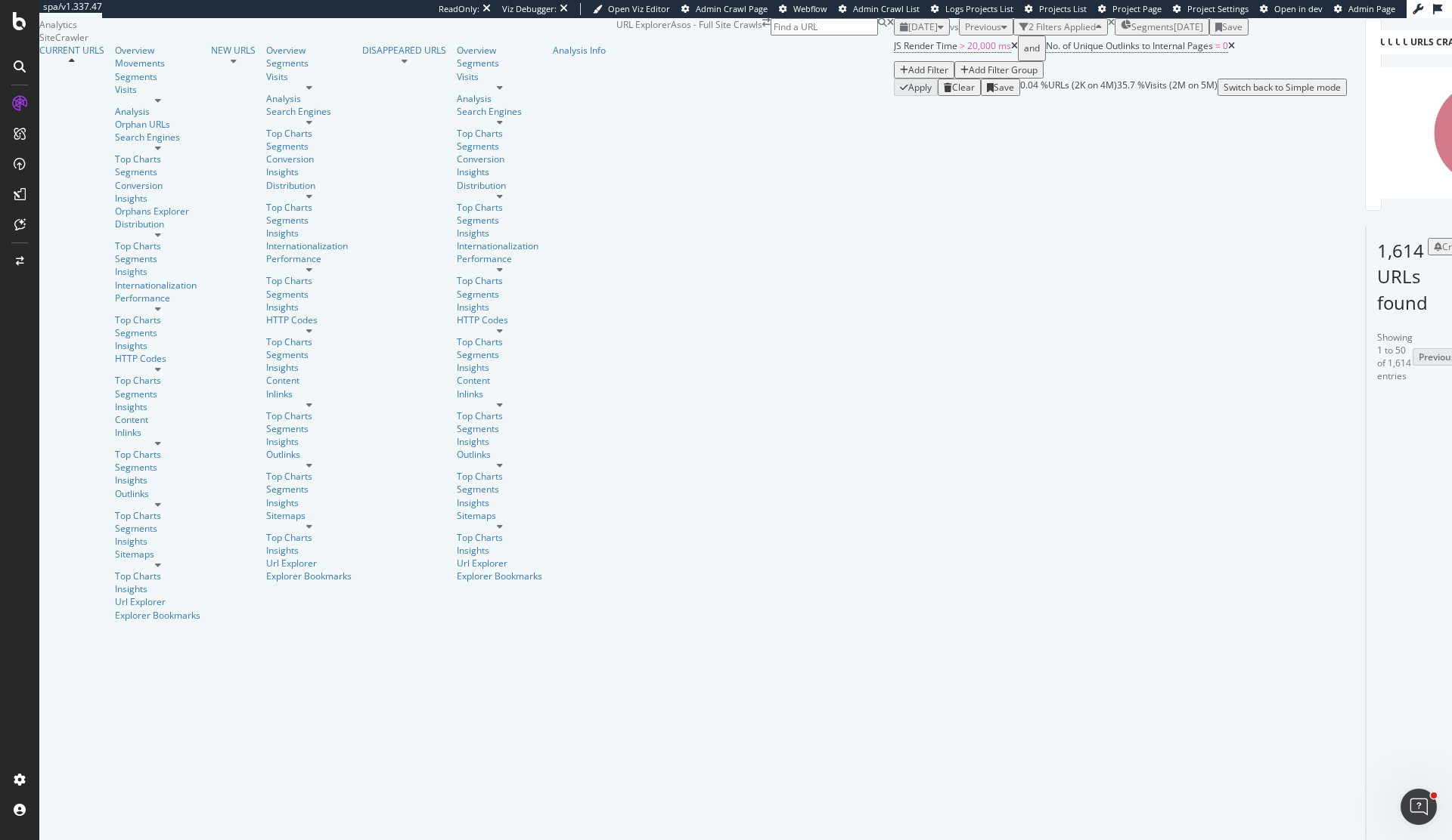
scroll to position [101, 0]
click at [1451, 357] on div "Next" at bounding box center [1478, 357] width 21 height 13
click at [1418, 369] on div "Previous" at bounding box center [1436, 363] width 37 height 13
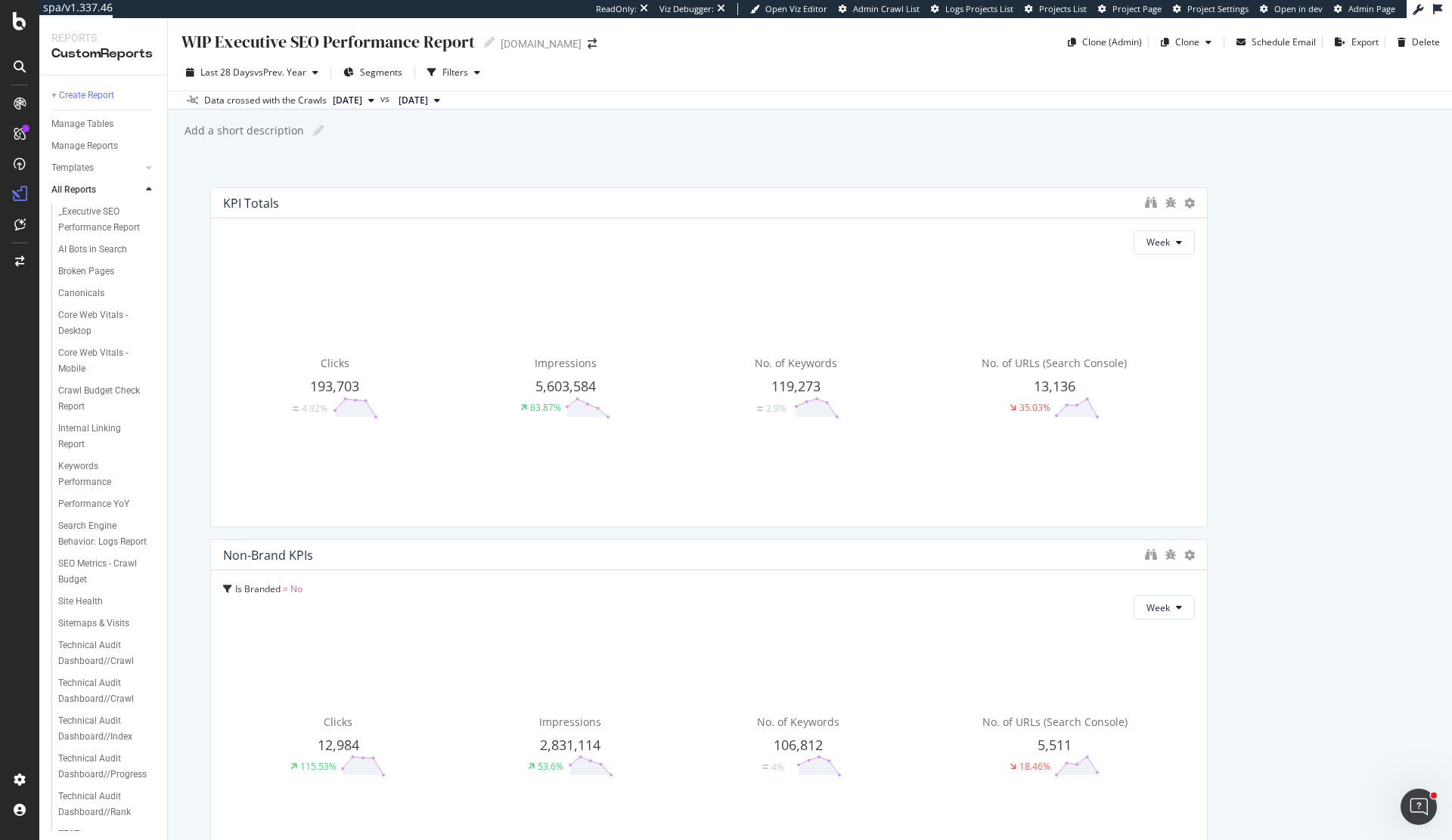
click at [149, 187] on icon at bounding box center [148, 190] width 6 height 9
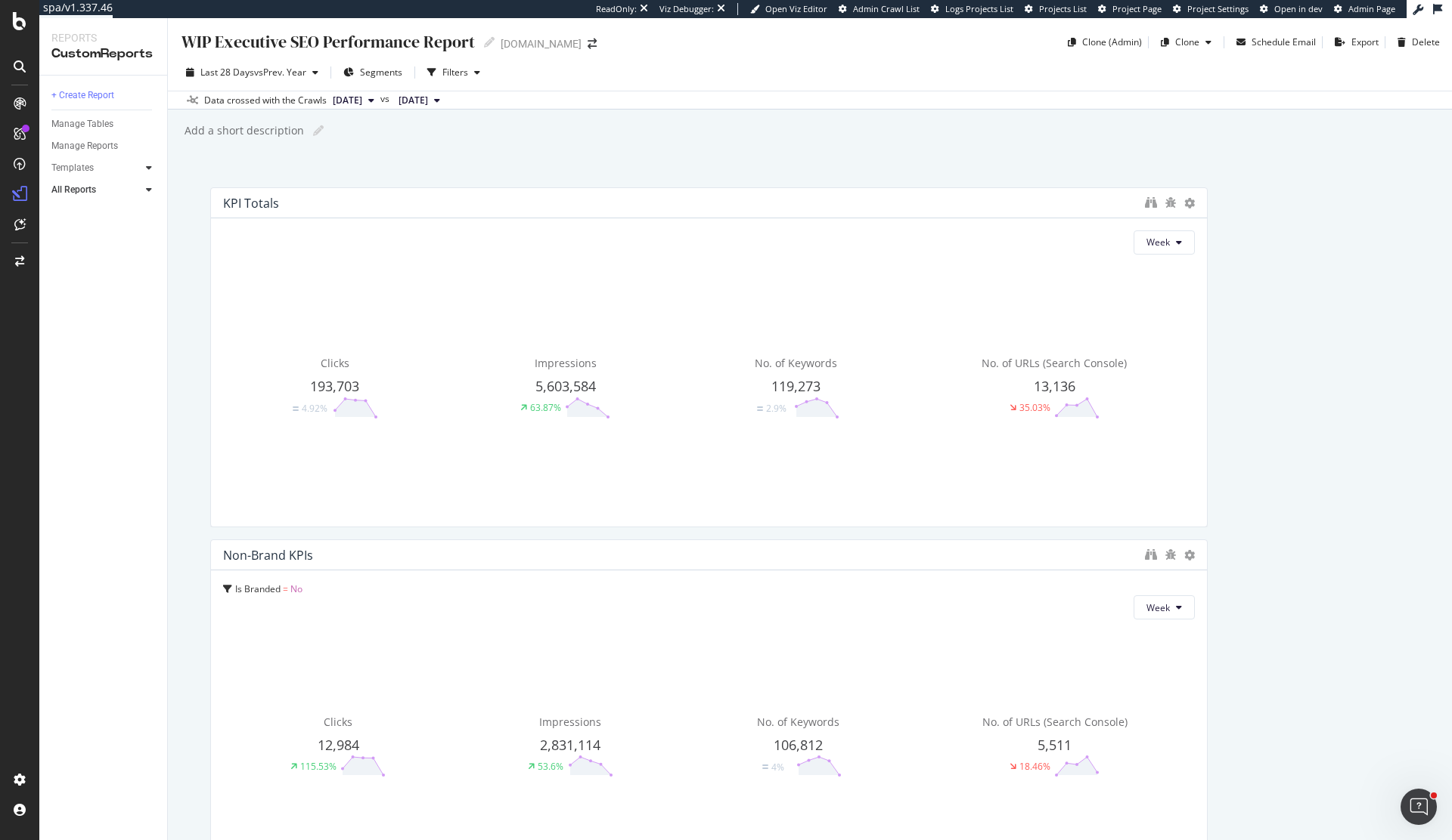
click at [150, 171] on icon at bounding box center [148, 168] width 6 height 9
click at [151, 324] on icon at bounding box center [148, 324] width 6 height 9
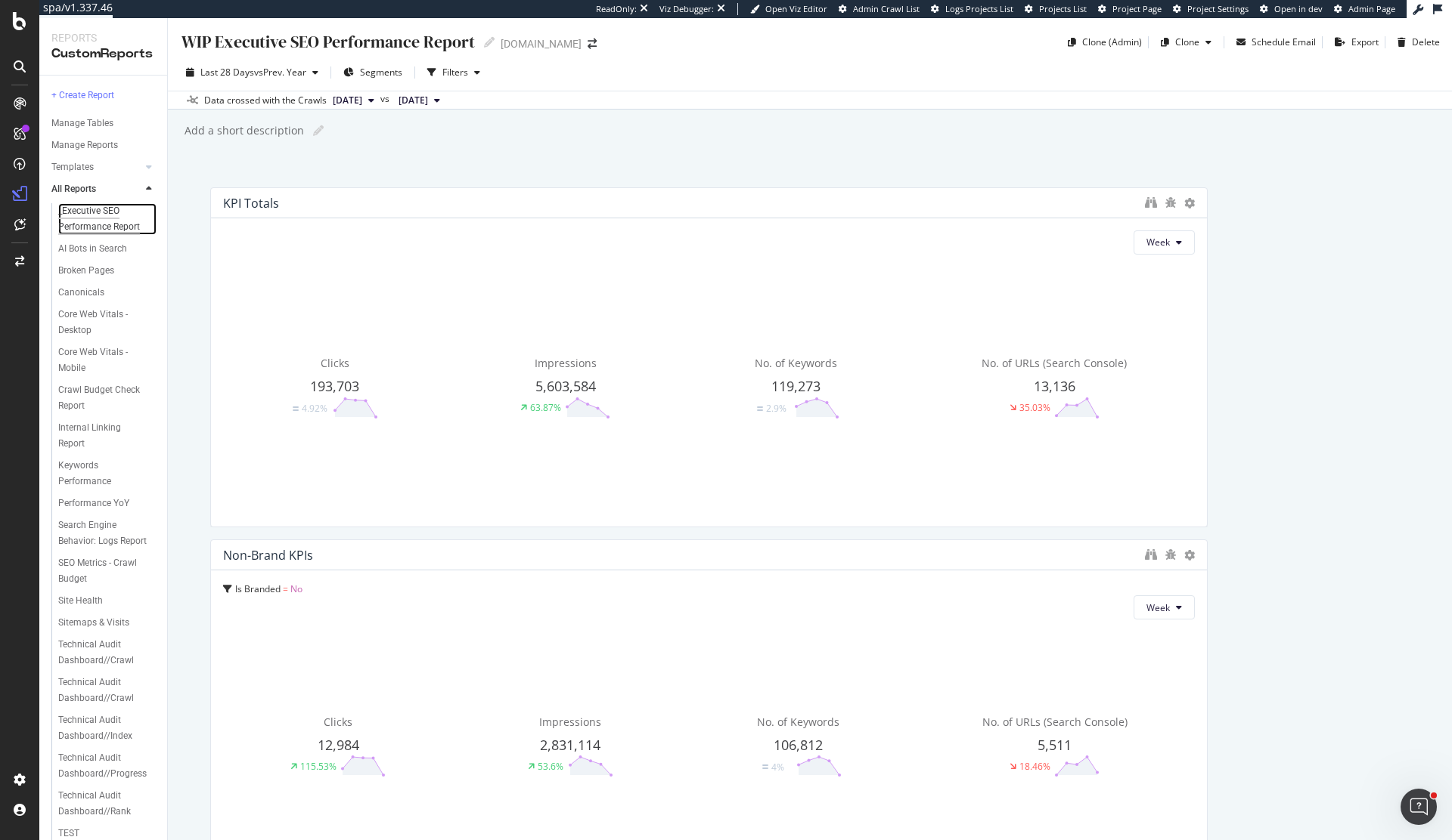
click at [107, 217] on div "_Executive SEO Performance Report" at bounding box center [102, 219] width 89 height 32
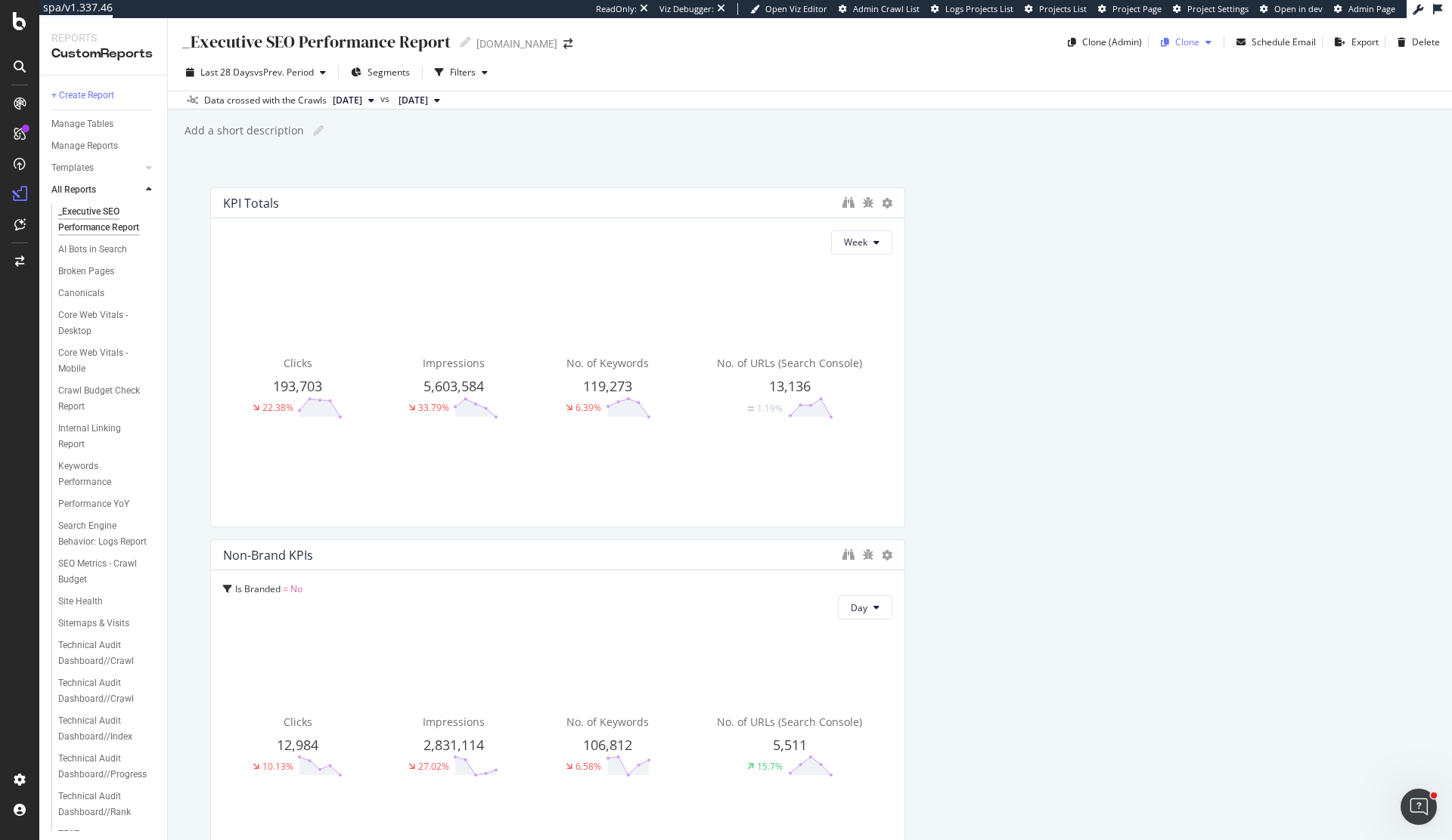
click at [1179, 41] on div "Clone" at bounding box center [1187, 42] width 25 height 13
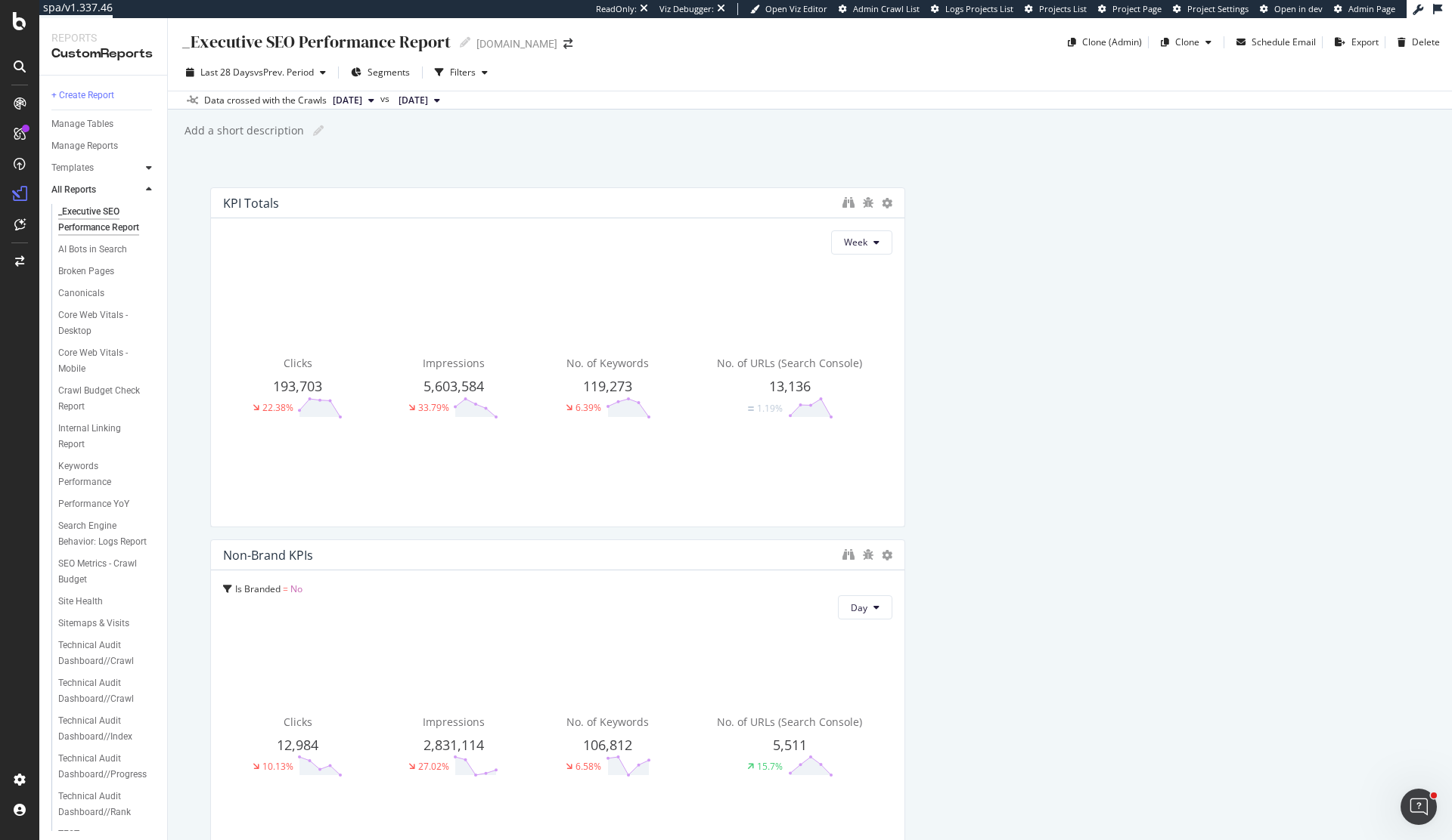
click at [155, 168] on div at bounding box center [149, 168] width 15 height 15
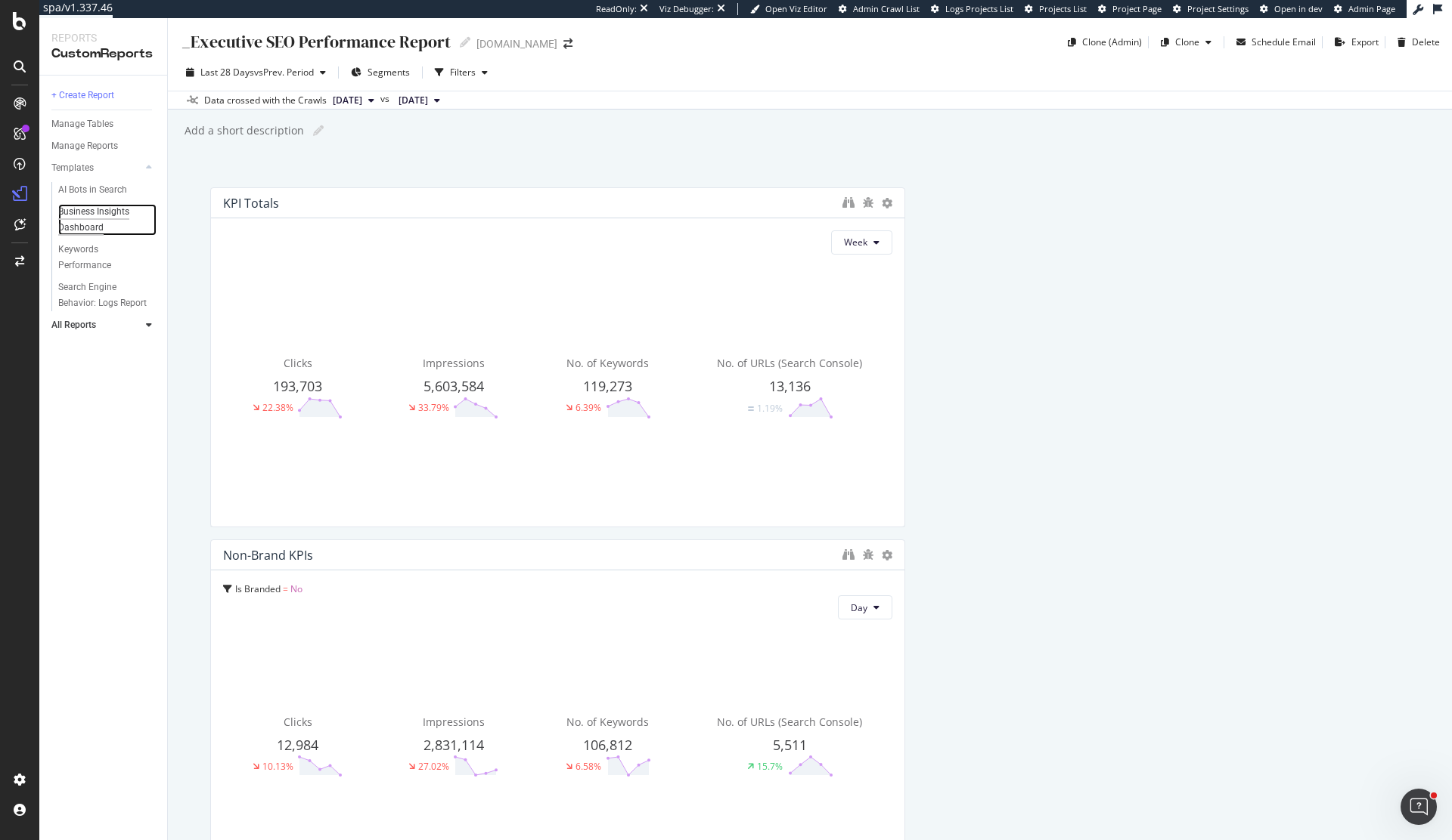
click at [119, 212] on div "Business Insights Dashboard" at bounding box center [101, 220] width 87 height 32
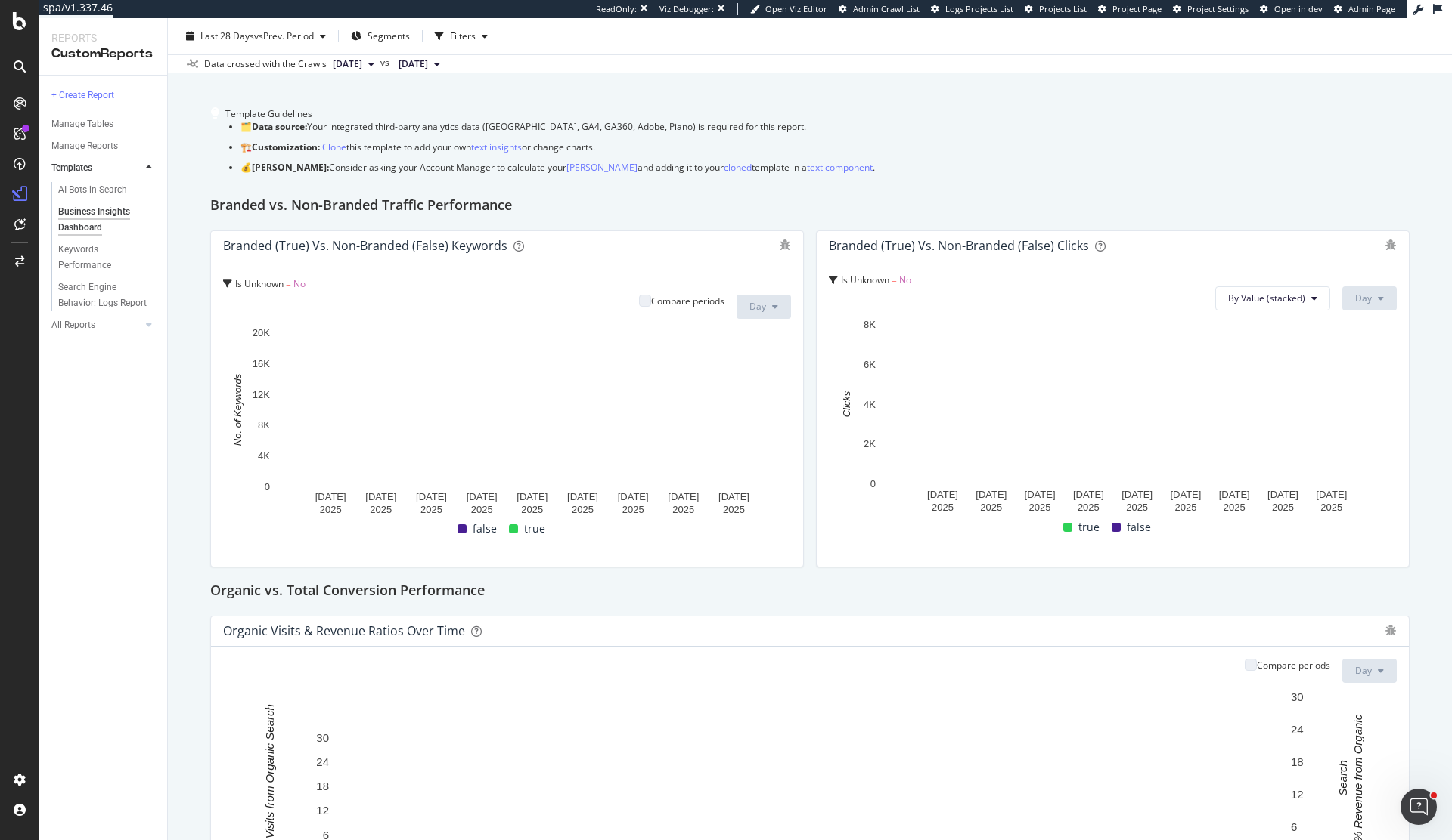
scroll to position [92, 0]
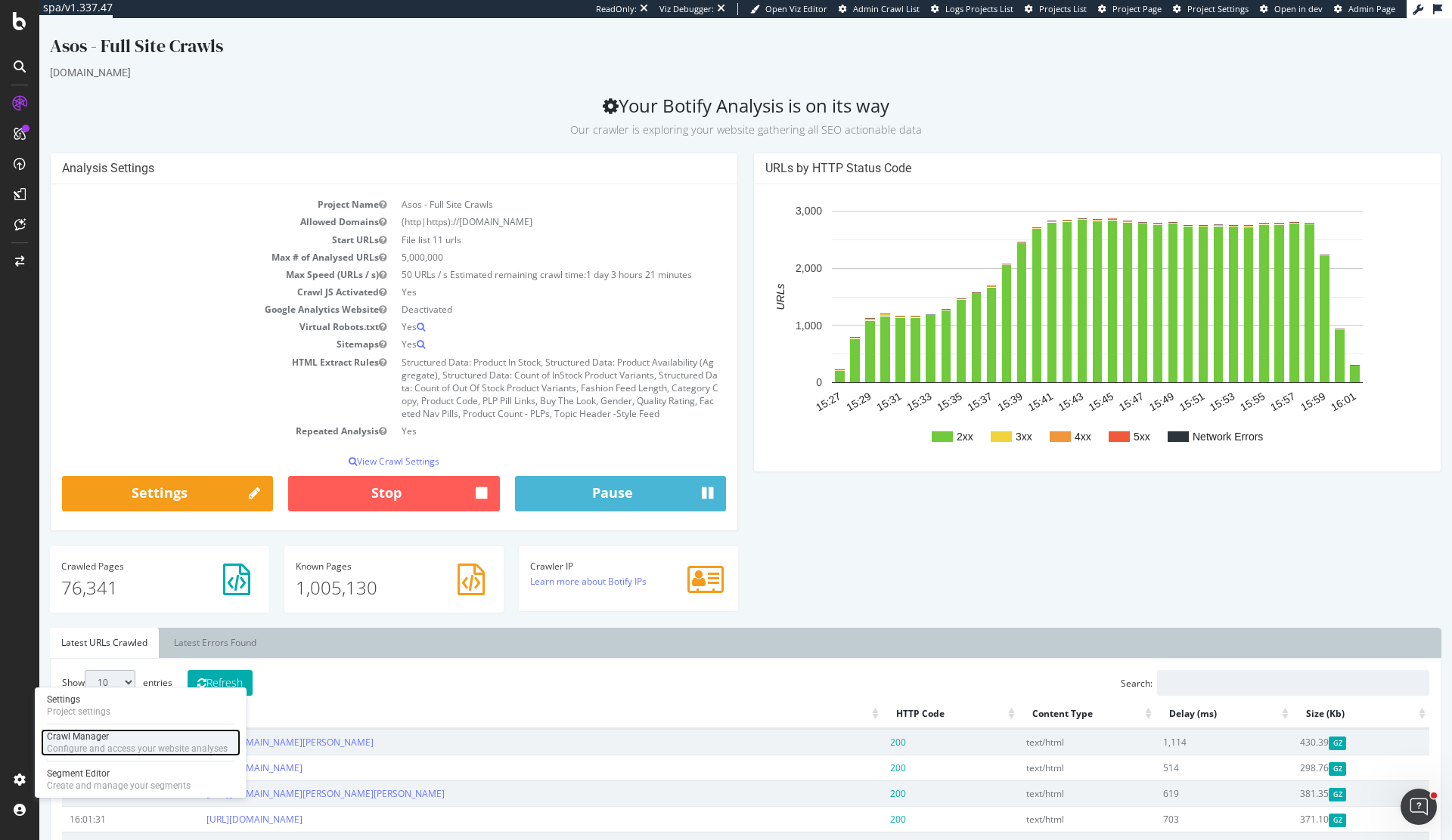
click at [106, 746] on div "Configure and access your website analyses" at bounding box center [137, 748] width 181 height 12
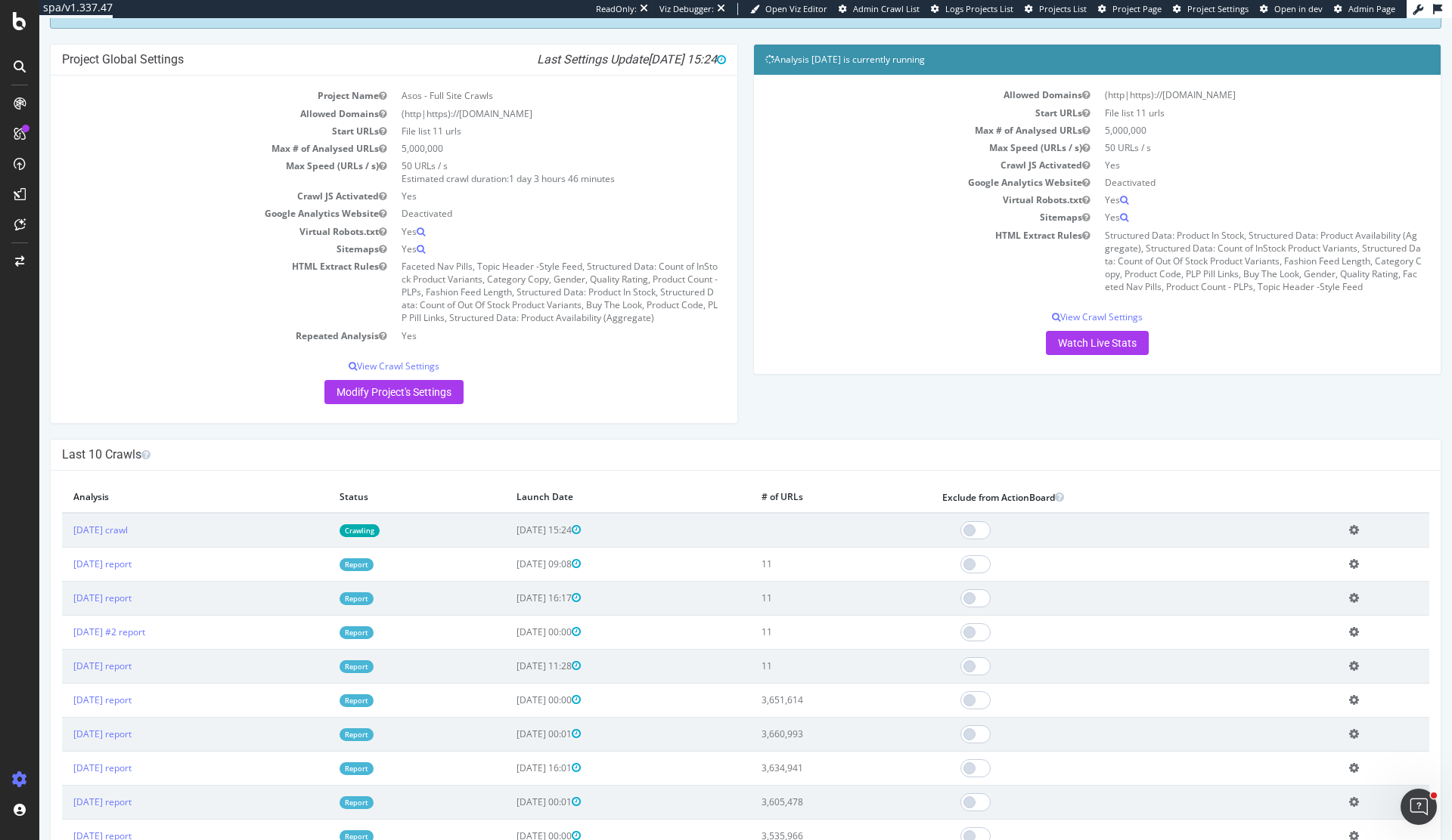
scroll to position [99, 0]
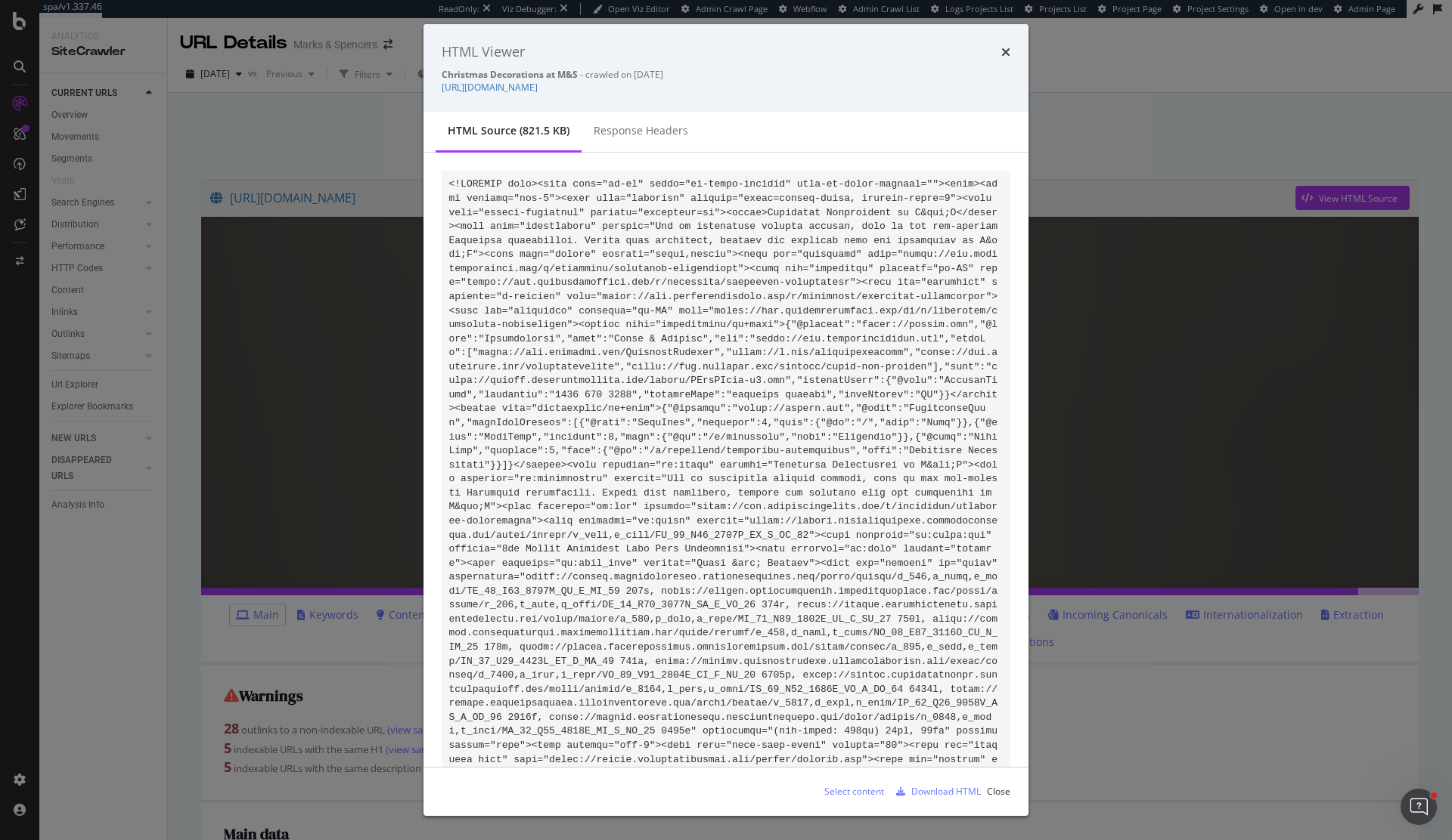
scroll to position [37425, 0]
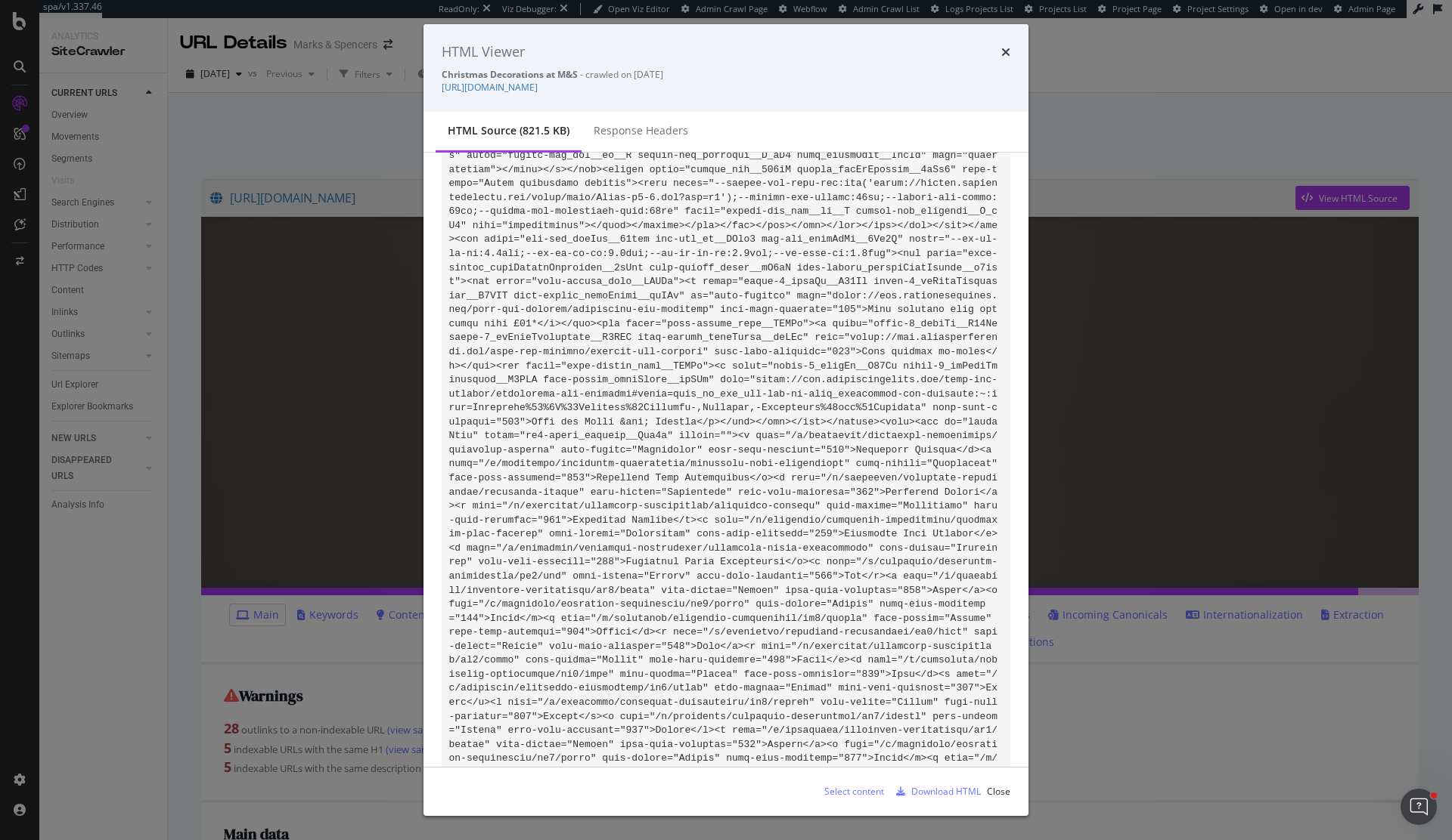
click at [1011, 52] on div "HTML Viewer Christmas Decorations at M&S - crawled on [DATE] [URL][DOMAIN_NAME]" at bounding box center [726, 68] width 605 height 87
click at [1003, 54] on icon "times" at bounding box center [1005, 51] width 9 height 12
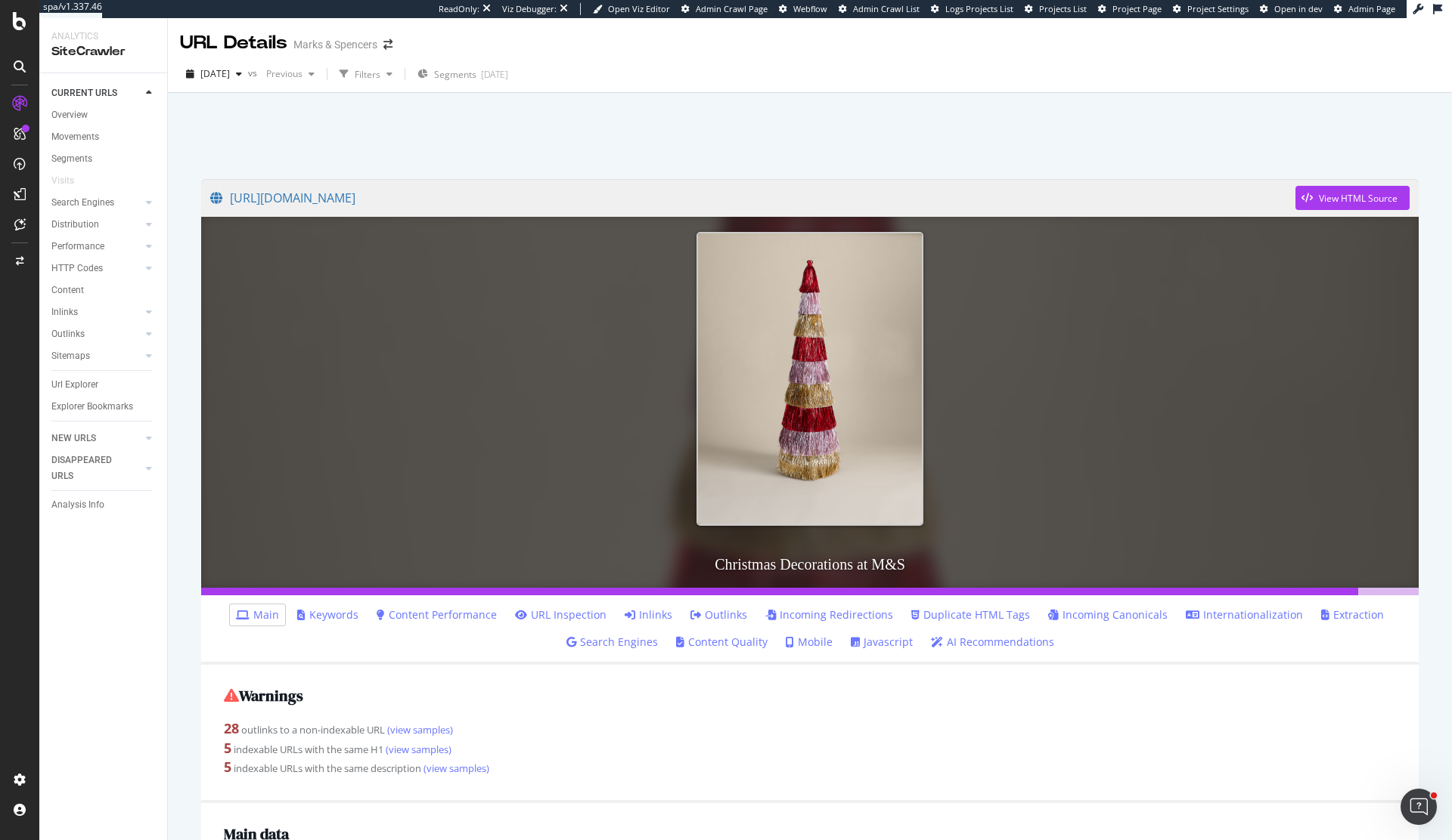
click at [743, 18] on div "URL Details Marks & Spencers" at bounding box center [809, 37] width 1284 height 38
click at [743, 7] on span "Admin Crawl Page" at bounding box center [732, 9] width 72 height 11
click at [886, 12] on span "Admin Crawl List" at bounding box center [885, 9] width 66 height 11
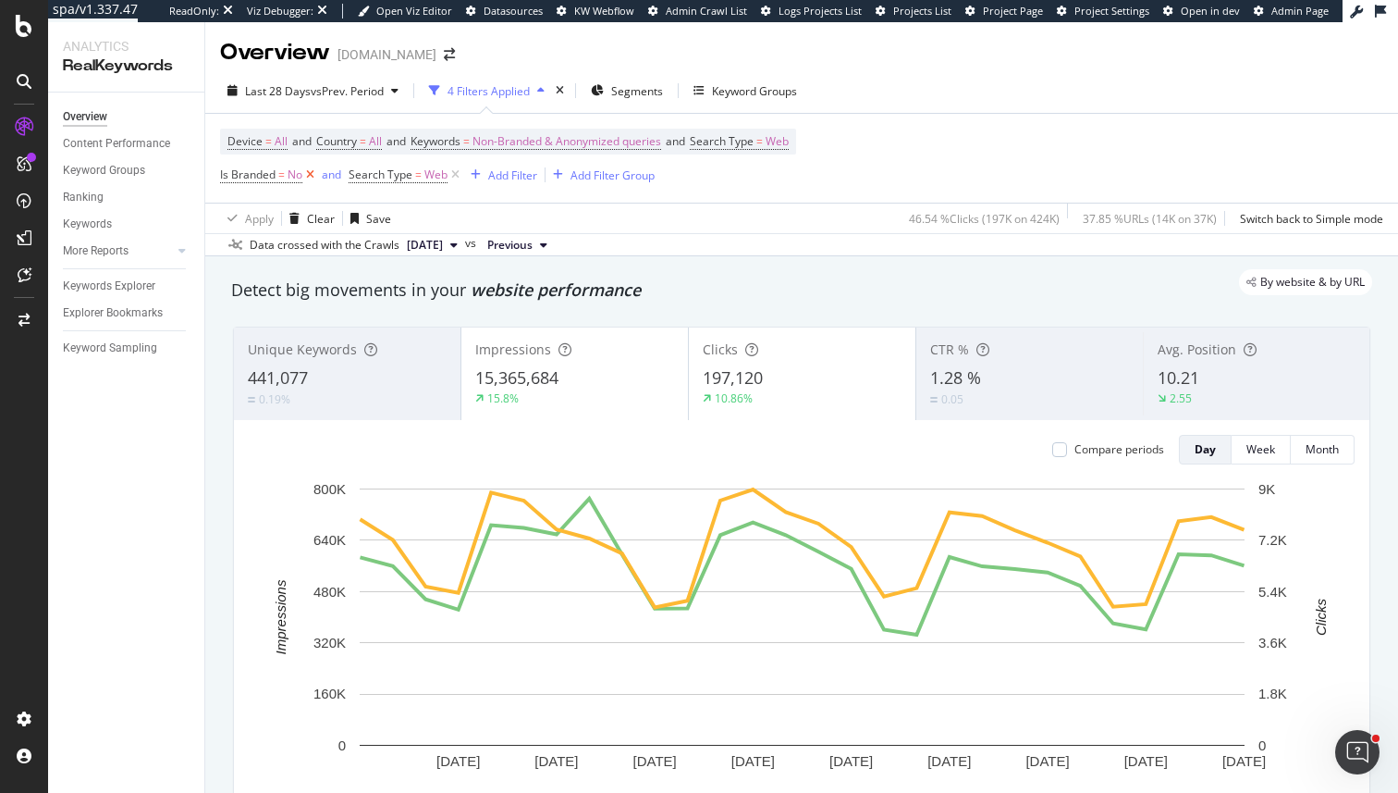
click at [310, 178] on icon at bounding box center [310, 175] width 16 height 18
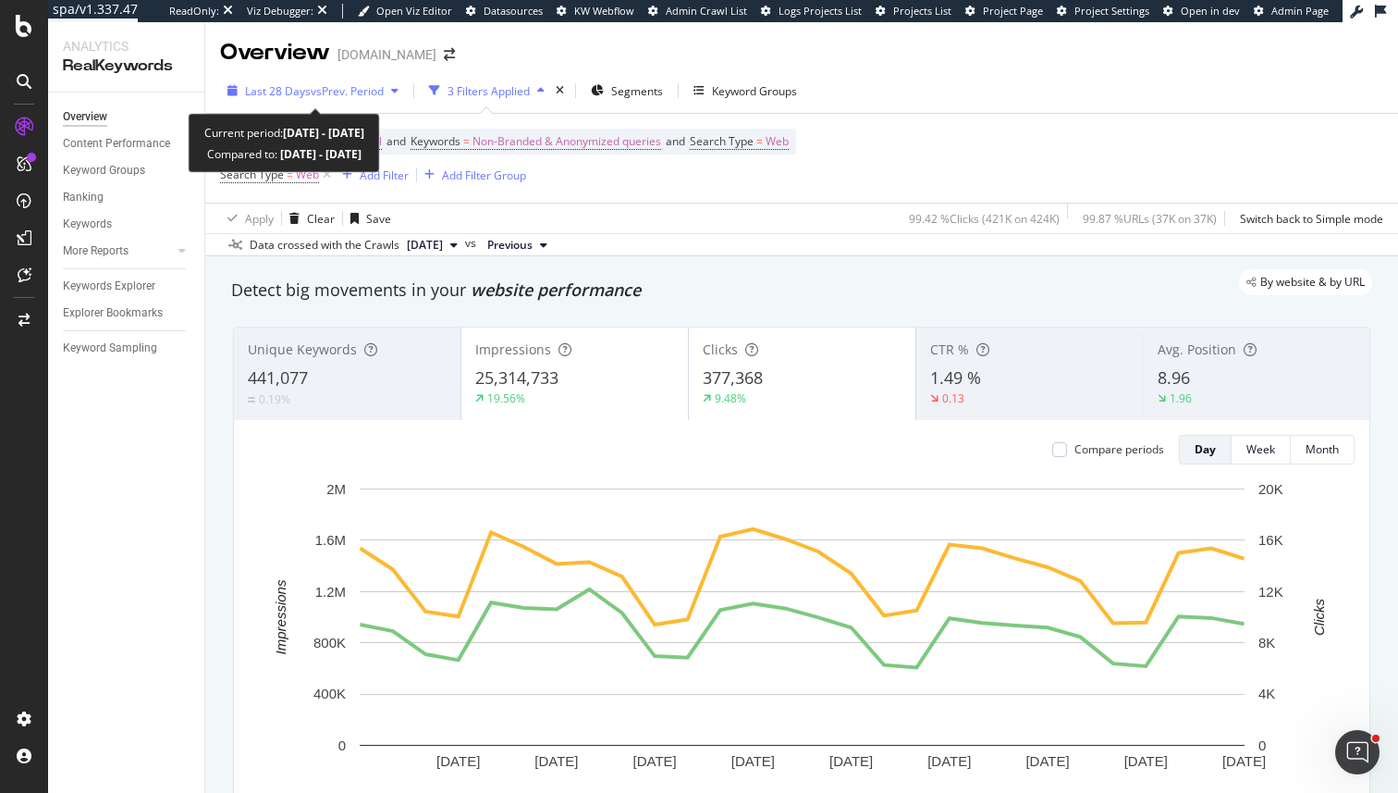
click at [341, 81] on div "Last 28 Days vs Prev. Period" at bounding box center [313, 91] width 186 height 28
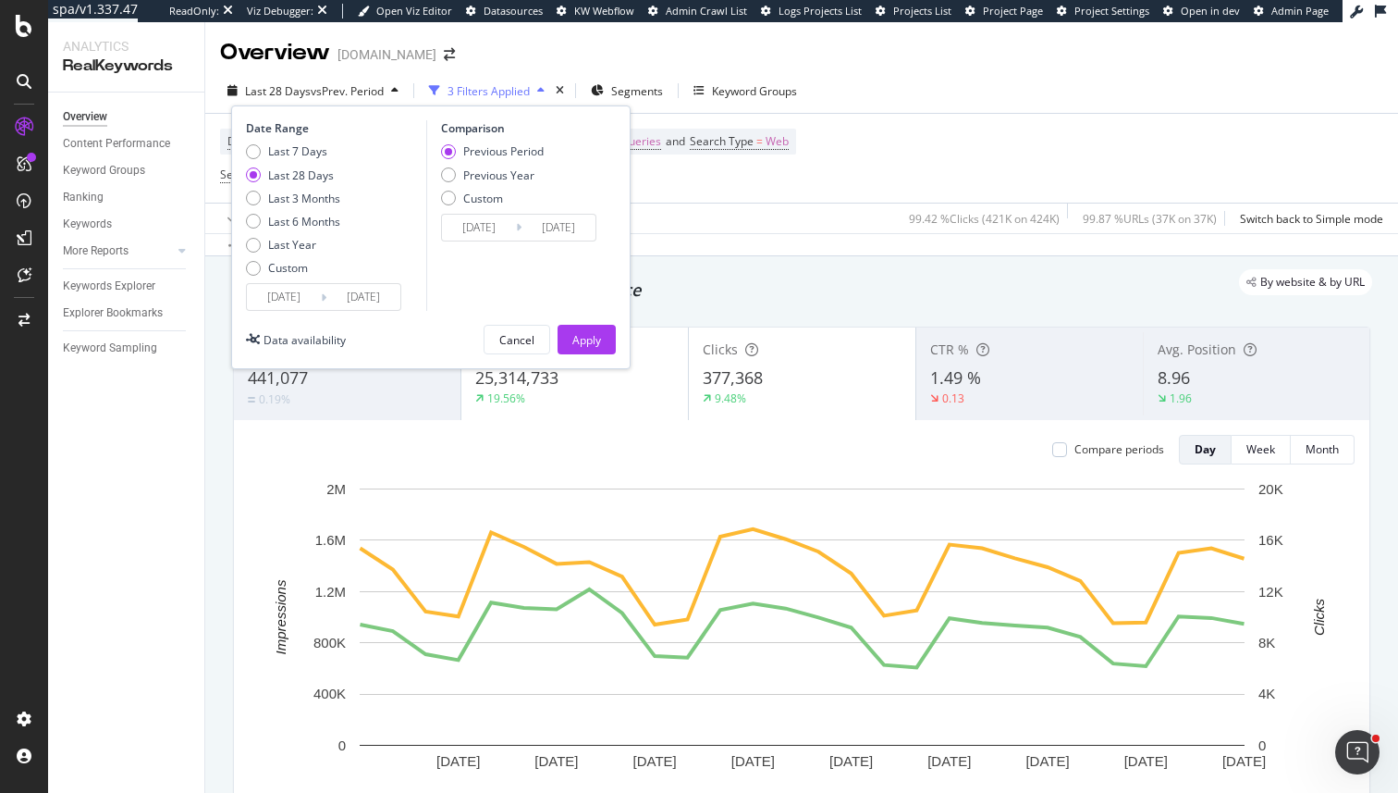
click at [301, 300] on input "[DATE]" at bounding box center [284, 297] width 74 height 26
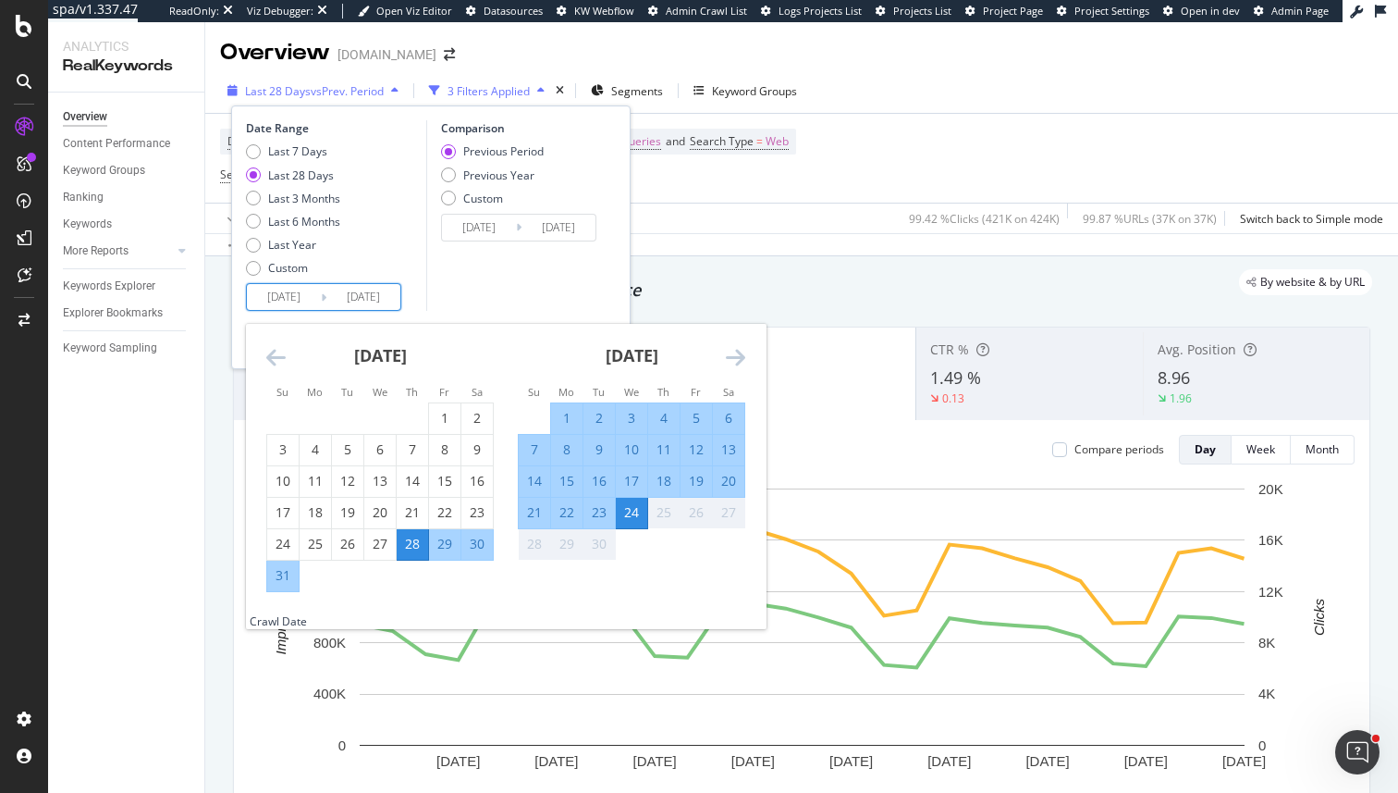
click at [399, 96] on div "Last 28 Days vs Prev. Period" at bounding box center [313, 91] width 186 height 28
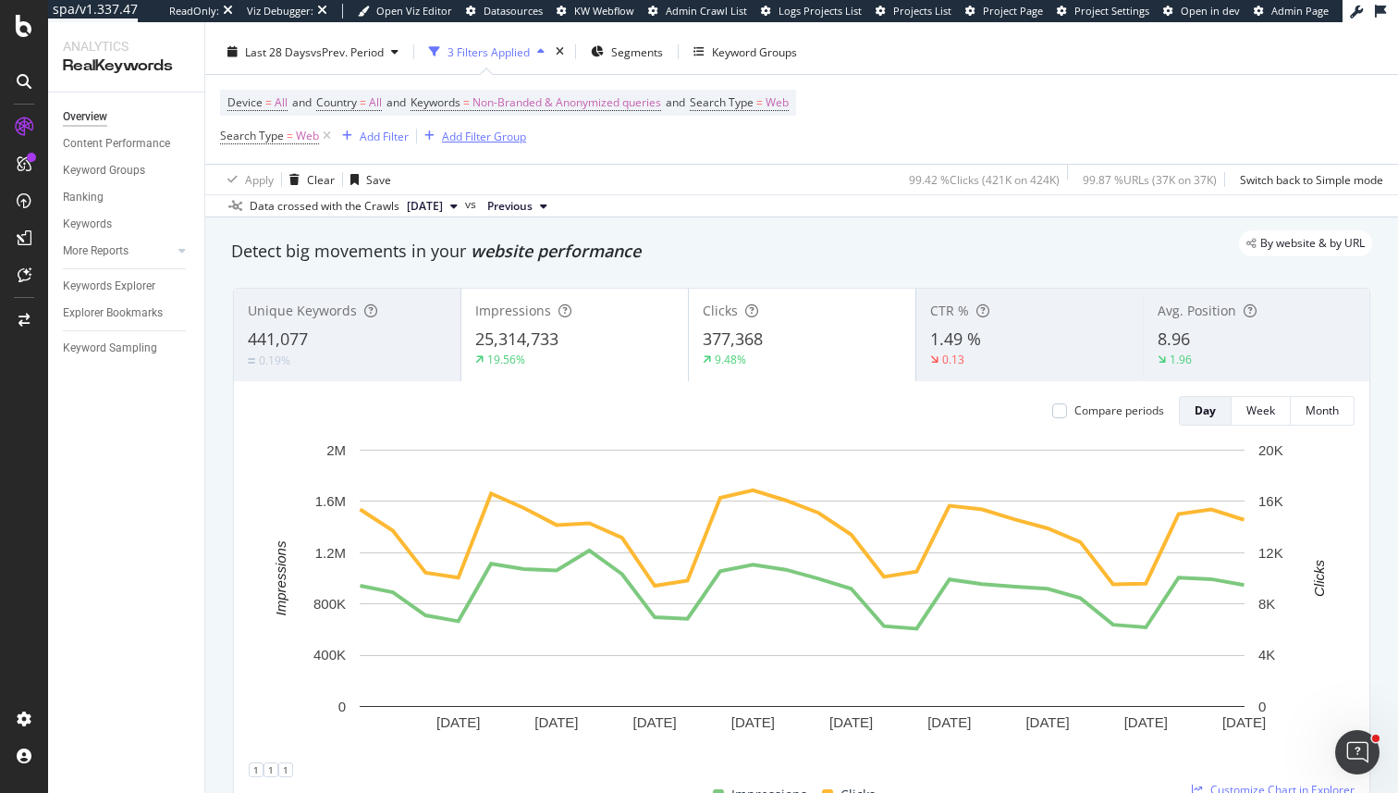
scroll to position [28, 0]
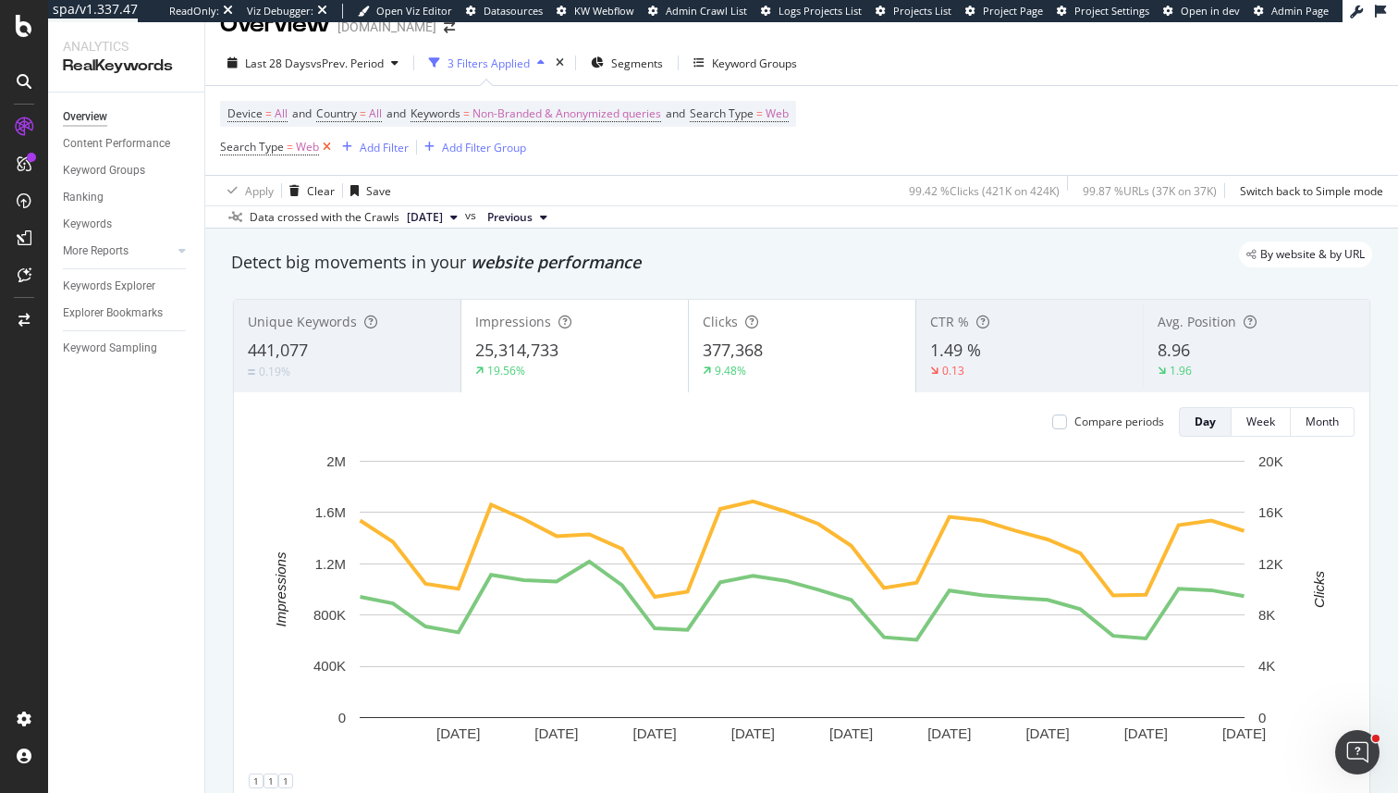
click at [329, 154] on icon at bounding box center [327, 147] width 16 height 18
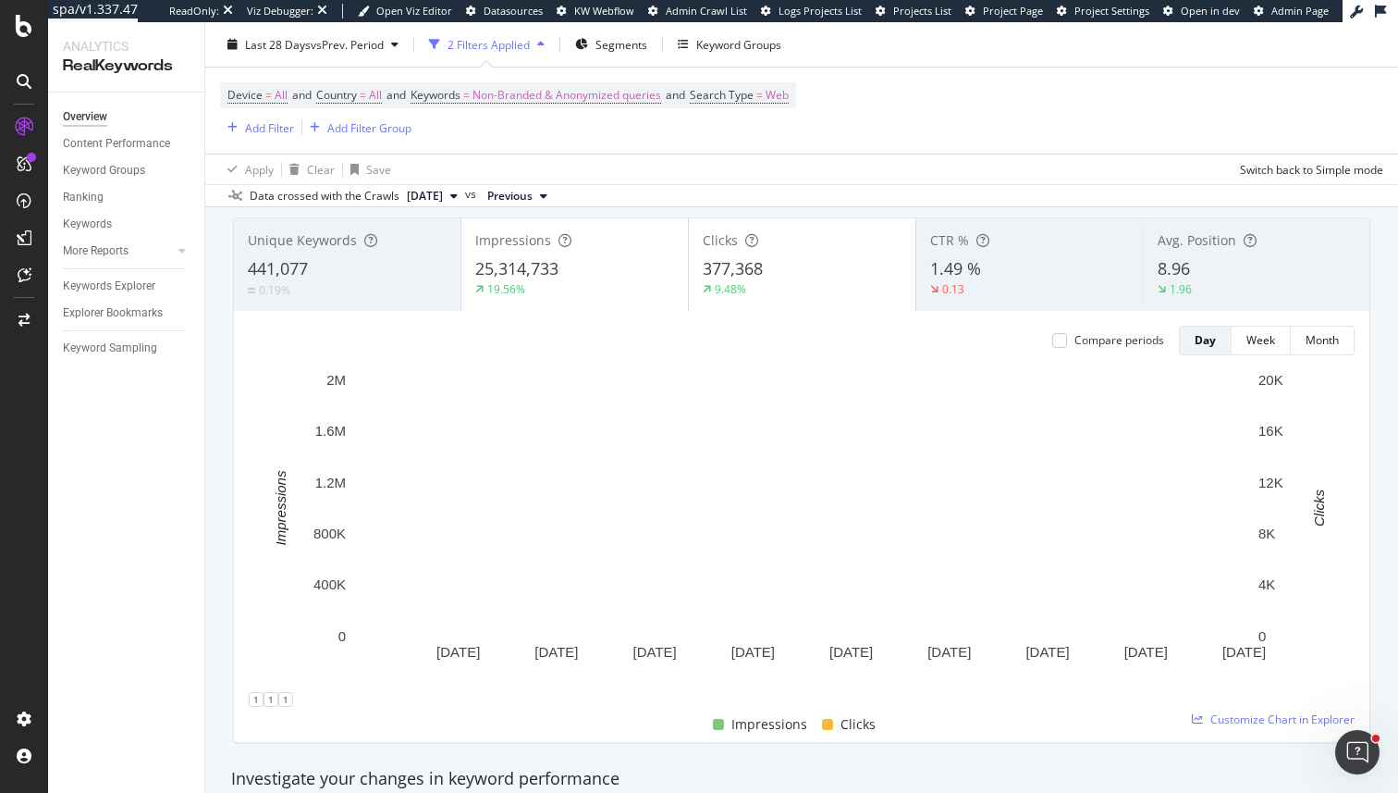
scroll to position [104, 0]
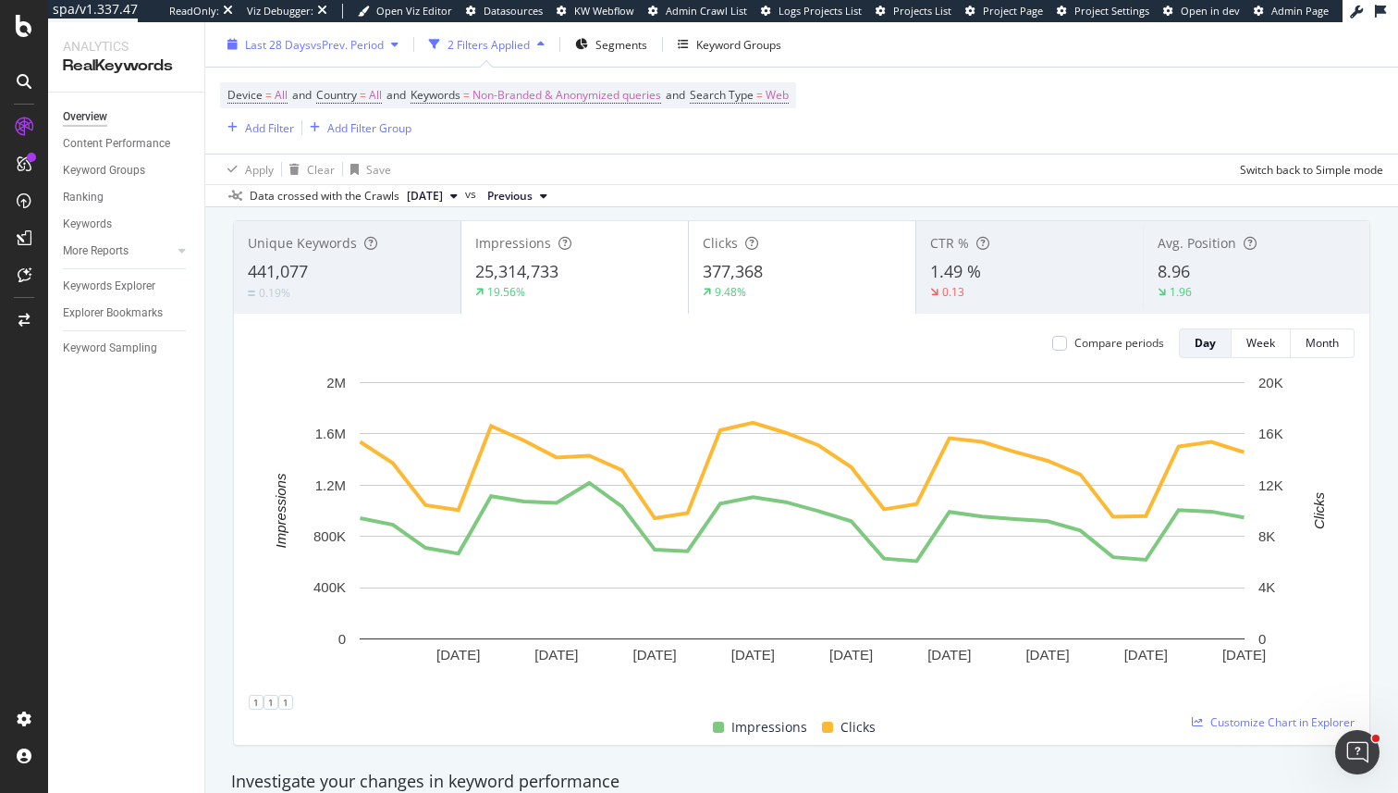
click at [375, 46] on span "vs Prev. Period" at bounding box center [347, 44] width 73 height 16
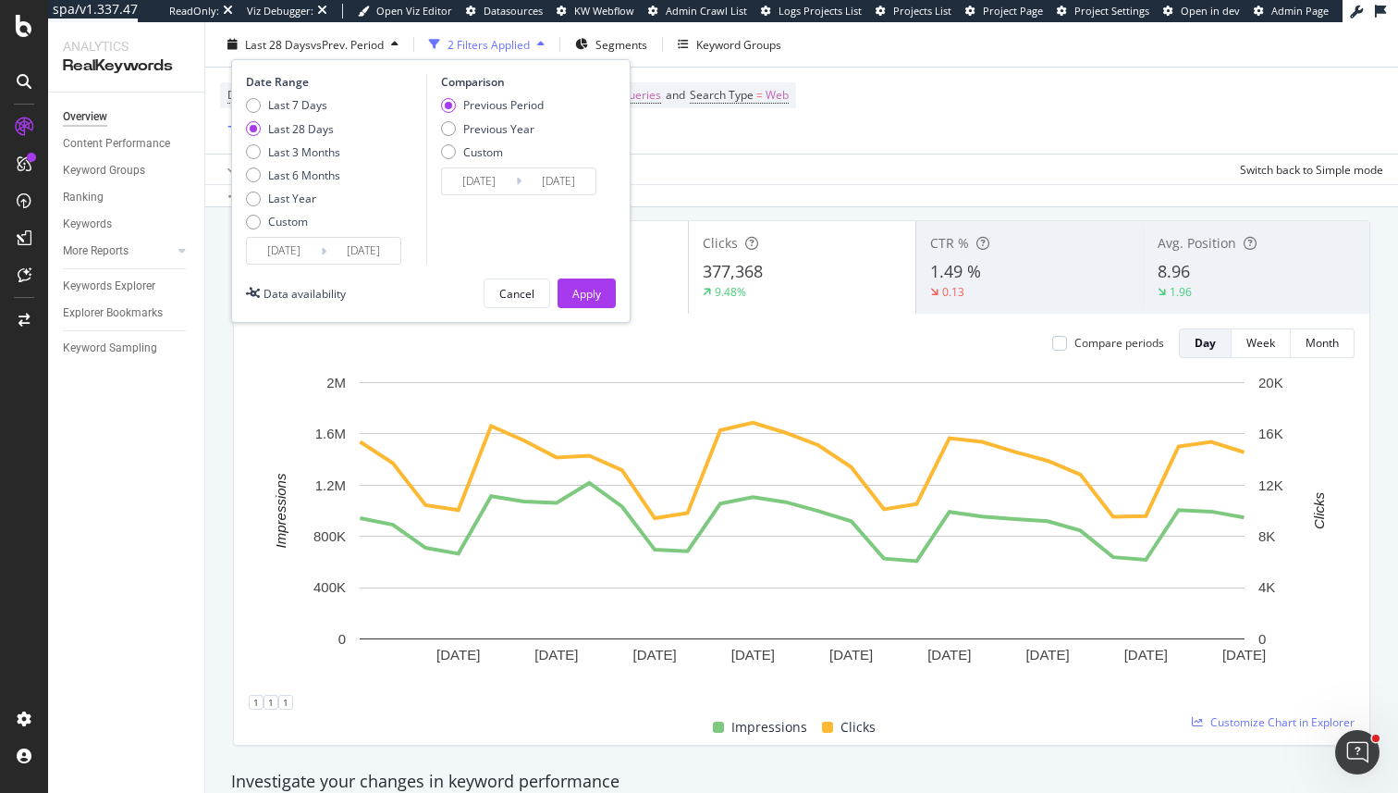
click at [289, 249] on input "2025/08/28" at bounding box center [284, 251] width 74 height 26
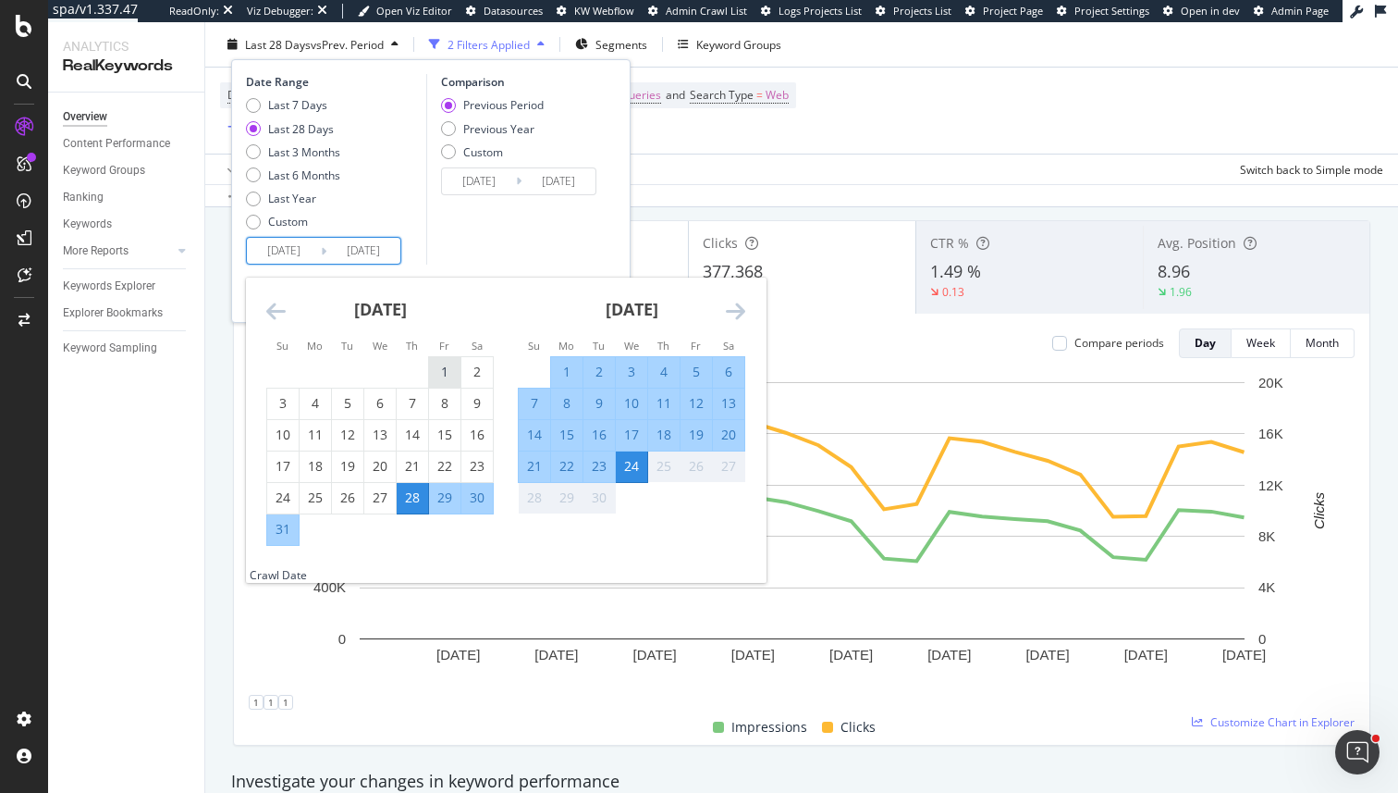
click at [433, 378] on div "1" at bounding box center [444, 372] width 31 height 18
type input "2025/08/01"
type input "2025/06/07"
type input "2025/07/31"
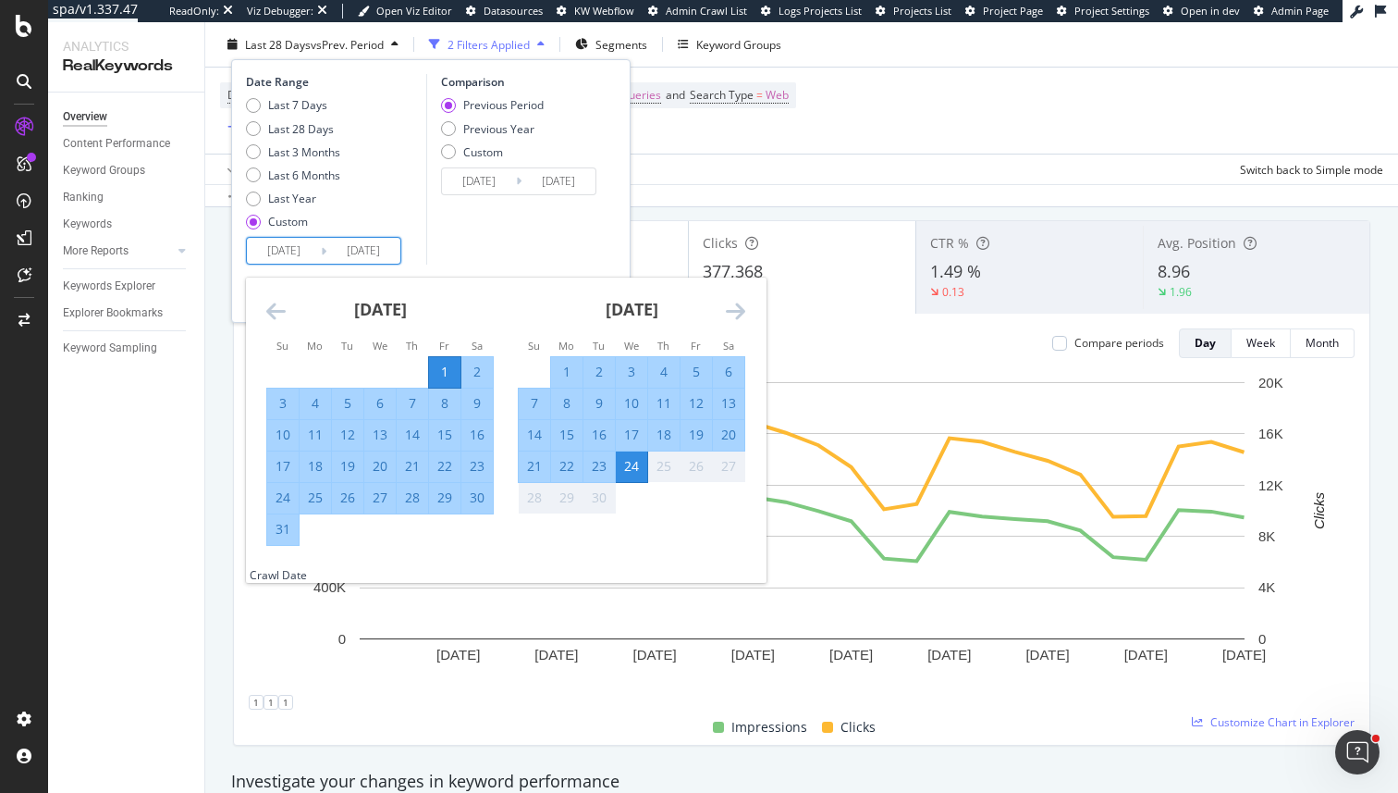
click at [285, 533] on div "31" at bounding box center [282, 529] width 31 height 18
type input "2025/08/31"
type input "2025/07/01"
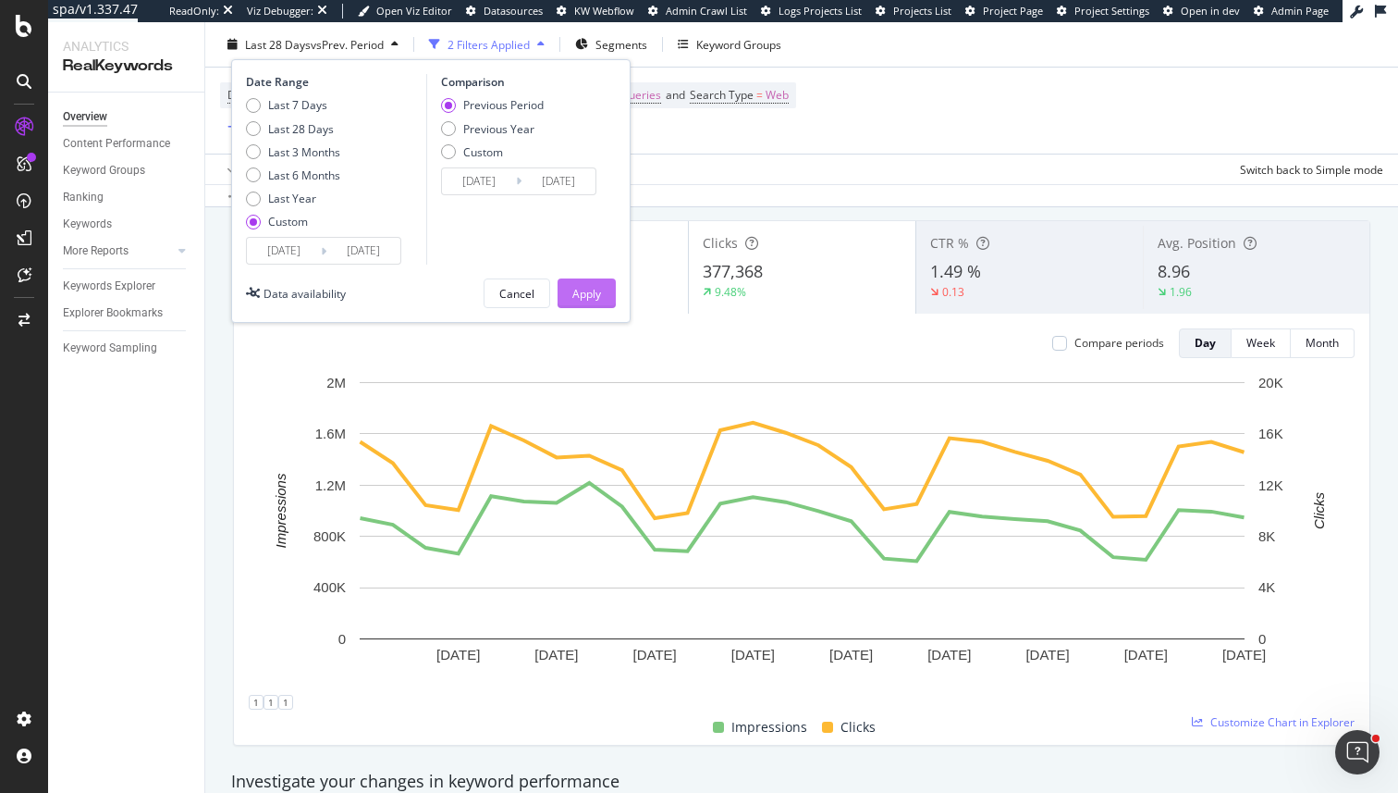
click at [588, 295] on div "Apply" at bounding box center [586, 293] width 29 height 16
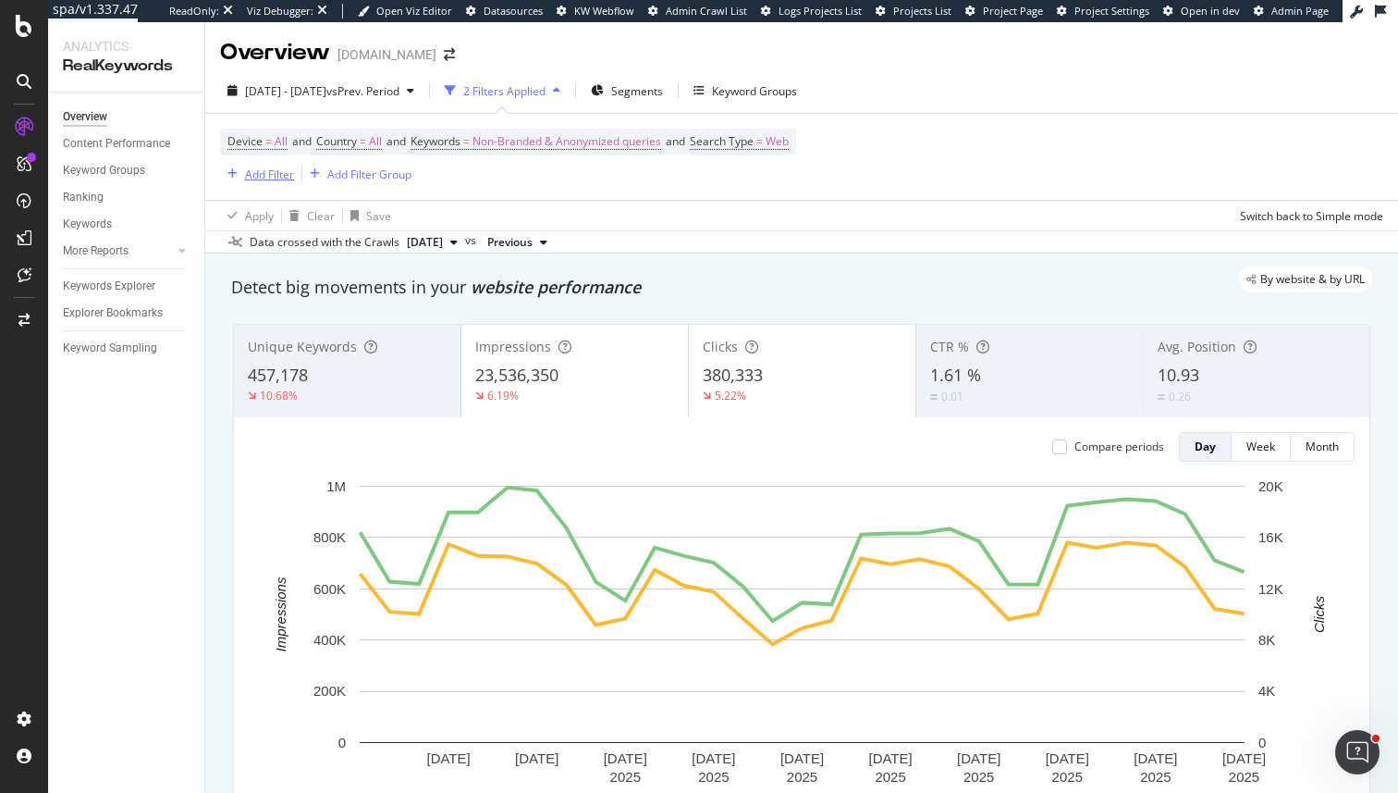
click at [271, 173] on div "Add Filter" at bounding box center [269, 174] width 49 height 16
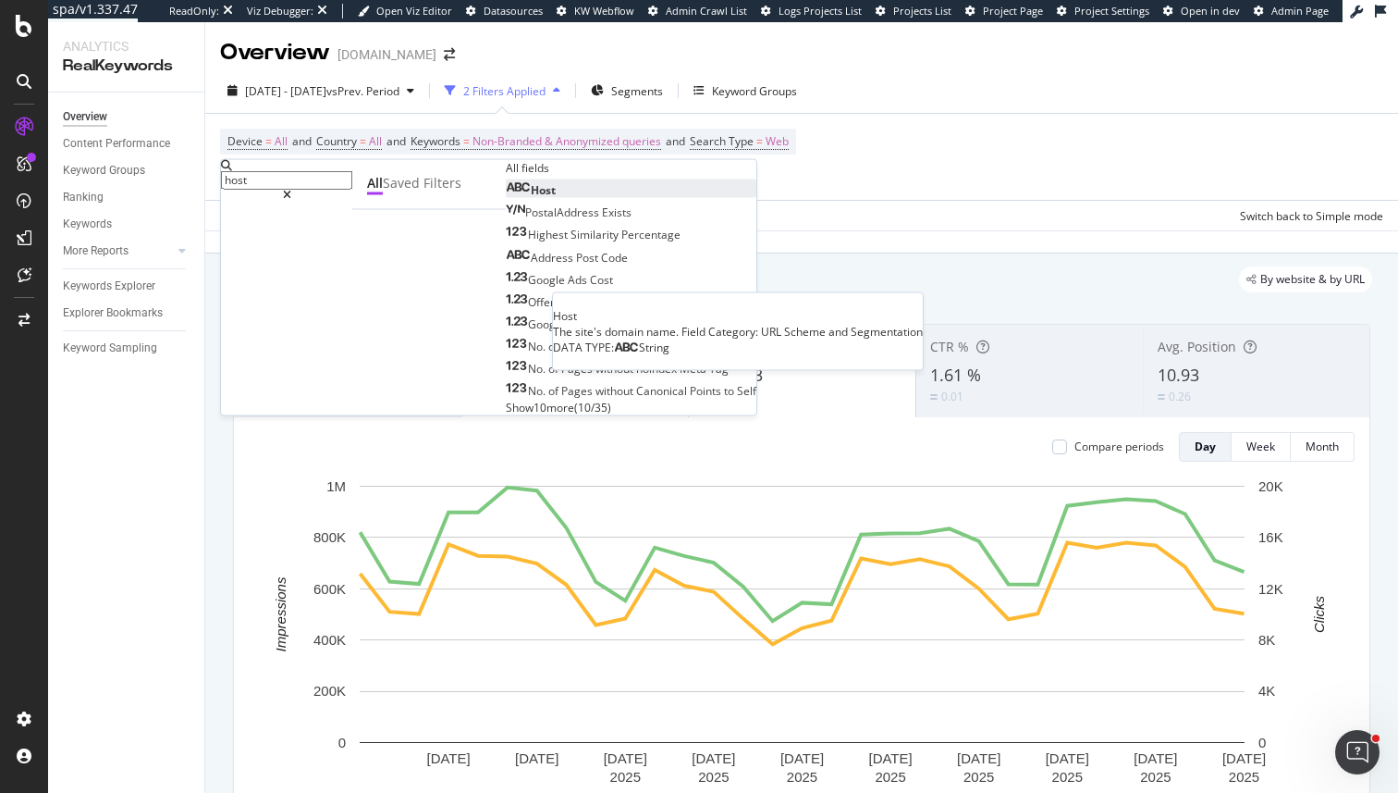
type input "host"
click at [506, 198] on div "Host" at bounding box center [531, 190] width 50 height 16
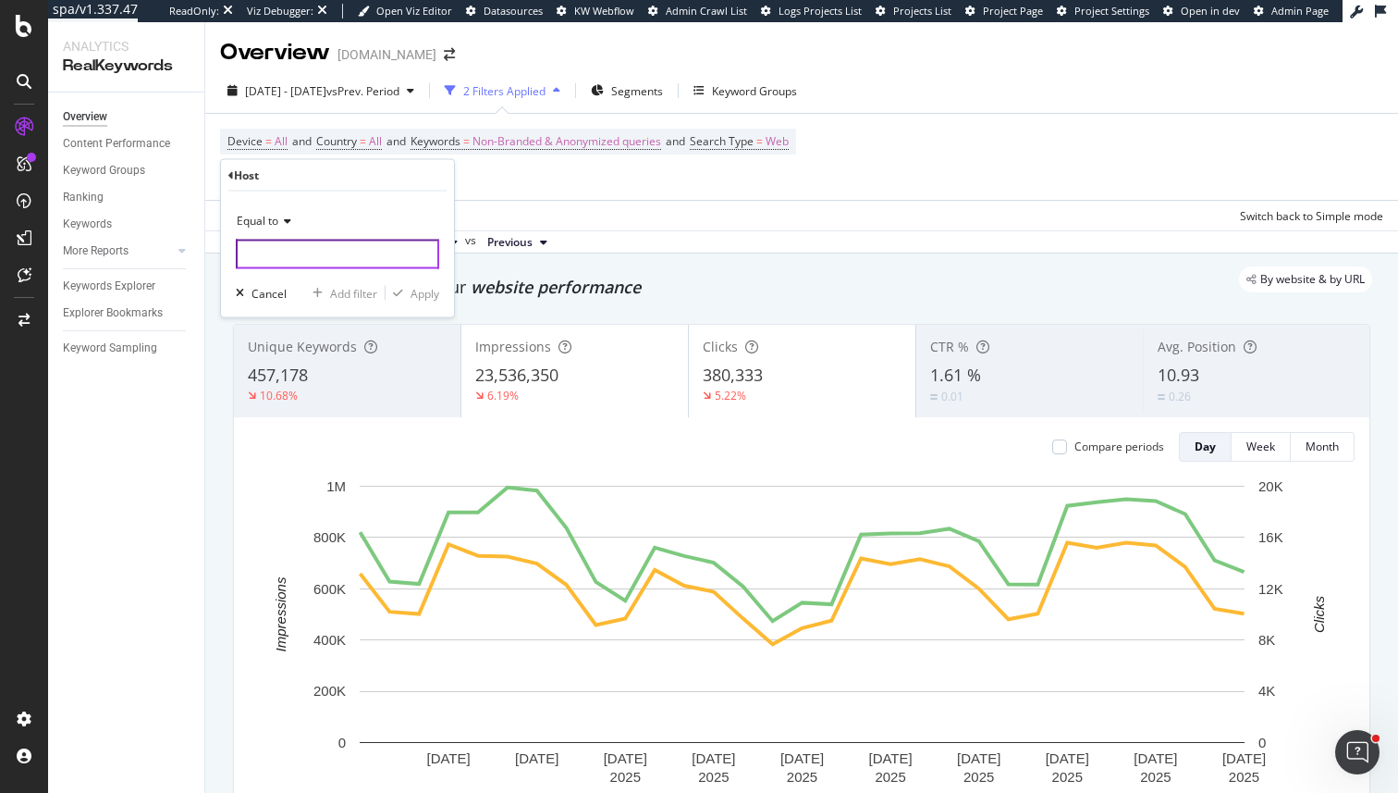
click at [310, 254] on input "text" at bounding box center [337, 255] width 203 height 30
click at [229, 181] on div "Host" at bounding box center [337, 175] width 218 height 31
click at [230, 171] on icon at bounding box center [231, 174] width 6 height 11
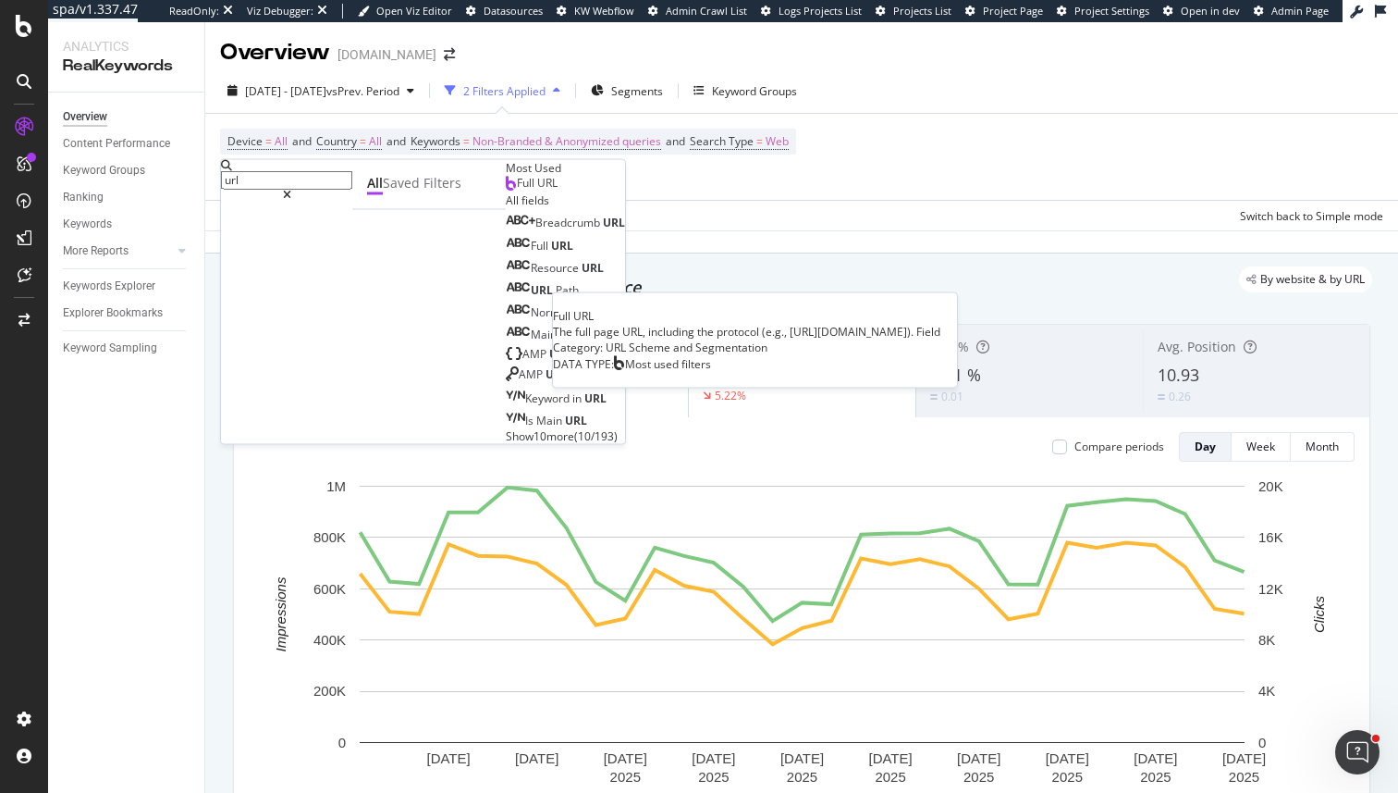
type input "url"
click at [506, 191] on div "Full URL" at bounding box center [532, 183] width 52 height 15
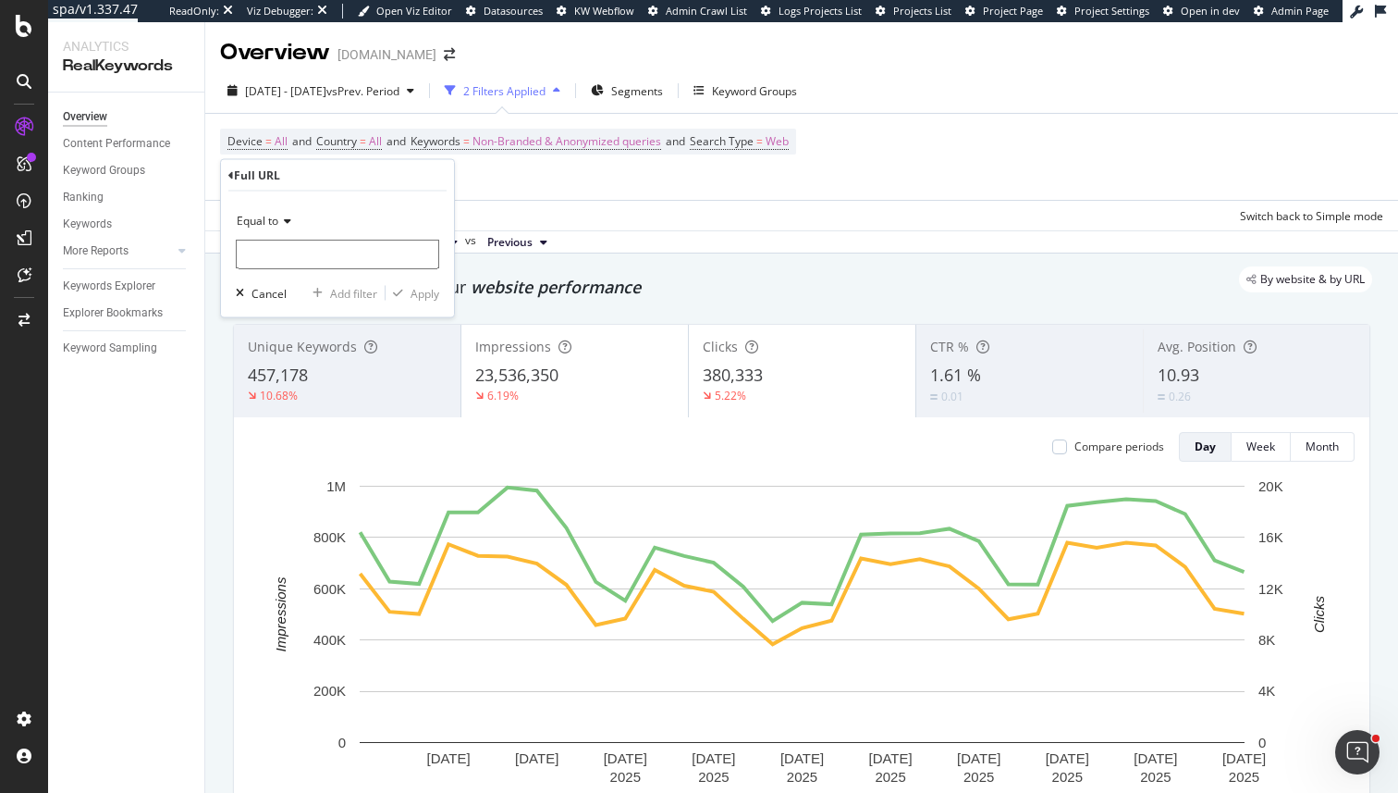
click at [264, 217] on span "Equal to" at bounding box center [258, 221] width 42 height 16
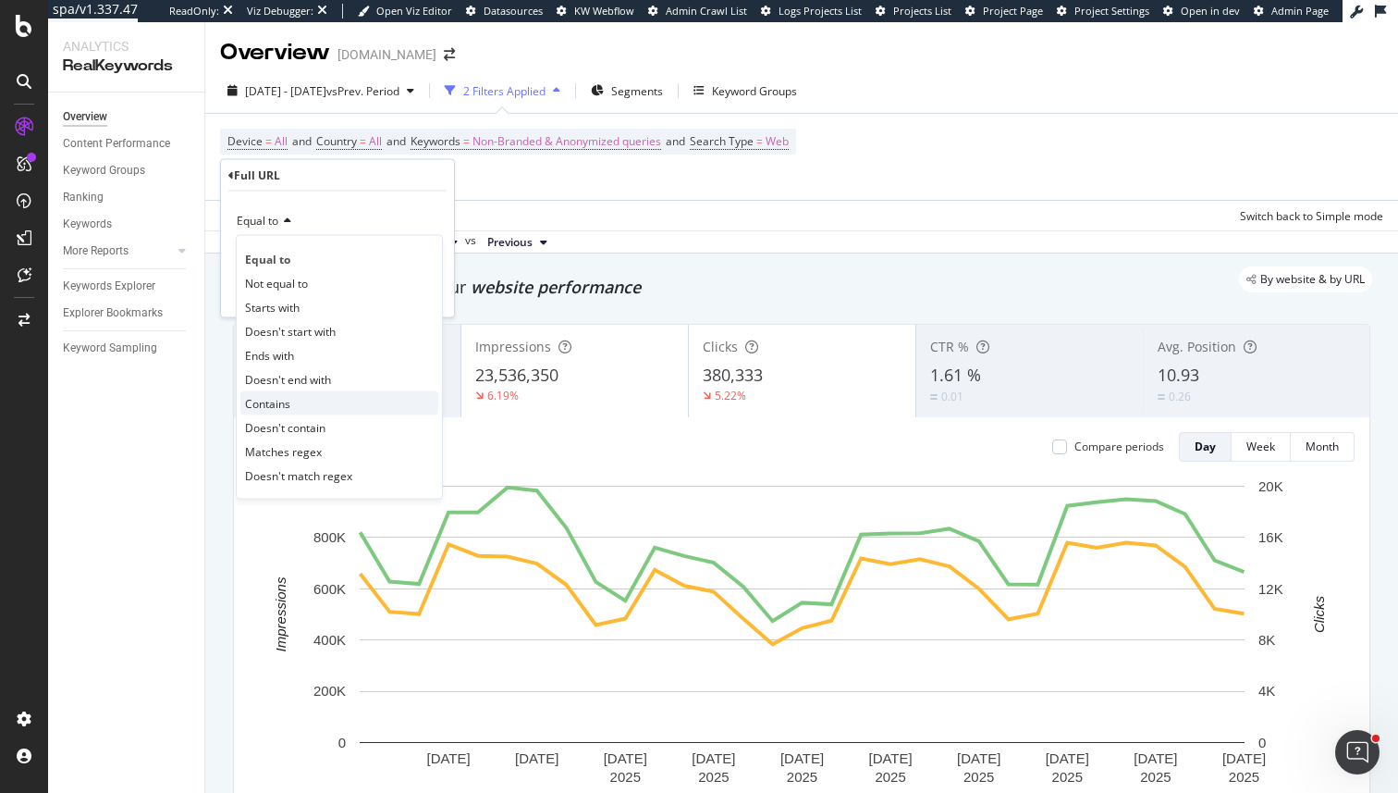
click at [275, 406] on span "Contains" at bounding box center [267, 403] width 45 height 16
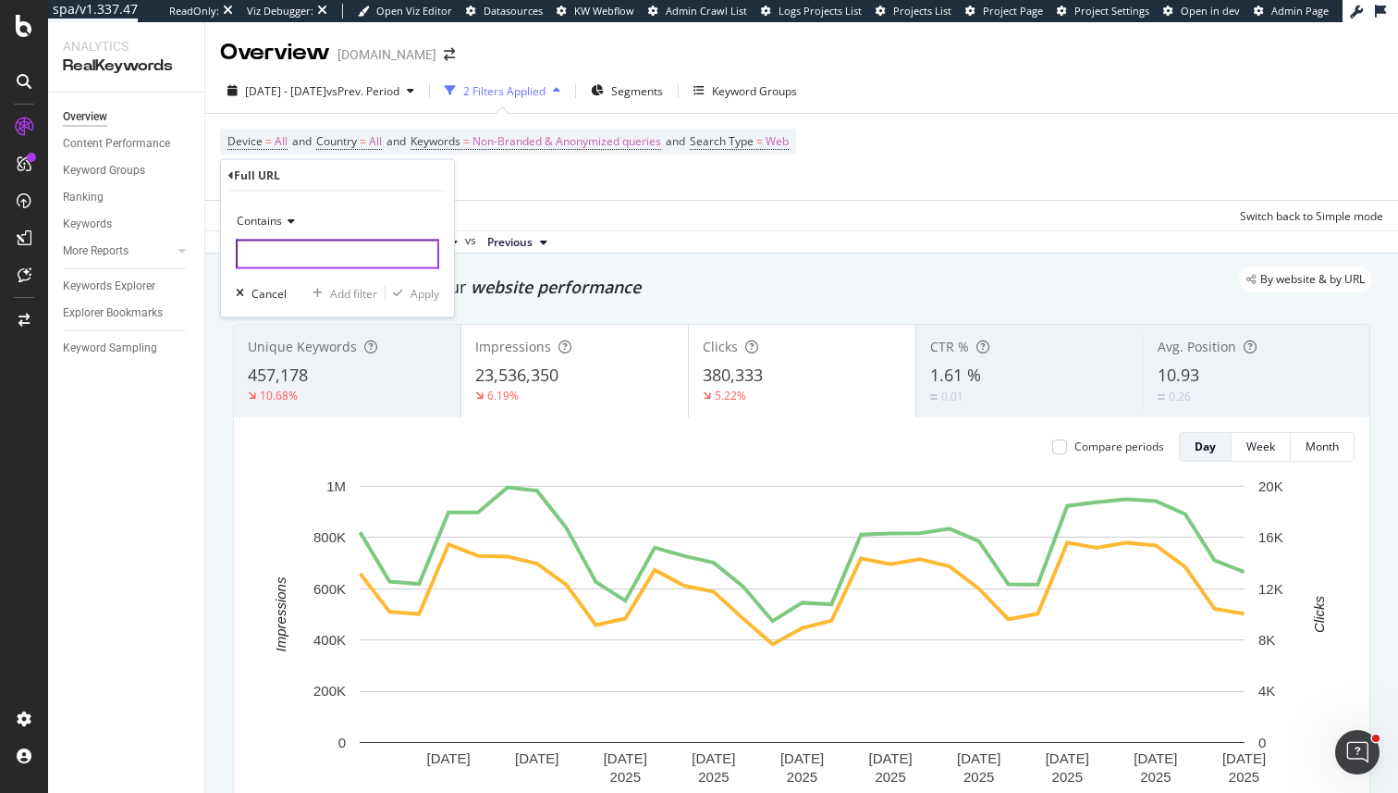
click at [271, 266] on input "text" at bounding box center [337, 255] width 203 height 30
type input "."
click at [402, 298] on icon "button" at bounding box center [398, 293] width 10 height 11
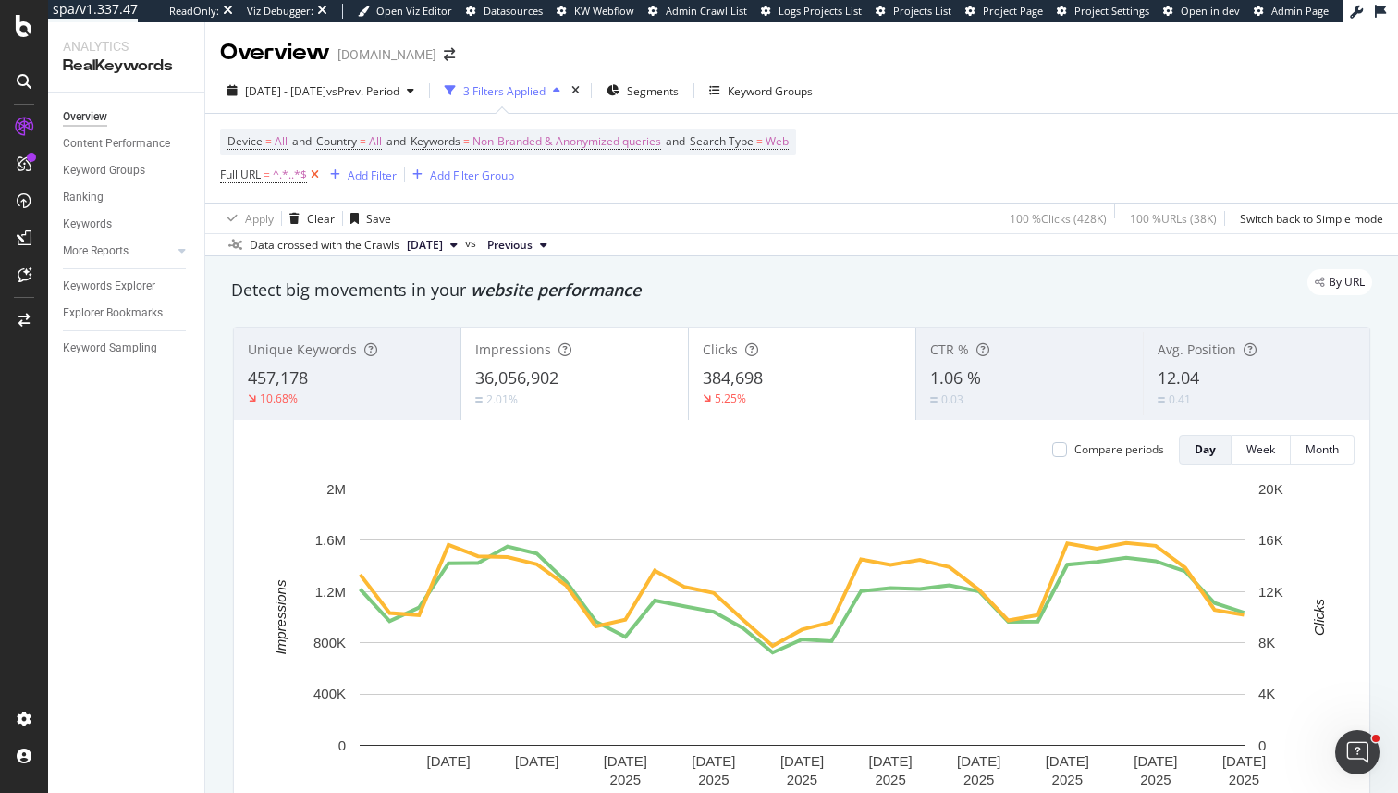
click at [311, 176] on icon at bounding box center [315, 175] width 16 height 18
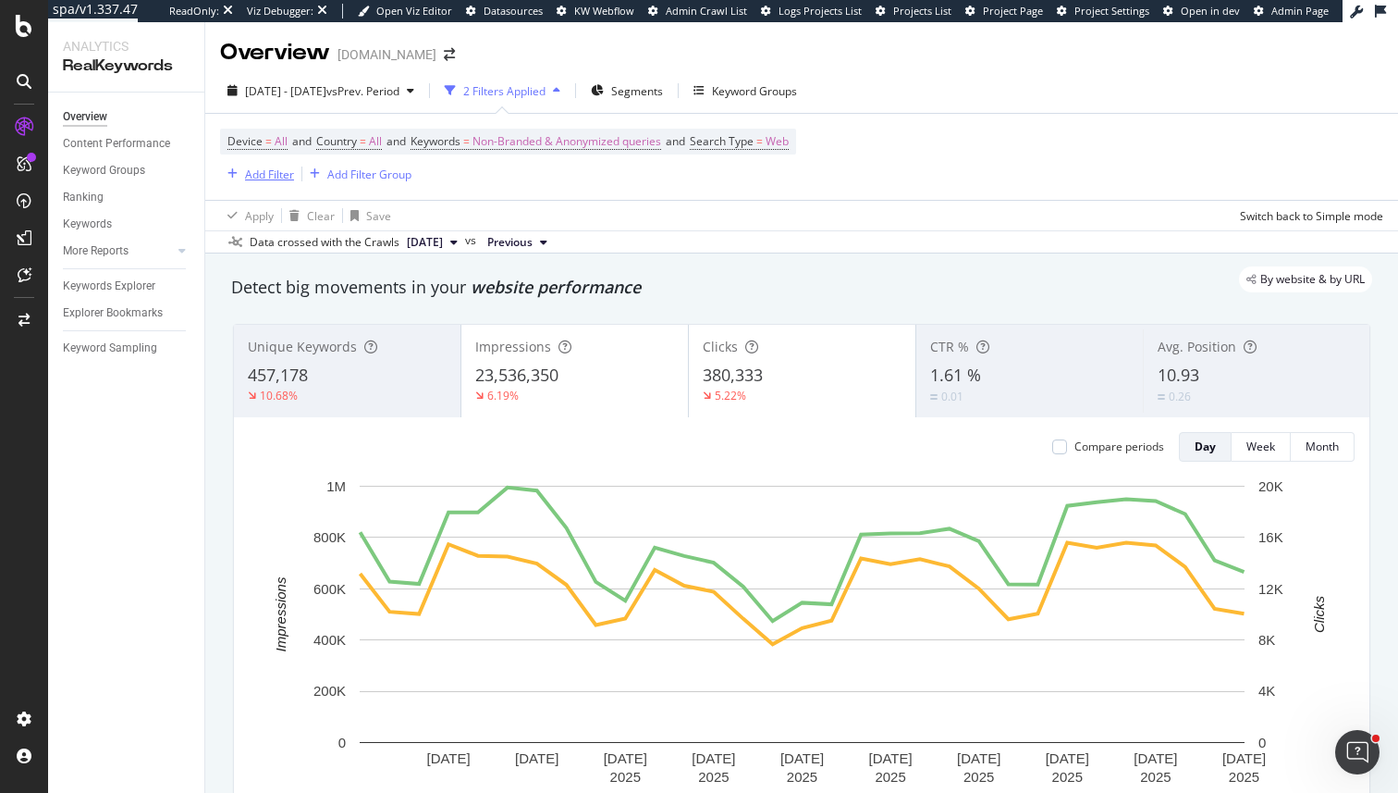
click at [278, 168] on div "Add Filter" at bounding box center [269, 174] width 49 height 16
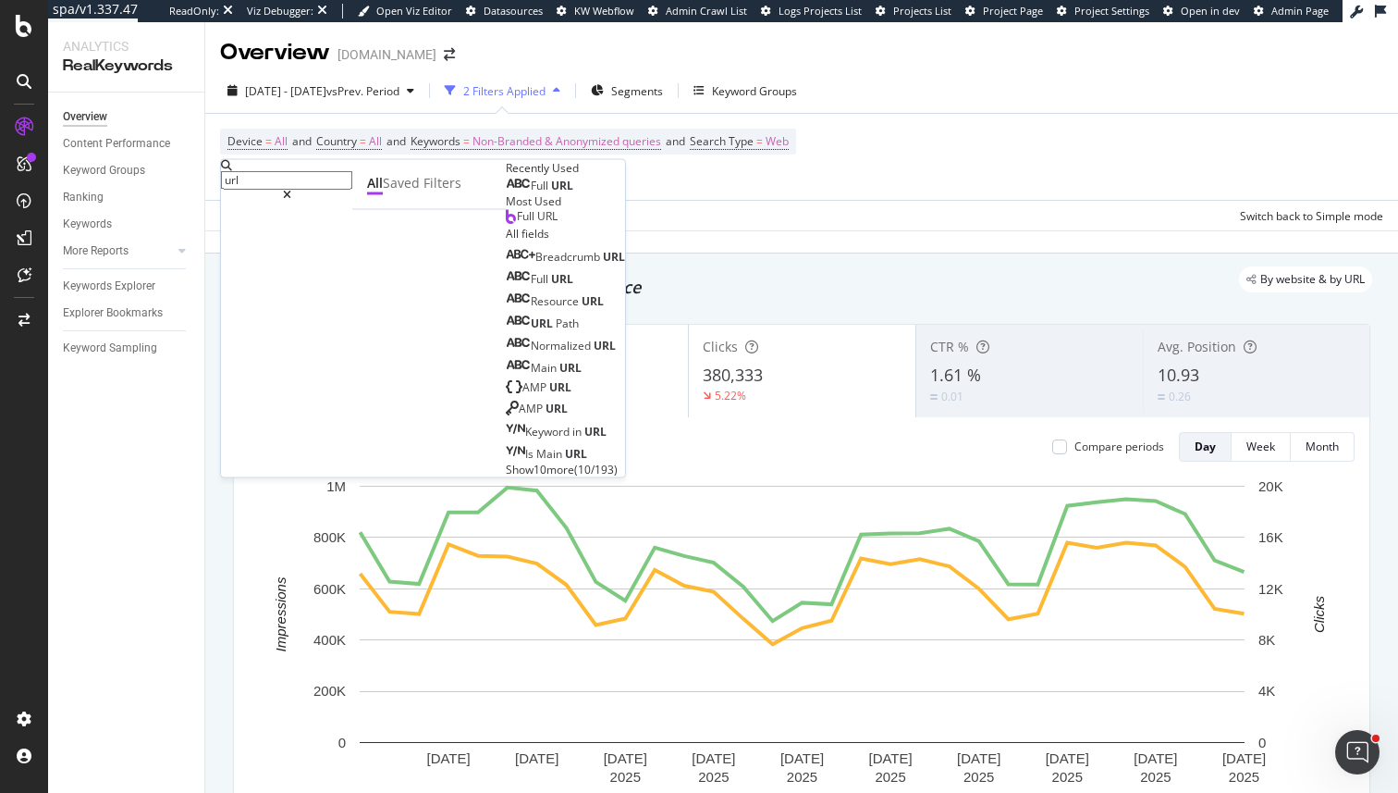
click at [531, 193] on span "Full" at bounding box center [541, 186] width 20 height 16
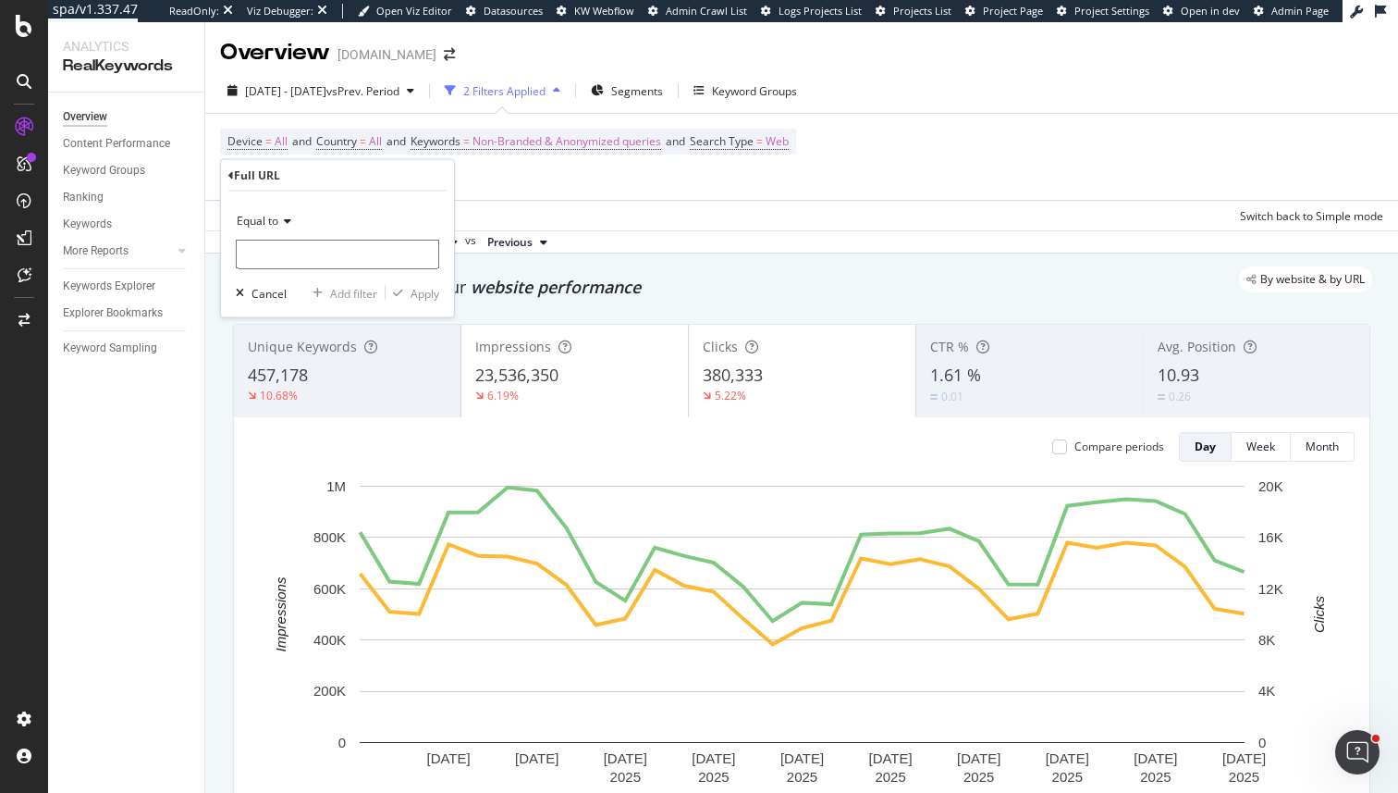
click at [285, 232] on div "Equal to" at bounding box center [337, 221] width 203 height 30
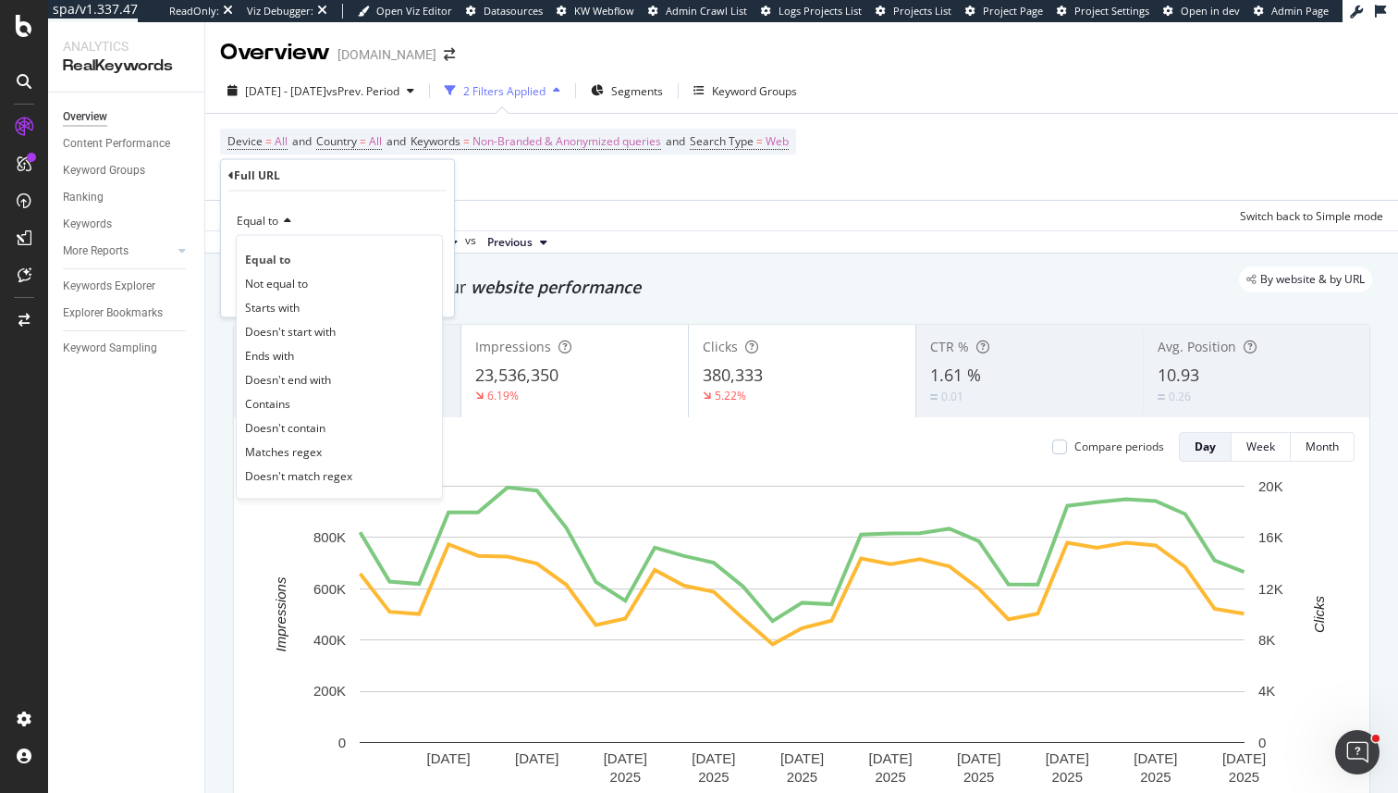
click at [284, 222] on icon at bounding box center [284, 220] width 13 height 11
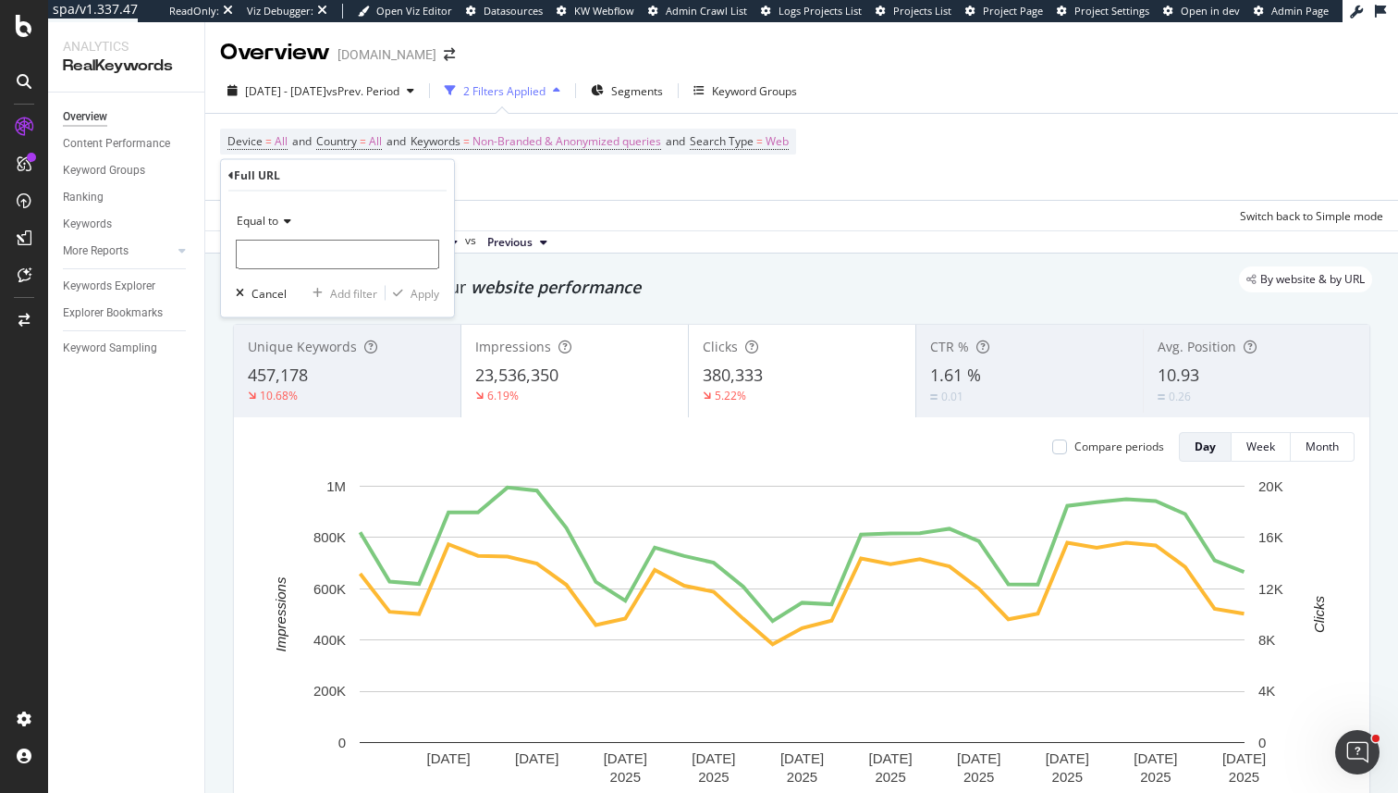
click at [281, 220] on icon at bounding box center [284, 220] width 13 height 11
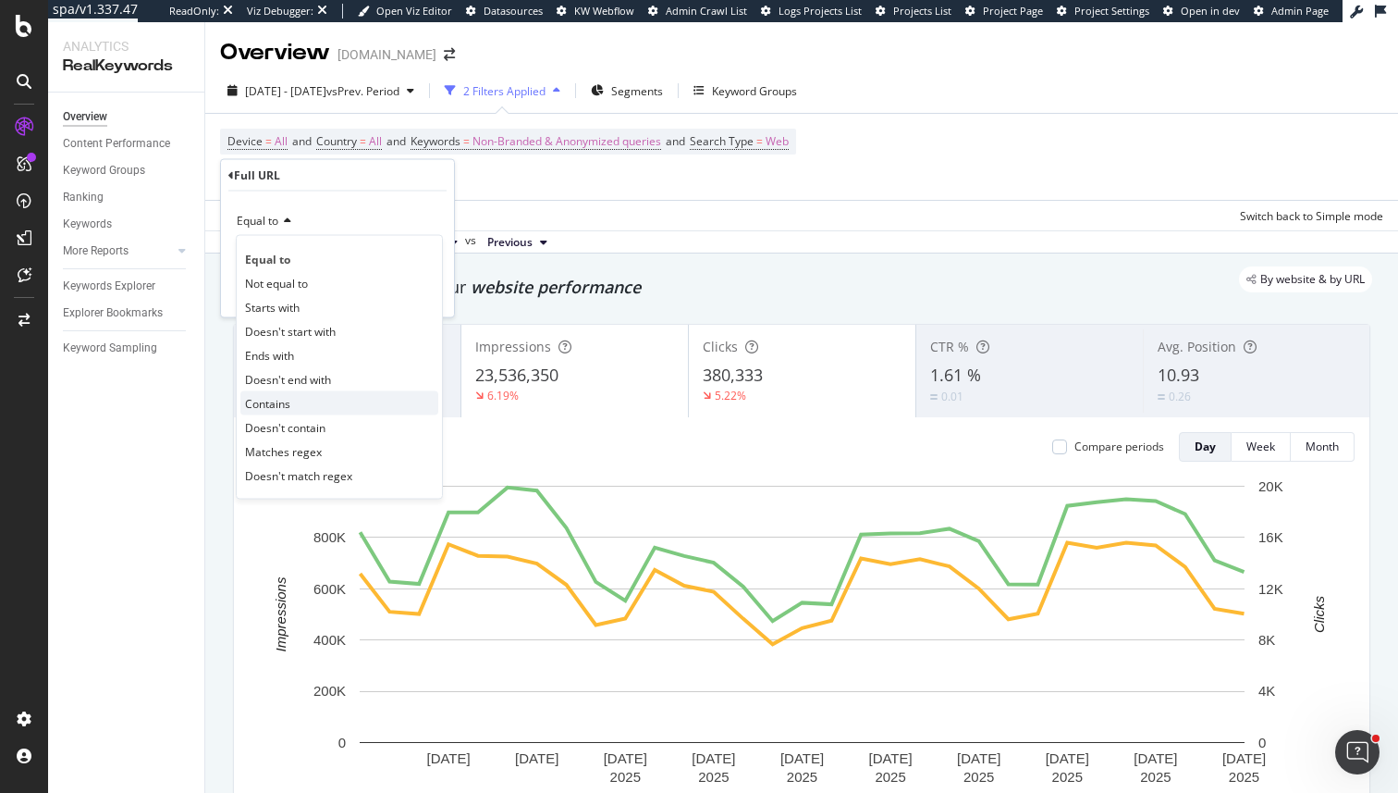
click at [283, 401] on span "Contains" at bounding box center [267, 403] width 45 height 16
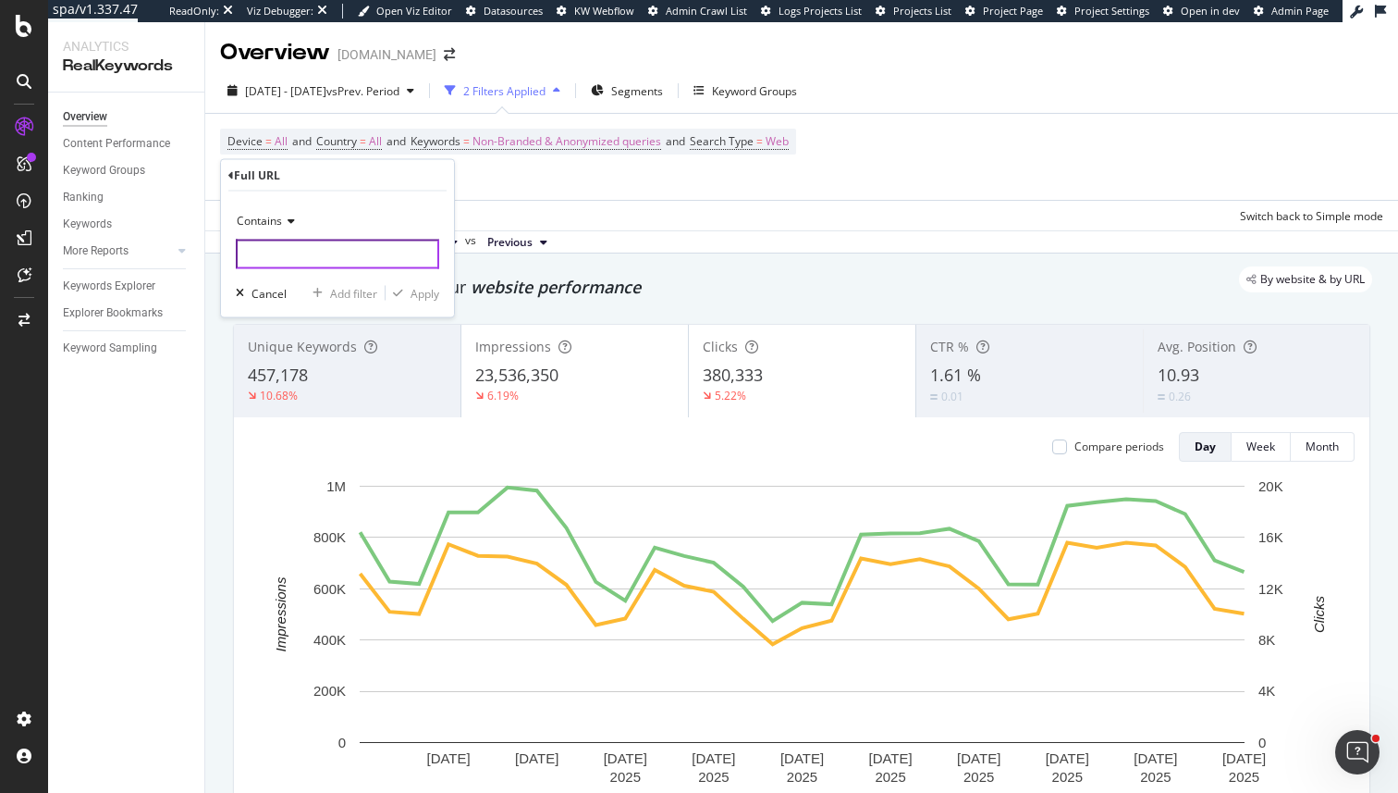
click at [301, 264] on input "text" at bounding box center [337, 255] width 203 height 30
type input "segugio"
click at [418, 296] on div "Apply" at bounding box center [425, 293] width 29 height 16
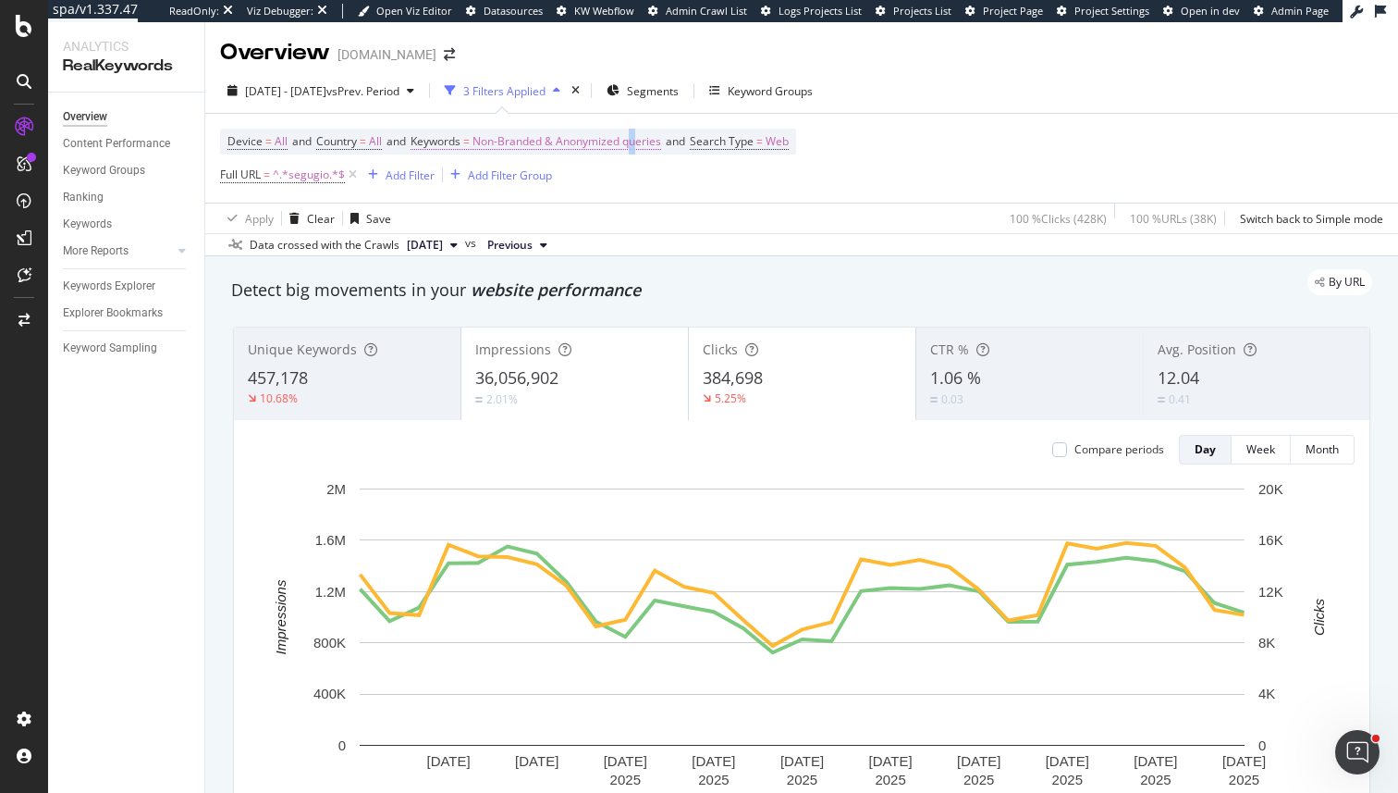
click at [645, 137] on span "Non-Branded & Anonymized queries" at bounding box center [567, 142] width 189 height 26
click at [554, 173] on div "Non-Branded & Anonymized queries" at bounding box center [547, 186] width 218 height 28
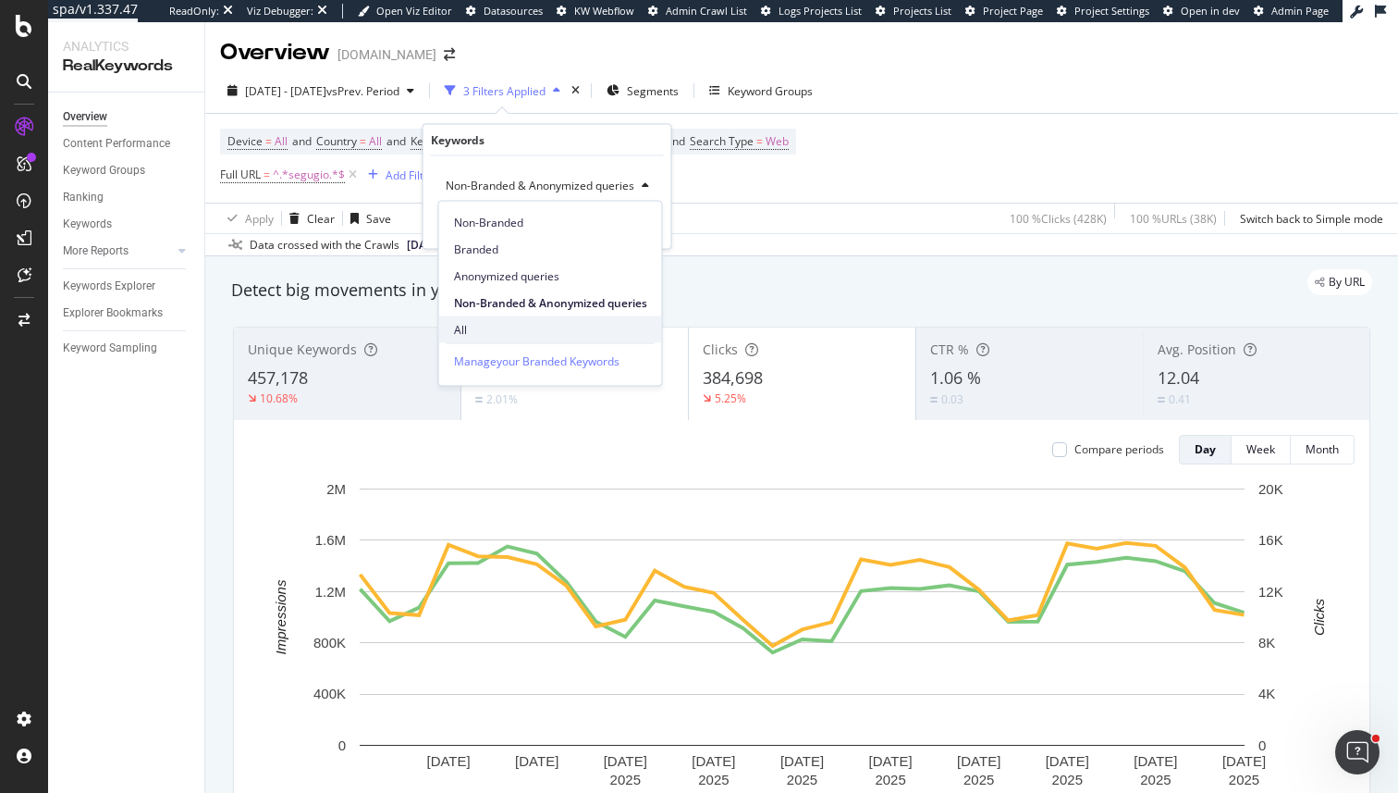
click at [521, 335] on span "All" at bounding box center [550, 329] width 193 height 17
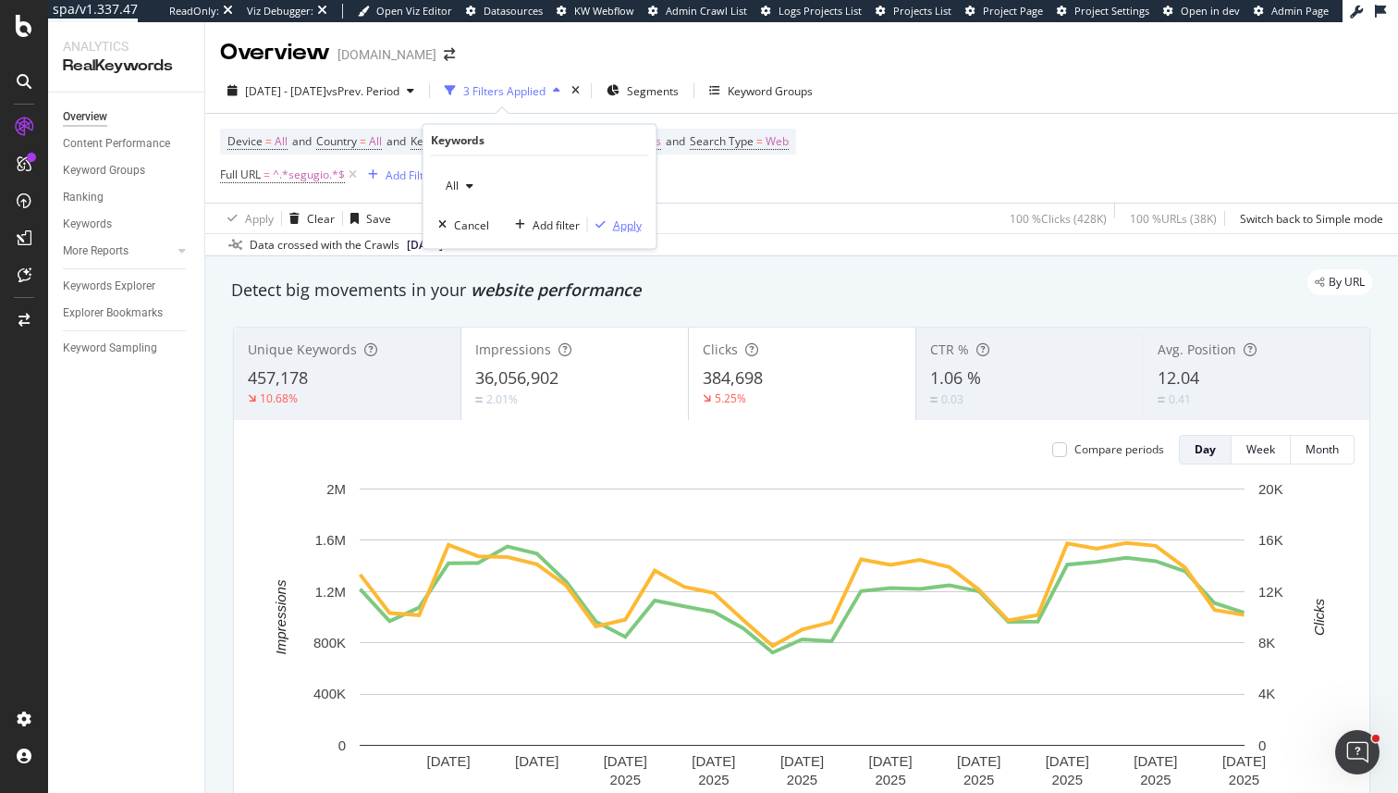
click at [634, 230] on div "Apply" at bounding box center [627, 224] width 29 height 16
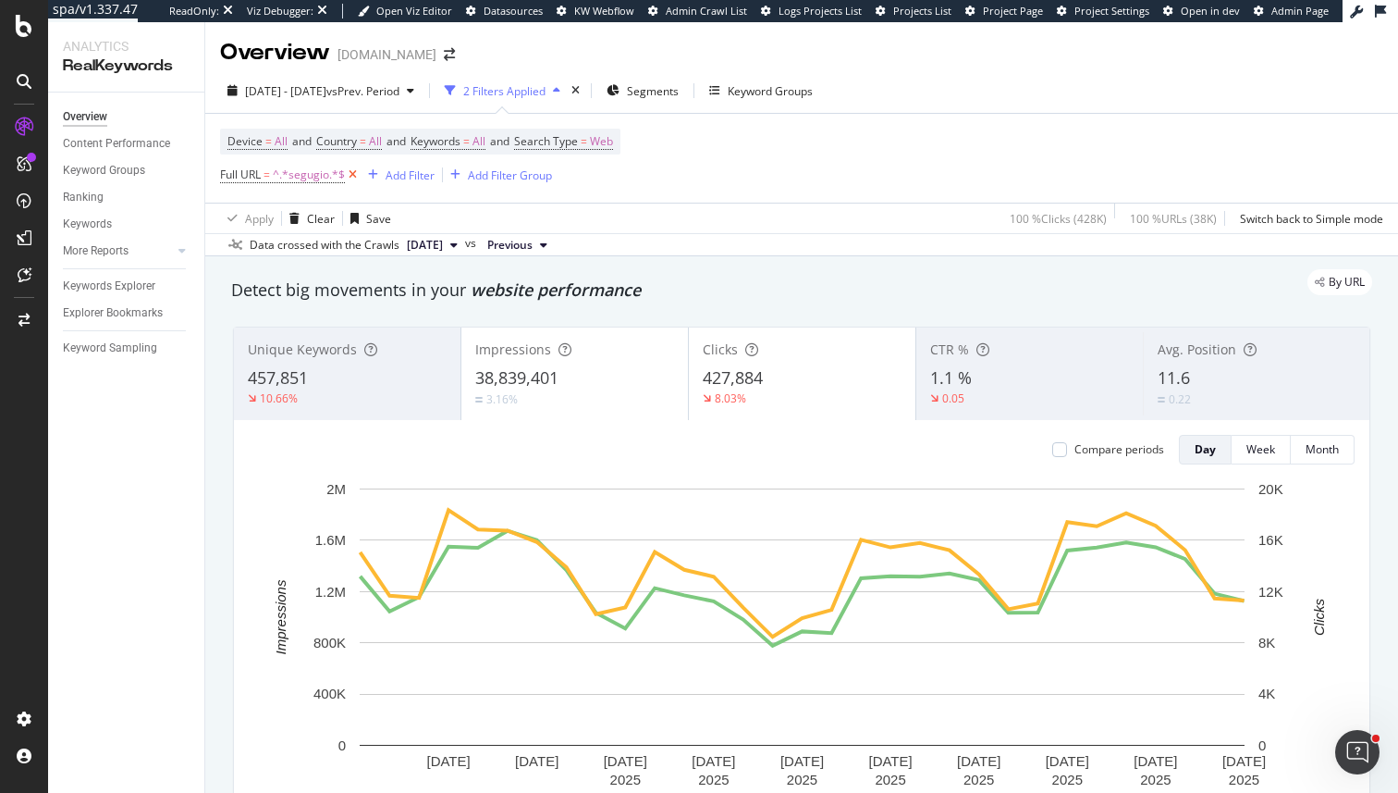
click at [350, 176] on icon at bounding box center [353, 175] width 16 height 18
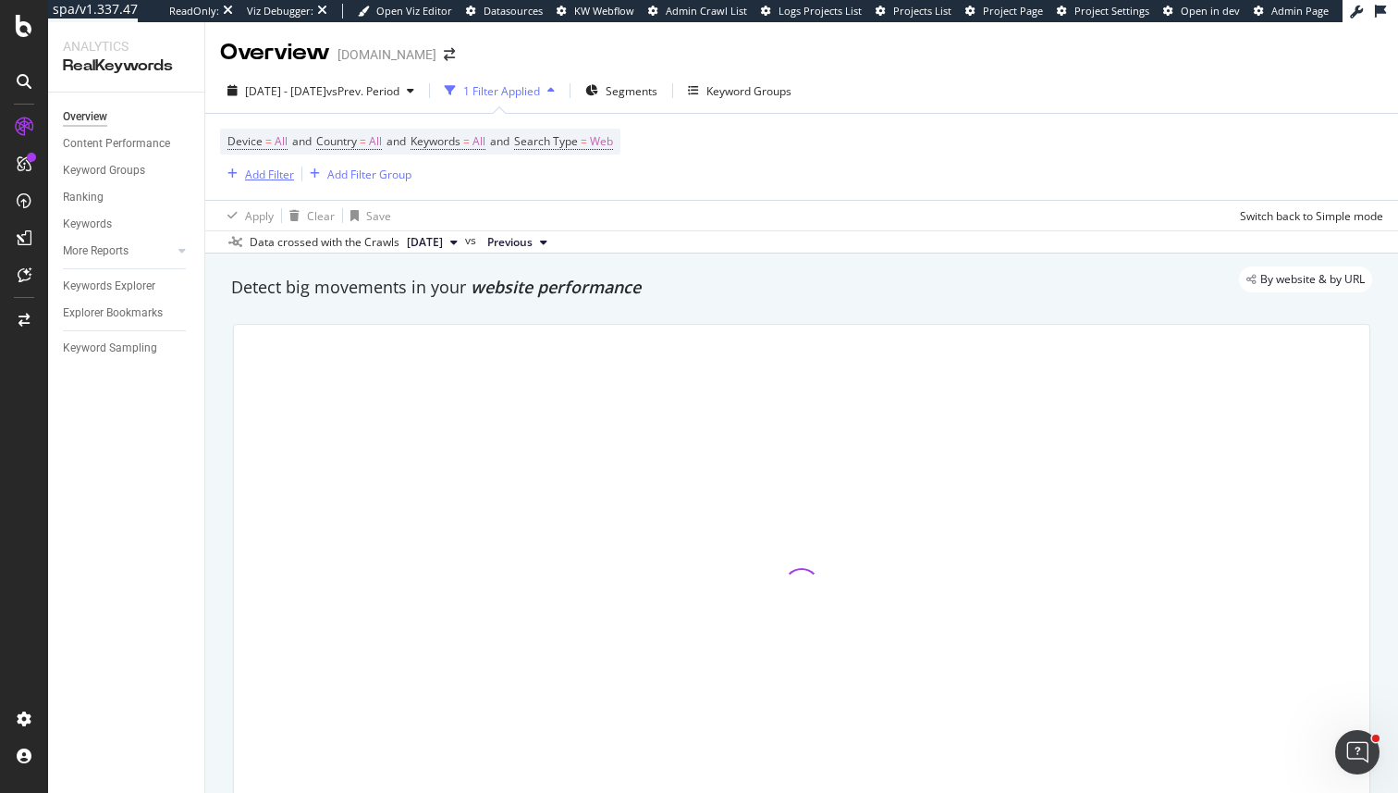
click at [276, 181] on div "Add Filter" at bounding box center [269, 174] width 49 height 16
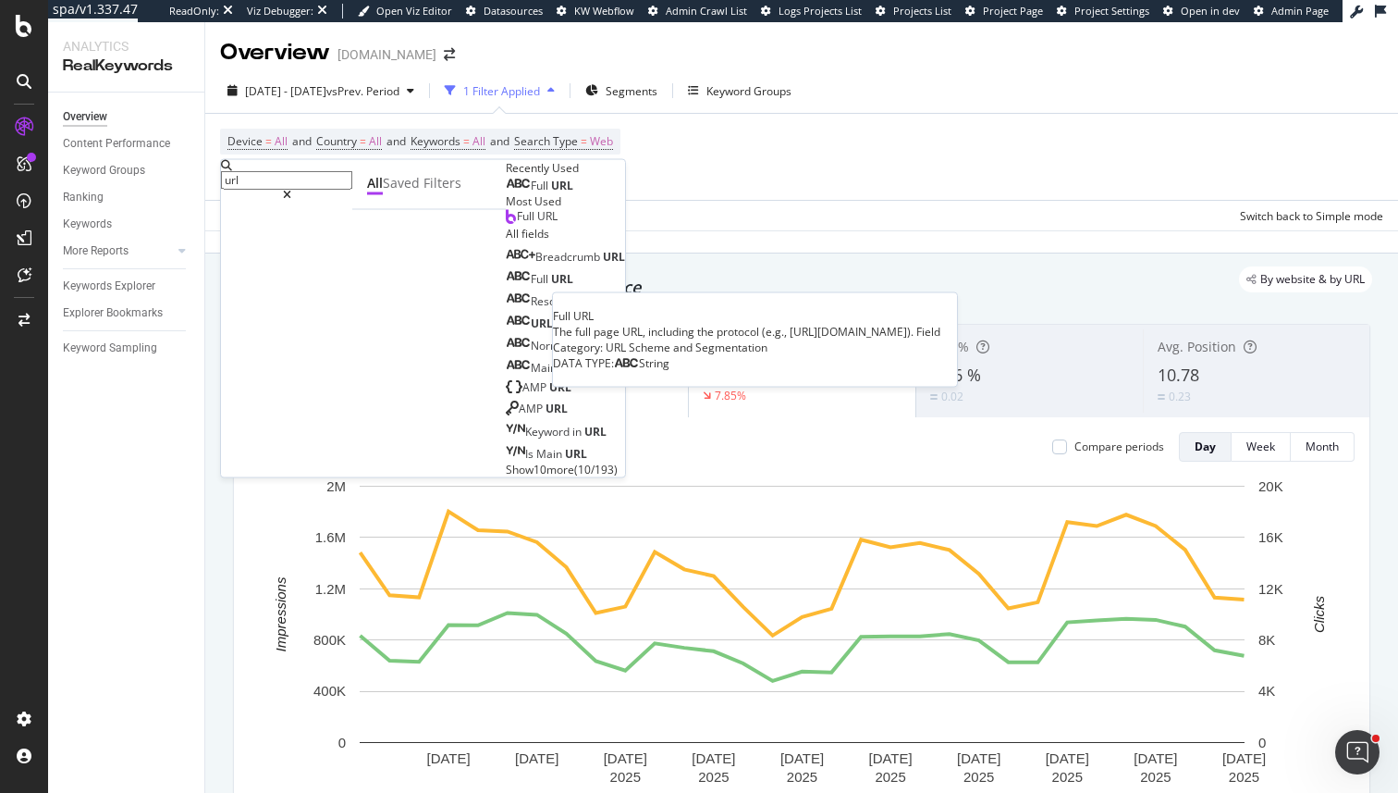
click at [506, 193] on div "Full URL" at bounding box center [540, 185] width 68 height 15
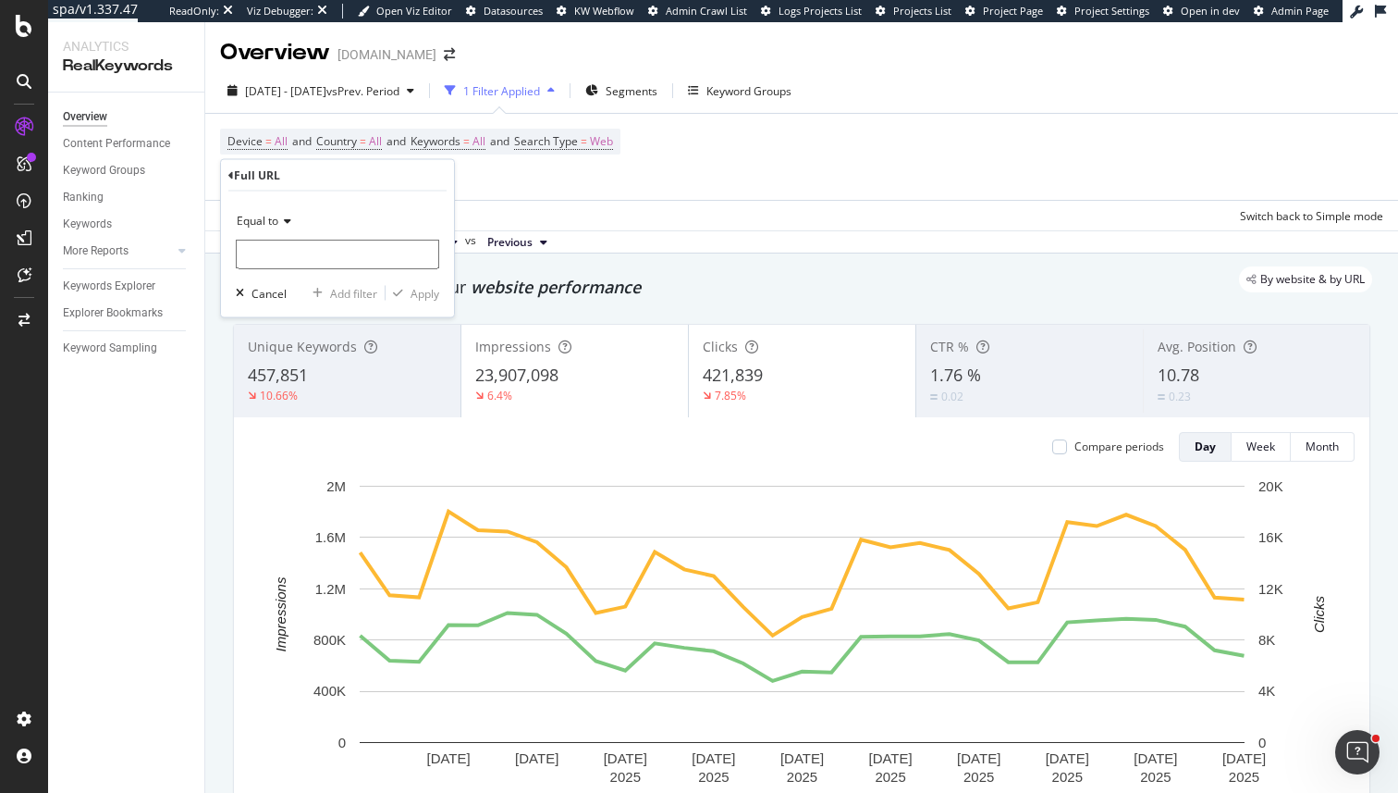
click at [277, 216] on span "Equal to" at bounding box center [258, 221] width 42 height 16
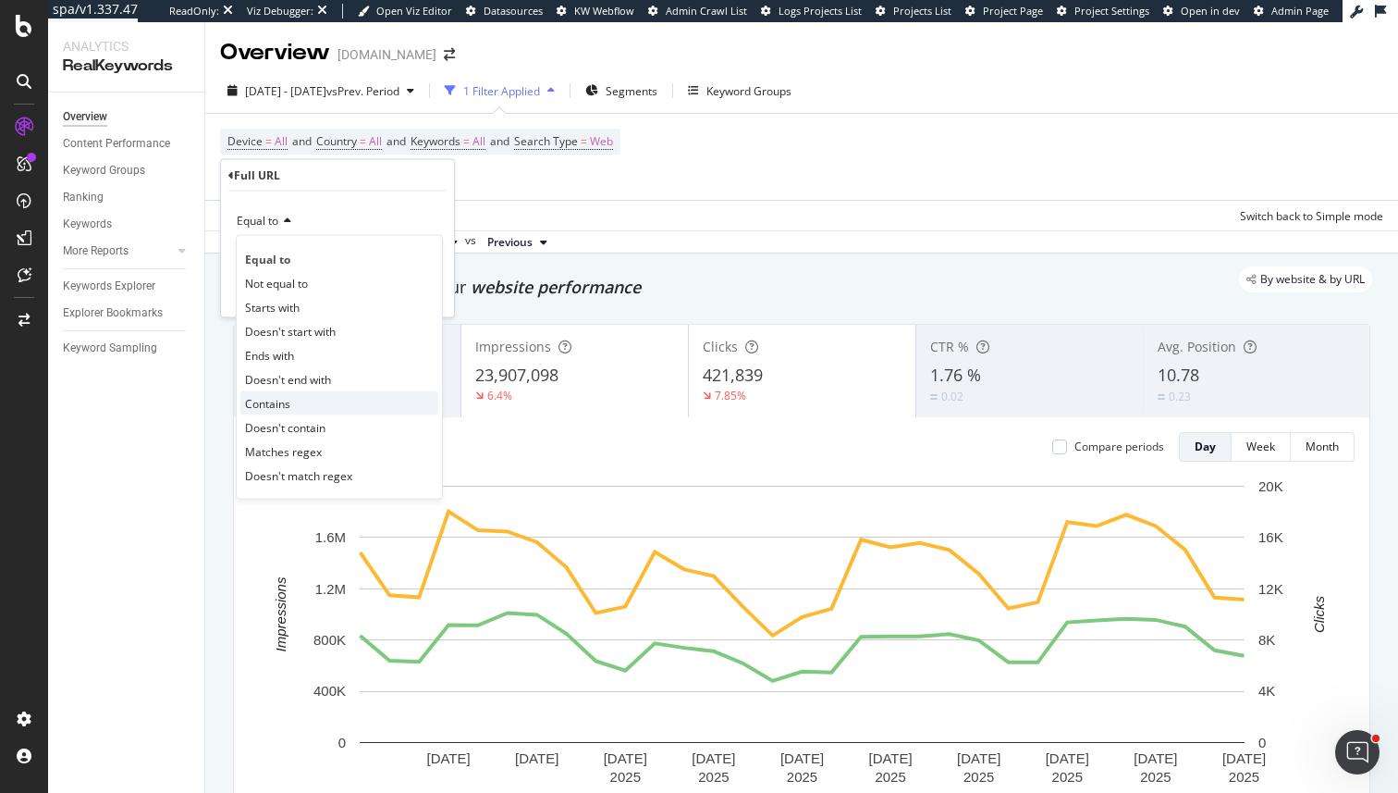
click at [282, 397] on span "Contains" at bounding box center [267, 403] width 45 height 16
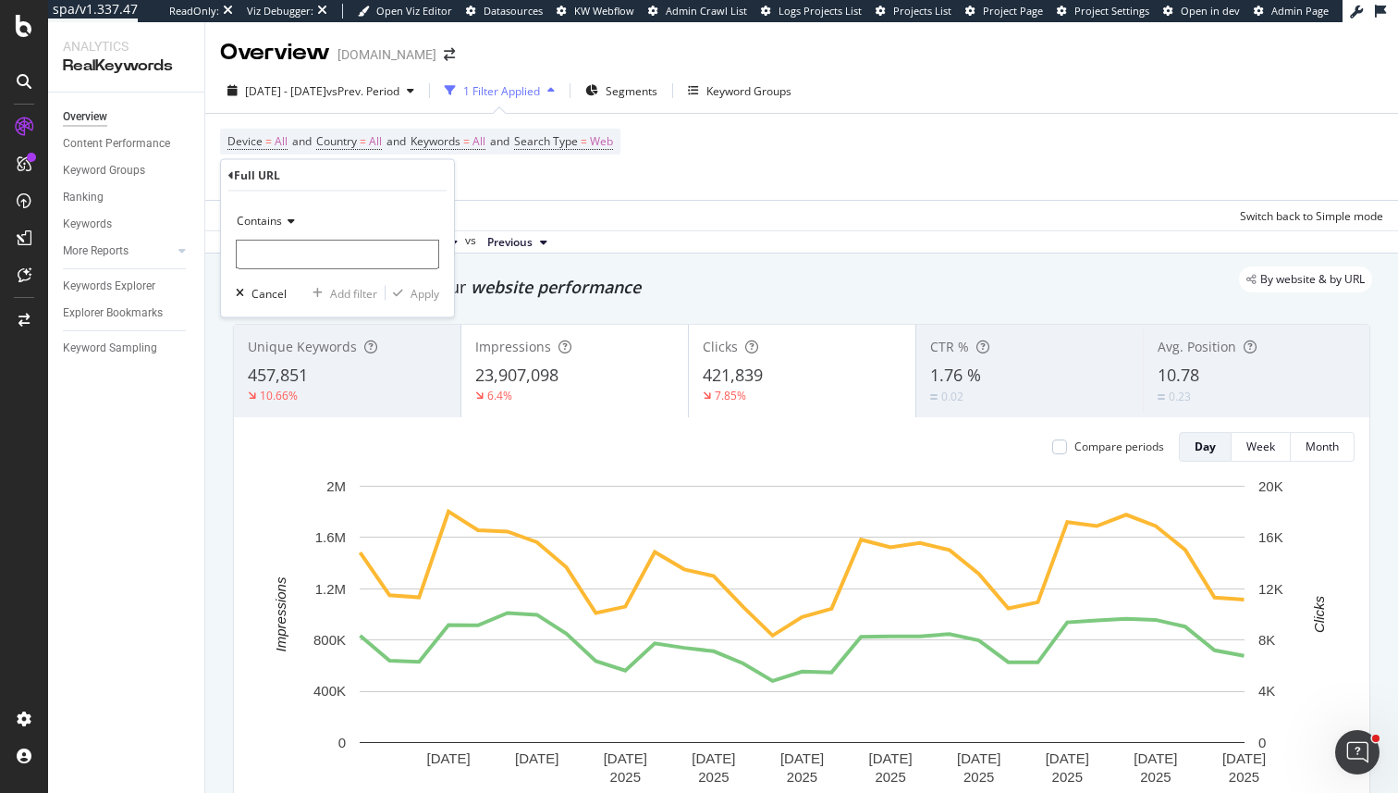
click at [274, 222] on span "Contains" at bounding box center [259, 221] width 45 height 16
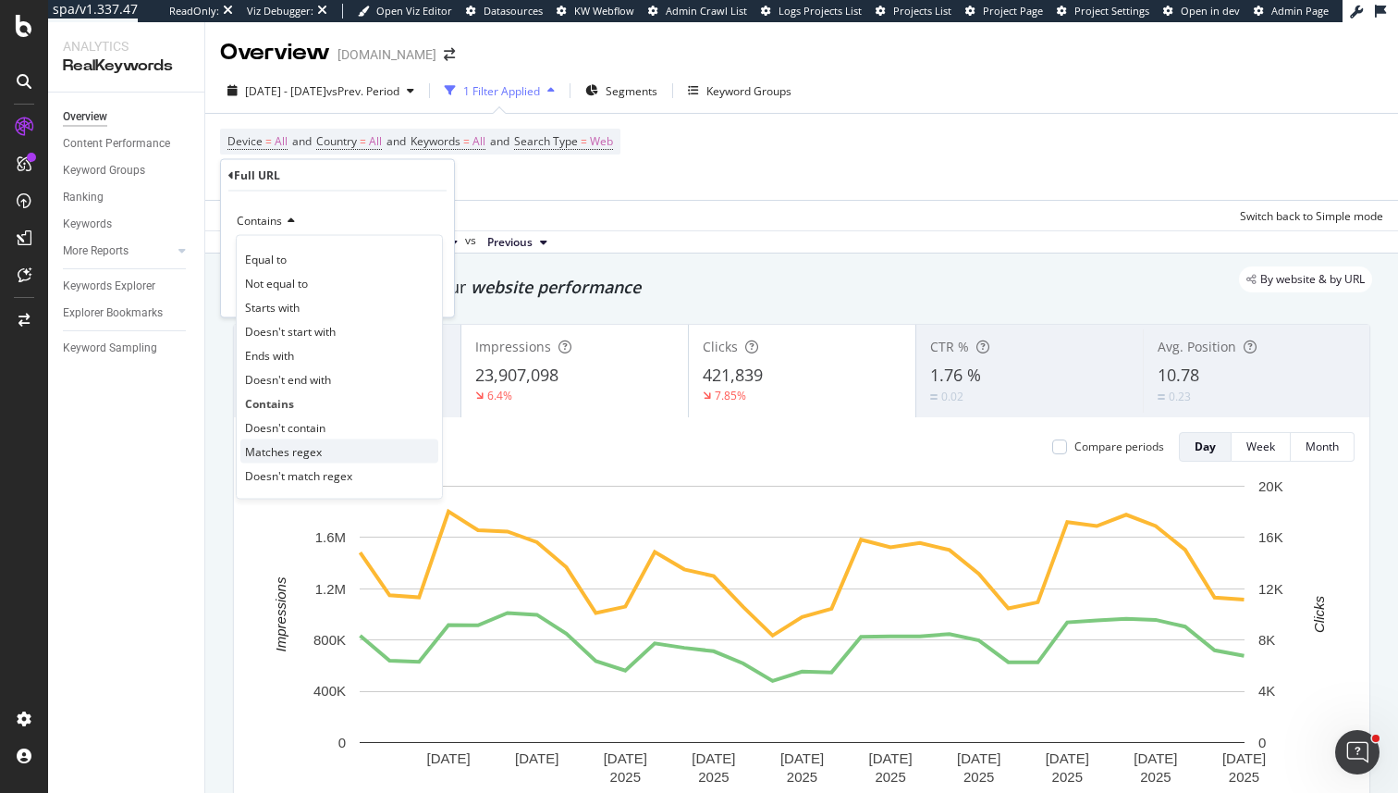
click at [279, 445] on span "Matches regex" at bounding box center [283, 451] width 77 height 16
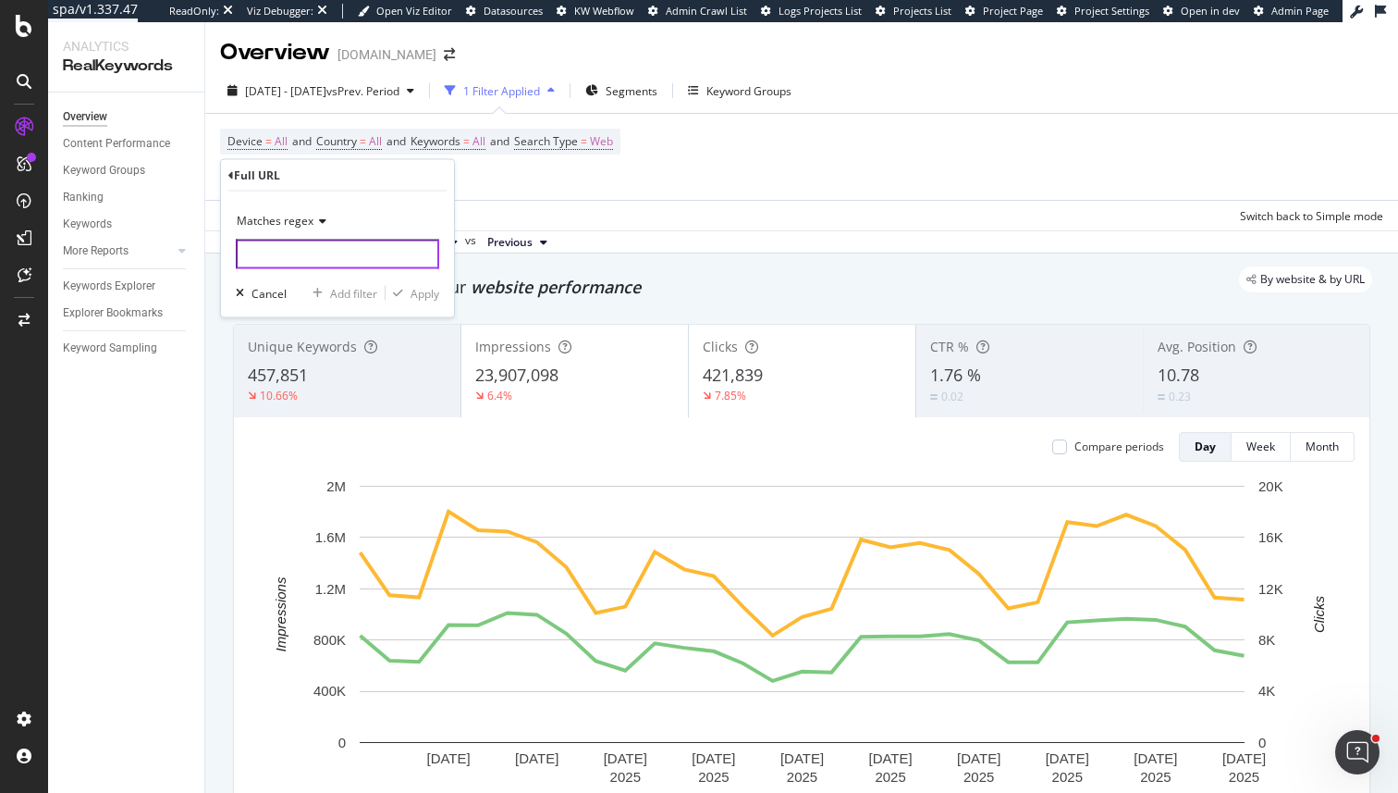
click at [277, 256] on input "text" at bounding box center [337, 255] width 203 height 30
type input "."
click at [401, 297] on icon "button" at bounding box center [398, 293] width 10 height 11
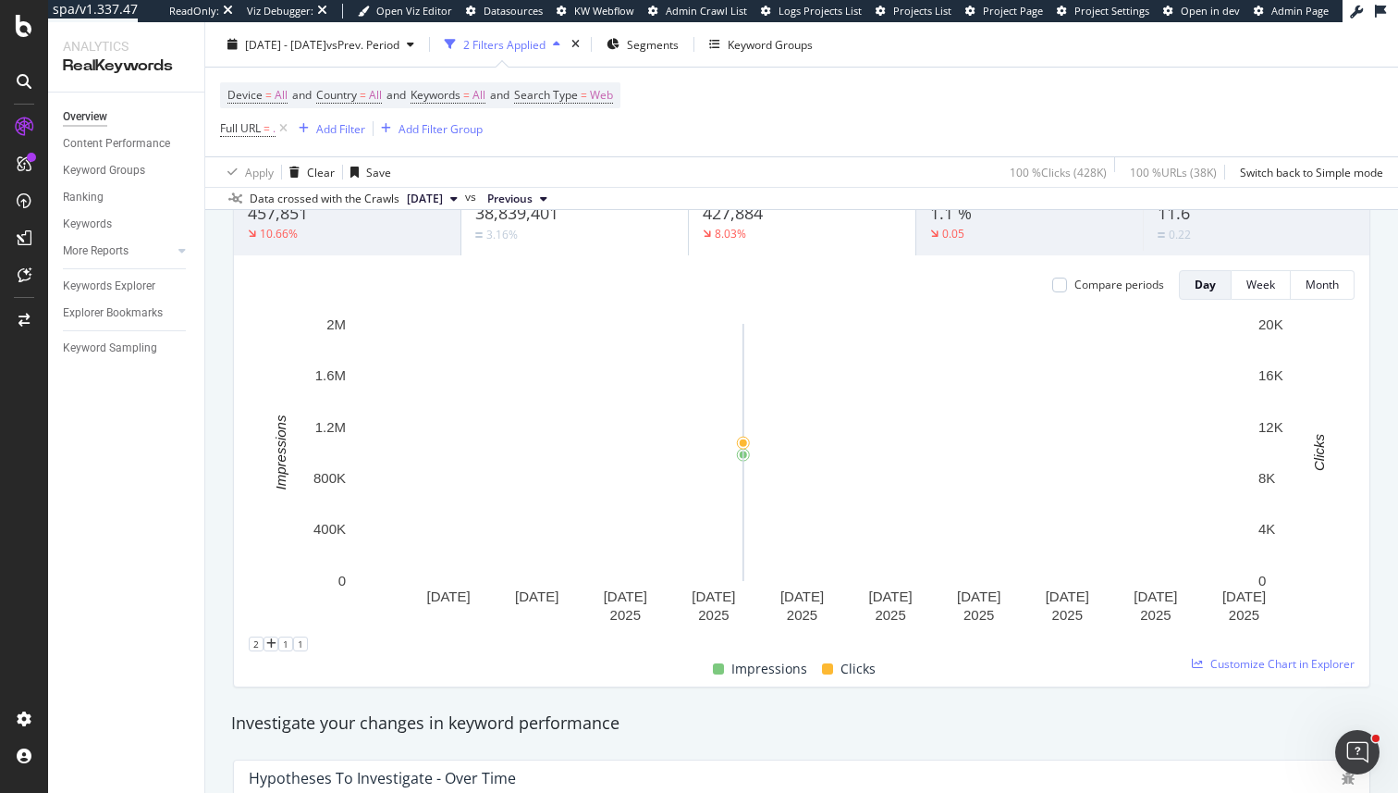
scroll to position [171, 0]
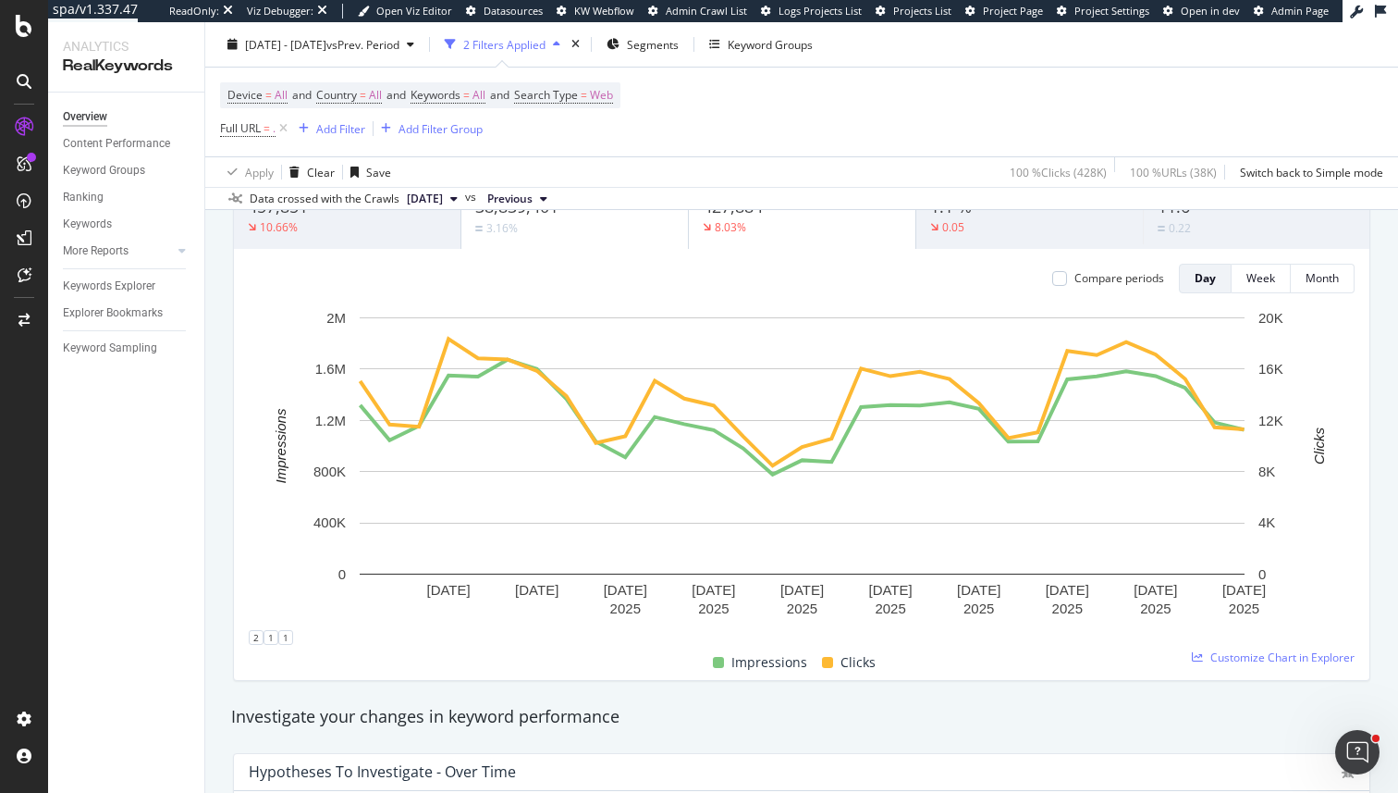
click at [583, 236] on div "3.16%" at bounding box center [574, 228] width 199 height 18
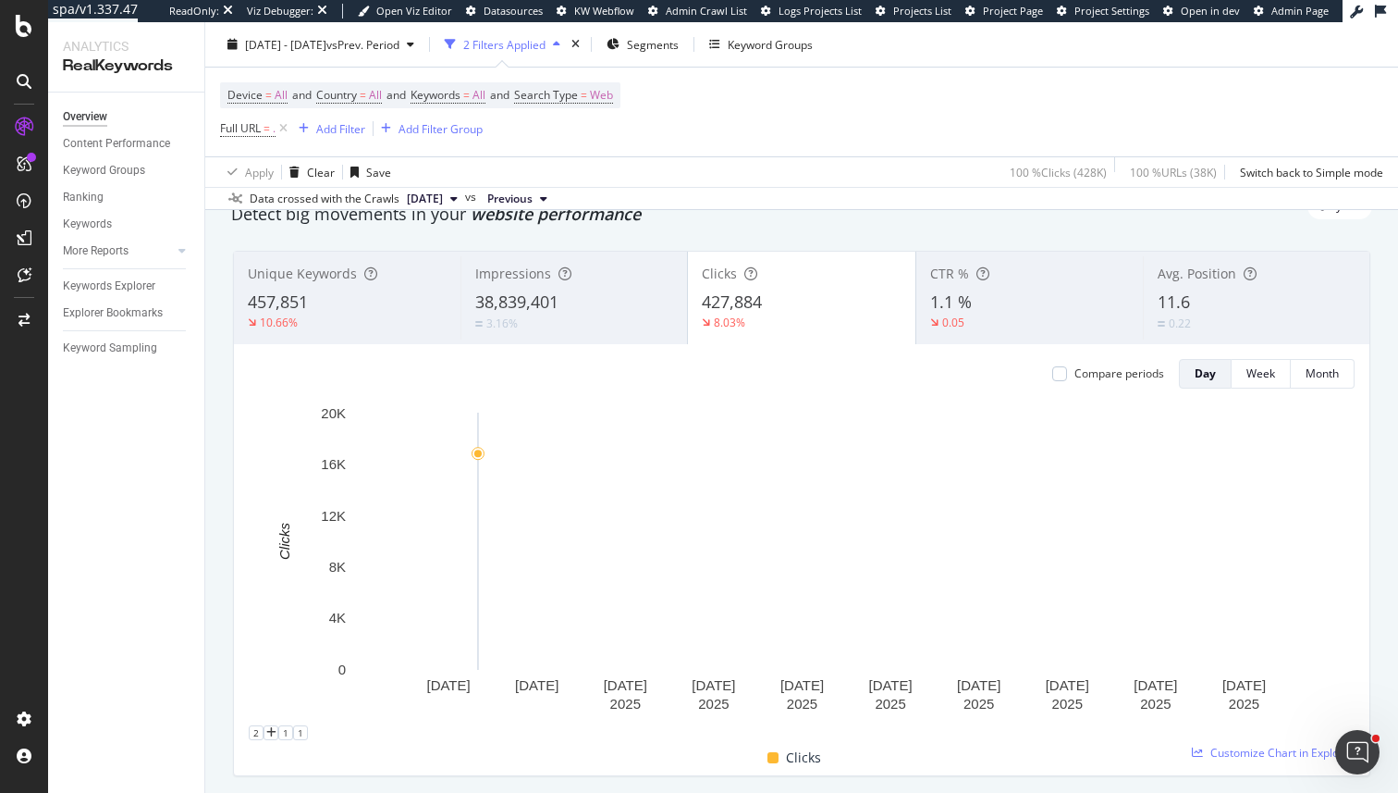
scroll to position [0, 0]
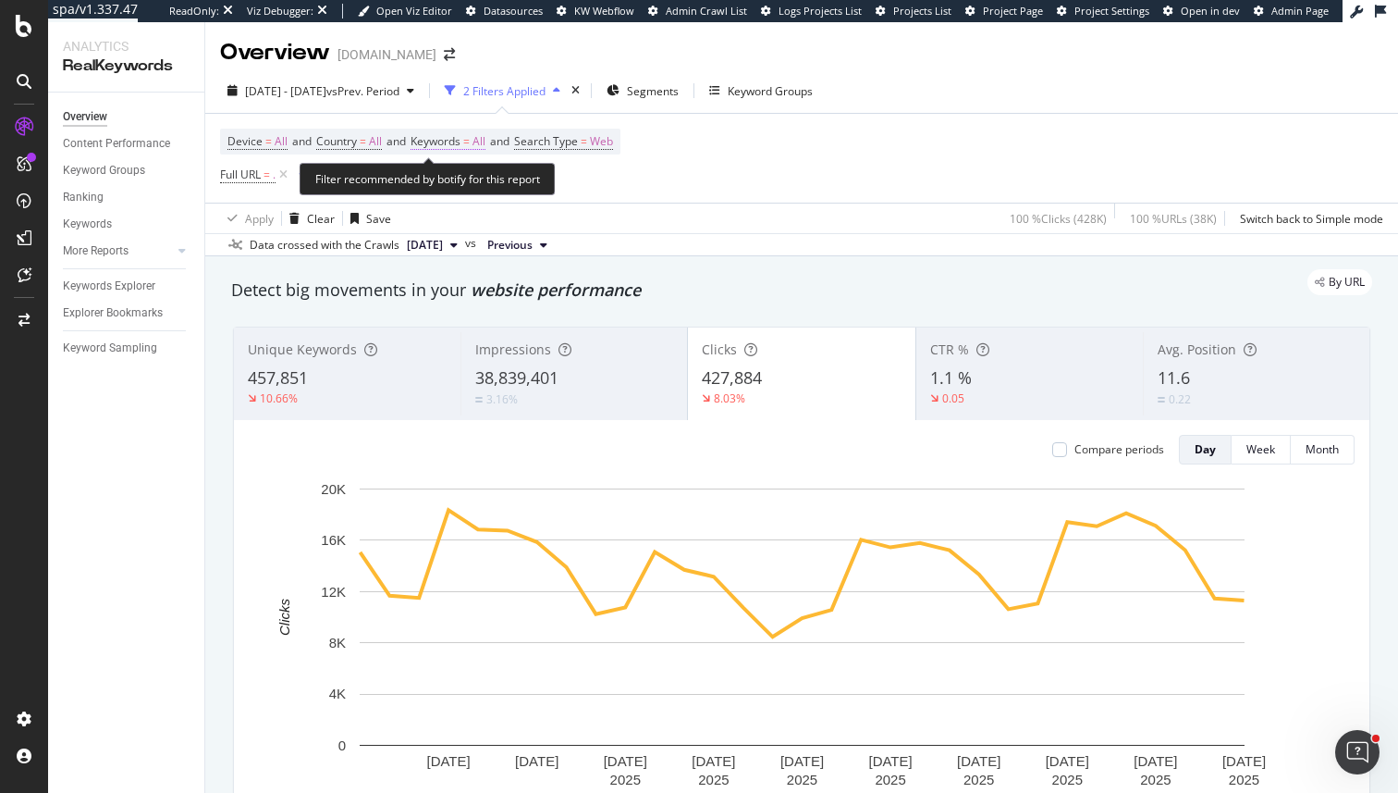
click at [470, 142] on span "=" at bounding box center [466, 141] width 6 height 16
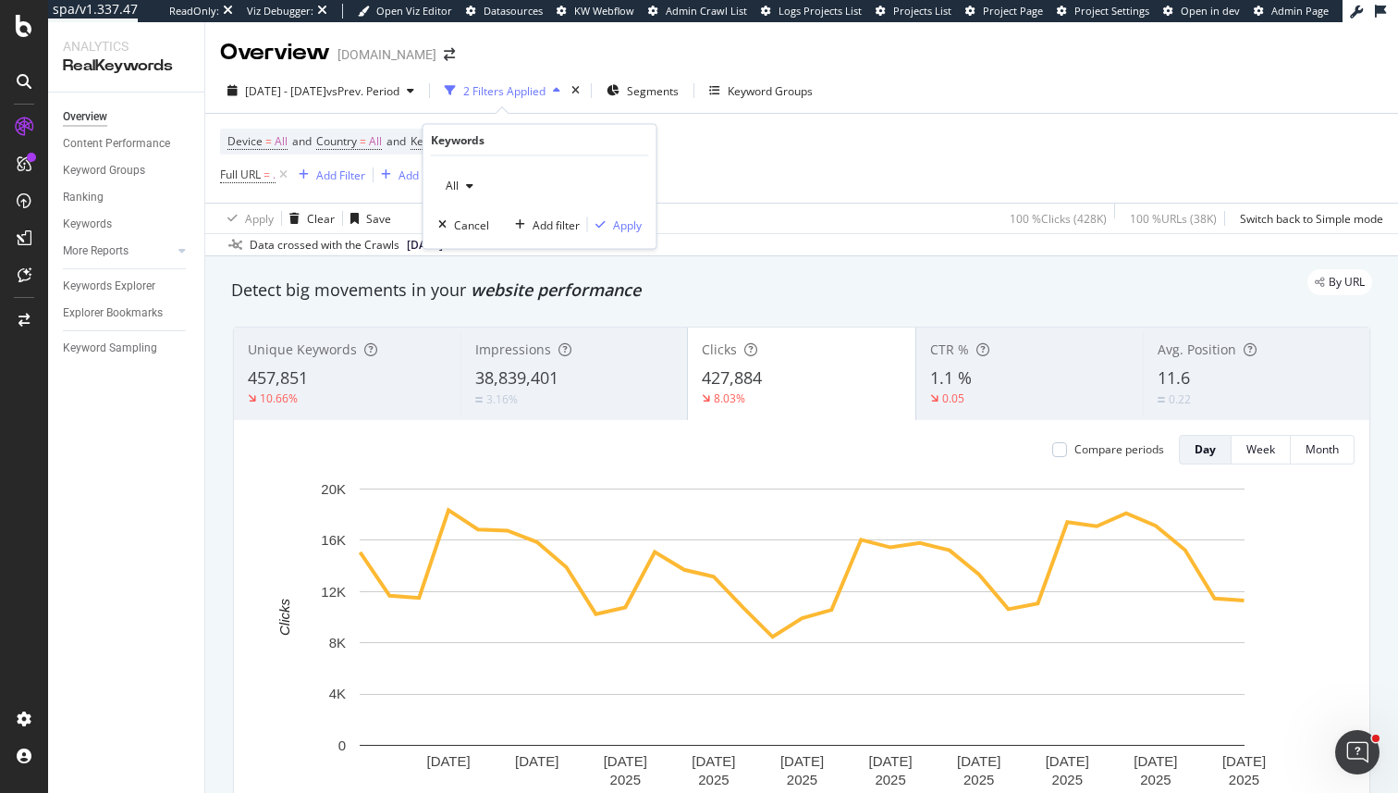
click at [449, 178] on span "All" at bounding box center [448, 186] width 20 height 16
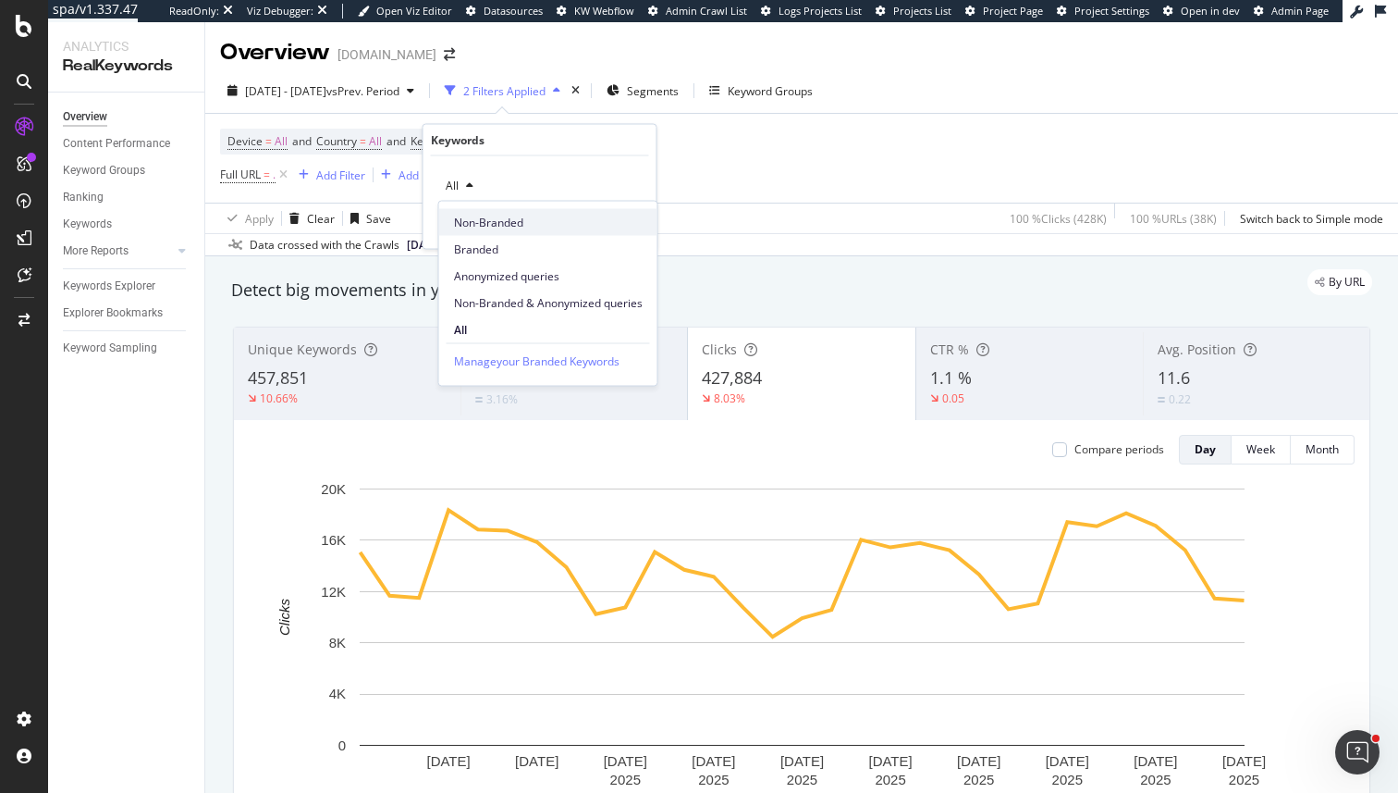
click at [481, 222] on span "Non-Branded" at bounding box center [548, 222] width 189 height 17
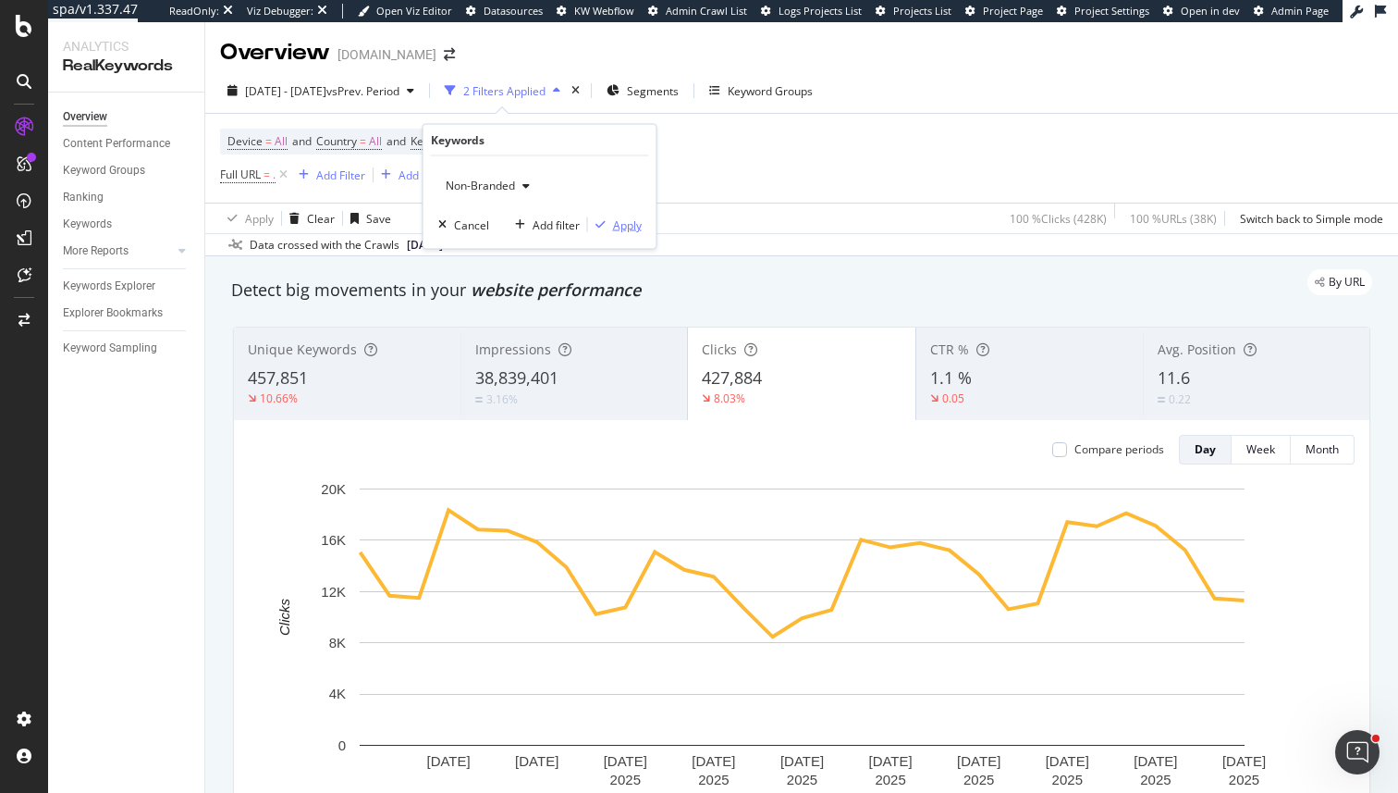
click at [630, 227] on div "Apply" at bounding box center [627, 224] width 29 height 16
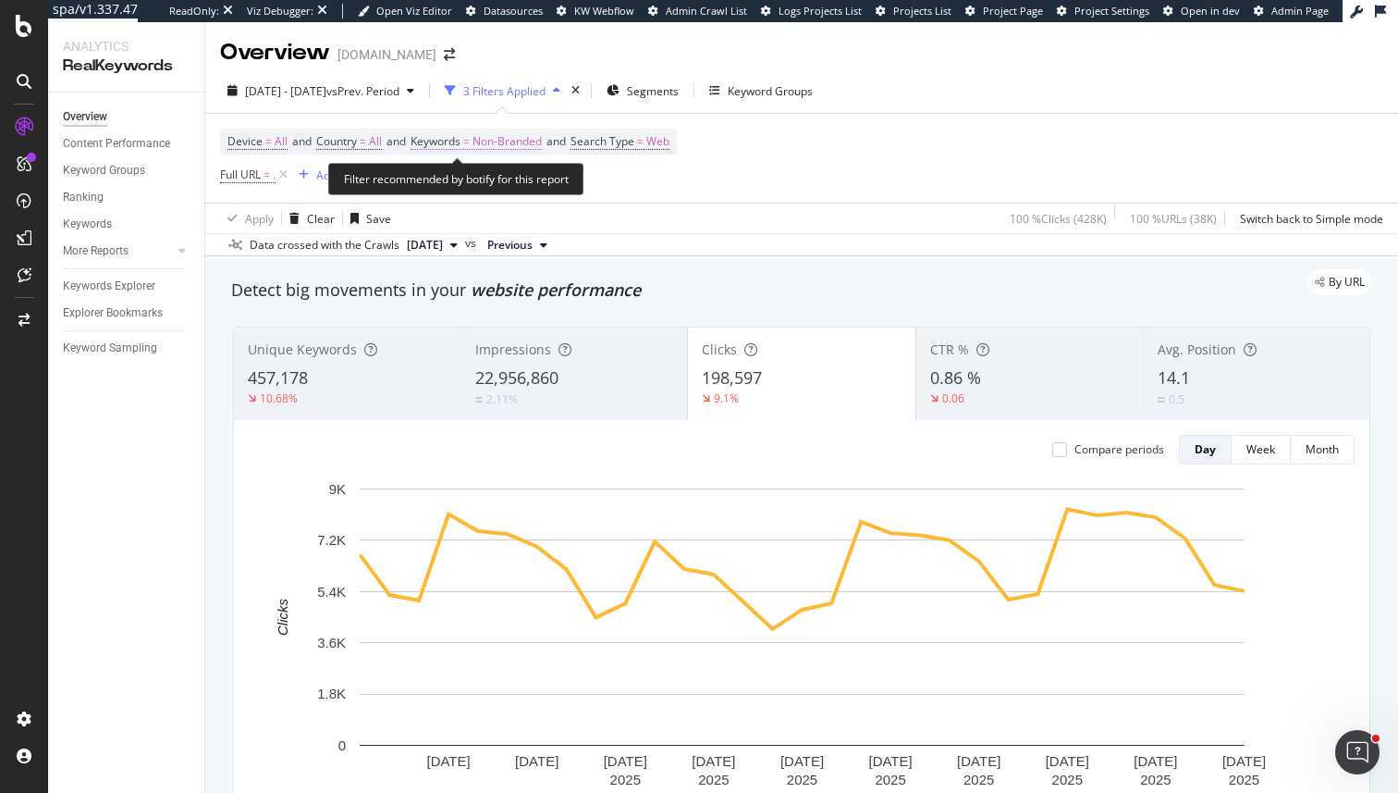
click at [522, 145] on span "Non-Branded" at bounding box center [507, 142] width 69 height 26
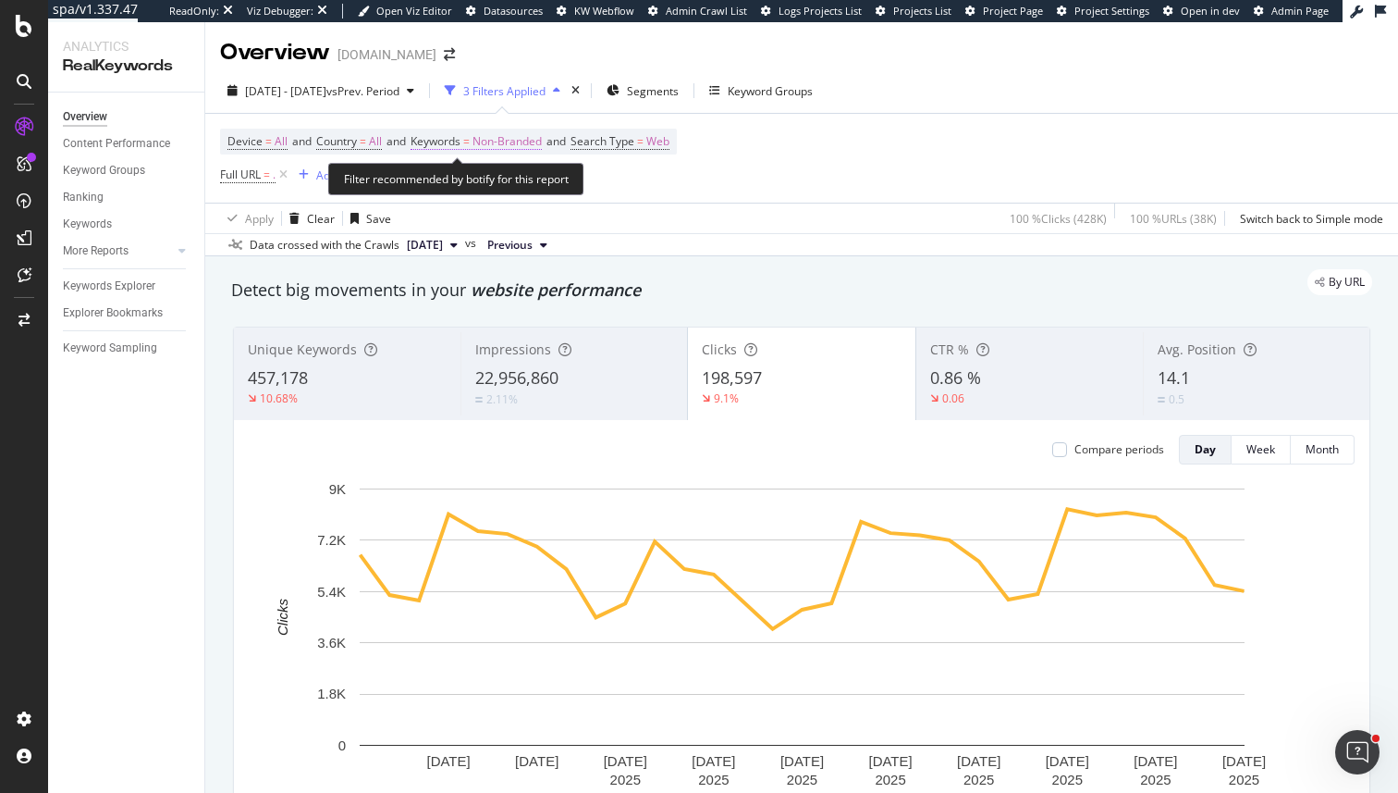
click at [529, 145] on span "Non-Branded" at bounding box center [507, 142] width 69 height 26
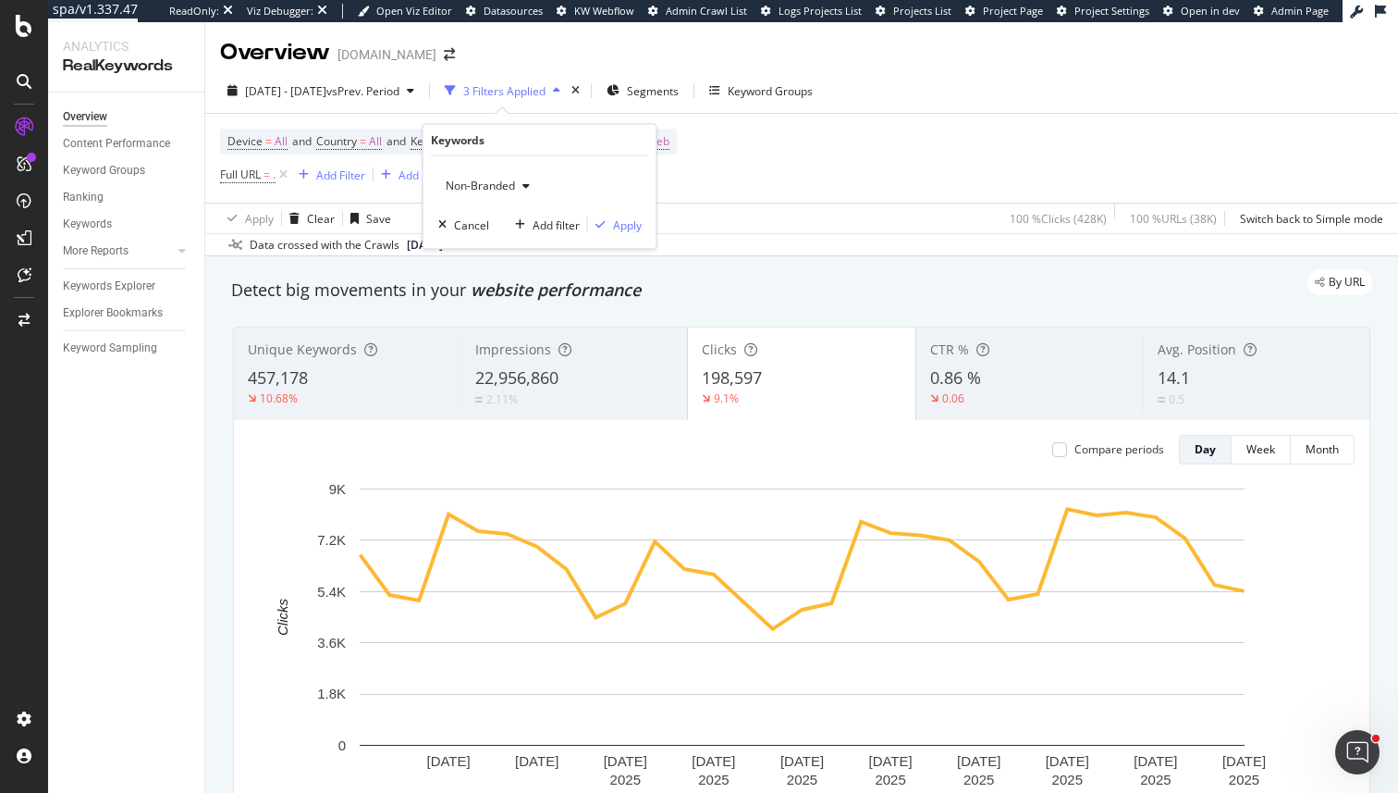
click at [512, 191] on span "Non-Branded" at bounding box center [476, 186] width 77 height 16
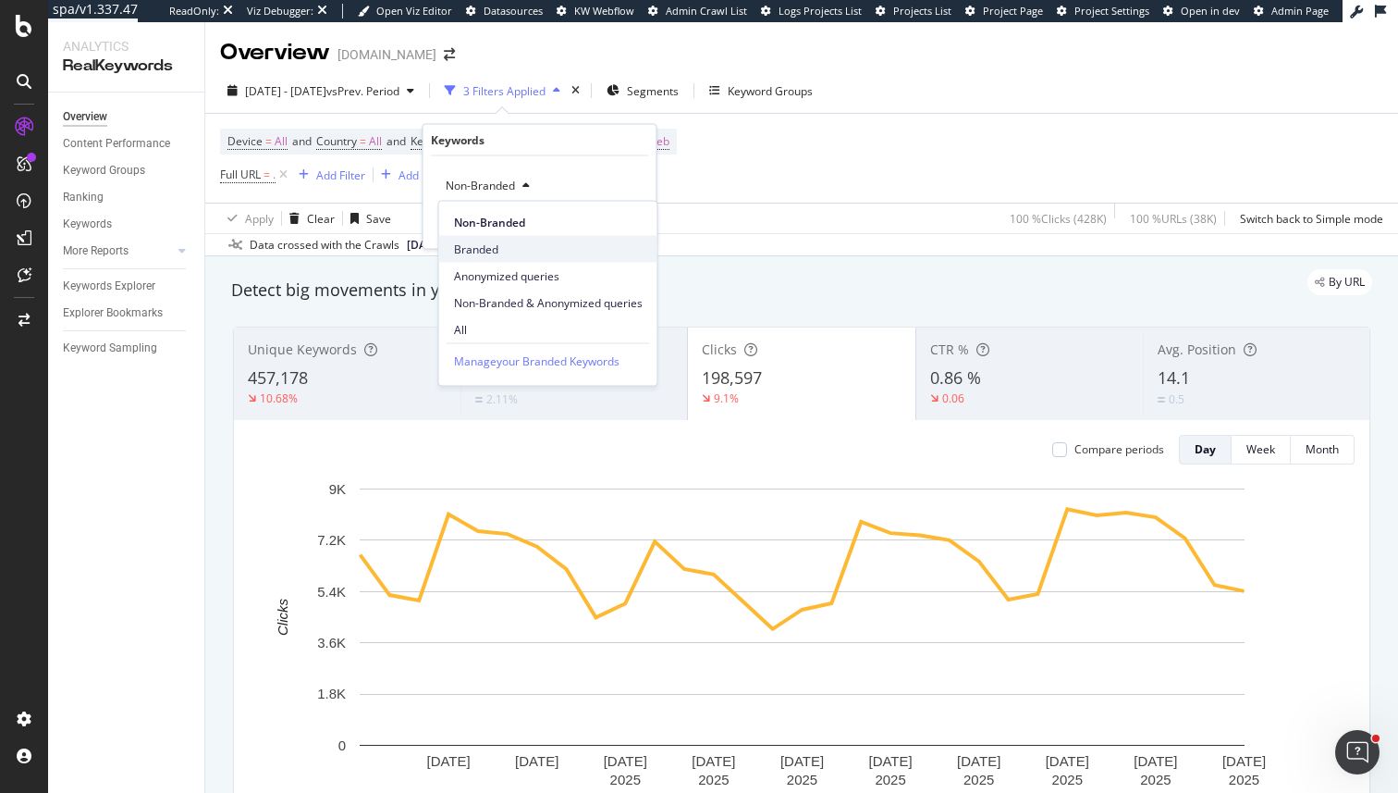
click at [506, 244] on span "Branded" at bounding box center [548, 248] width 189 height 17
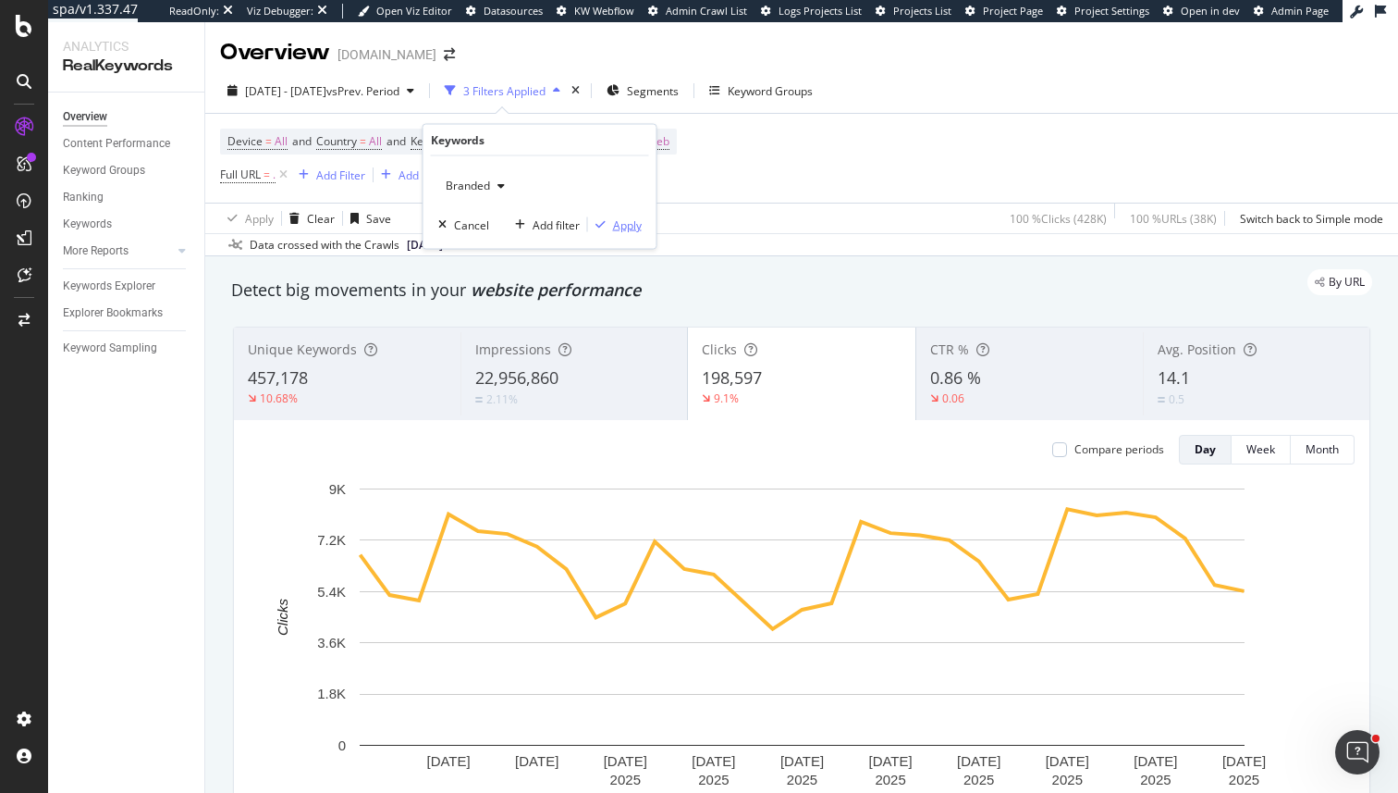
click at [620, 229] on div "Apply" at bounding box center [627, 224] width 29 height 16
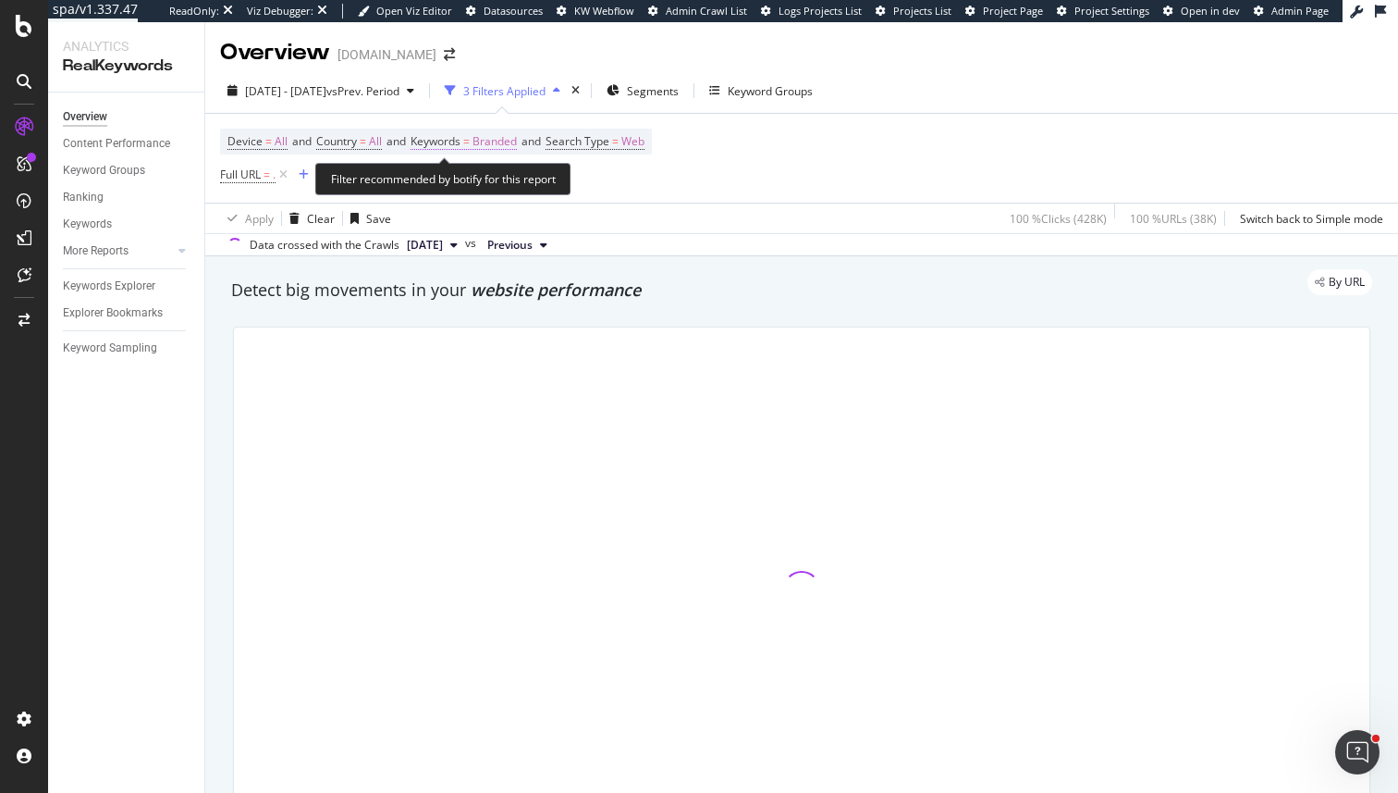
click at [510, 150] on span "Branded" at bounding box center [495, 142] width 44 height 26
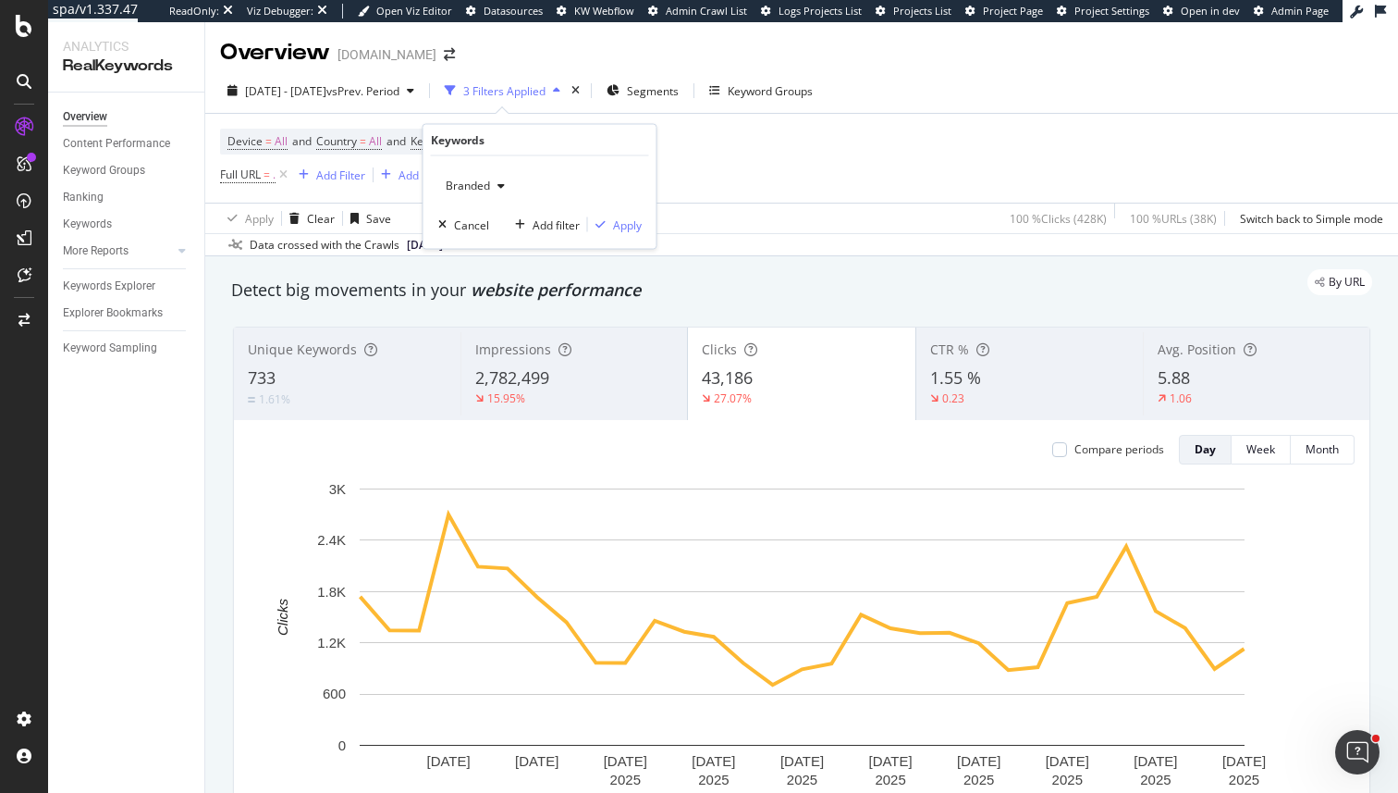
click at [473, 193] on div "Branded" at bounding box center [475, 186] width 74 height 28
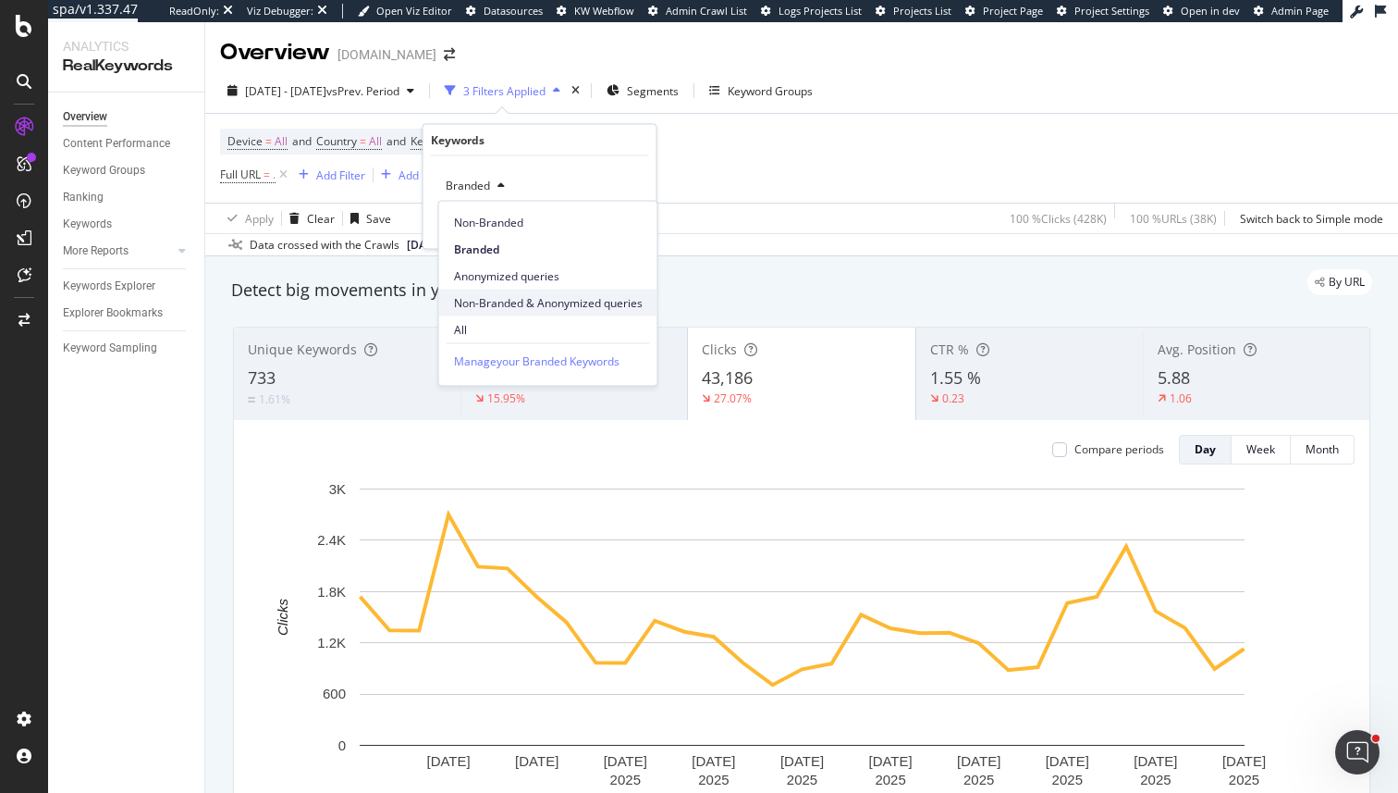
click at [481, 301] on span "Non-Branded & Anonymized queries" at bounding box center [548, 302] width 189 height 17
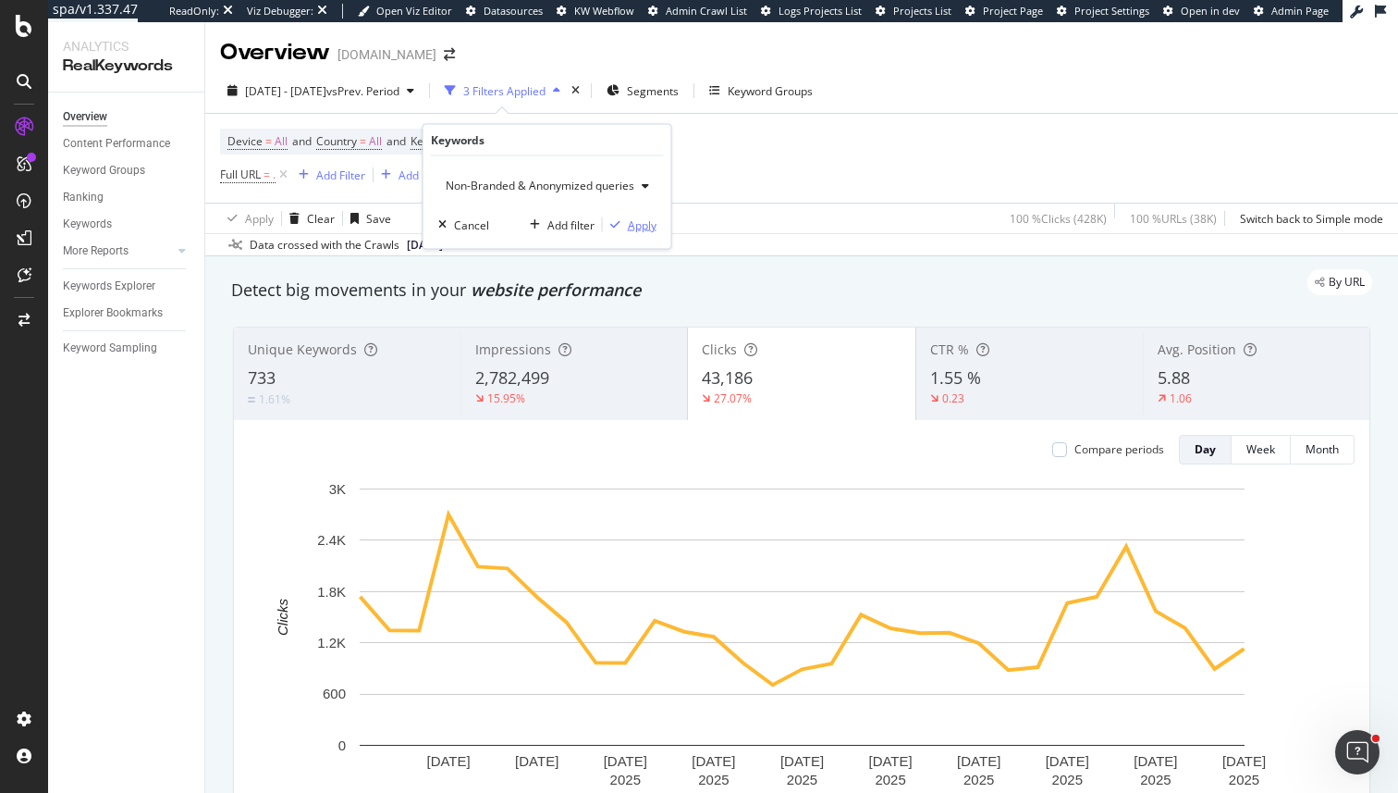
click at [647, 220] on div "Apply" at bounding box center [642, 224] width 29 height 16
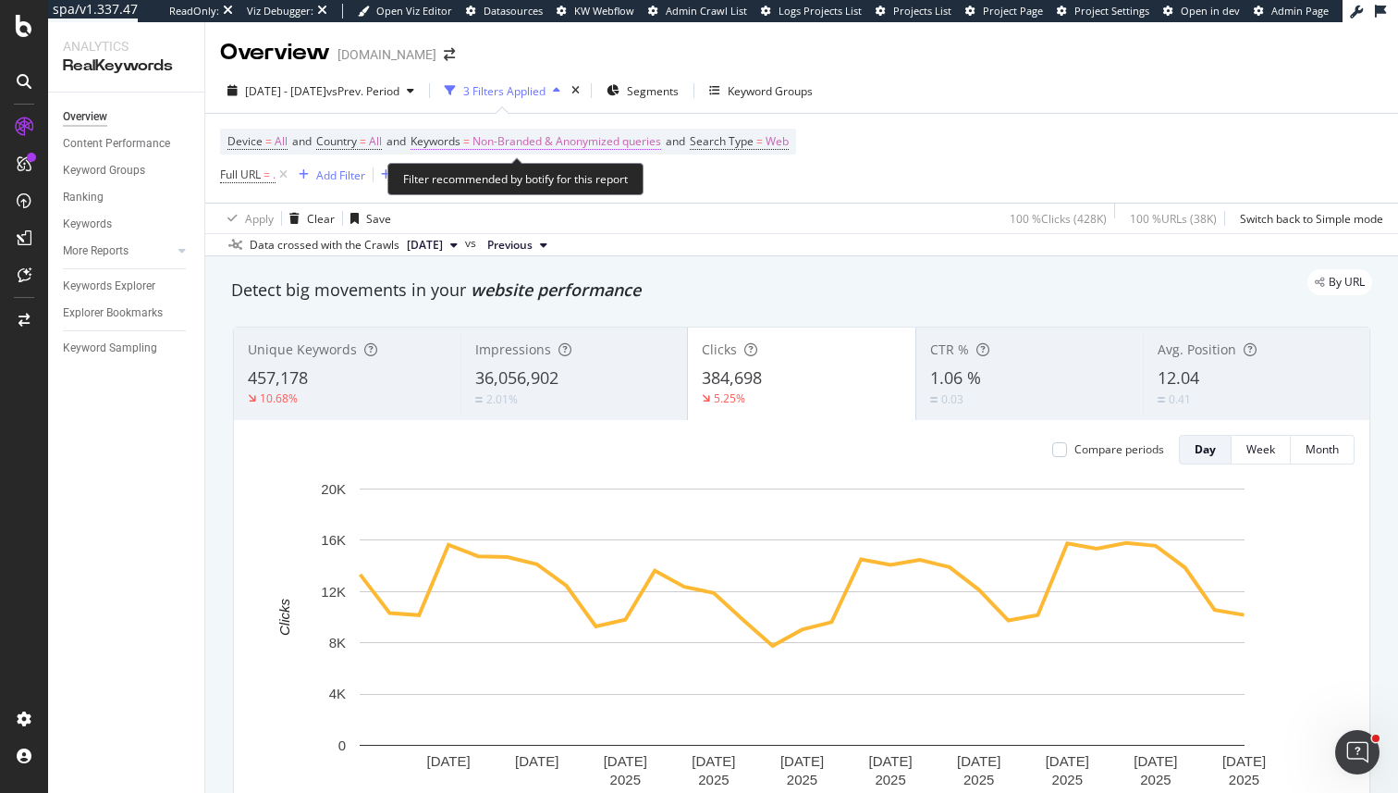
click at [556, 142] on span "Non-Branded & Anonymized queries" at bounding box center [567, 142] width 189 height 26
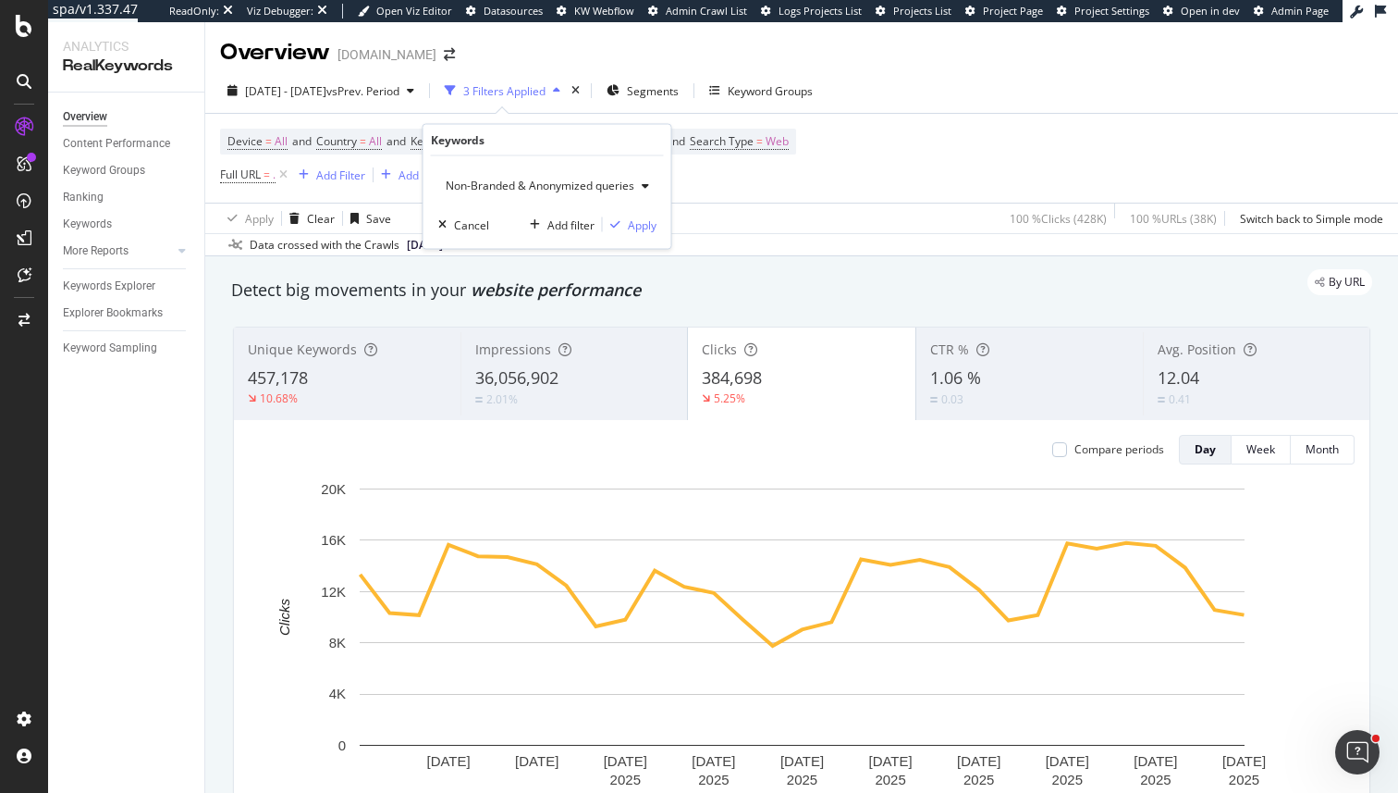
click at [478, 176] on div "Non-Branded & Anonymized queries" at bounding box center [547, 186] width 218 height 28
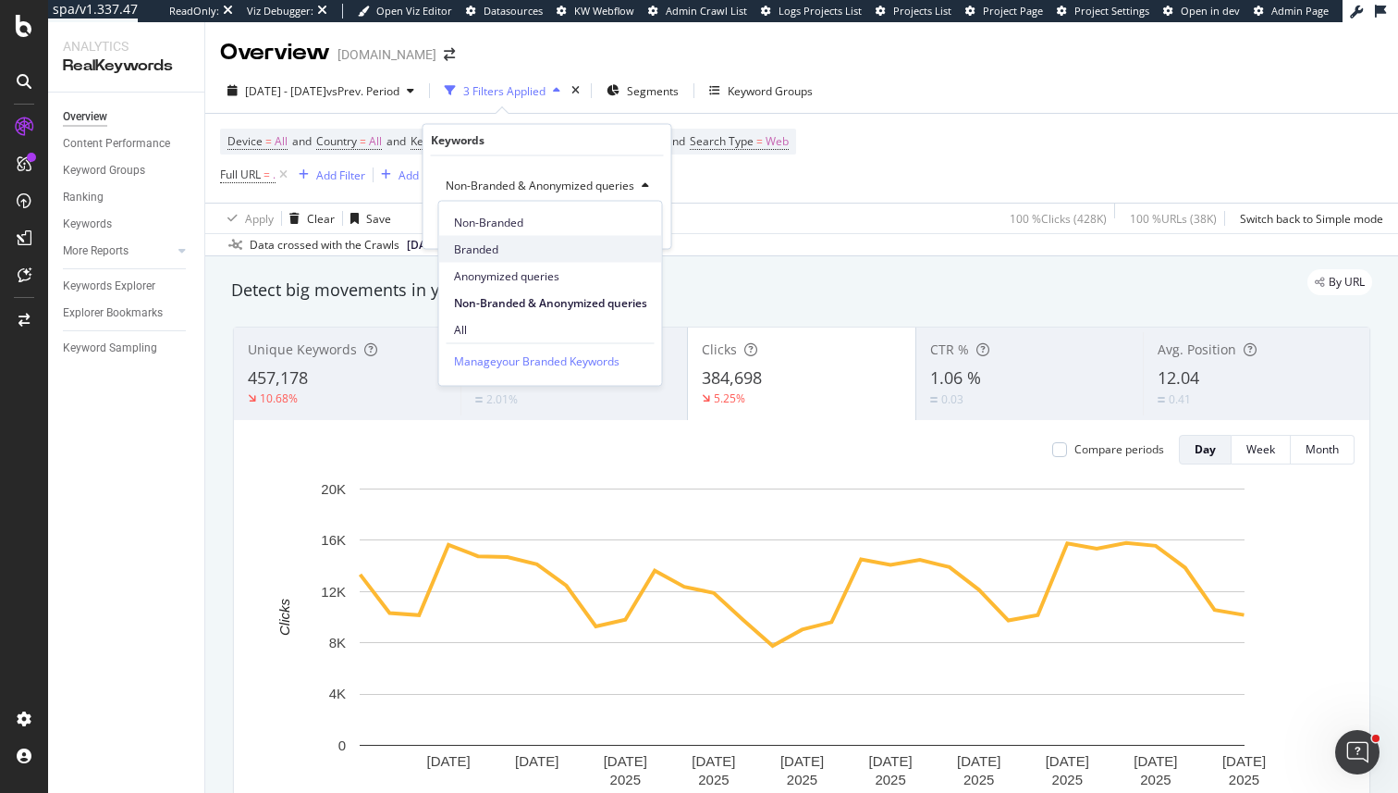
click at [473, 258] on div "Branded" at bounding box center [550, 249] width 223 height 27
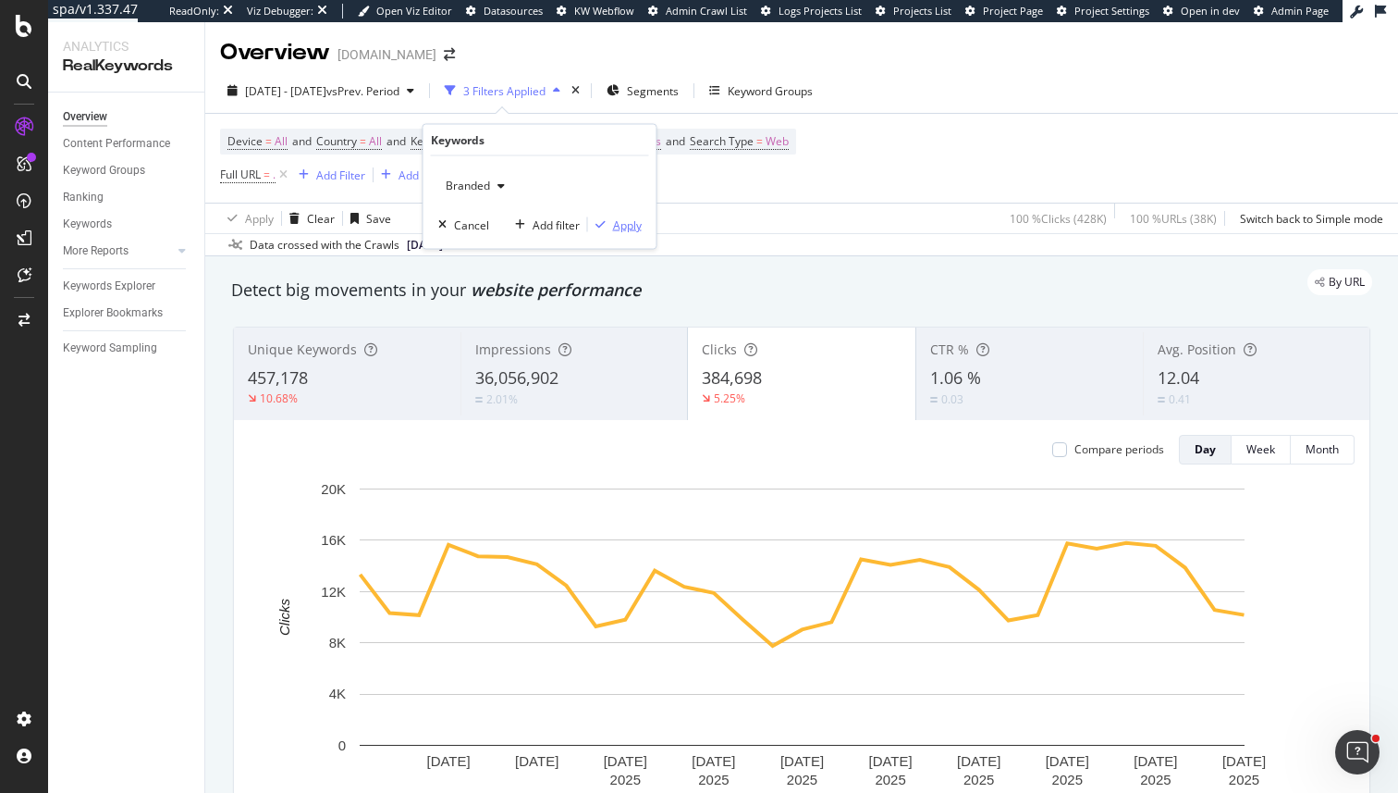
click at [637, 226] on div "Apply" at bounding box center [627, 224] width 29 height 16
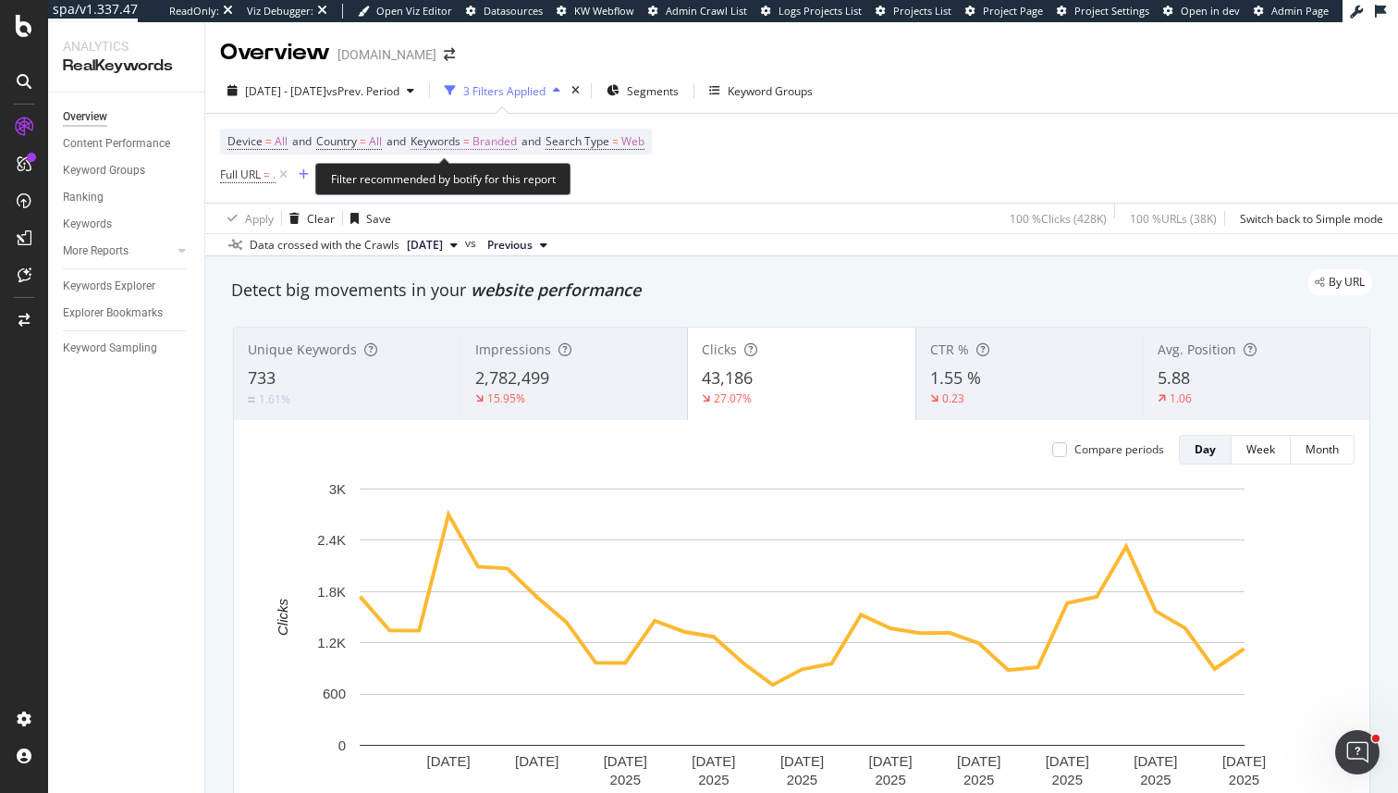
click at [470, 137] on span "=" at bounding box center [466, 141] width 6 height 16
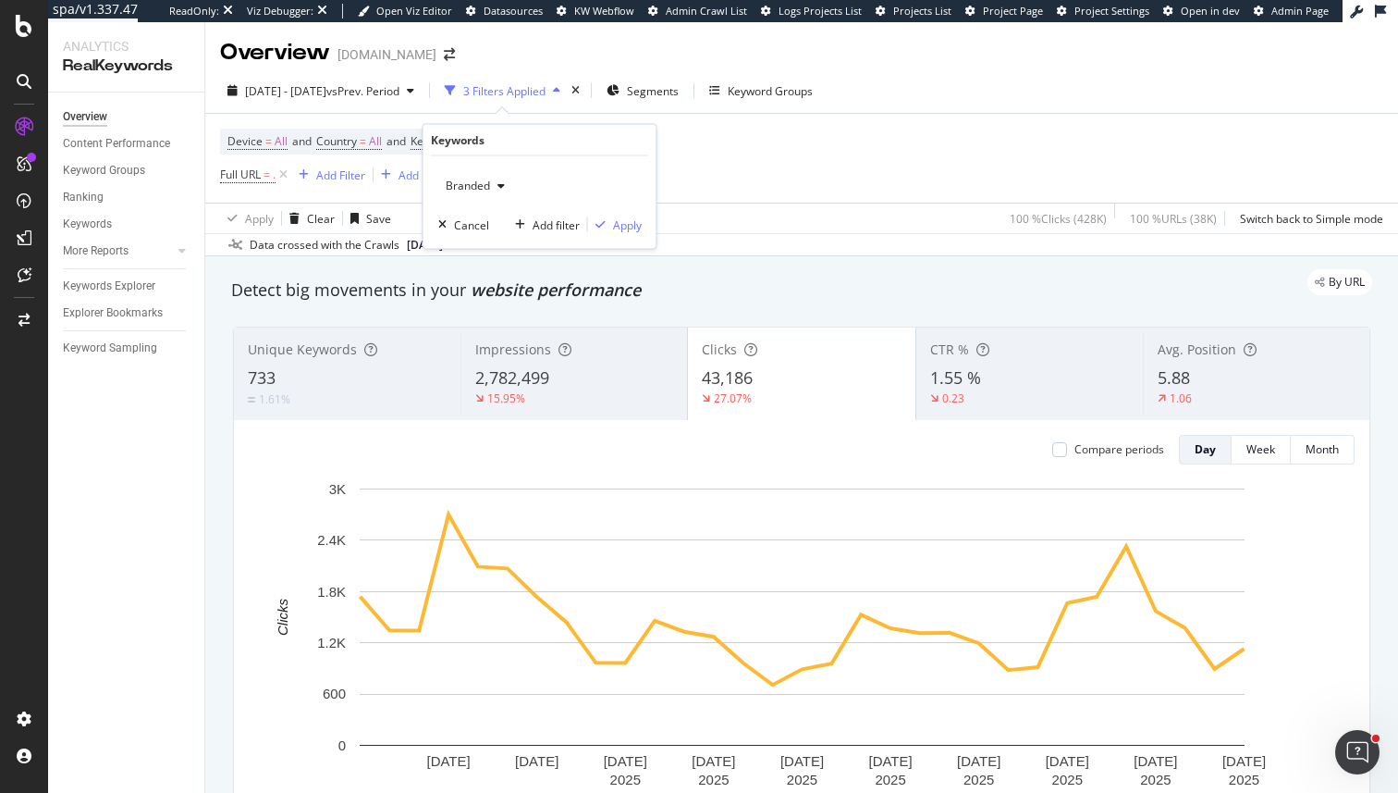
click at [488, 183] on span "Branded" at bounding box center [464, 186] width 52 height 16
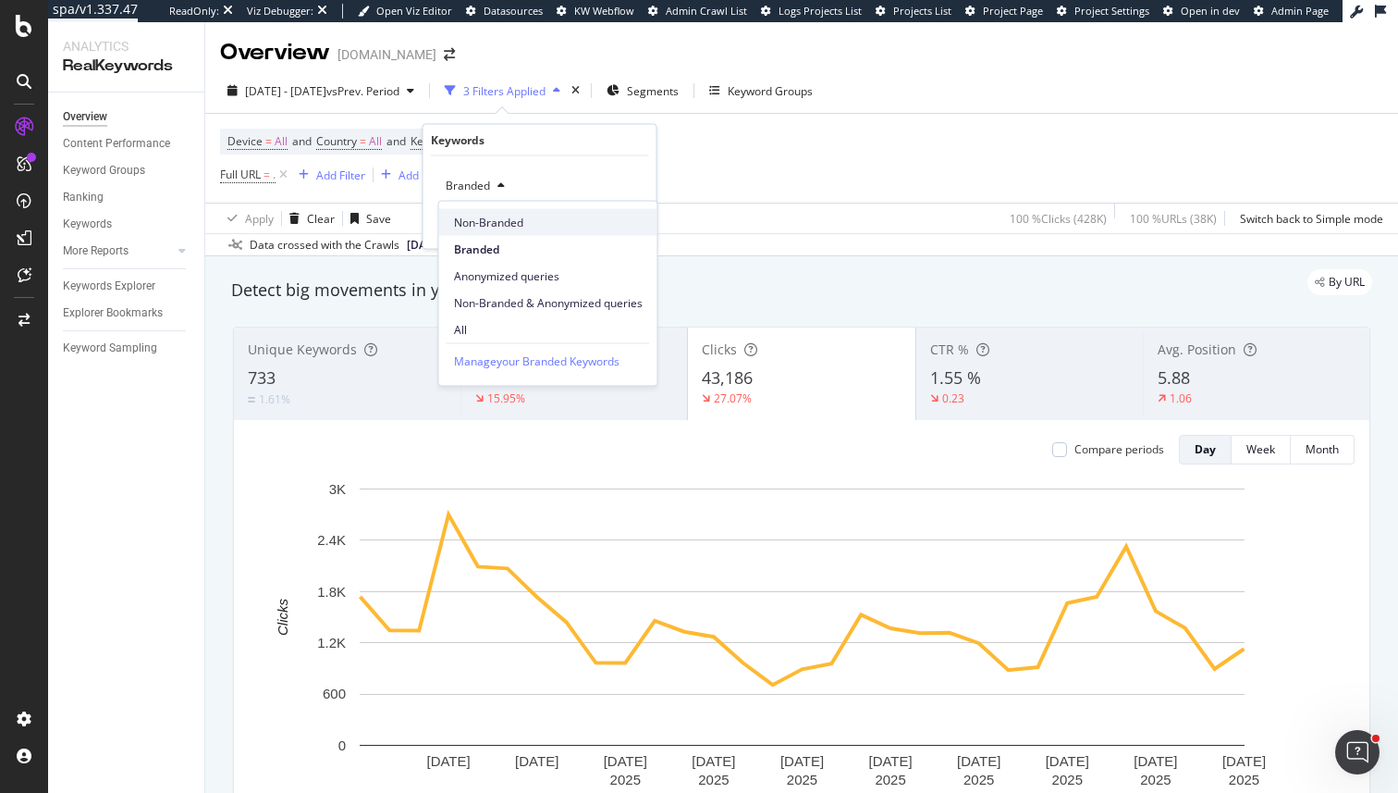
click at [496, 222] on span "Non-Branded" at bounding box center [548, 222] width 189 height 17
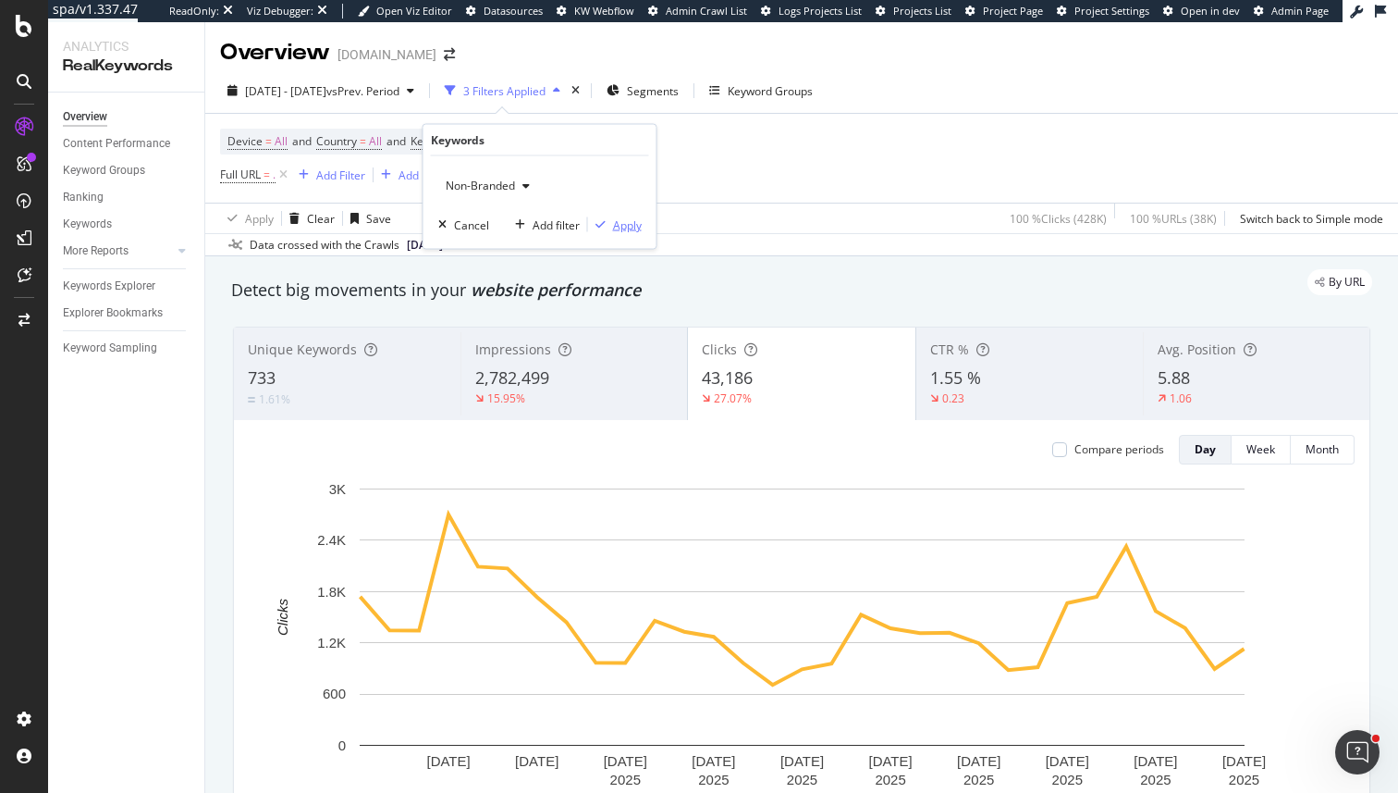
click at [621, 225] on div "Apply" at bounding box center [627, 224] width 29 height 16
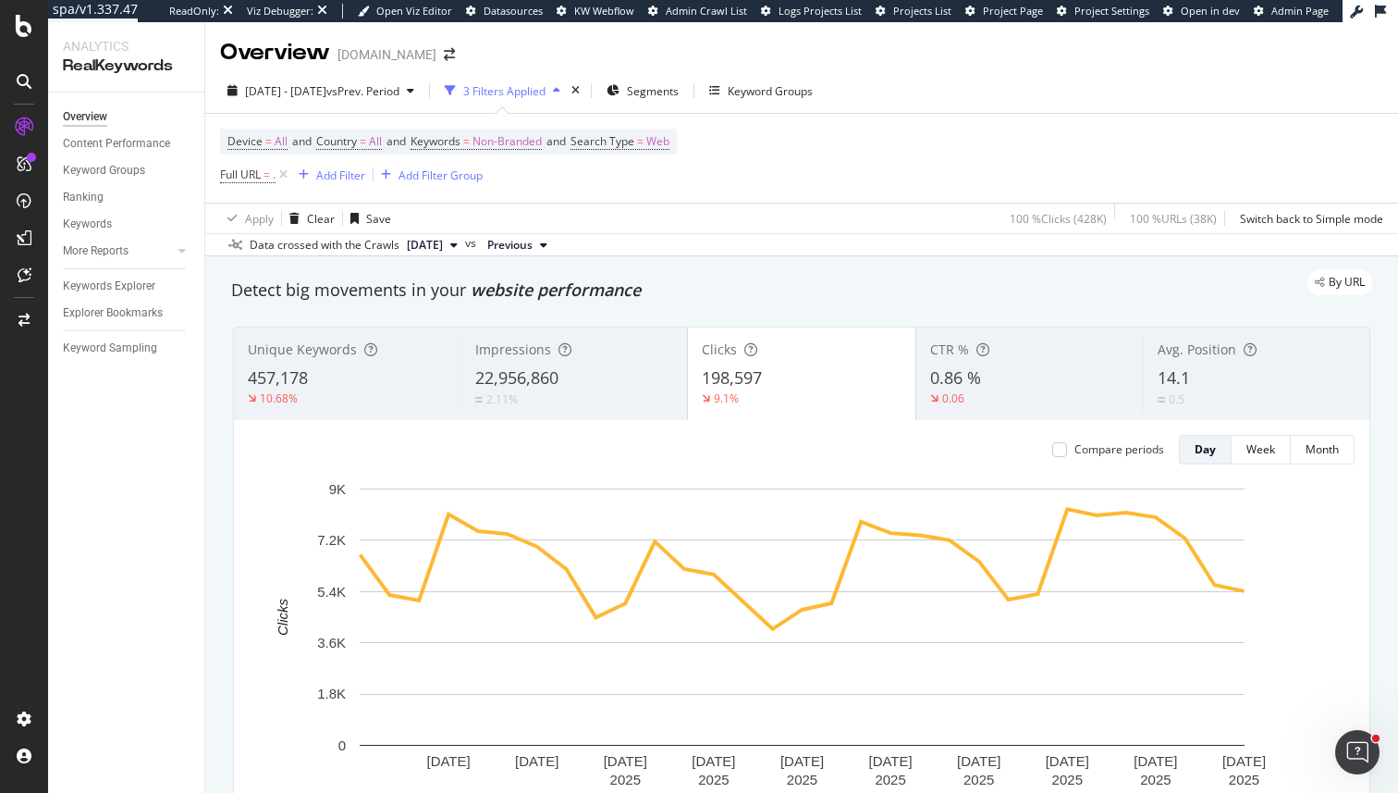
click at [522, 101] on div "3 Filters Applied" at bounding box center [502, 91] width 130 height 28
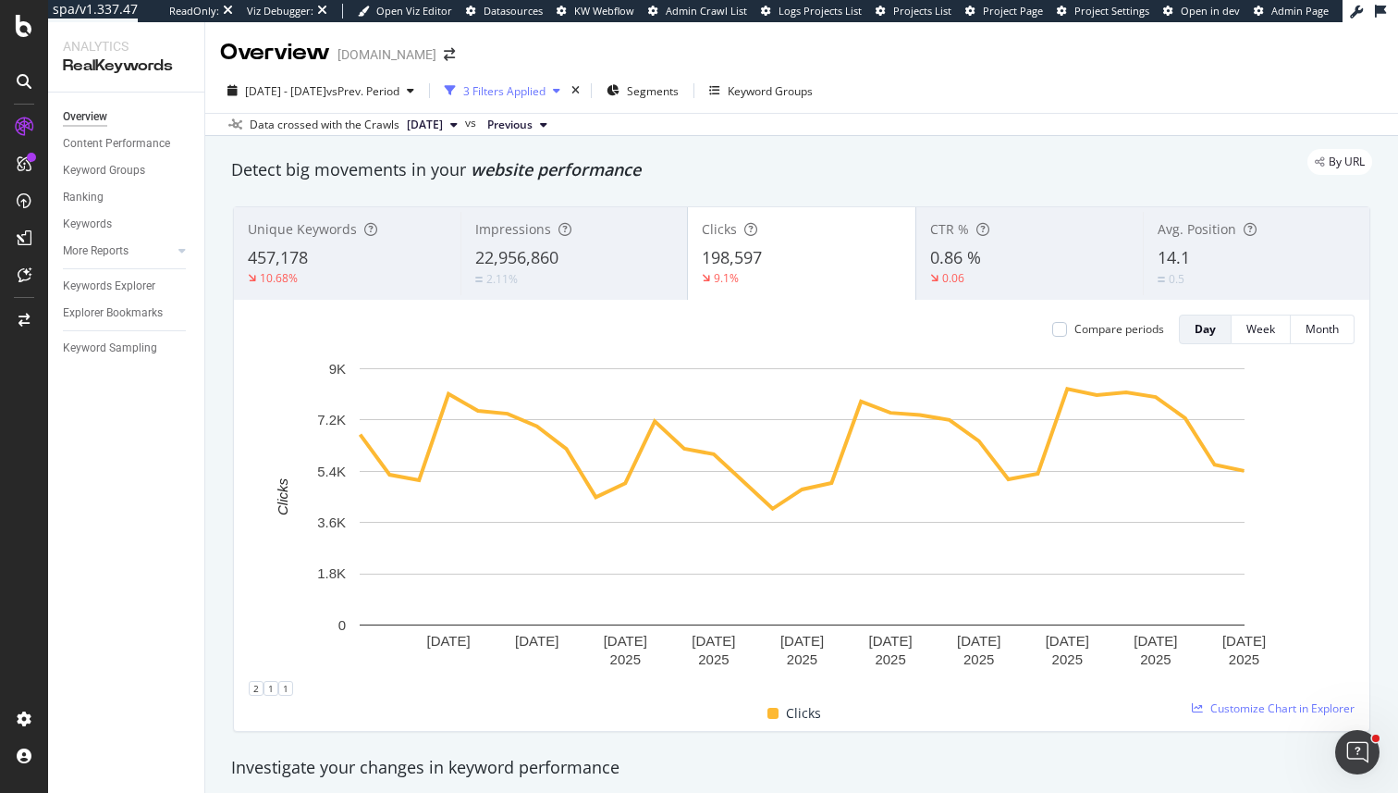
click at [530, 105] on div "3 Filters Applied" at bounding box center [502, 91] width 130 height 28
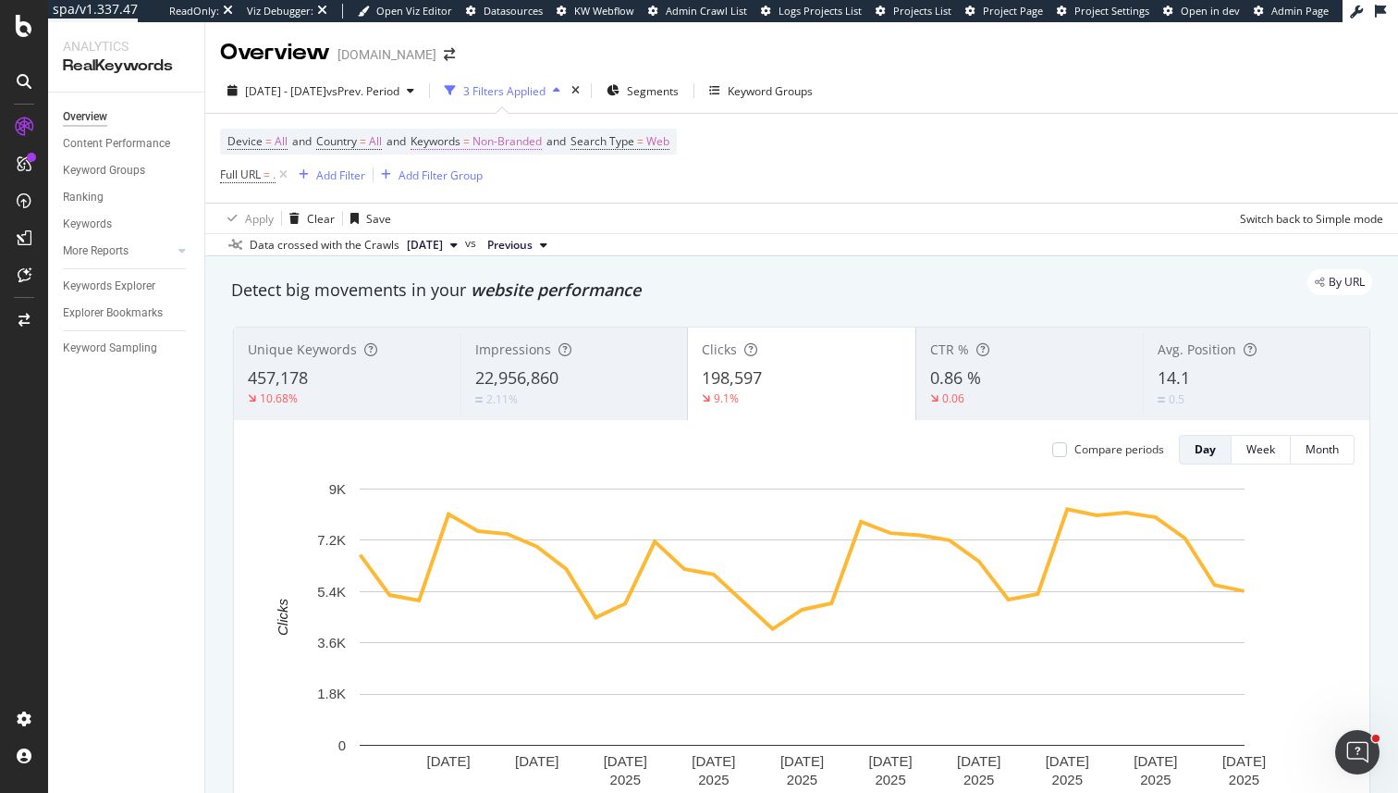
click at [521, 134] on span "Non-Branded" at bounding box center [507, 142] width 69 height 26
click at [505, 182] on span "Non-Branded" at bounding box center [476, 186] width 77 height 16
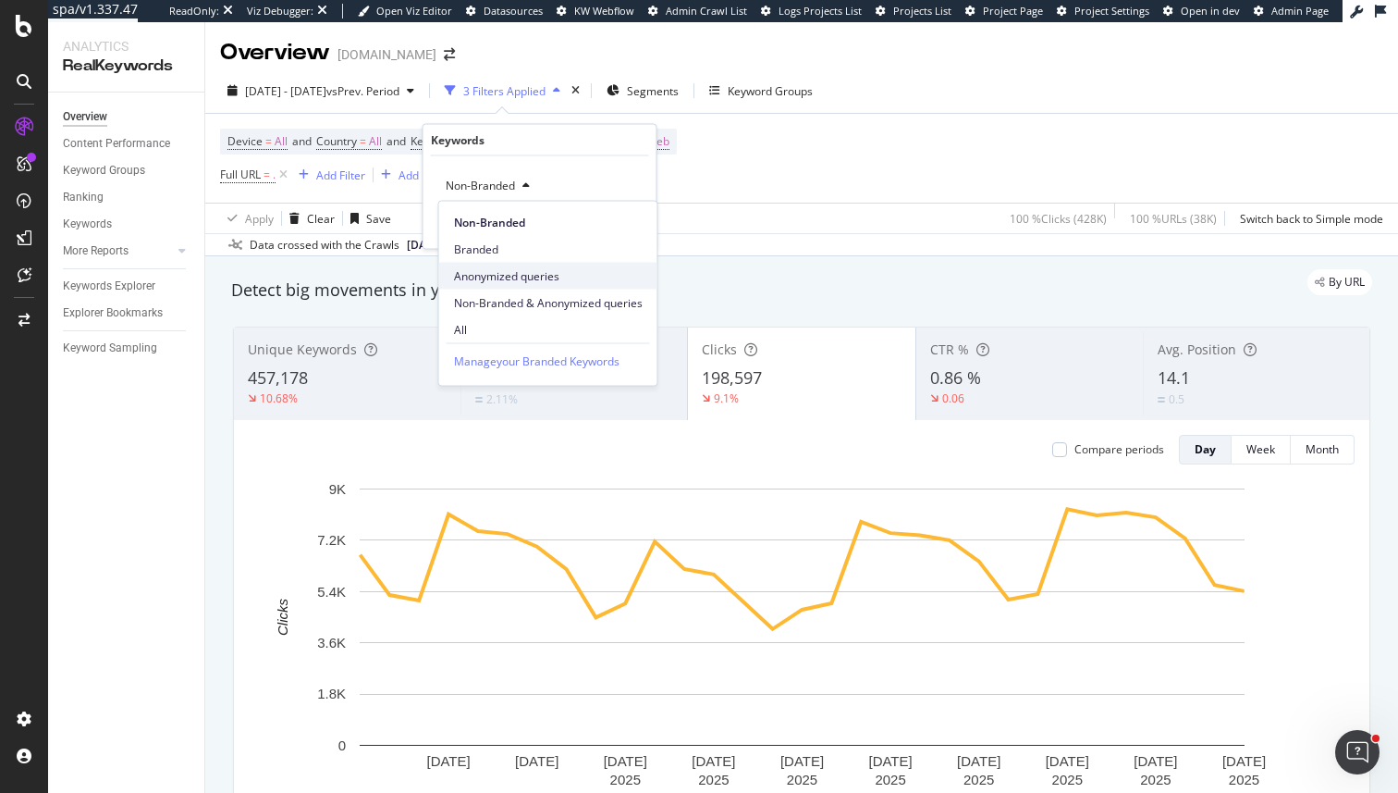
click at [503, 273] on span "Anonymized queries" at bounding box center [548, 275] width 189 height 17
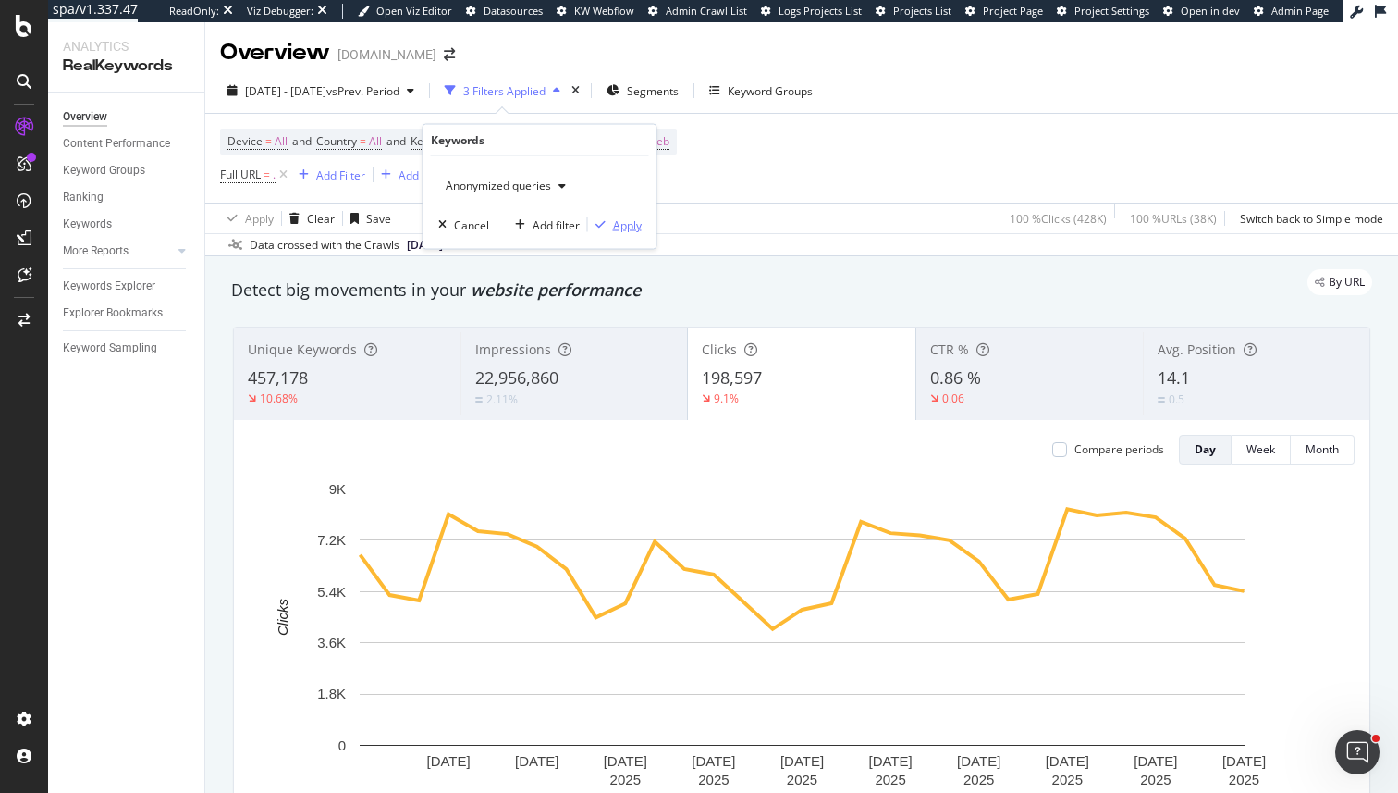
click at [621, 226] on div "Apply" at bounding box center [627, 224] width 29 height 16
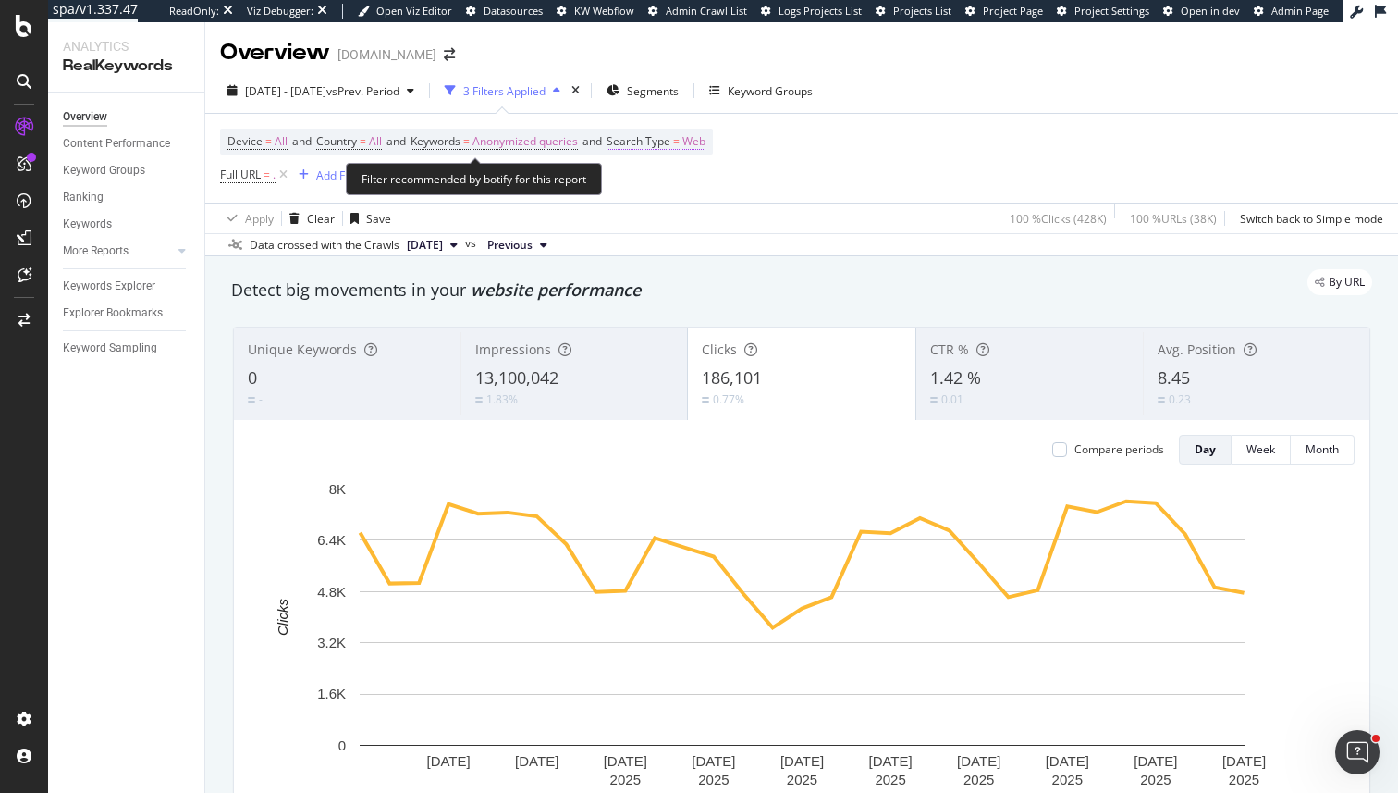
click at [666, 145] on span "Search Type" at bounding box center [639, 141] width 64 height 16
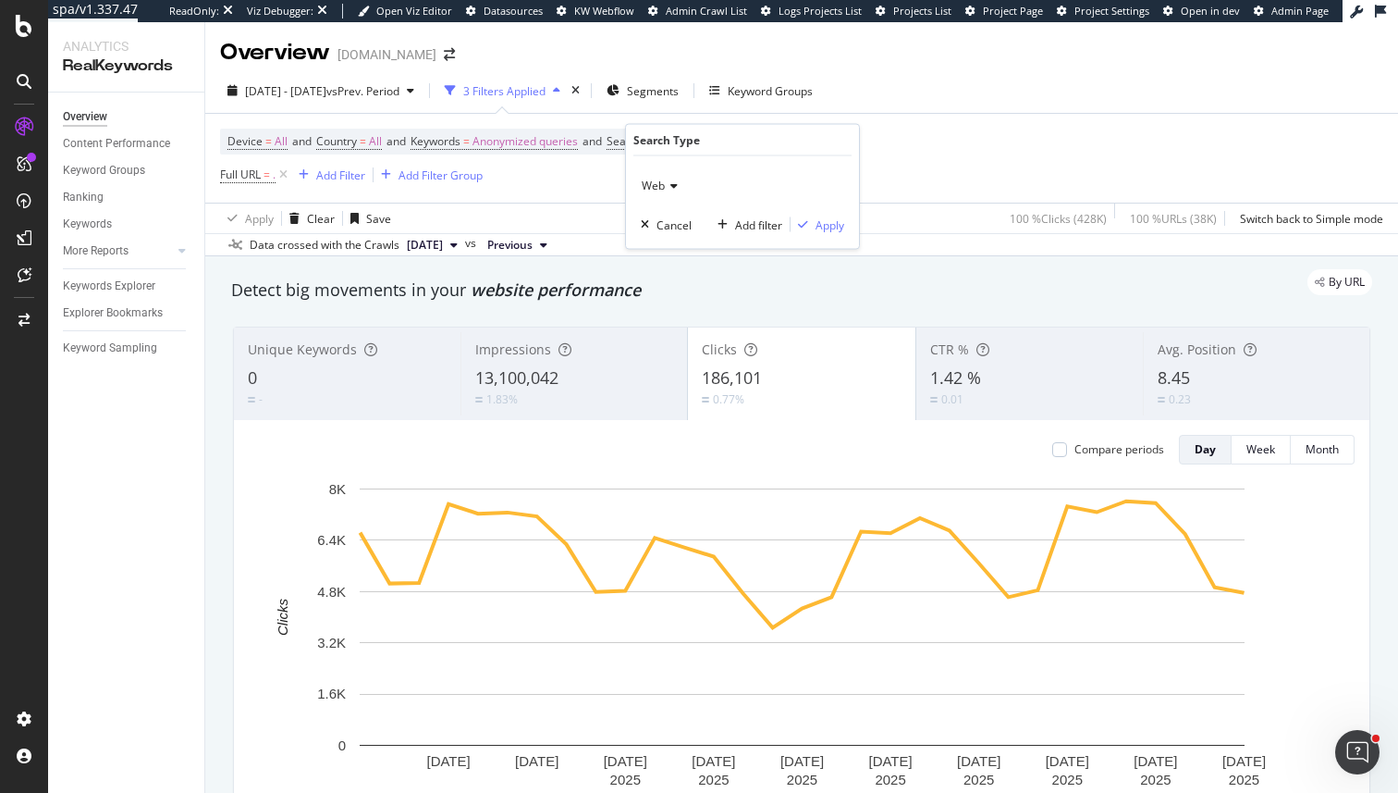
click at [665, 166] on div "Web Cancel Add filter Apply" at bounding box center [742, 202] width 233 height 92
click at [664, 181] on span "Web" at bounding box center [653, 186] width 23 height 16
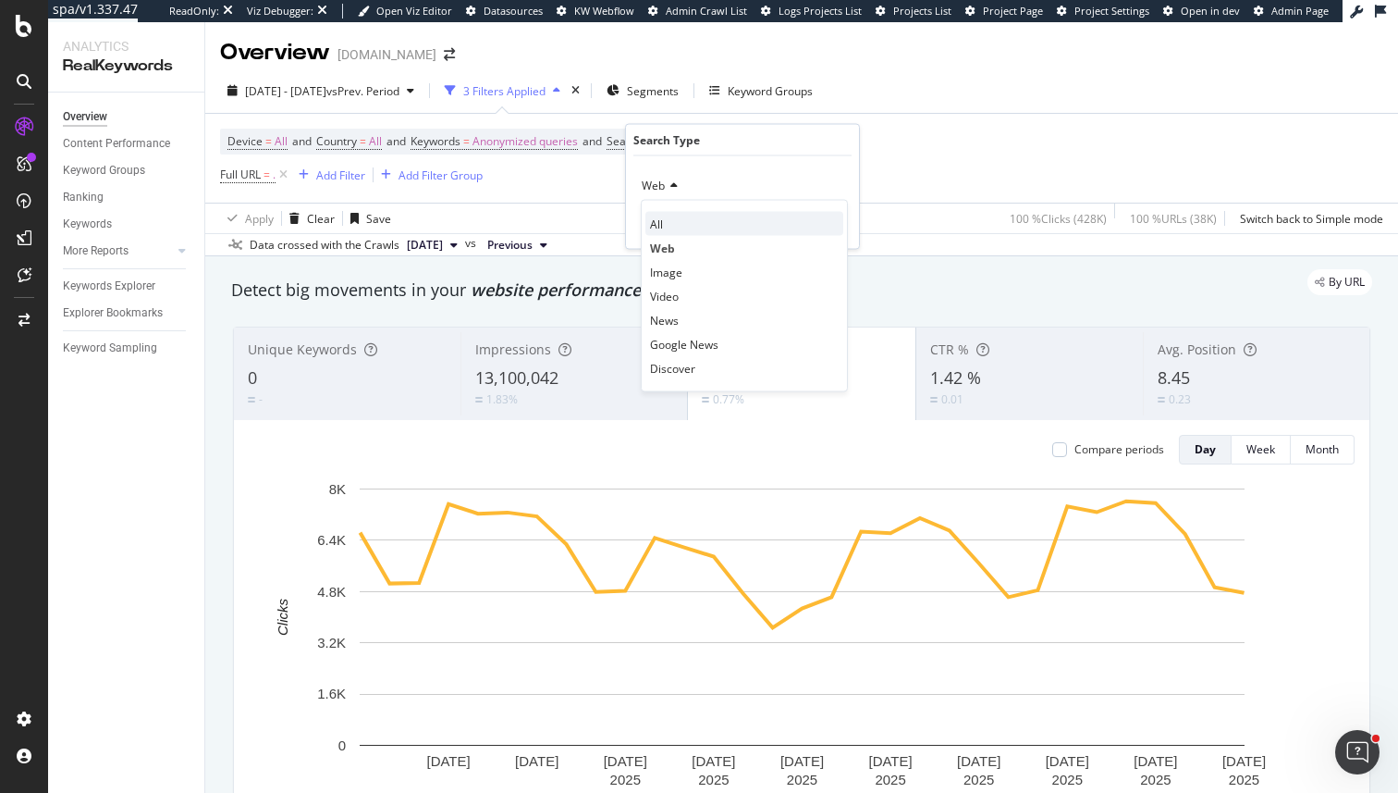
click at [680, 228] on div "All" at bounding box center [744, 224] width 198 height 24
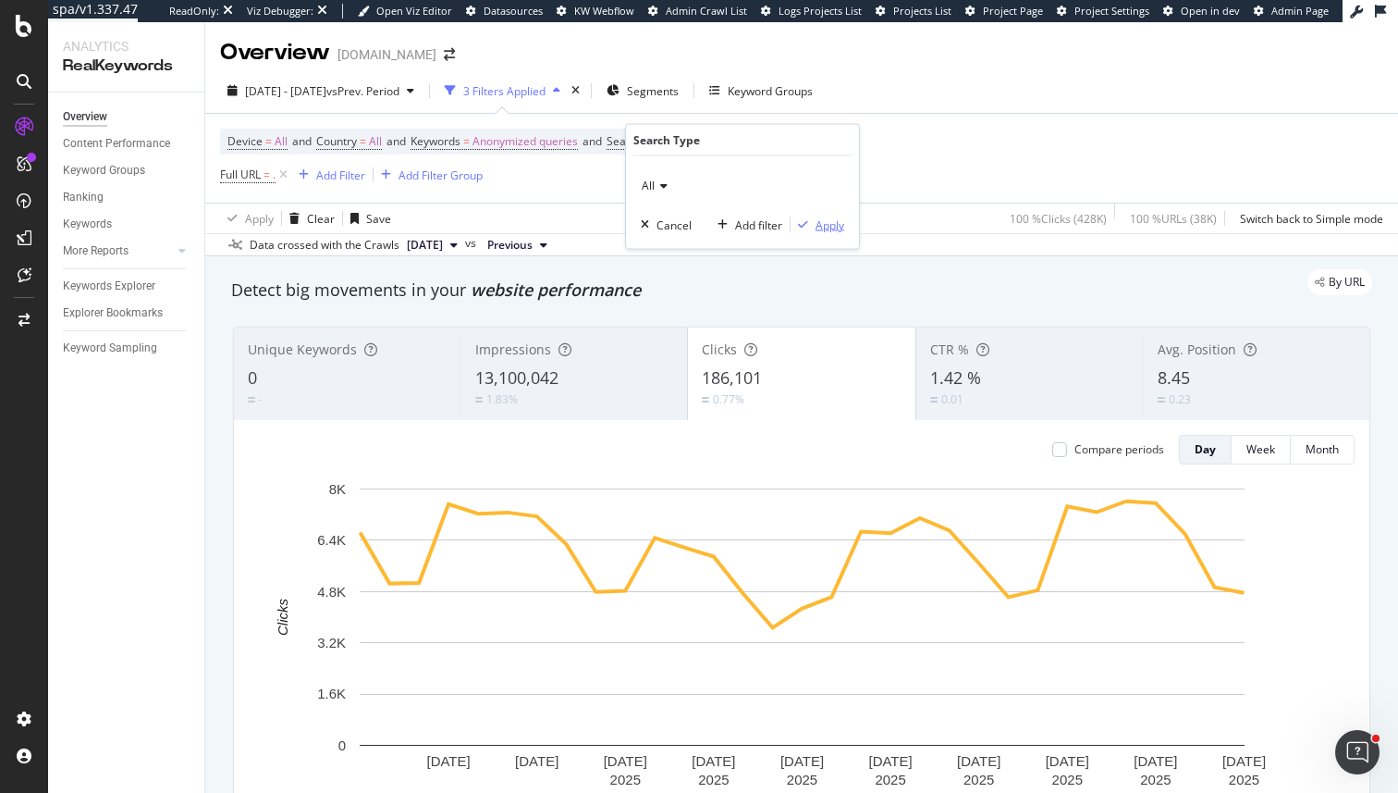
click at [819, 227] on div "Apply" at bounding box center [830, 224] width 29 height 16
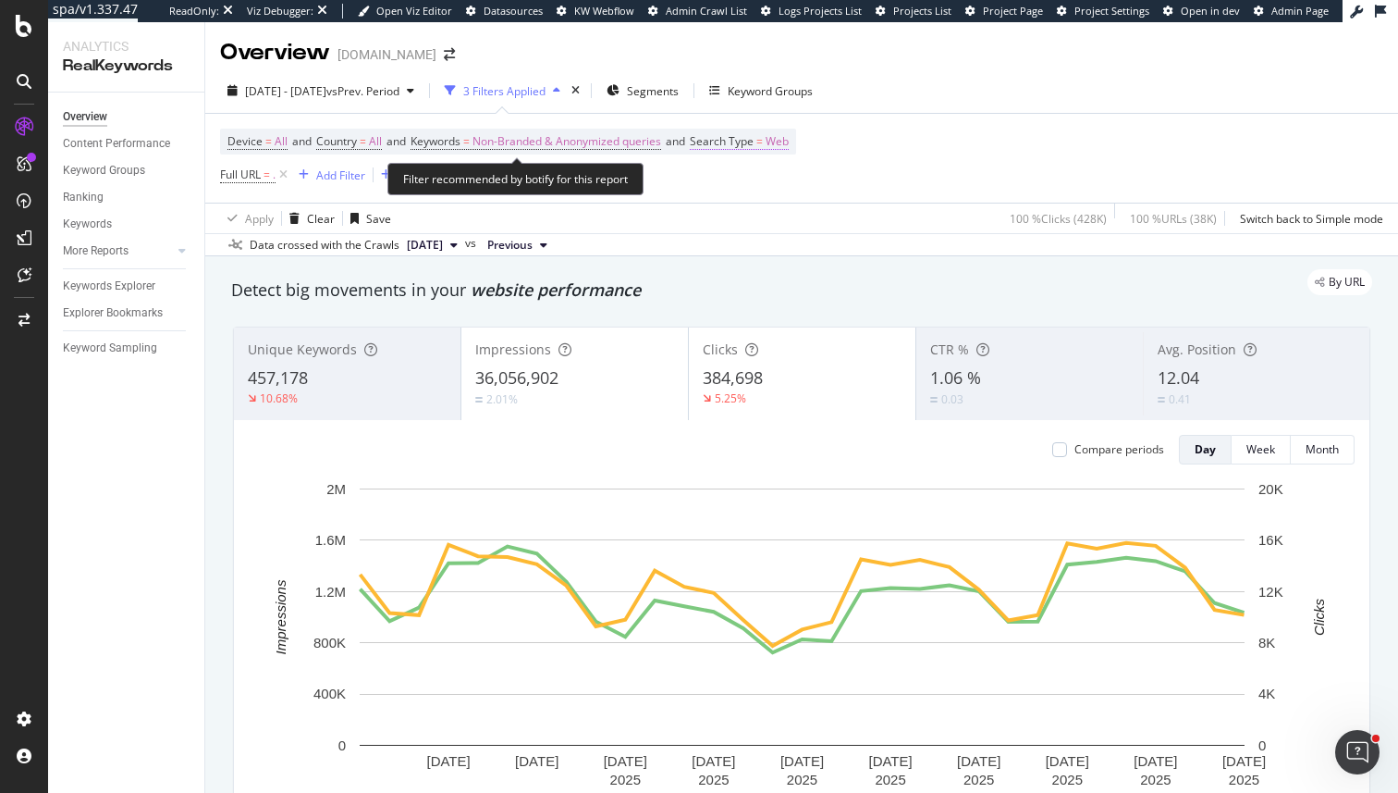
click at [739, 142] on span "Search Type" at bounding box center [722, 141] width 64 height 16
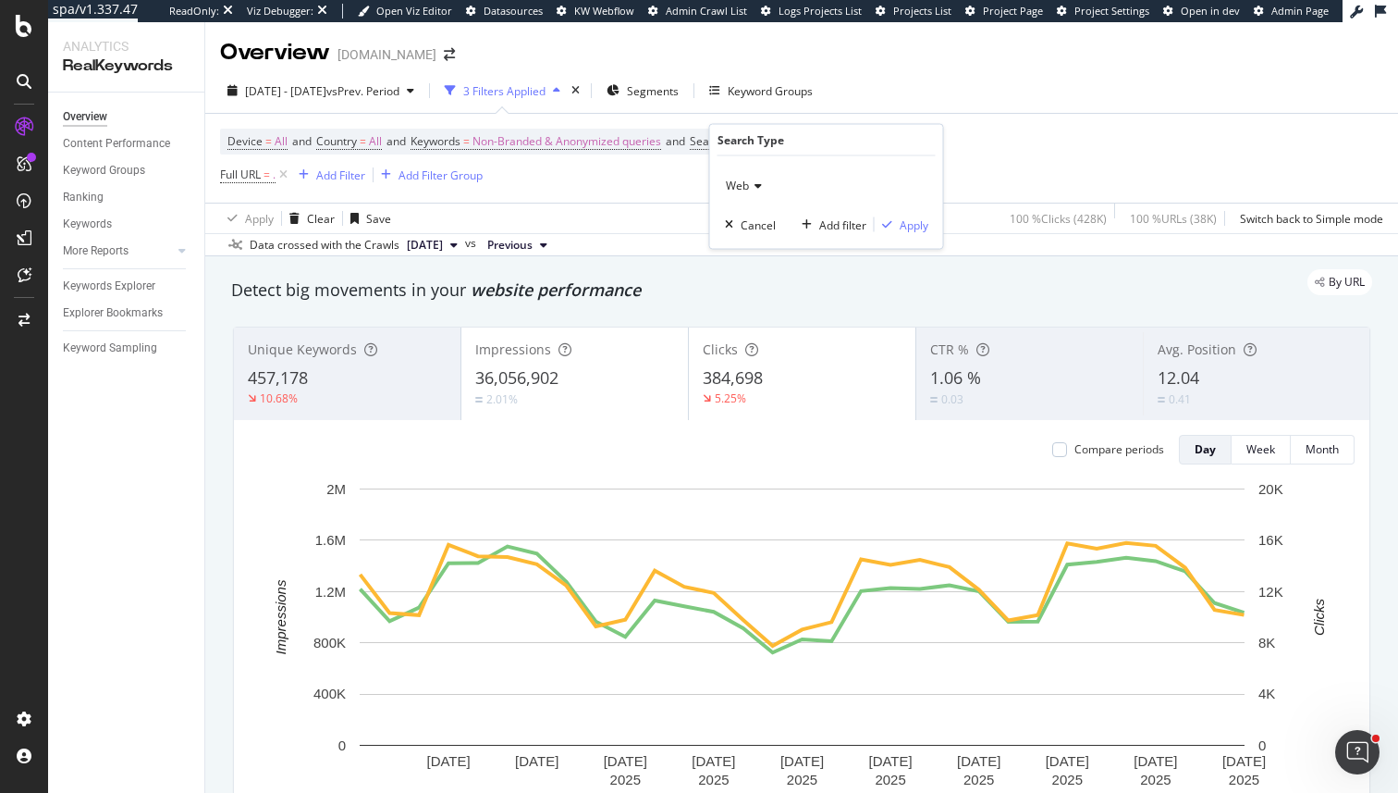
click at [742, 171] on div "Web" at bounding box center [826, 186] width 203 height 30
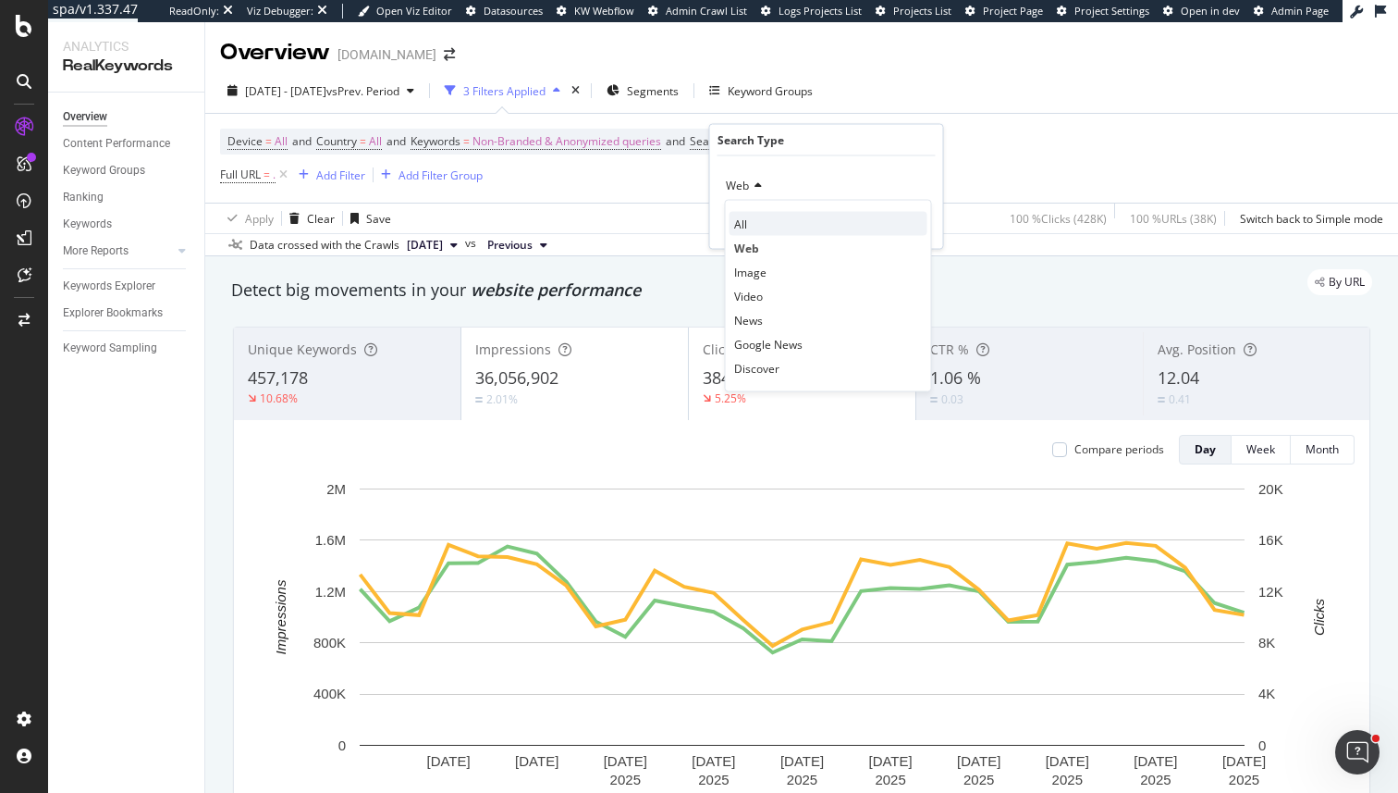
click at [751, 216] on div "All" at bounding box center [829, 224] width 198 height 24
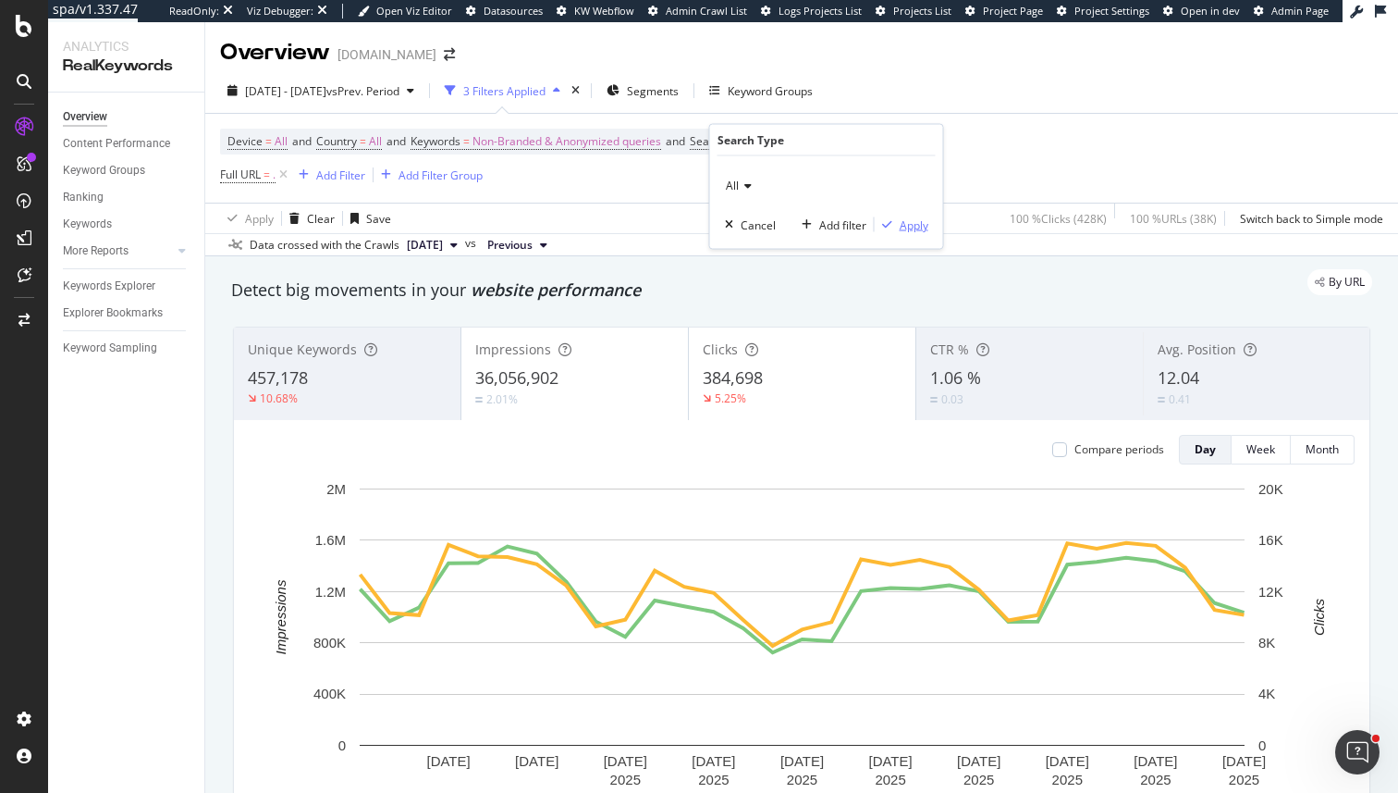
click at [898, 224] on div "button" at bounding box center [887, 224] width 25 height 11
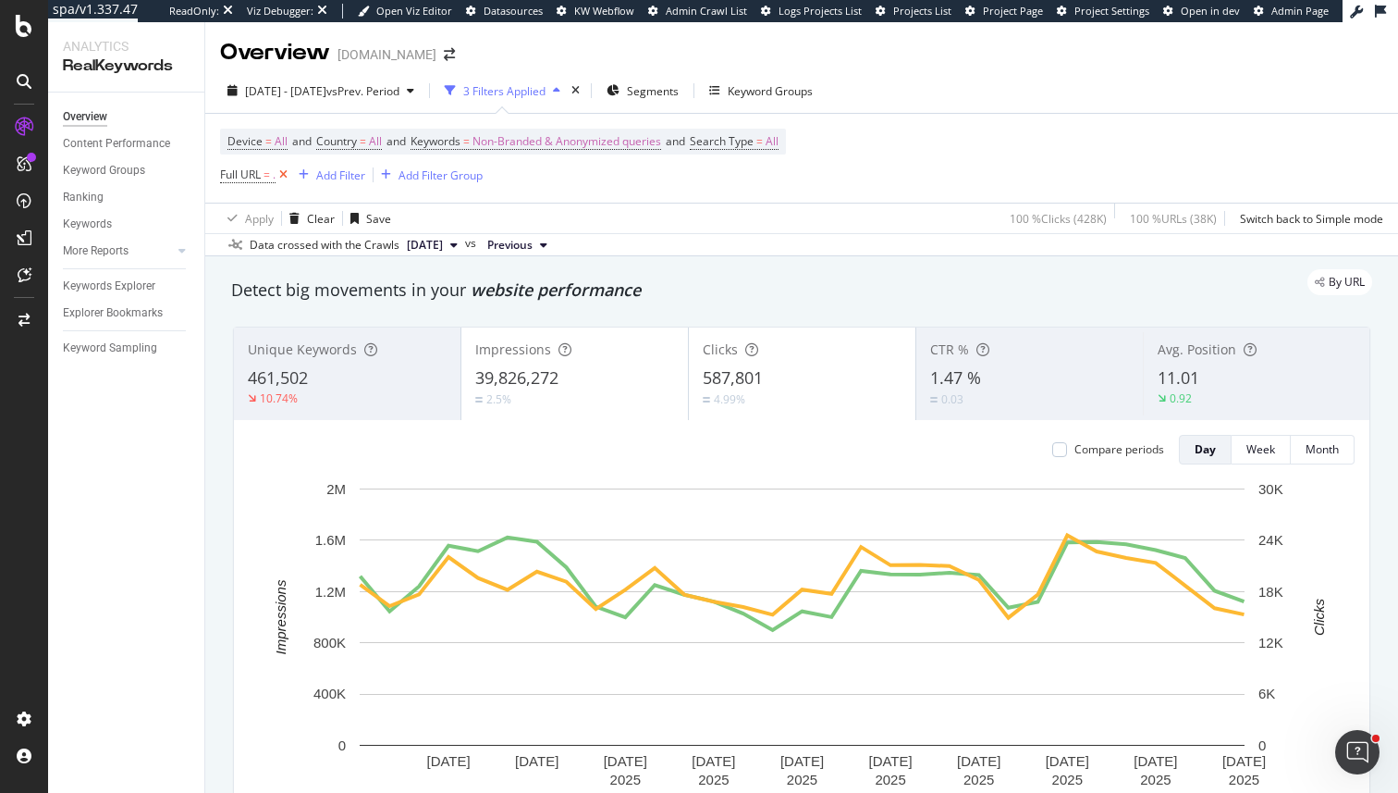
click at [286, 176] on icon at bounding box center [284, 175] width 16 height 18
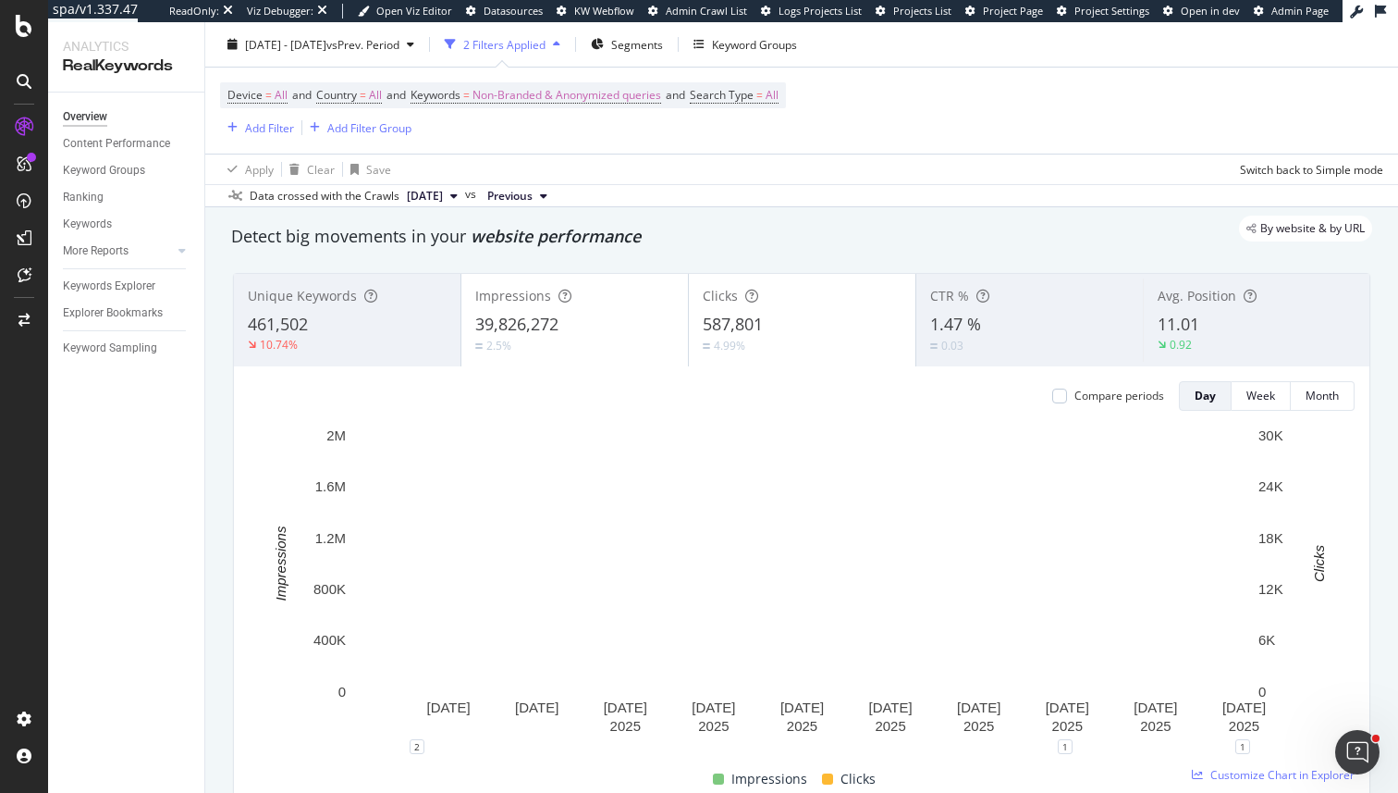
scroll to position [56, 0]
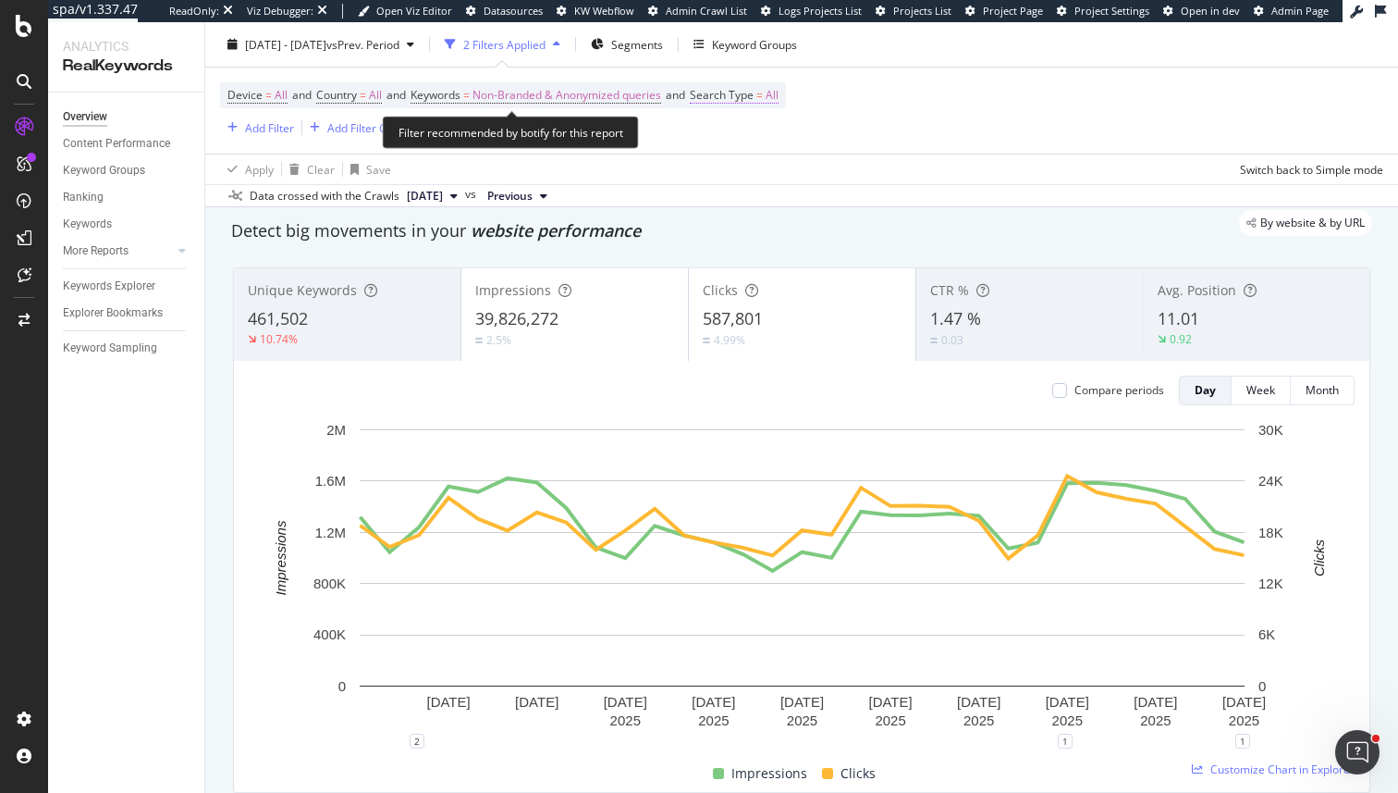
click at [727, 103] on span "Search Type = All" at bounding box center [734, 95] width 89 height 17
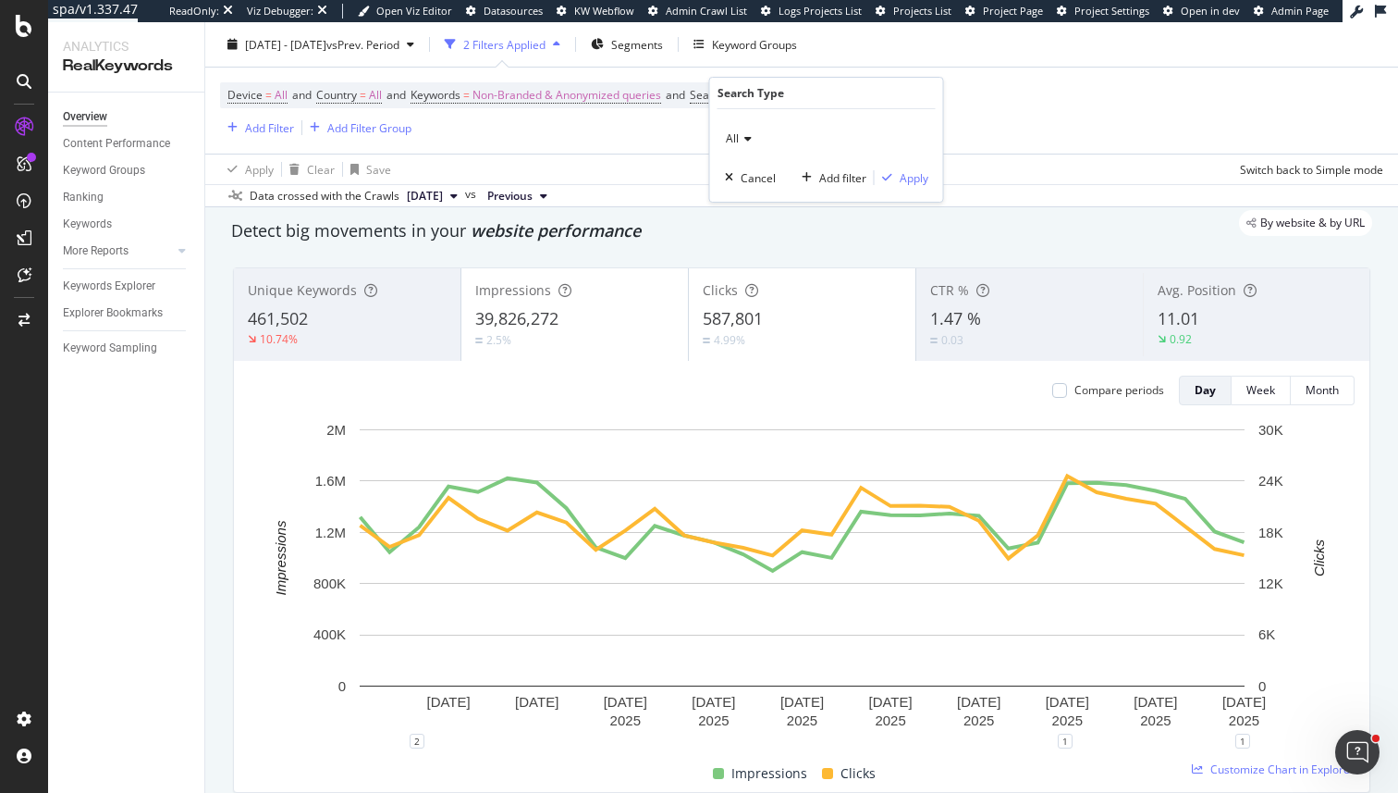
click at [738, 128] on div "All" at bounding box center [826, 139] width 203 height 30
click at [749, 195] on span "Web" at bounding box center [745, 201] width 23 height 16
click at [908, 190] on div "Web Cancel Add filter Apply" at bounding box center [826, 155] width 233 height 92
click at [912, 178] on div "Apply" at bounding box center [914, 178] width 29 height 16
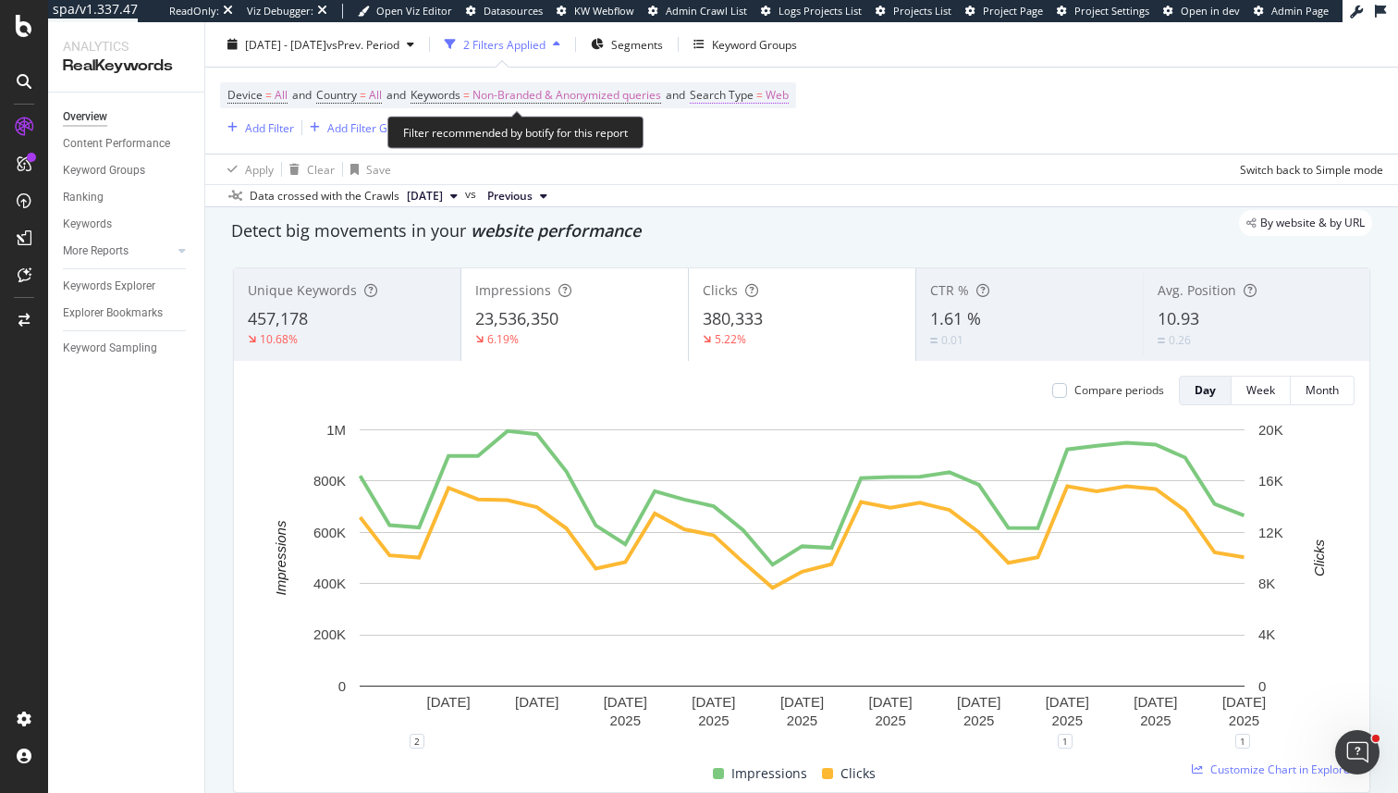
click at [789, 105] on span "Web" at bounding box center [777, 95] width 23 height 26
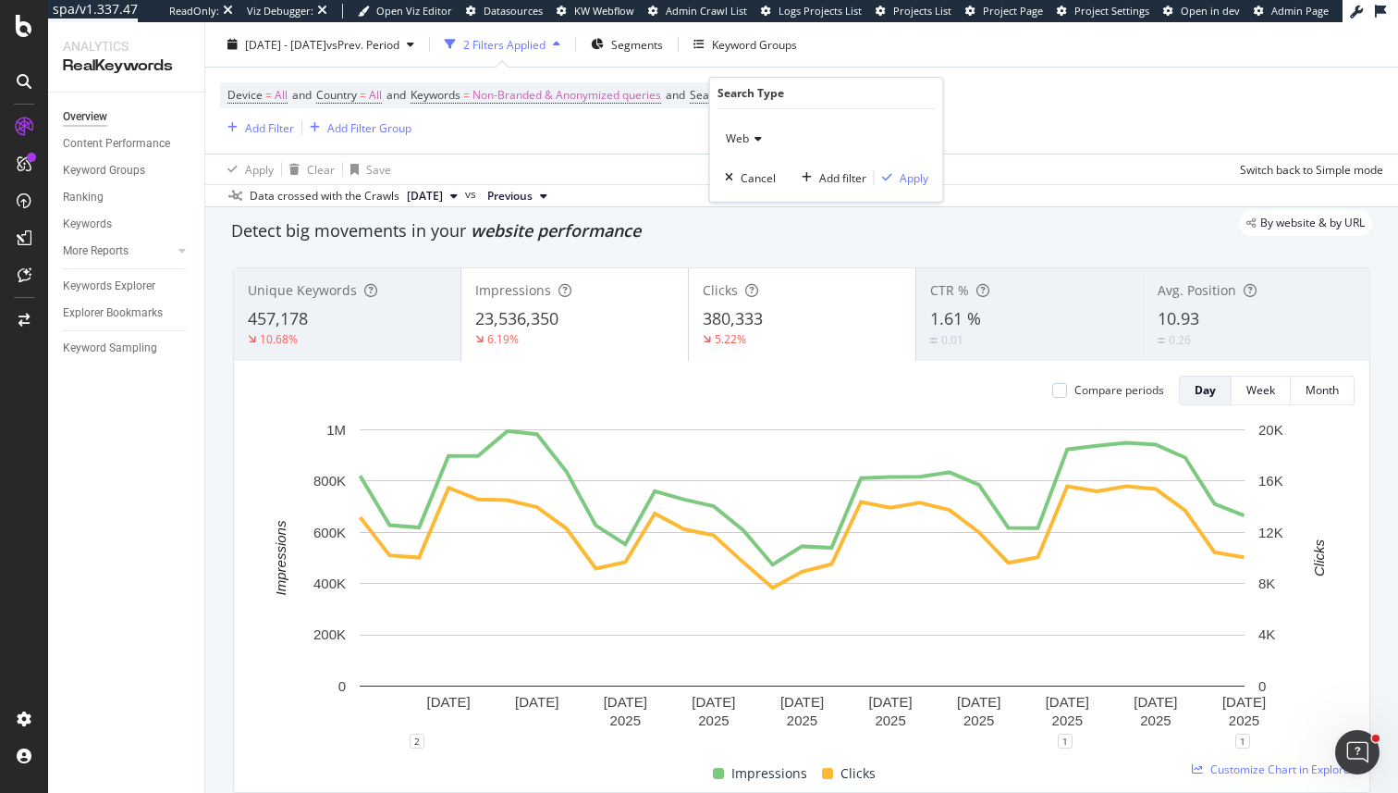
click at [760, 131] on div "Web" at bounding box center [826, 139] width 203 height 30
click at [748, 170] on div "All" at bounding box center [829, 177] width 198 height 24
click at [893, 176] on div "button" at bounding box center [887, 177] width 25 height 11
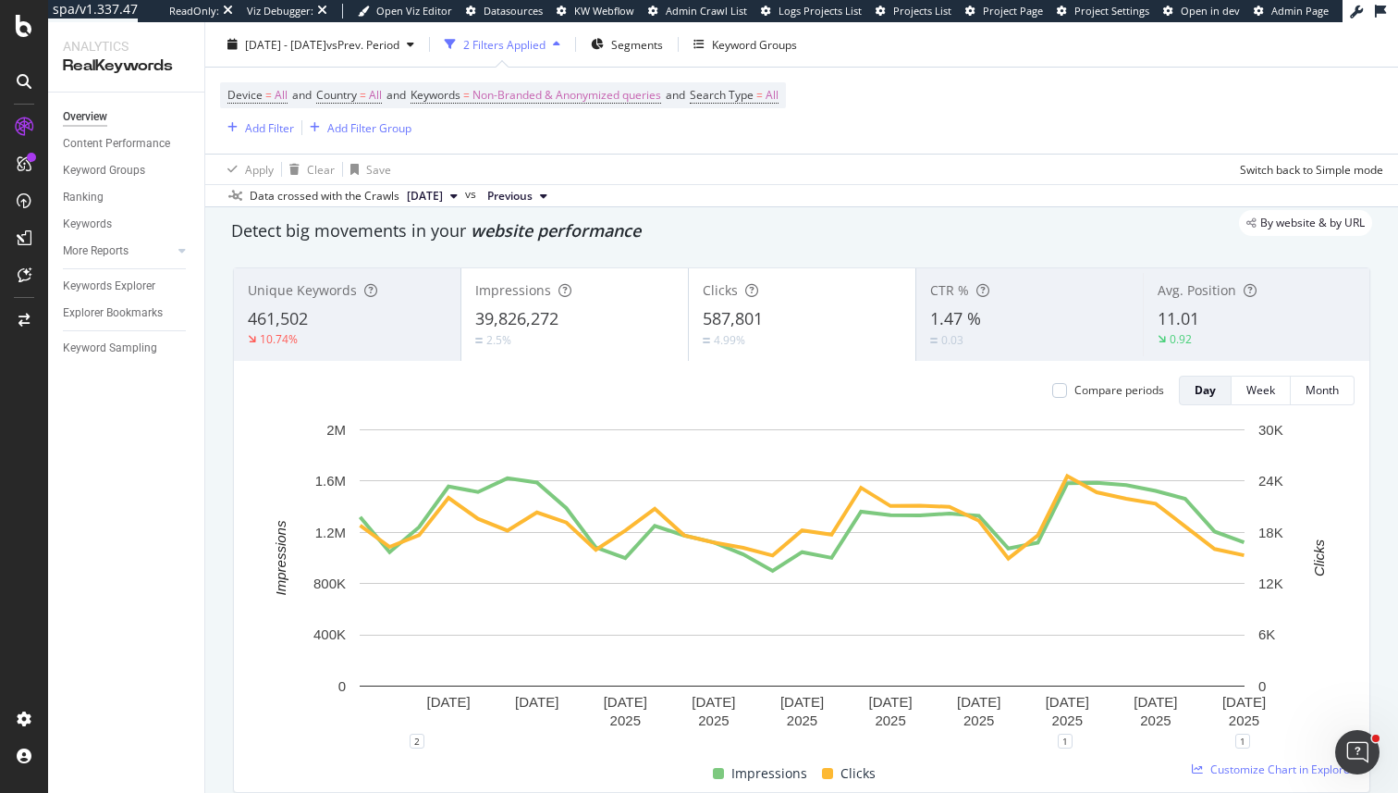
click at [735, 79] on div "Device = All and Country = All and Keywords = Non-Branded & Anonymized queries …" at bounding box center [801, 111] width 1163 height 86
click at [741, 93] on span "Search Type" at bounding box center [722, 95] width 64 height 16
click at [752, 127] on div "All" at bounding box center [826, 139] width 203 height 30
click at [739, 199] on span "Web" at bounding box center [745, 201] width 23 height 16
click at [905, 178] on div "Apply" at bounding box center [914, 178] width 29 height 16
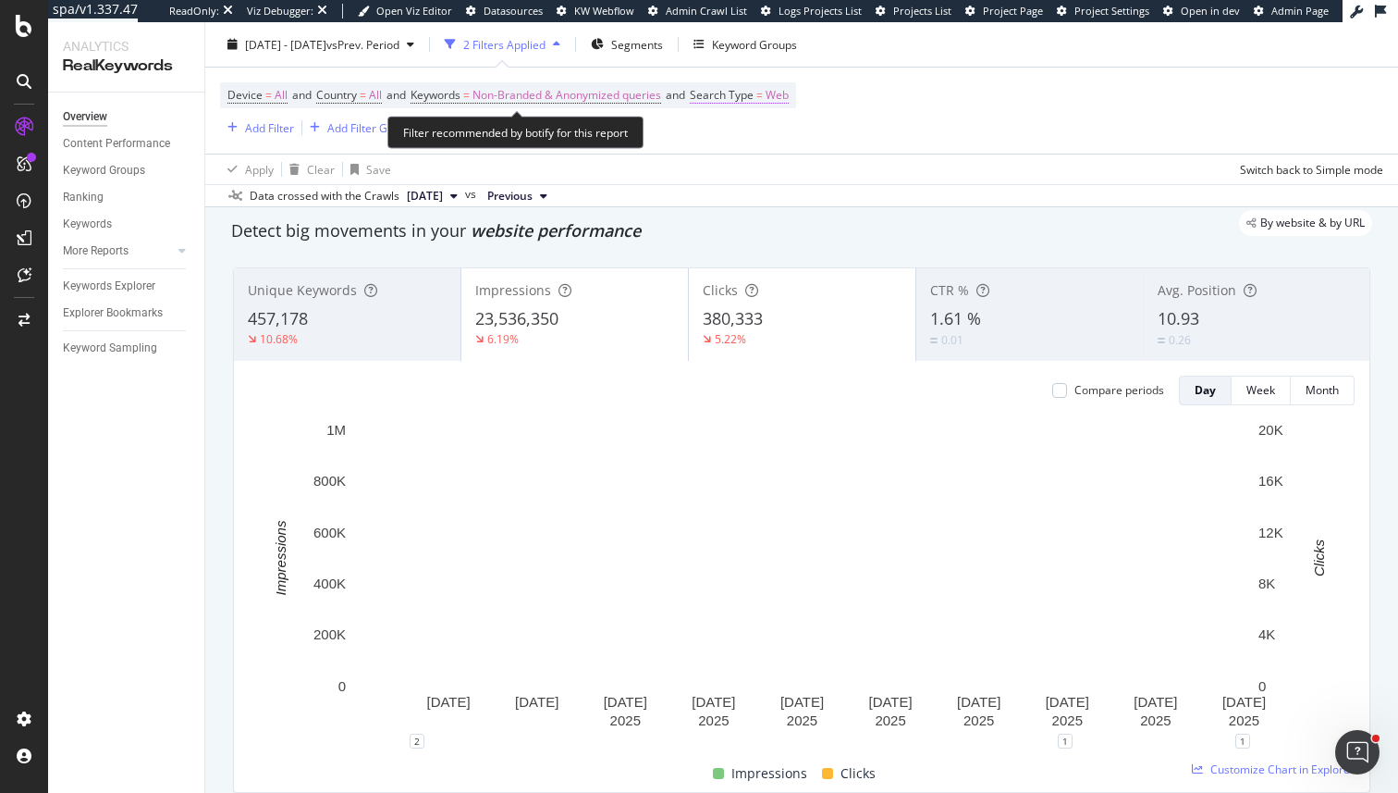
click at [768, 103] on span "Search Type = Web" at bounding box center [739, 95] width 99 height 17
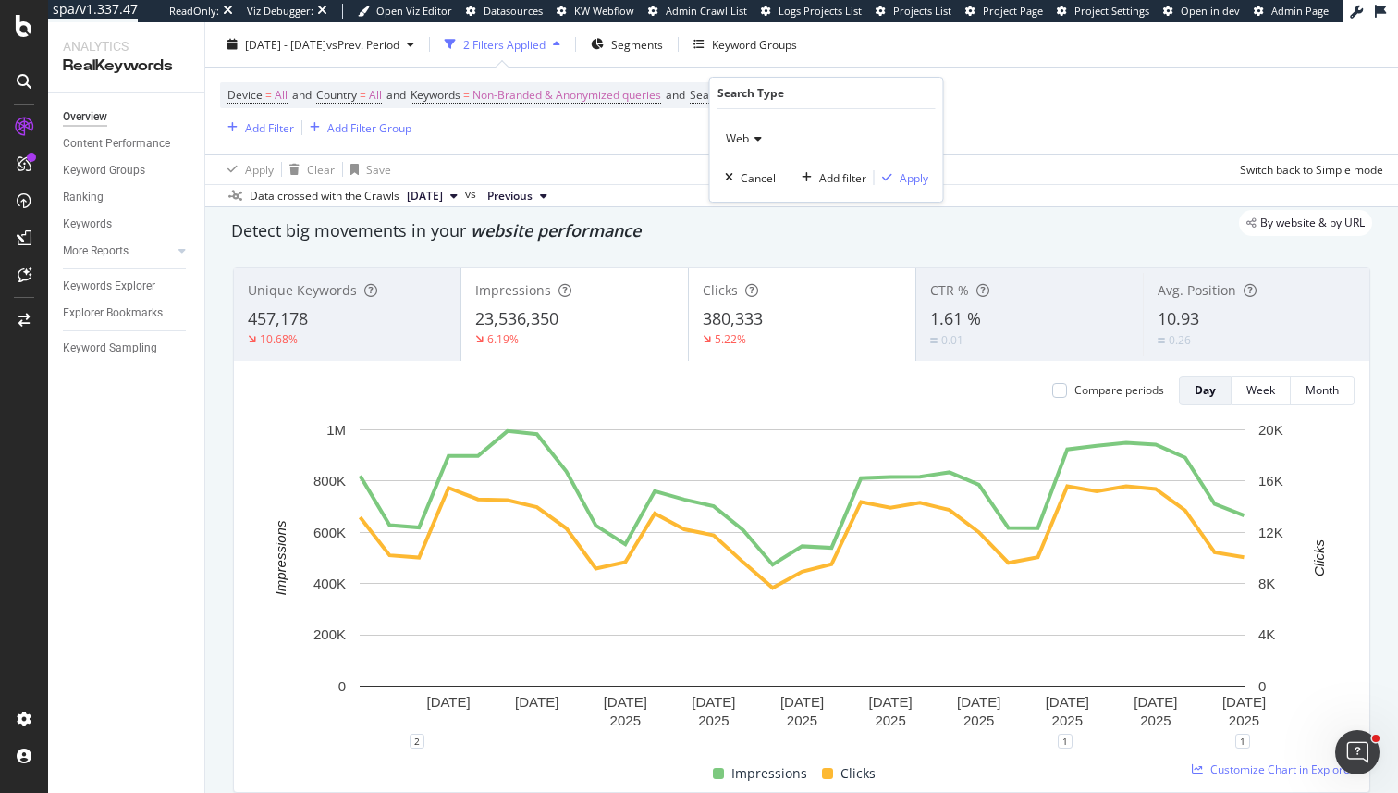
click at [743, 137] on span "Web" at bounding box center [737, 138] width 23 height 16
click at [752, 217] on span "Image" at bounding box center [750, 225] width 32 height 16
click at [926, 175] on div "Apply" at bounding box center [914, 178] width 29 height 16
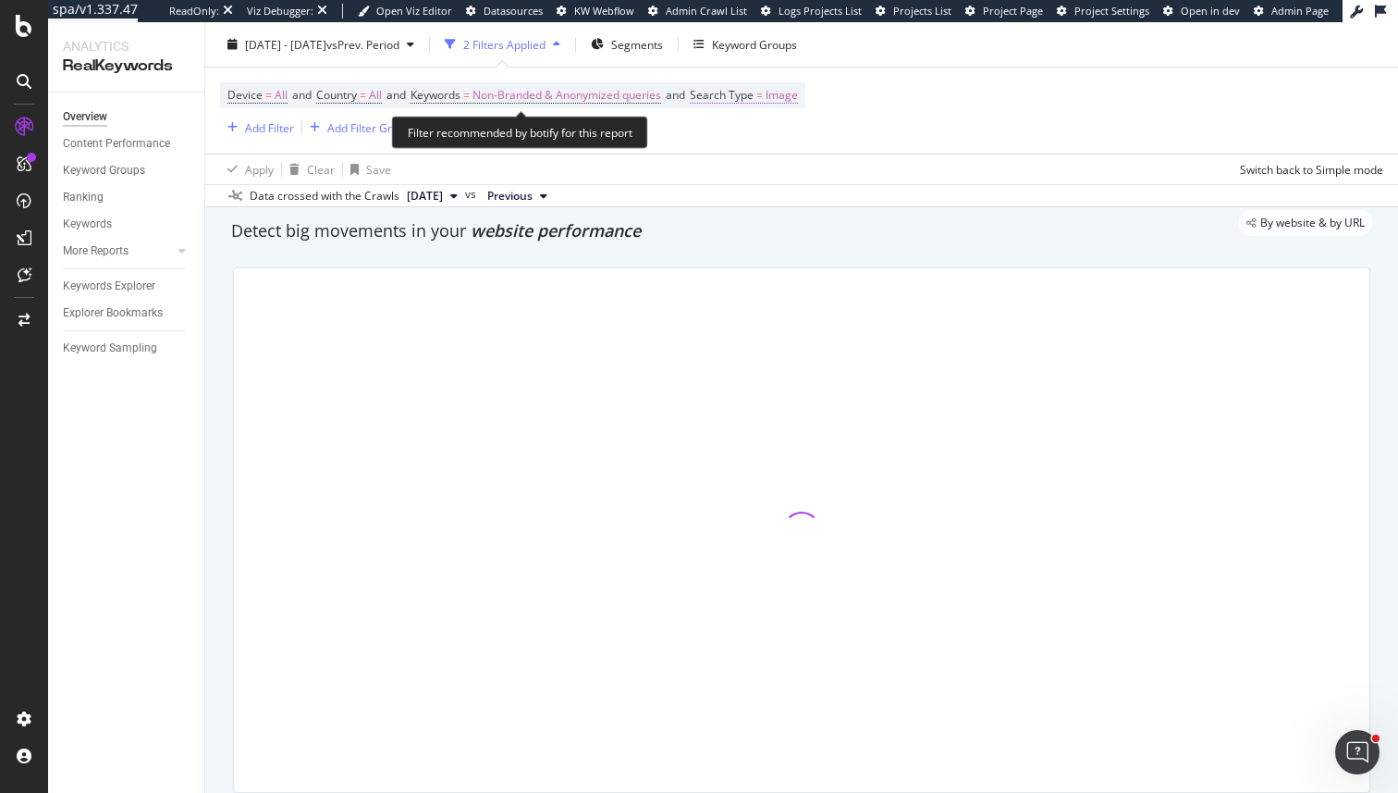
click at [754, 98] on span "Search Type" at bounding box center [722, 95] width 64 height 16
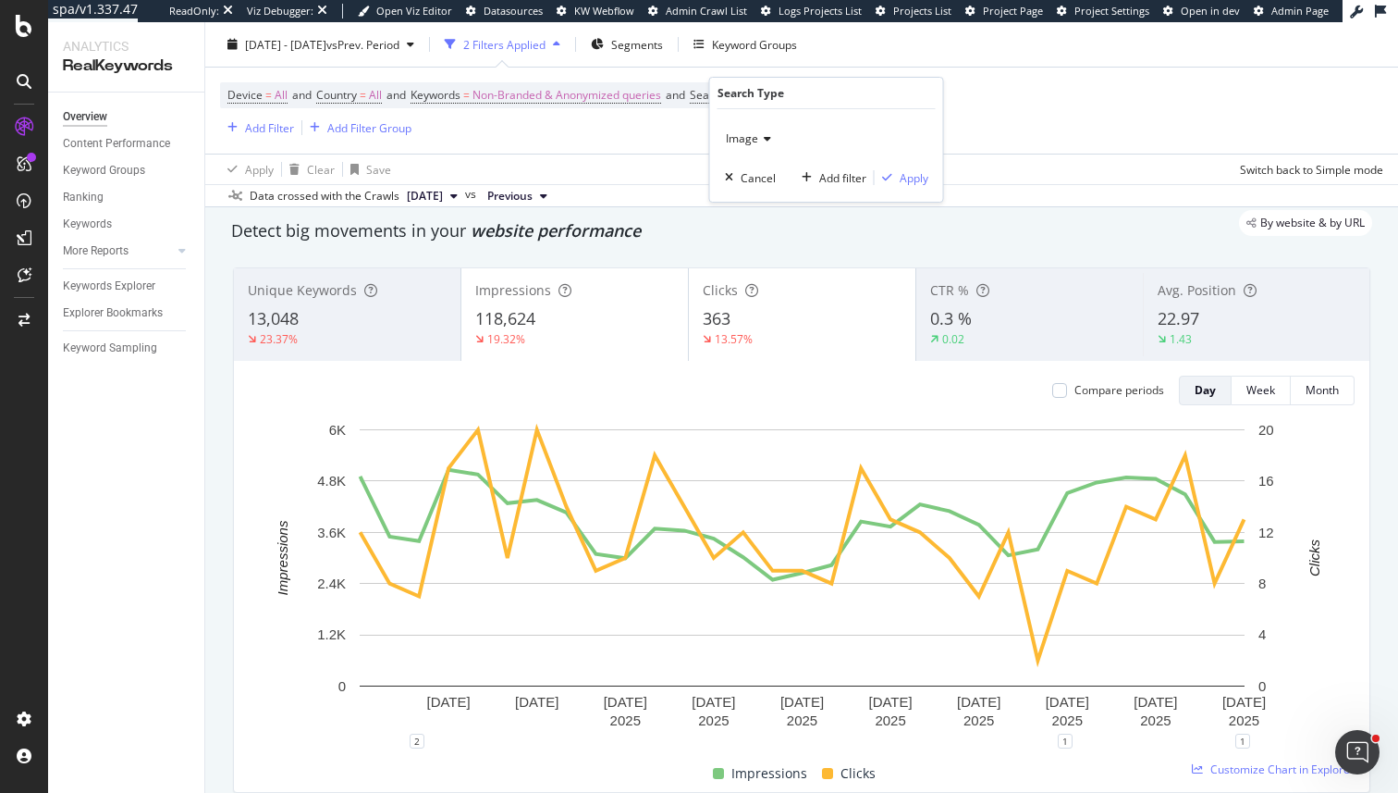
click at [752, 136] on span "Image" at bounding box center [742, 138] width 32 height 16
click at [776, 248] on div "Video" at bounding box center [829, 249] width 198 height 24
click at [916, 185] on div "Apply" at bounding box center [914, 178] width 29 height 16
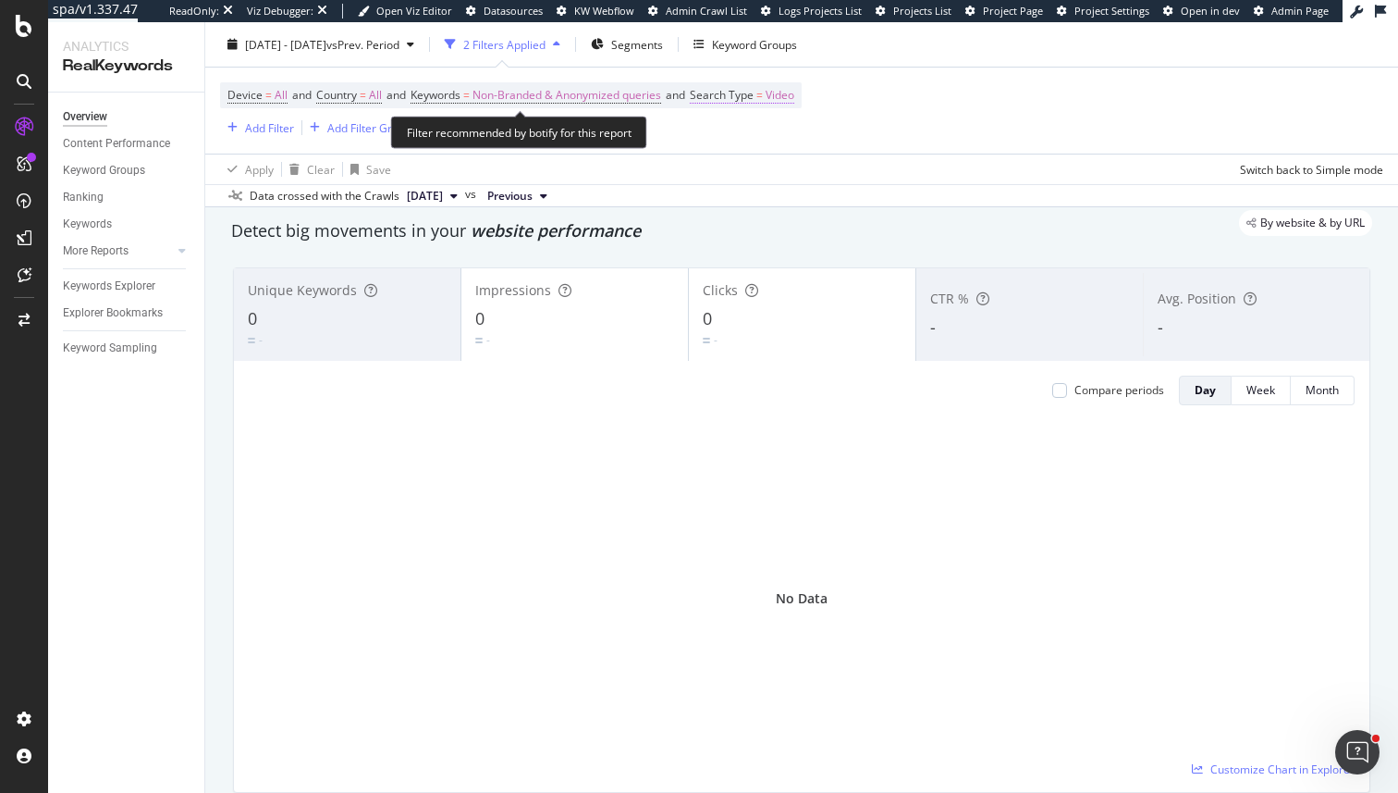
click at [794, 105] on span "Video" at bounding box center [780, 95] width 29 height 26
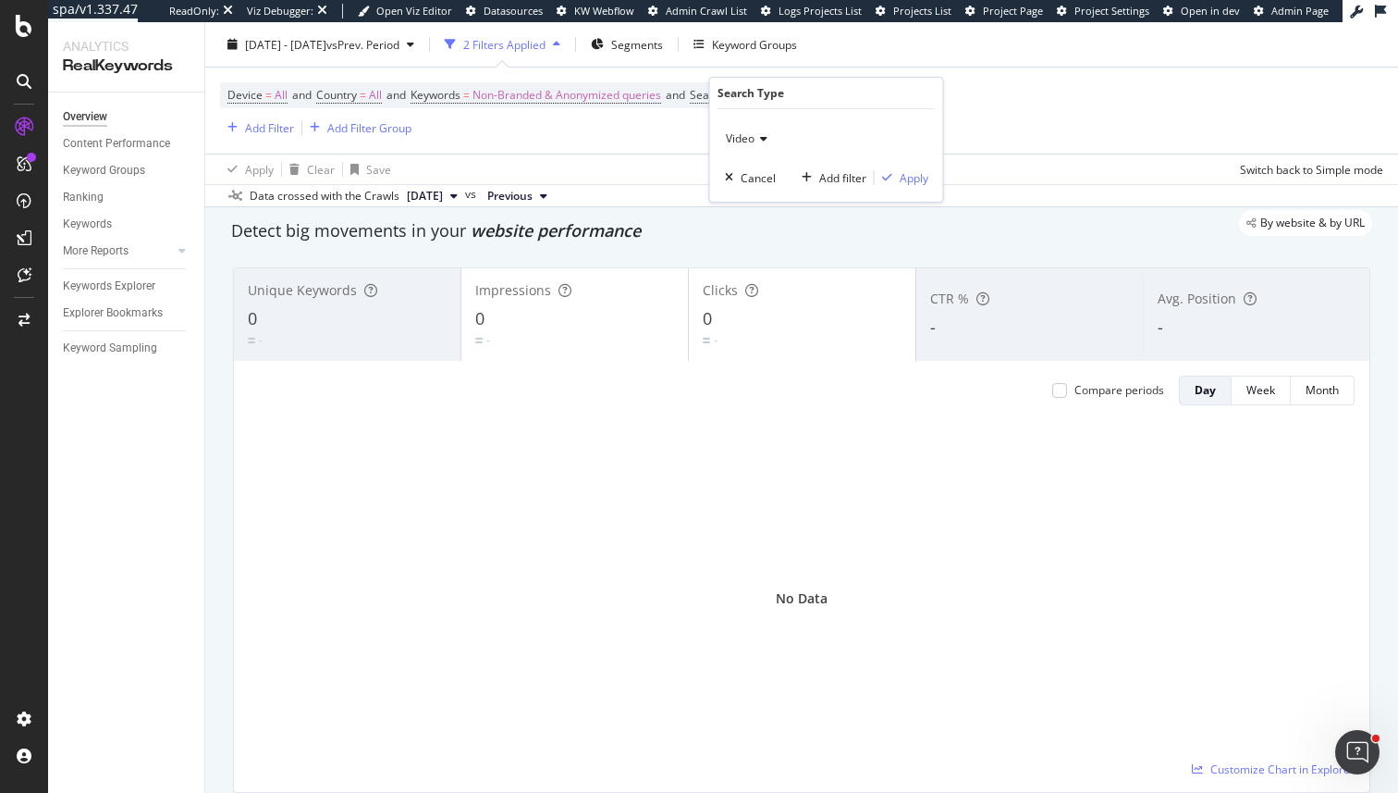
click at [741, 150] on div "Video" at bounding box center [826, 139] width 203 height 30
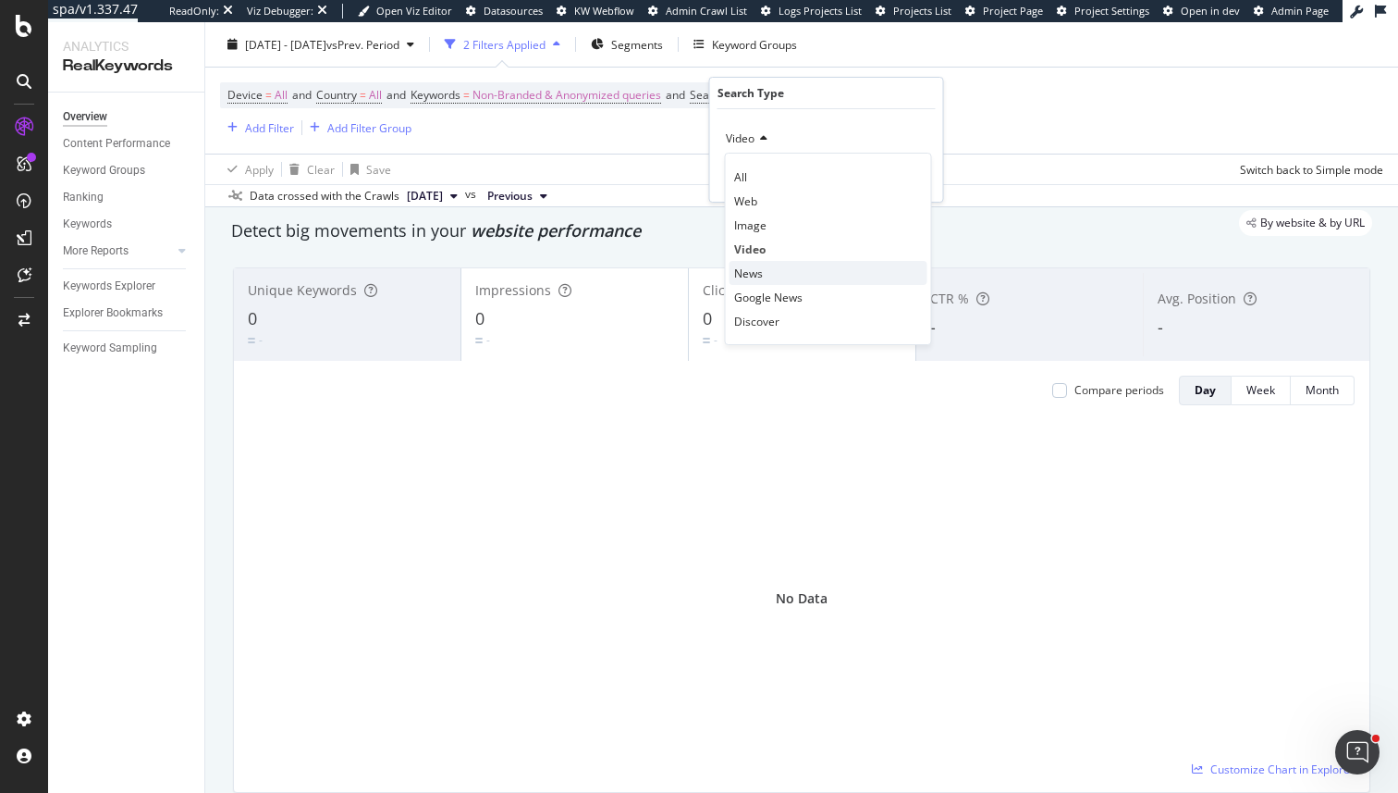
click at [753, 265] on span "News" at bounding box center [748, 273] width 29 height 16
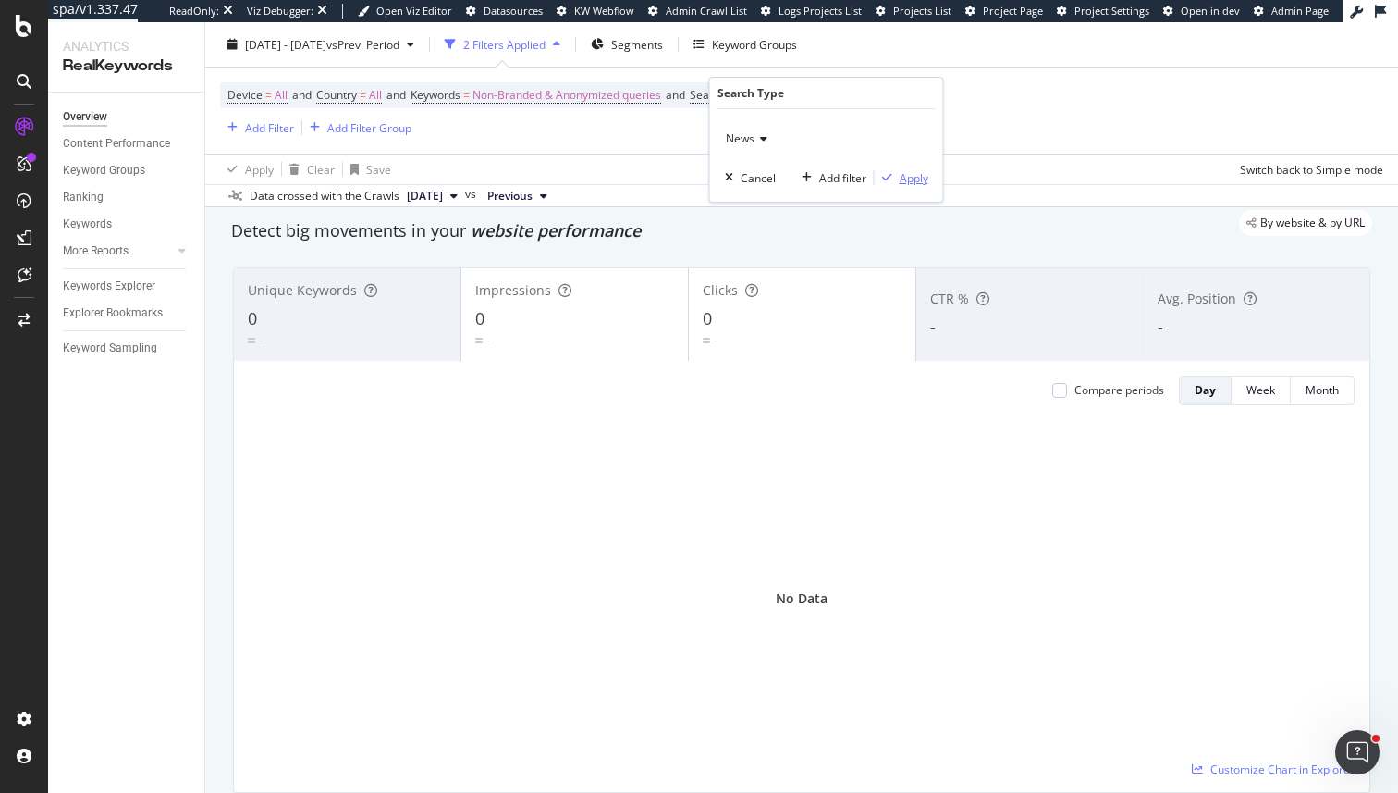
click at [919, 178] on div "Apply" at bounding box center [914, 178] width 29 height 16
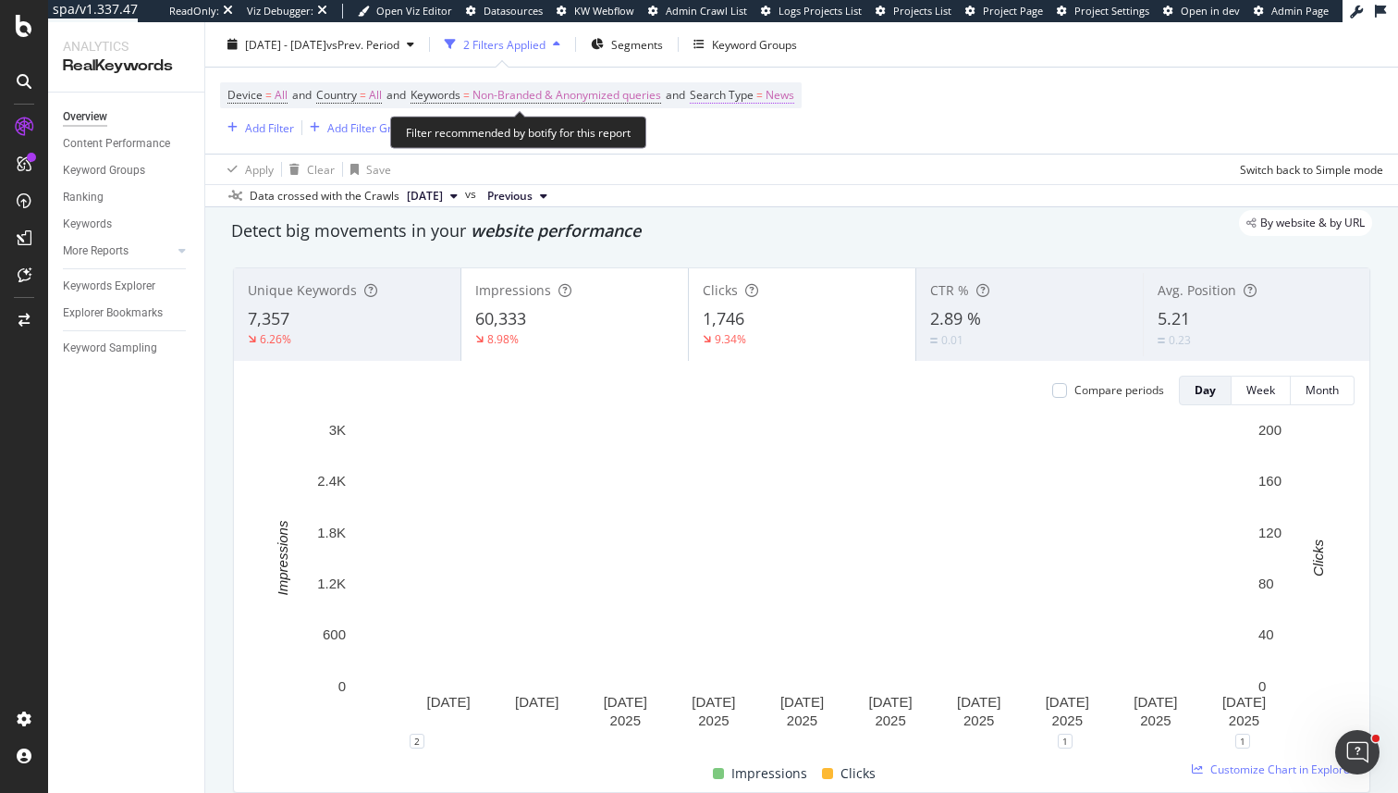
click at [790, 94] on span "News" at bounding box center [780, 95] width 29 height 26
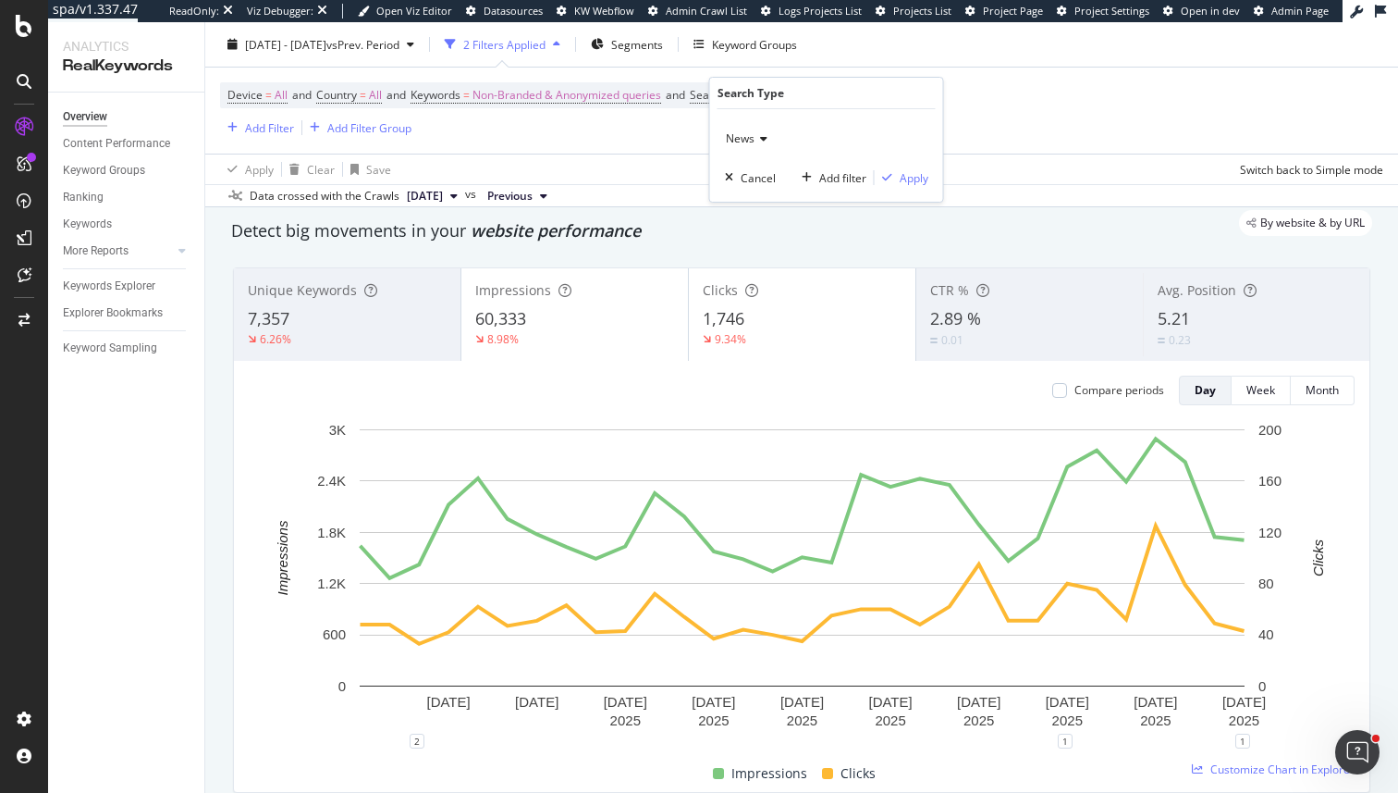
click at [758, 135] on icon at bounding box center [761, 138] width 13 height 11
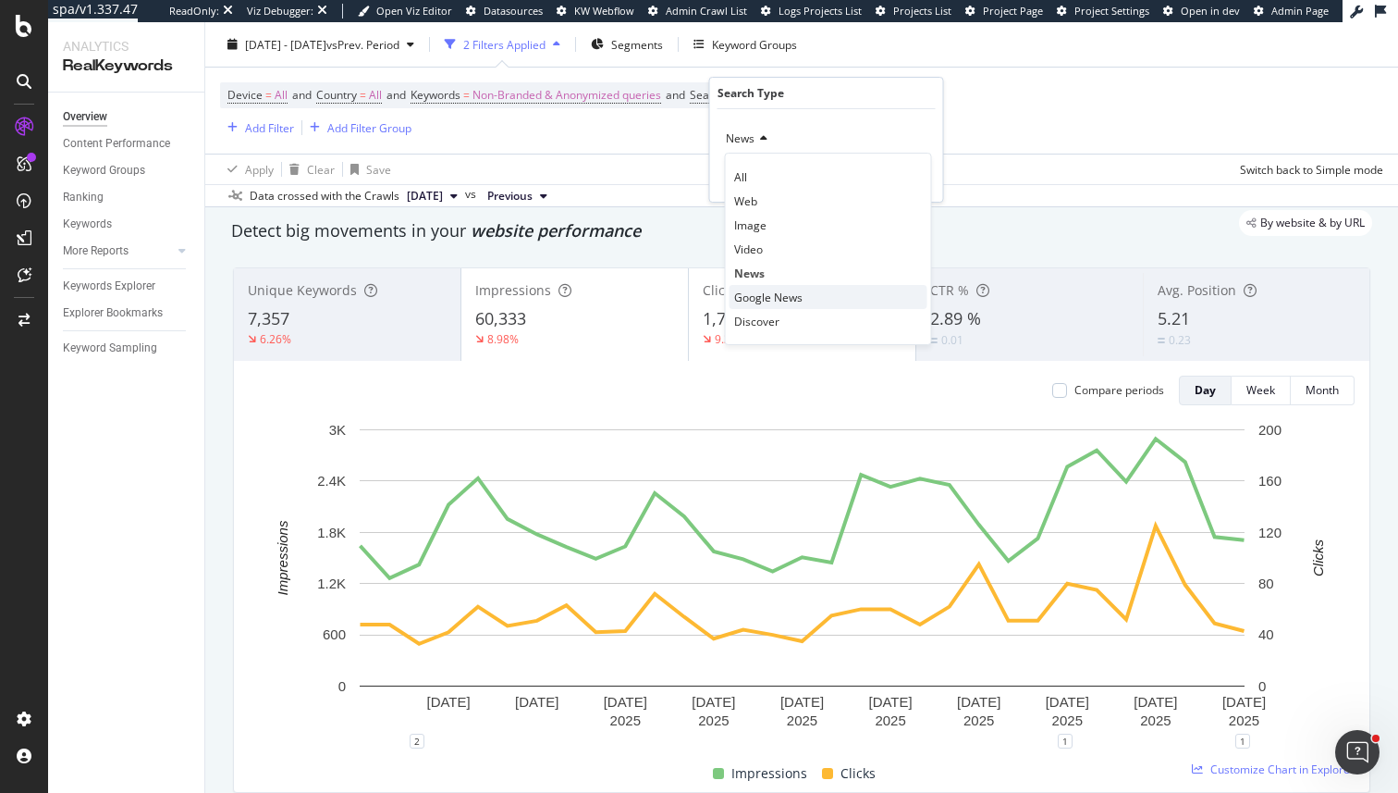
click at [769, 298] on span "Google News" at bounding box center [768, 297] width 68 height 16
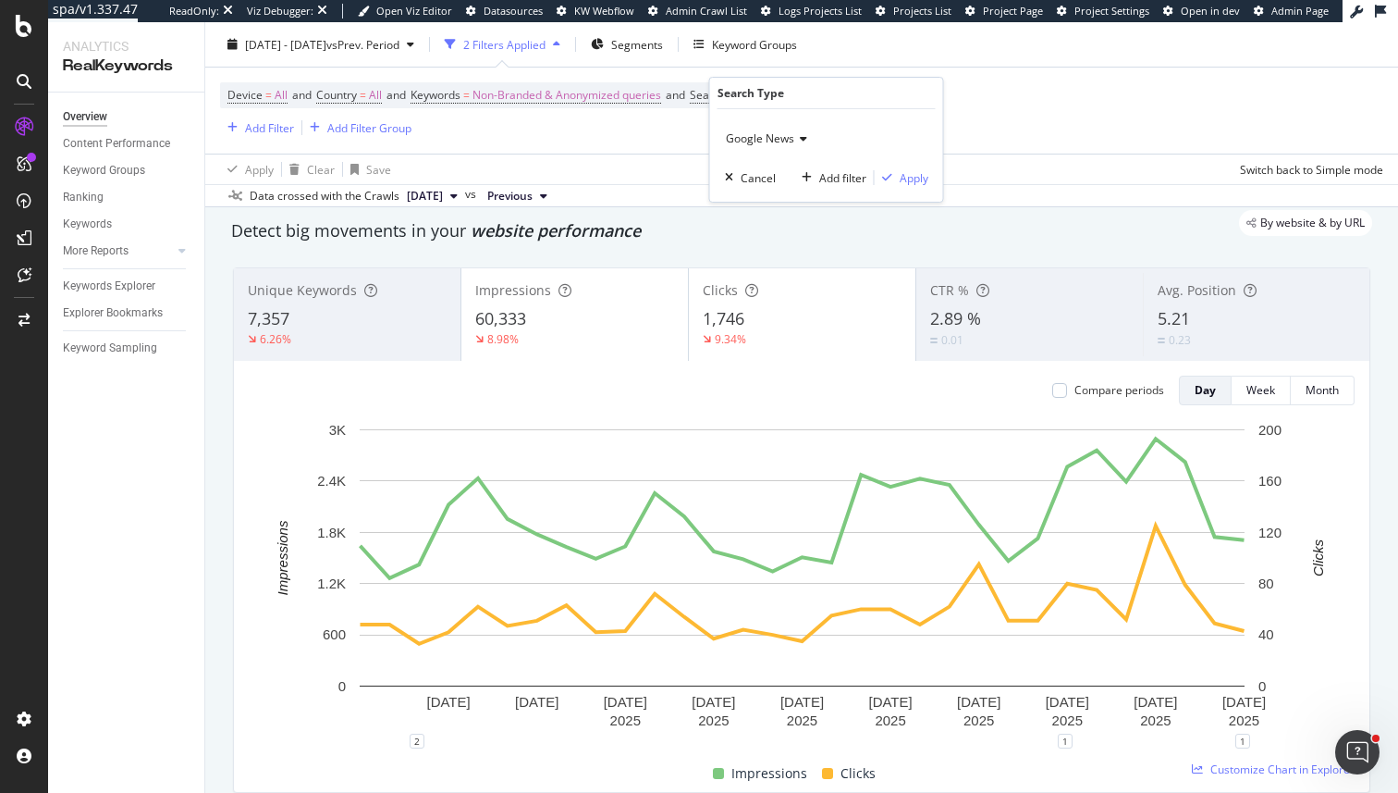
click at [928, 160] on div "Google News Cancel Add filter Apply" at bounding box center [826, 155] width 233 height 92
click at [907, 185] on div "Apply" at bounding box center [914, 178] width 29 height 16
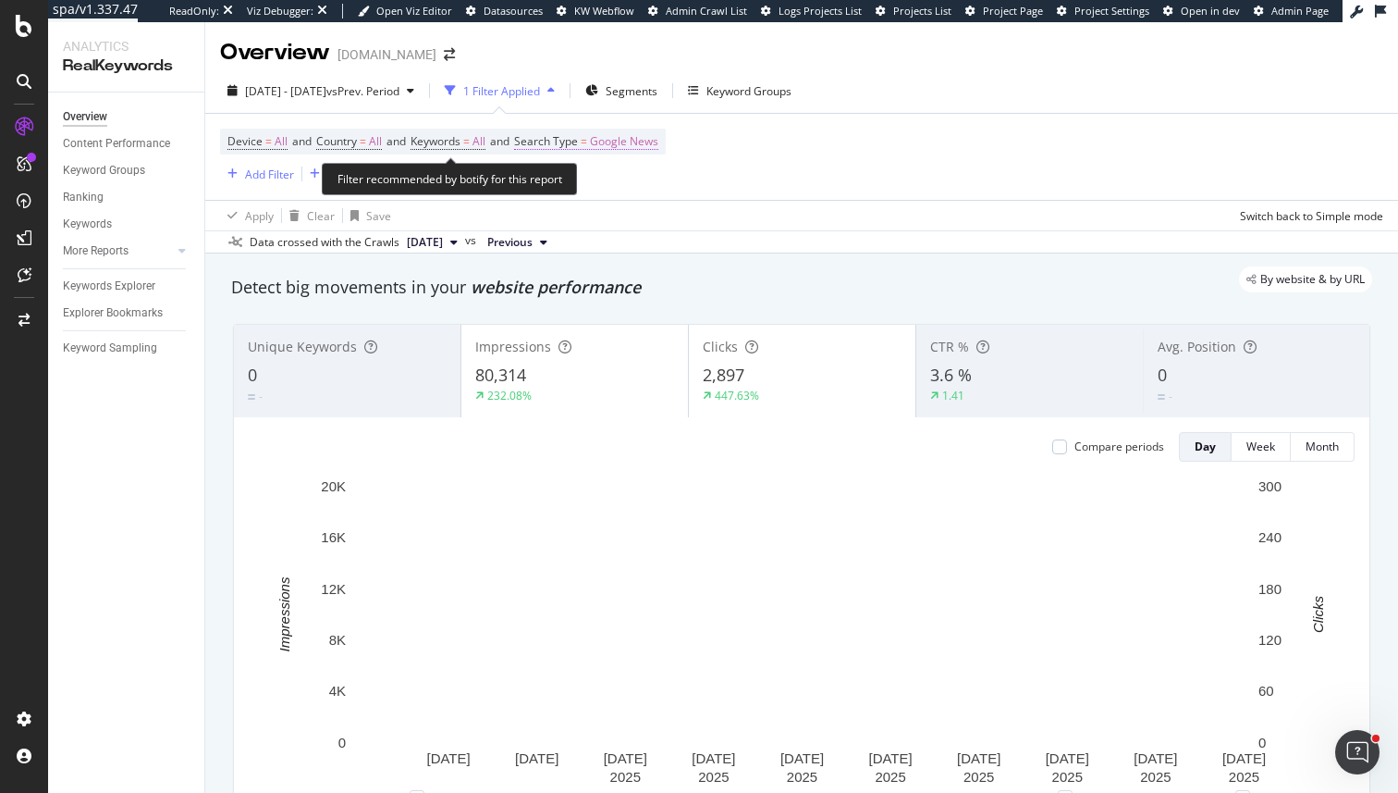
click at [633, 145] on span "Google News" at bounding box center [624, 142] width 68 height 26
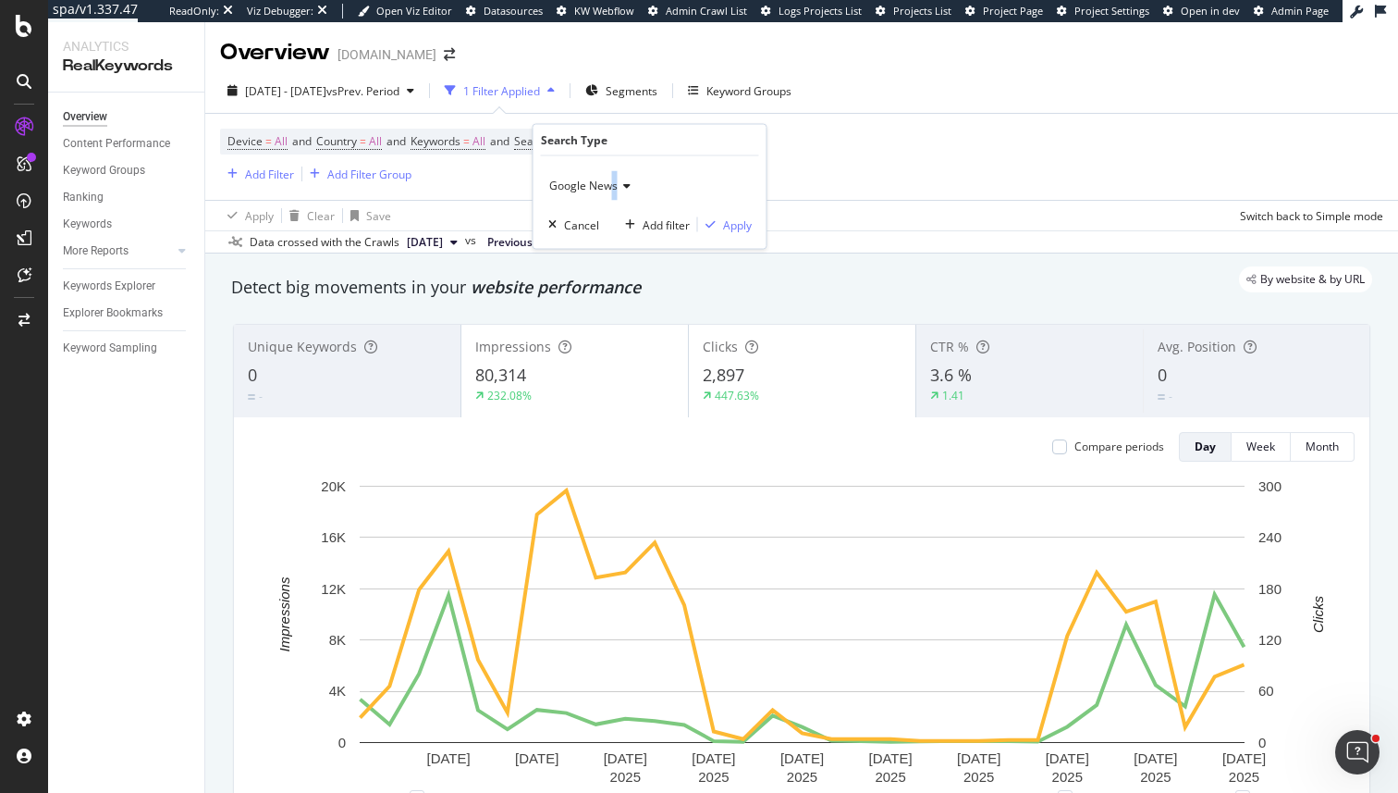
click at [613, 185] on span "Google News" at bounding box center [583, 186] width 68 height 16
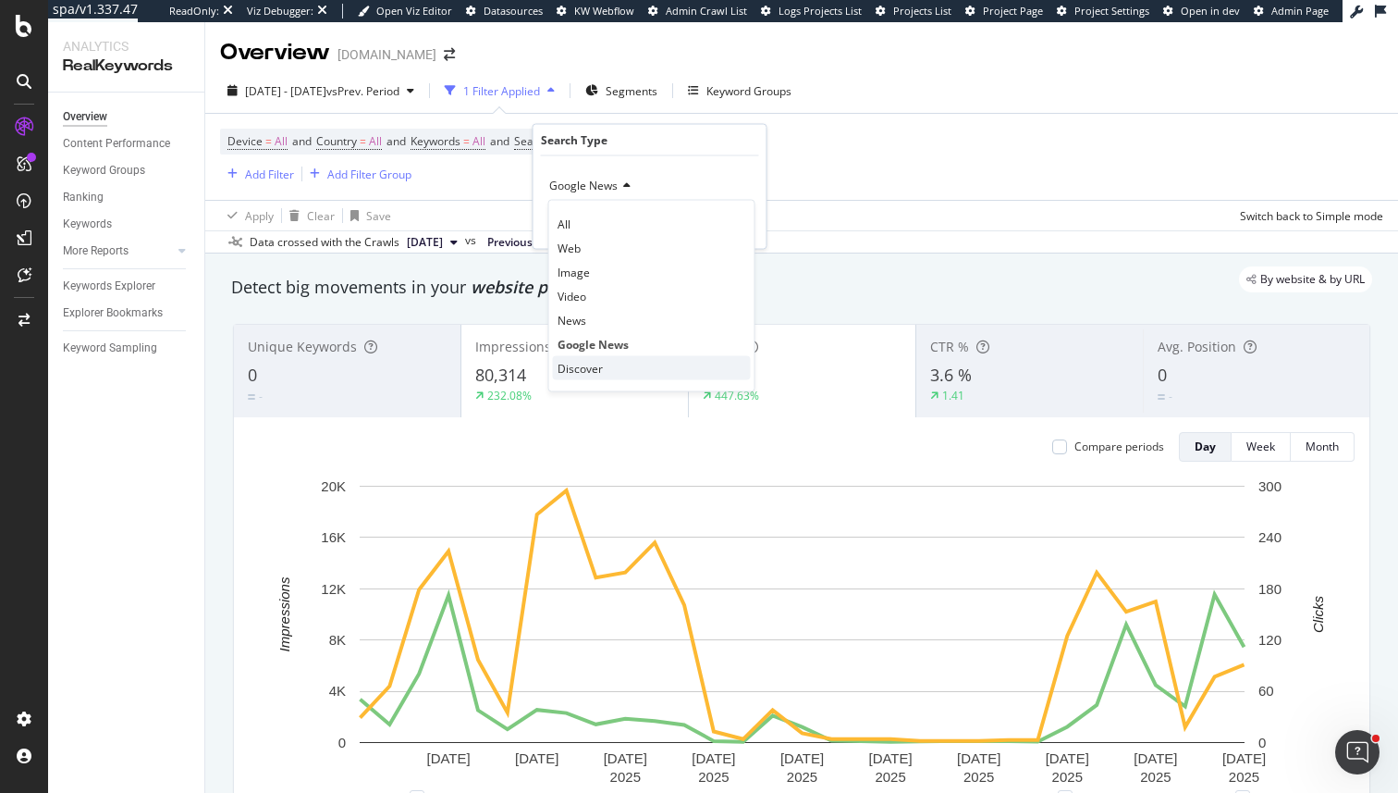
click at [570, 372] on span "Discover" at bounding box center [580, 368] width 45 height 16
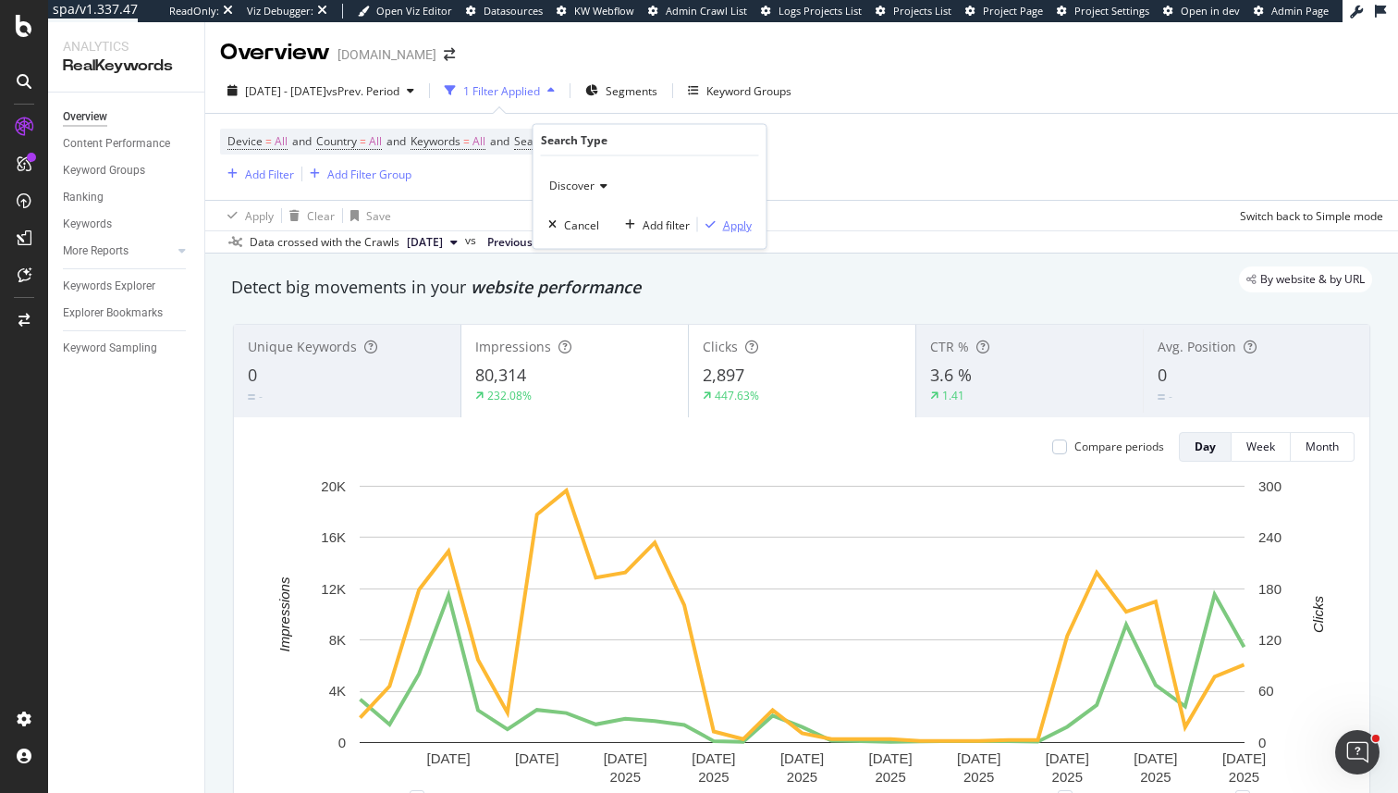
click at [717, 227] on div "button" at bounding box center [710, 224] width 25 height 11
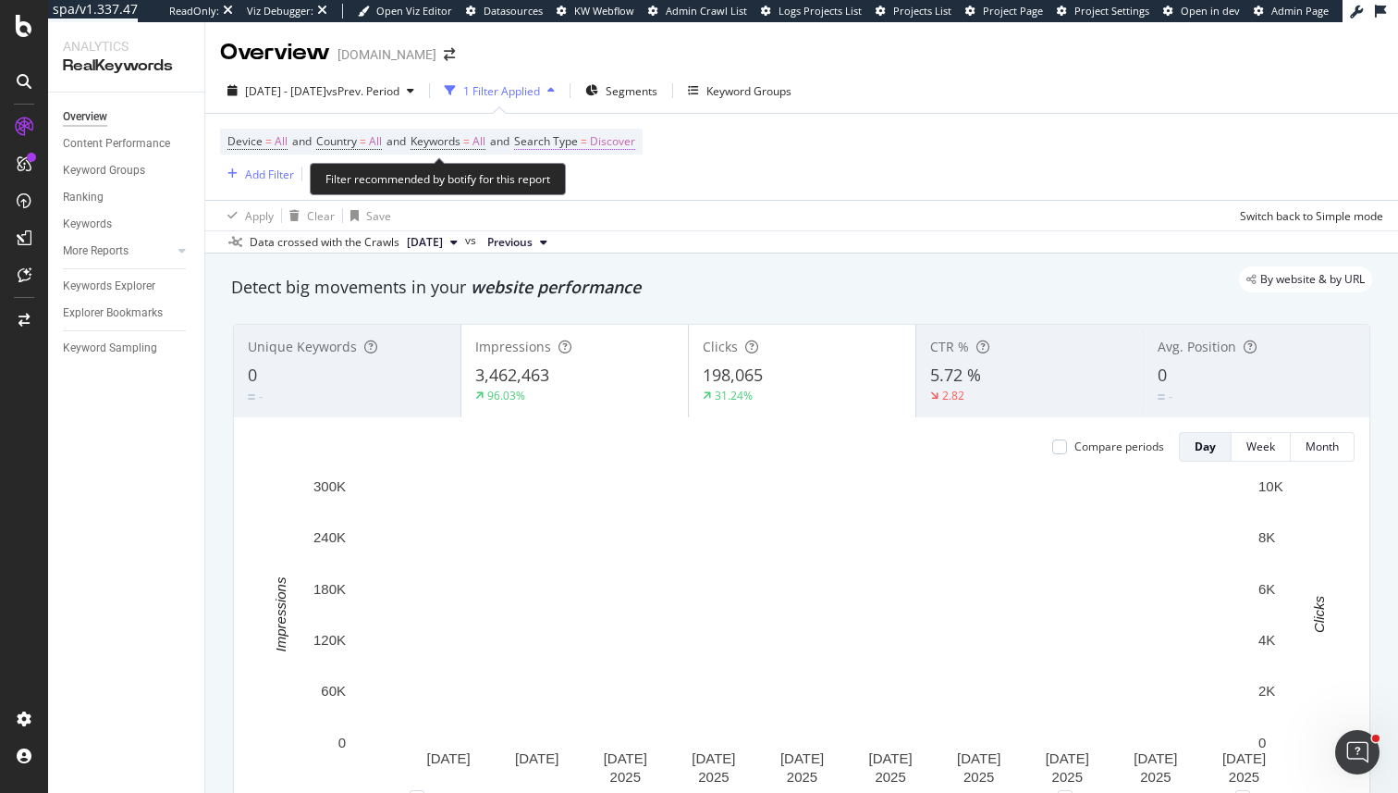
click at [619, 130] on span "Discover" at bounding box center [612, 142] width 45 height 26
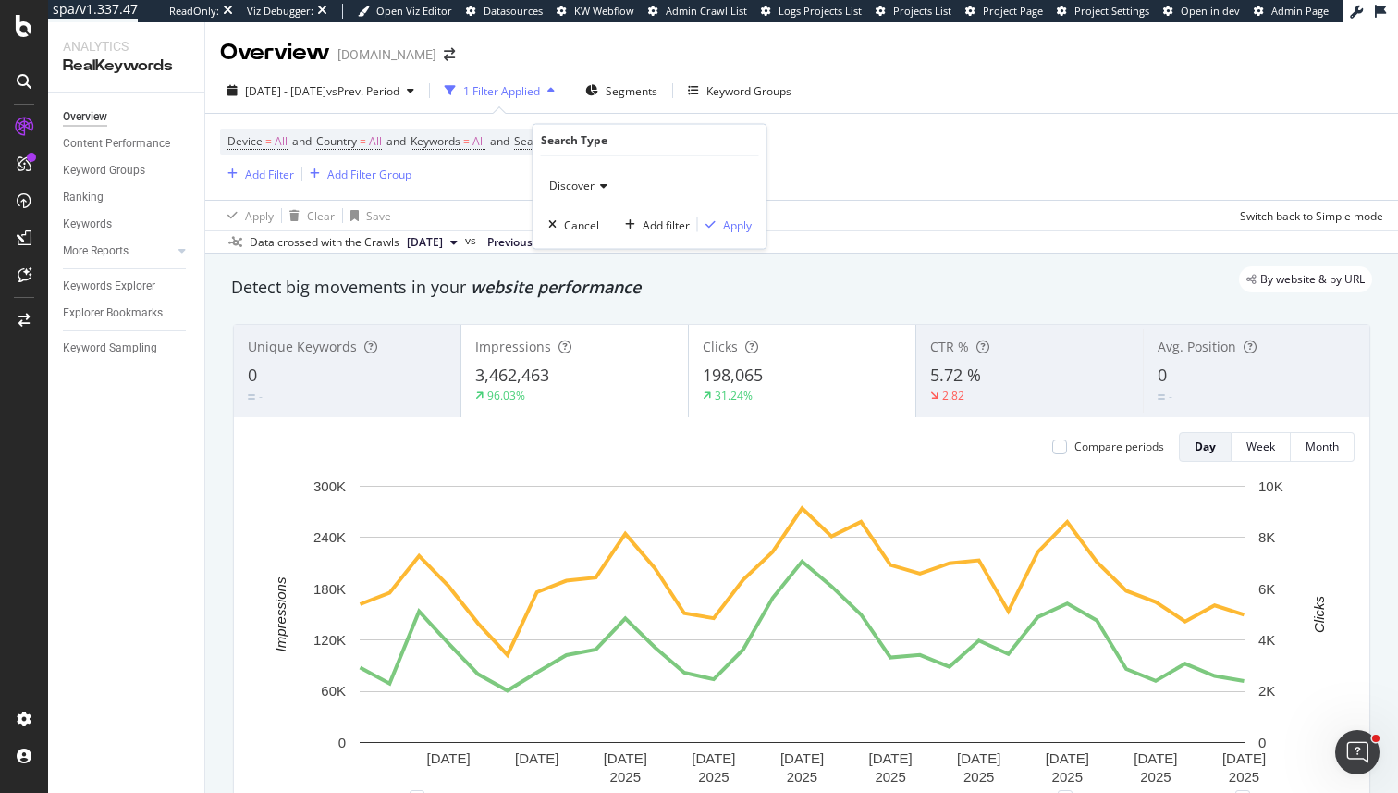
click at [597, 178] on div "Discover" at bounding box center [649, 186] width 203 height 30
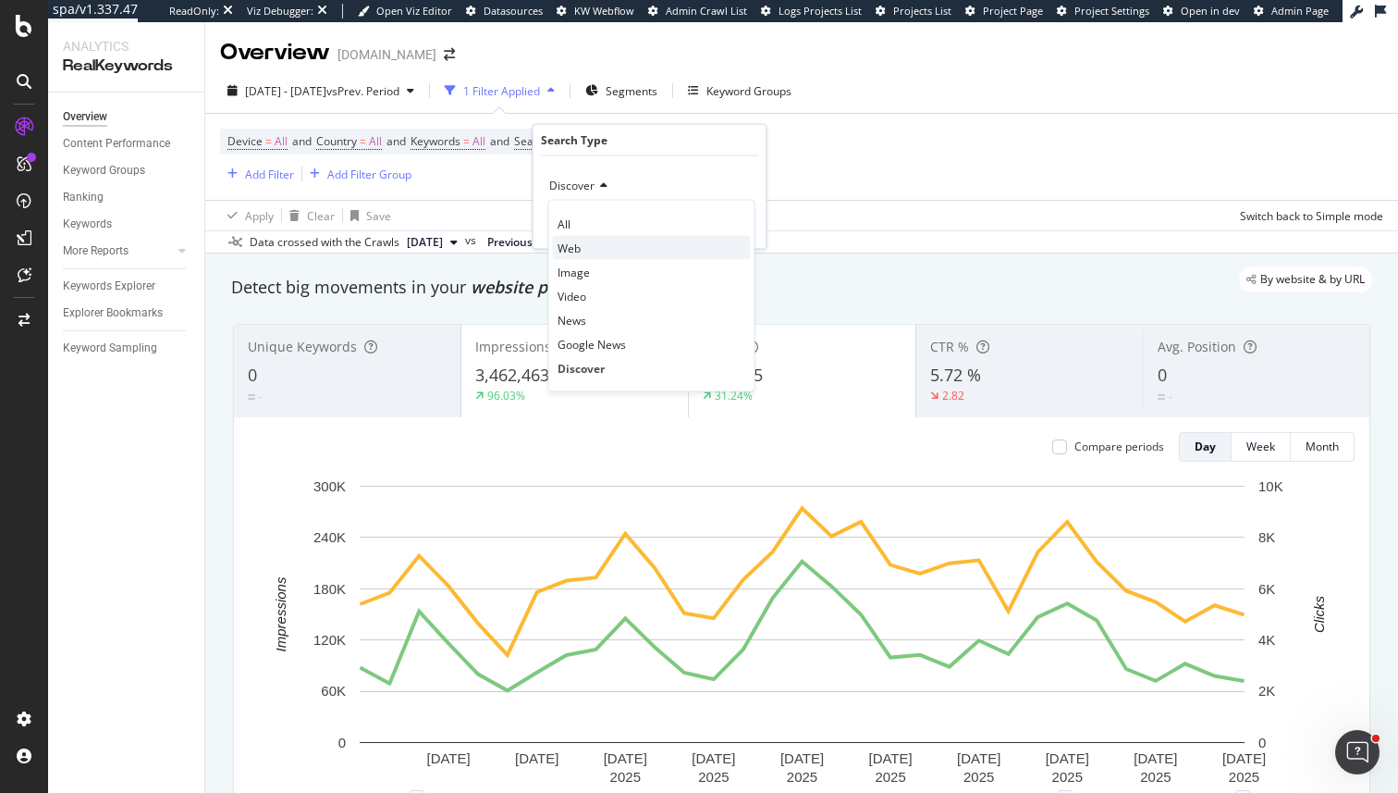
click at [572, 242] on span "Web" at bounding box center [569, 248] width 23 height 16
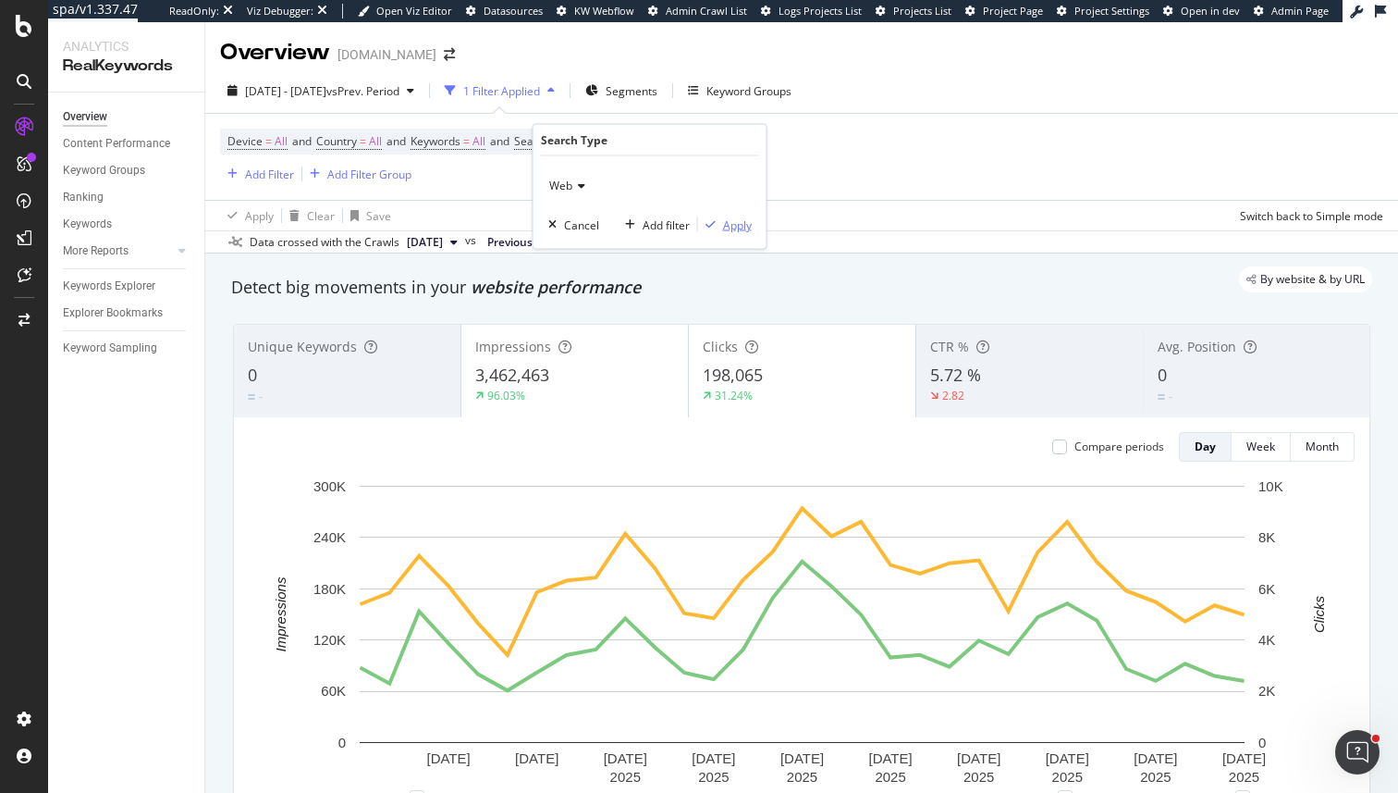
click at [742, 219] on div "Apply" at bounding box center [737, 224] width 29 height 16
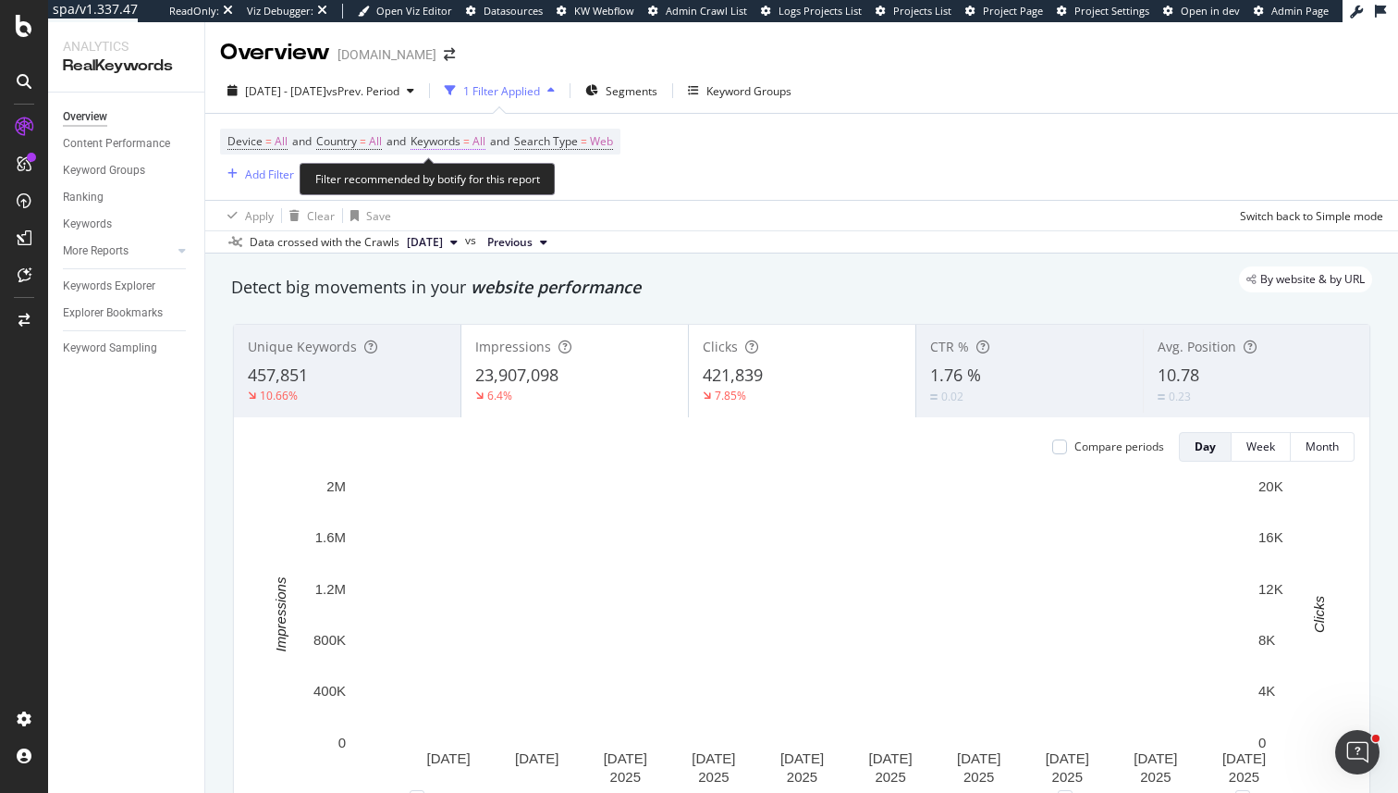
click at [469, 149] on span "Keywords = All" at bounding box center [448, 141] width 75 height 17
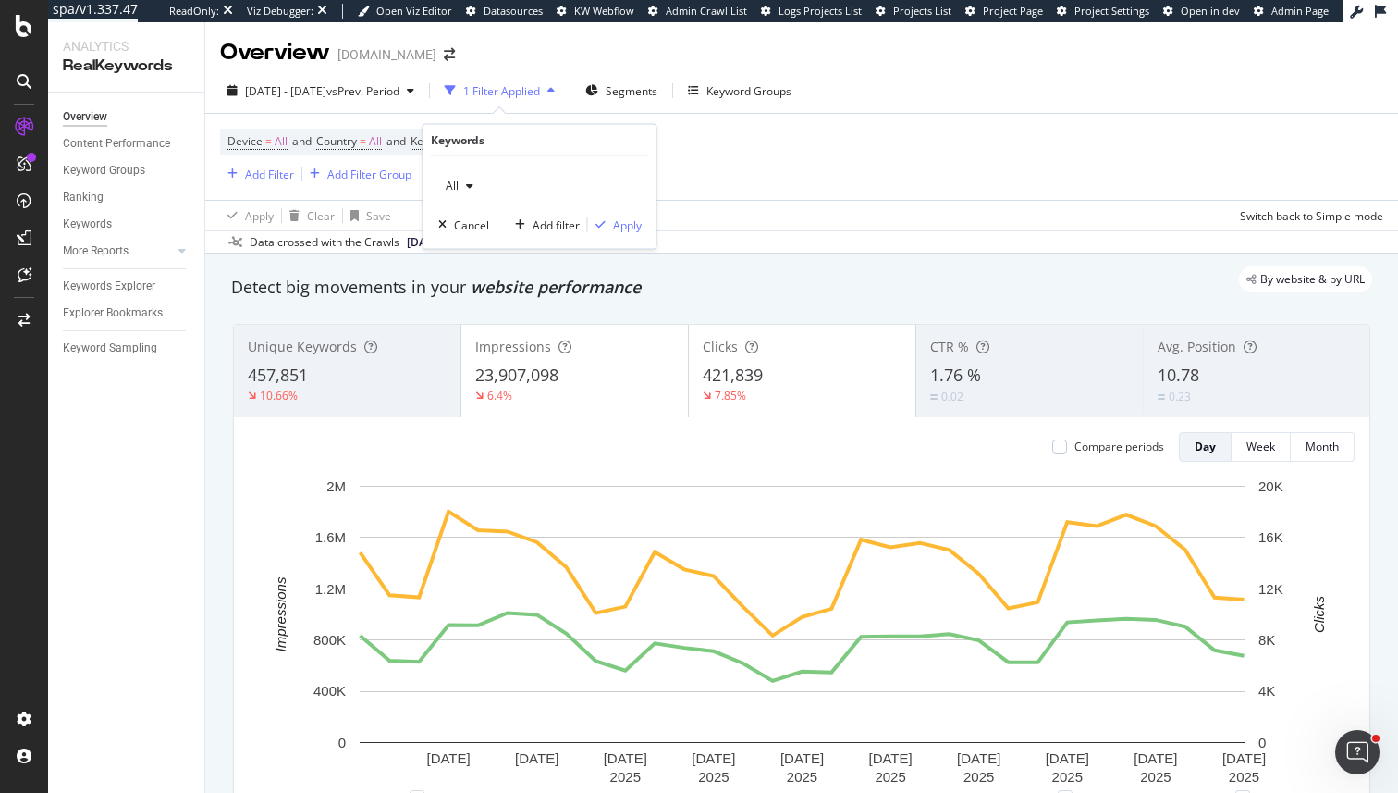
click at [464, 195] on div "All" at bounding box center [459, 186] width 43 height 28
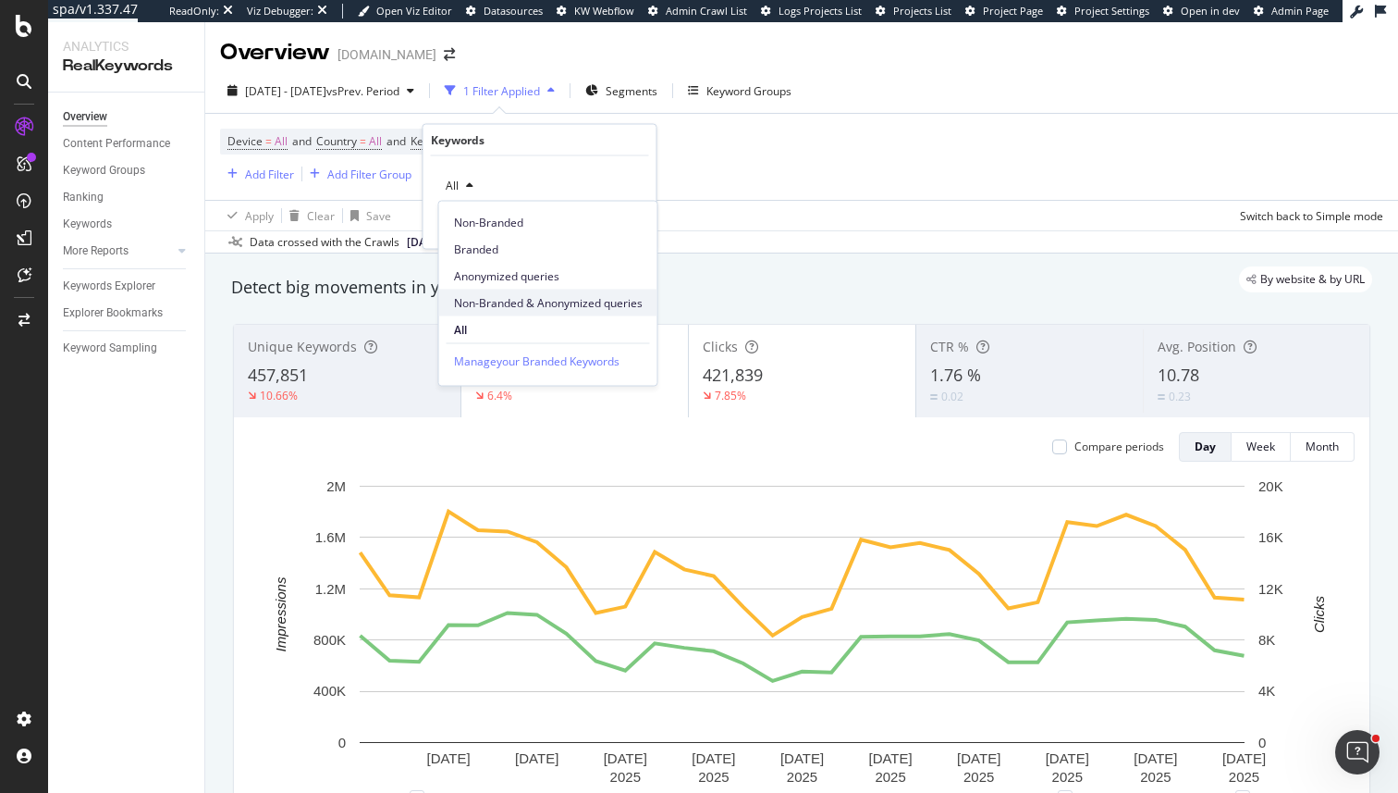
click at [496, 298] on span "Non-Branded & Anonymized queries" at bounding box center [548, 302] width 189 height 17
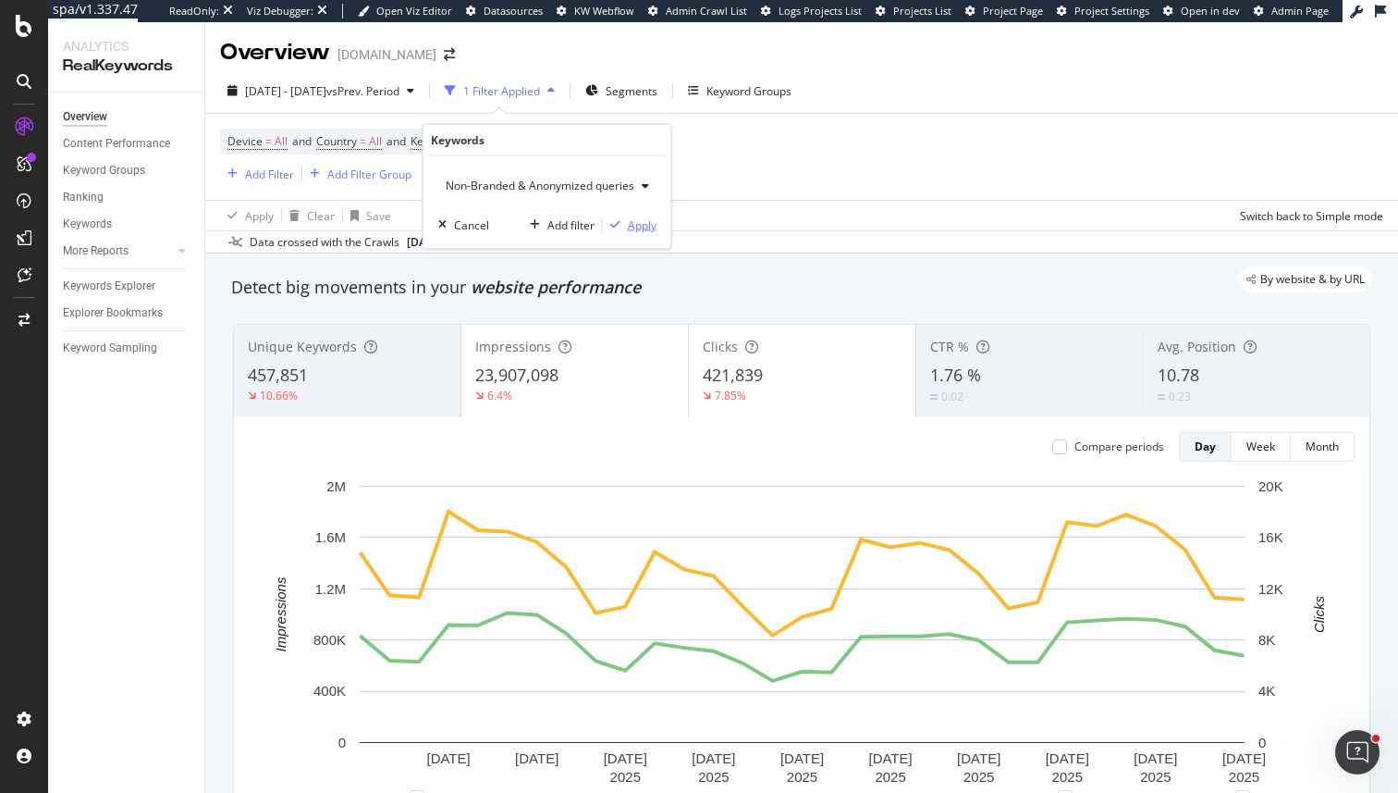
click at [635, 232] on div "Apply" at bounding box center [630, 224] width 54 height 17
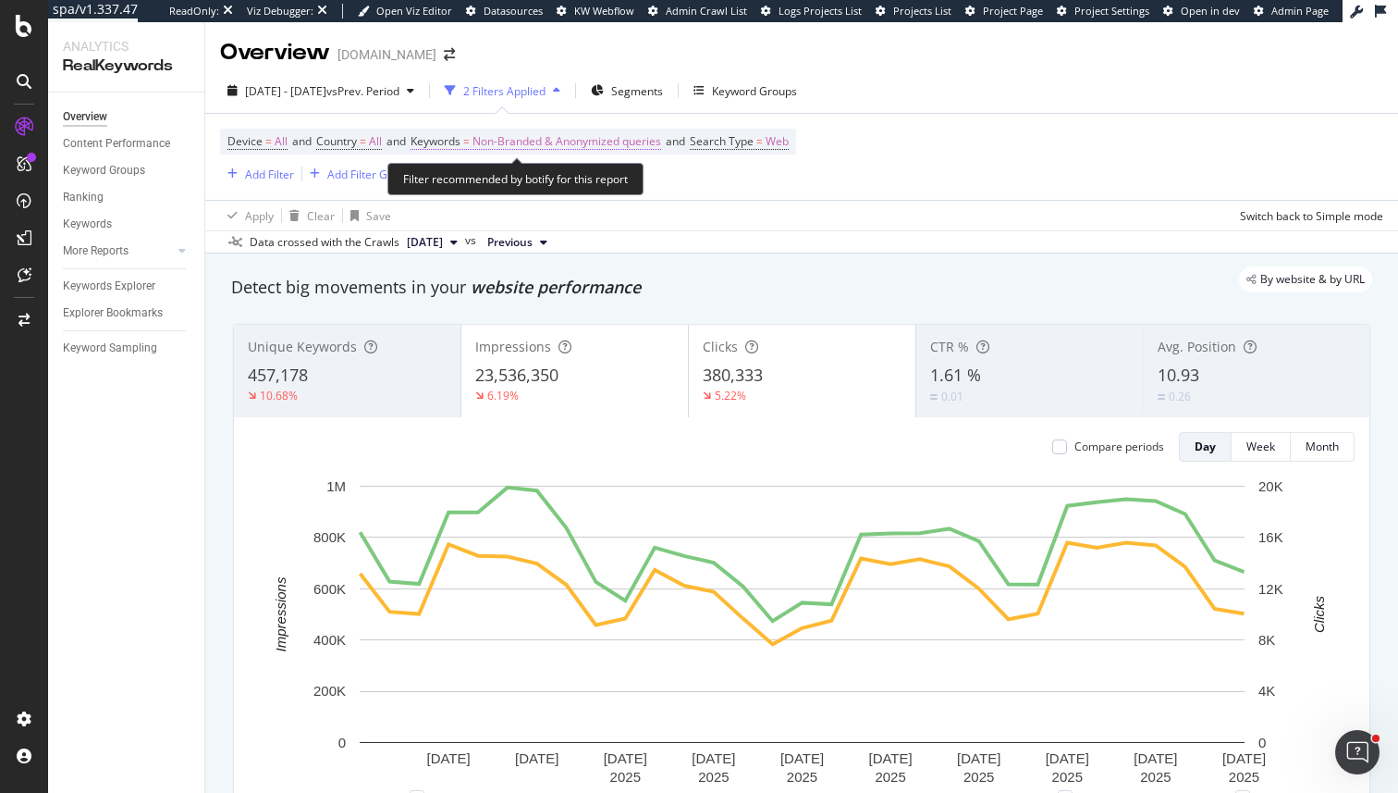
click at [625, 140] on span "Non-Branded & Anonymized queries" at bounding box center [567, 142] width 189 height 26
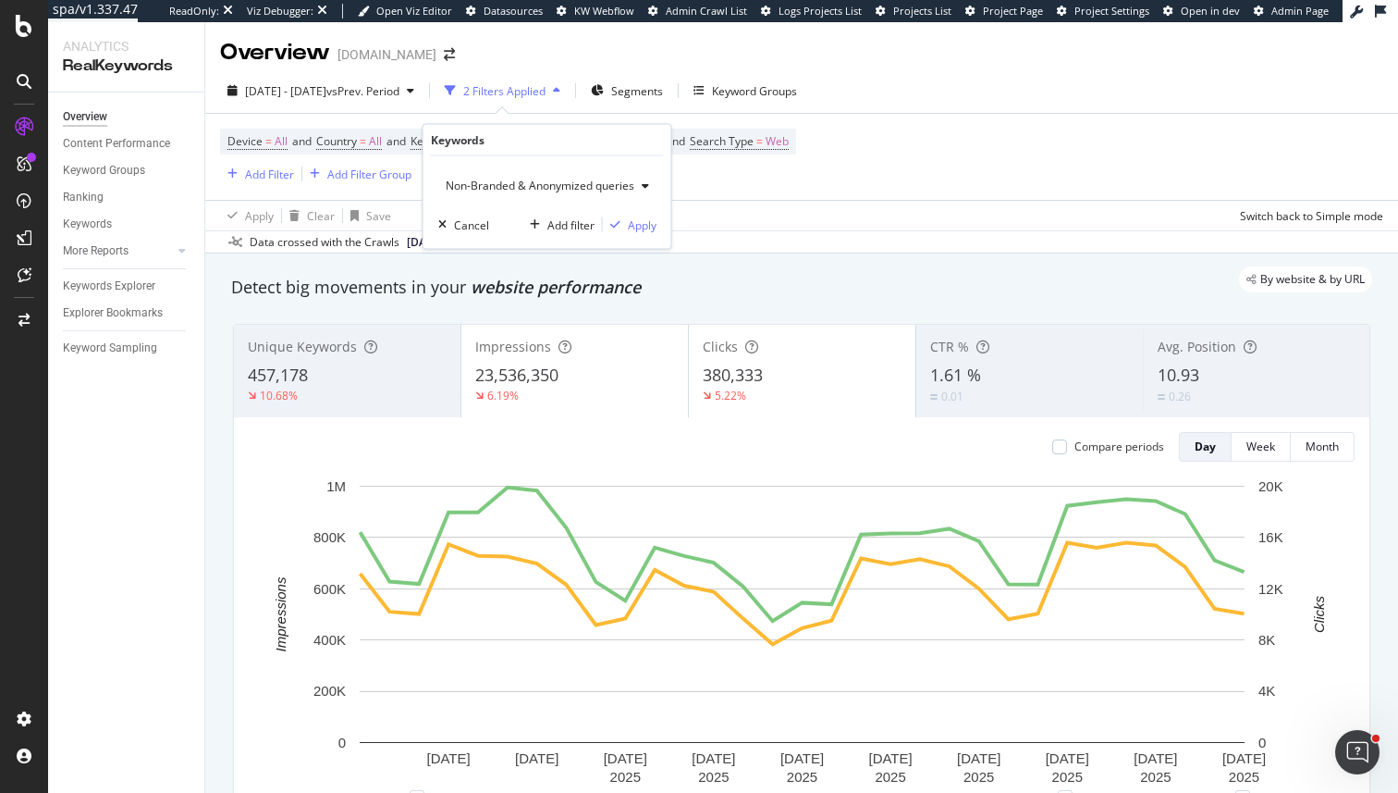
click at [593, 168] on div "Non-Branded & Anonymized queries Cancel Add filter Apply" at bounding box center [548, 202] width 248 height 92
click at [577, 182] on span "Non-Branded & Anonymized queries" at bounding box center [536, 186] width 196 height 16
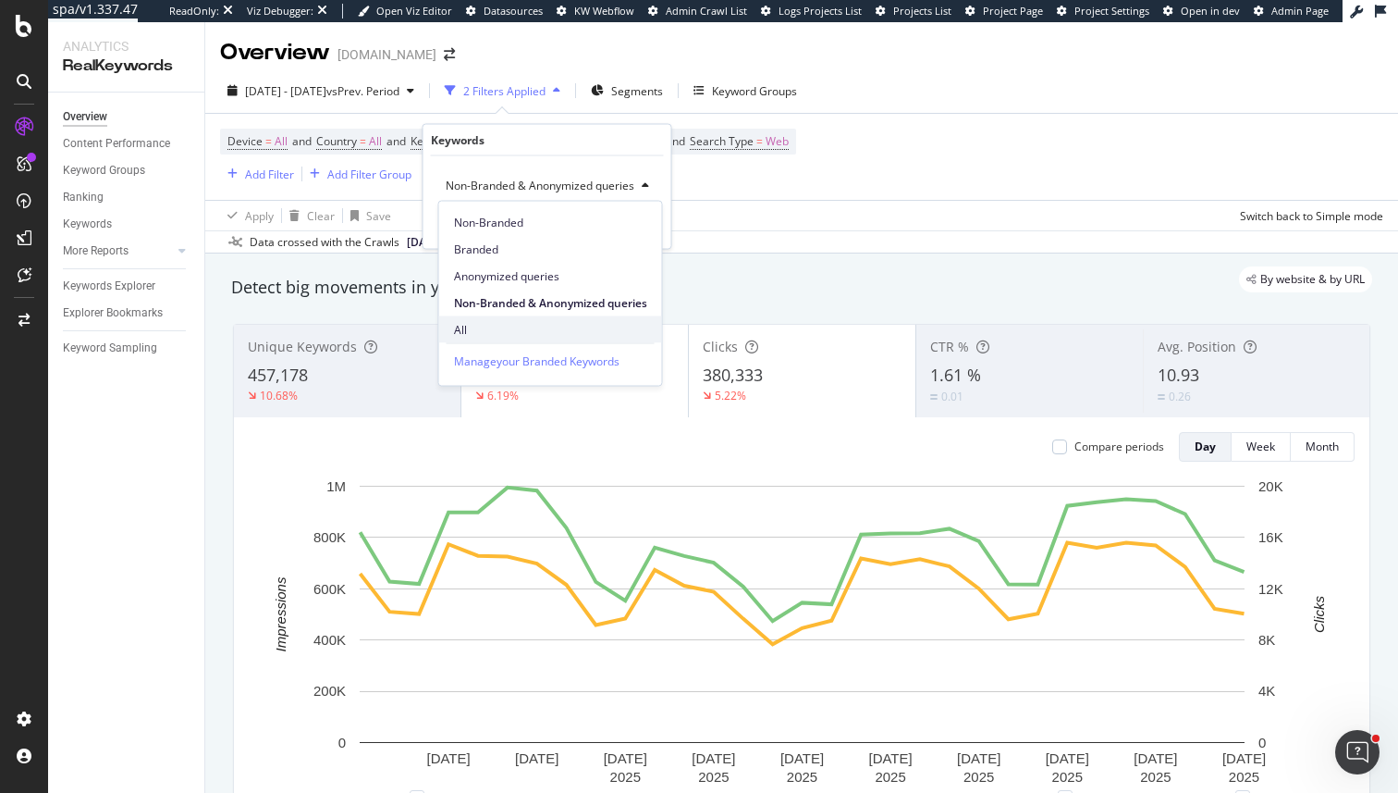
click at [492, 331] on span "All" at bounding box center [550, 329] width 193 height 17
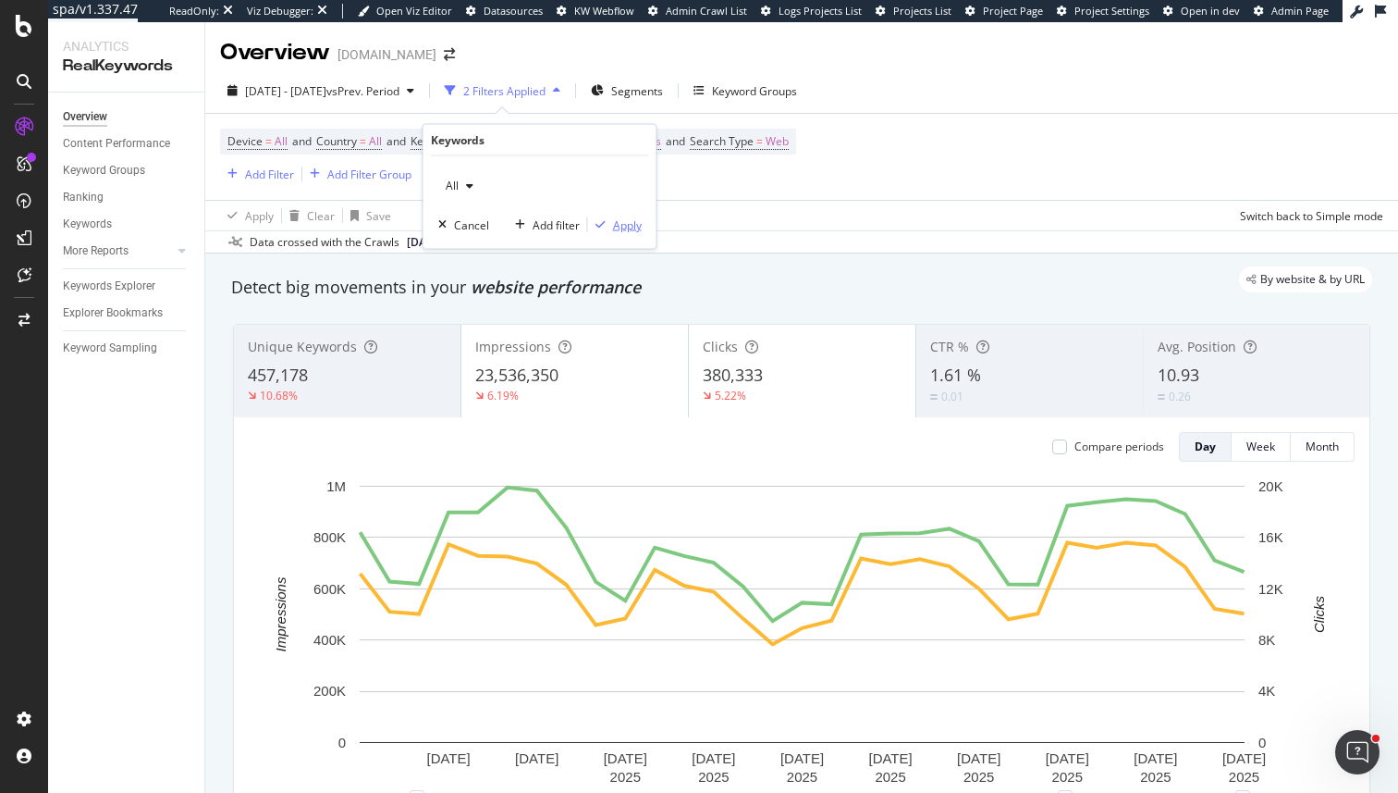
click at [630, 222] on div "Apply" at bounding box center [627, 224] width 29 height 16
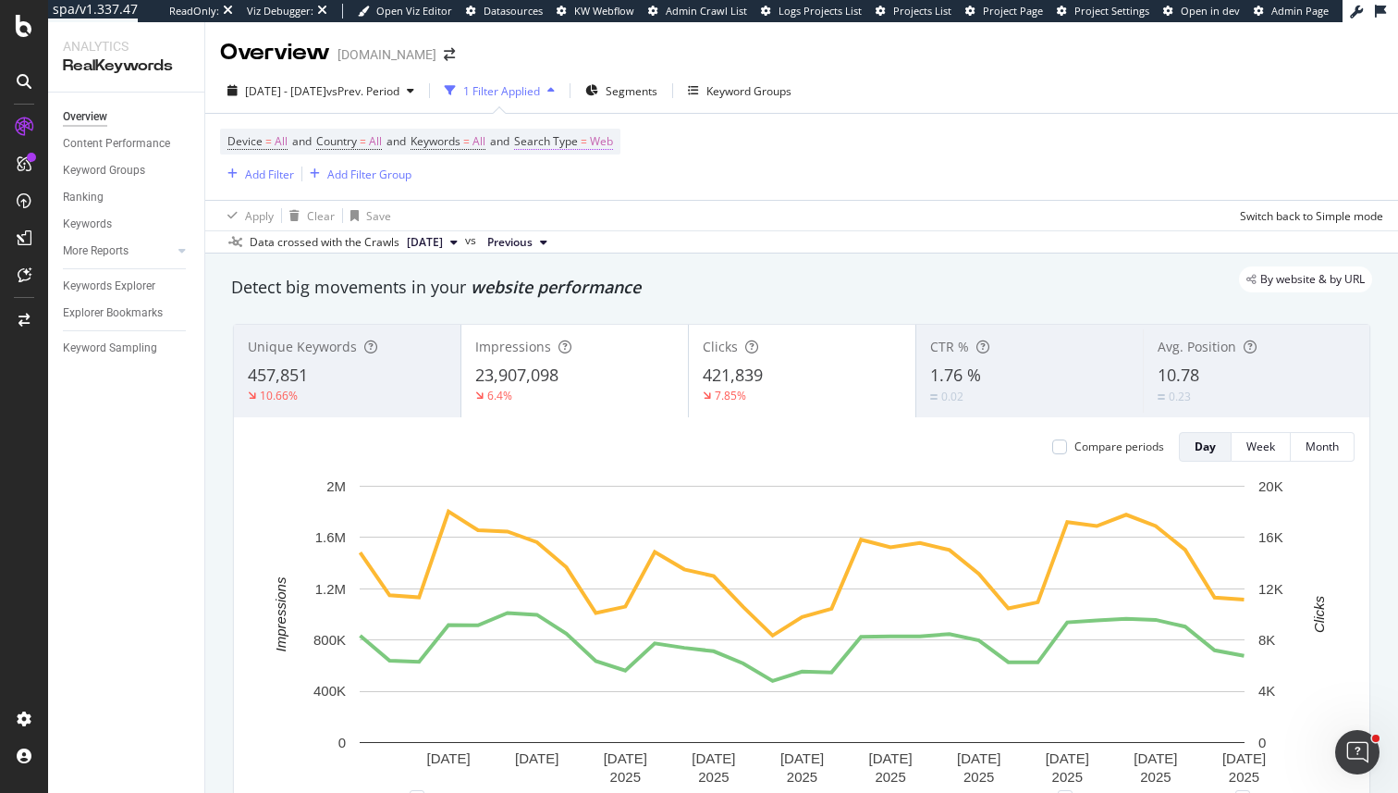
click at [578, 140] on span "Search Type" at bounding box center [546, 141] width 64 height 16
click at [569, 176] on div "Web" at bounding box center [649, 186] width 203 height 30
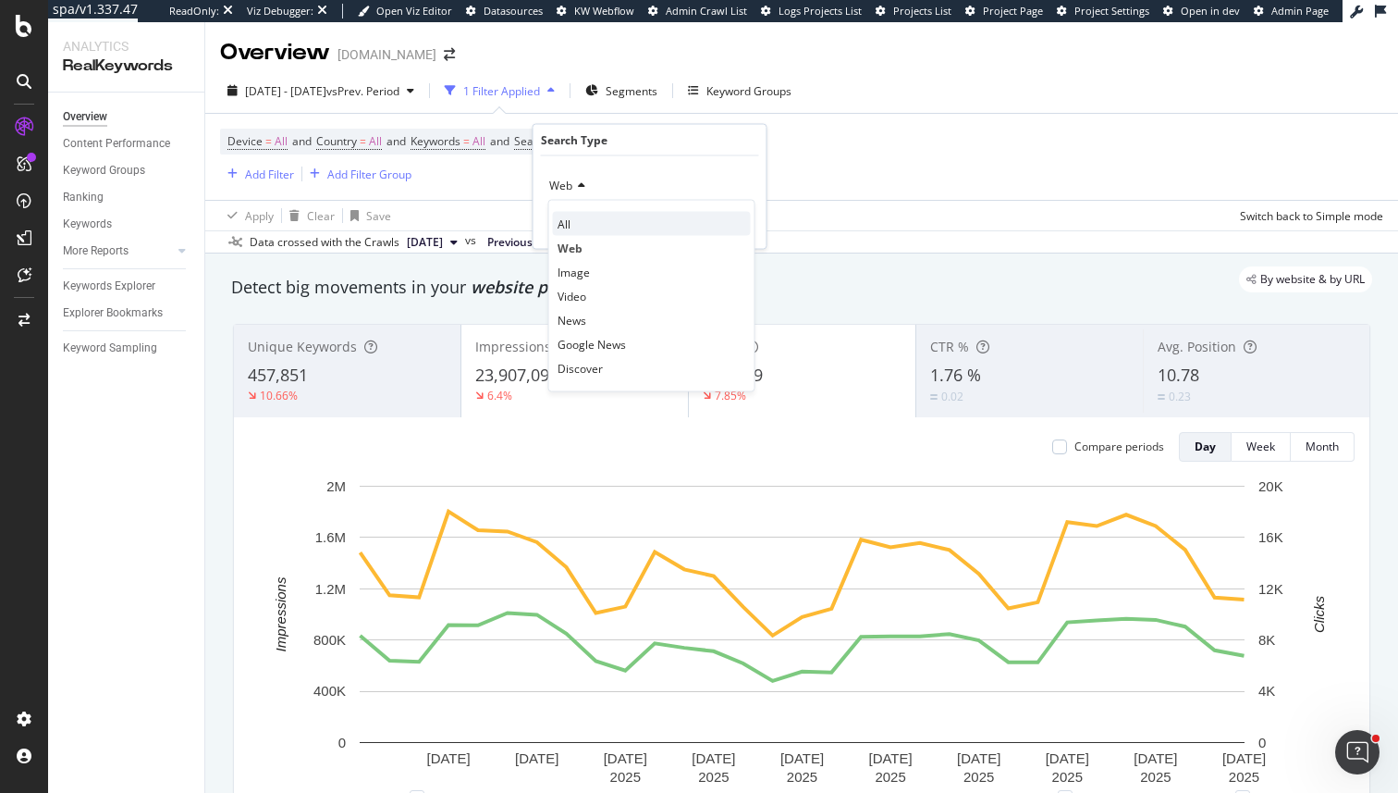
click at [576, 214] on div "All" at bounding box center [652, 224] width 198 height 24
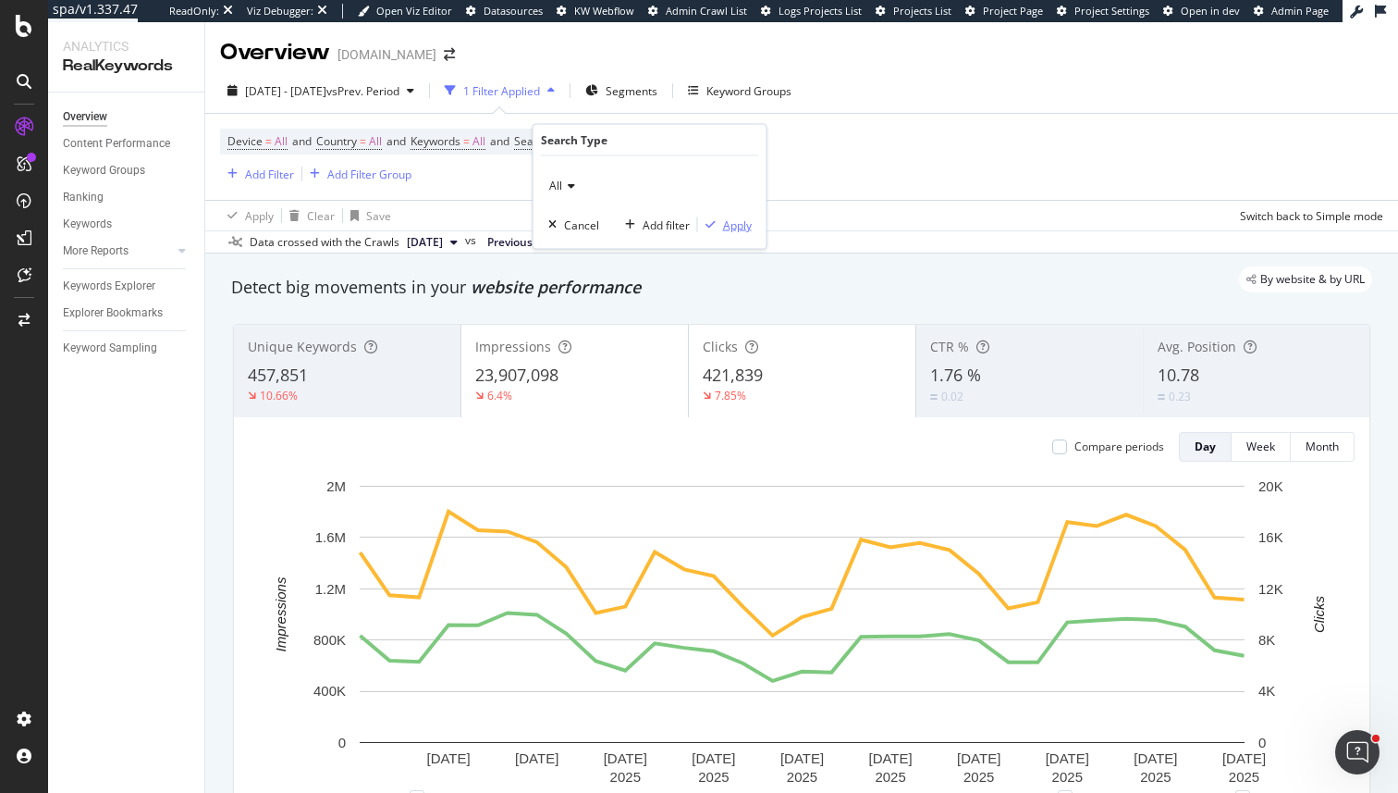
click at [730, 227] on div "Apply" at bounding box center [737, 224] width 29 height 16
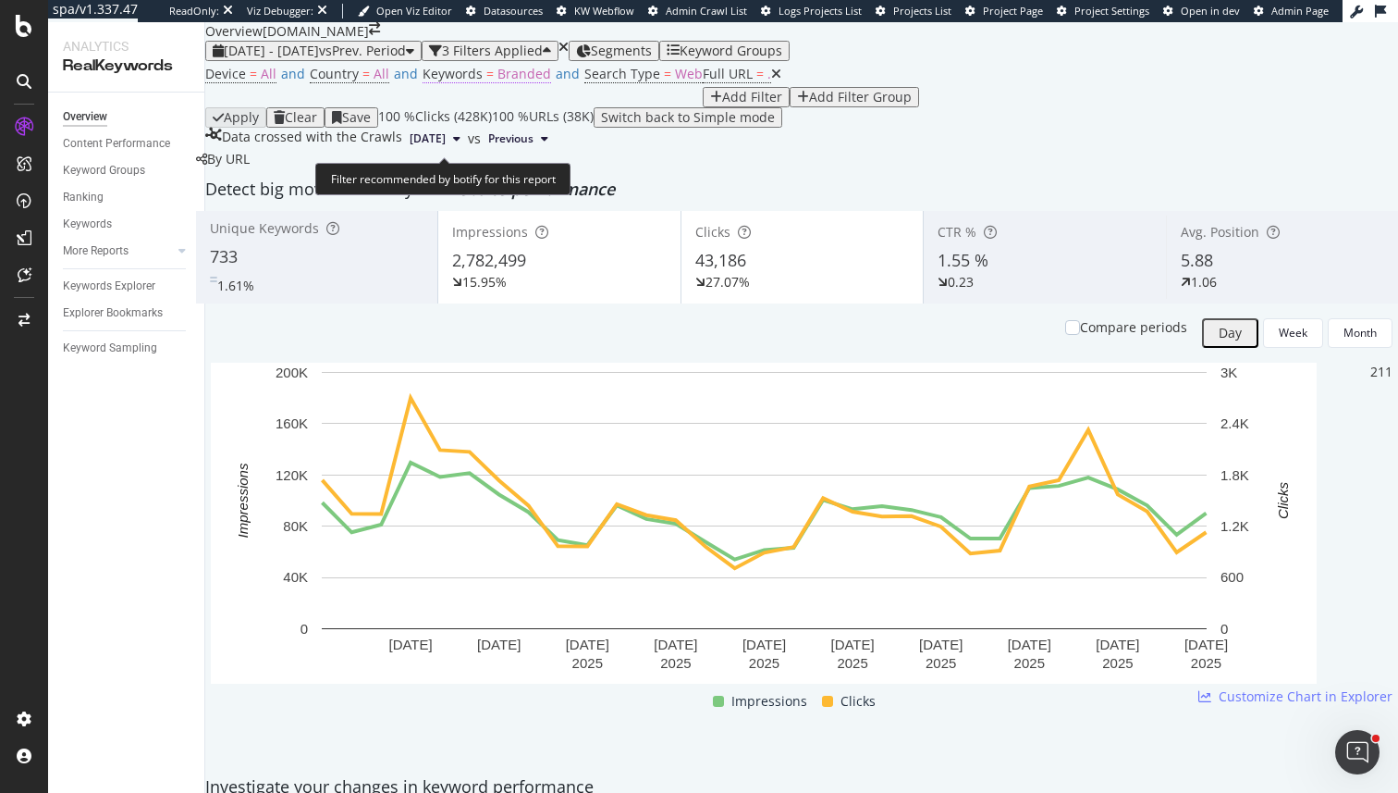
click at [507, 82] on span "Branded" at bounding box center [525, 74] width 54 height 18
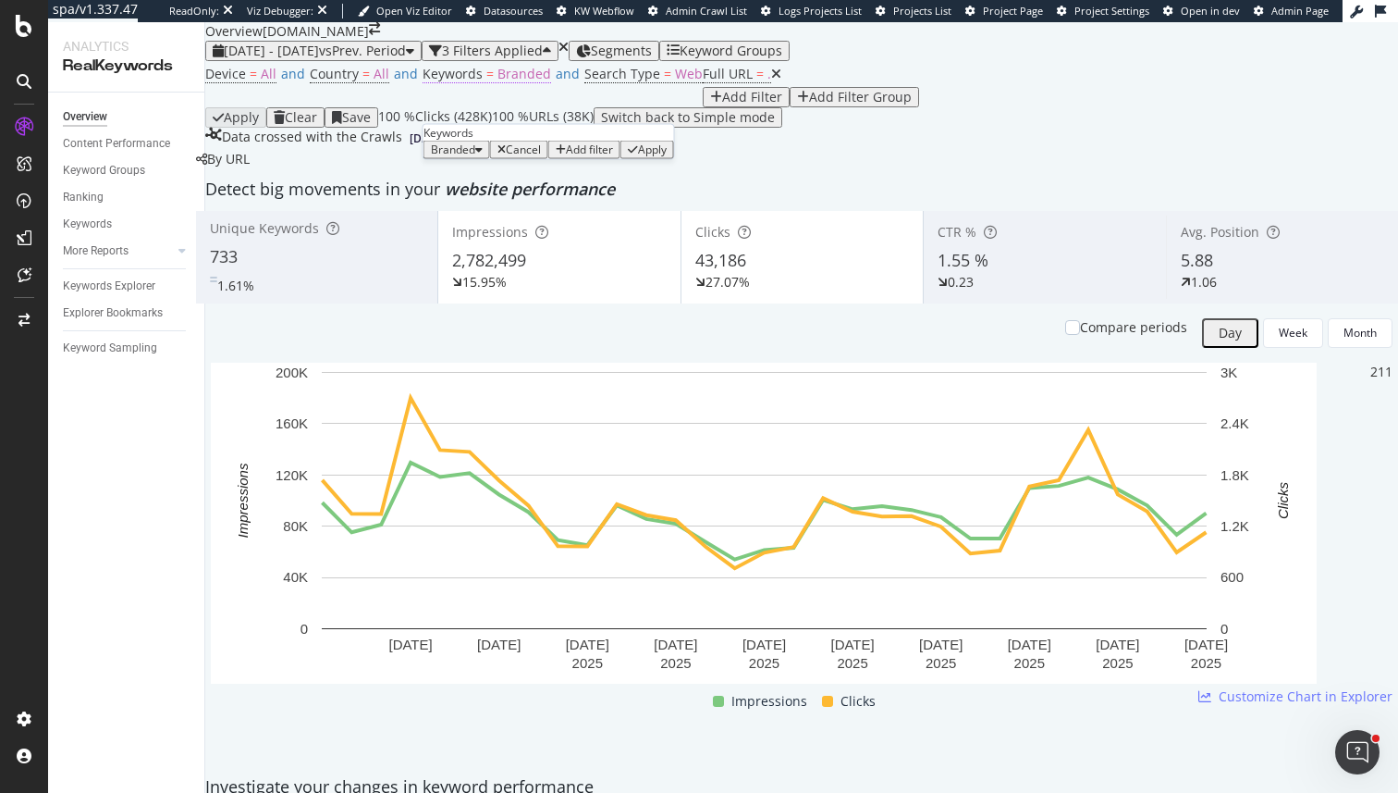
click at [507, 141] on div "Keywords" at bounding box center [549, 133] width 251 height 16
click at [483, 155] on div "button" at bounding box center [478, 149] width 7 height 11
click at [753, 107] on div "Device = All and Country = All and Keywords = Branded and Search Type = Web Ful…" at bounding box center [801, 84] width 1193 height 46
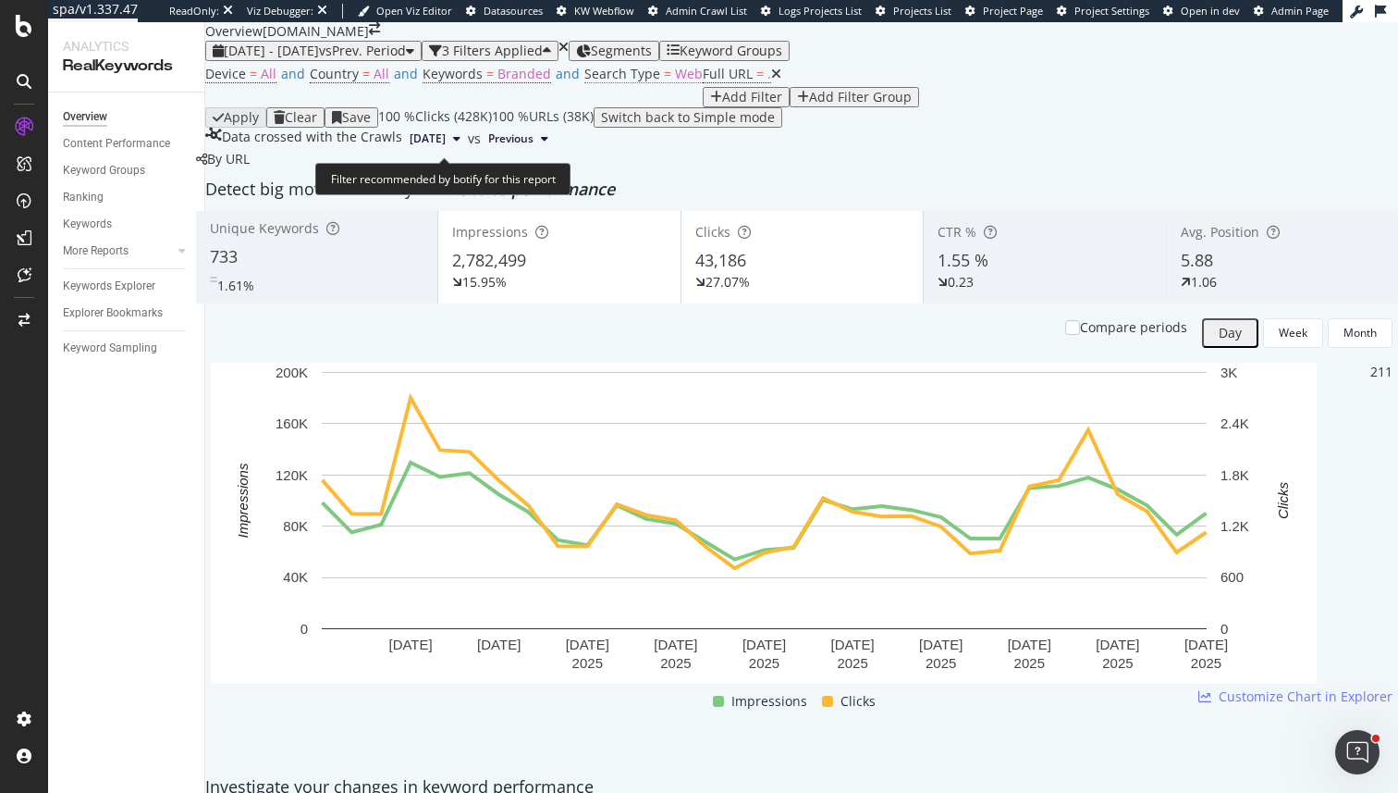
click at [607, 82] on span "Search Type" at bounding box center [622, 74] width 76 height 18
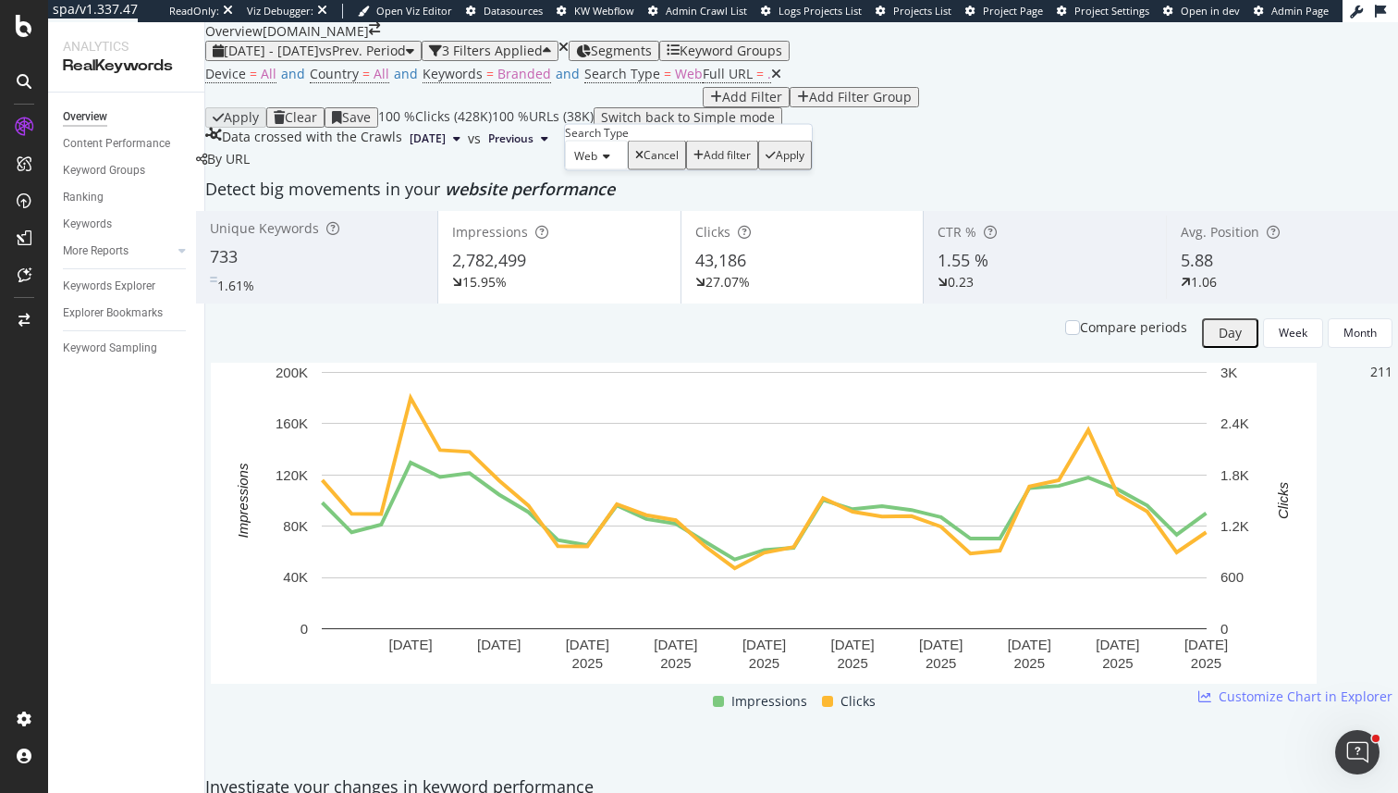
click at [609, 162] on icon at bounding box center [603, 156] width 13 height 11
click at [604, 205] on div "All Web Image Video News Google News Discover" at bounding box center [596, 246] width 63 height 154
click at [604, 190] on div "All" at bounding box center [596, 179] width 61 height 19
click at [770, 162] on div "Apply" at bounding box center [780, 155] width 29 height 13
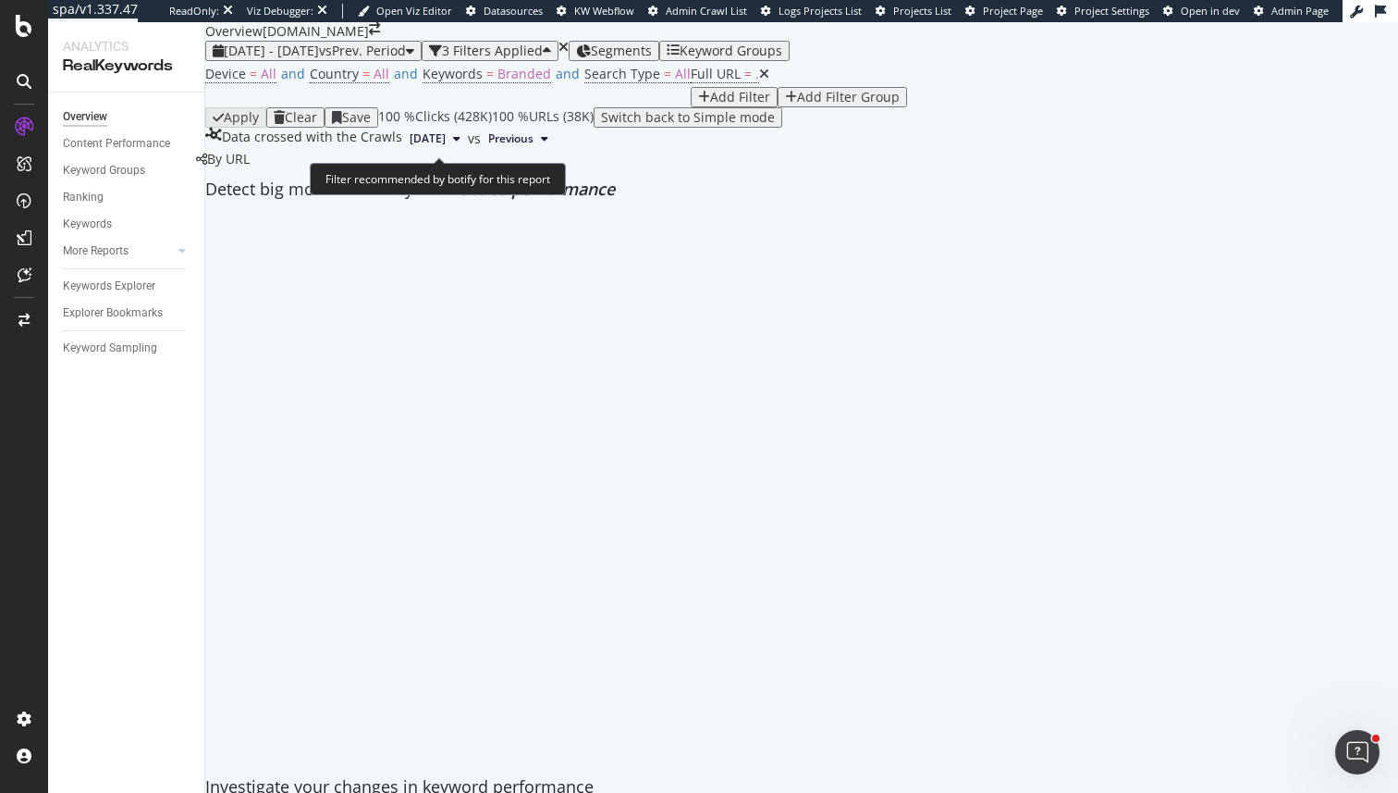
click at [598, 107] on span "Device = All and Country = All and Keywords = Branded and Search Type = All" at bounding box center [448, 84] width 486 height 46
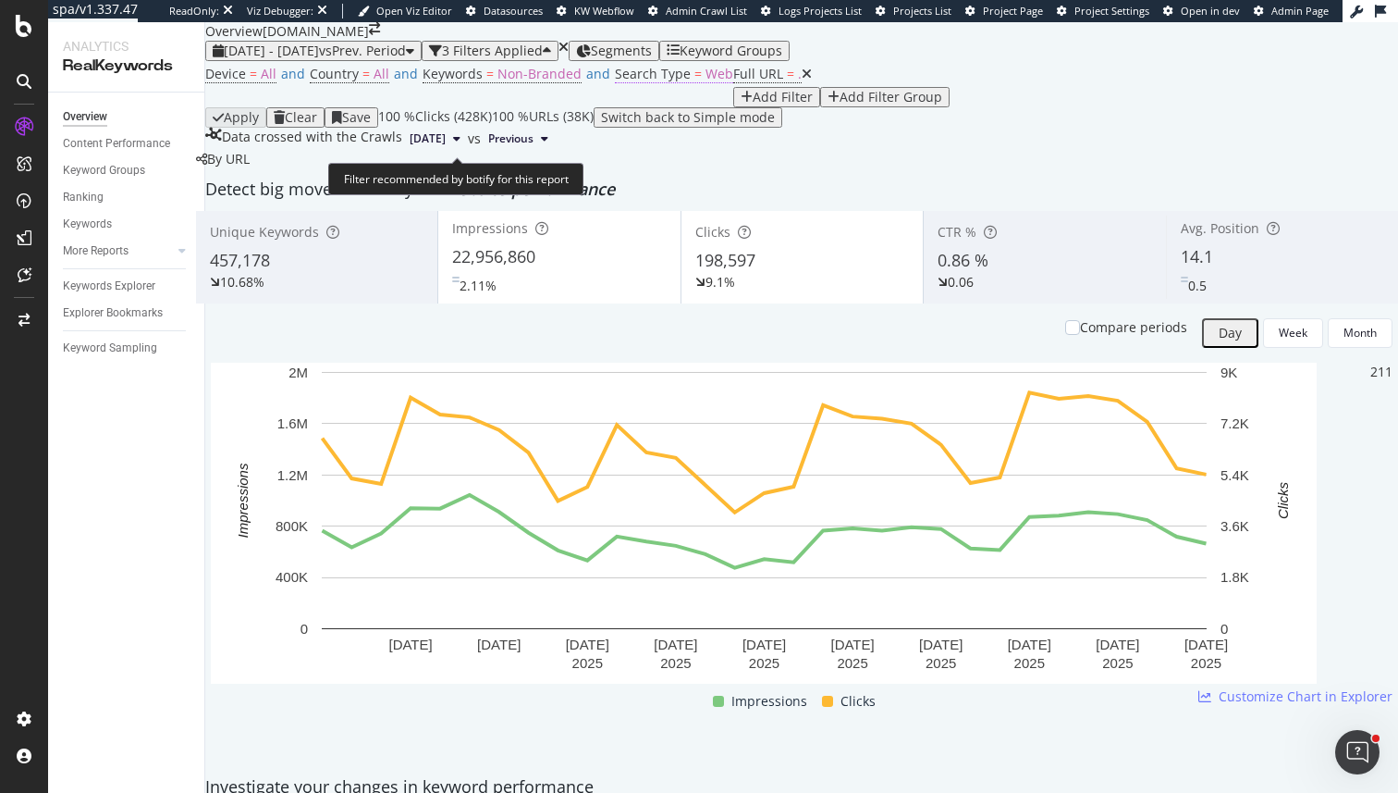
click at [706, 82] on span "Web" at bounding box center [720, 74] width 28 height 18
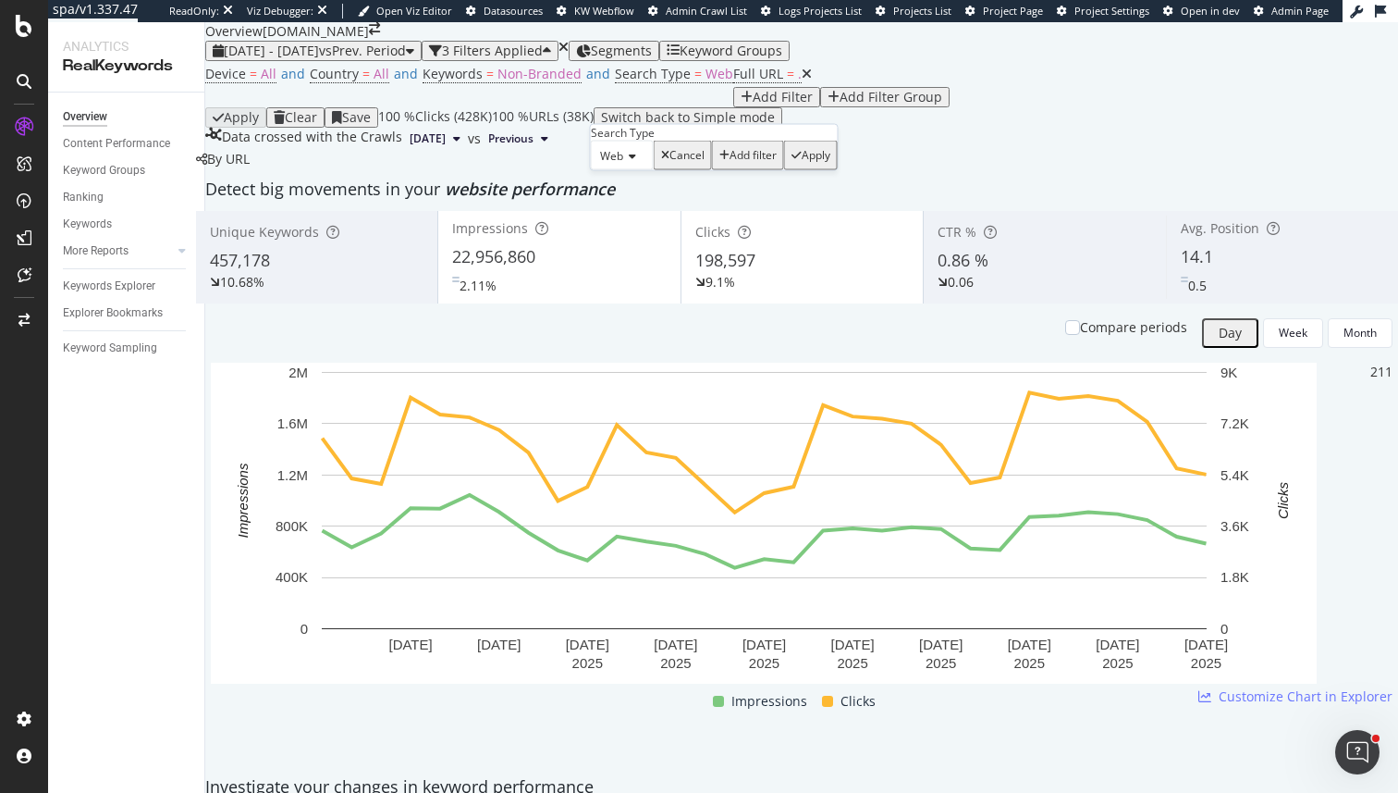
click at [639, 141] on div "Search Type" at bounding box center [714, 133] width 247 height 16
click at [623, 164] on span "Web" at bounding box center [611, 156] width 23 height 16
click at [627, 211] on div "All Web Image Video News Google News Discover" at bounding box center [622, 246] width 63 height 154
click at [631, 190] on div "All" at bounding box center [622, 179] width 61 height 19
click at [817, 170] on div "All Cancel Add filter Apply" at bounding box center [709, 156] width 237 height 30
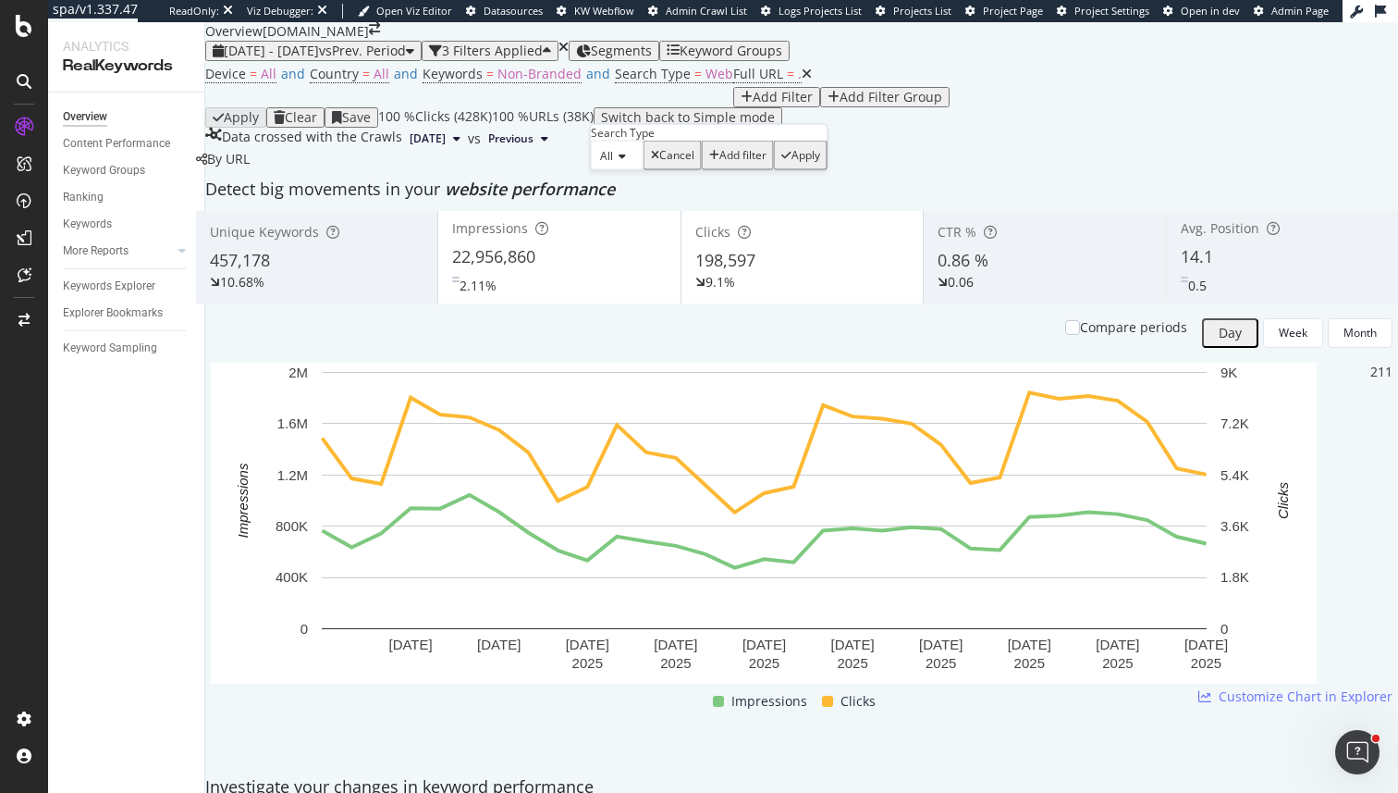
click at [792, 162] on div "Apply" at bounding box center [806, 155] width 29 height 13
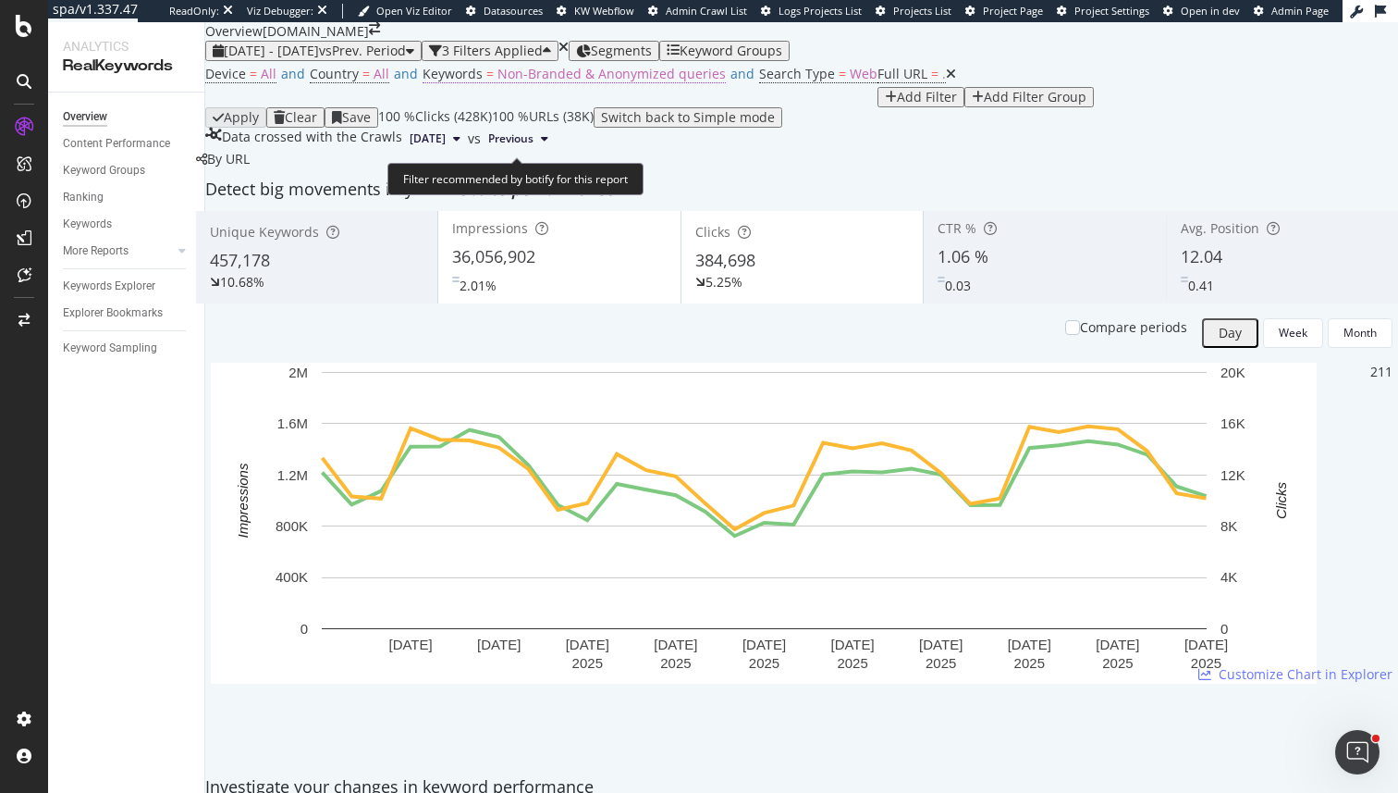
click at [613, 82] on span "Non-Branded & Anonymized queries" at bounding box center [612, 74] width 228 height 18
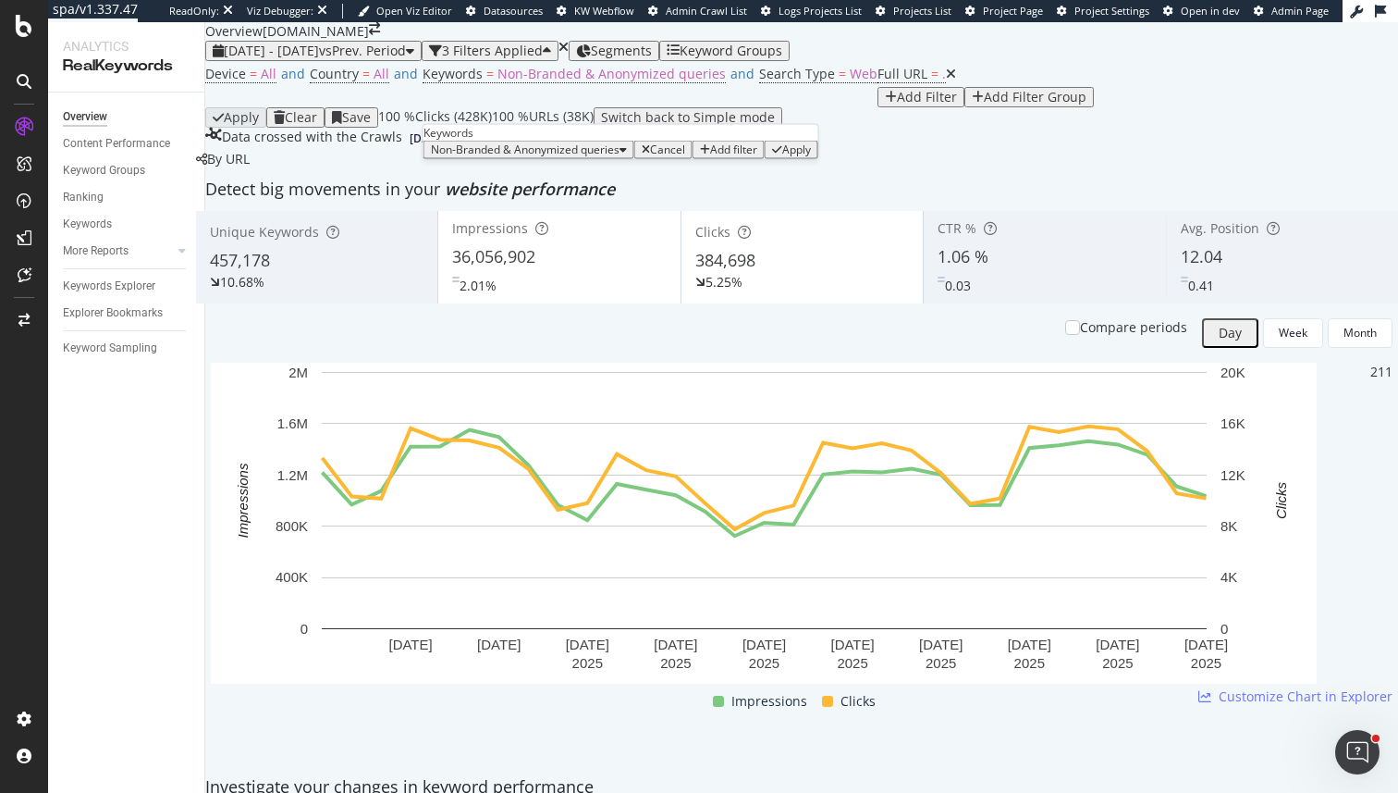
click at [541, 156] on div "Non-Branded & Anonymized queries" at bounding box center [529, 149] width 196 height 13
click at [496, 350] on span "All" at bounding box center [550, 358] width 193 height 17
click at [613, 156] on div "Apply" at bounding box center [621, 149] width 29 height 13
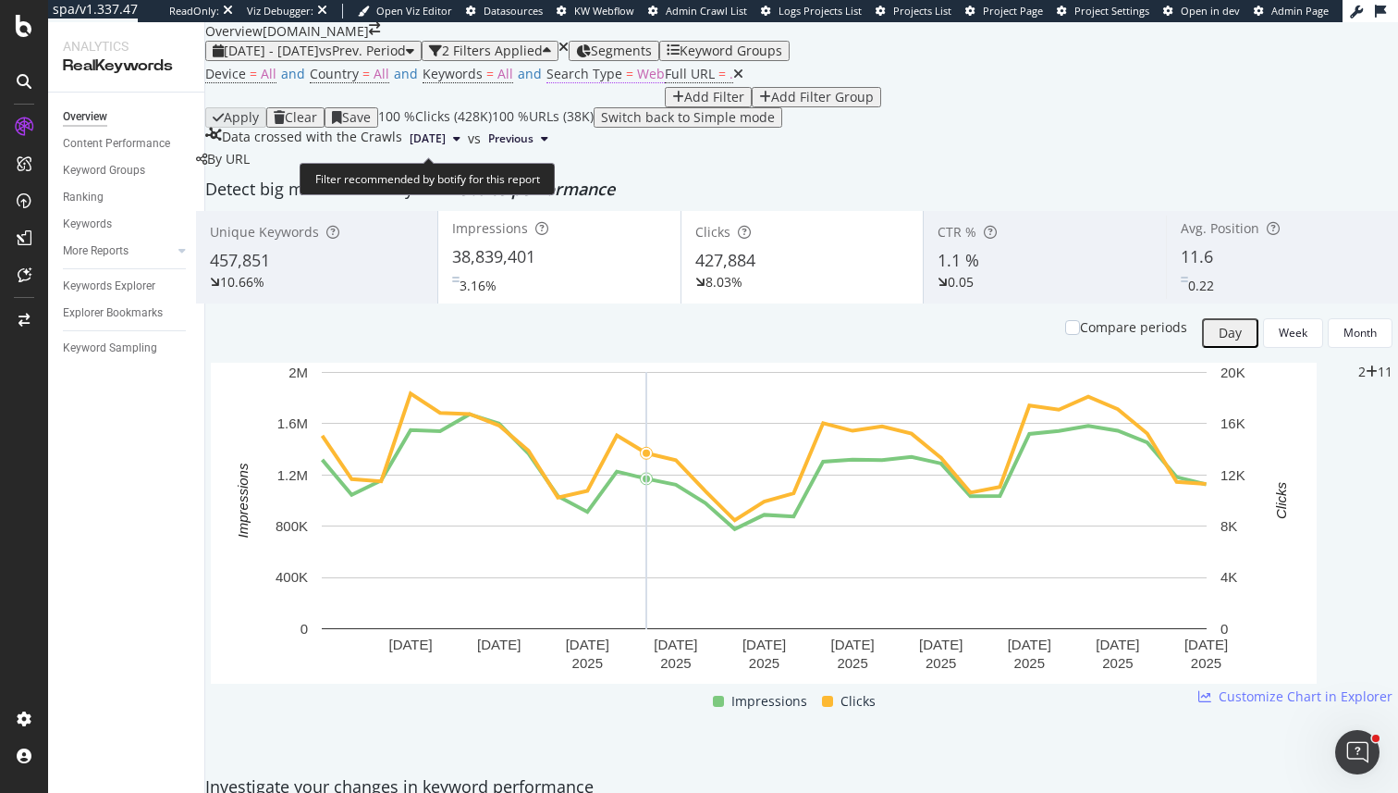
click at [626, 82] on span "=" at bounding box center [629, 74] width 7 height 18
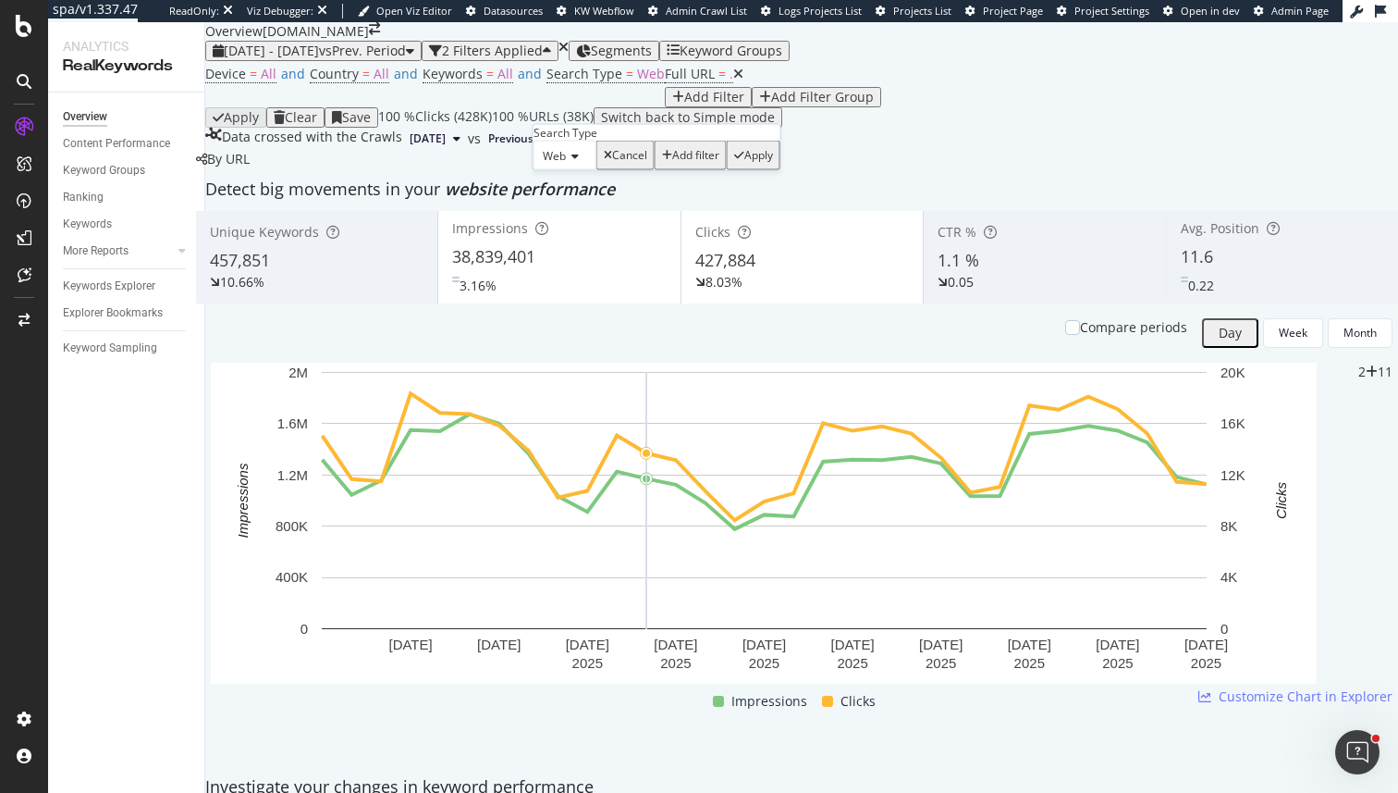
click at [572, 170] on div "Web" at bounding box center [565, 156] width 63 height 30
click at [587, 190] on div "All" at bounding box center [565, 179] width 61 height 19
click at [734, 162] on div "Apply" at bounding box center [748, 155] width 29 height 13
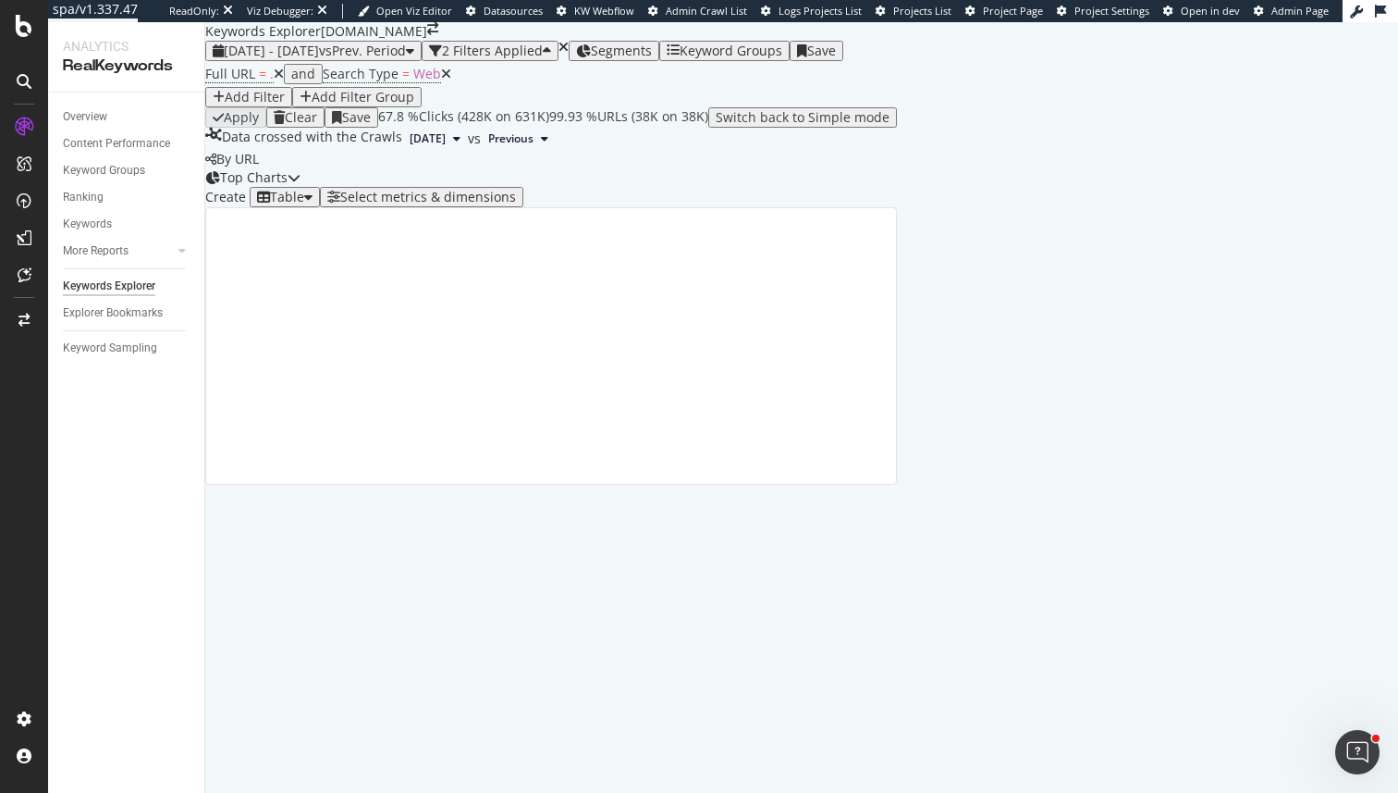
click at [313, 204] on div "Table" at bounding box center [284, 197] width 55 height 15
click at [578, 207] on div "Create Table Select metrics & dimensions" at bounding box center [551, 197] width 692 height 20
